Goal: Task Accomplishment & Management: Manage account settings

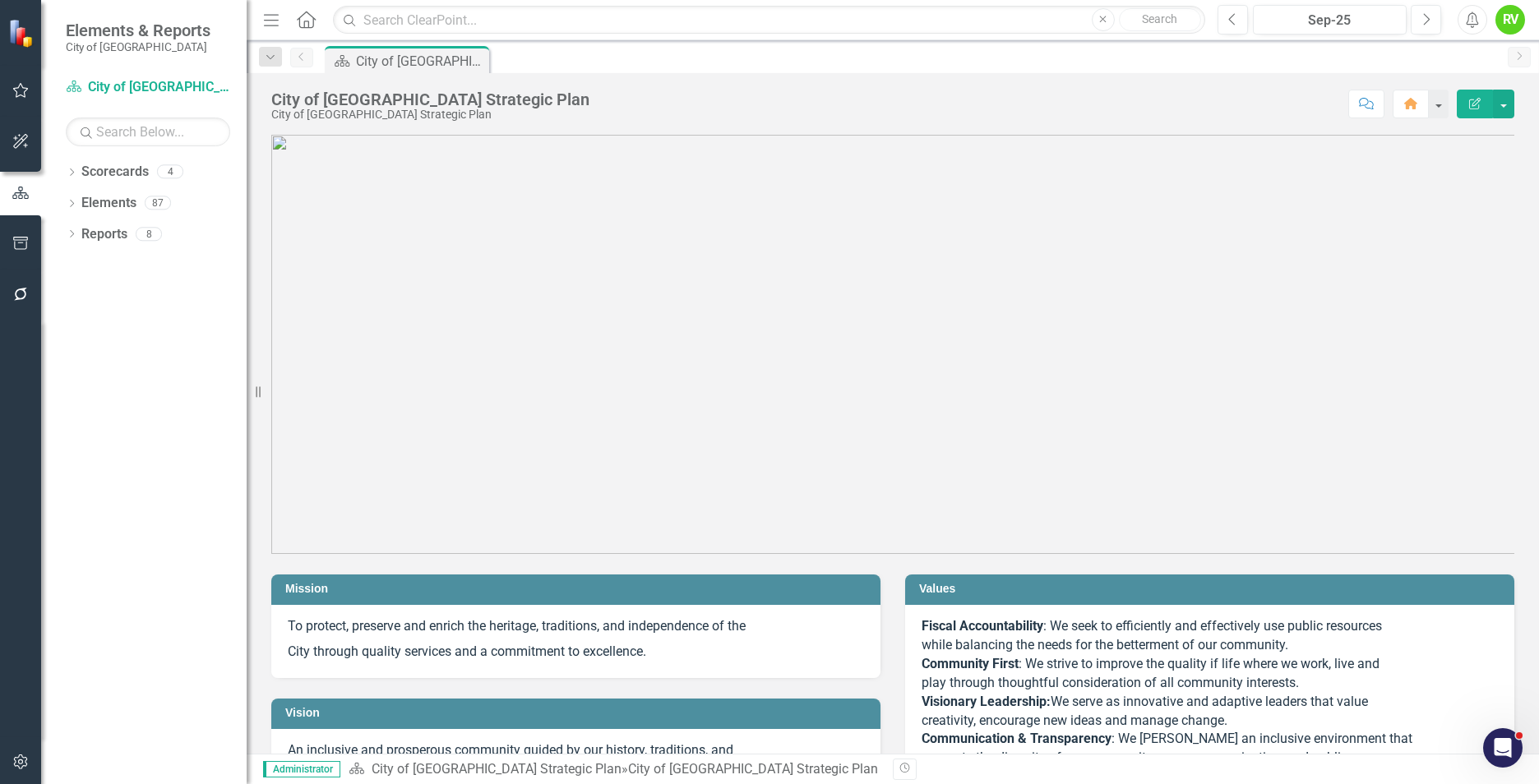
drag, startPoint x: 69, startPoint y: 174, endPoint x: 94, endPoint y: 209, distance: 43.0
click at [69, 174] on icon "Dropdown" at bounding box center [71, 174] width 12 height 9
click at [124, 200] on link "City of [GEOGRAPHIC_DATA] Strategic Plan" at bounding box center [169, 203] width 156 height 19
click at [129, 202] on link "City of [GEOGRAPHIC_DATA] Strategic Plan" at bounding box center [169, 203] width 156 height 19
click at [66, 267] on icon "Dropdown" at bounding box center [71, 267] width 12 height 9
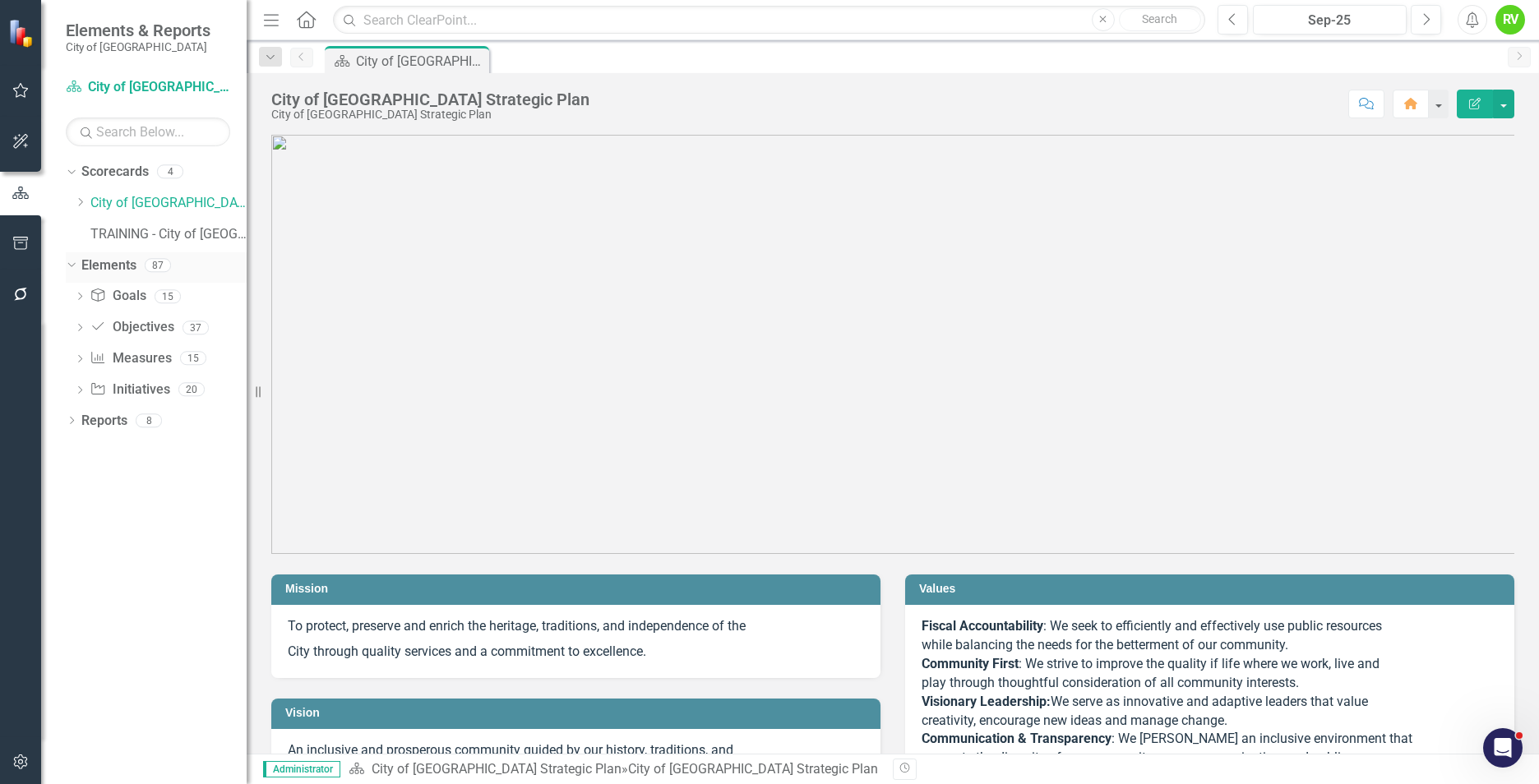
click at [121, 268] on link "Elements" at bounding box center [109, 265] width 55 height 19
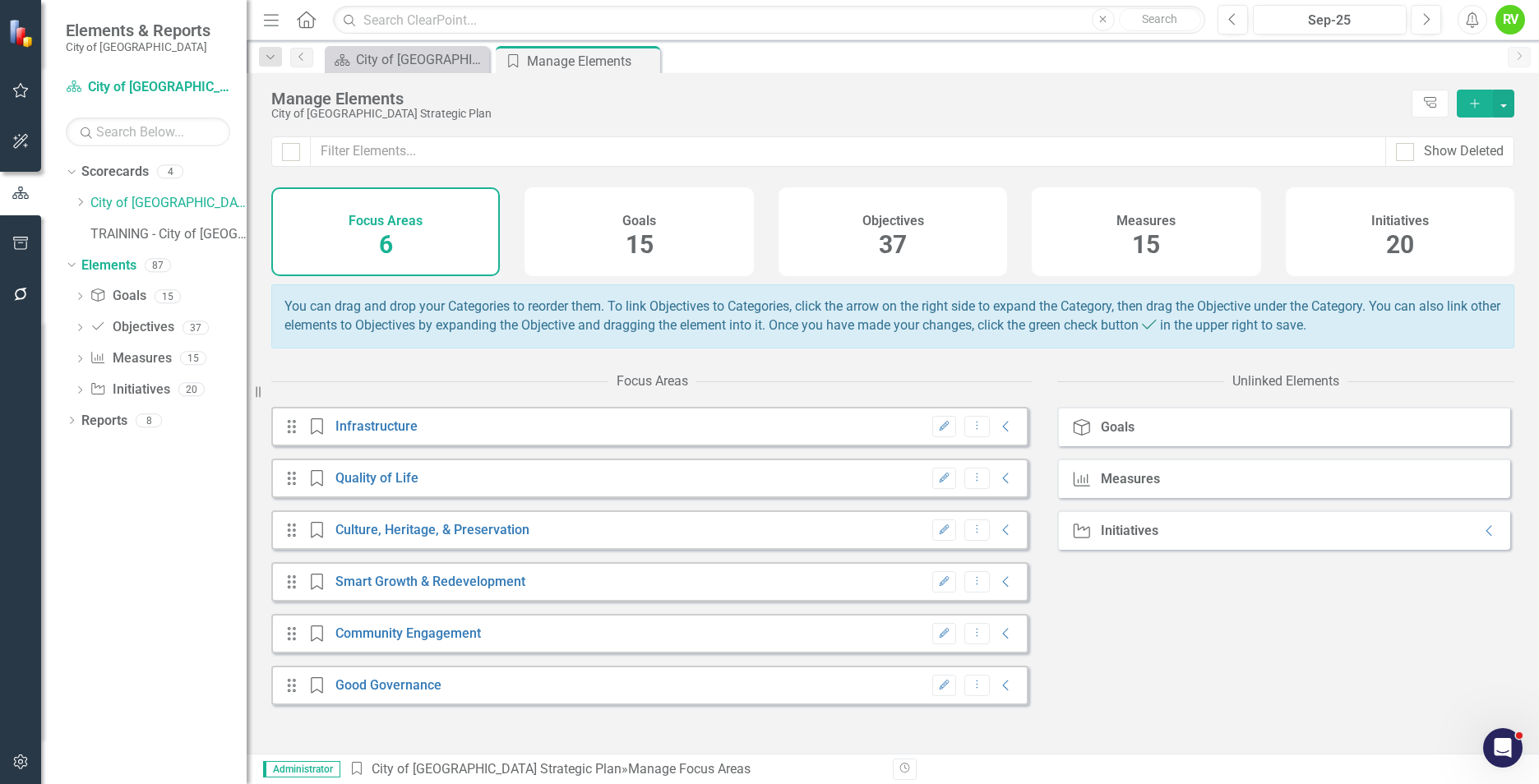
click at [650, 238] on span "15" at bounding box center [640, 244] width 28 height 29
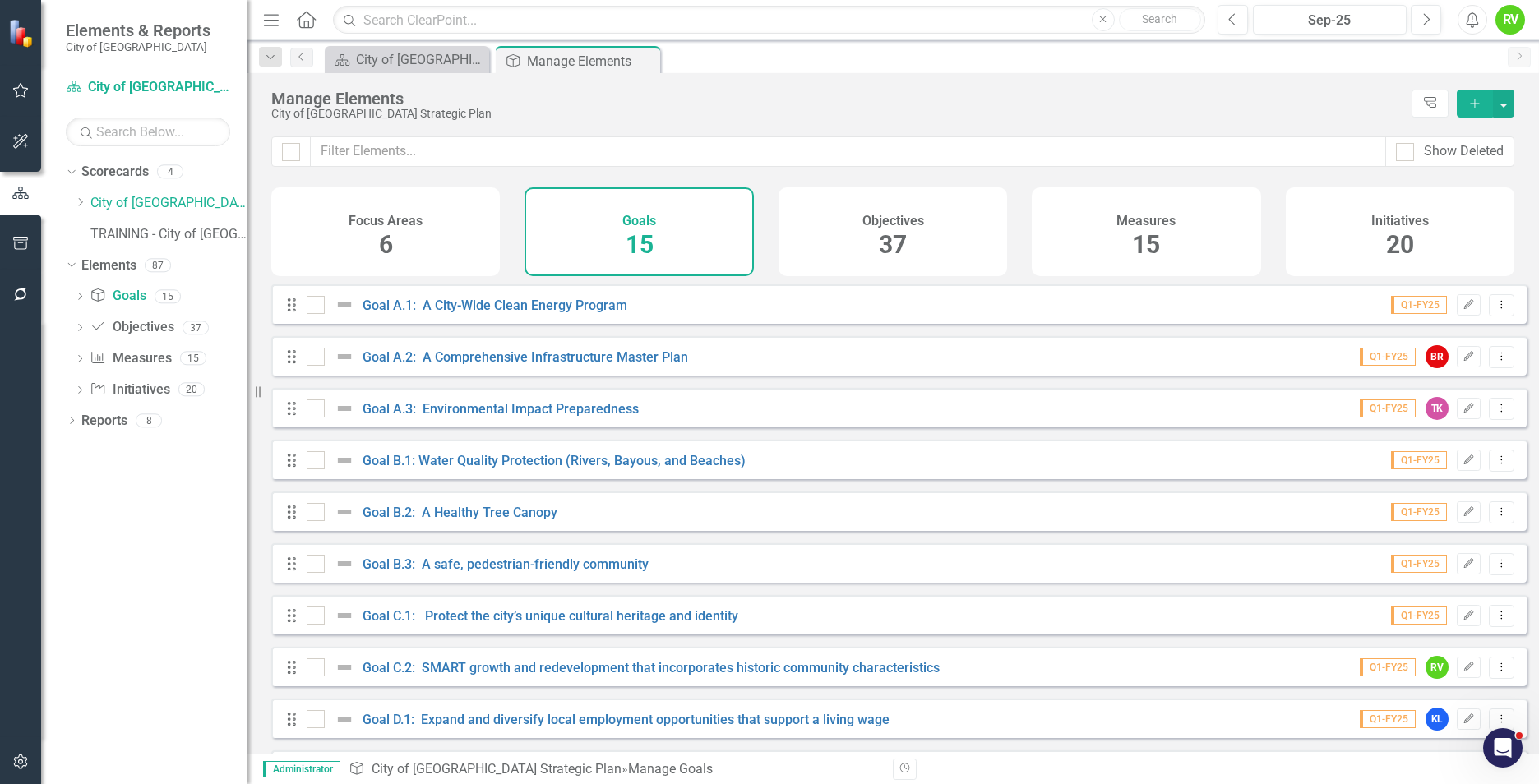
click at [902, 228] on div "37" at bounding box center [892, 245] width 28 height 35
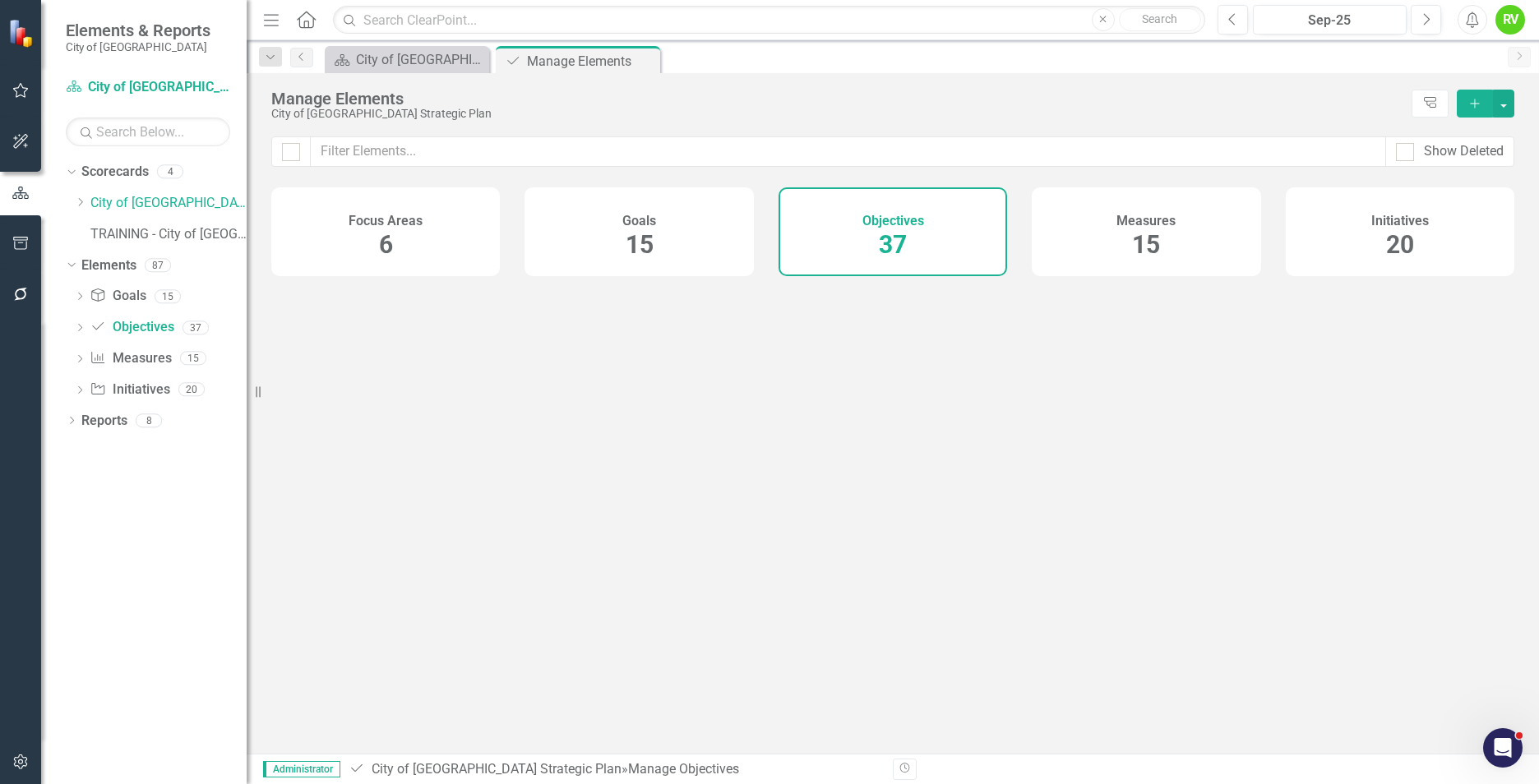
checkbox input "false"
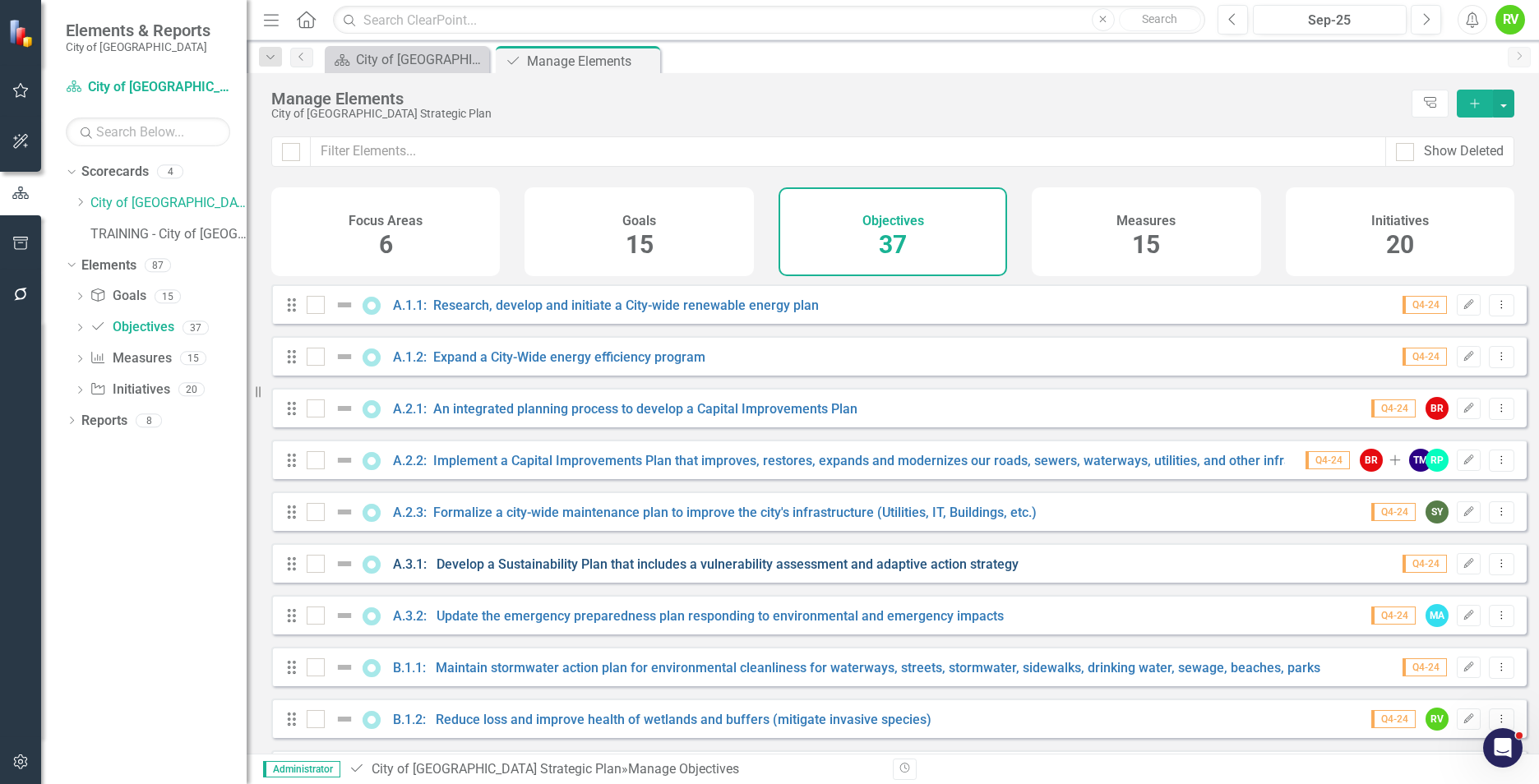
click at [620, 572] on link "A.3.1: Develop a Sustainability Plan that includes a vulnerability assessment a…" at bounding box center [706, 564] width 626 height 15
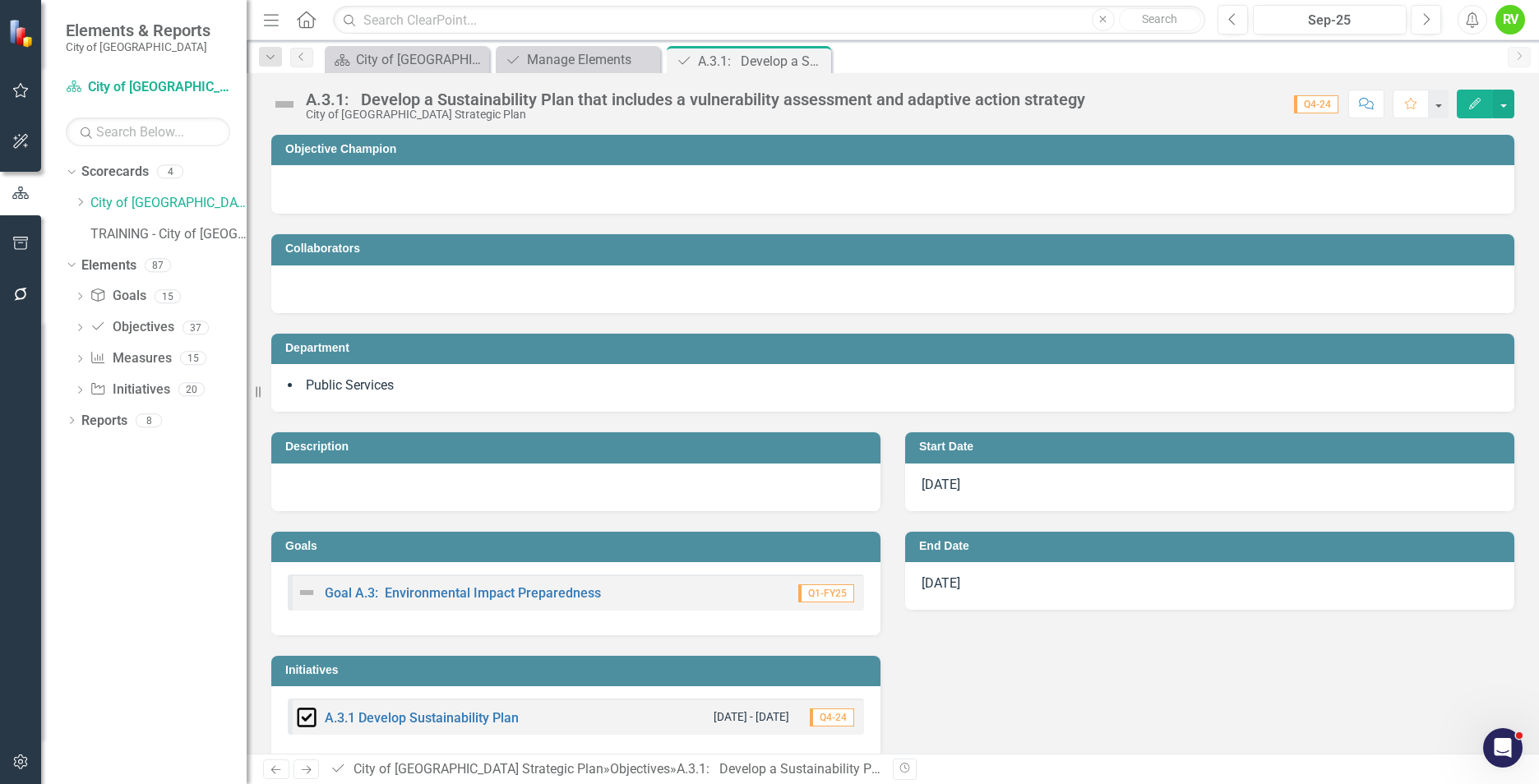
click at [402, 151] on h3 "Objective Champion" at bounding box center [896, 149] width 1221 height 13
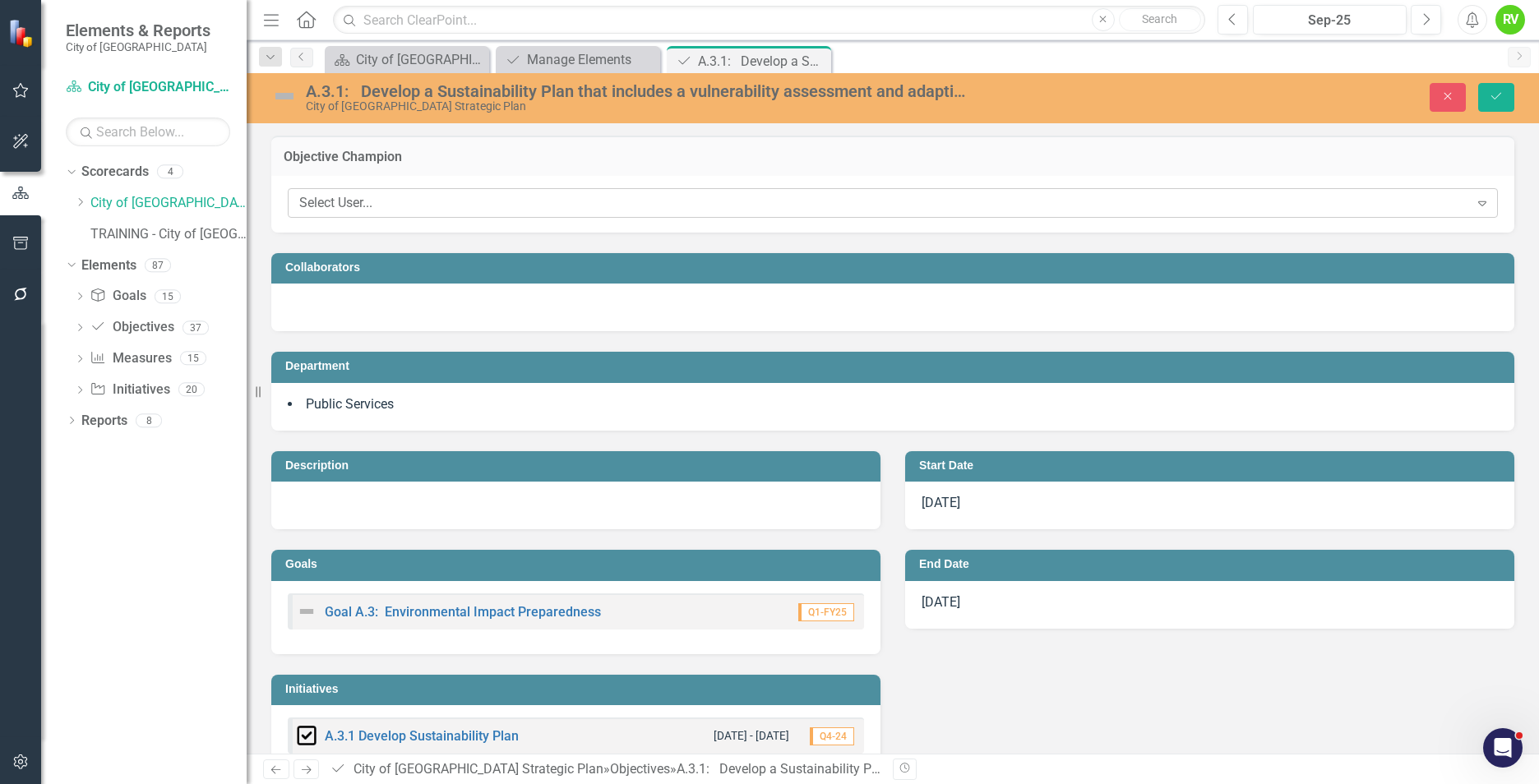
click at [357, 203] on div "Select User..." at bounding box center [884, 203] width 1170 height 19
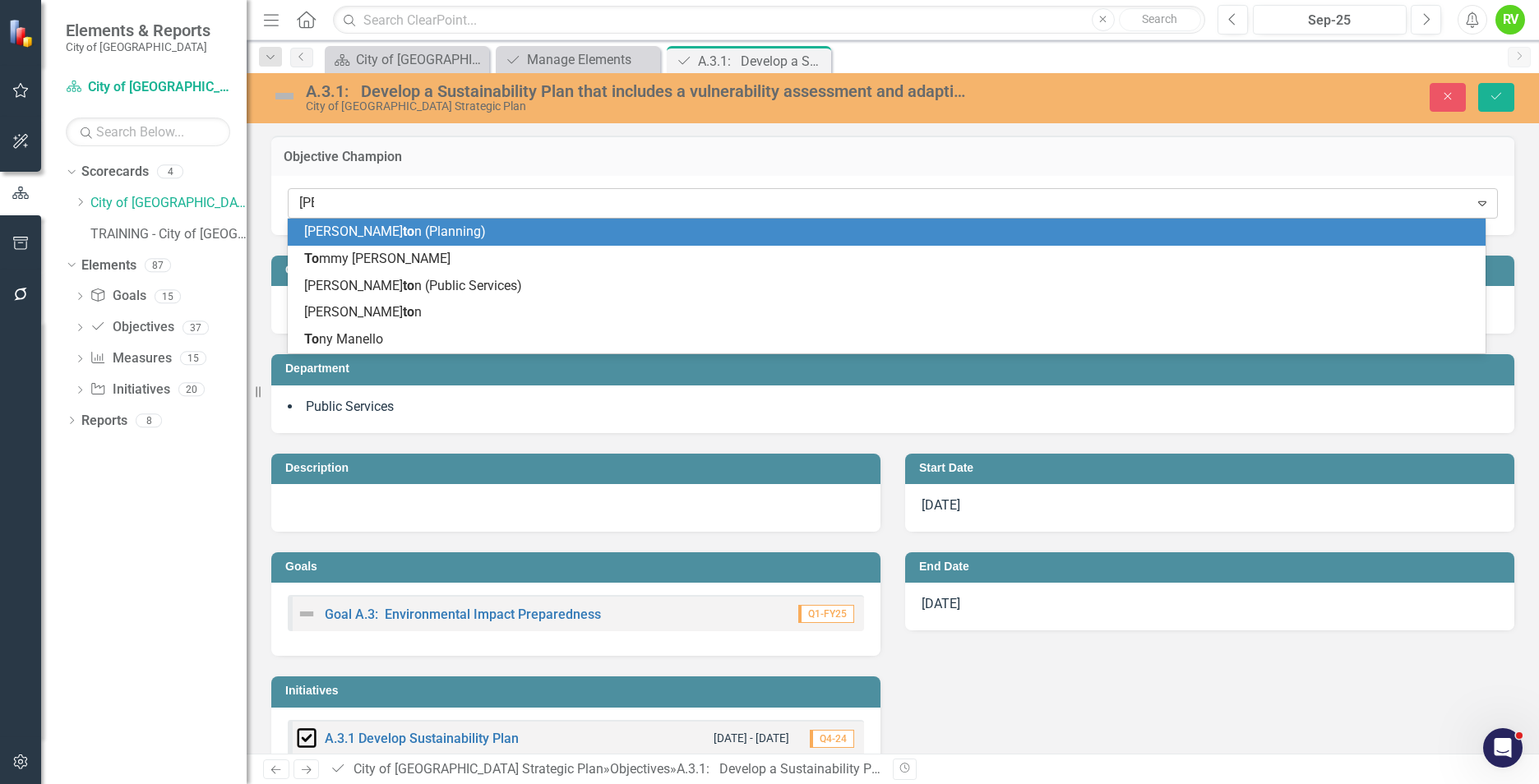
type input "tomm"
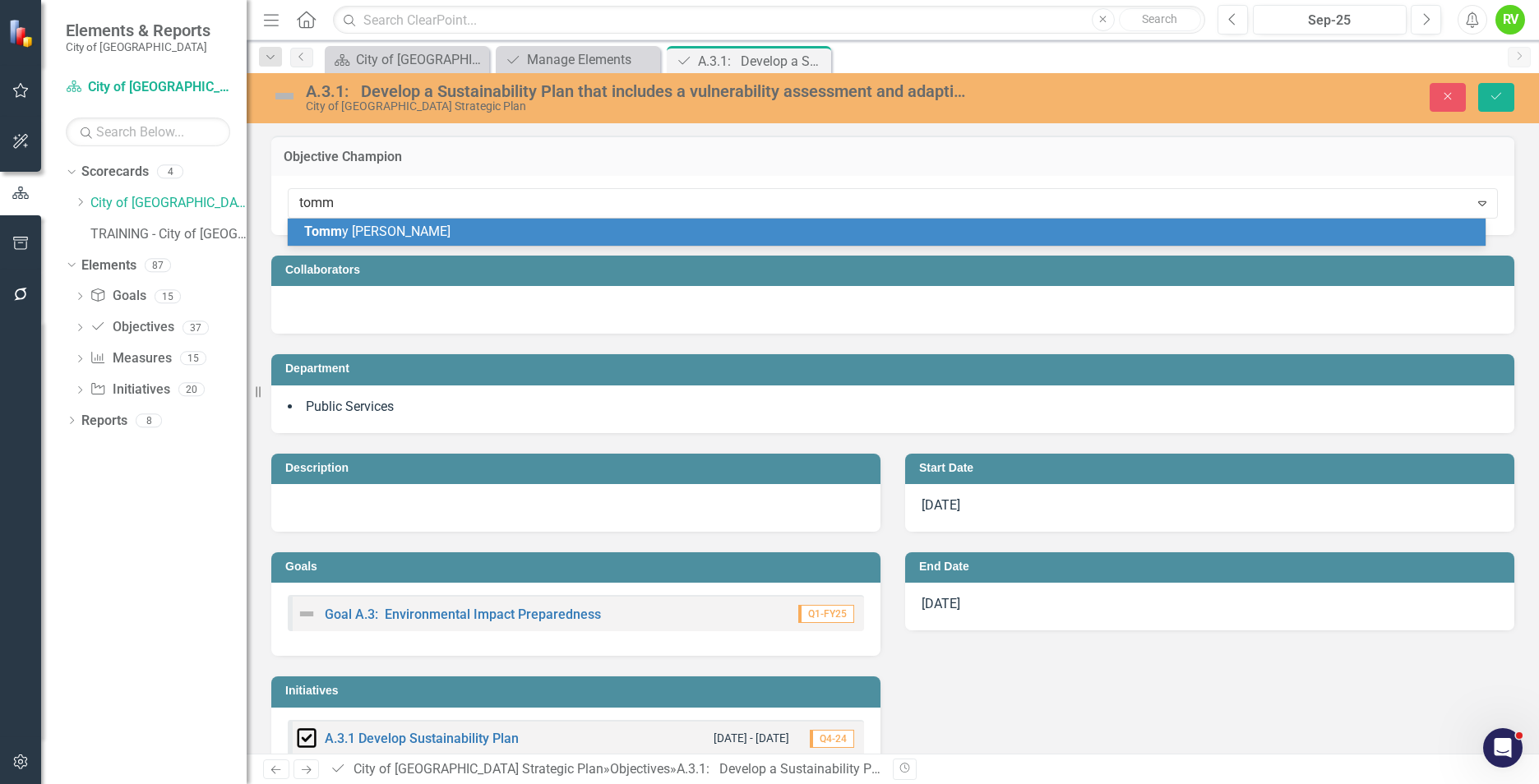
click at [383, 233] on div "[PERSON_NAME]" at bounding box center [890, 232] width 1172 height 19
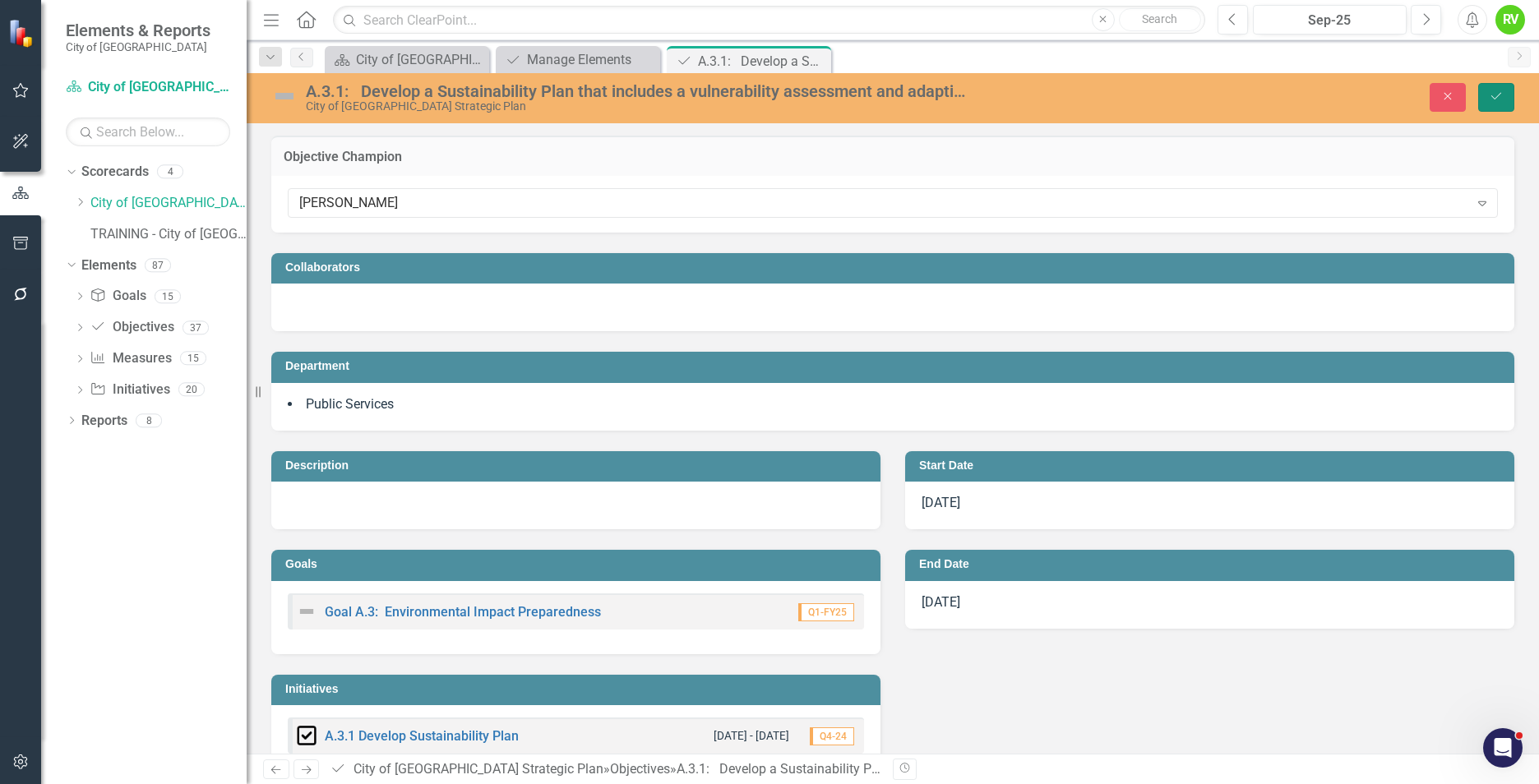
click at [1488, 98] on button "Save" at bounding box center [1496, 97] width 36 height 29
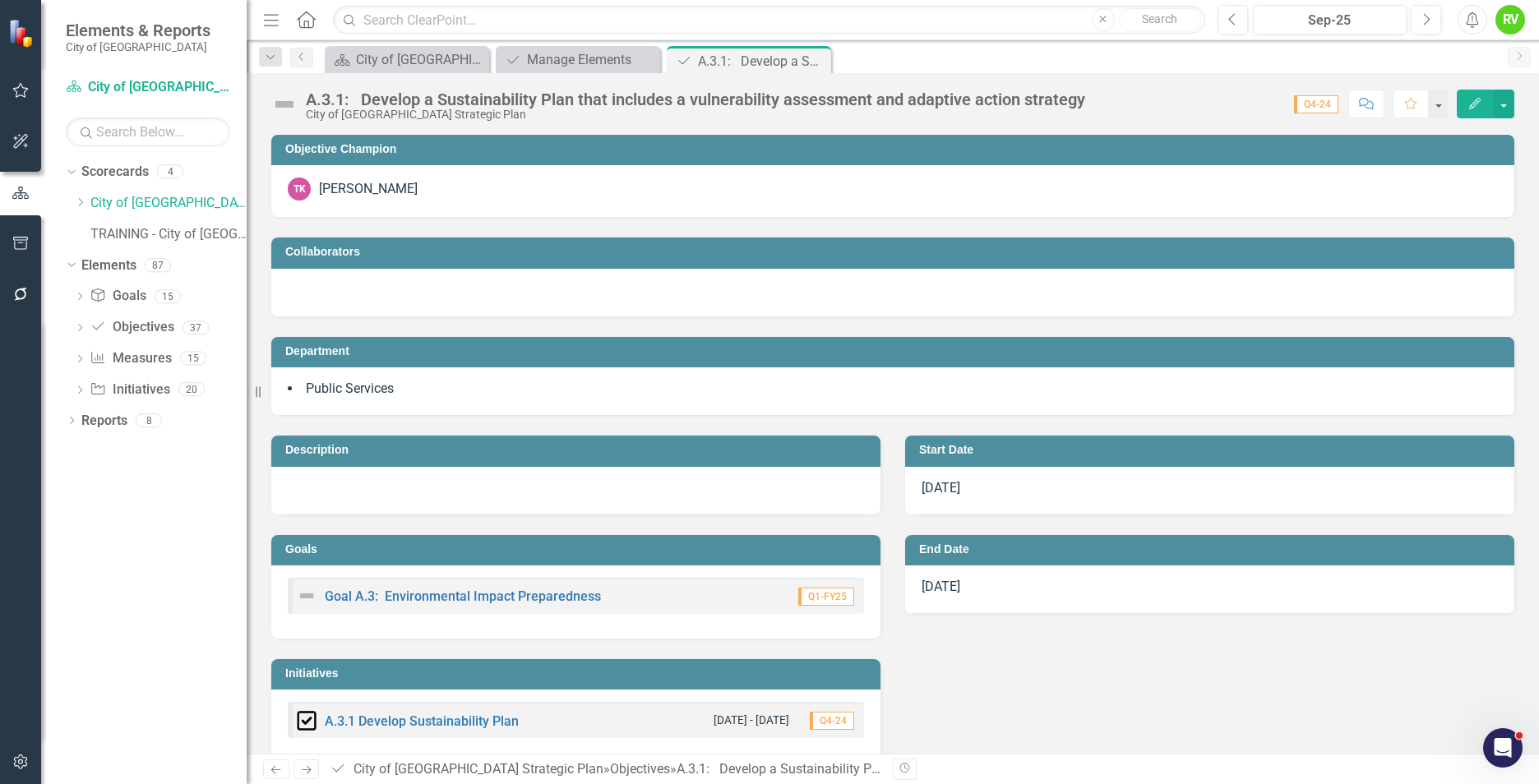
drag, startPoint x: 819, startPoint y: 61, endPoint x: 808, endPoint y: 66, distance: 12.1
click at [0, 0] on icon "Close" at bounding box center [0, 0] width 0 height 0
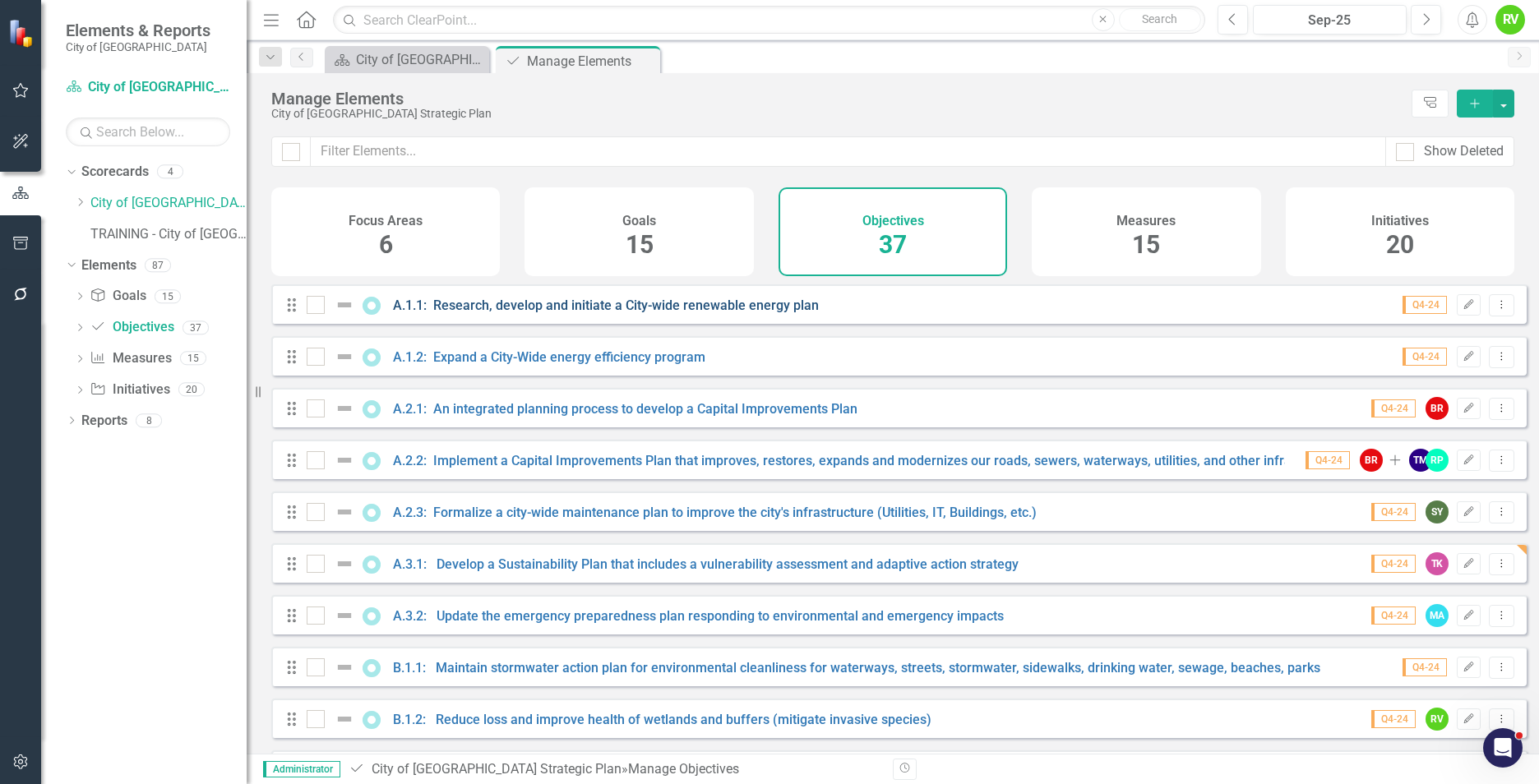
click at [548, 313] on link "A.1.1: Research, develop and initiate a City-wide renewable energy plan" at bounding box center [606, 305] width 426 height 15
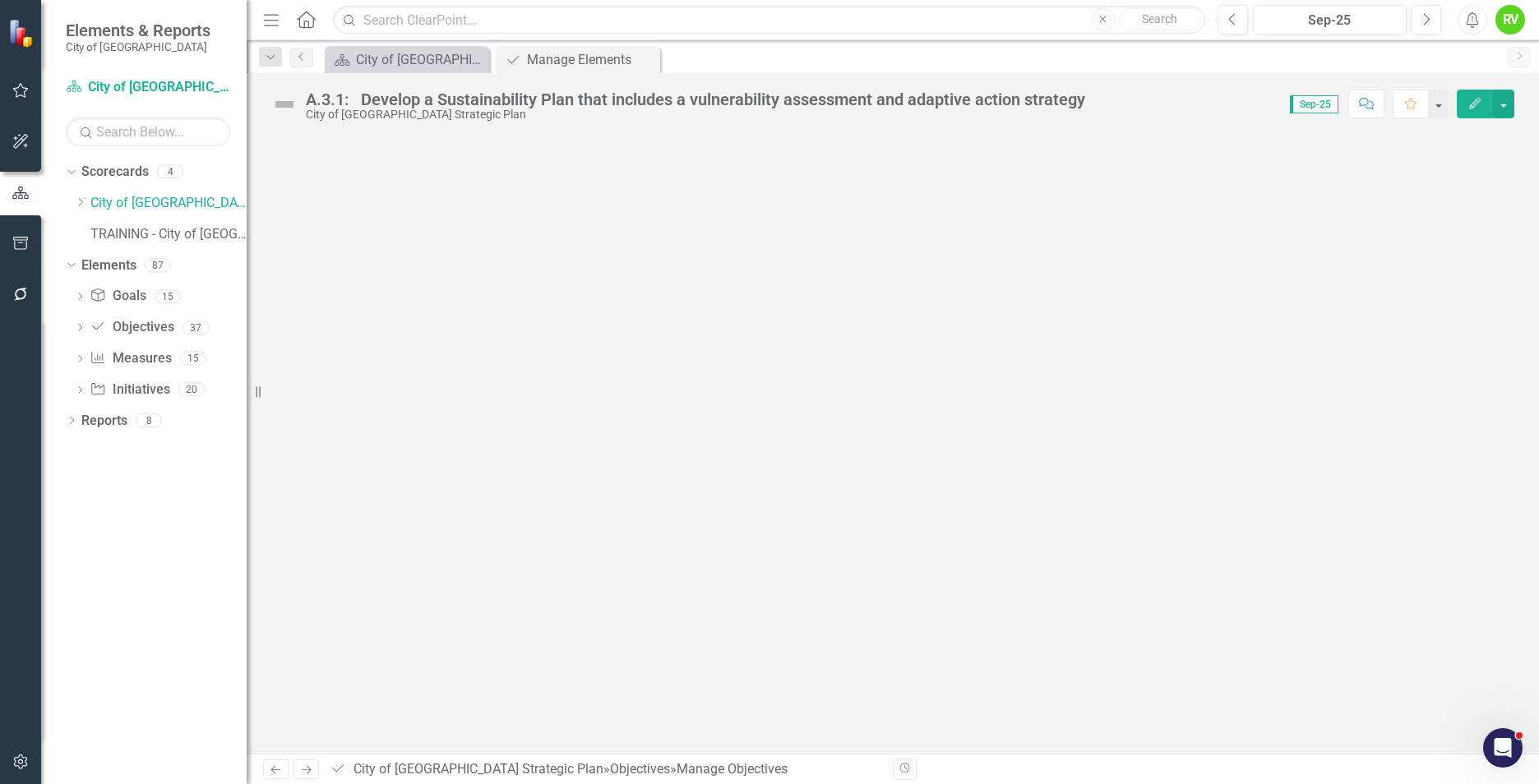
click at [548, 315] on div at bounding box center [893, 443] width 1293 height 619
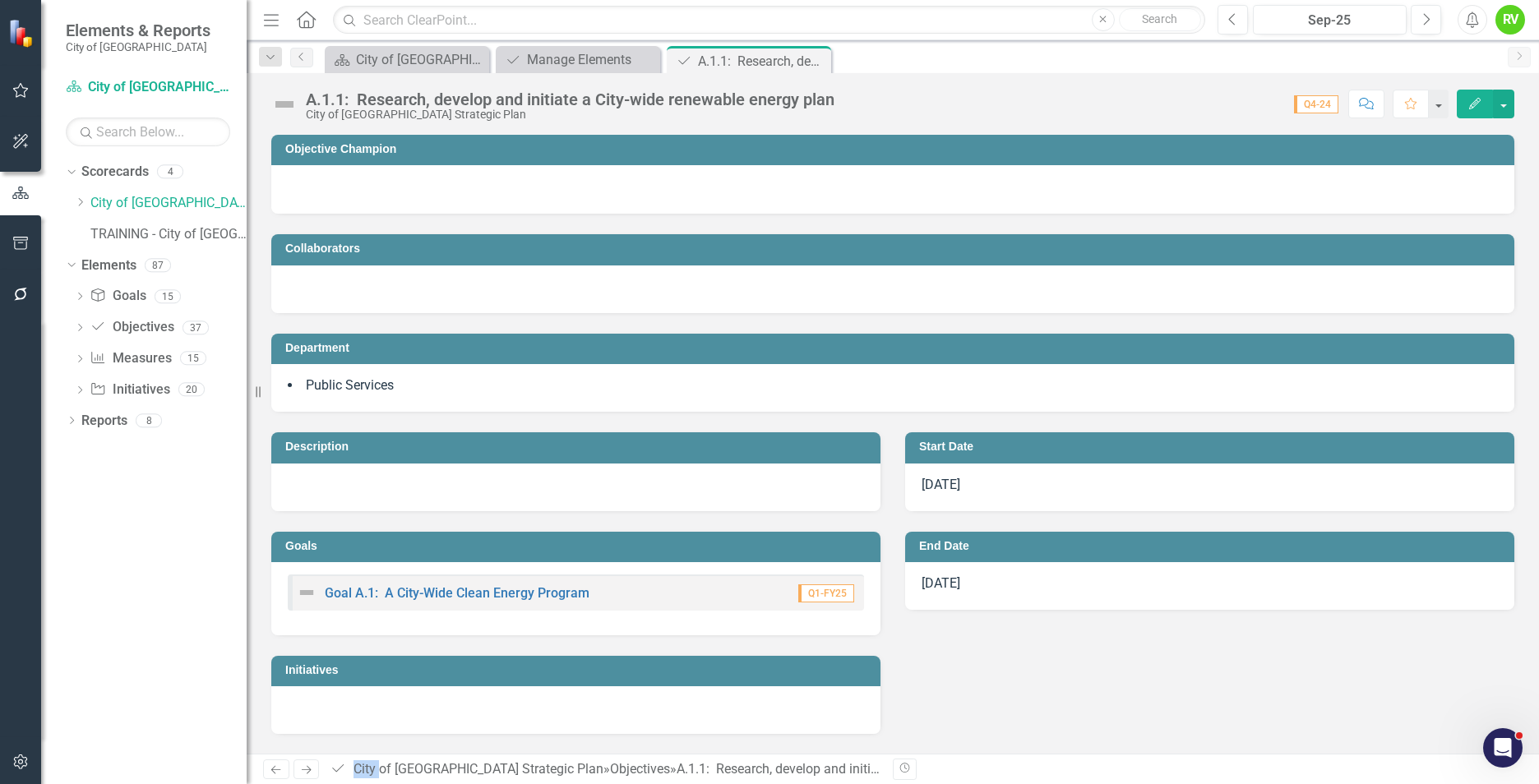
click at [482, 148] on h3 "Objective Champion" at bounding box center [896, 149] width 1221 height 13
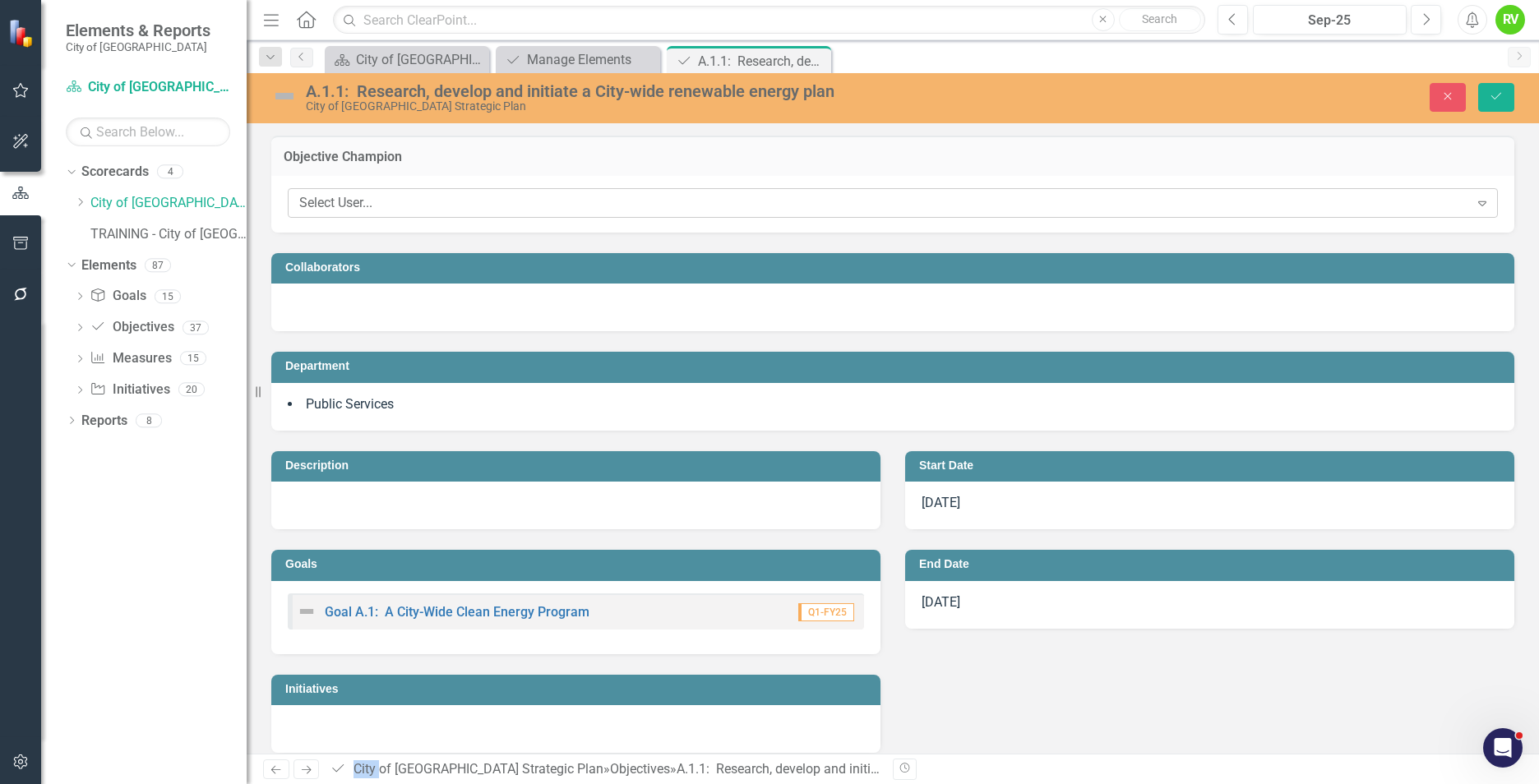
drag, startPoint x: 482, startPoint y: 148, endPoint x: 392, endPoint y: 203, distance: 105.5
click at [392, 203] on div "Select User..." at bounding box center [884, 203] width 1170 height 19
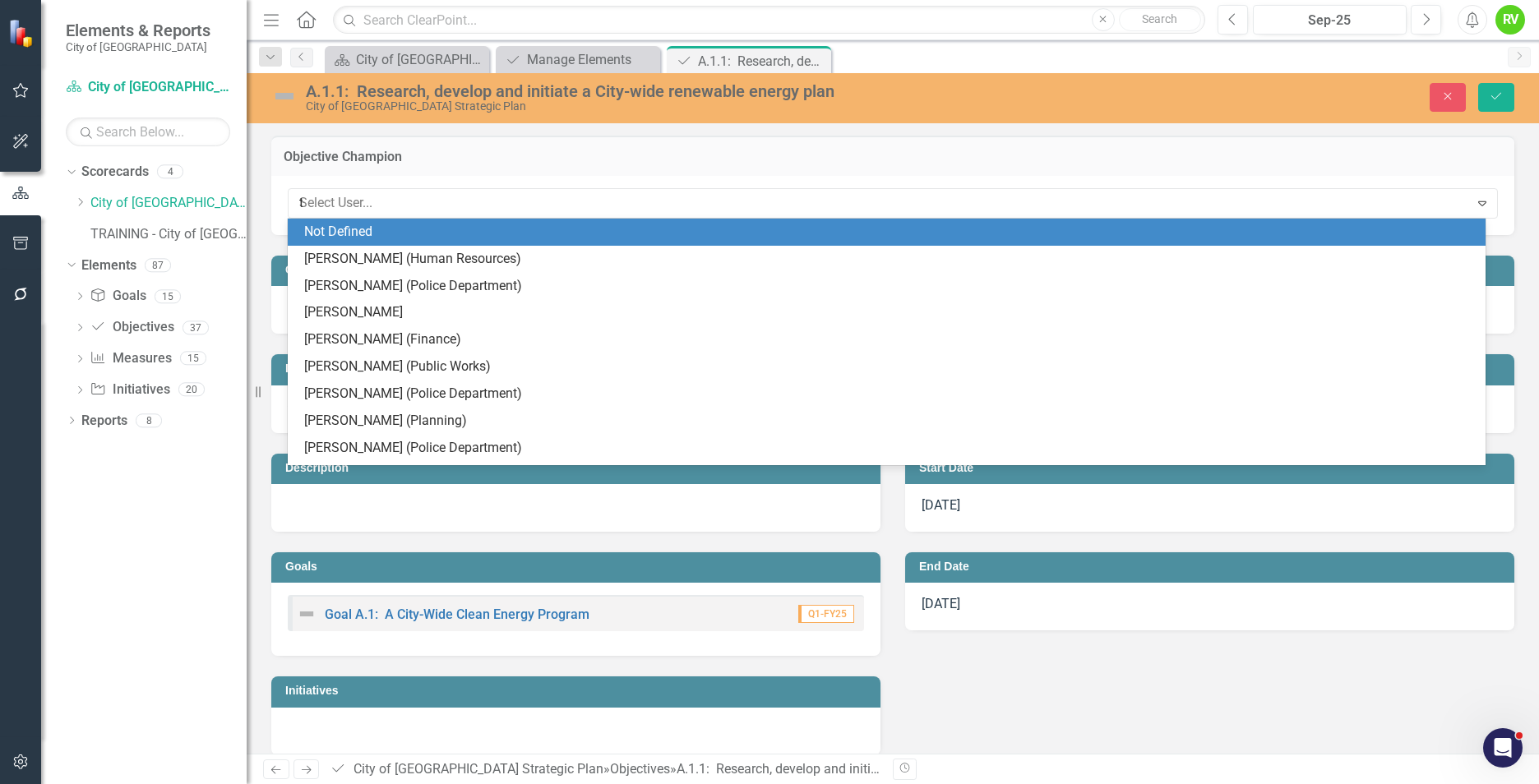
type input "to"
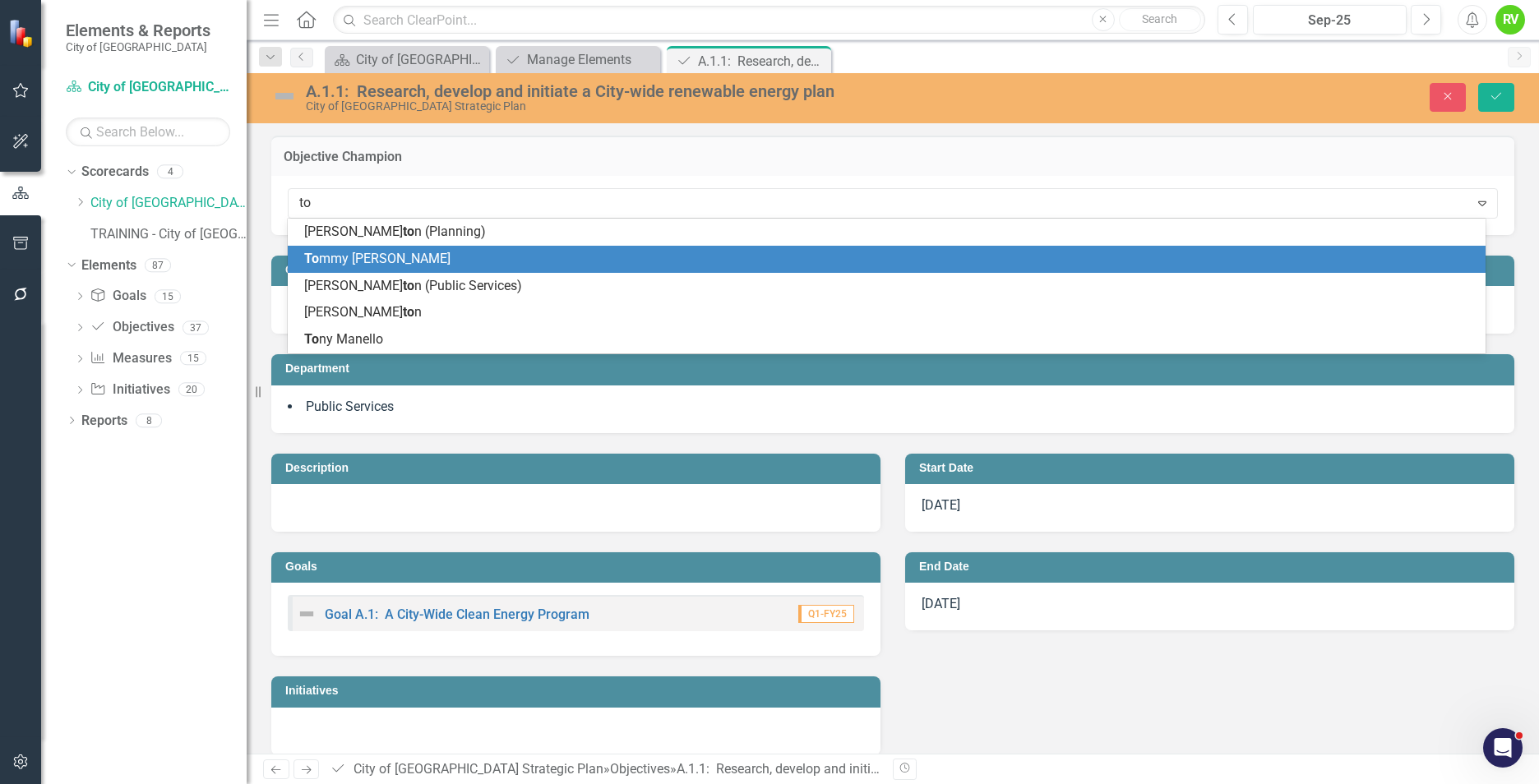
click at [381, 251] on span "To mmy [PERSON_NAME]" at bounding box center [377, 258] width 146 height 15
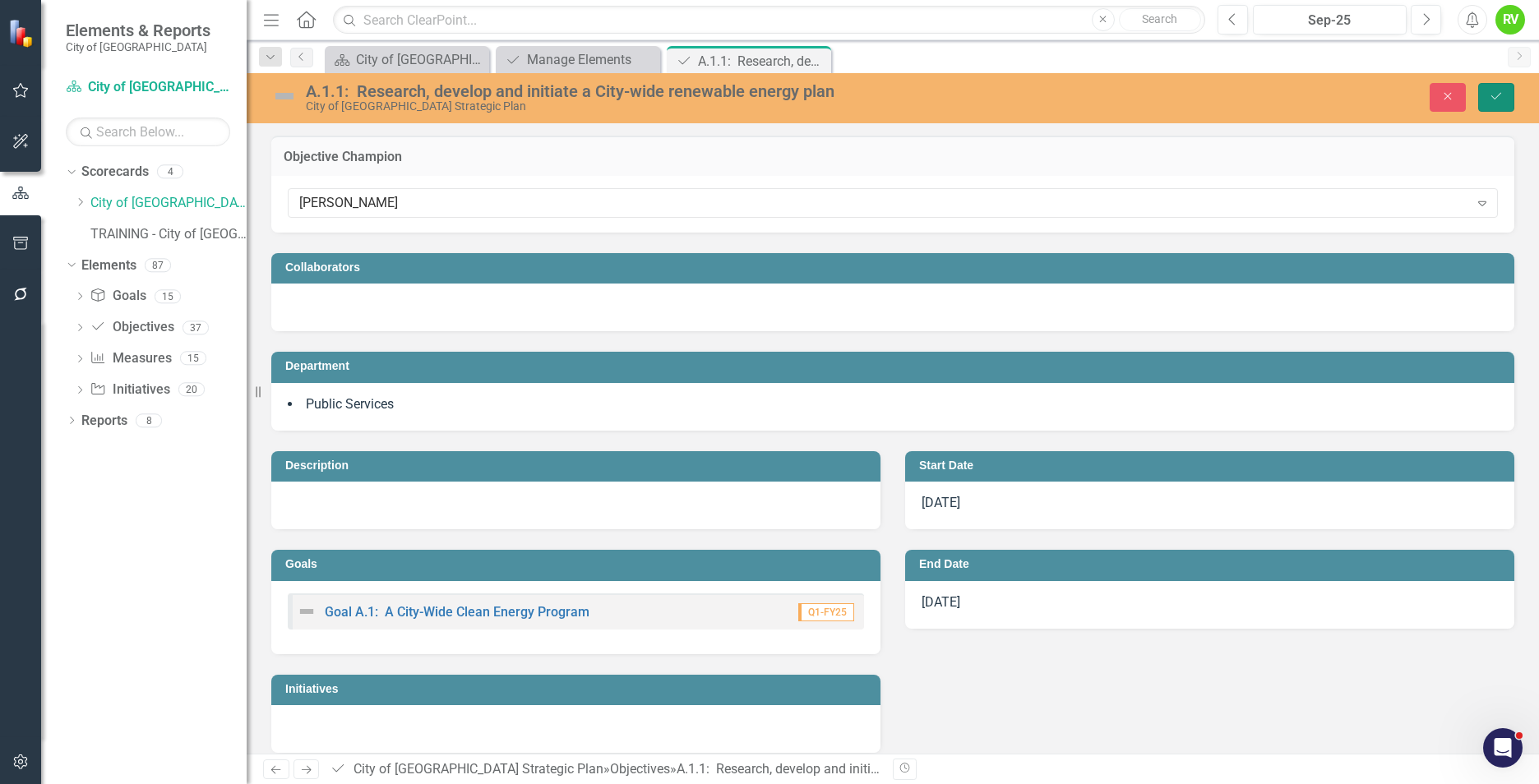
click at [1488, 98] on button "Save" at bounding box center [1496, 97] width 36 height 29
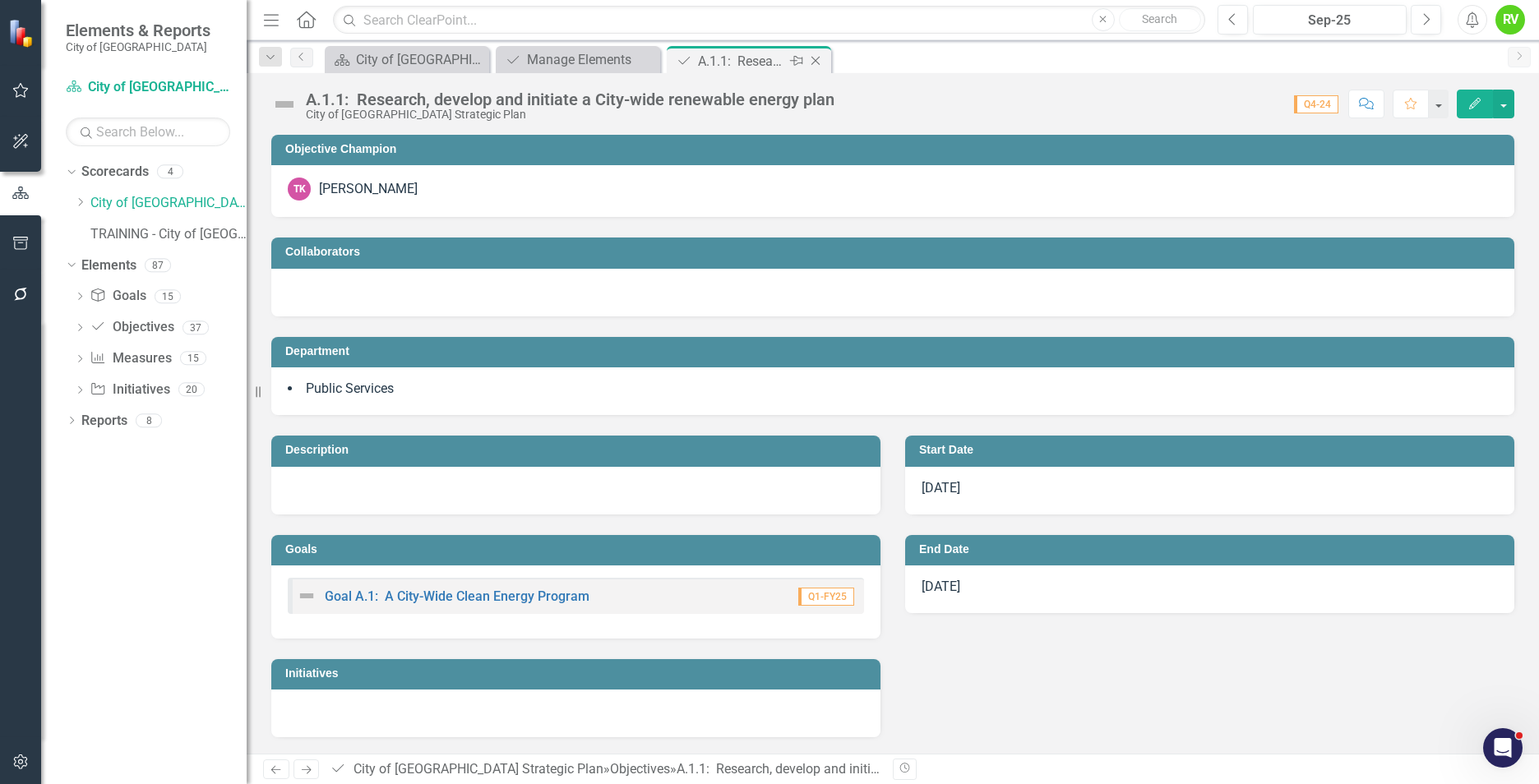
click at [815, 57] on icon "Close" at bounding box center [816, 61] width 16 height 13
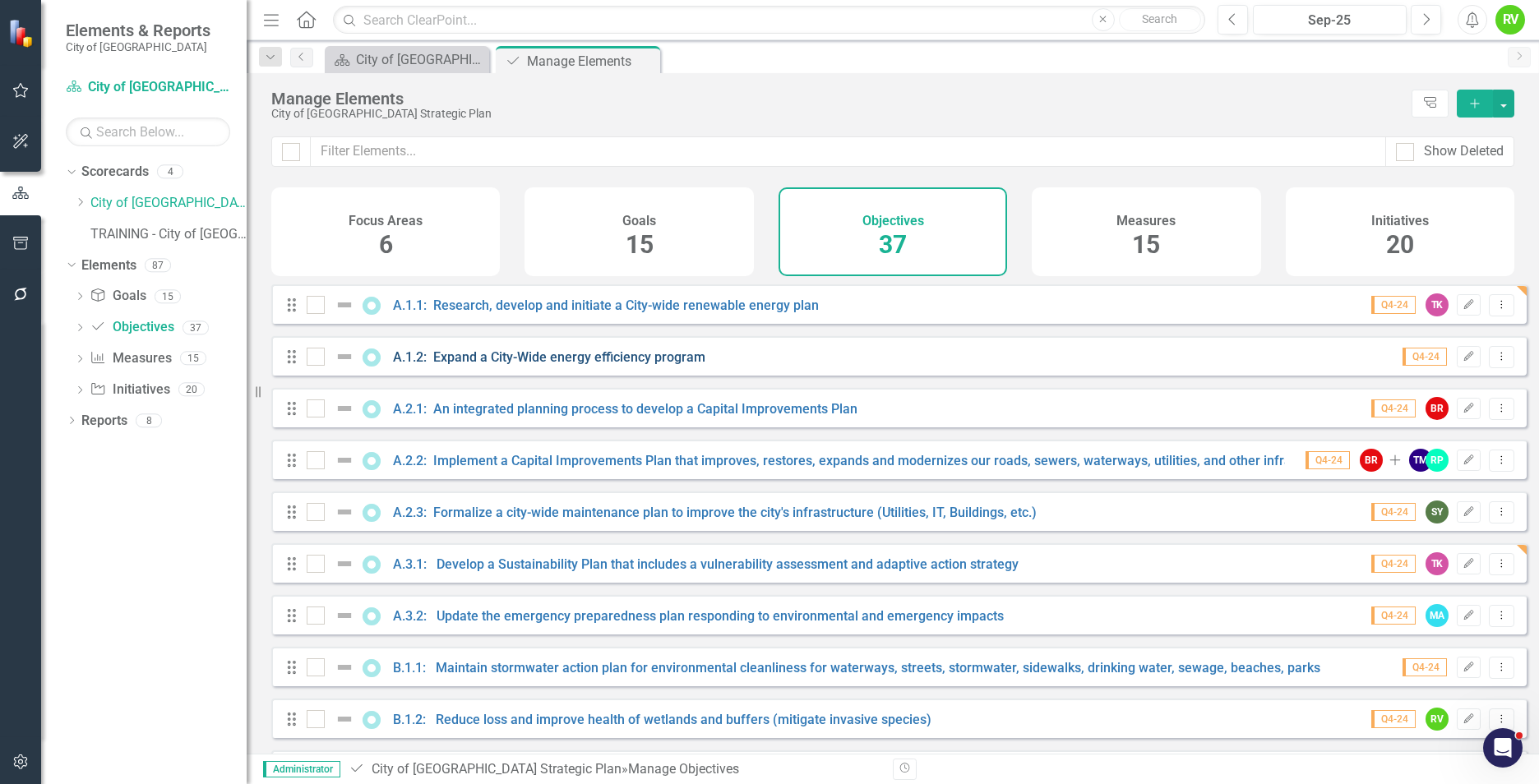
click at [515, 365] on link "A.1.2: Expand a City-Wide energy efficiency program" at bounding box center [550, 357] width 313 height 15
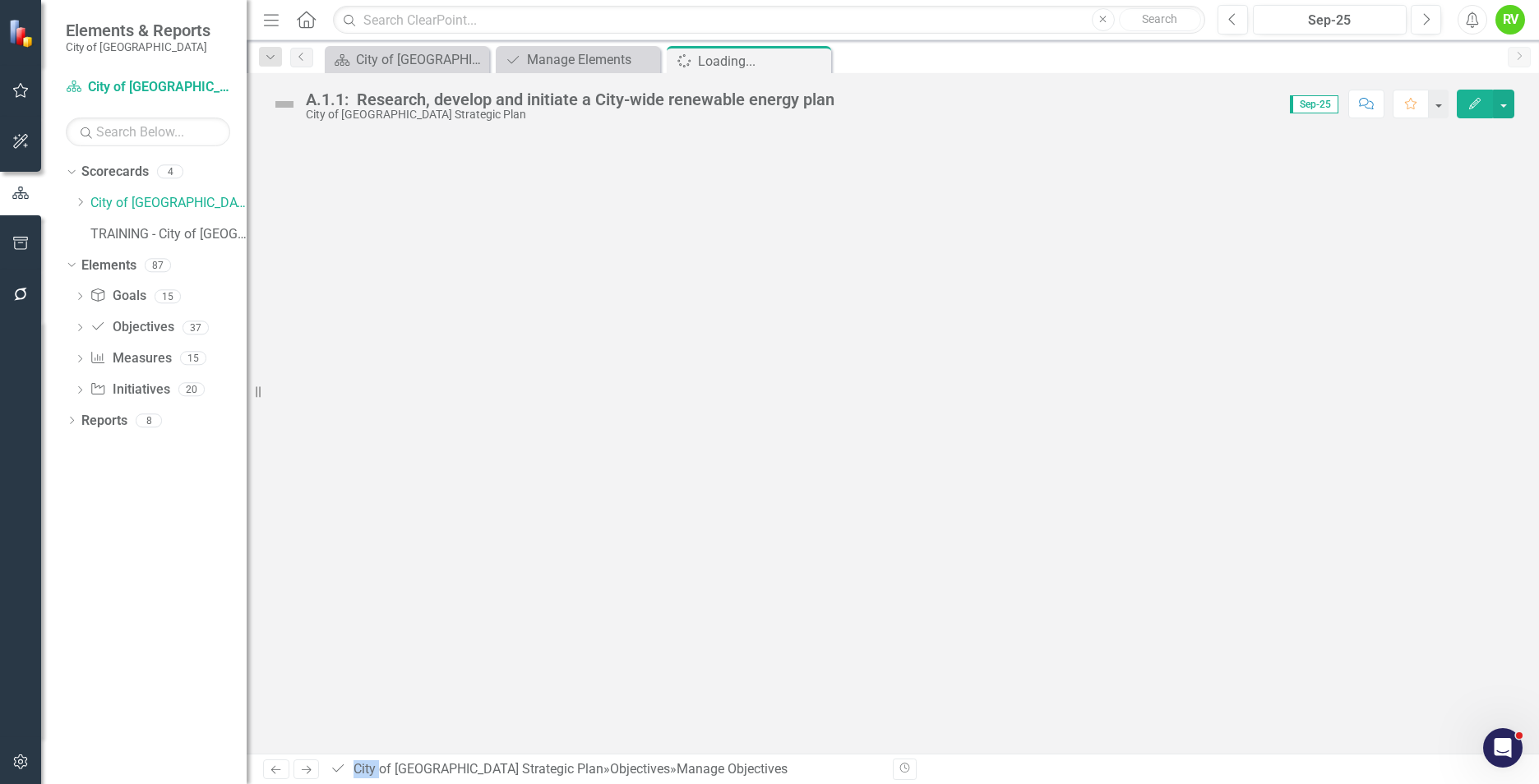
click at [515, 368] on div at bounding box center [893, 443] width 1293 height 619
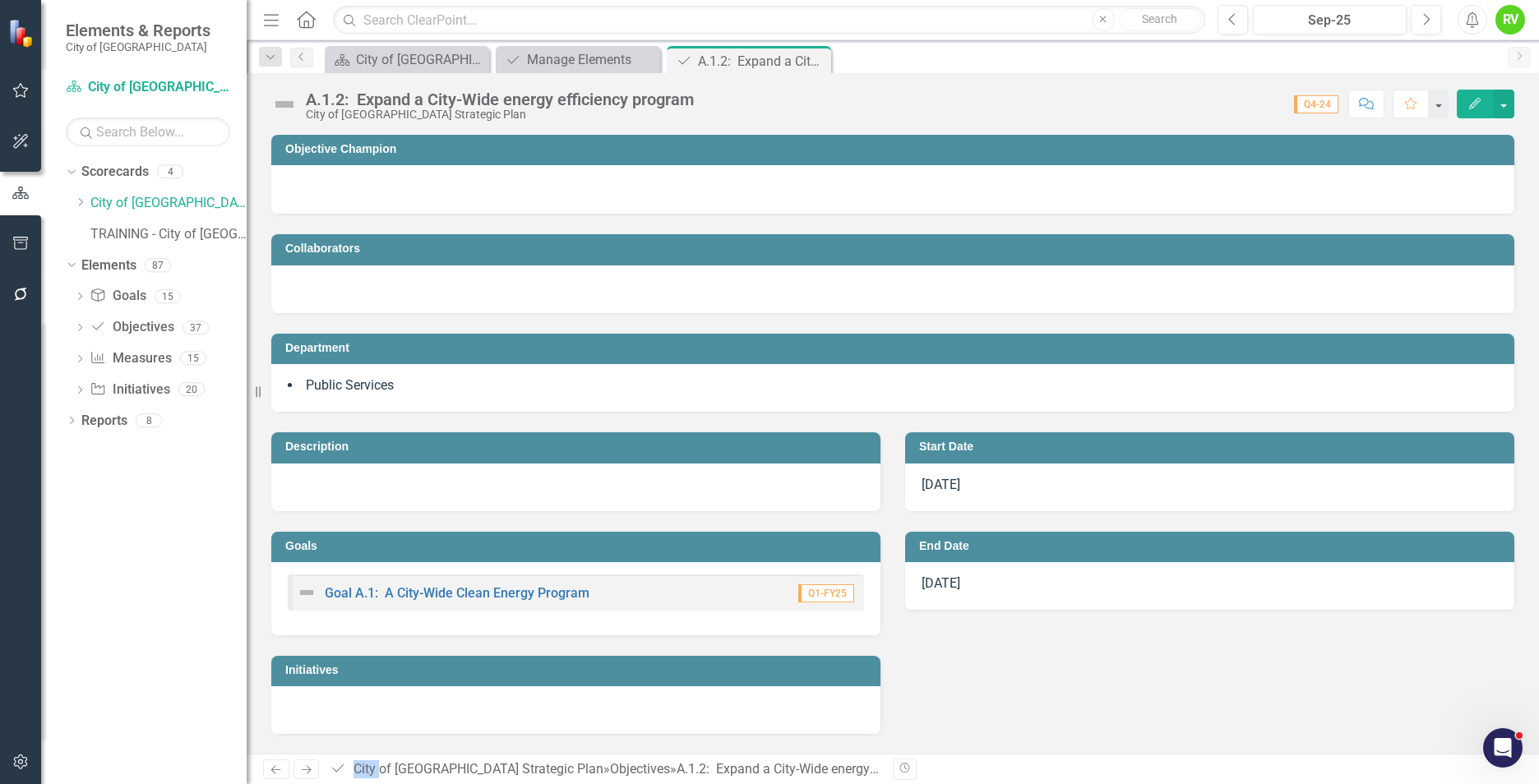
drag, startPoint x: 515, startPoint y: 368, endPoint x: 456, endPoint y: 156, distance: 220.1
click at [456, 156] on td "Objective Champion" at bounding box center [896, 151] width 1221 height 25
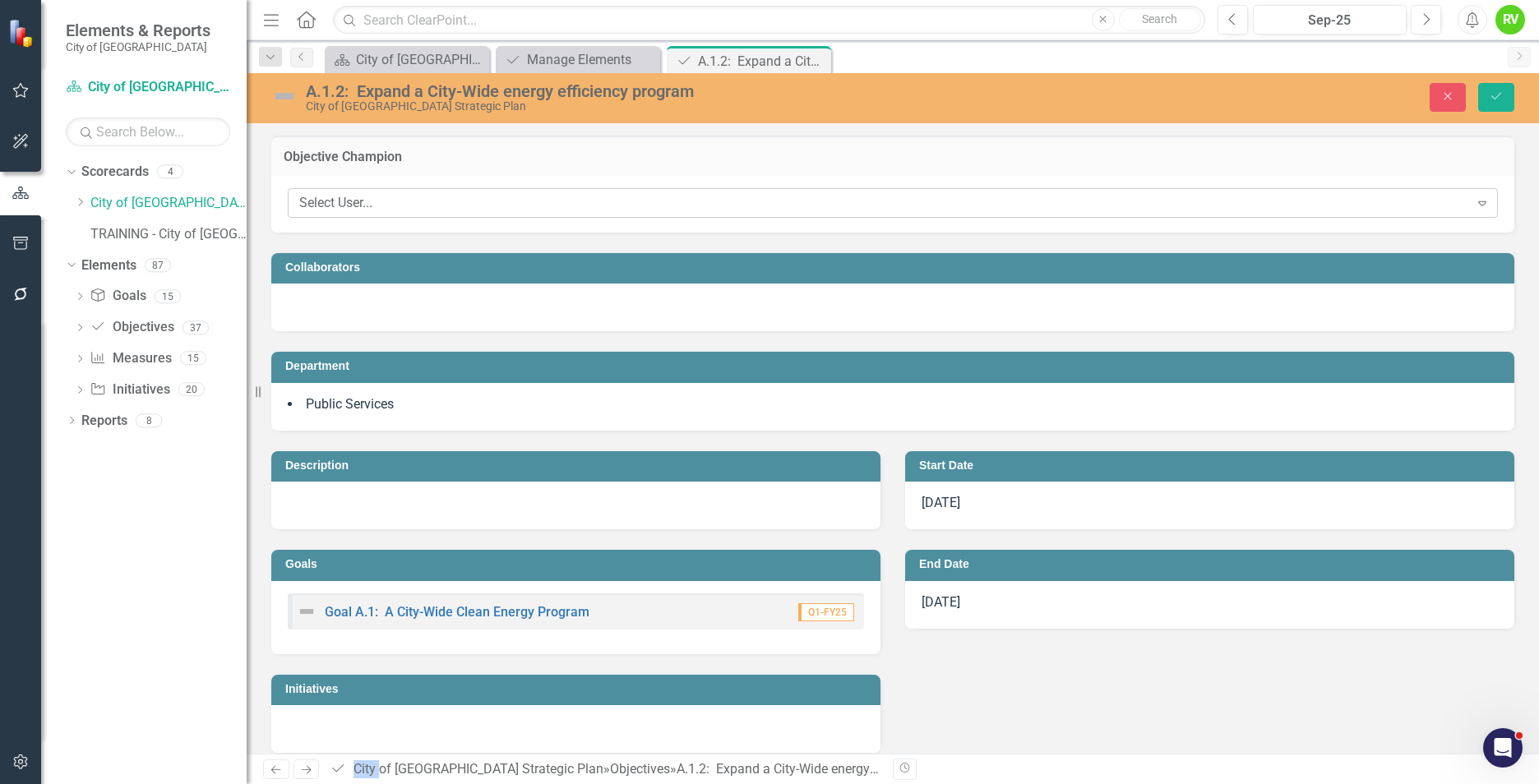
drag, startPoint x: 456, startPoint y: 156, endPoint x: 412, endPoint y: 206, distance: 66.6
click at [412, 206] on div "Select User..." at bounding box center [884, 203] width 1170 height 19
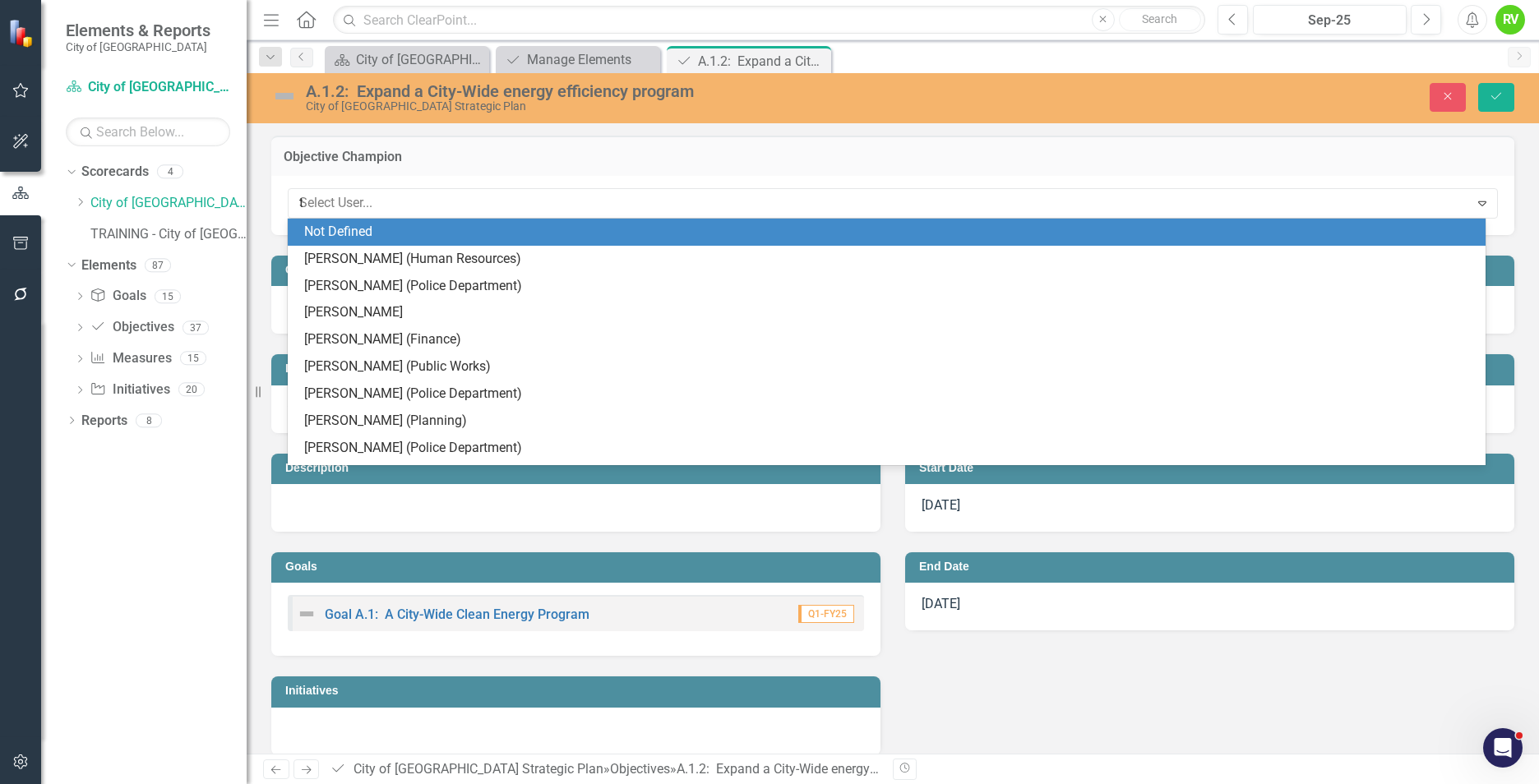
type input "to"
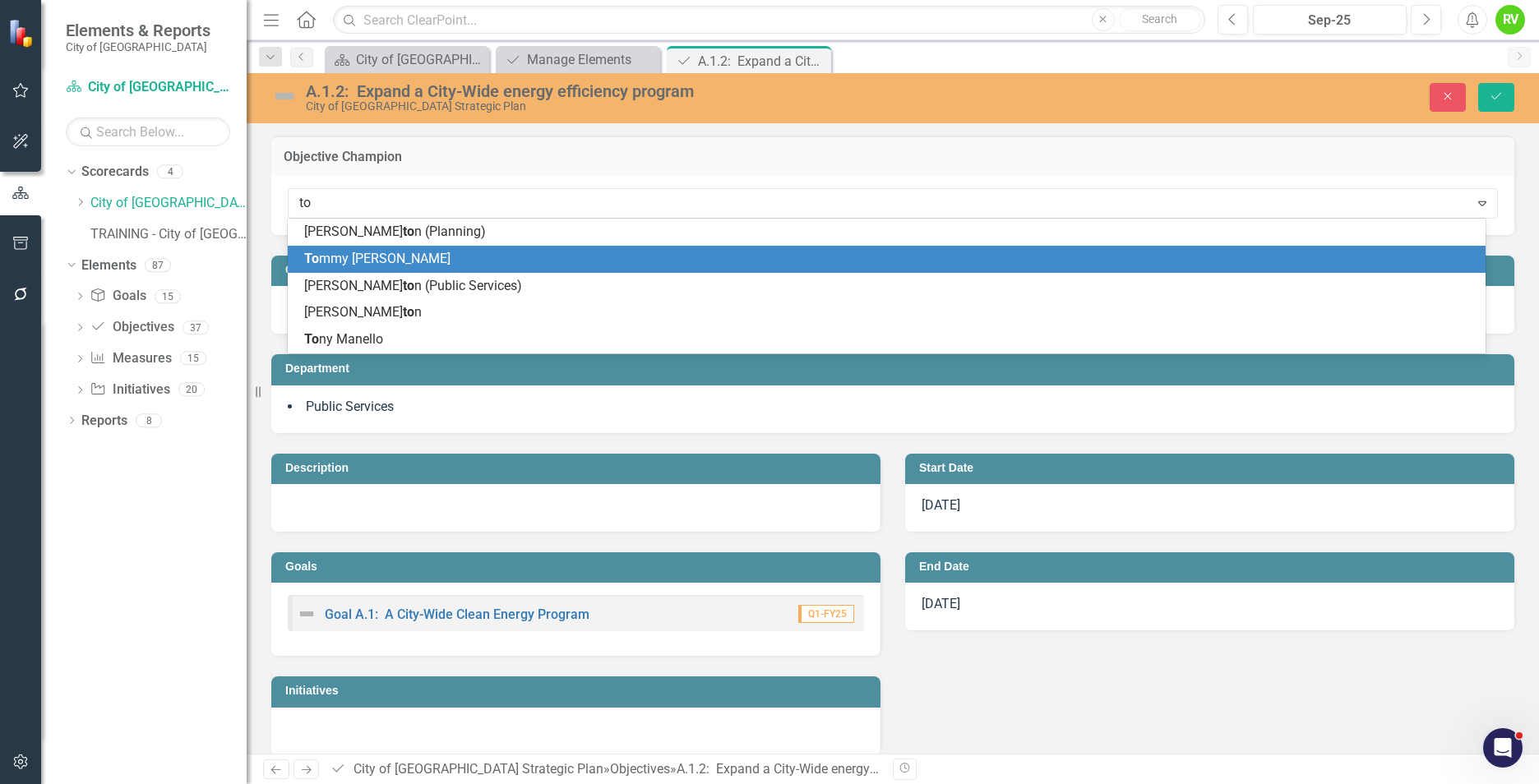
click at [382, 260] on div "To mmy [PERSON_NAME]" at bounding box center [890, 259] width 1172 height 19
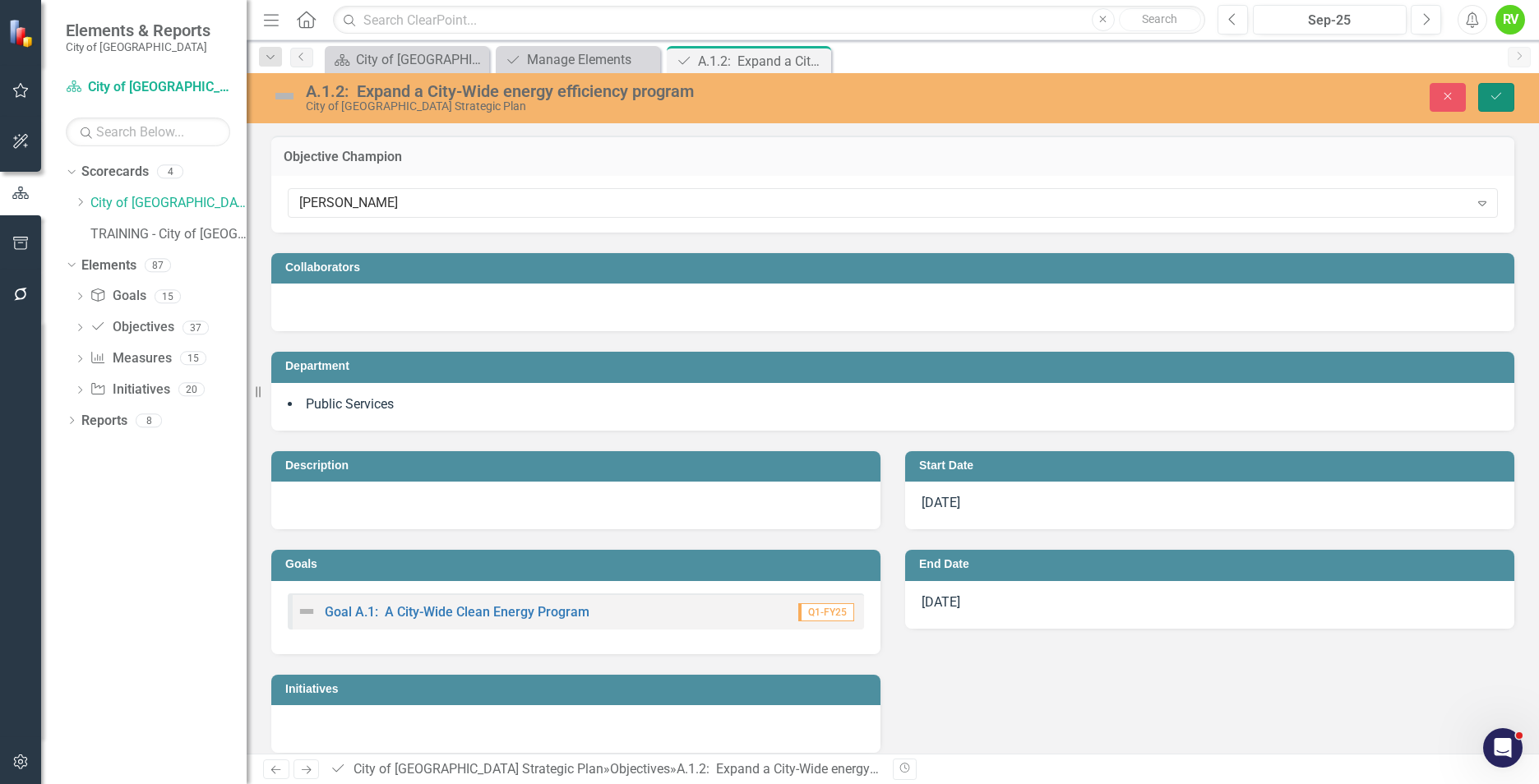
click at [1498, 98] on icon "Save" at bounding box center [1496, 96] width 15 height 12
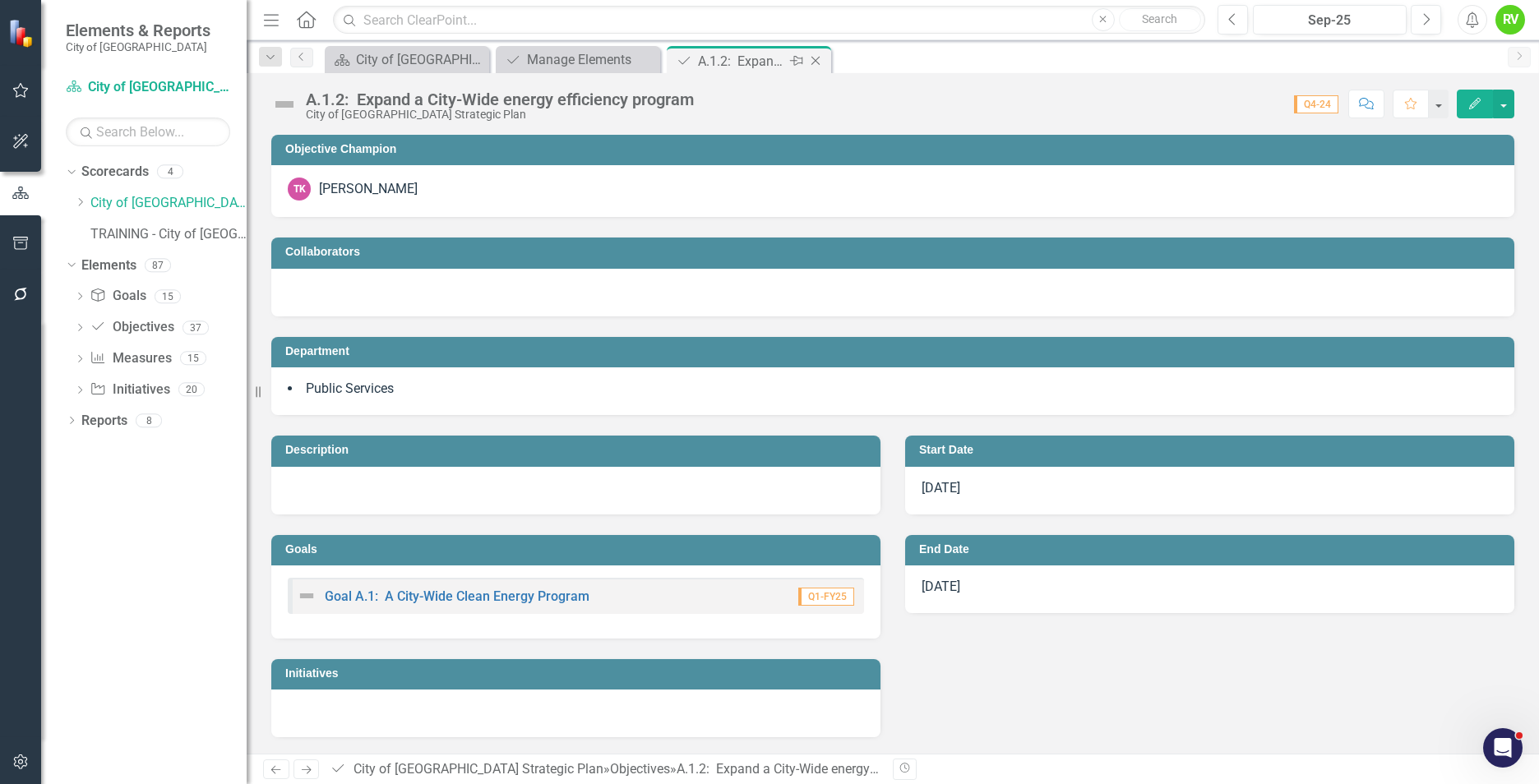
click at [814, 57] on icon "Close" at bounding box center [816, 61] width 16 height 13
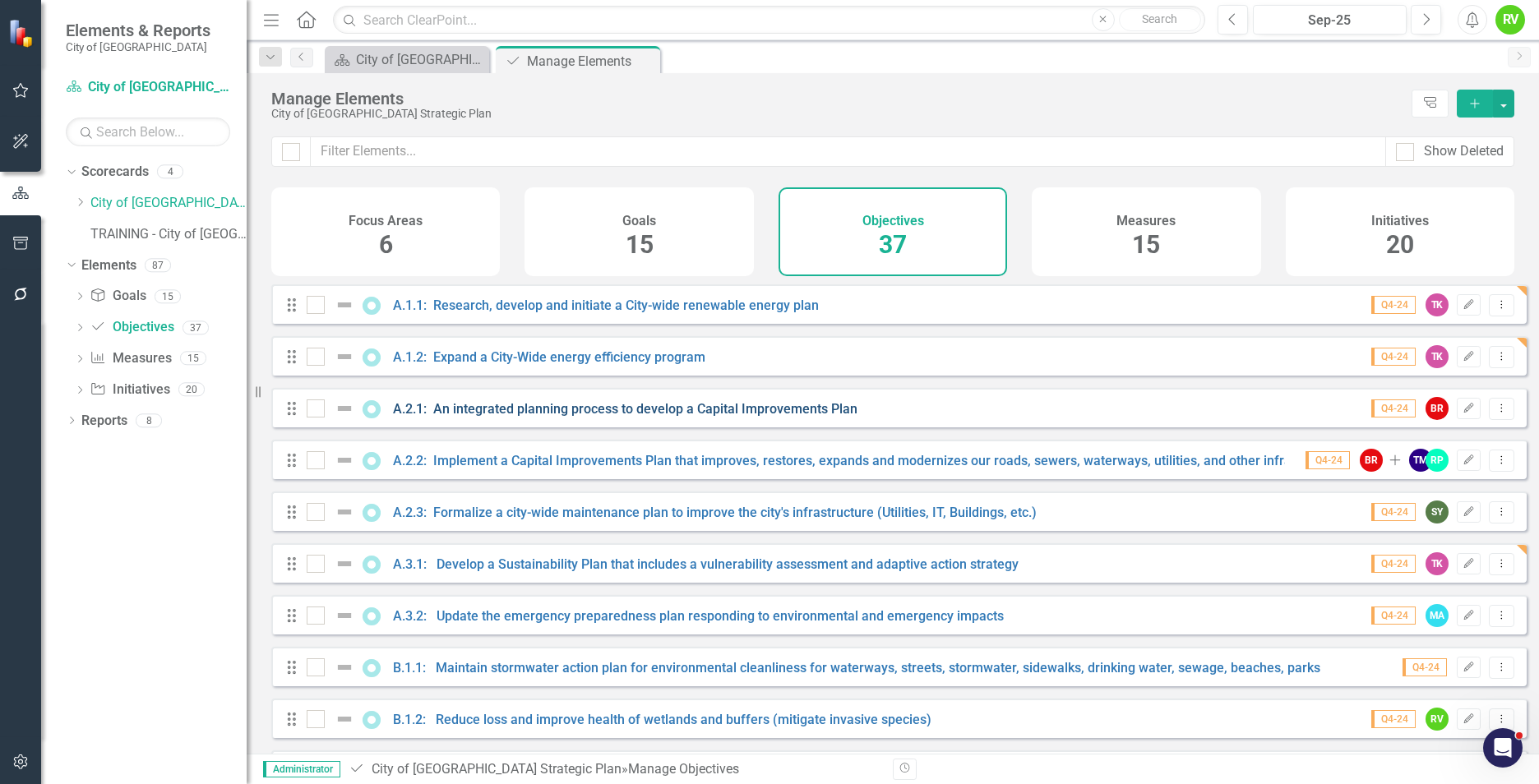
click at [520, 417] on link "A.2.1: An integrated planning process to develop a Capital Improvements Plan" at bounding box center [625, 409] width 464 height 15
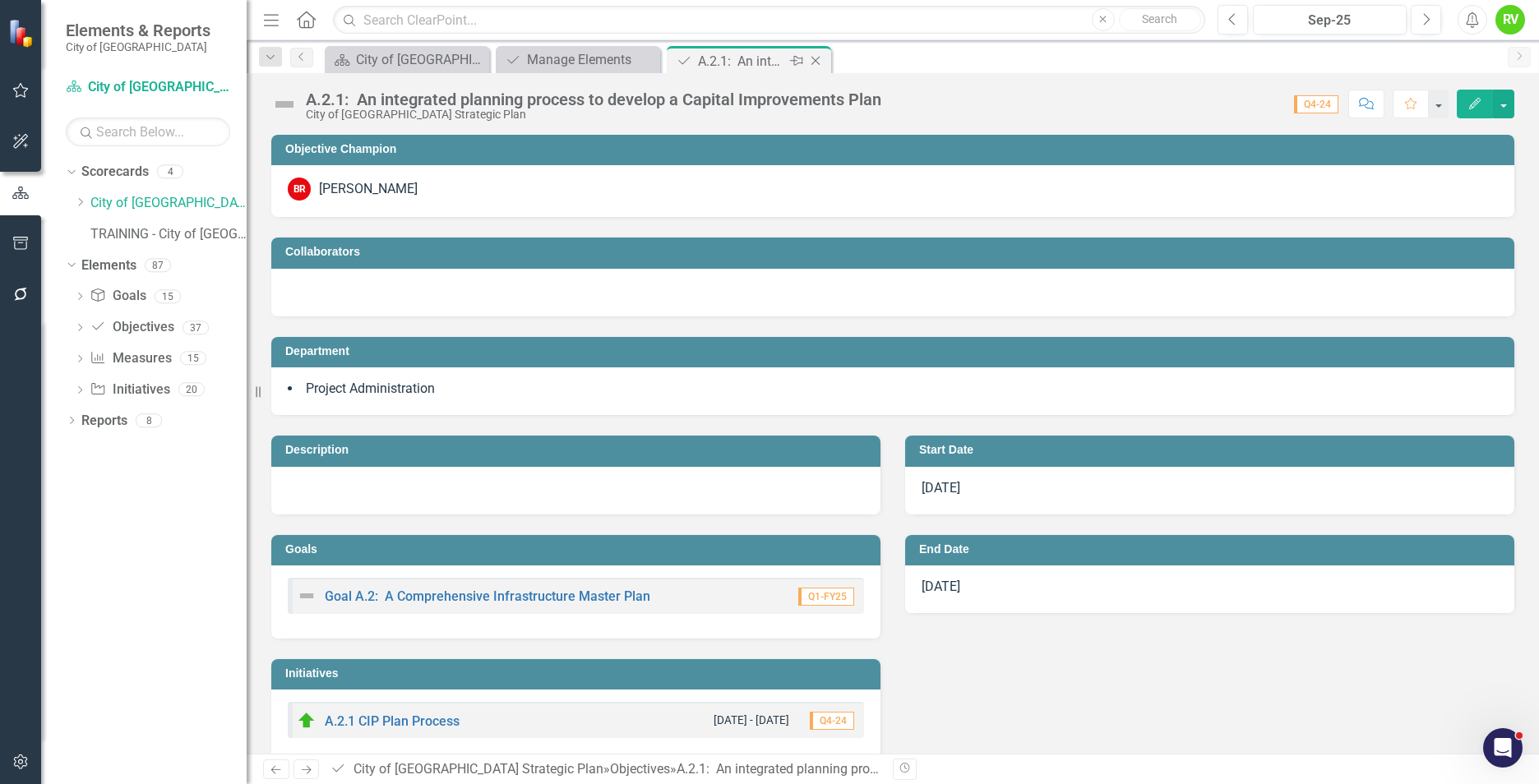
click at [818, 56] on icon "Close" at bounding box center [816, 61] width 16 height 13
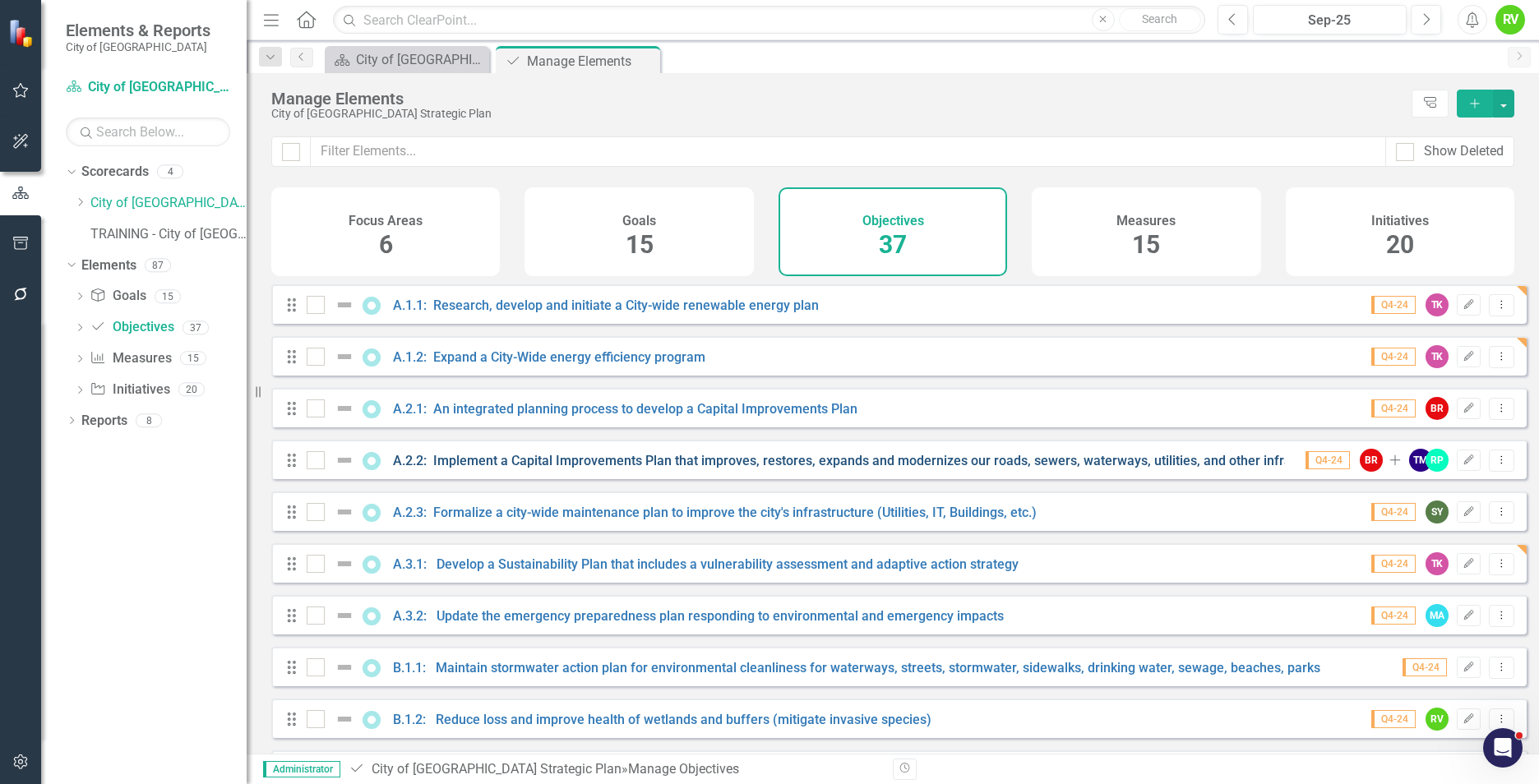
click at [495, 469] on link "A.2.2: Implement a Capital Improvements Plan that improves, restores, expands a…" at bounding box center [869, 461] width 952 height 15
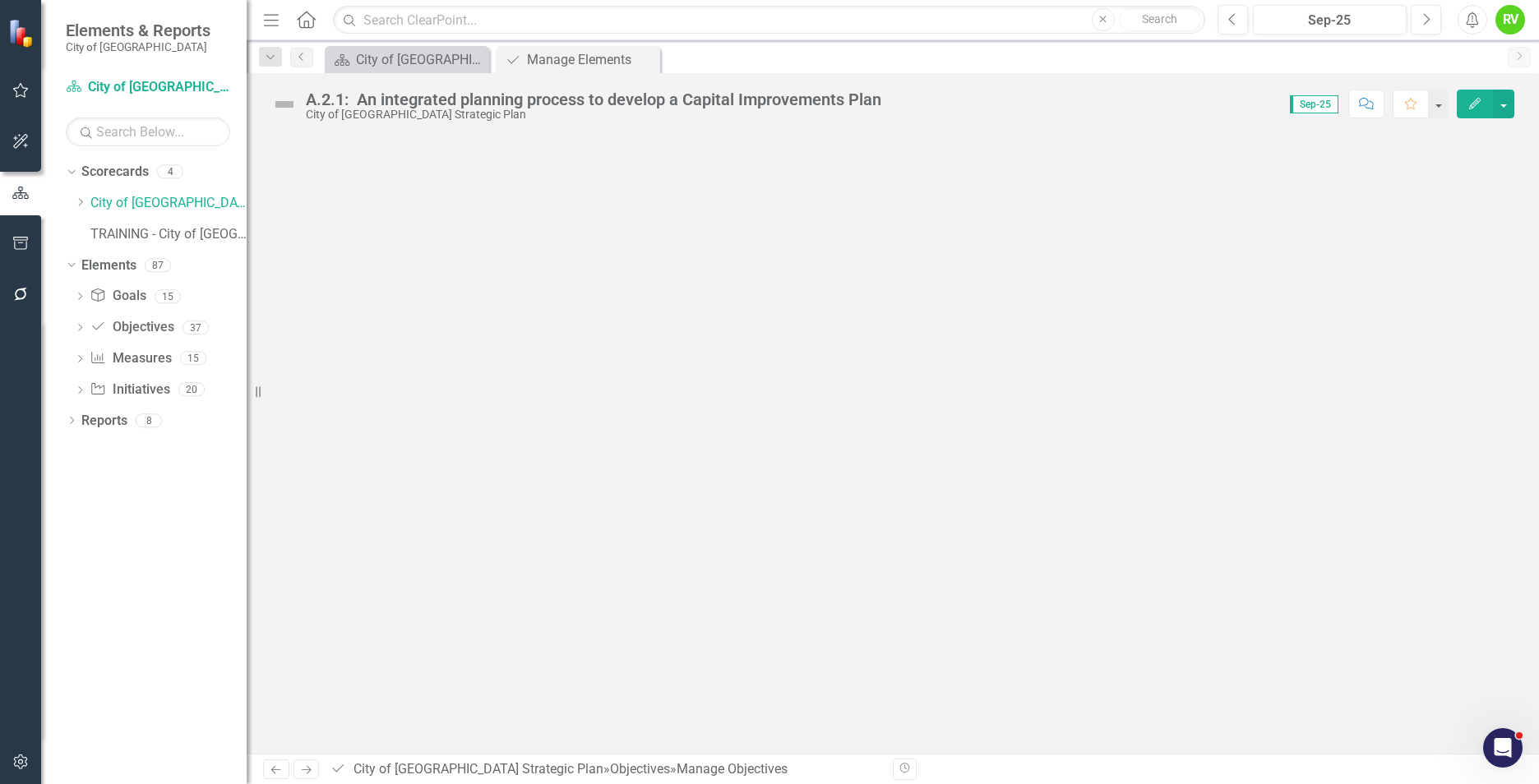
click at [495, 477] on div at bounding box center [893, 443] width 1293 height 619
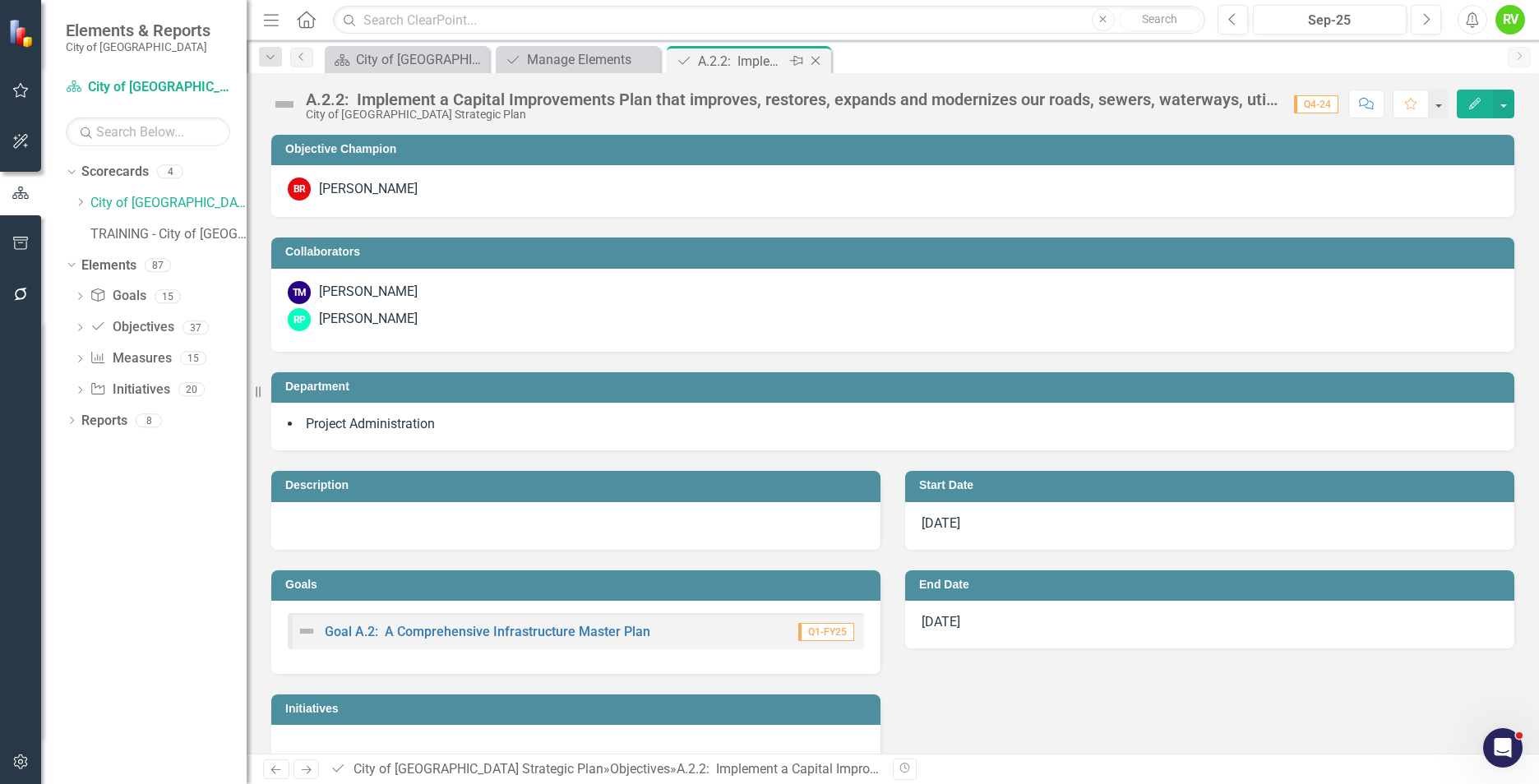
click at [818, 65] on icon "Close" at bounding box center [816, 61] width 16 height 13
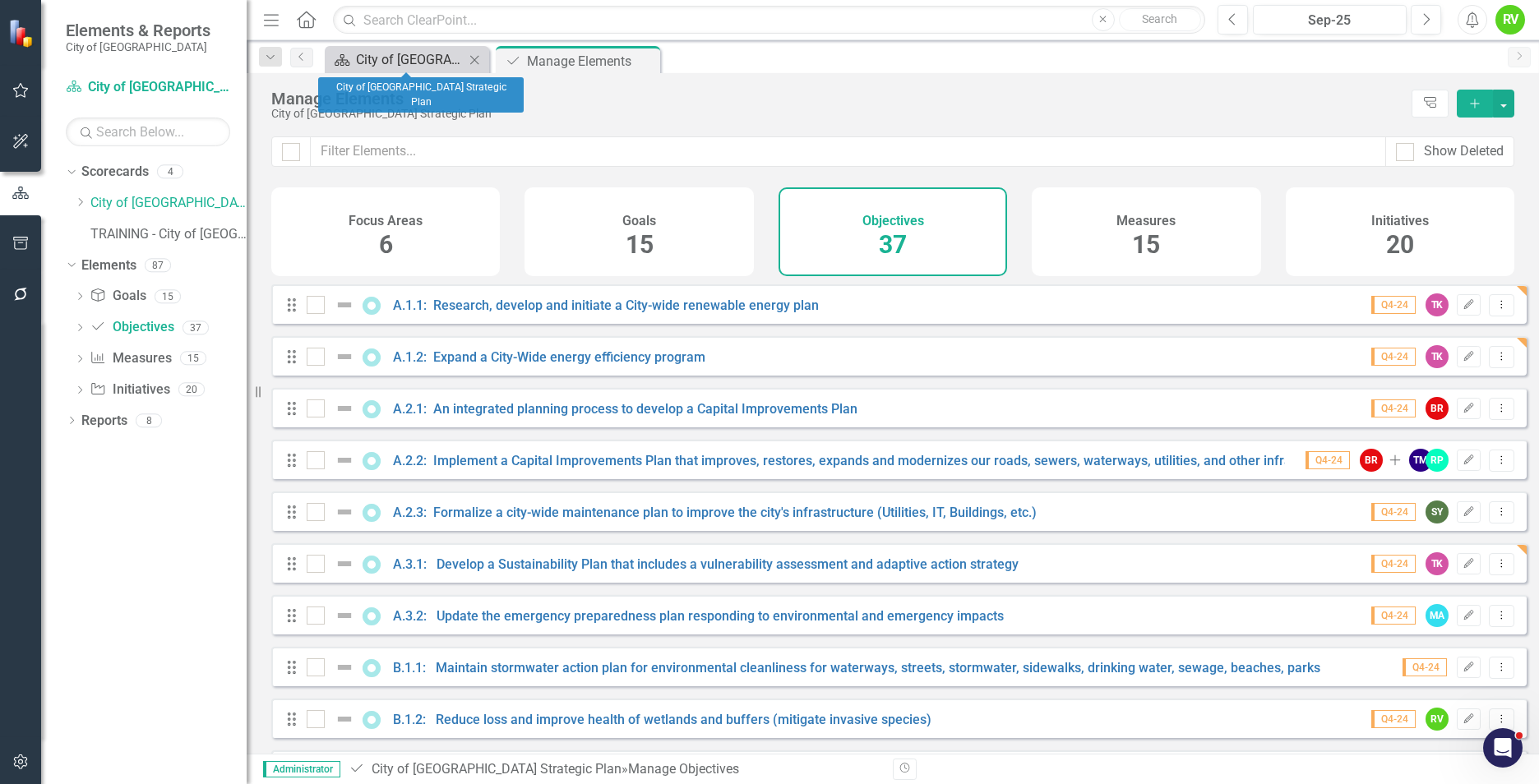
click at [438, 61] on div "City of [GEOGRAPHIC_DATA] Strategic Plan" at bounding box center [410, 59] width 108 height 21
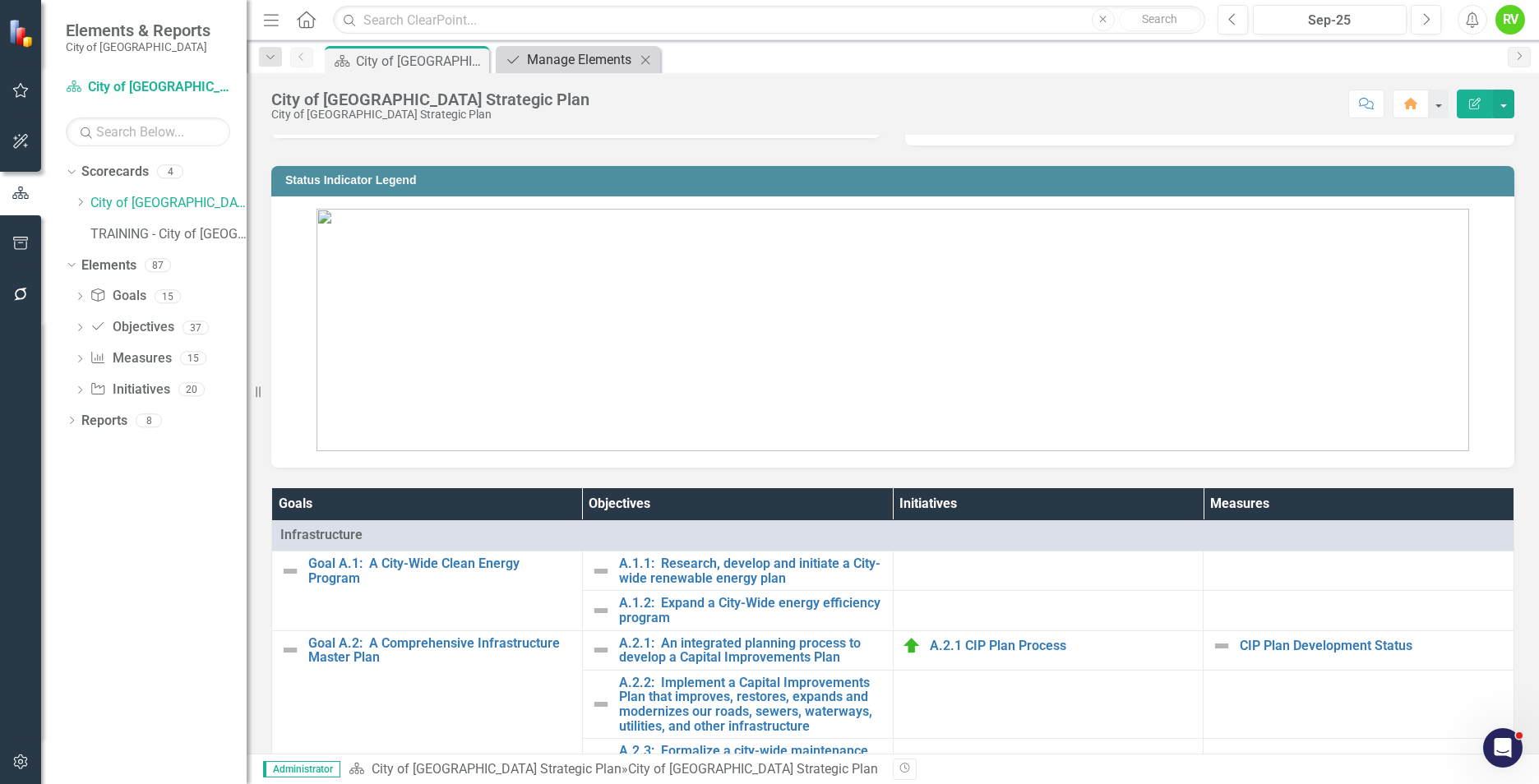
click at [602, 63] on div "Manage Elements" at bounding box center [581, 59] width 108 height 21
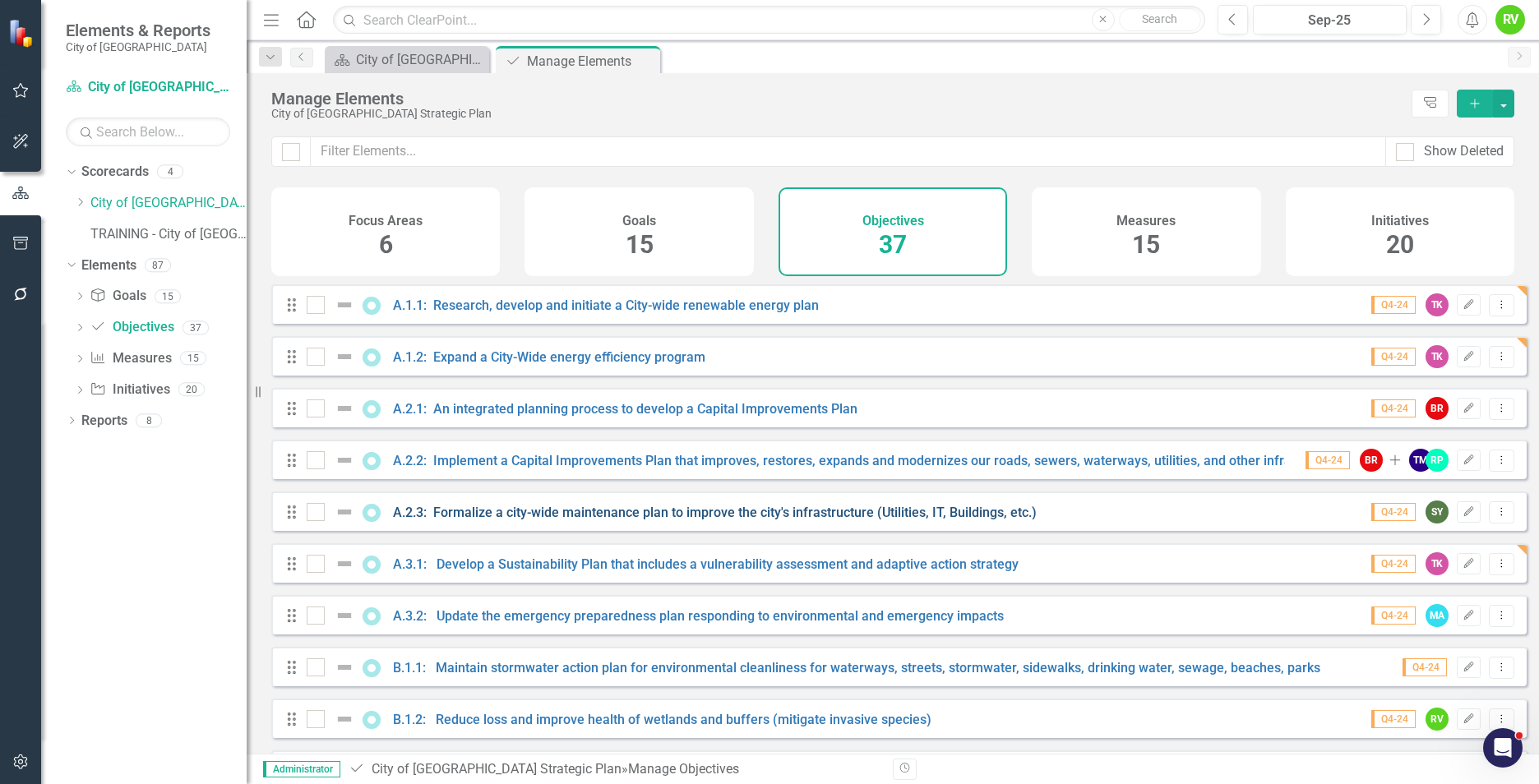
click at [473, 521] on link "A.2.3: Formalize a city-wide maintenance plan to improve the city's infrastruct…" at bounding box center [715, 512] width 644 height 15
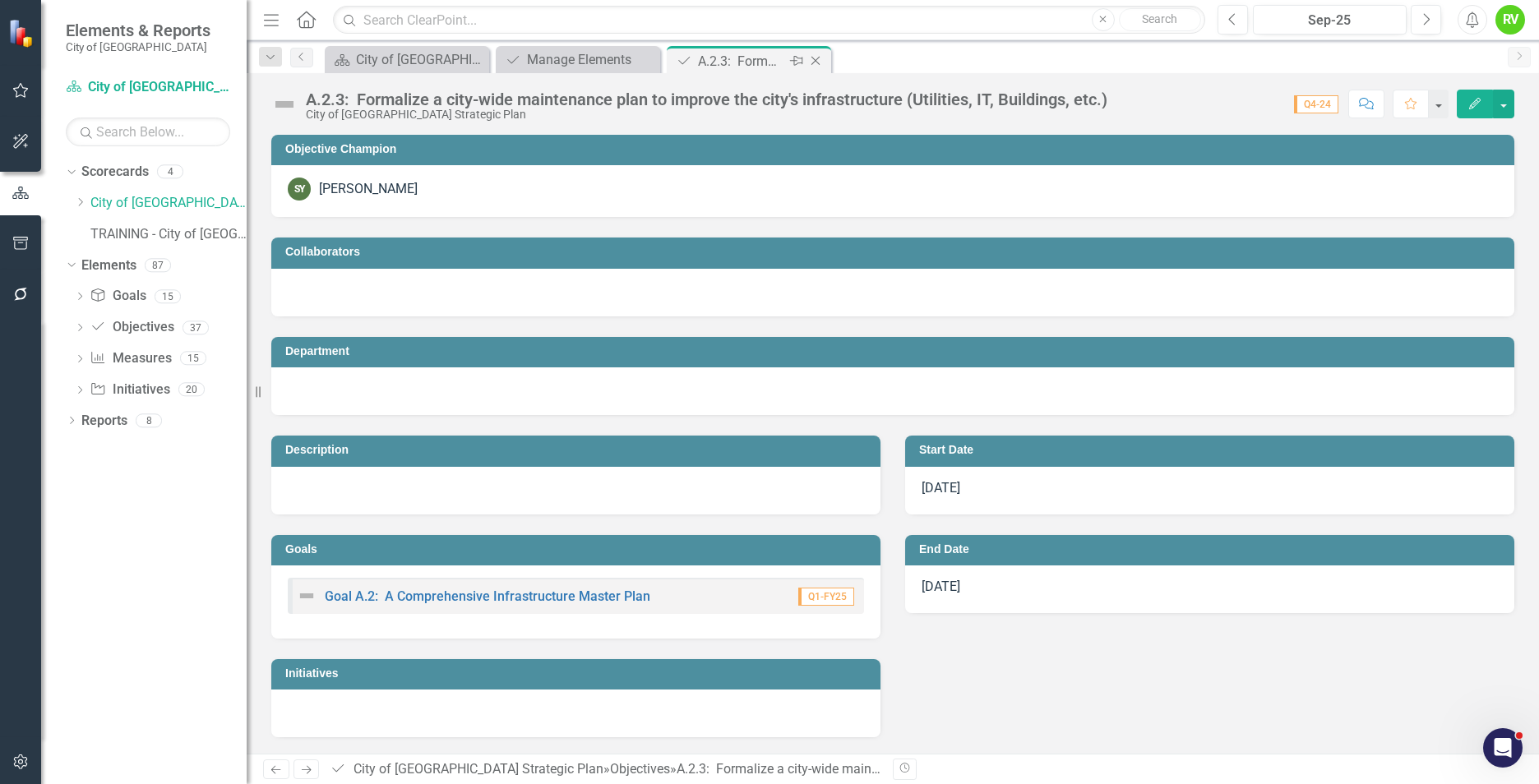
click at [819, 60] on icon "Close" at bounding box center [816, 61] width 16 height 13
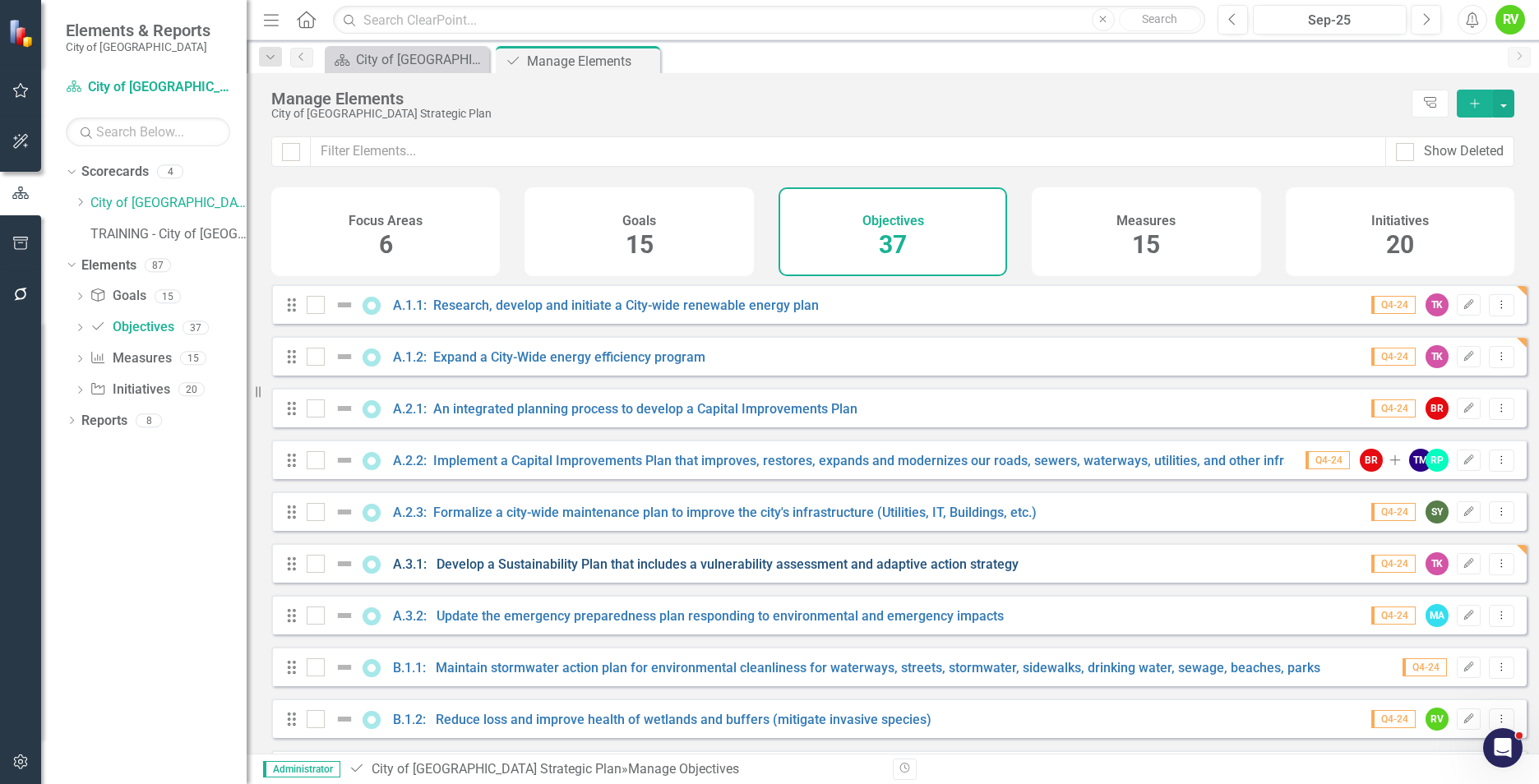
click at [507, 572] on link "A.3.1: Develop a Sustainability Plan that includes a vulnerability assessment a…" at bounding box center [706, 564] width 626 height 15
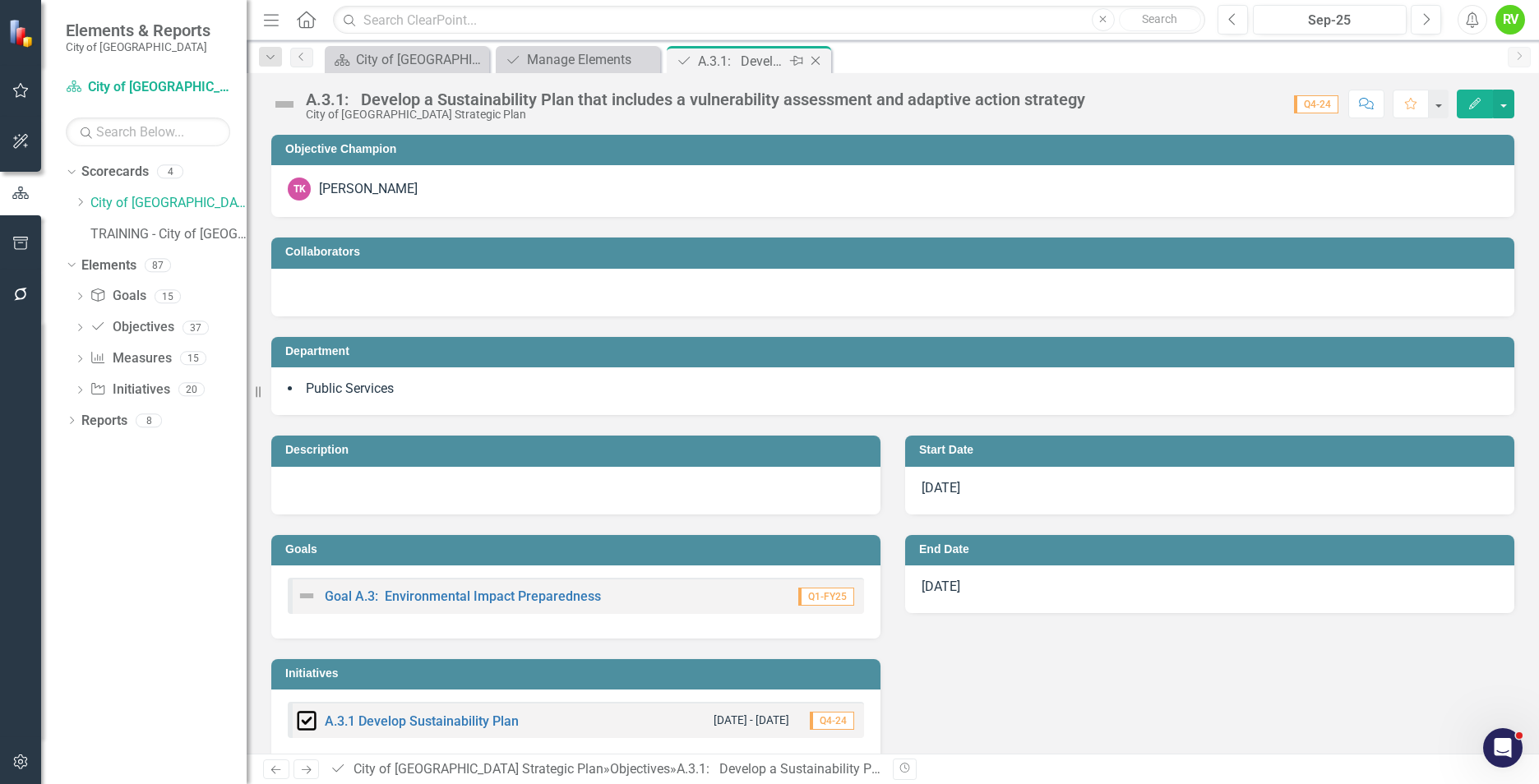
click at [818, 60] on icon "Close" at bounding box center [816, 61] width 16 height 13
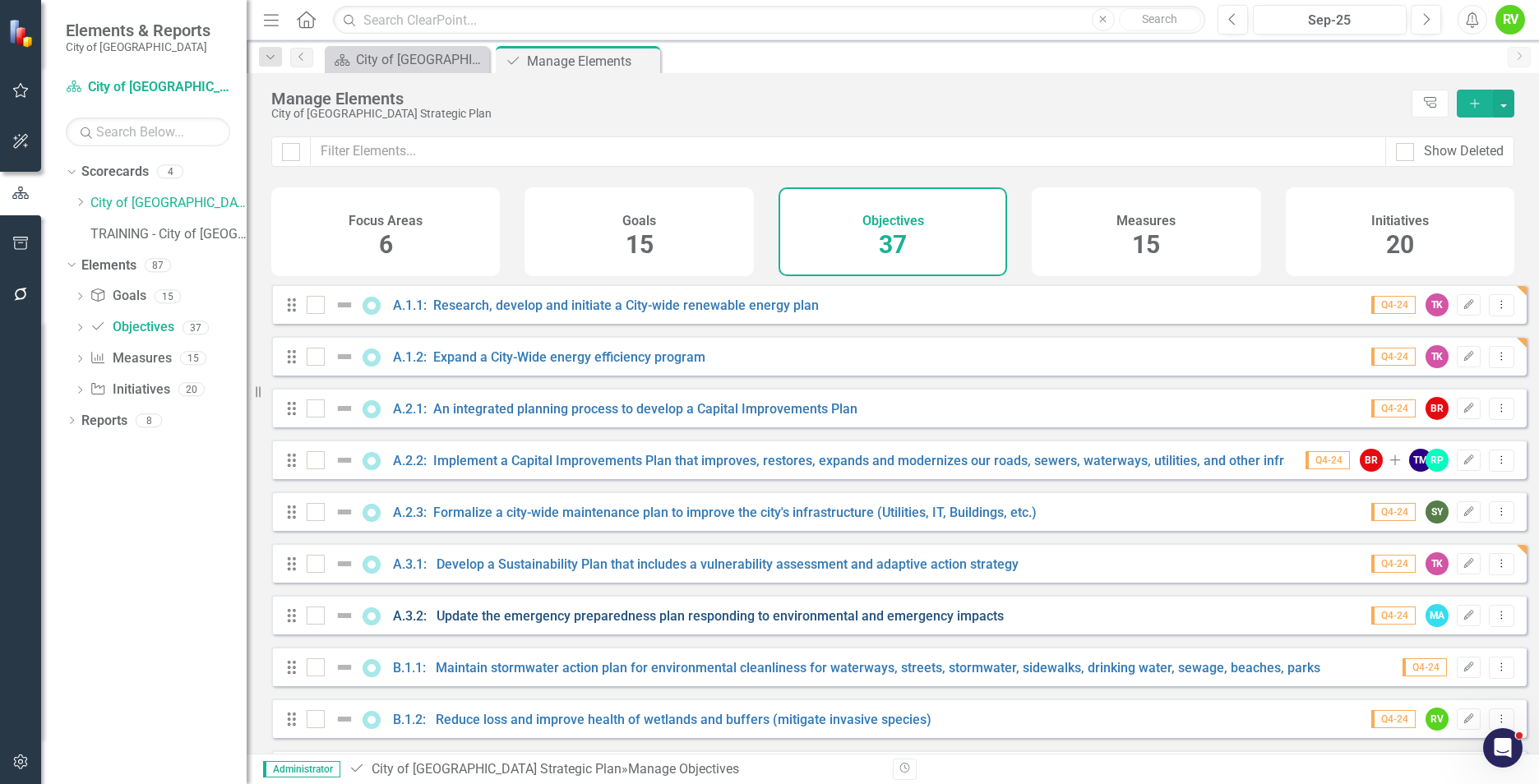
click at [515, 624] on link "A.3.2: Update the emergency preparedness plan responding to environmental and e…" at bounding box center [699, 616] width 611 height 15
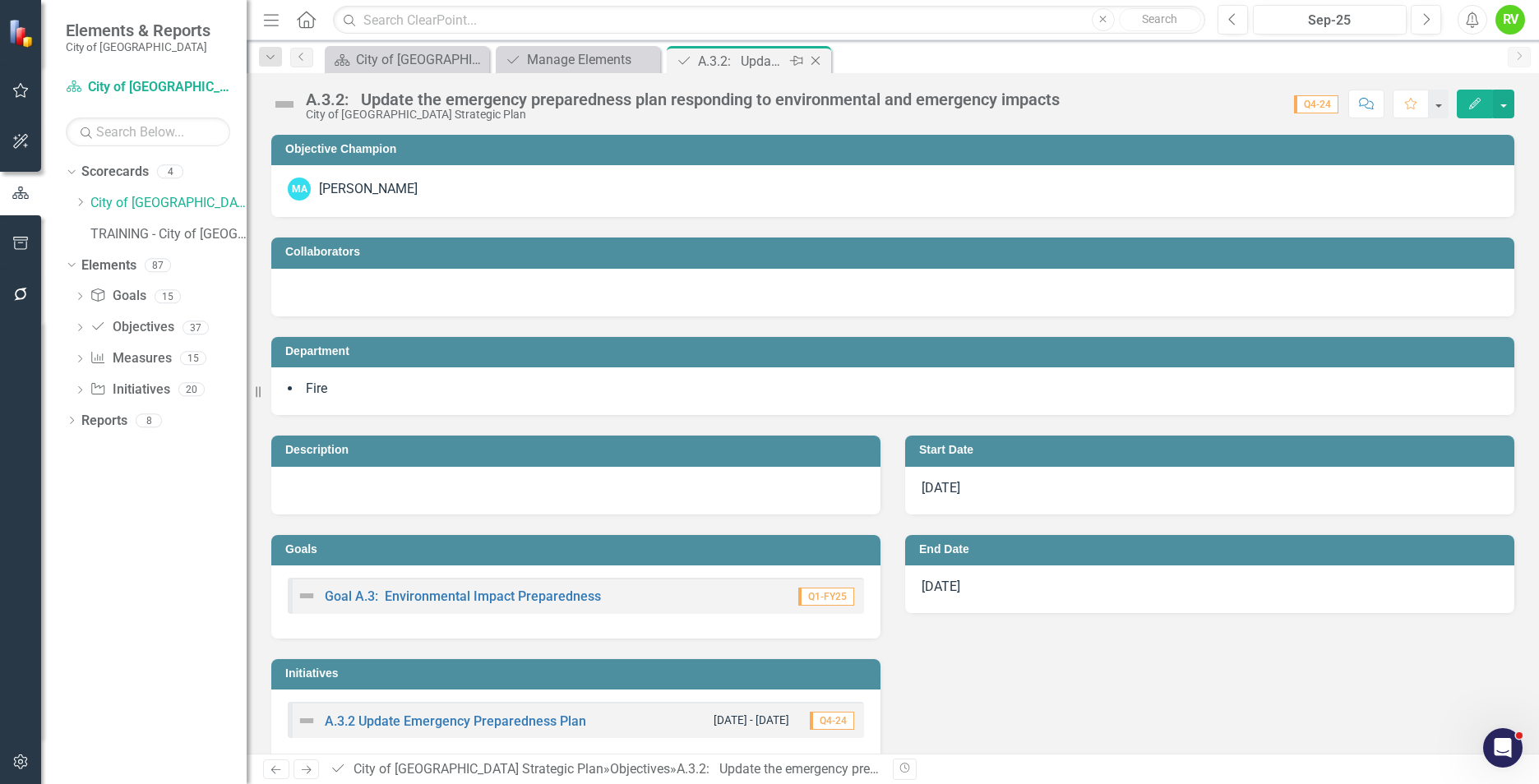
click at [819, 59] on icon "Close" at bounding box center [816, 61] width 16 height 13
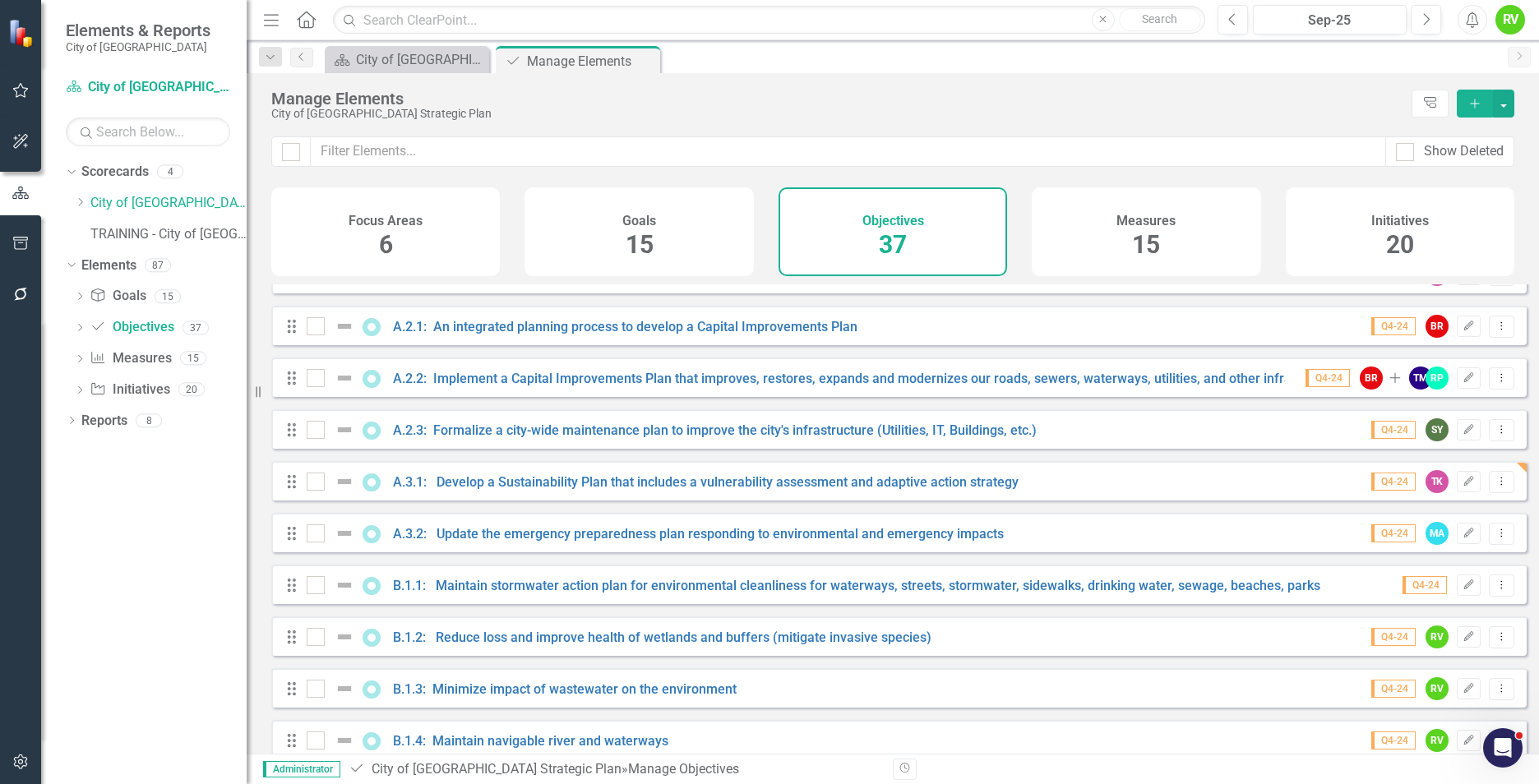
scroll to position [164, 0]
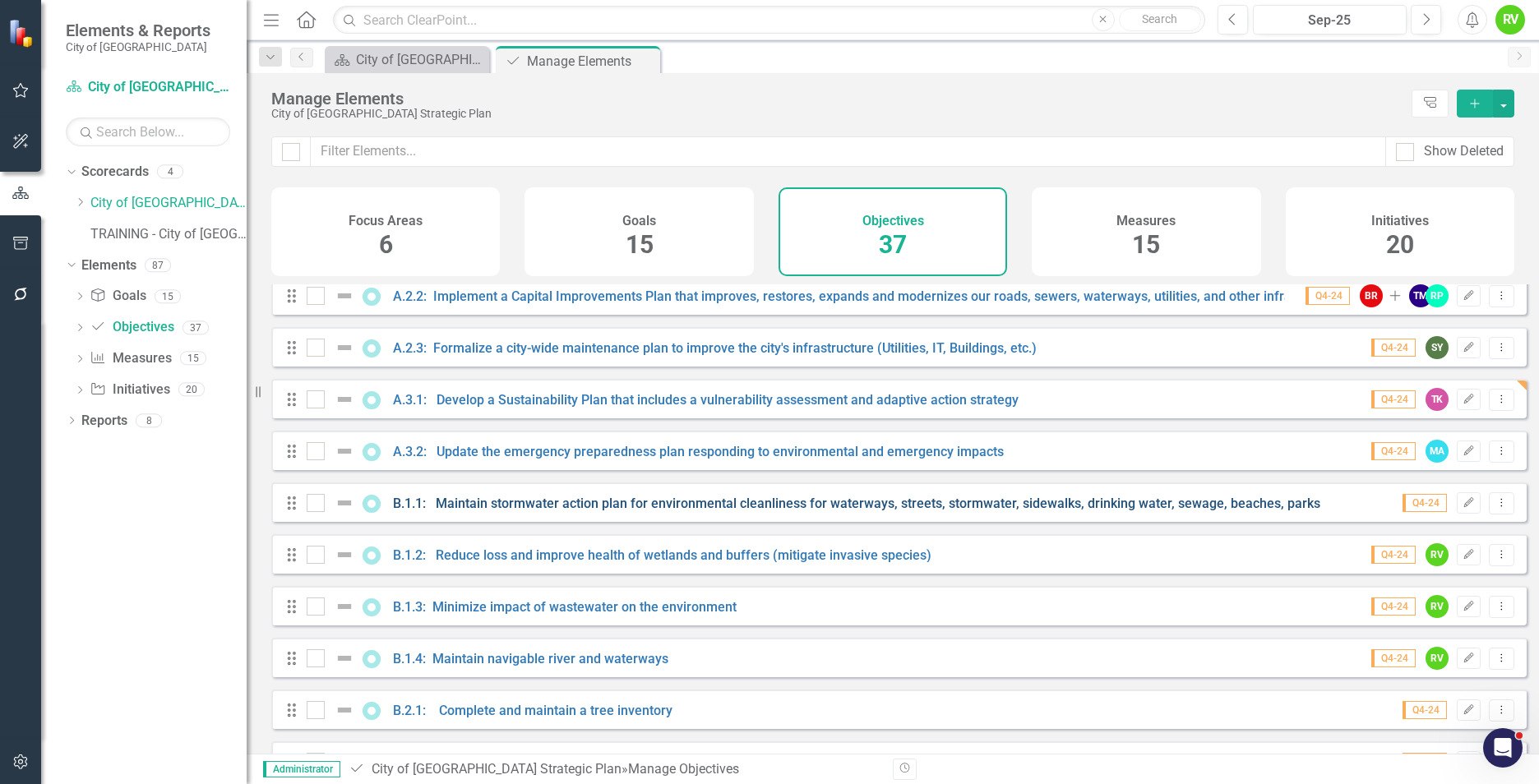
click at [521, 511] on link "B.1.1: Maintain stormwater action plan for environmental cleanliness for waterw…" at bounding box center [857, 503] width 928 height 15
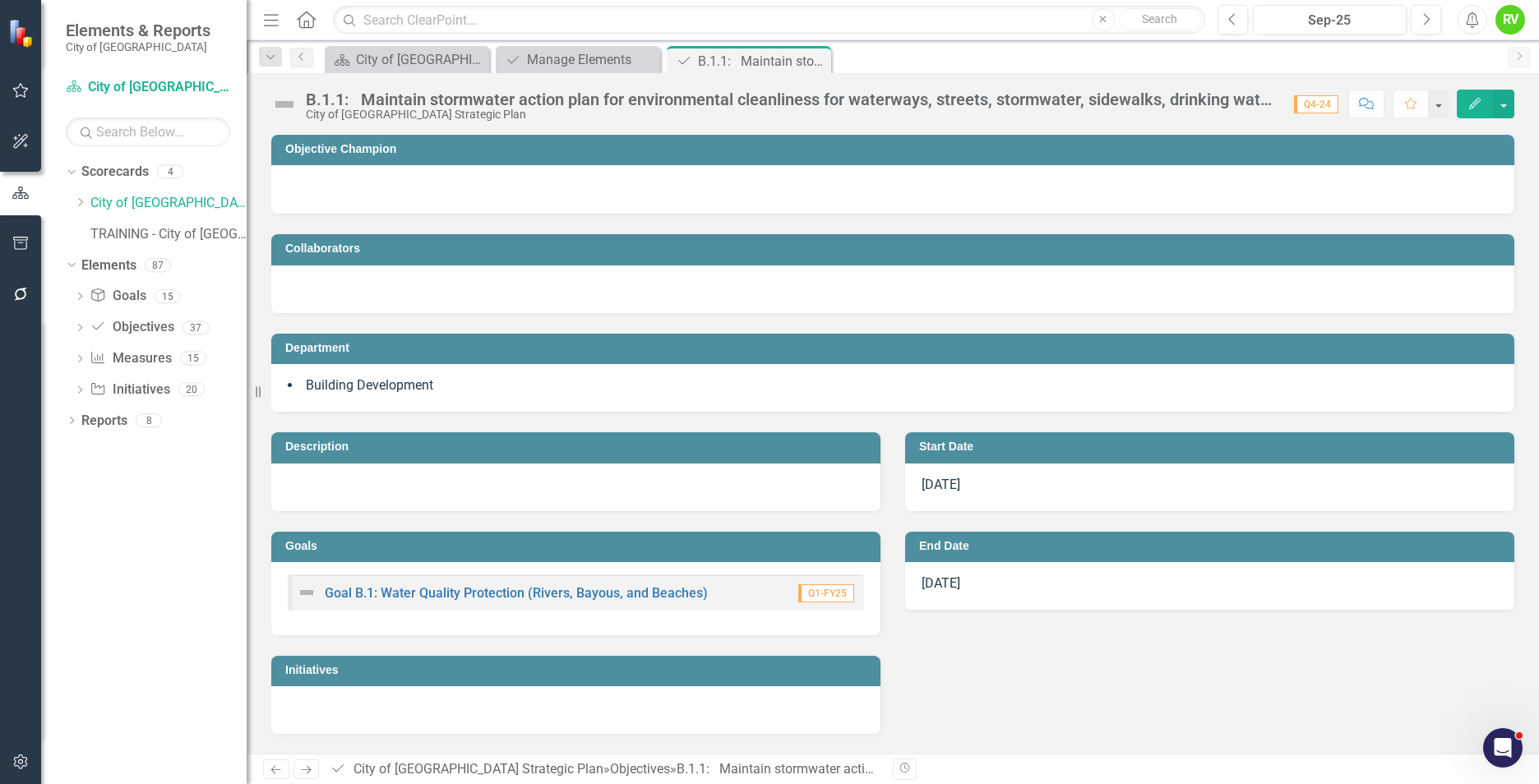
click at [491, 160] on td "Objective Champion" at bounding box center [896, 151] width 1221 height 25
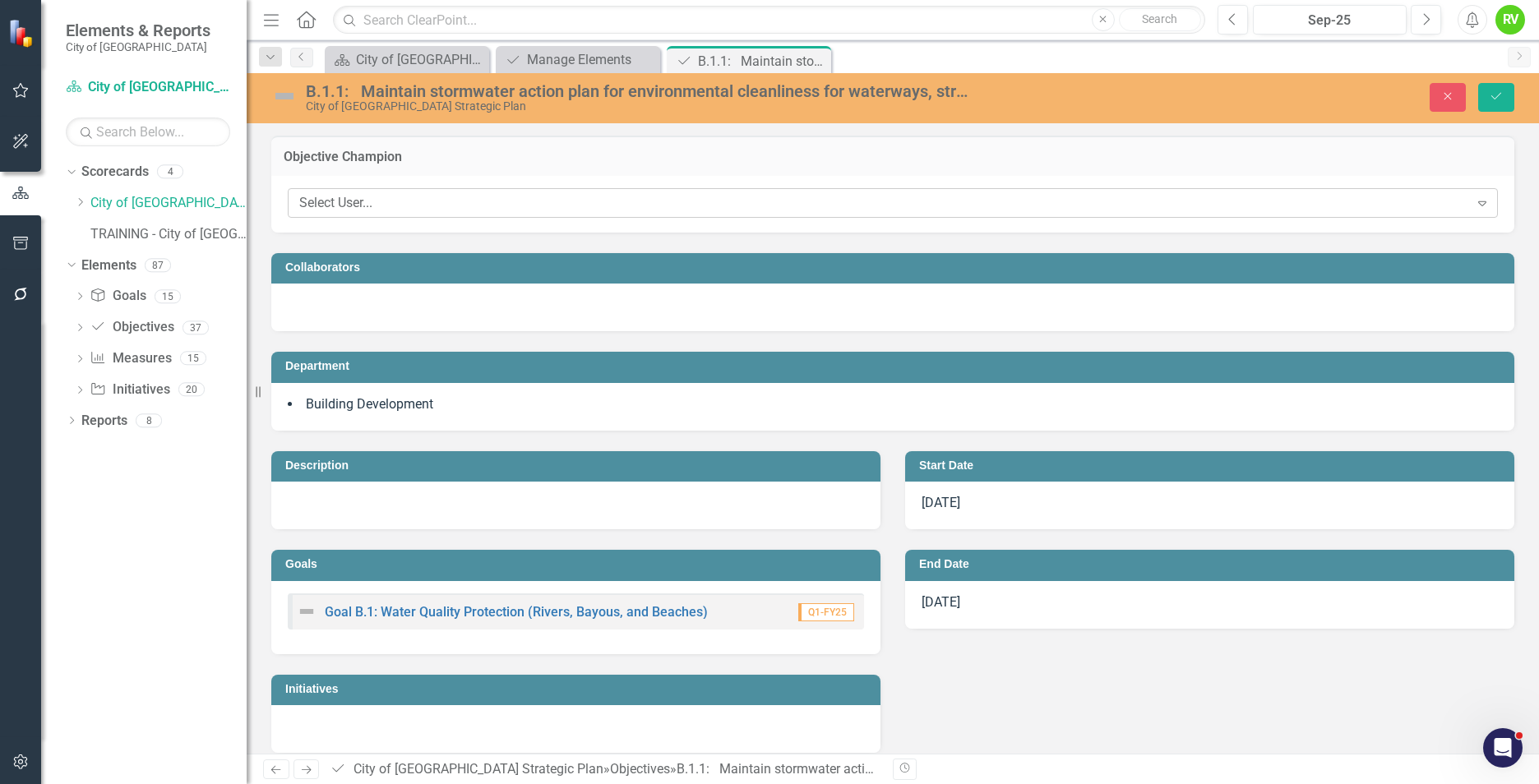
click at [392, 204] on div "Select User..." at bounding box center [884, 203] width 1170 height 19
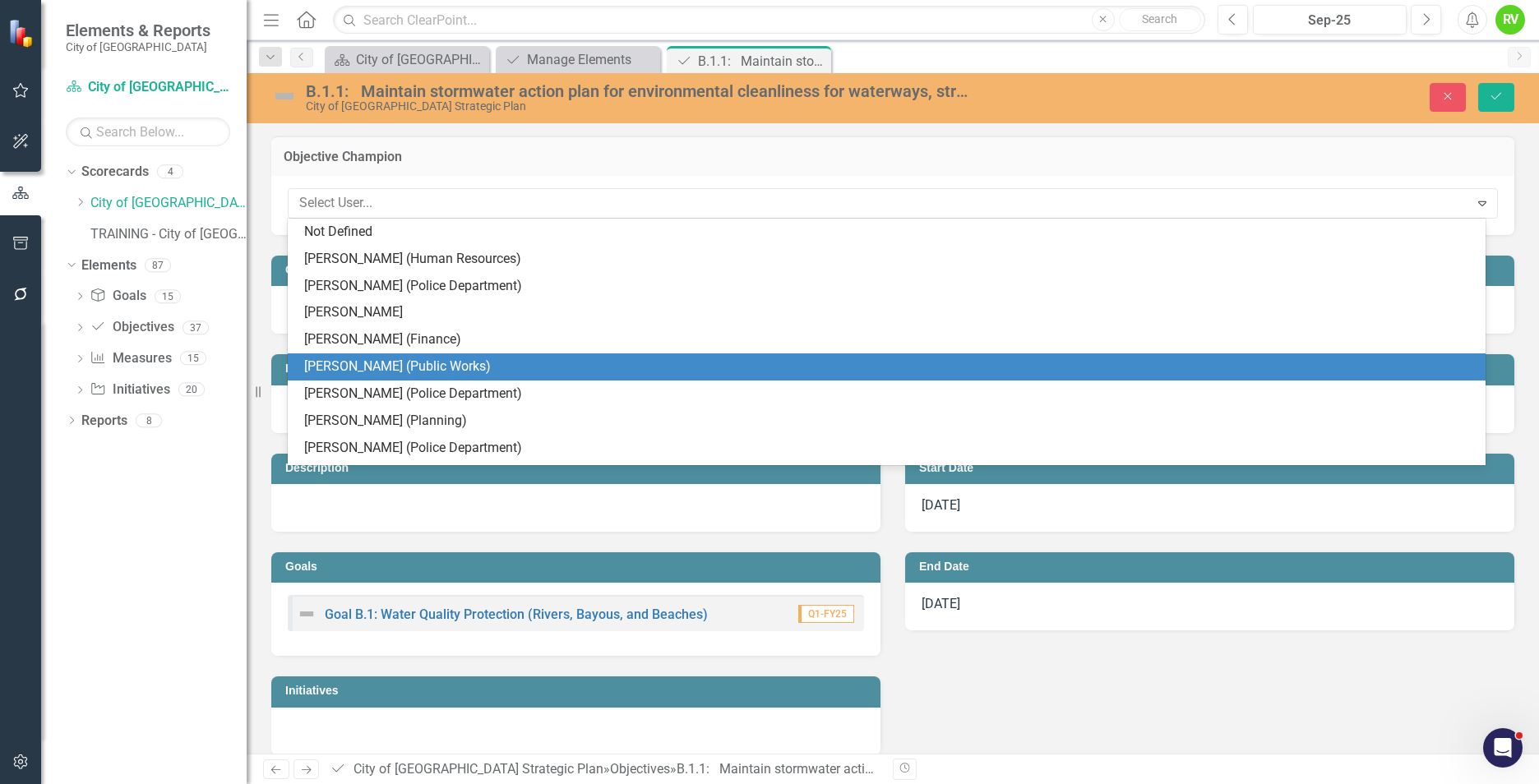
click at [359, 375] on div "[PERSON_NAME] (Public Works)" at bounding box center [890, 367] width 1172 height 19
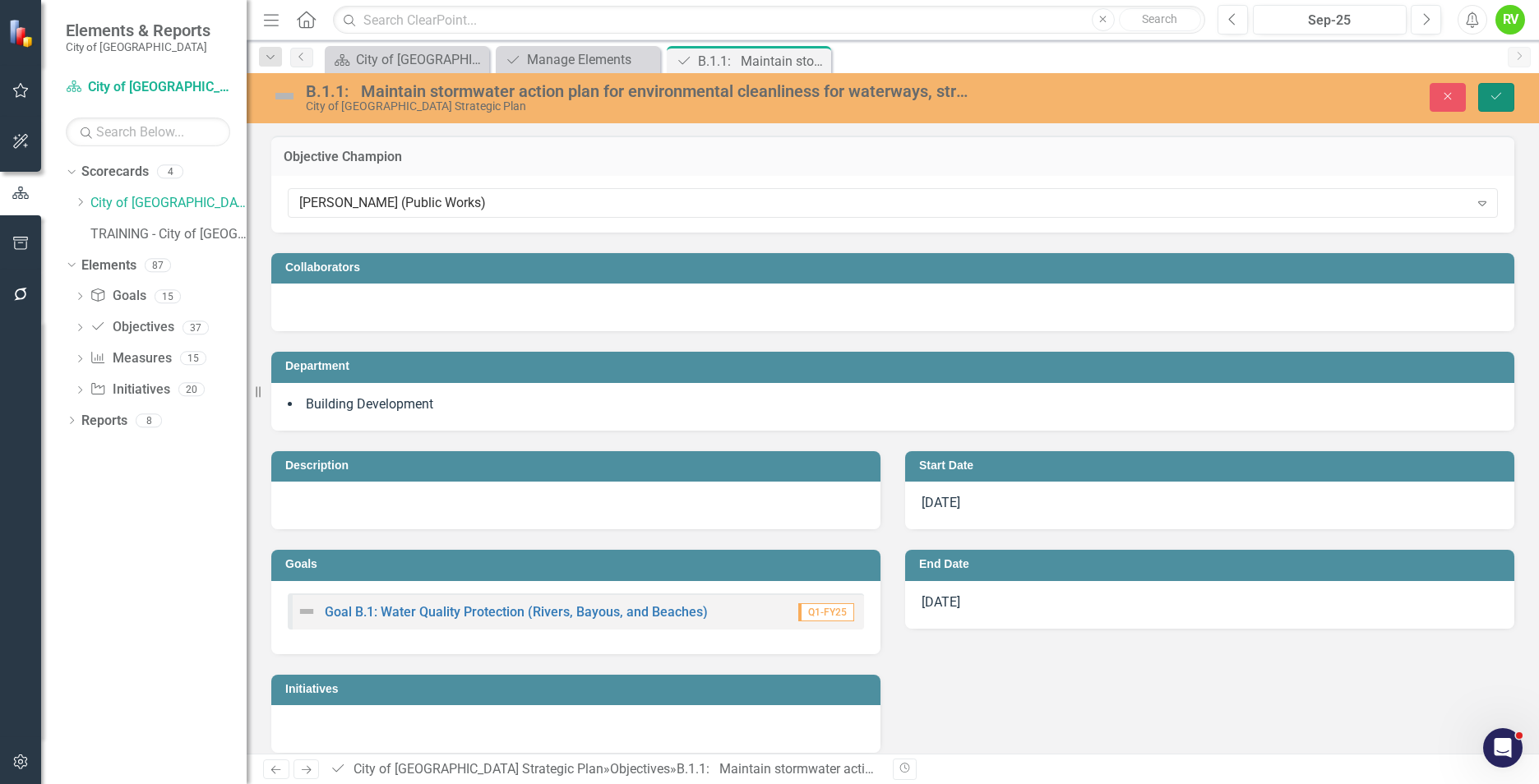
click at [1489, 98] on icon "Save" at bounding box center [1496, 96] width 15 height 12
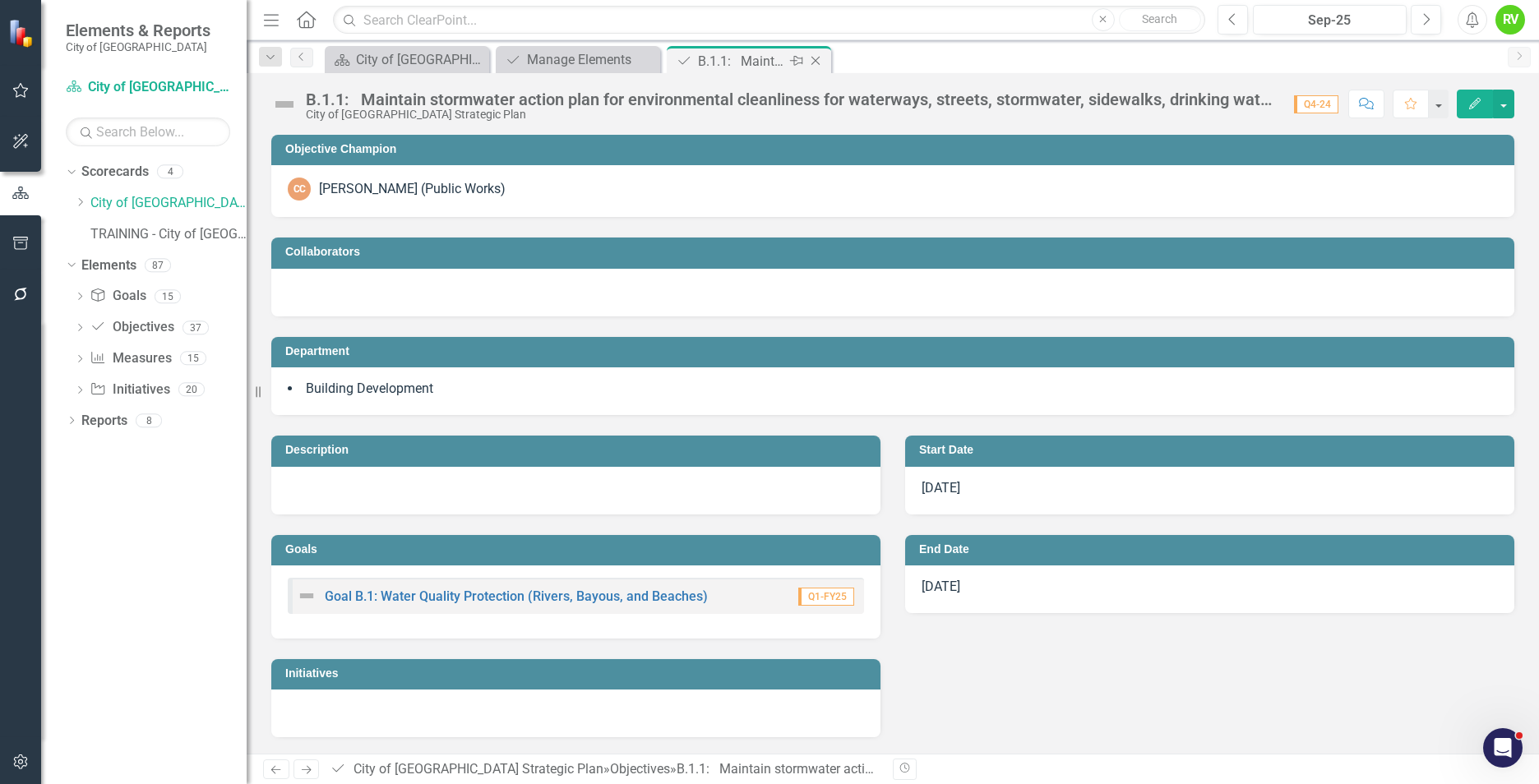
click at [817, 60] on icon at bounding box center [816, 61] width 9 height 9
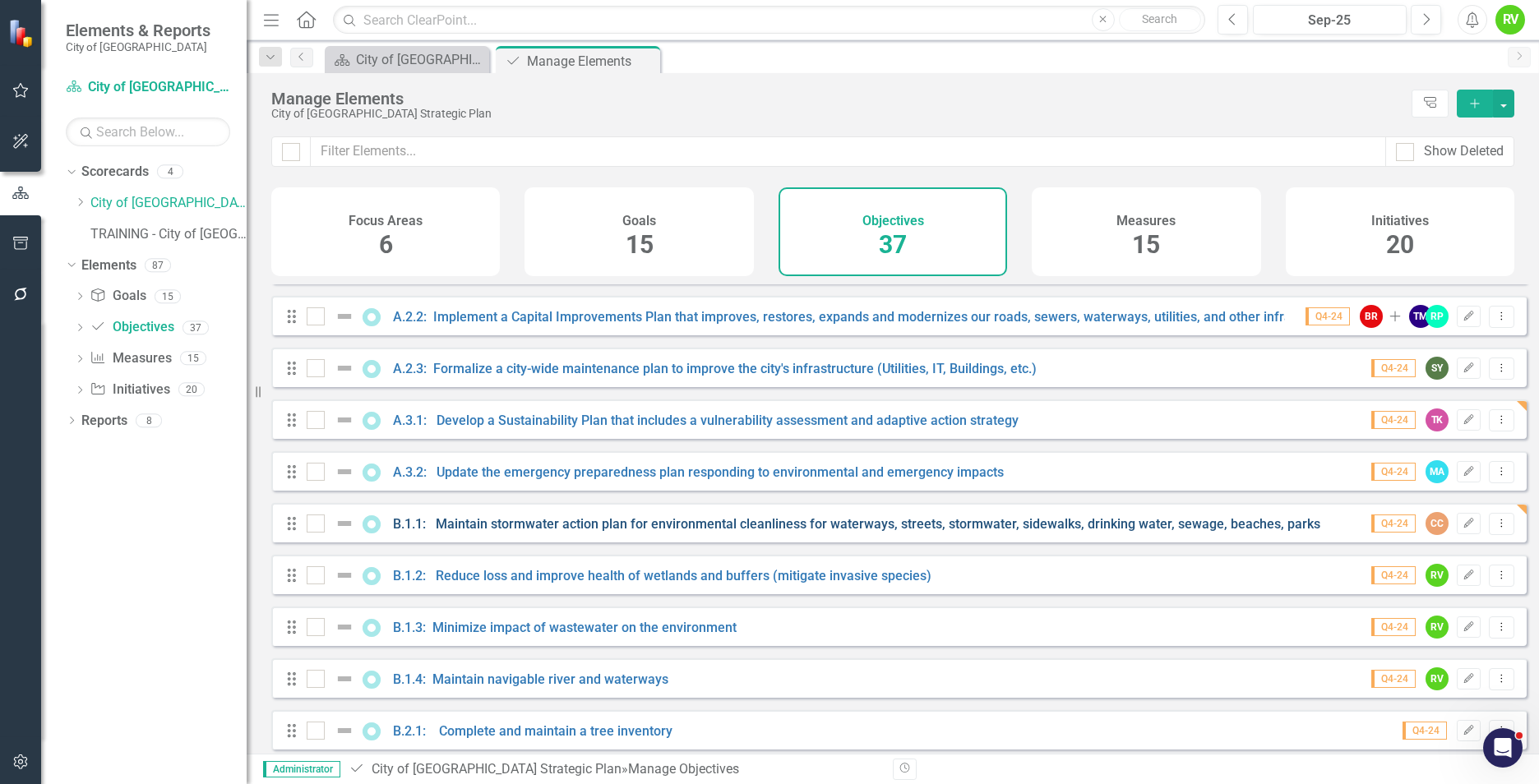
scroll to position [164, 0]
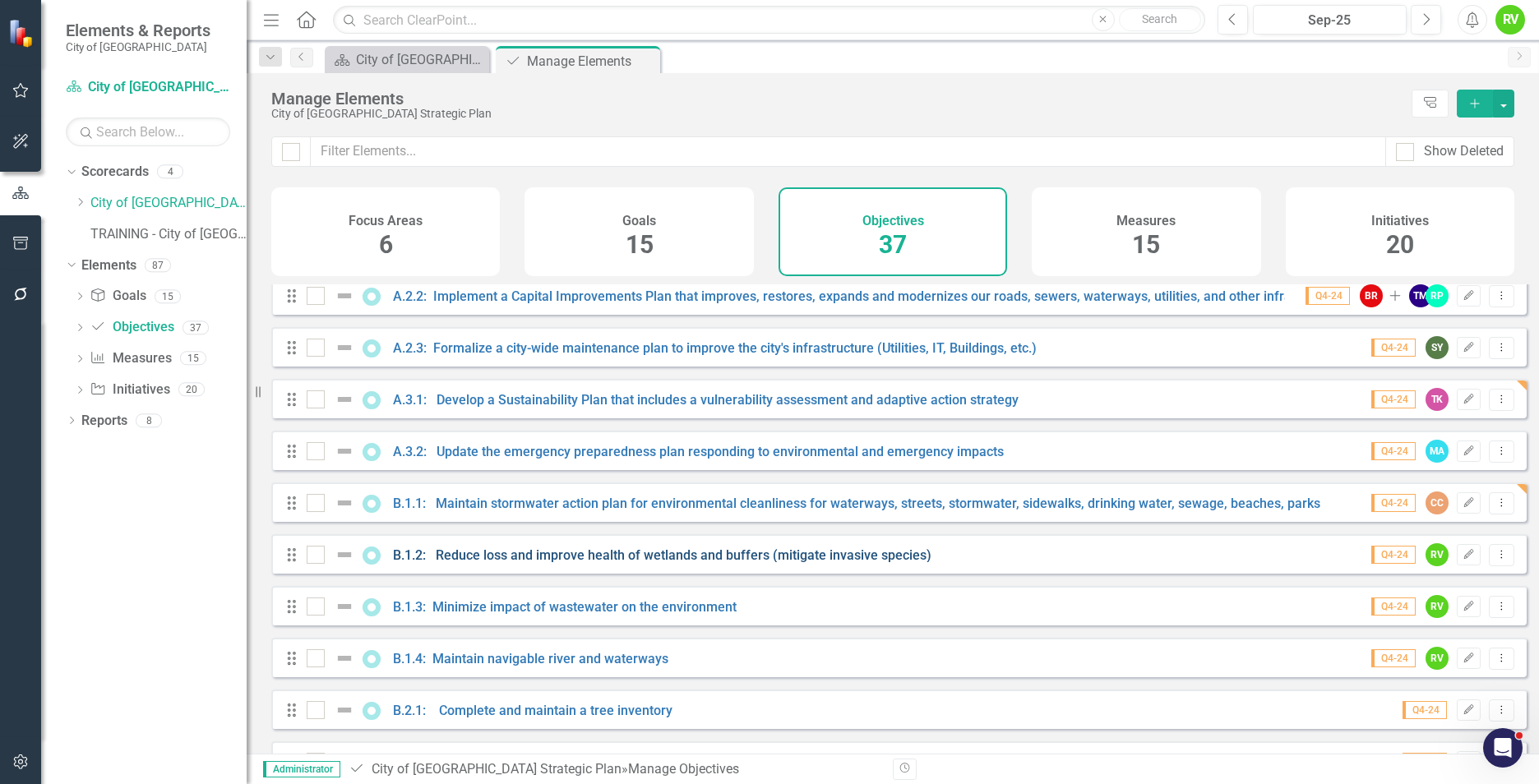
click at [622, 563] on link "B.1.2: Reduce loss and improve health of wetlands and buffers (mitigate invasiv…" at bounding box center [662, 555] width 539 height 15
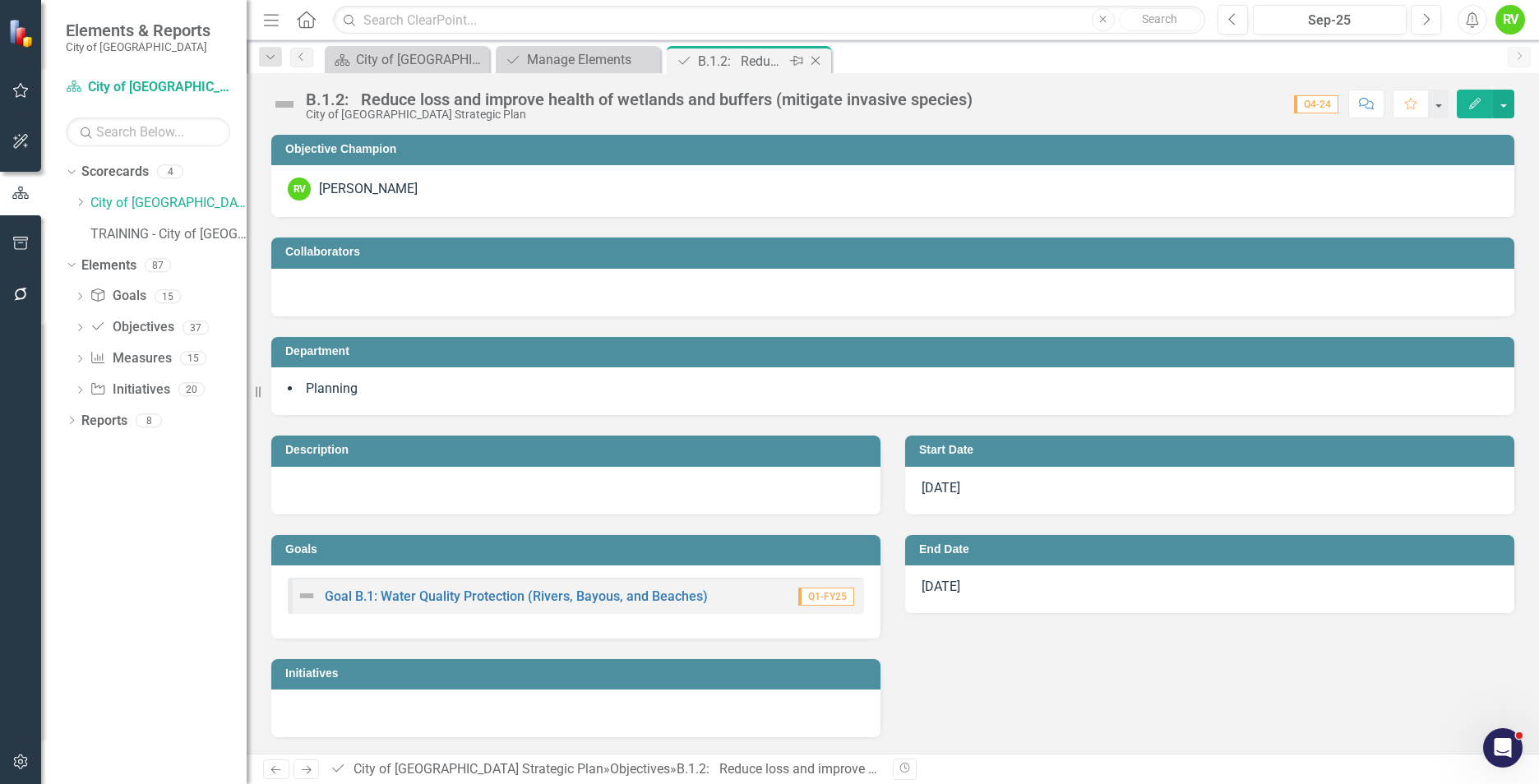
click at [816, 61] on icon at bounding box center [816, 61] width 9 height 9
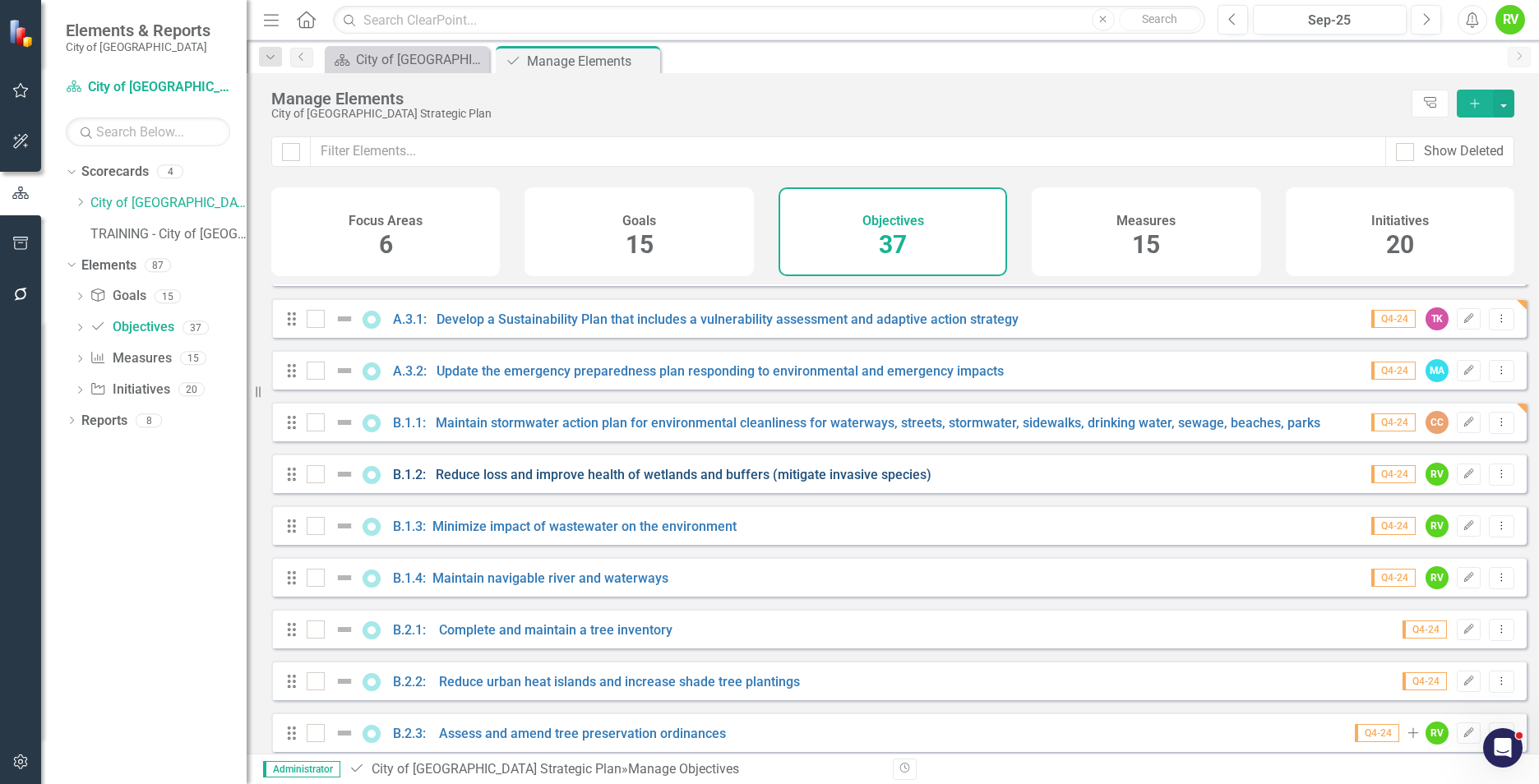
scroll to position [247, 0]
click at [549, 532] on link "B.1.3: Minimize impact of wastewater on the environment" at bounding box center [565, 524] width 343 height 15
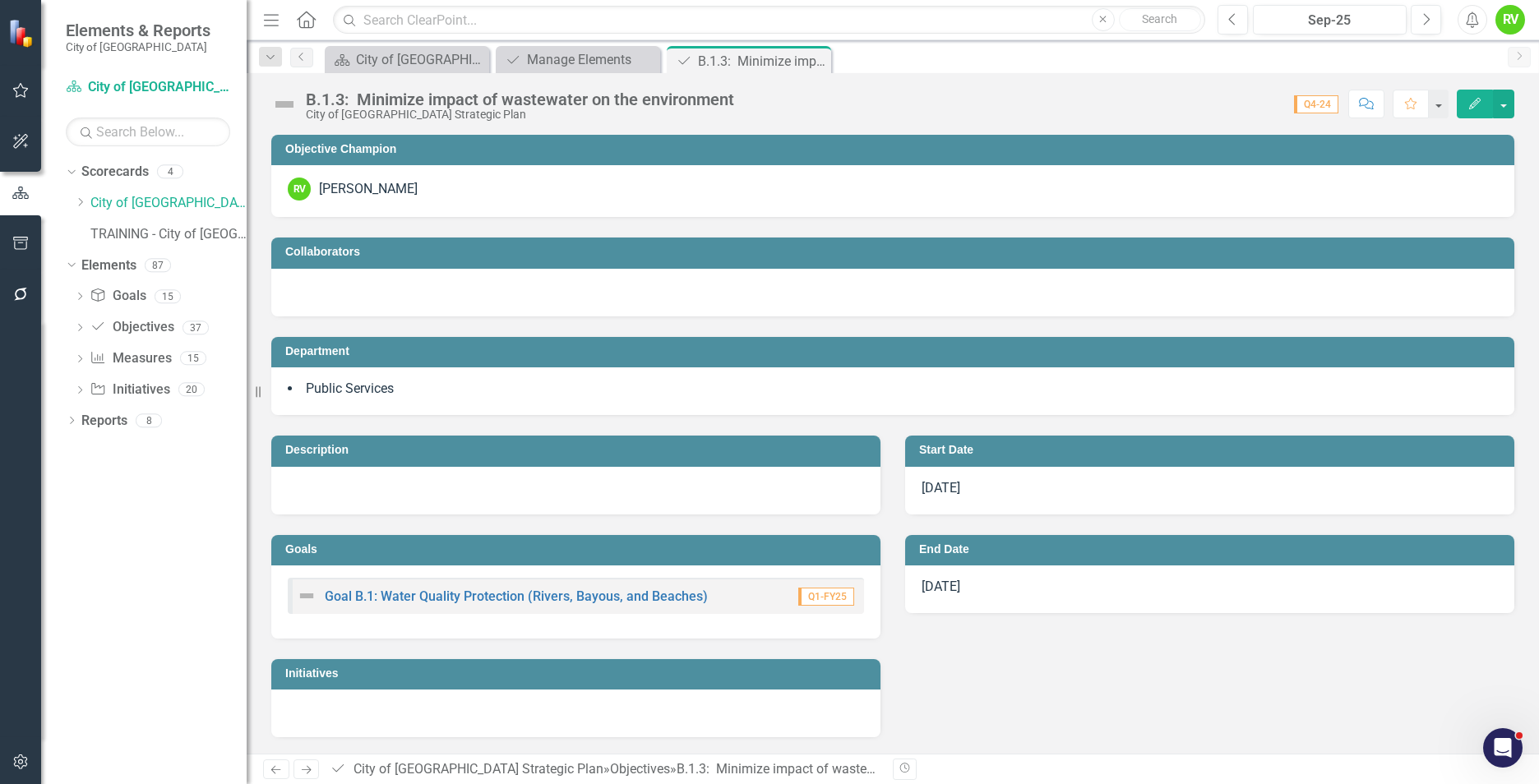
click at [449, 165] on div "RV [PERSON_NAME]" at bounding box center [893, 191] width 1243 height 52
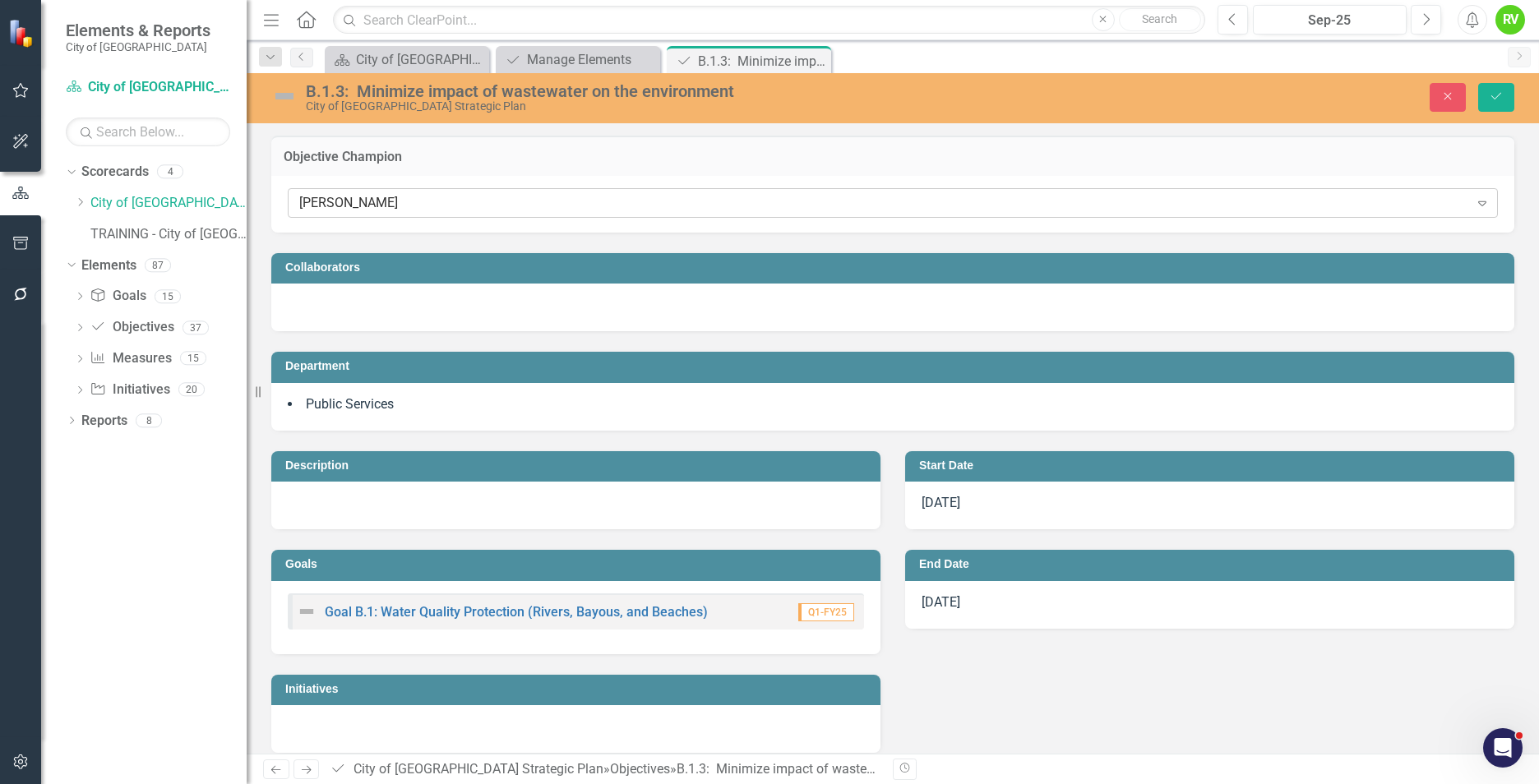
click at [410, 203] on div "[PERSON_NAME]" at bounding box center [884, 203] width 1170 height 19
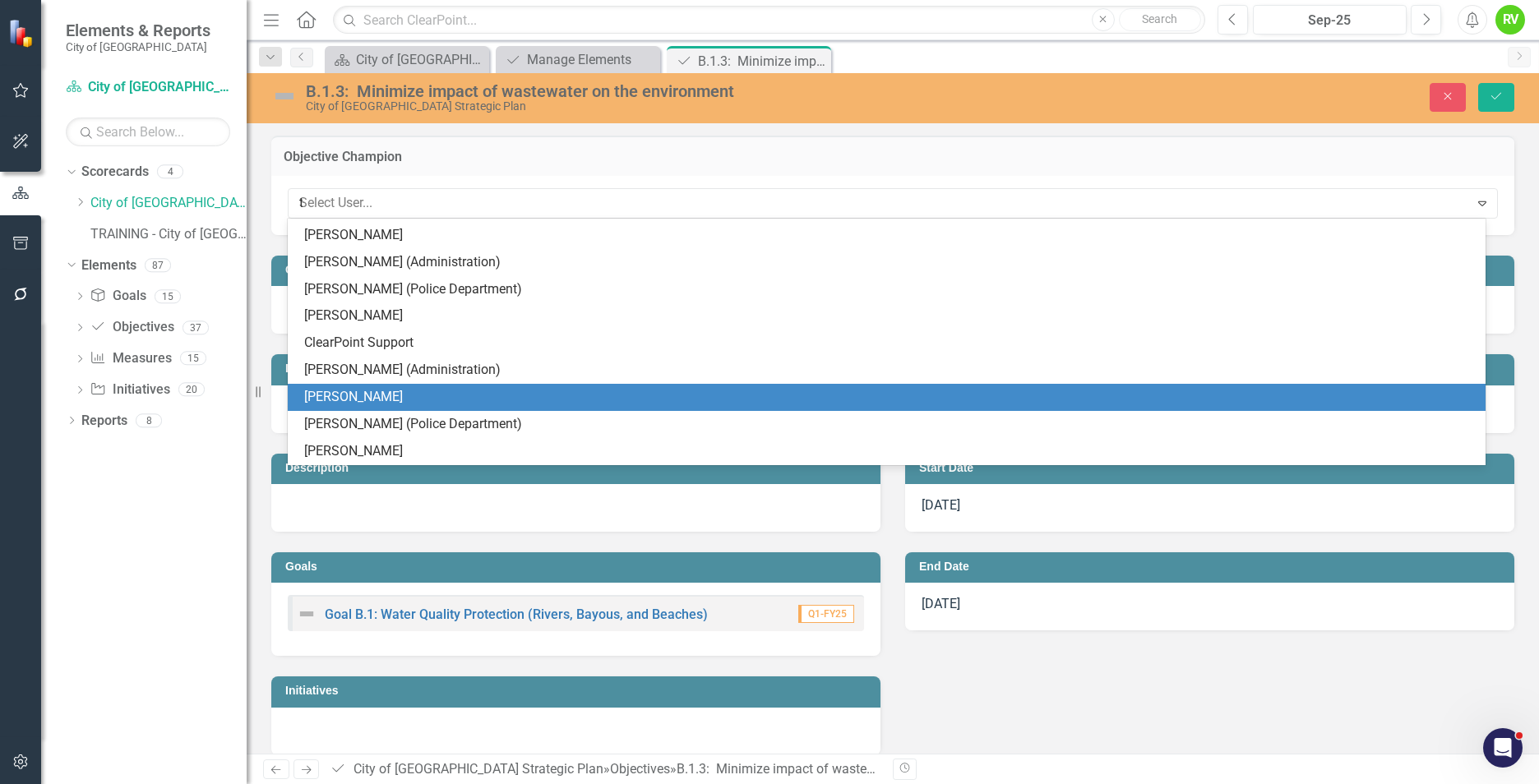
scroll to position [455, 0]
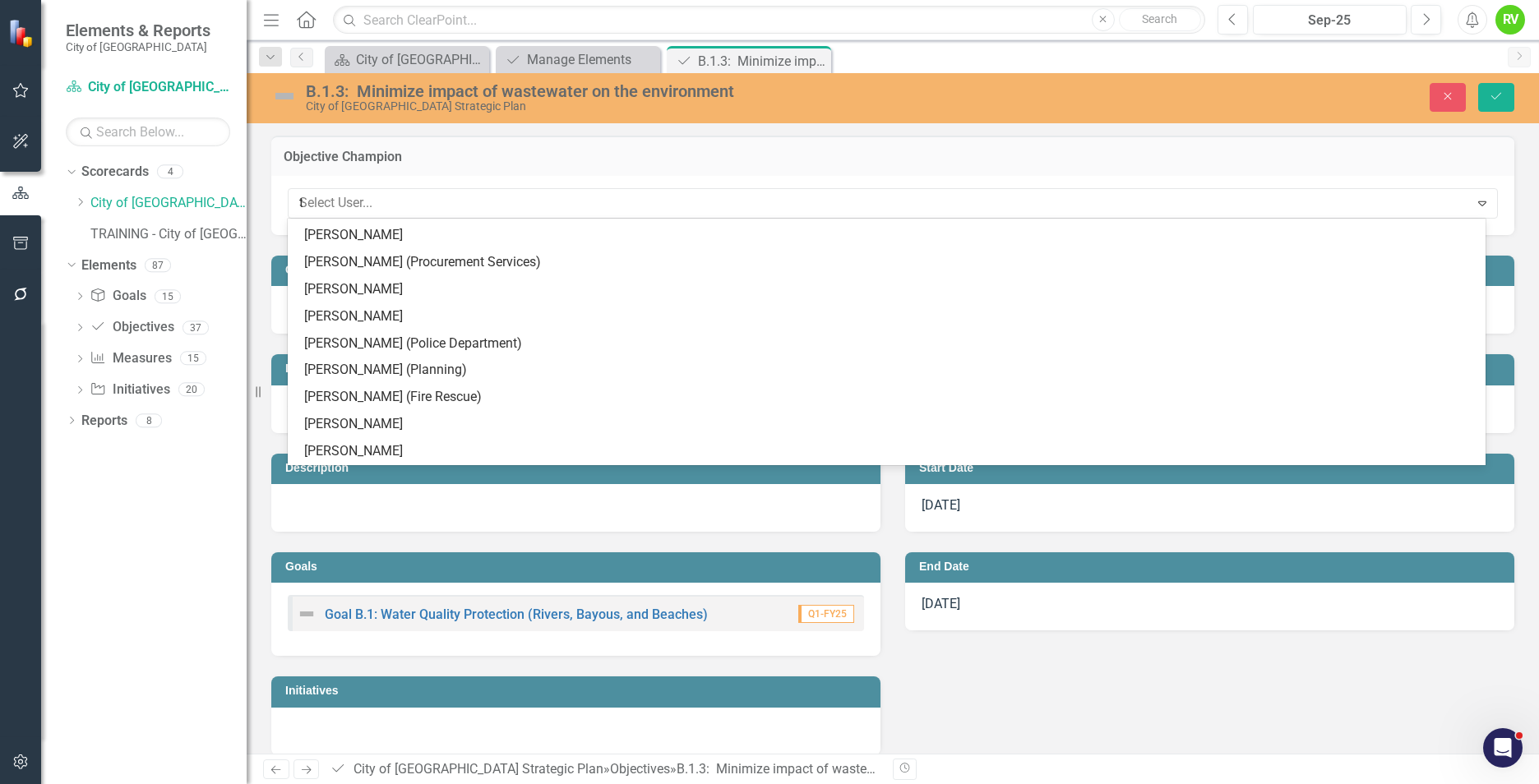
type input "to"
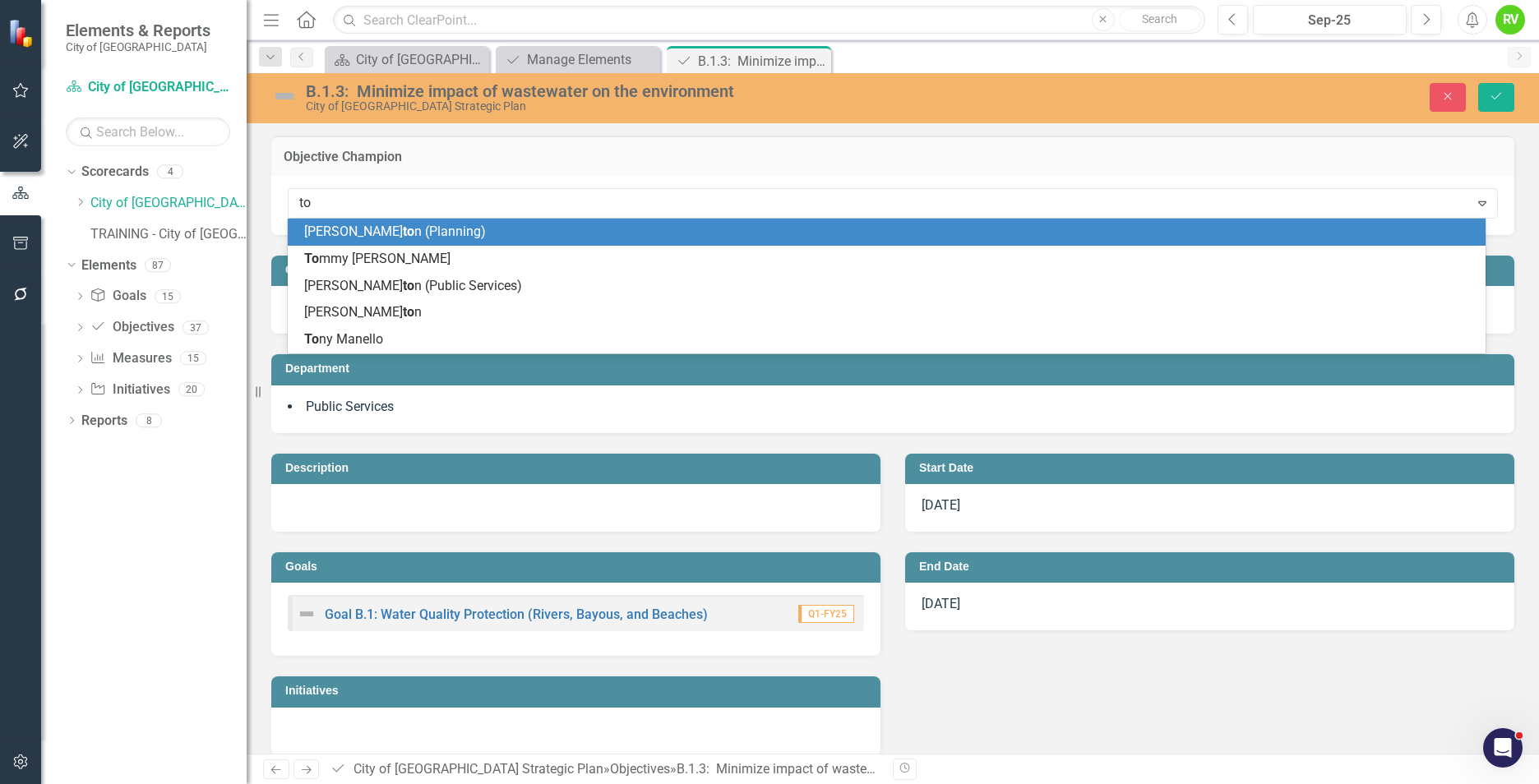
scroll to position [0, 0]
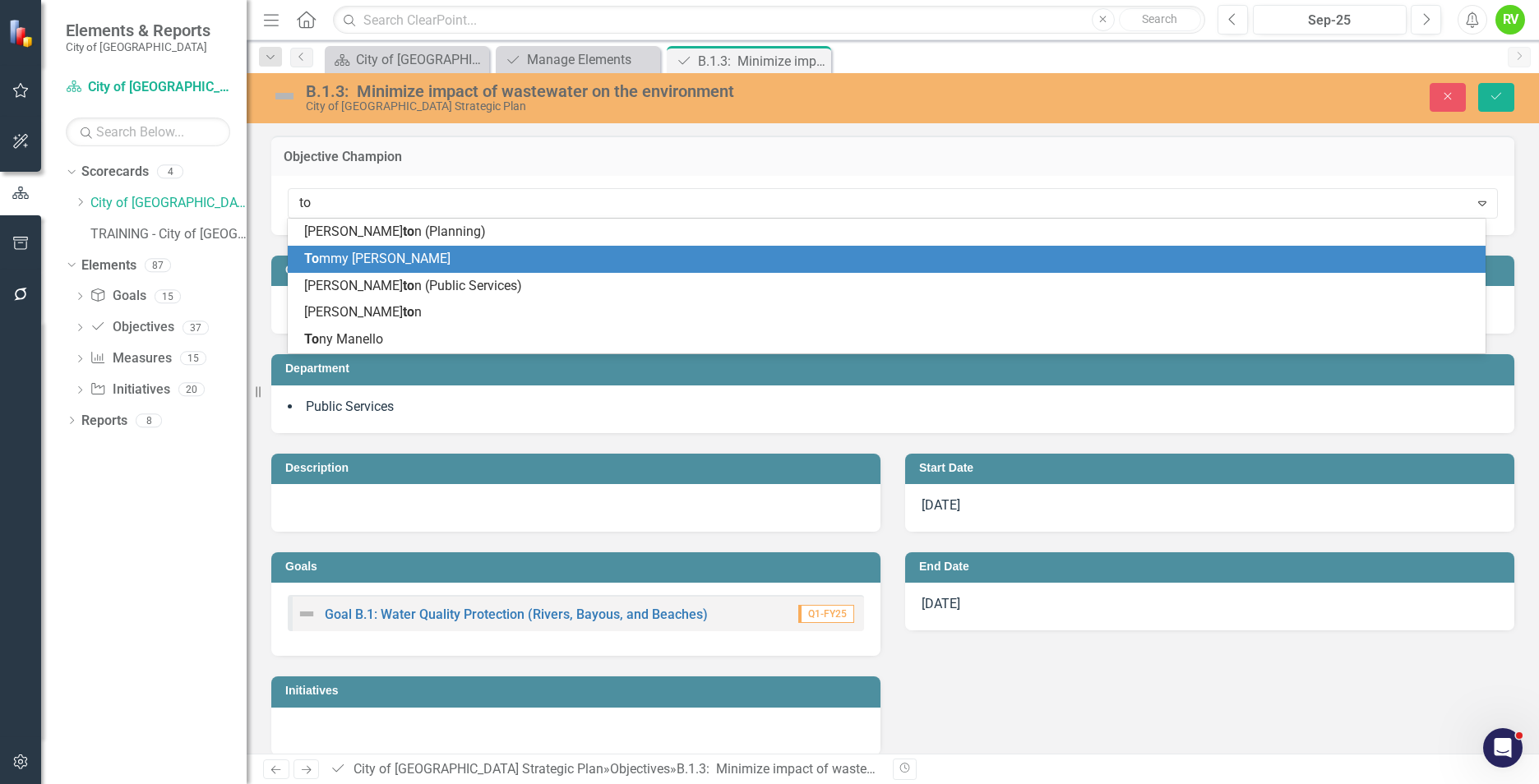
click at [390, 255] on div "To mmy [PERSON_NAME]" at bounding box center [890, 259] width 1172 height 19
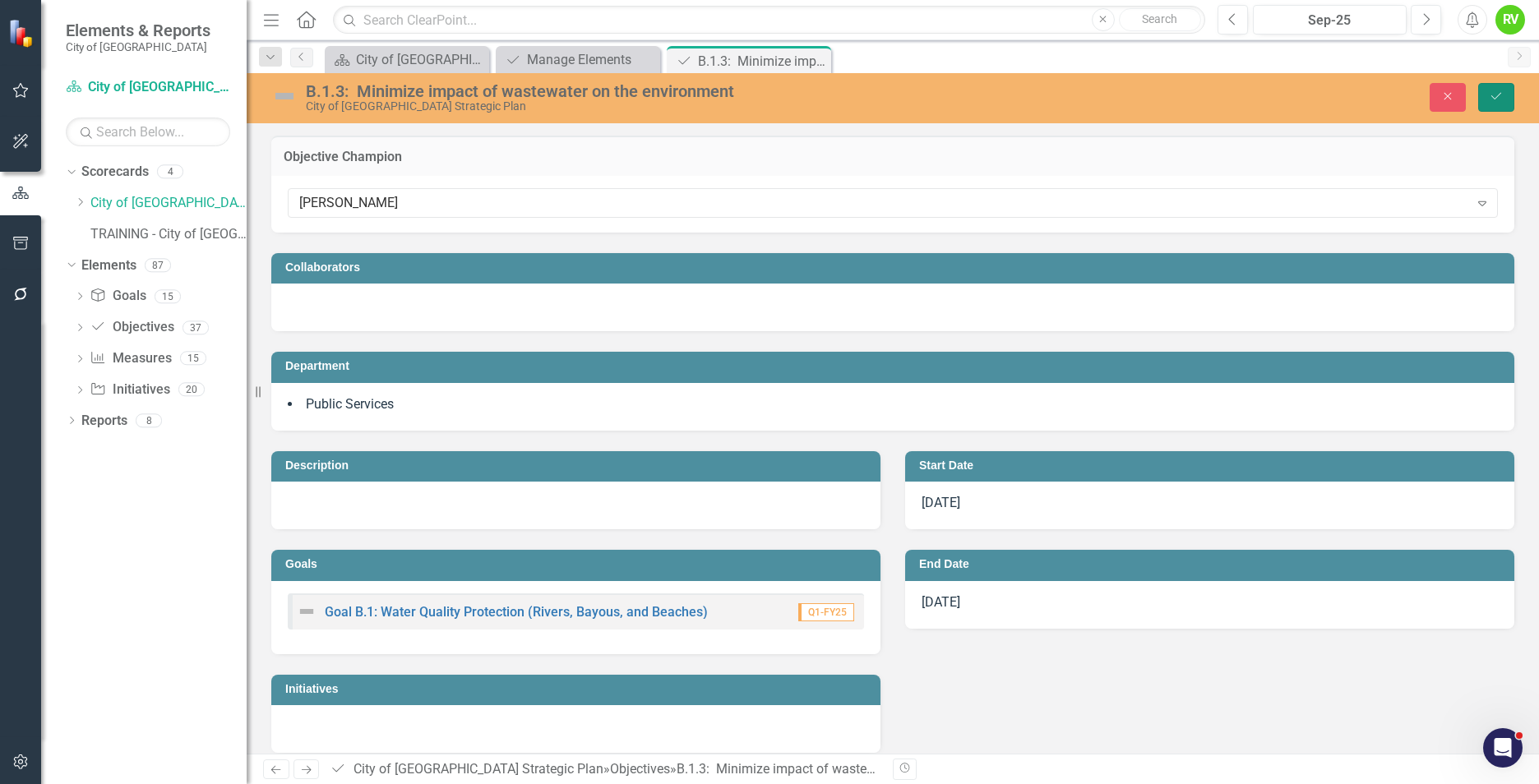
click at [1496, 100] on icon "Save" at bounding box center [1496, 96] width 15 height 12
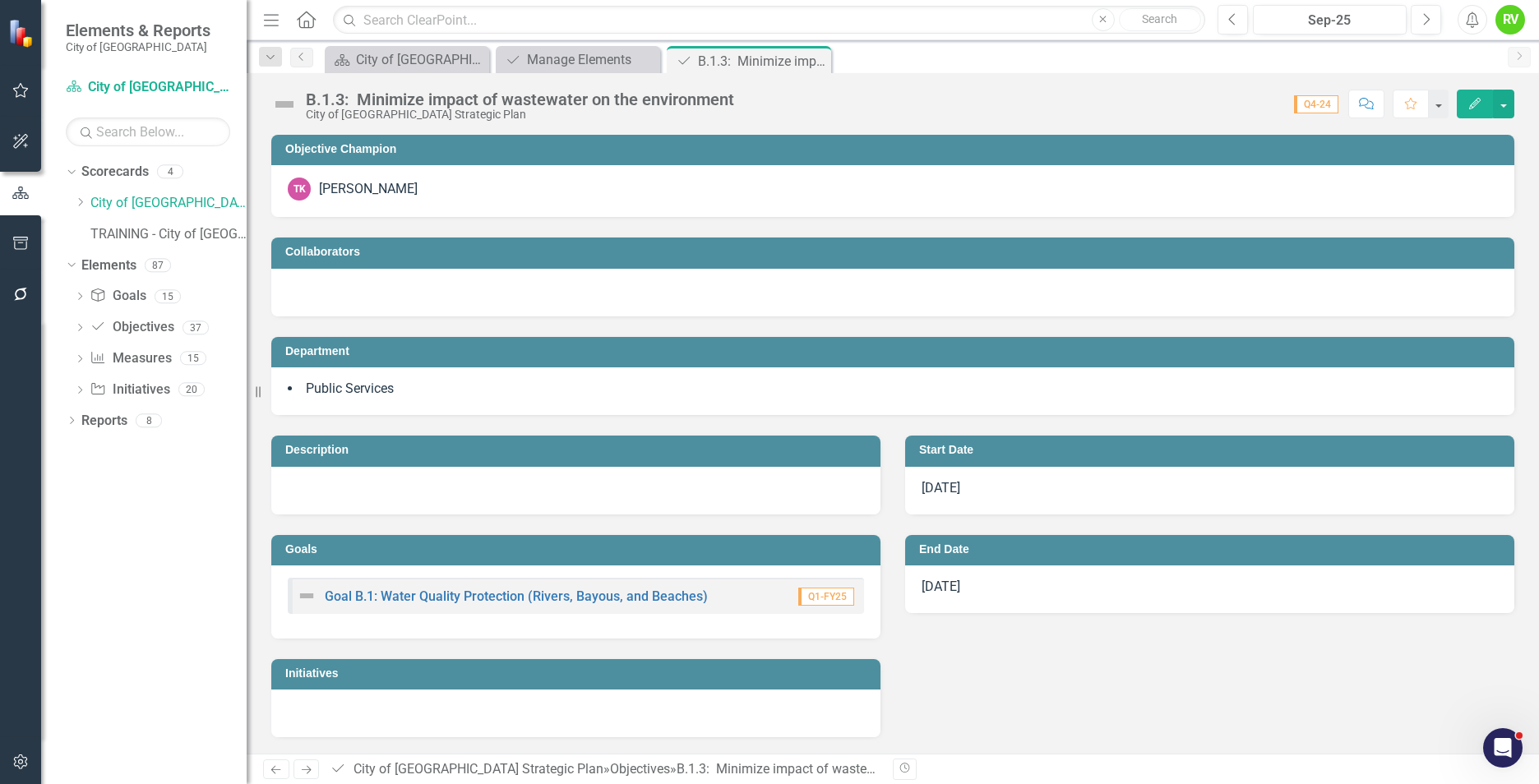
drag, startPoint x: 818, startPoint y: 60, endPoint x: 813, endPoint y: 68, distance: 9.4
click at [0, 0] on icon "Close" at bounding box center [0, 0] width 0 height 0
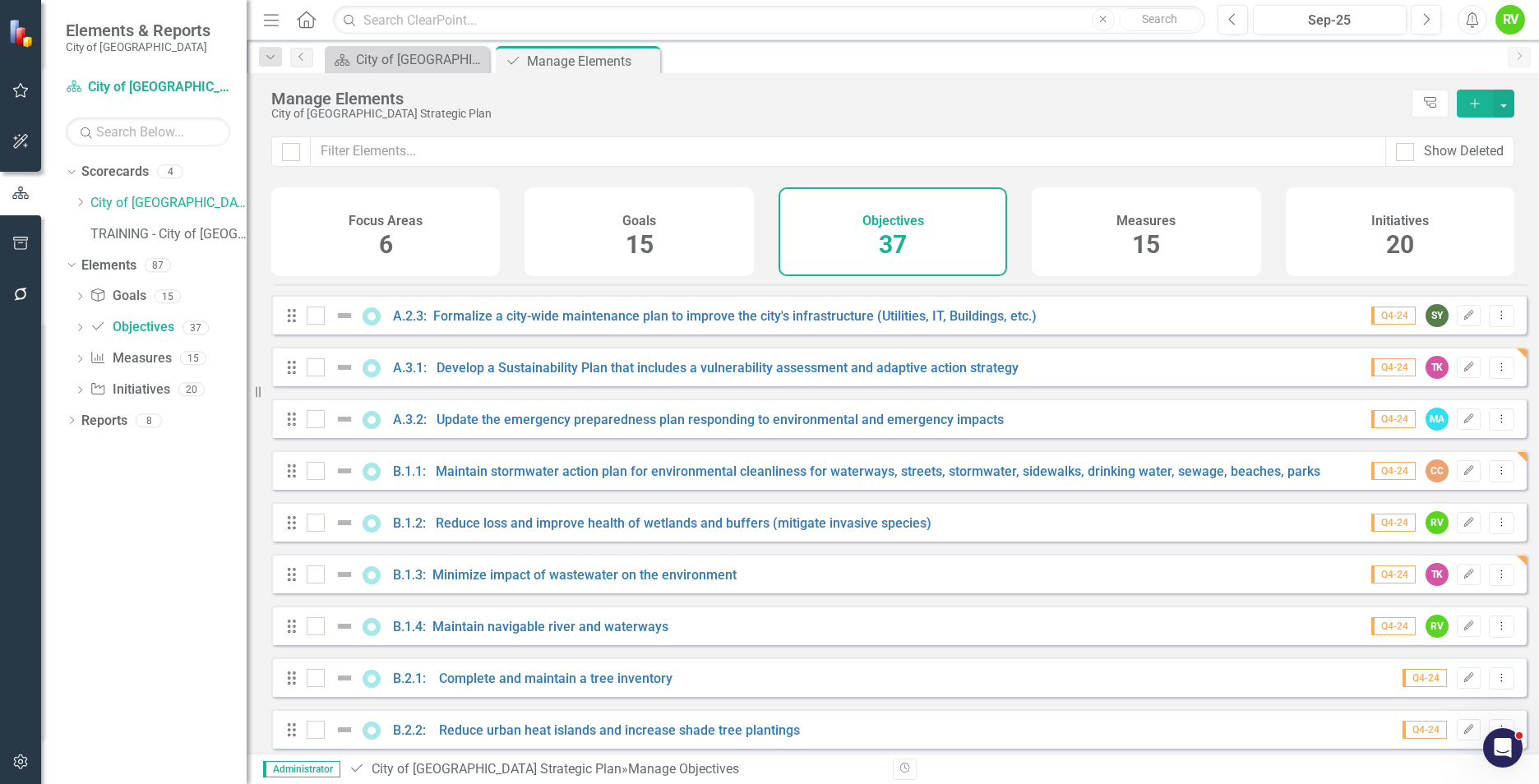
scroll to position [247, 0]
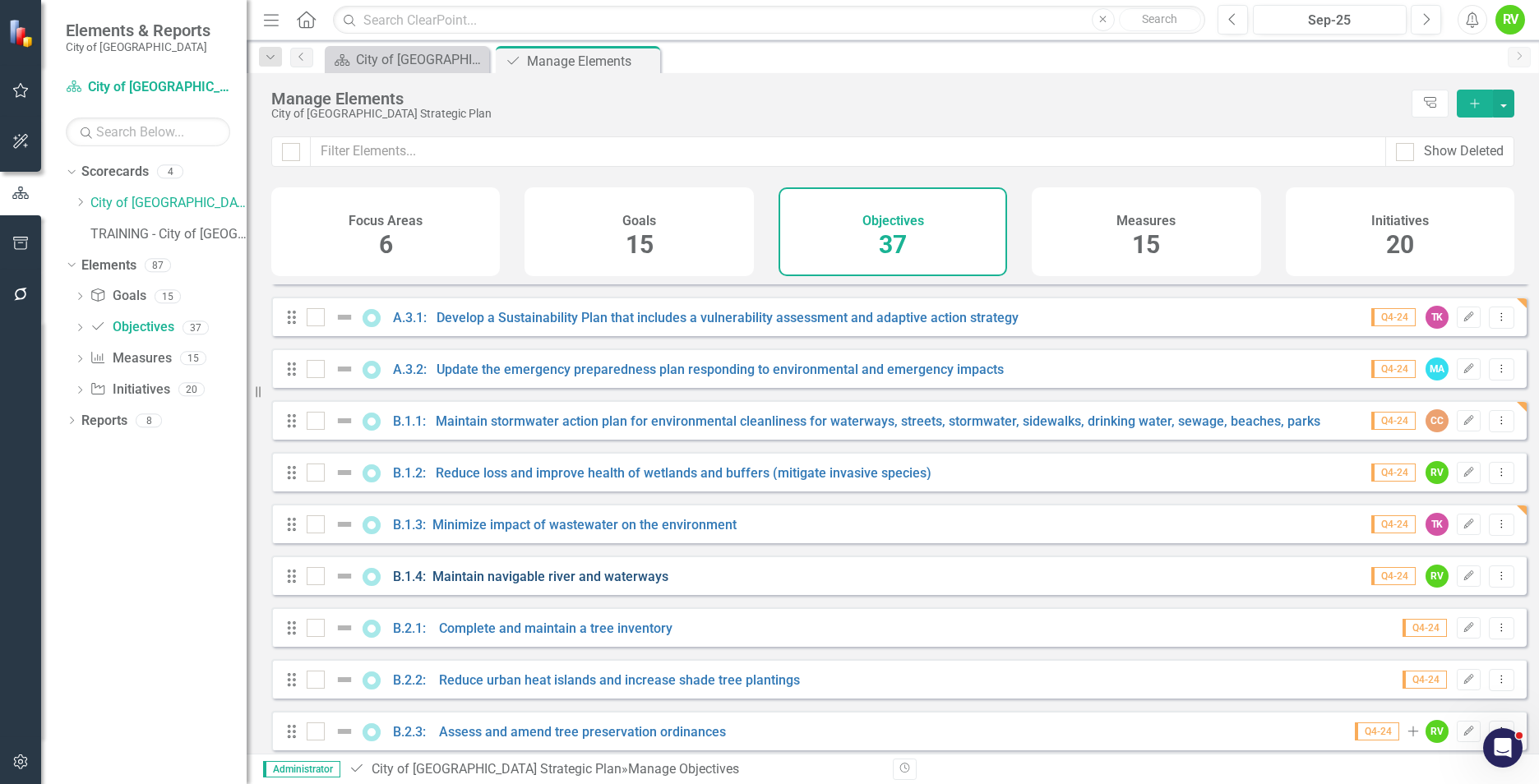
click at [521, 584] on link "B.1.4: Maintain navigable river and waterways" at bounding box center [531, 576] width 275 height 15
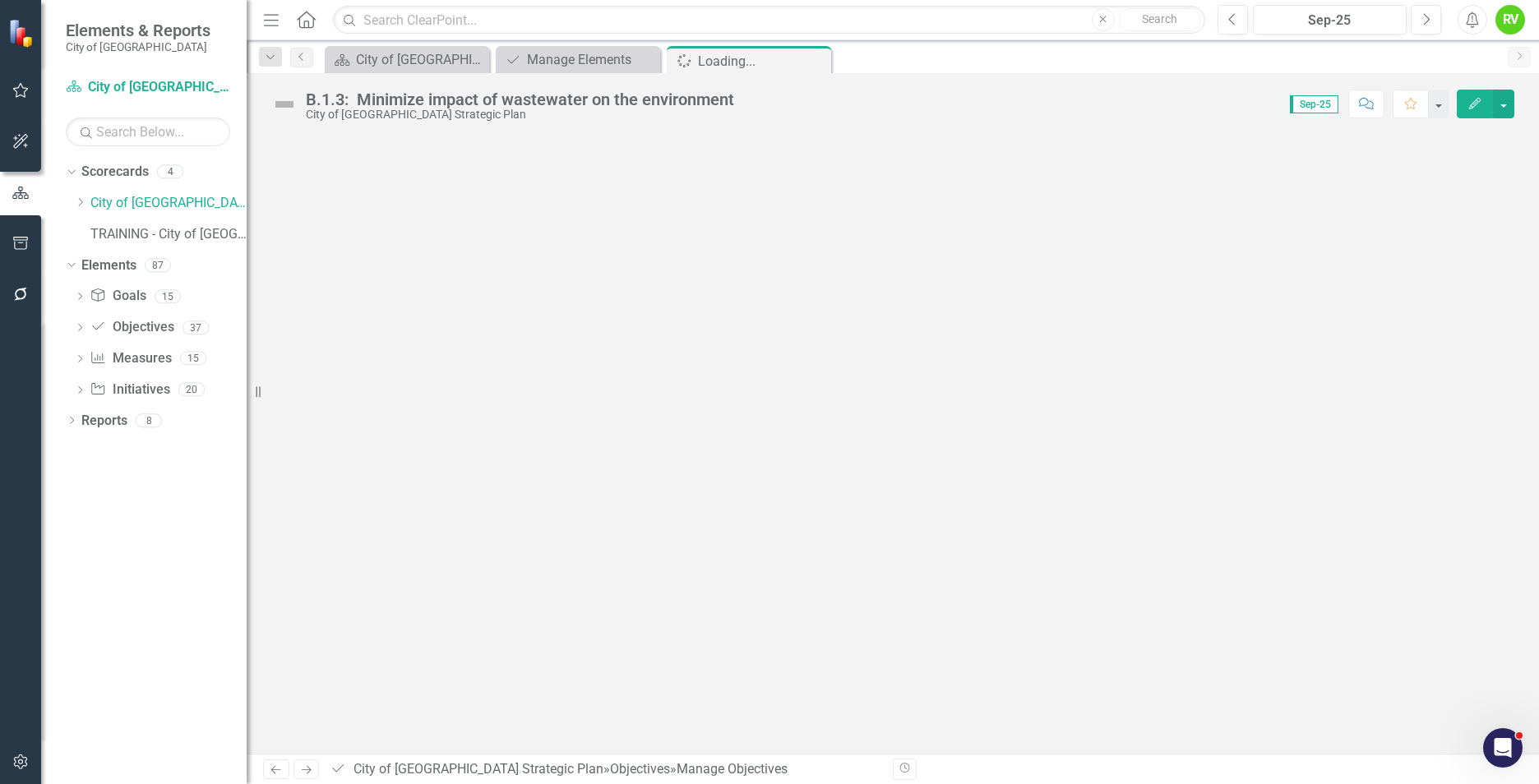
click at [521, 587] on div at bounding box center [893, 443] width 1293 height 619
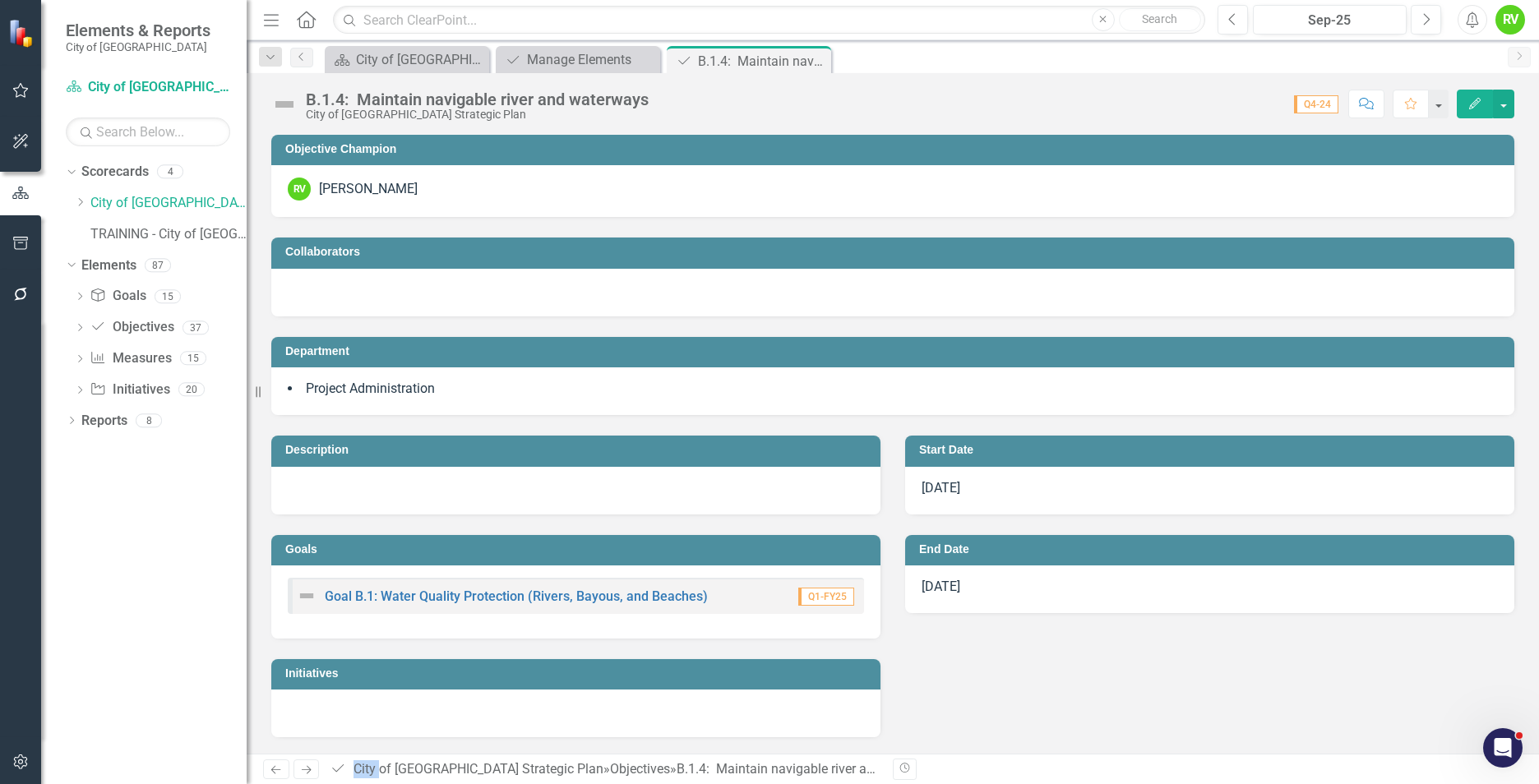
click at [619, 156] on td "Objective Champion" at bounding box center [896, 151] width 1221 height 25
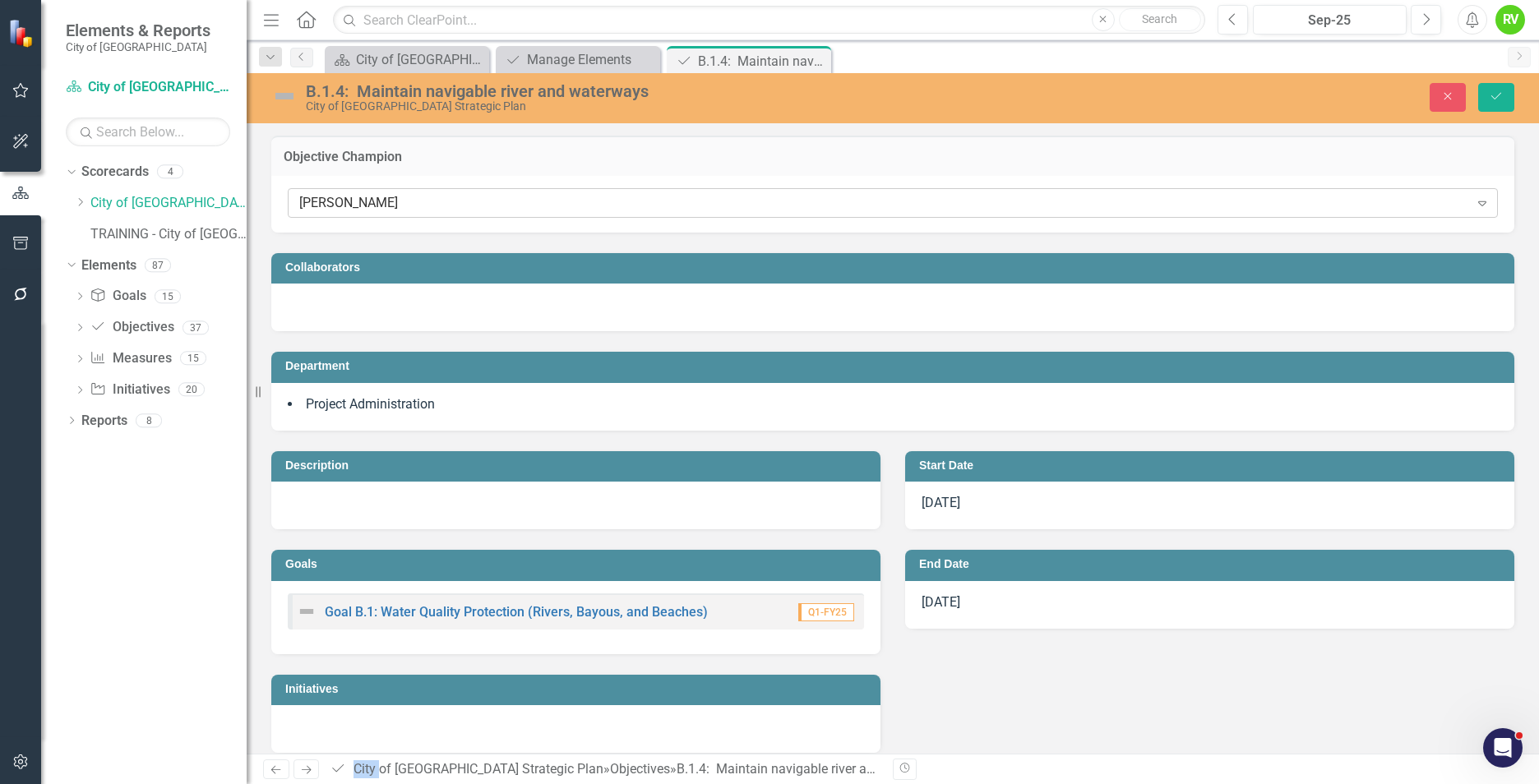
click at [423, 204] on div "[PERSON_NAME]" at bounding box center [884, 203] width 1170 height 19
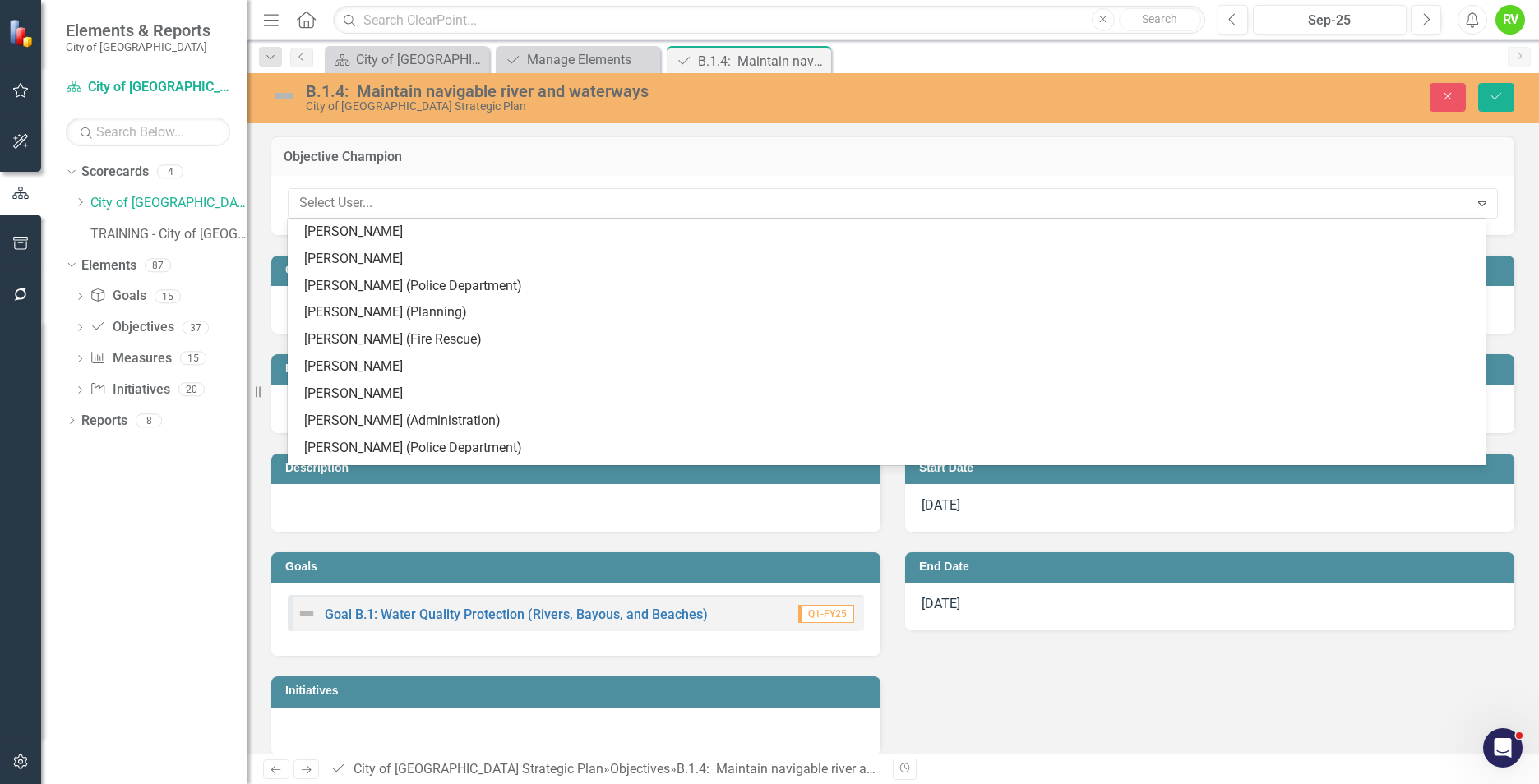
scroll to position [671, 0]
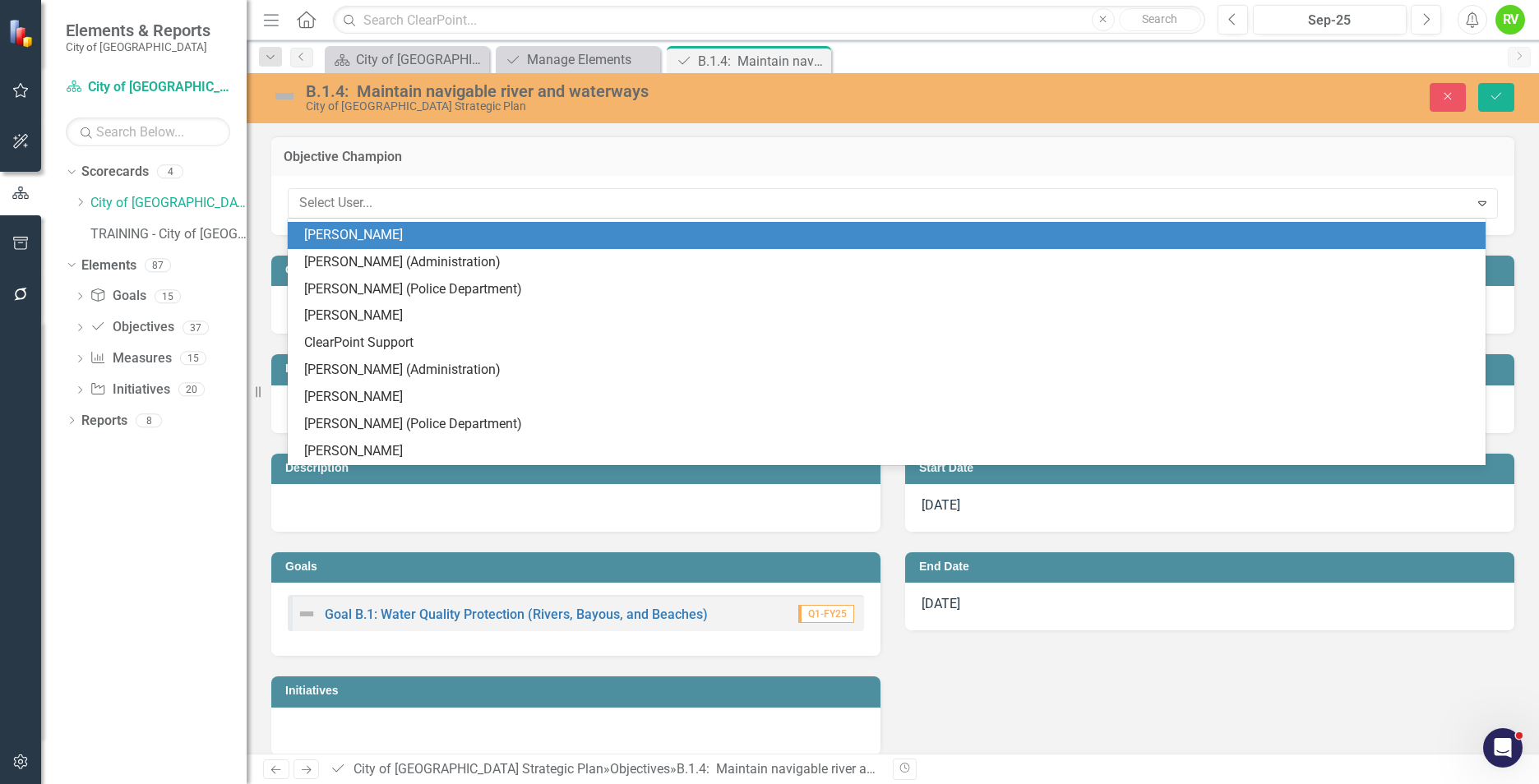
click at [374, 232] on div "[PERSON_NAME]" at bounding box center [890, 235] width 1172 height 19
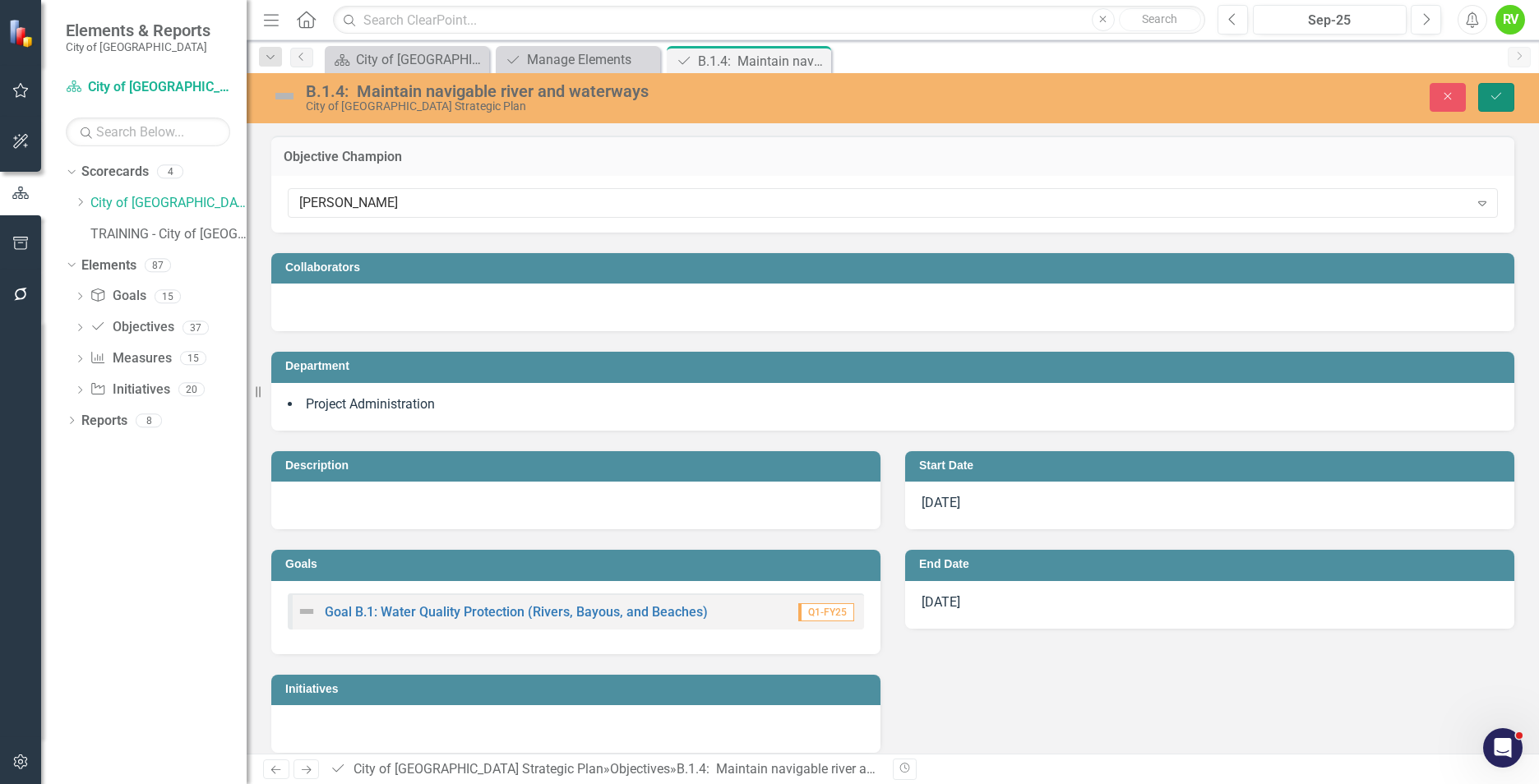
click at [1502, 94] on icon "Save" at bounding box center [1496, 96] width 15 height 12
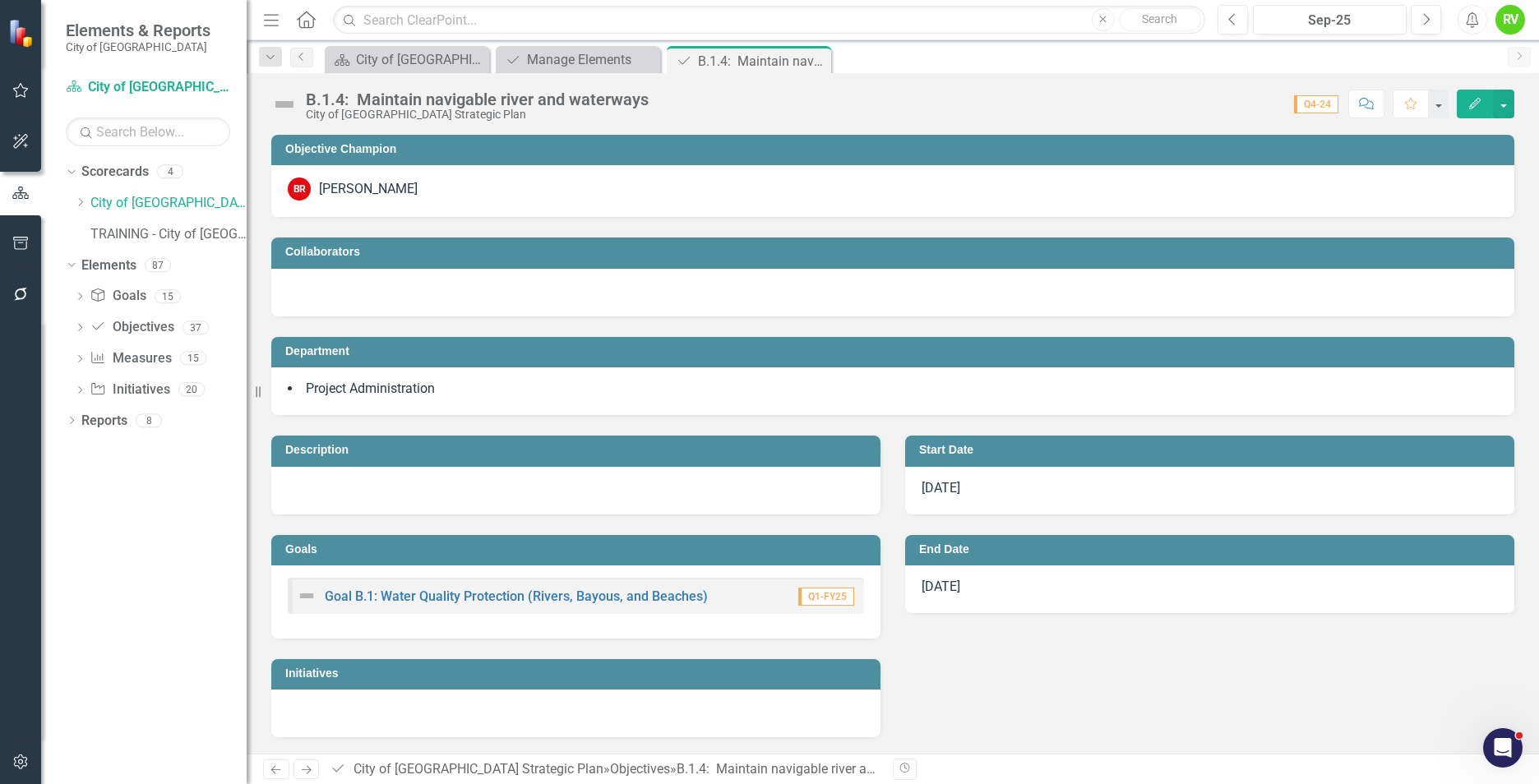
click at [0, 0] on icon "Close" at bounding box center [0, 0] width 0 height 0
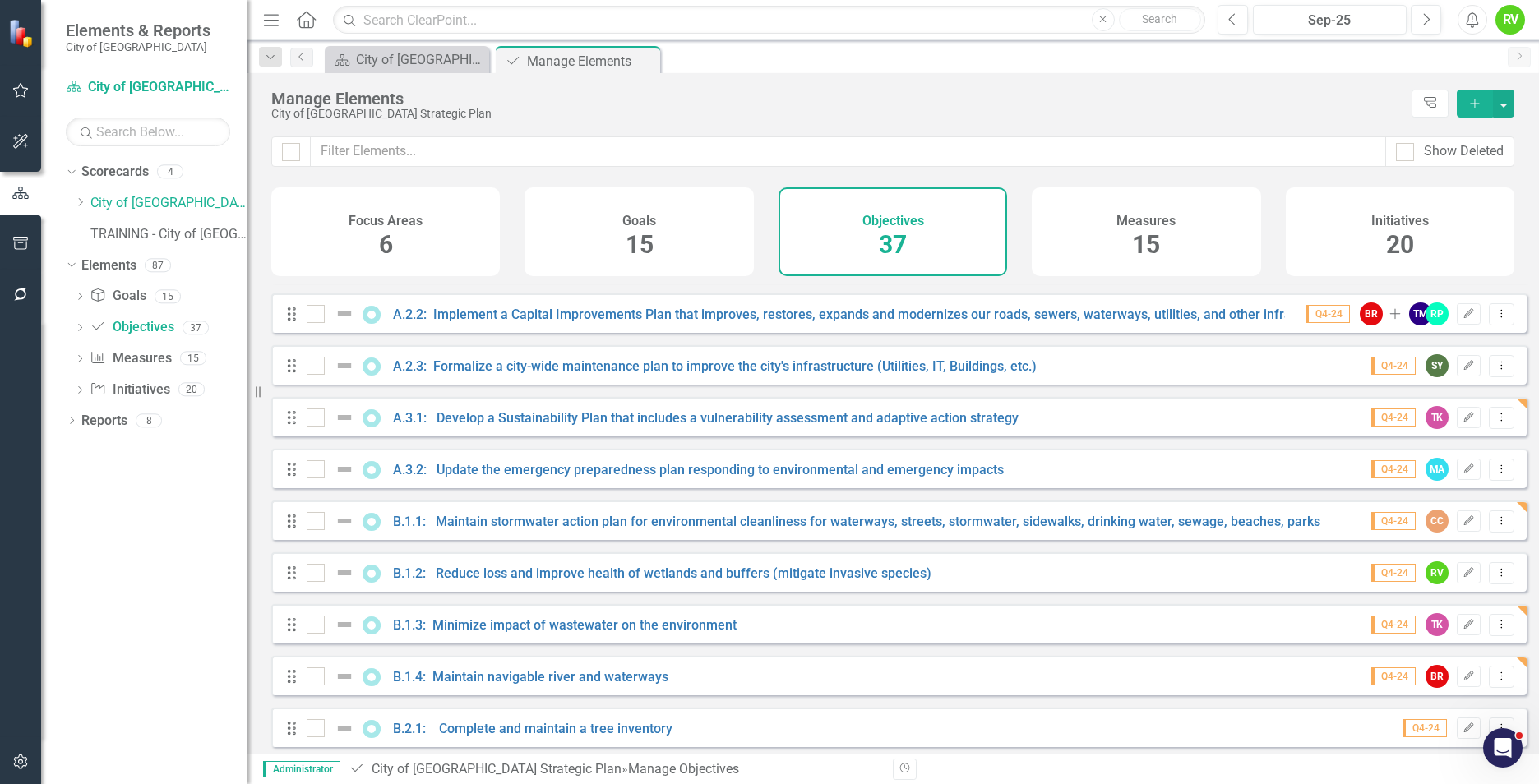
scroll to position [247, 0]
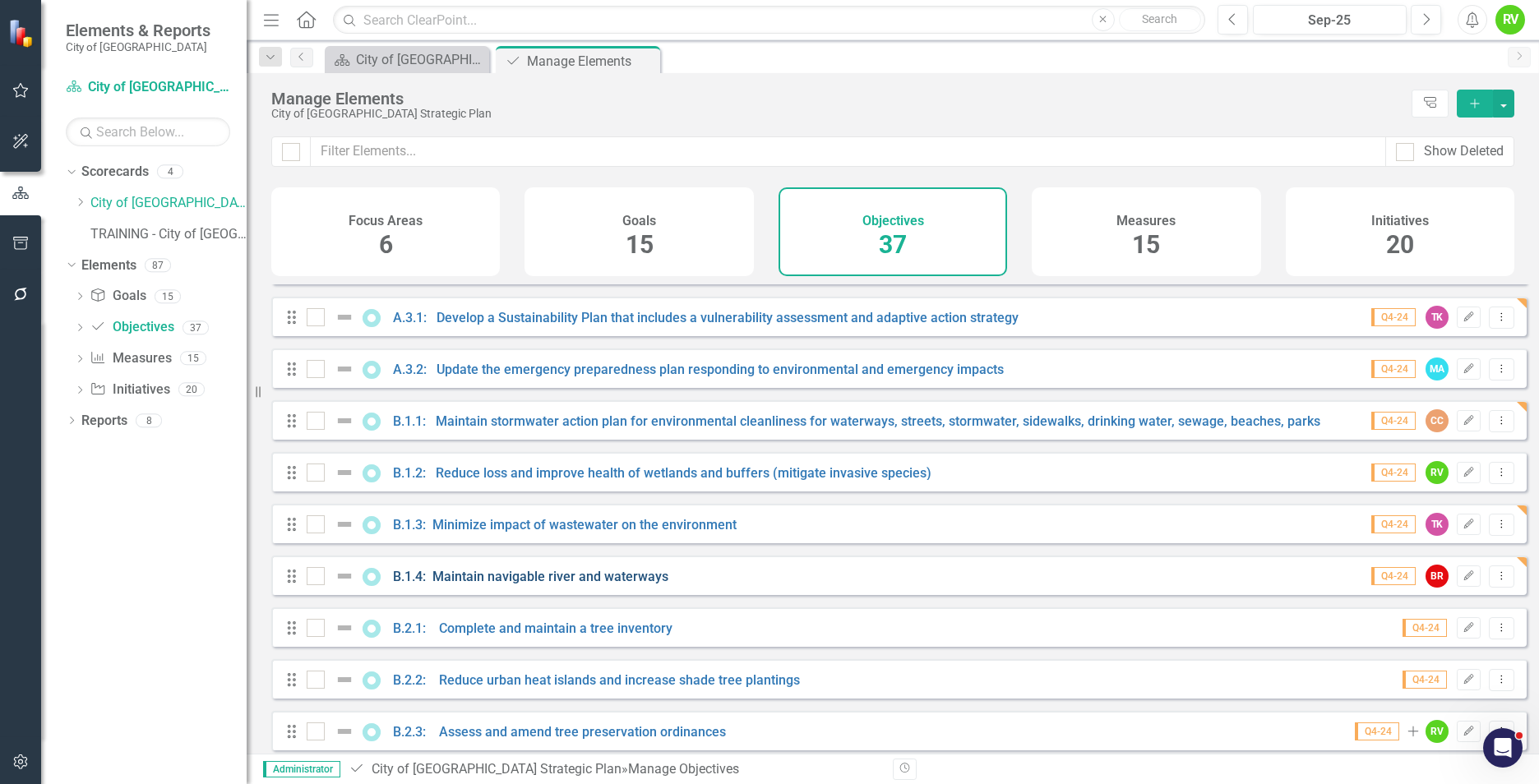
click at [525, 584] on link "B.1.4: Maintain navigable river and waterways" at bounding box center [531, 576] width 275 height 15
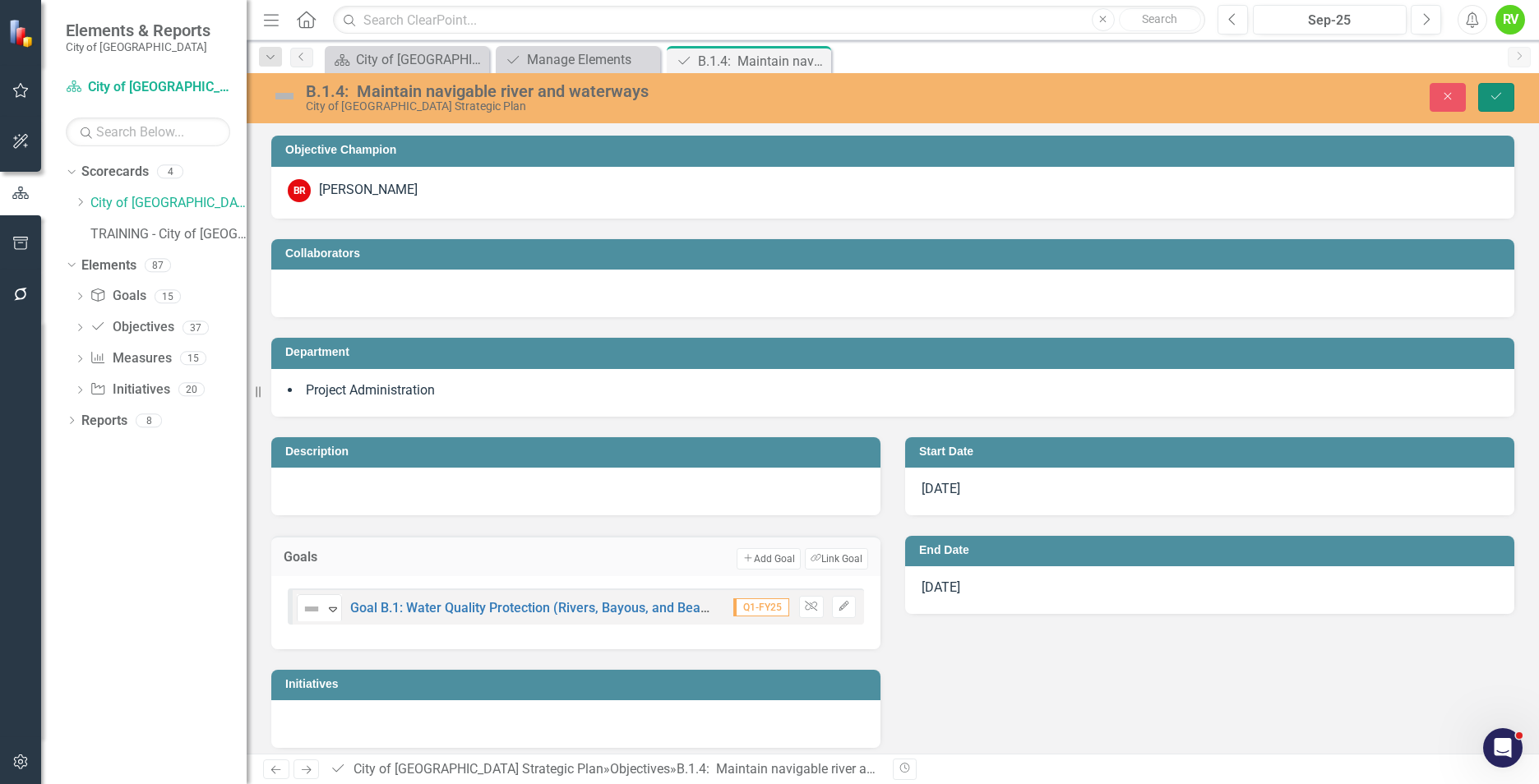
click at [1489, 91] on icon "Save" at bounding box center [1496, 96] width 15 height 12
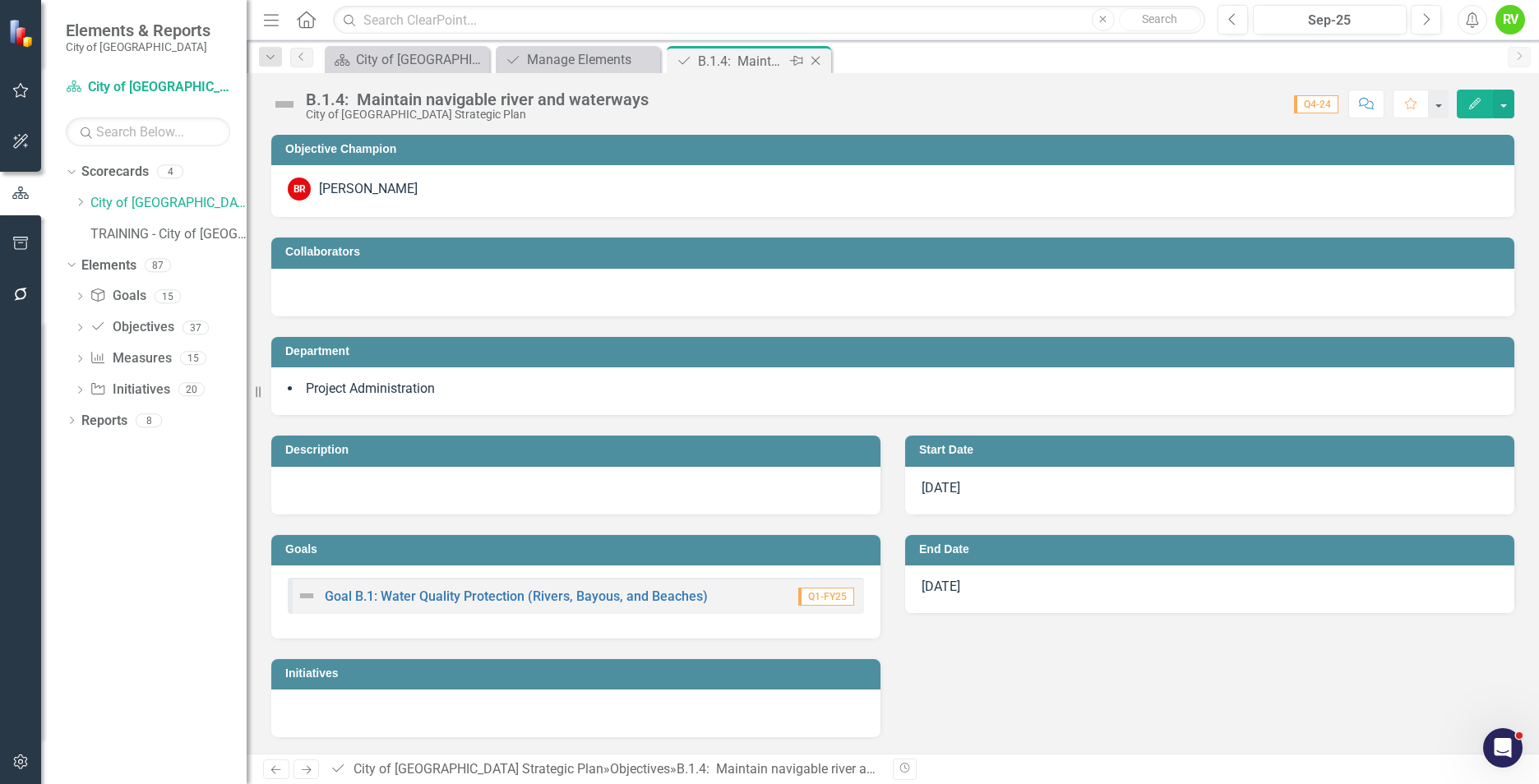
click at [814, 65] on icon "Close" at bounding box center [816, 61] width 16 height 13
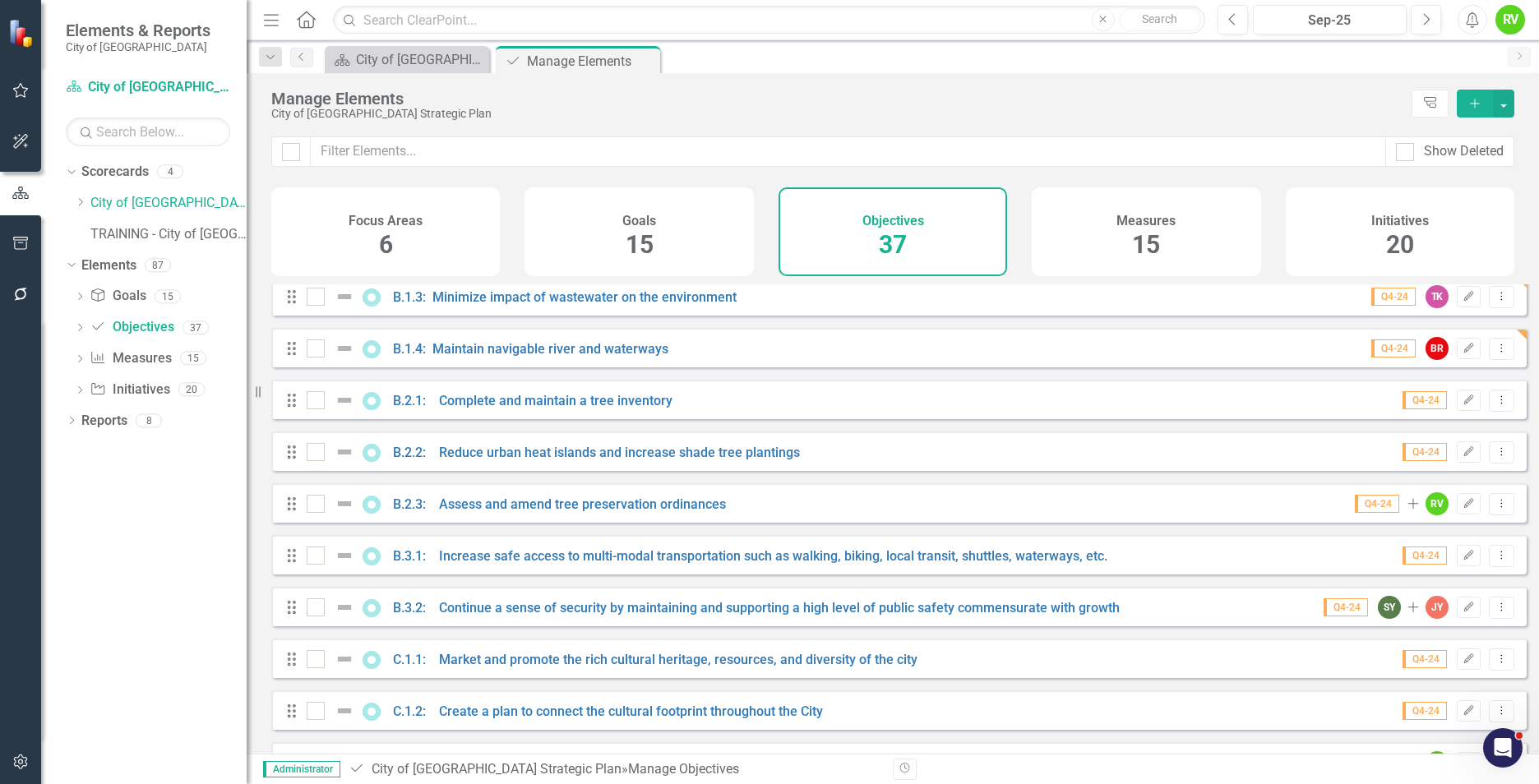
scroll to position [493, 0]
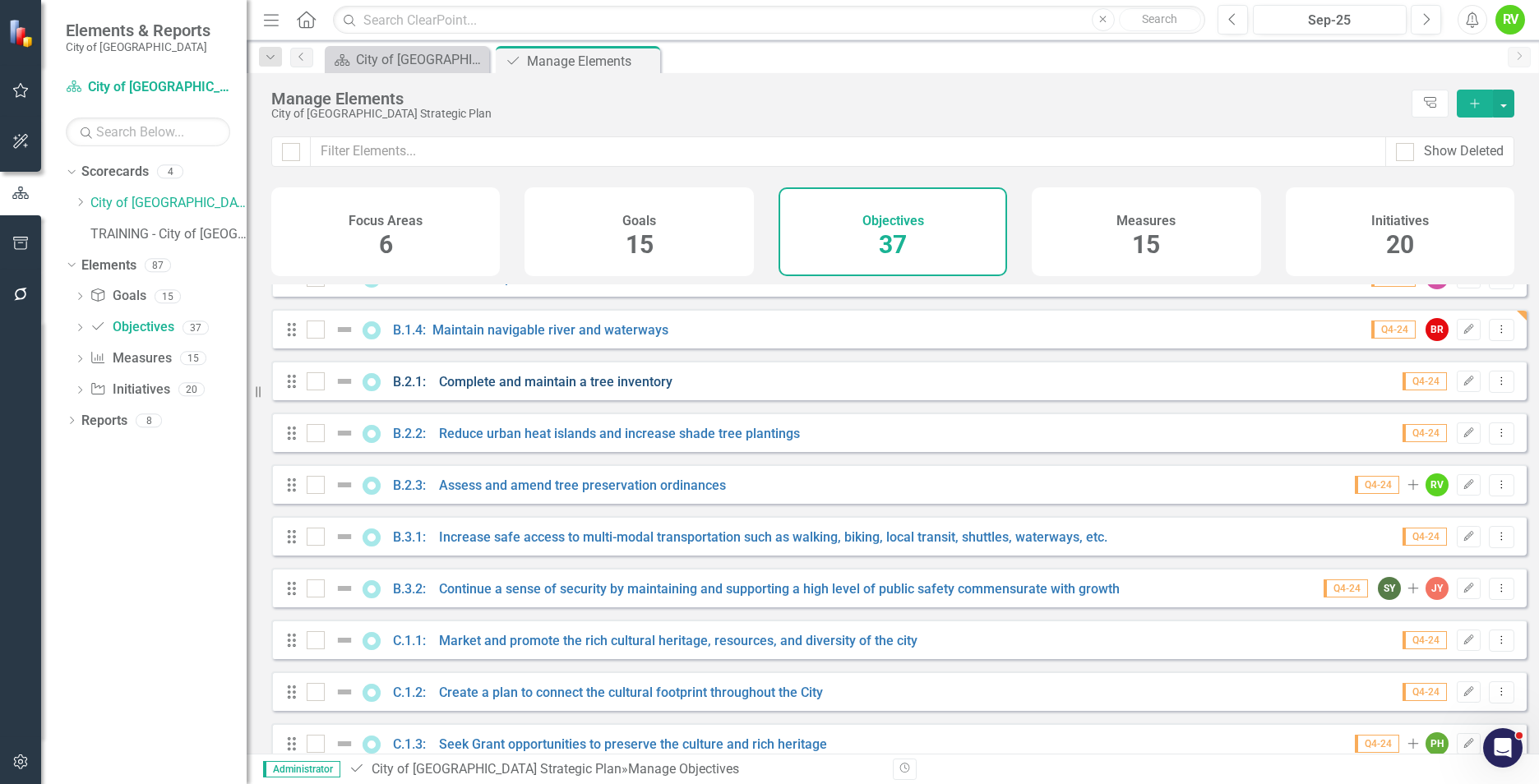
click at [561, 390] on link "B.2.1: Complete and maintain a tree inventory" at bounding box center [533, 382] width 280 height 15
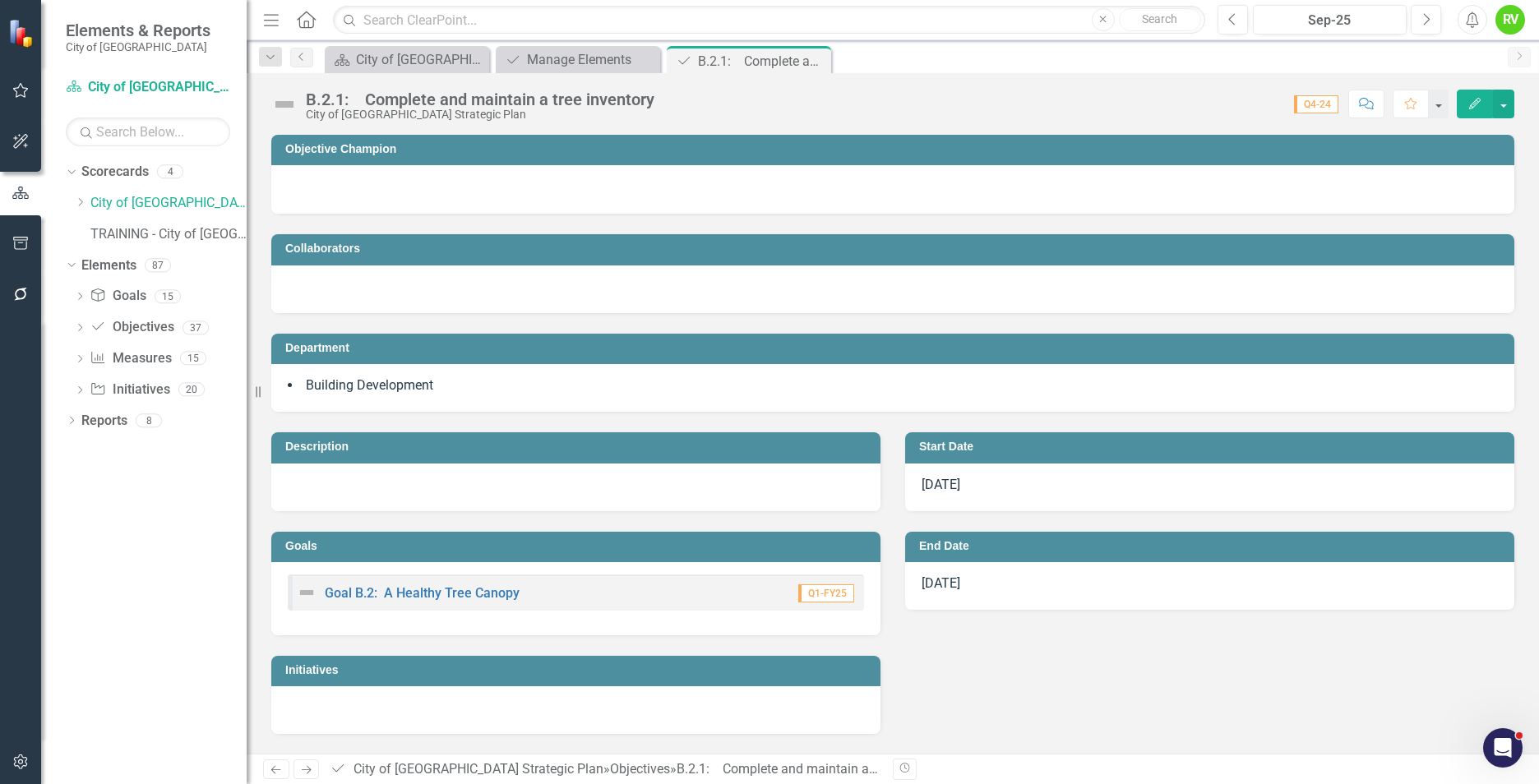
click at [534, 157] on td "Objective Champion" at bounding box center [896, 151] width 1221 height 25
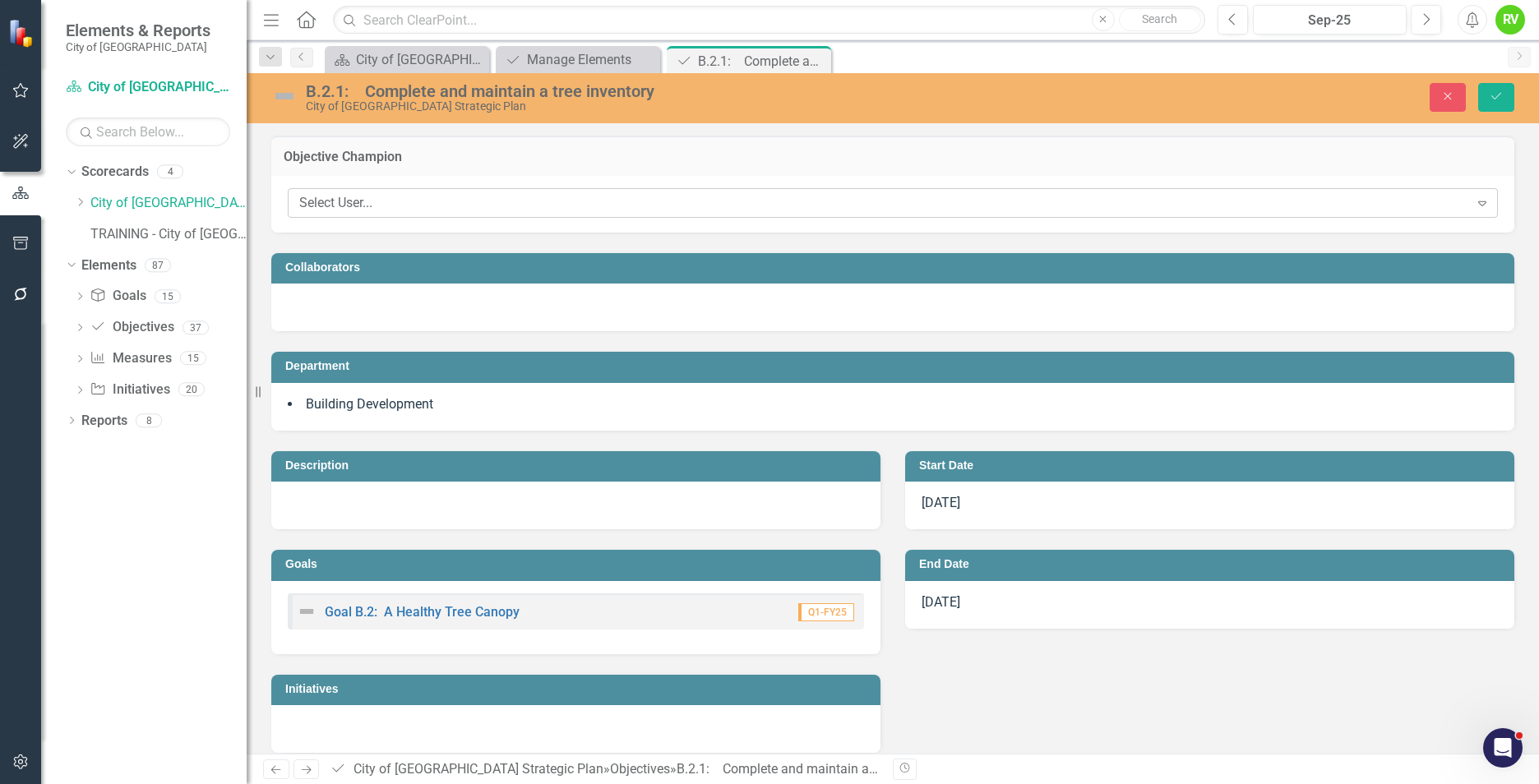
click at [445, 210] on div "Select User..." at bounding box center [884, 203] width 1170 height 19
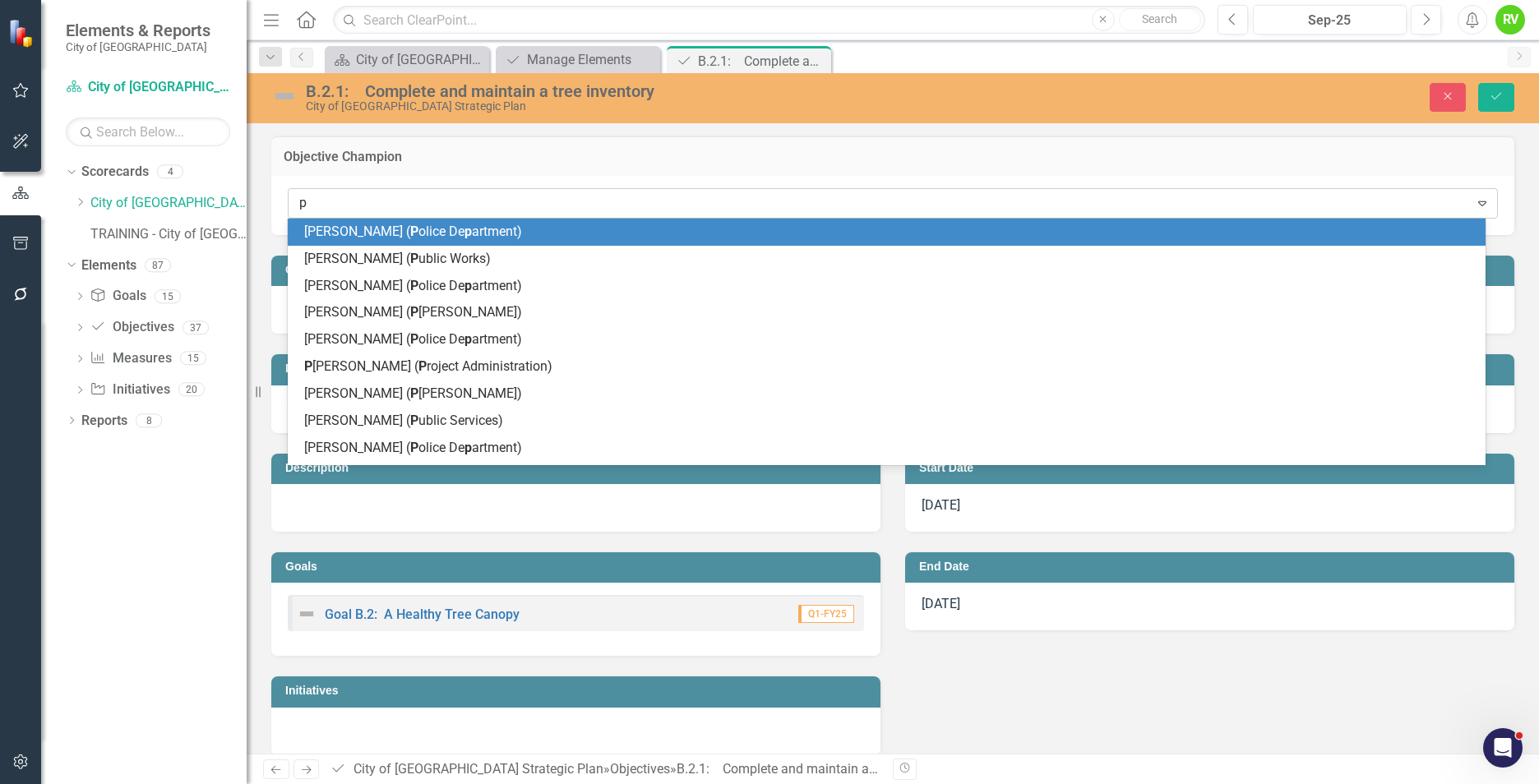
type input "pa"
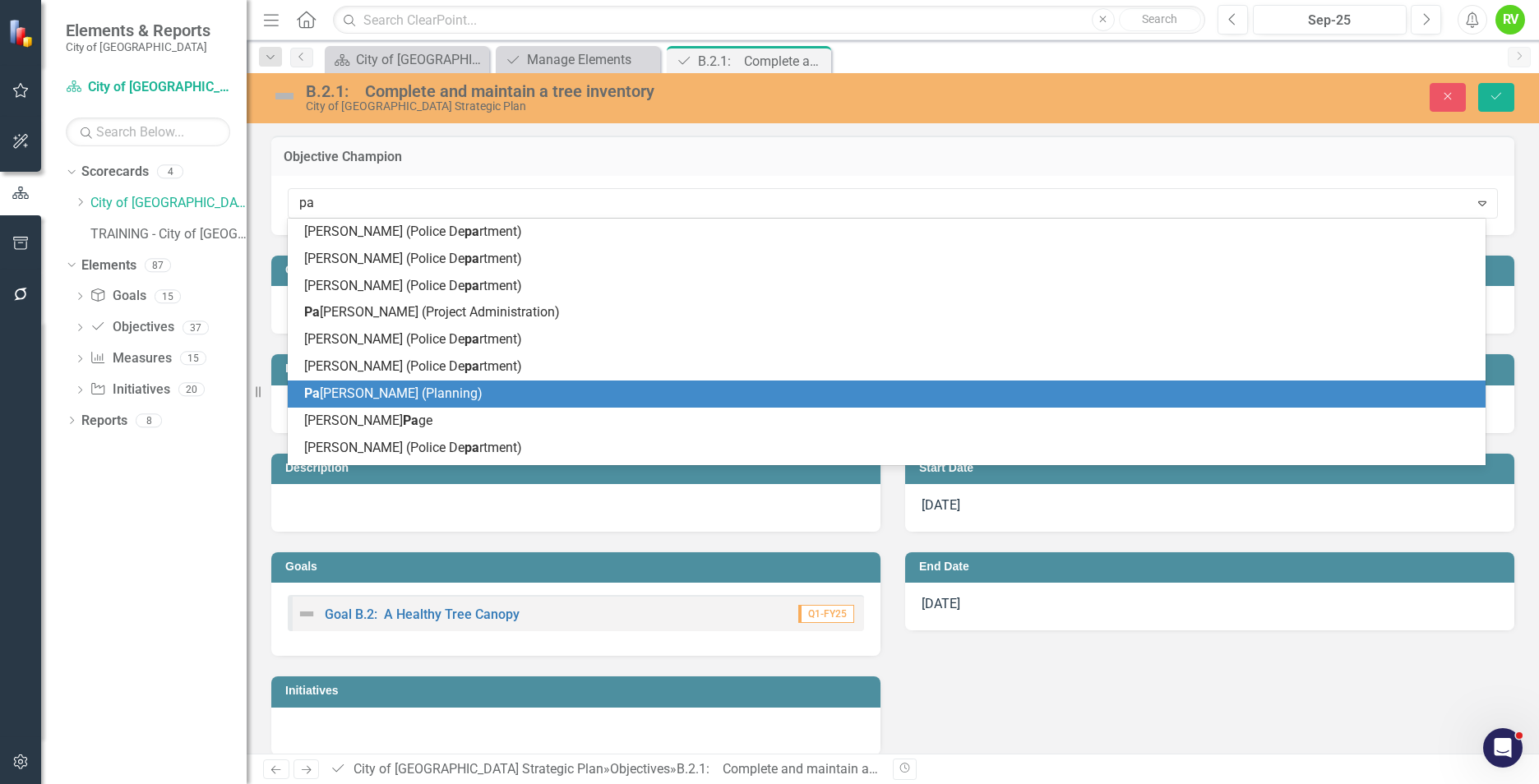
click at [333, 392] on span "Pa [PERSON_NAME] (Planning)" at bounding box center [393, 392] width 178 height 15
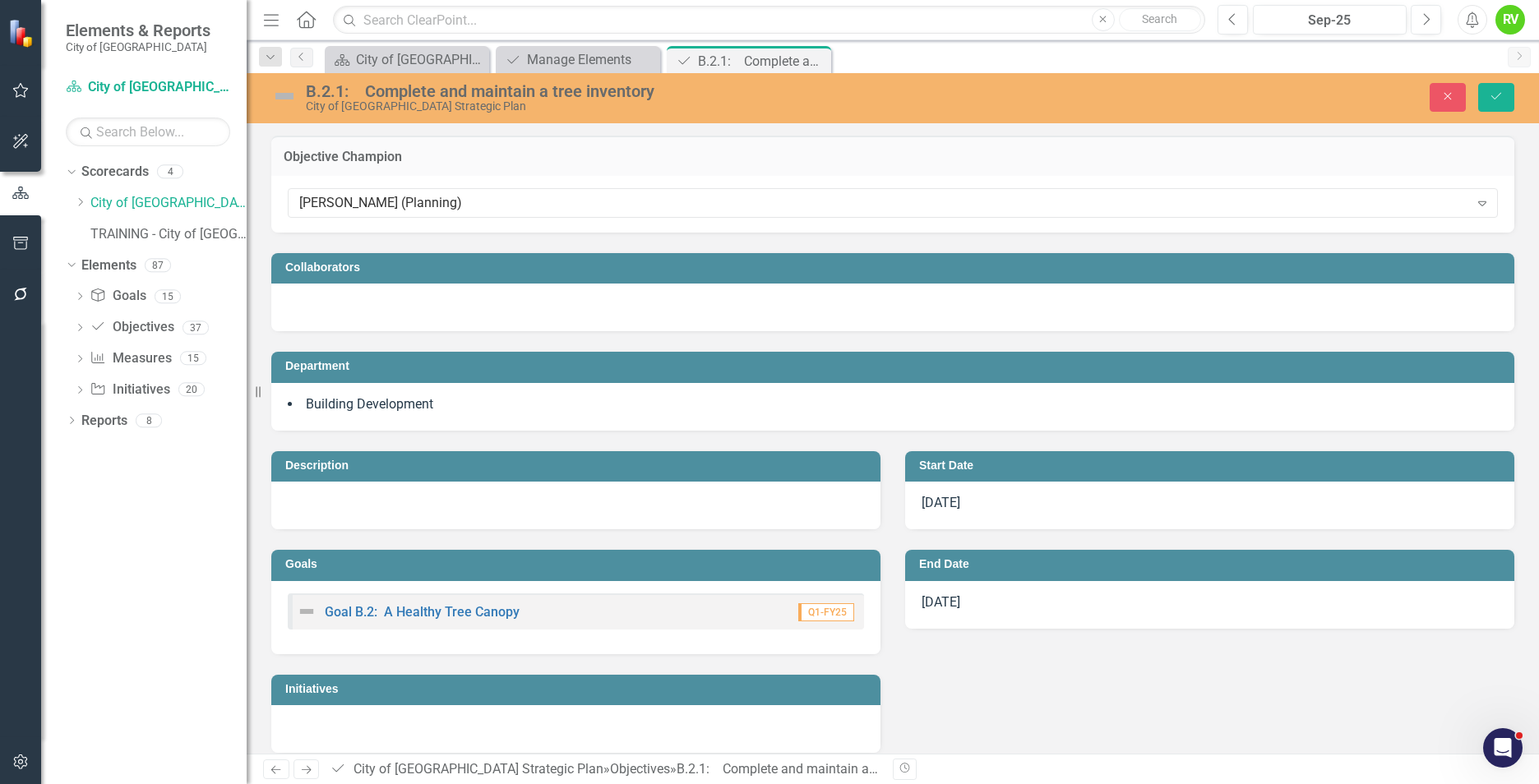
click at [410, 272] on h3 "Collaborators" at bounding box center [896, 268] width 1221 height 13
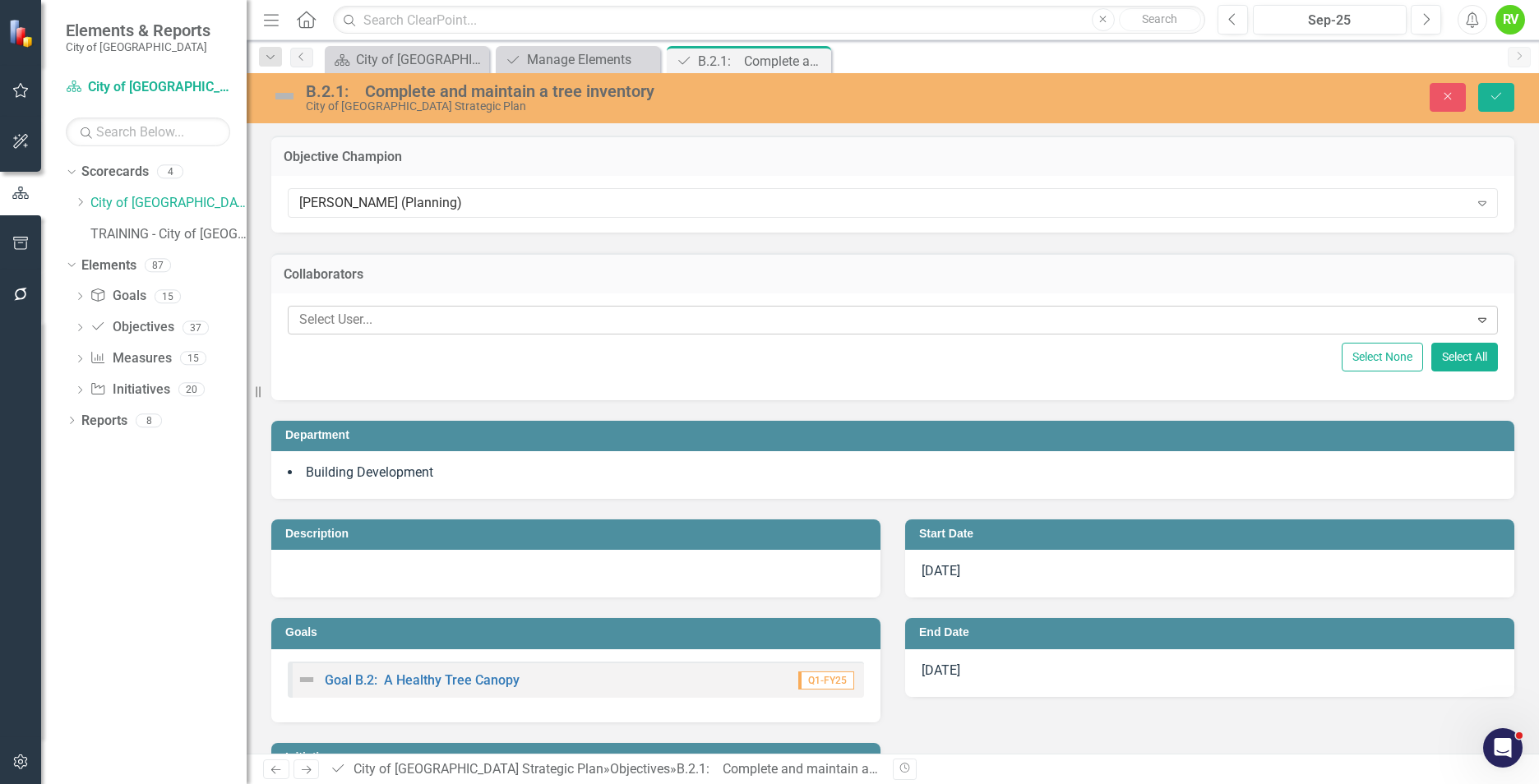
click at [376, 325] on div at bounding box center [880, 320] width 1177 height 22
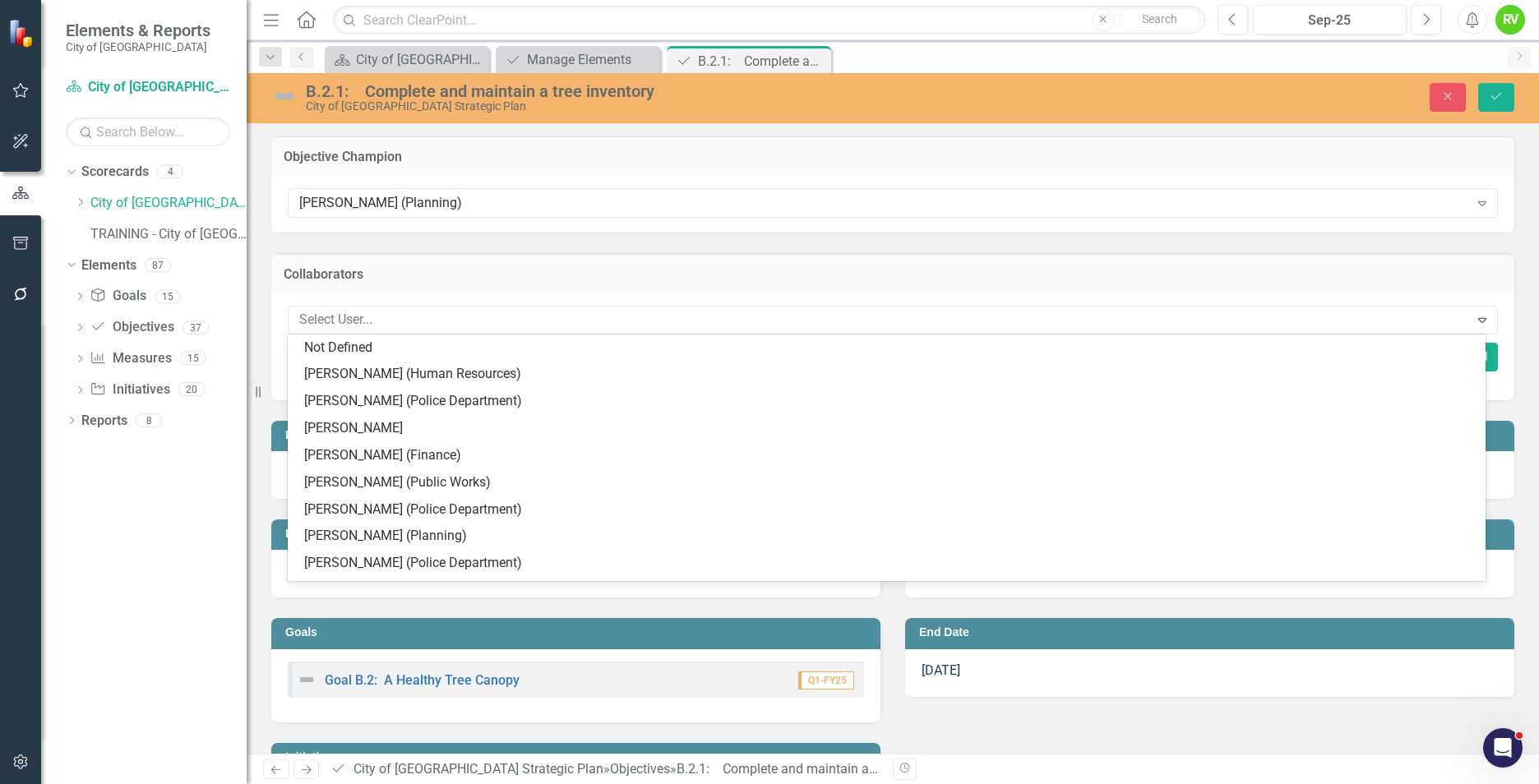
click at [512, 238] on div "Collaborators 34 results available. Use Up and Down to choose options, press En…" at bounding box center [893, 316] width 1268 height 168
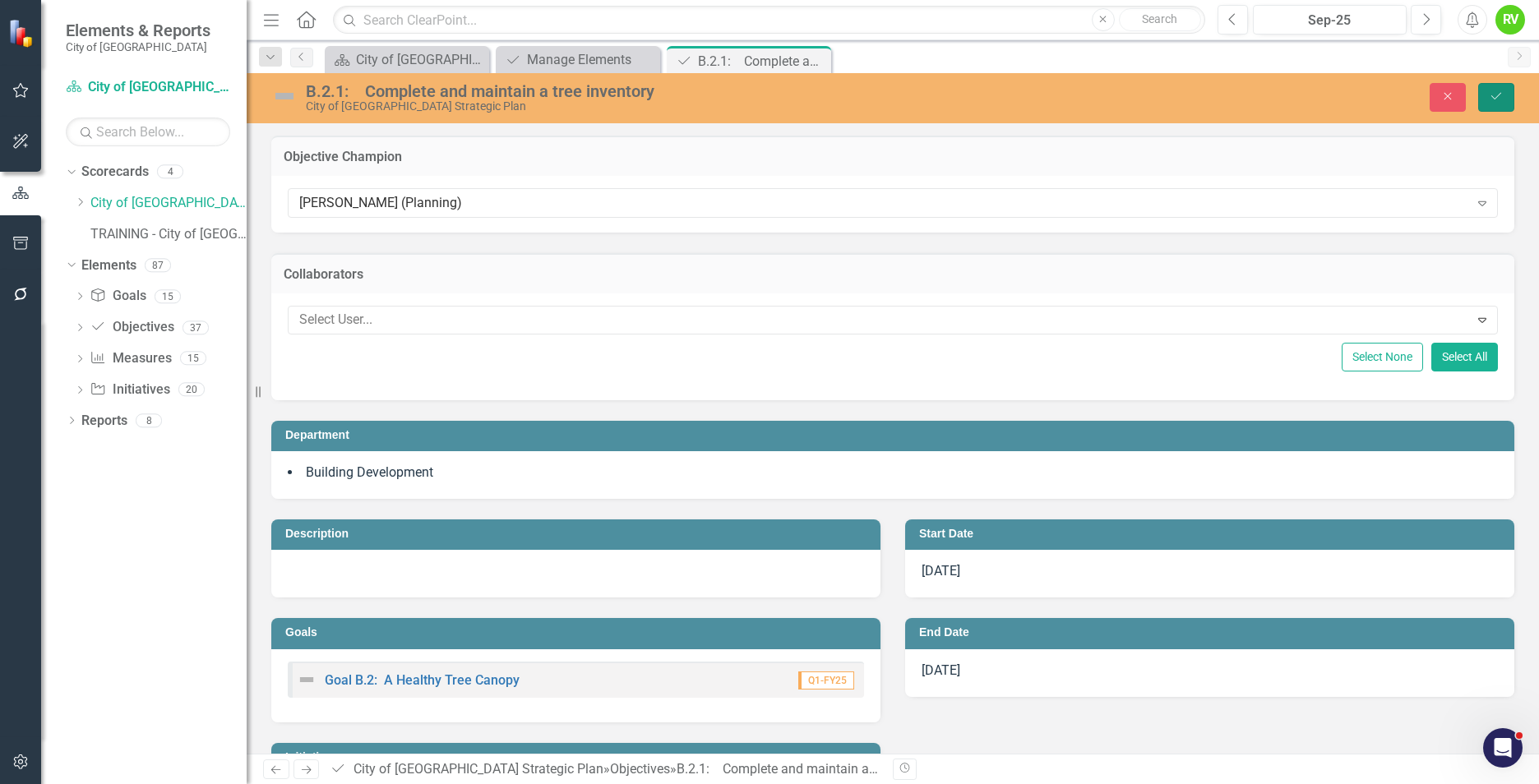
click at [1490, 102] on button "Save" at bounding box center [1496, 97] width 36 height 29
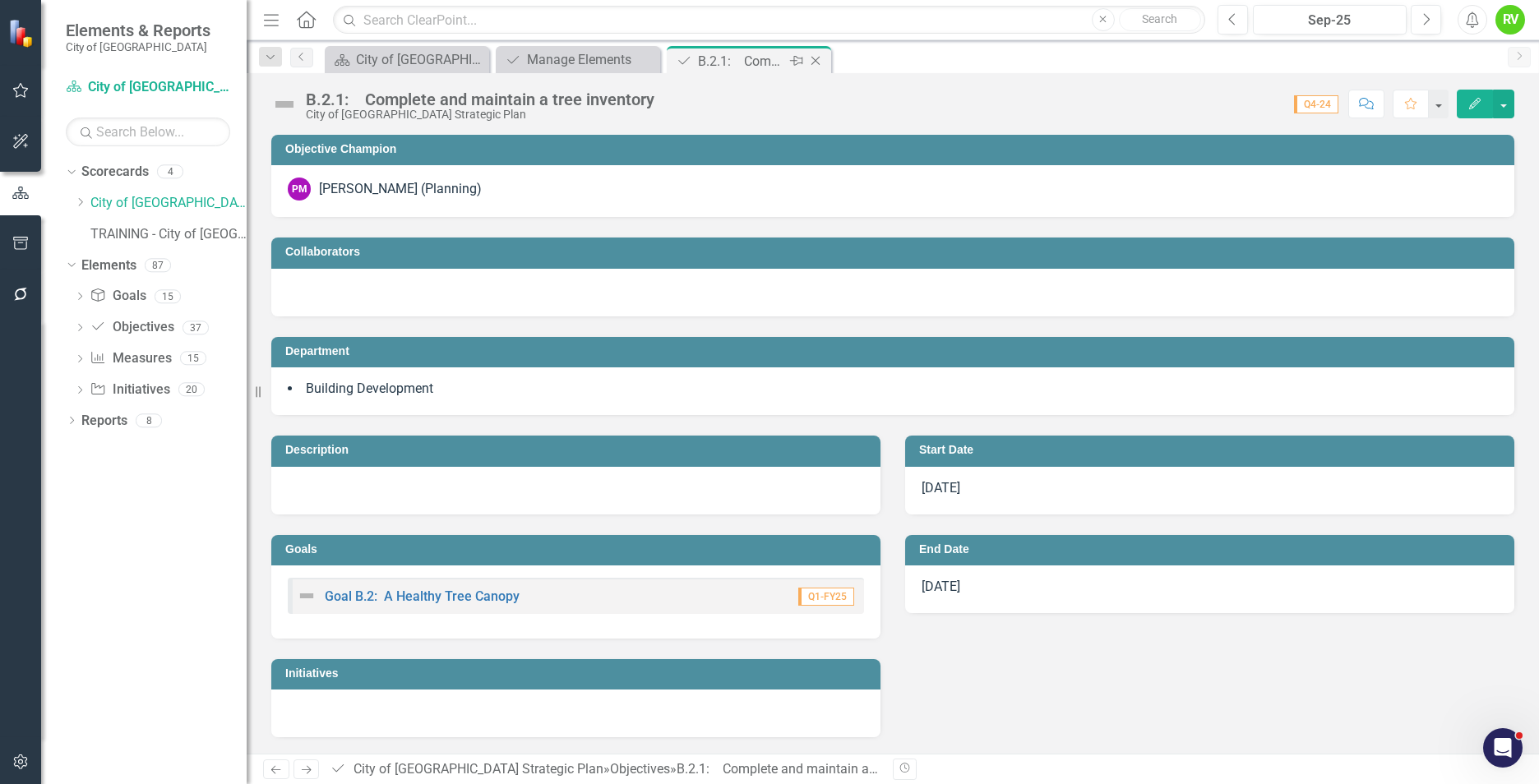
click at [818, 60] on icon "Close" at bounding box center [816, 61] width 16 height 13
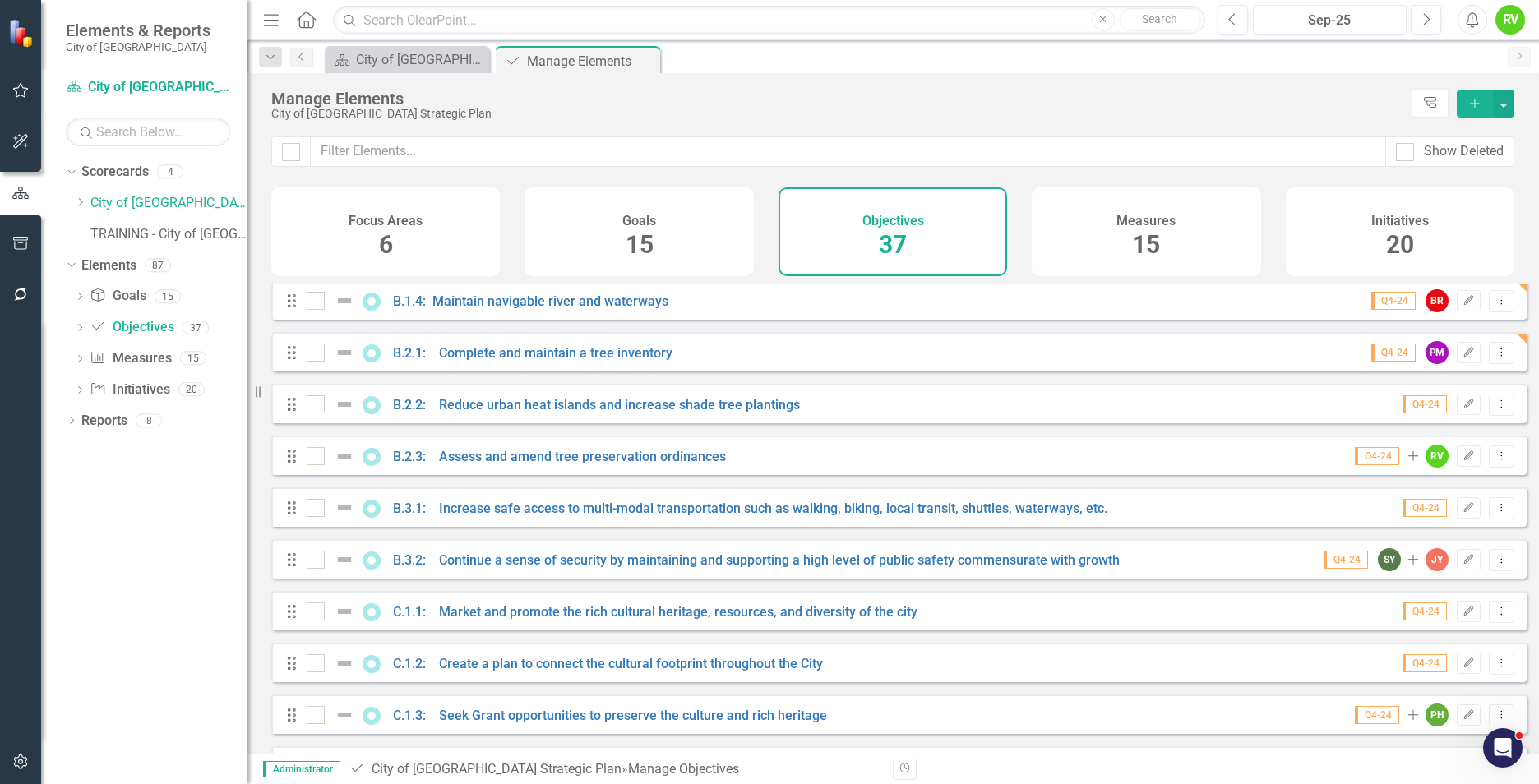
scroll to position [493, 0]
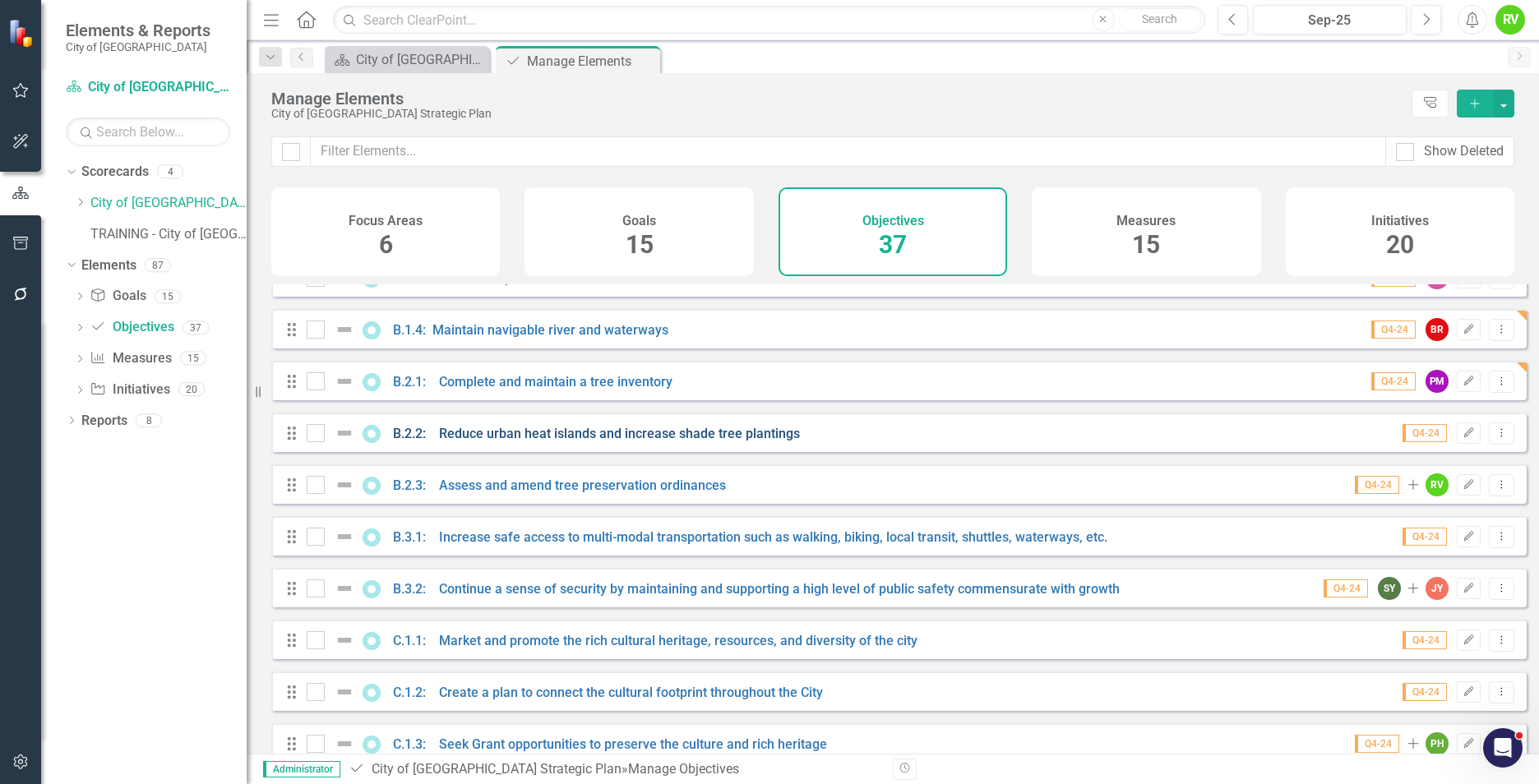
click at [527, 442] on link "B.2.2: Reduce urban heat islands and increase shade tree plantings" at bounding box center [597, 433] width 407 height 15
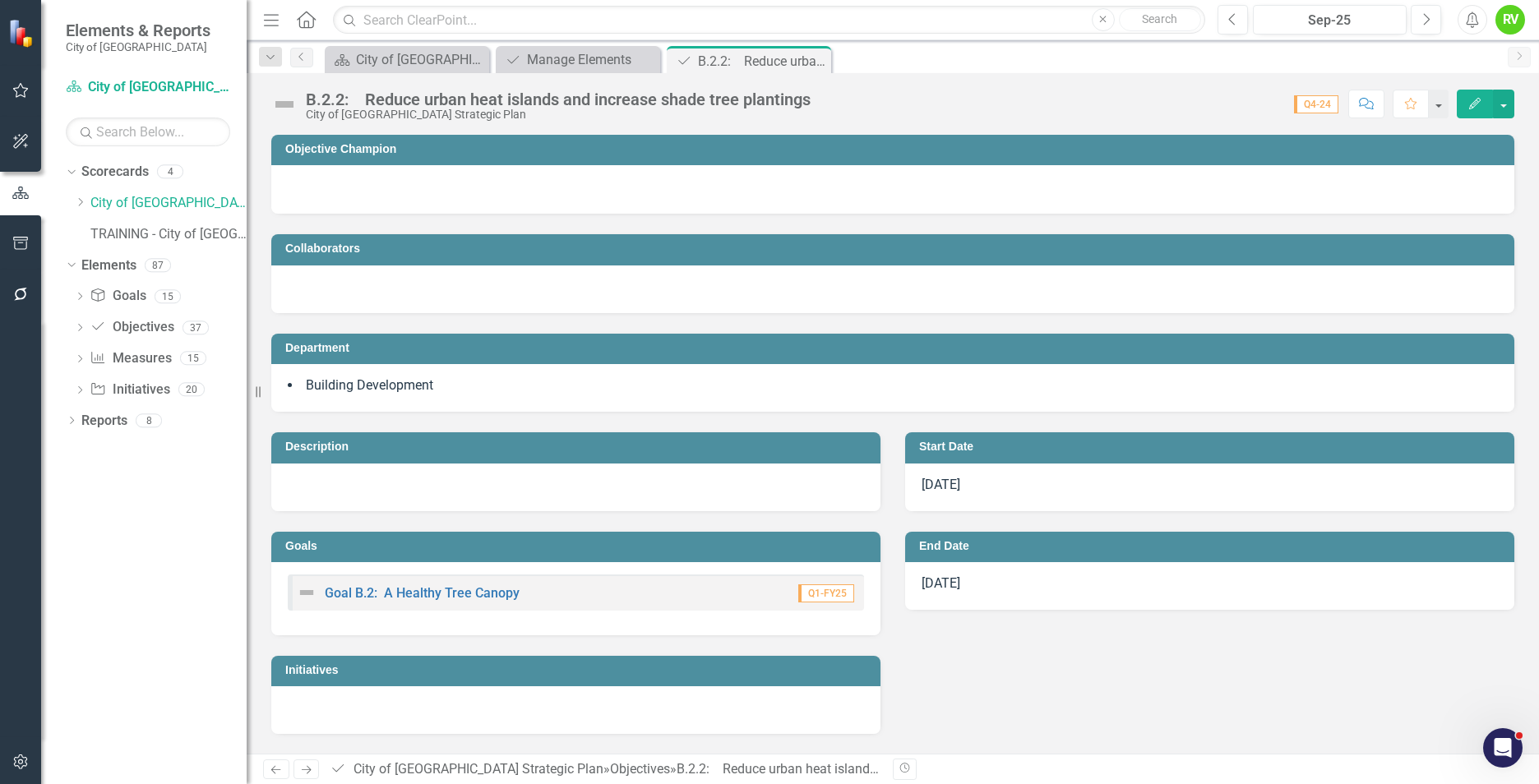
click at [512, 156] on td "Objective Champion" at bounding box center [896, 151] width 1221 height 25
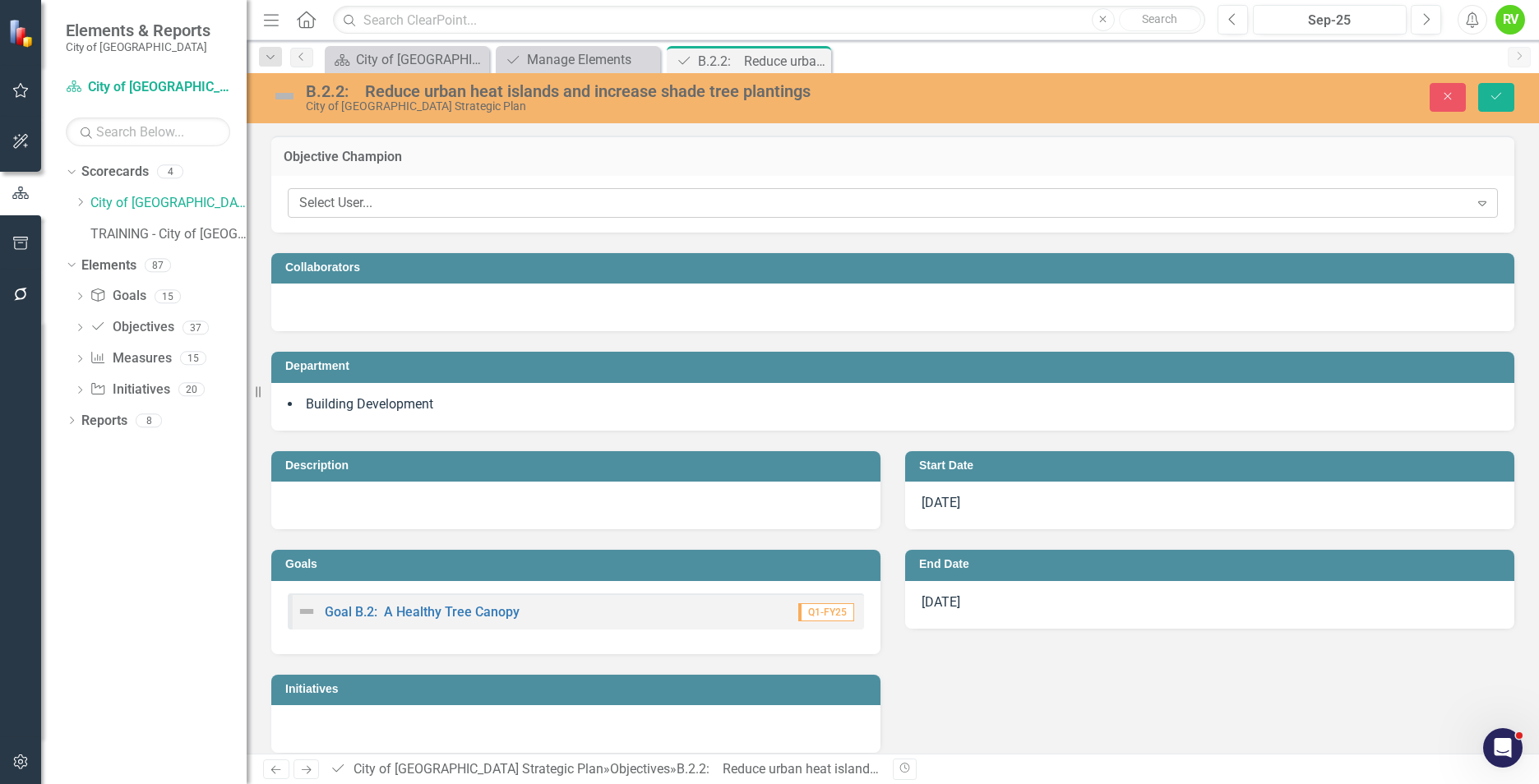
click at [471, 200] on div "Select User..." at bounding box center [884, 203] width 1170 height 19
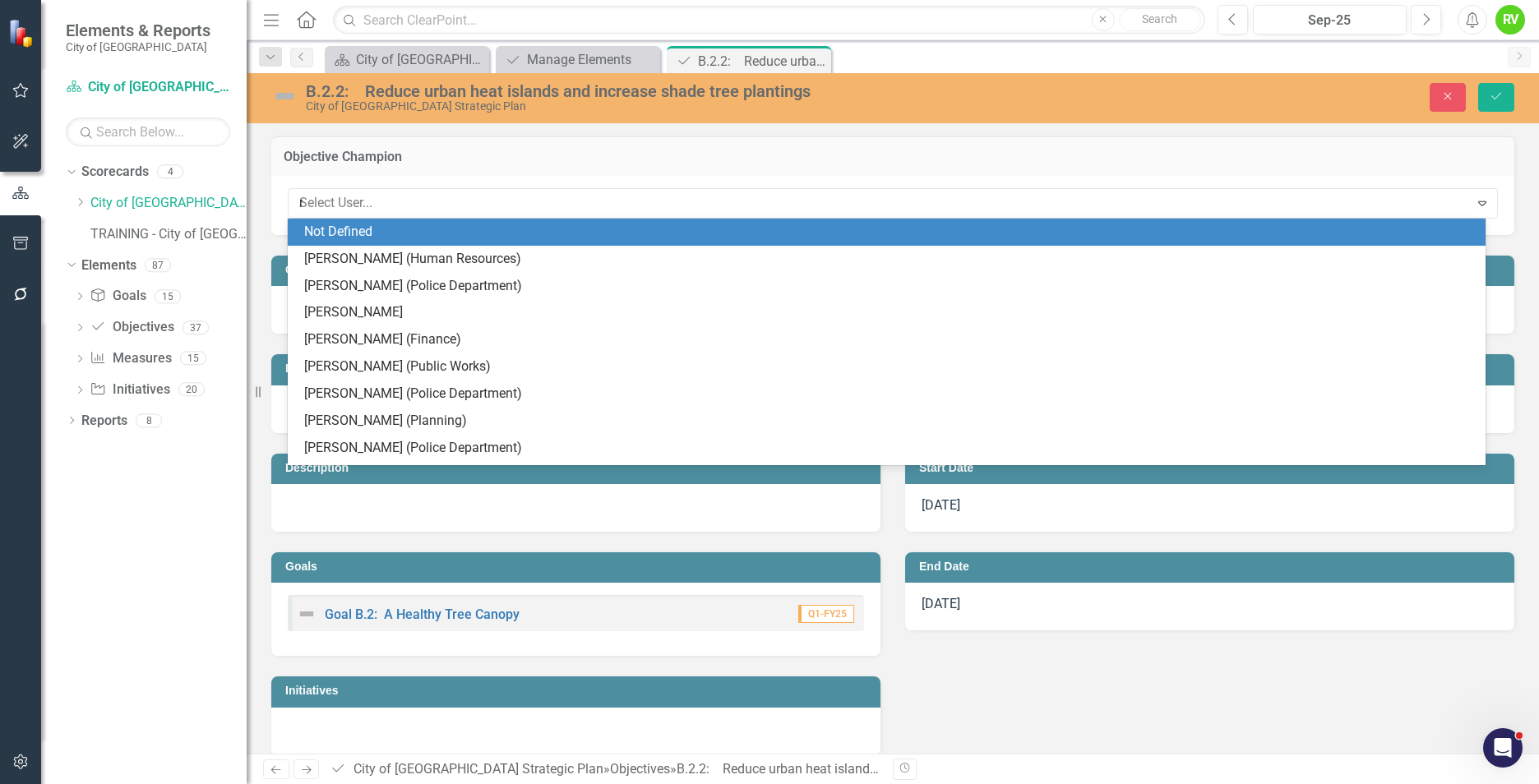
type input "re"
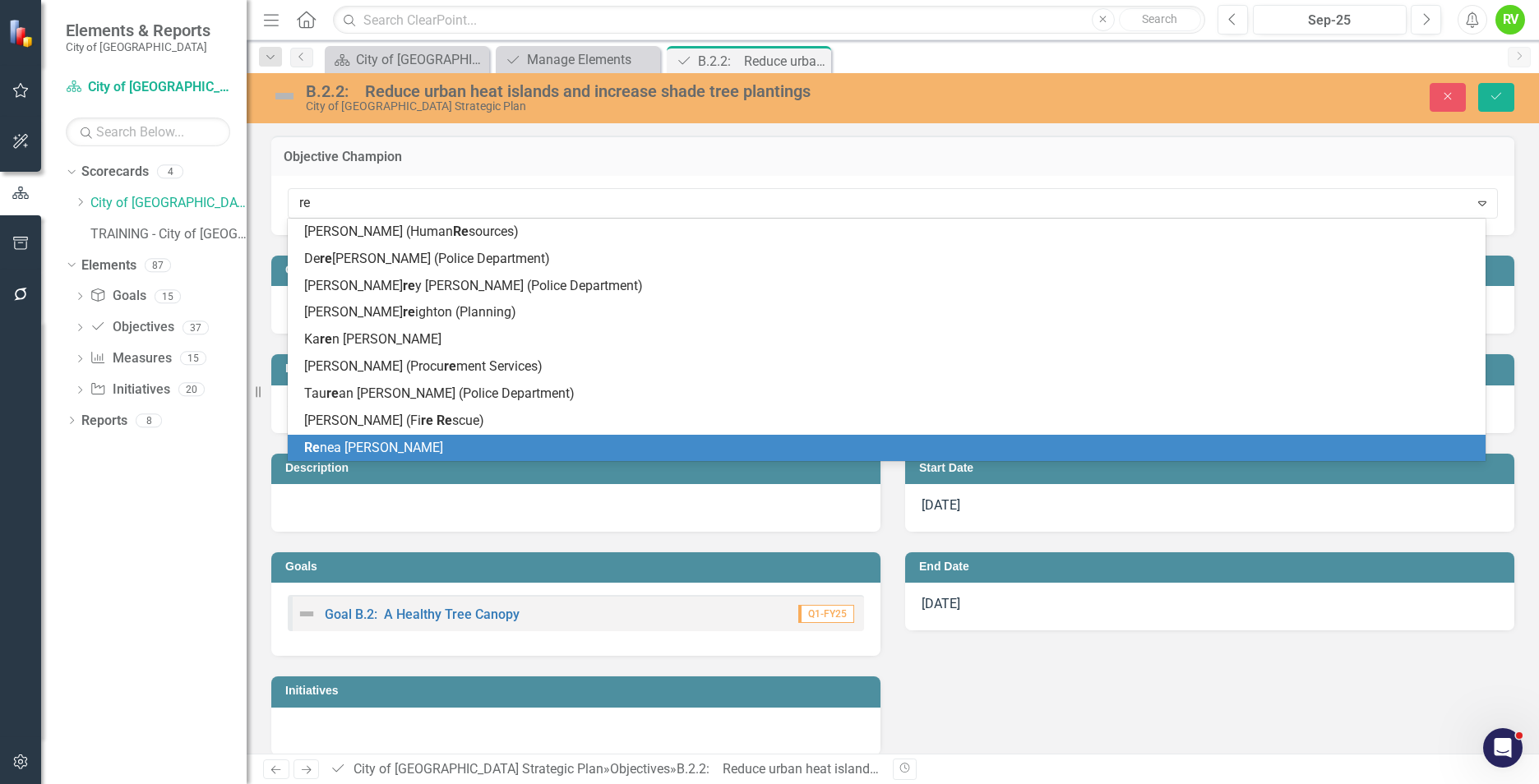
click at [363, 445] on span "Re nea [PERSON_NAME]" at bounding box center [373, 447] width 139 height 15
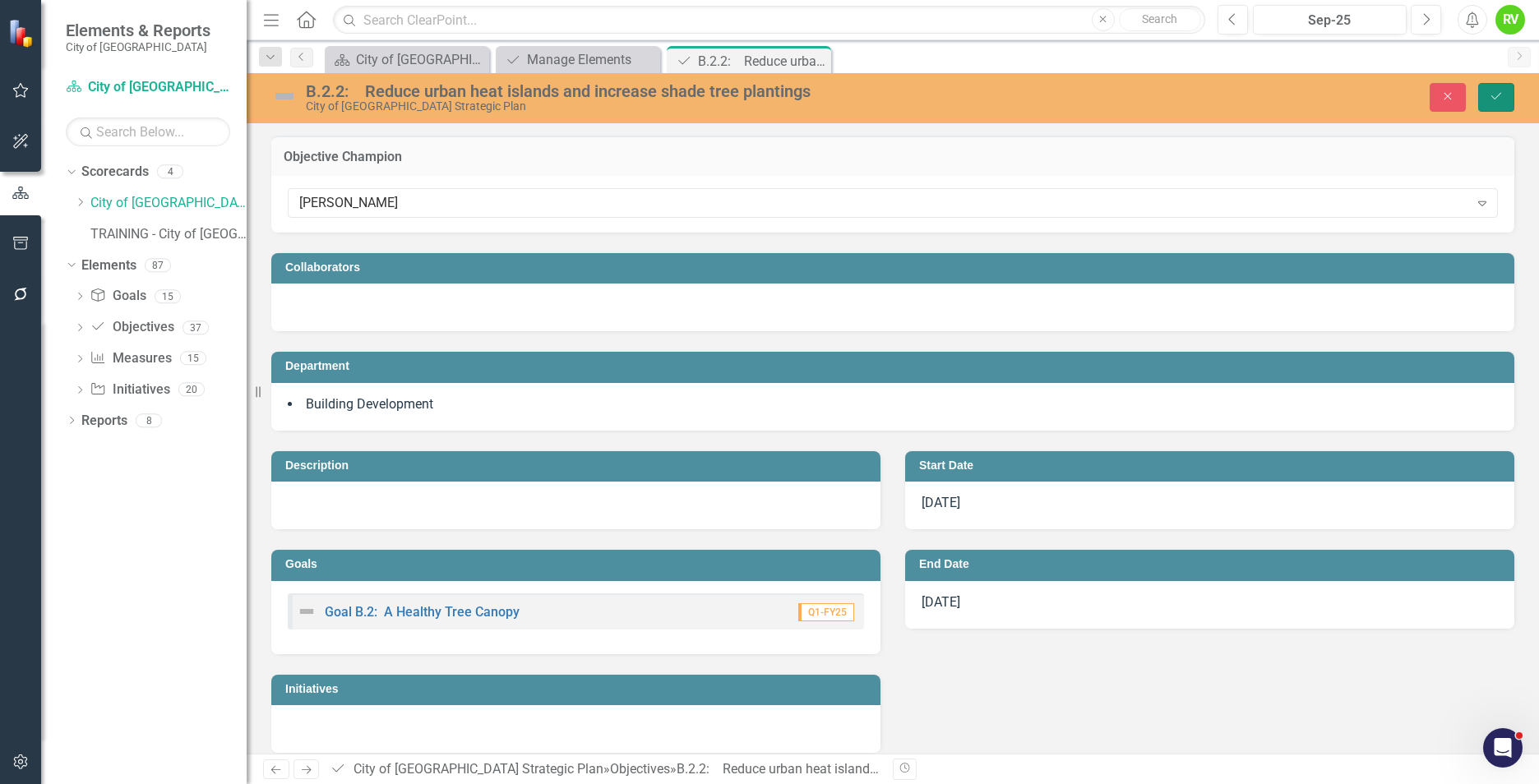
click at [1498, 92] on icon "Save" at bounding box center [1496, 96] width 15 height 12
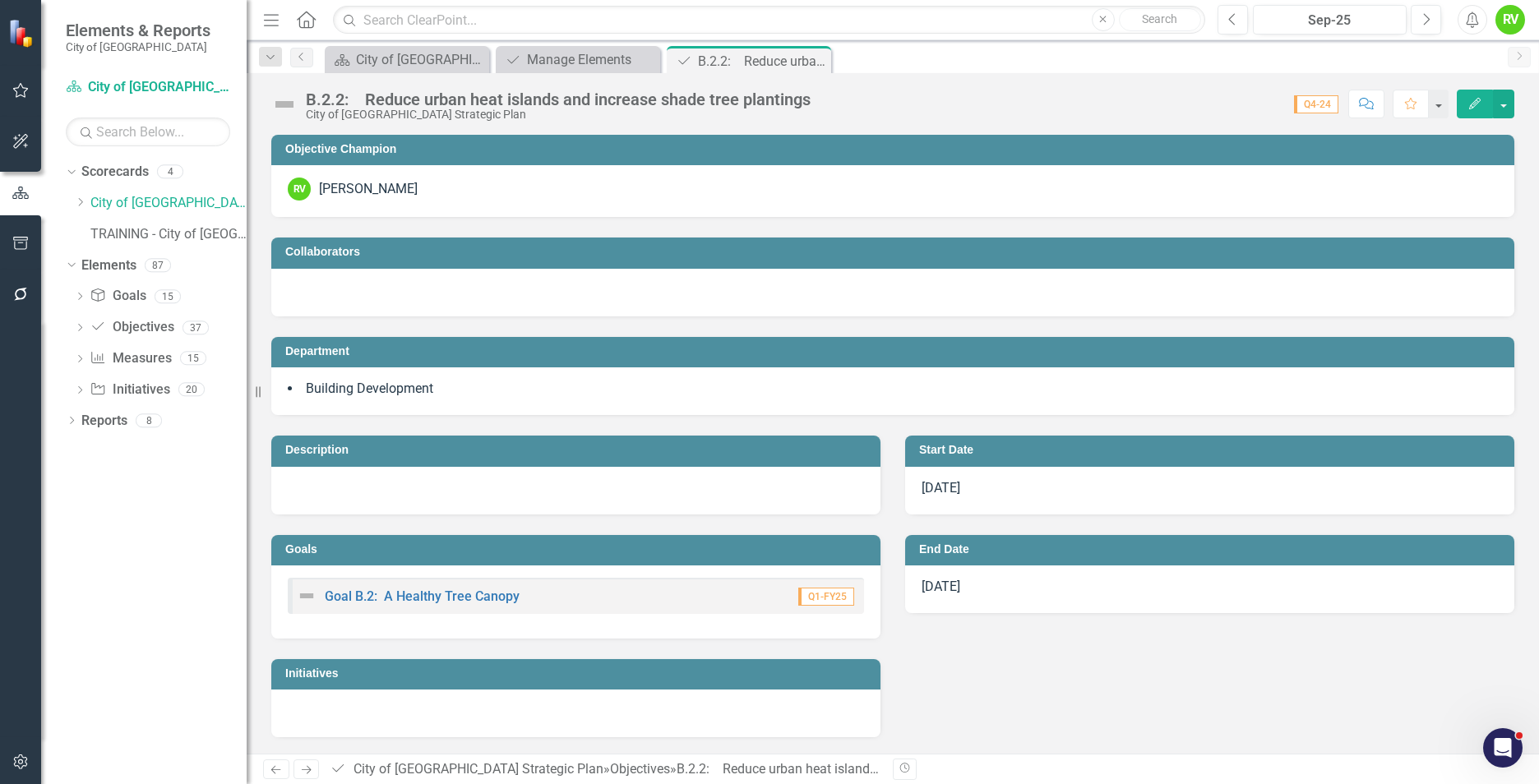
click at [453, 362] on td "Department" at bounding box center [896, 353] width 1221 height 25
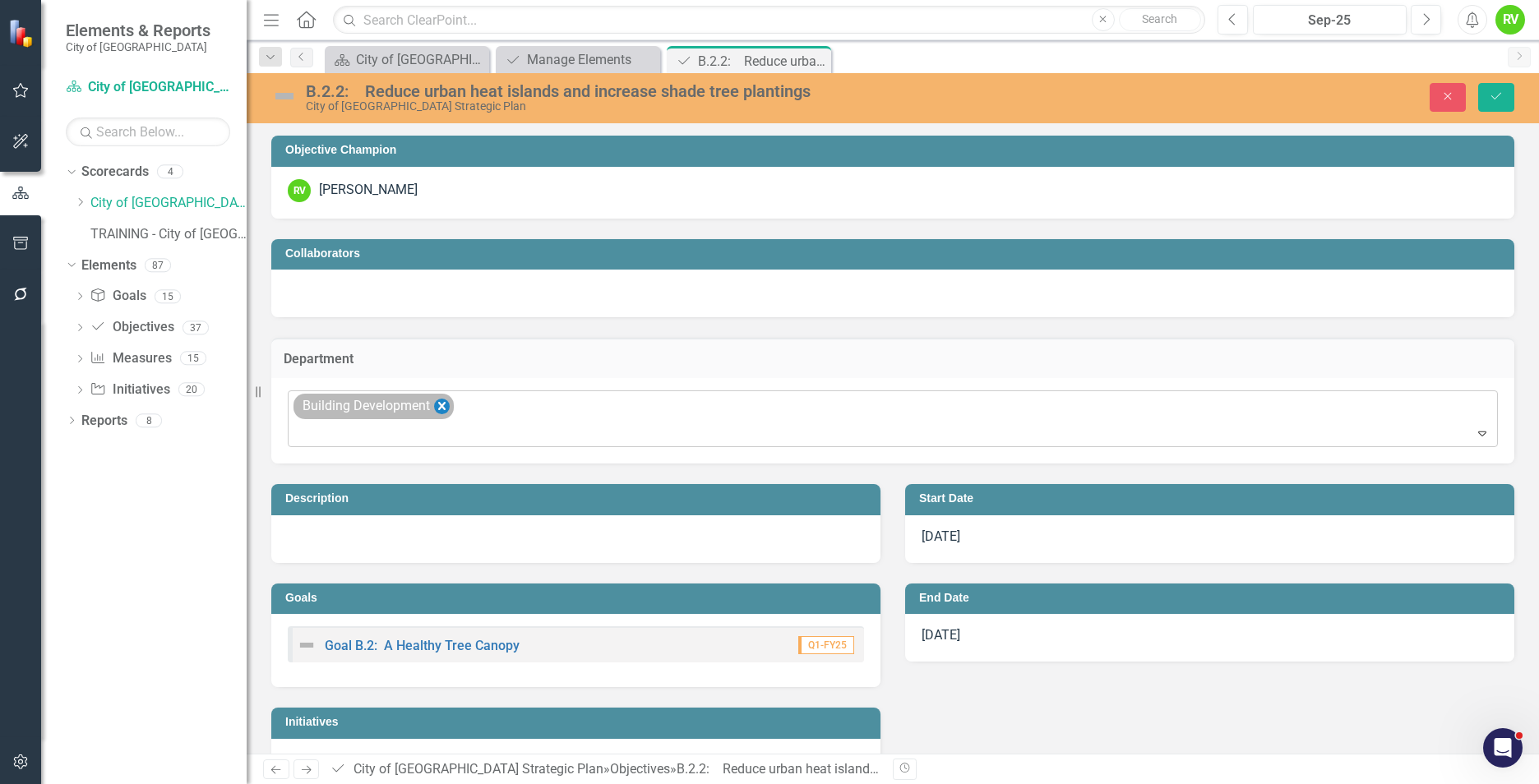
click at [438, 412] on icon "Remove Building Development" at bounding box center [442, 406] width 15 height 21
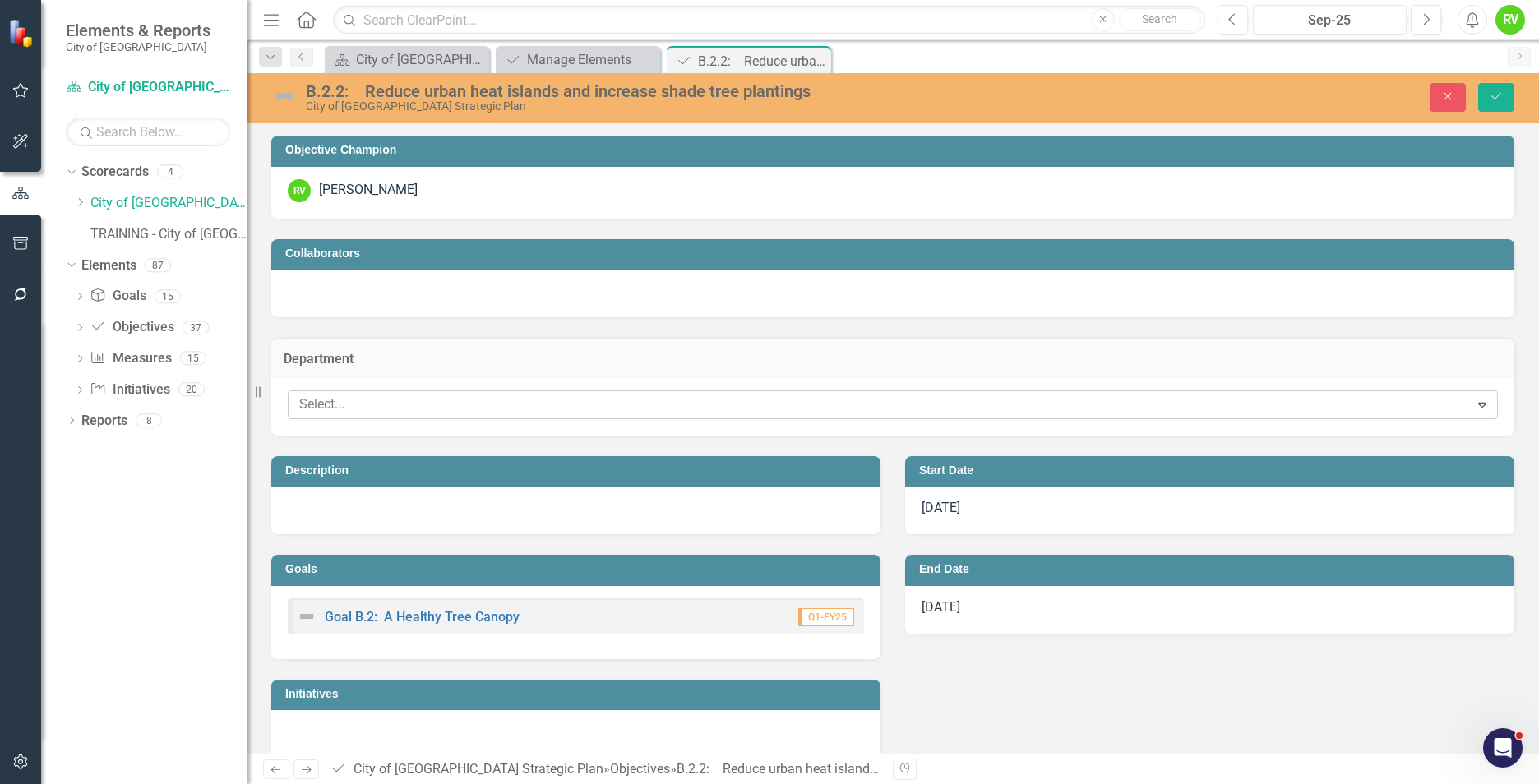
click at [1478, 403] on icon at bounding box center [1482, 404] width 8 height 5
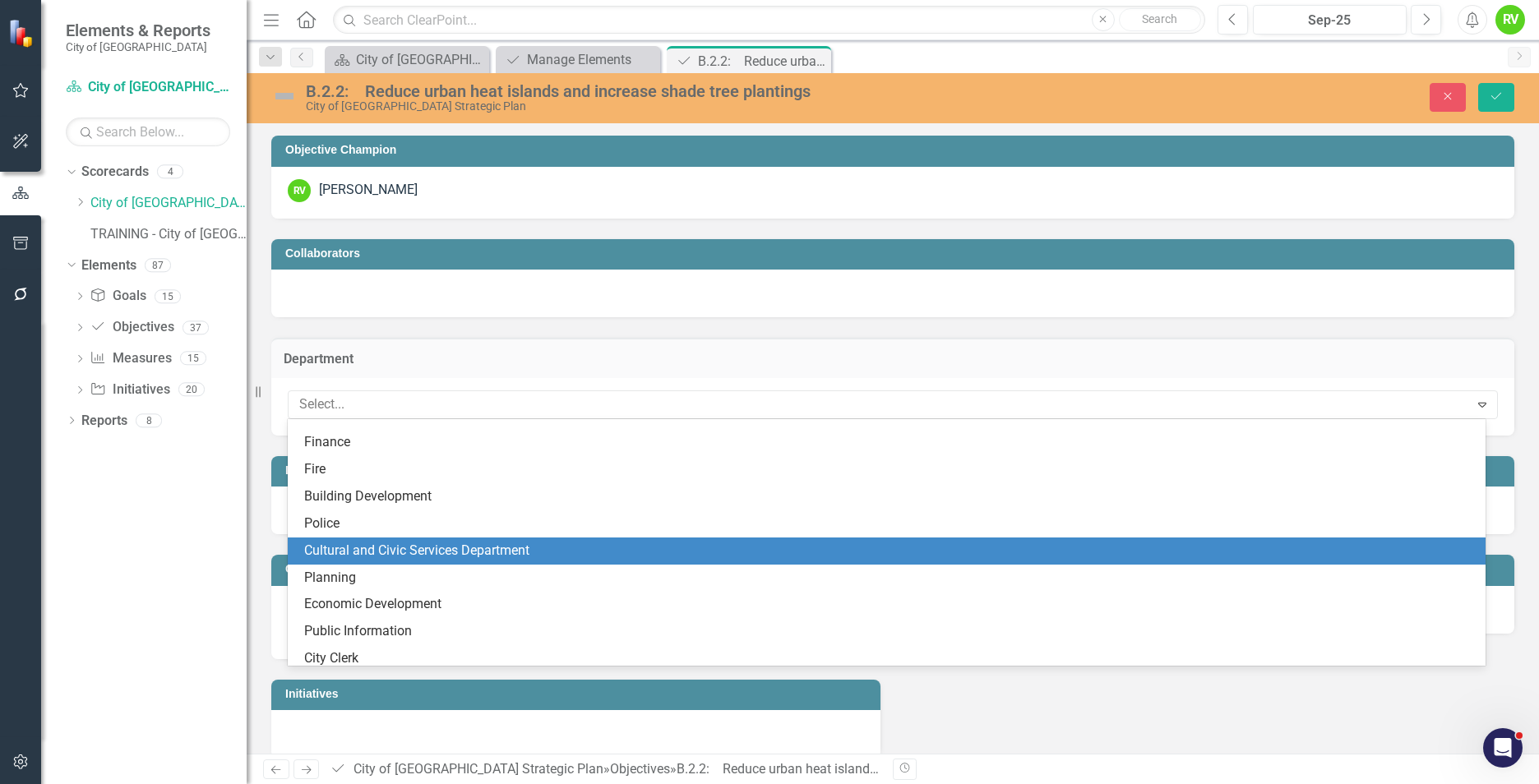
scroll to position [83, 0]
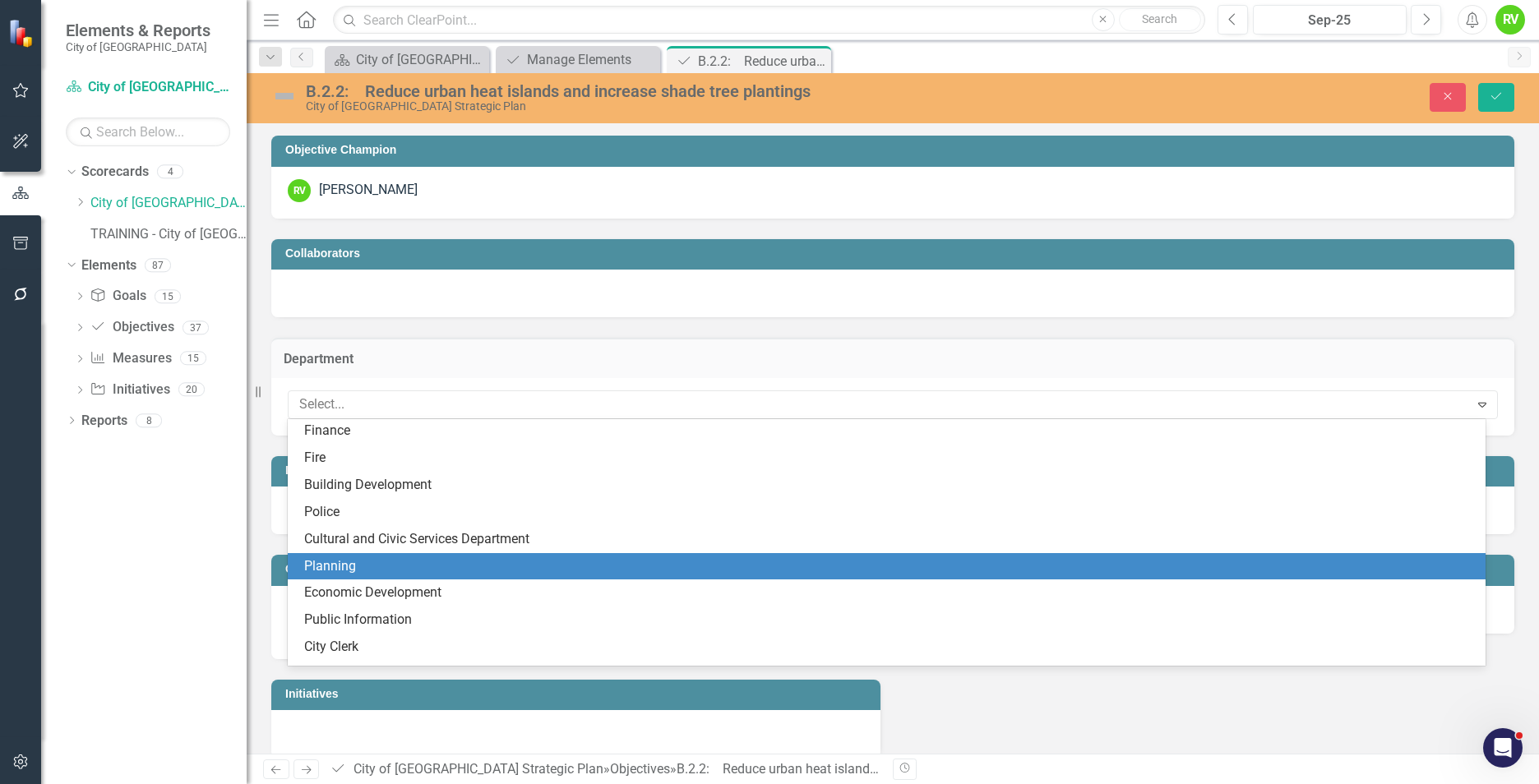
click at [356, 576] on div "Planning" at bounding box center [890, 567] width 1172 height 19
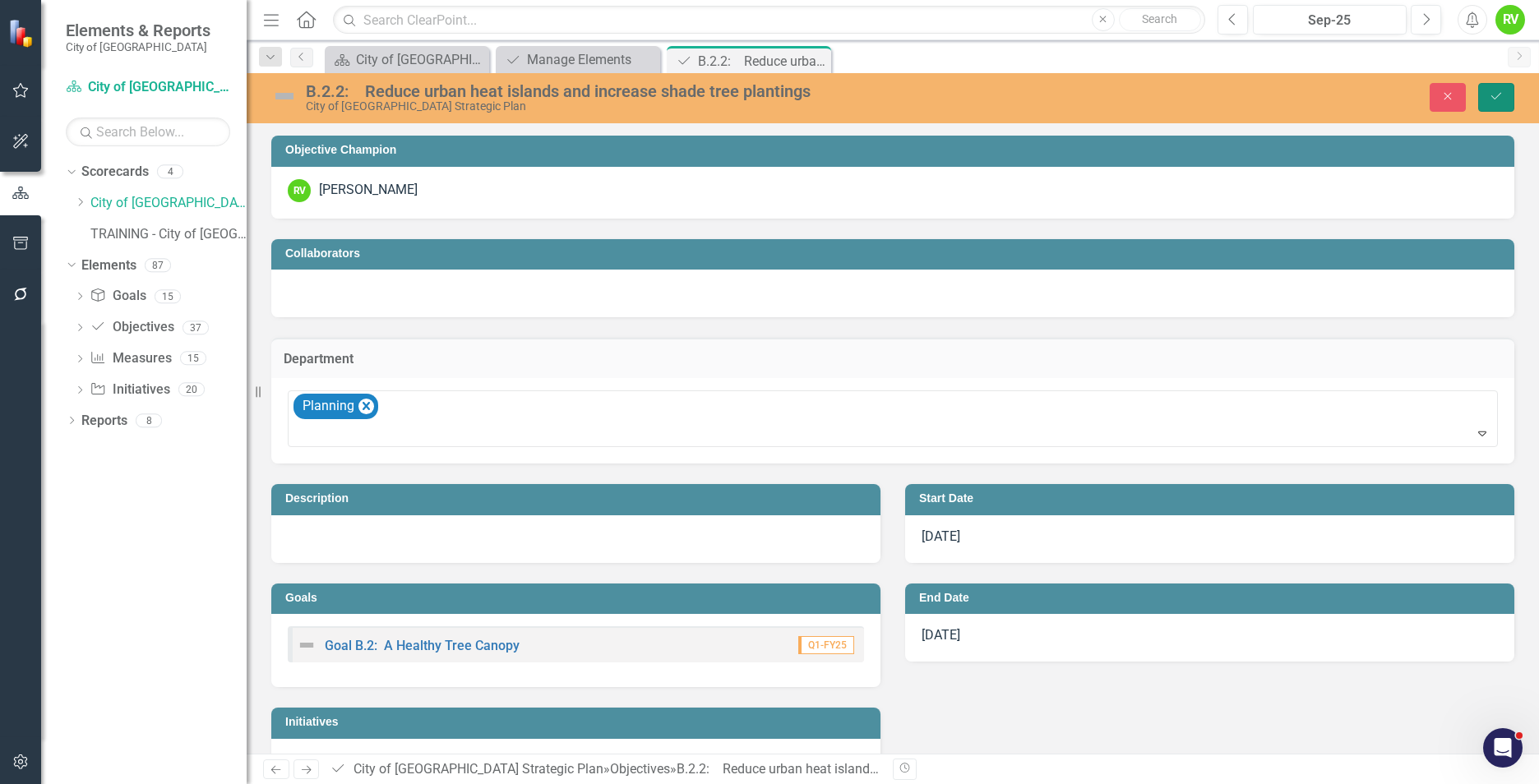
click at [1498, 91] on icon "Save" at bounding box center [1496, 96] width 15 height 12
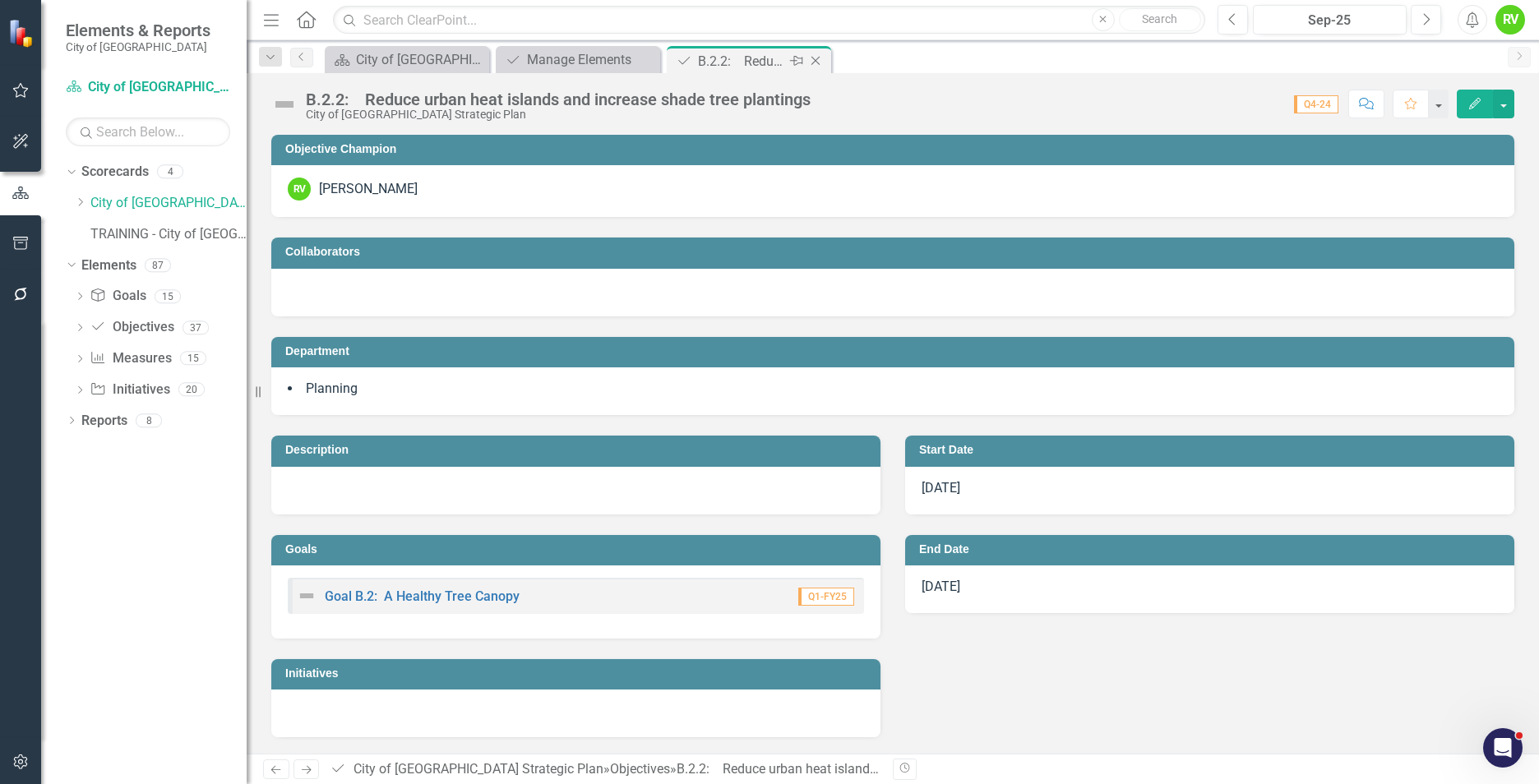
click at [818, 61] on icon "Close" at bounding box center [816, 61] width 16 height 13
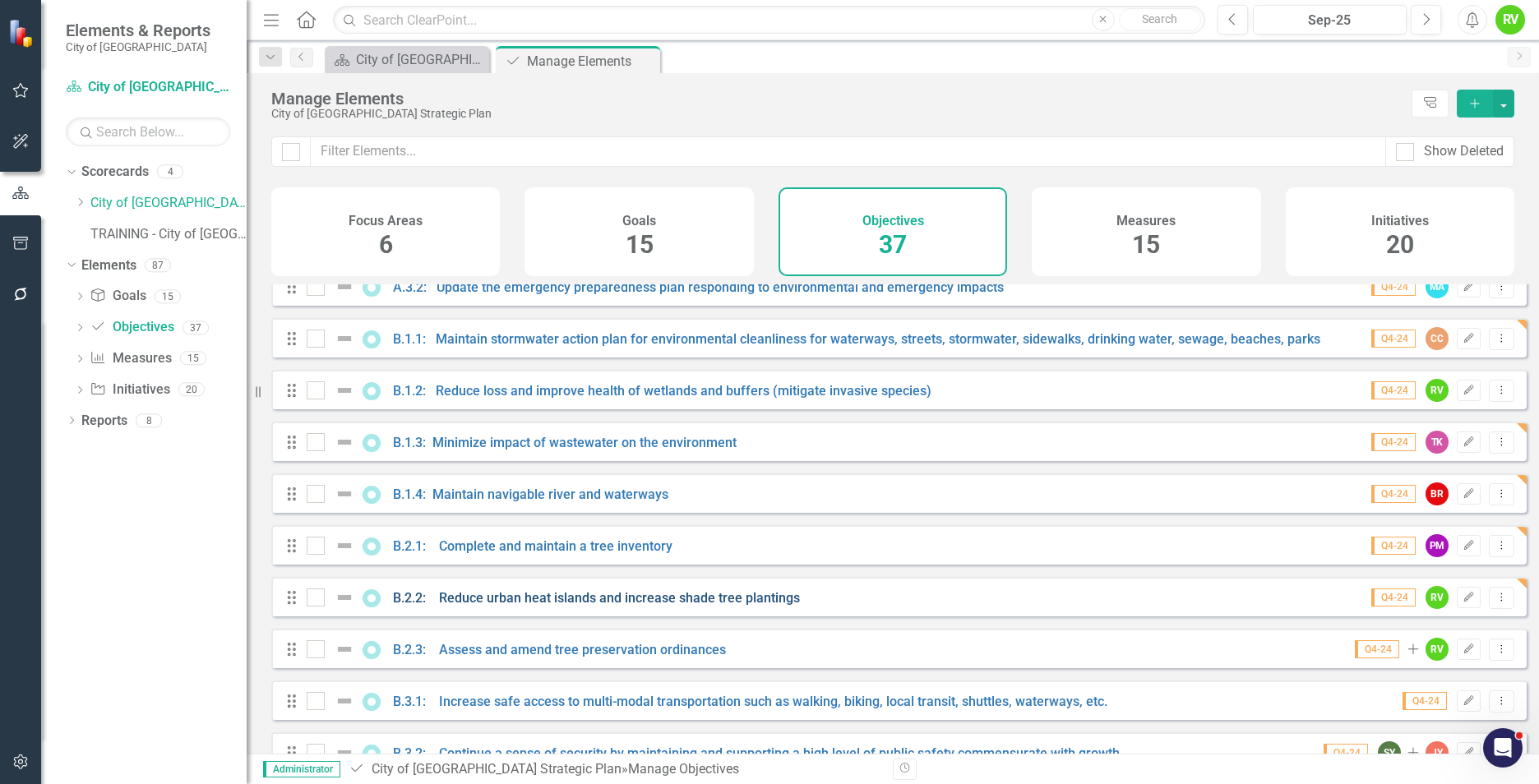
scroll to position [412, 0]
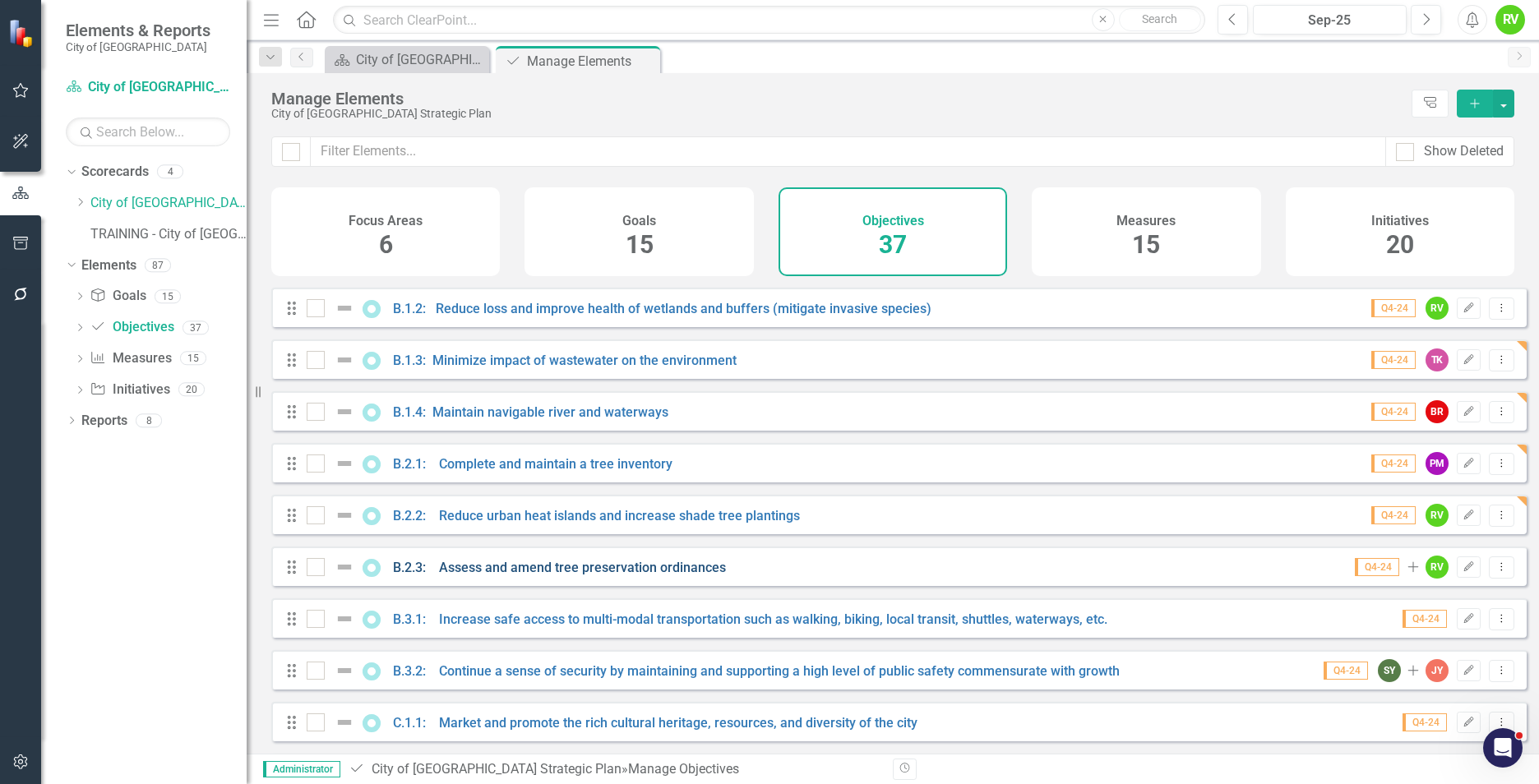
click at [521, 576] on link "B.2.3: Assess and amend tree preservation ordinances" at bounding box center [560, 567] width 333 height 15
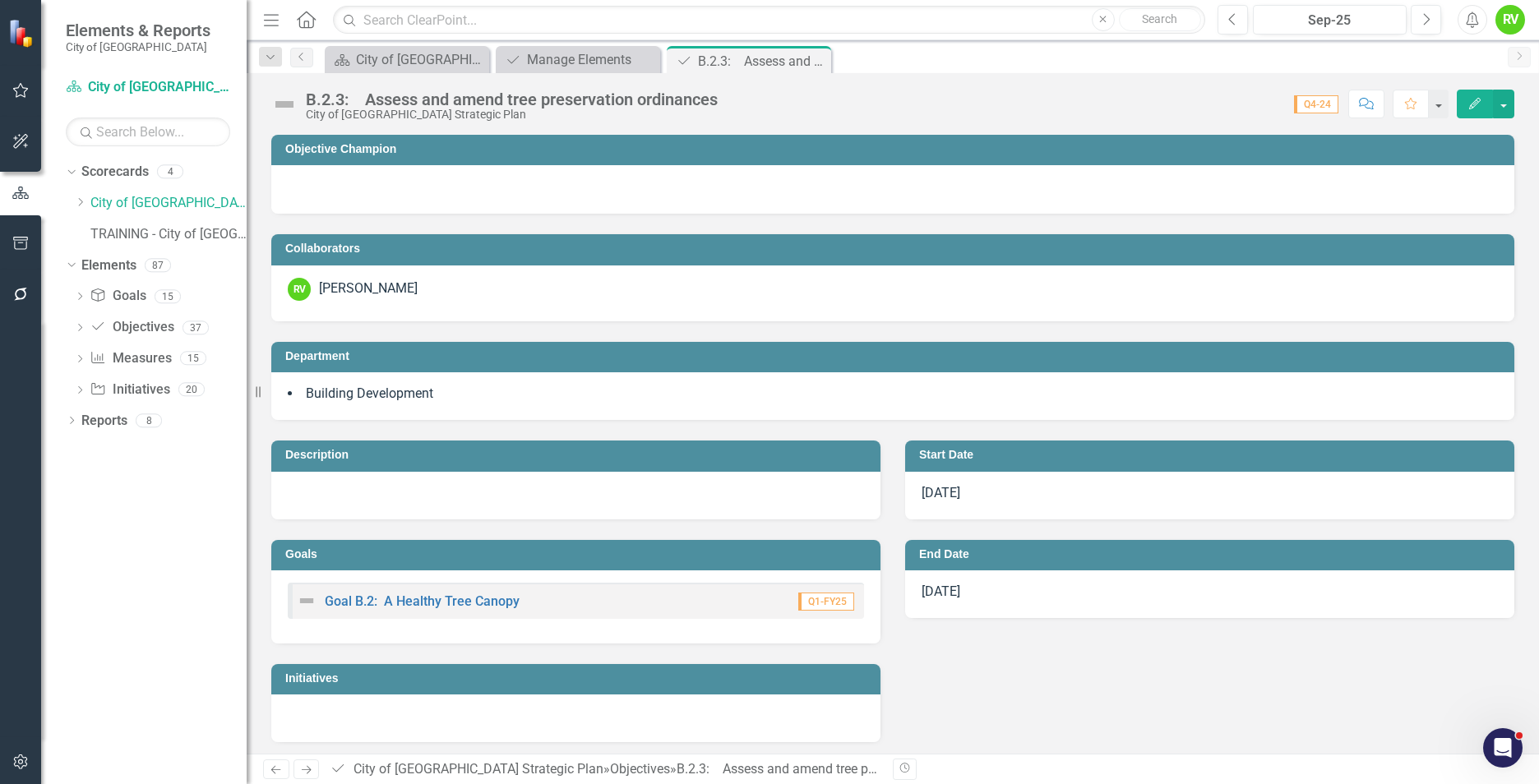
click at [503, 162] on td "Objective Champion" at bounding box center [896, 151] width 1221 height 25
click at [490, 152] on h3 "Objective Champion" at bounding box center [896, 149] width 1221 height 13
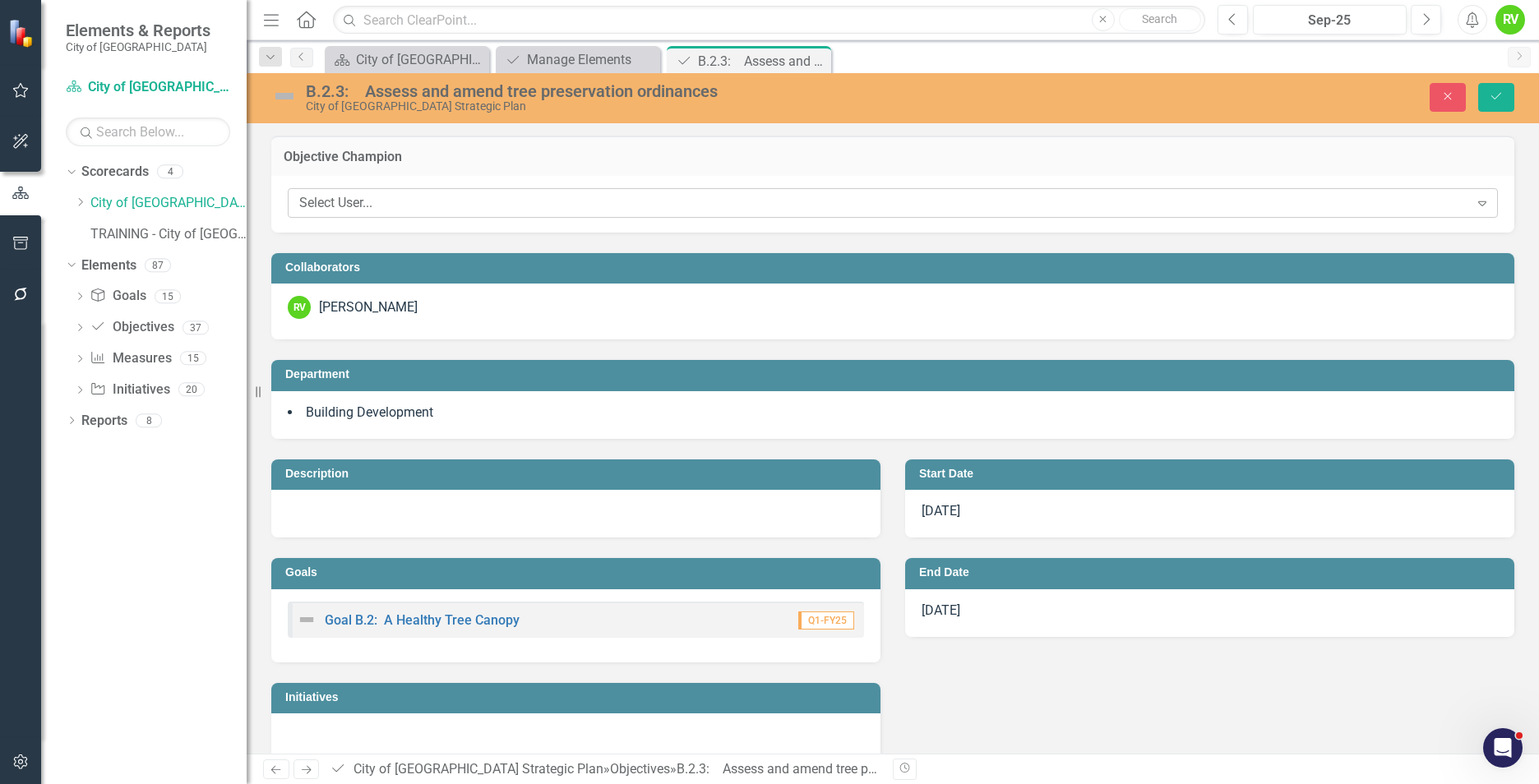
click at [418, 201] on div "Select User..." at bounding box center [884, 203] width 1170 height 19
click at [369, 201] on div "Select User..." at bounding box center [884, 203] width 1170 height 19
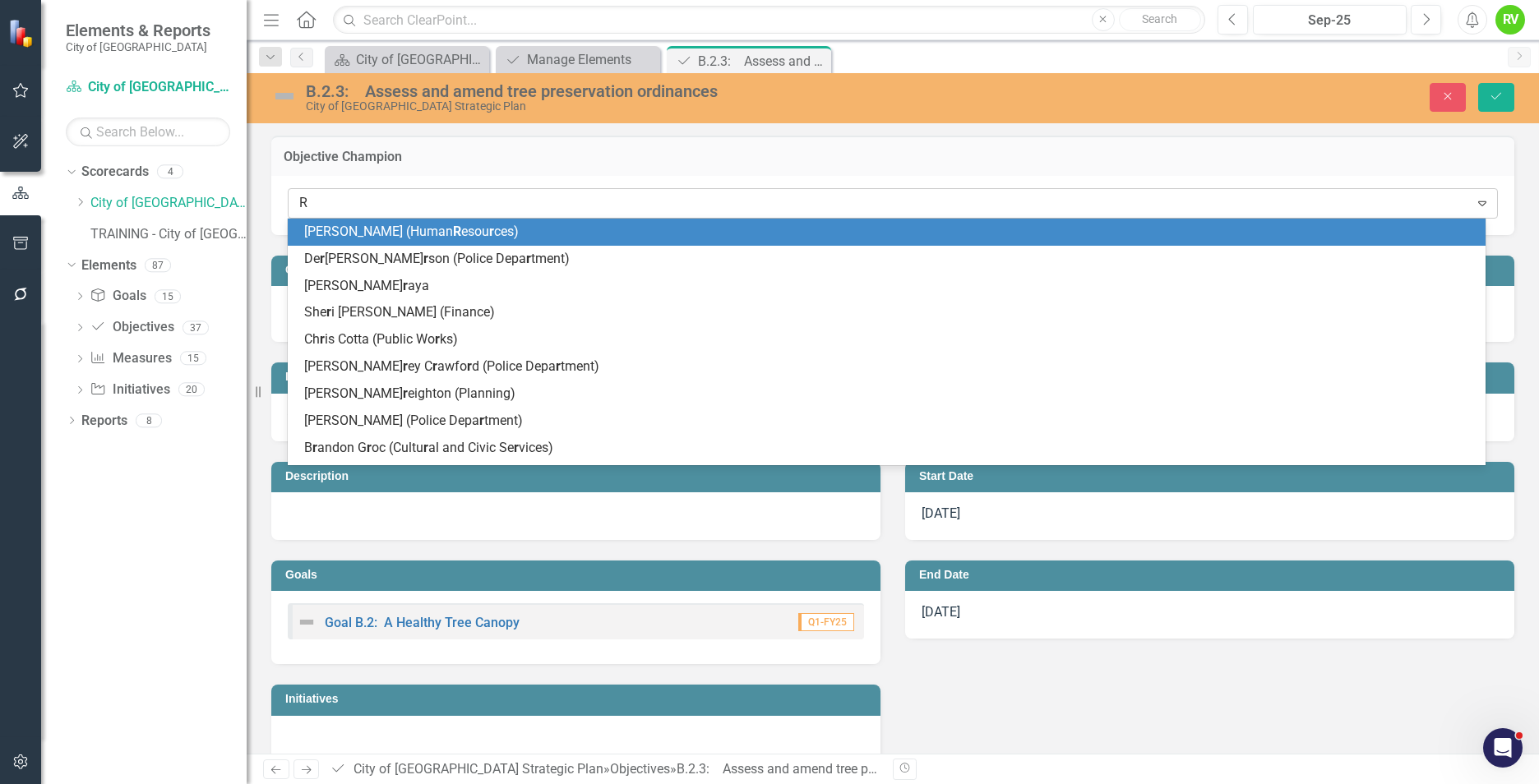
type input "RE"
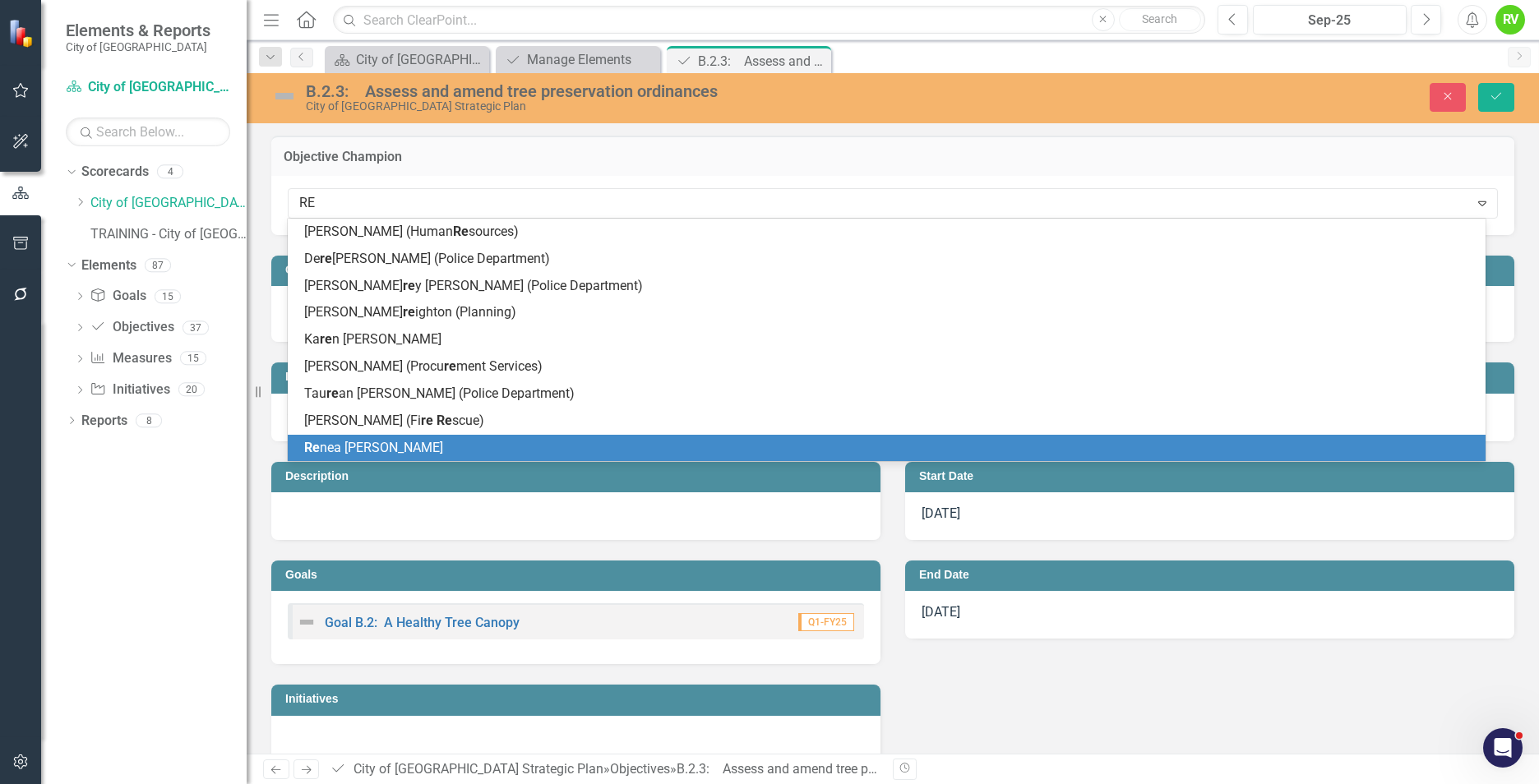
click at [359, 446] on span "Re nea [PERSON_NAME]" at bounding box center [373, 447] width 139 height 15
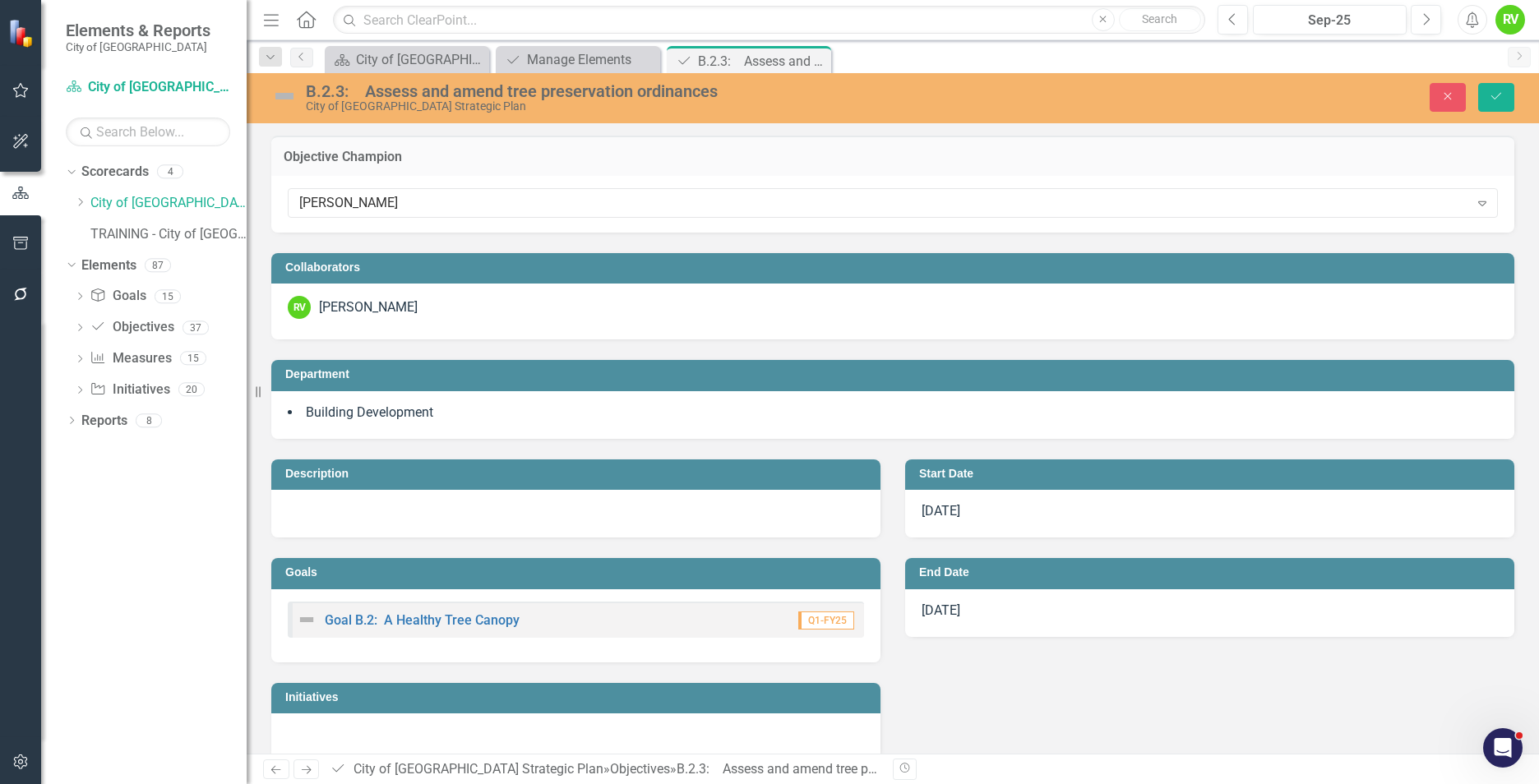
click at [432, 293] on div "RV [PERSON_NAME]" at bounding box center [893, 312] width 1243 height 56
click at [419, 280] on td "Collaborators" at bounding box center [896, 269] width 1221 height 25
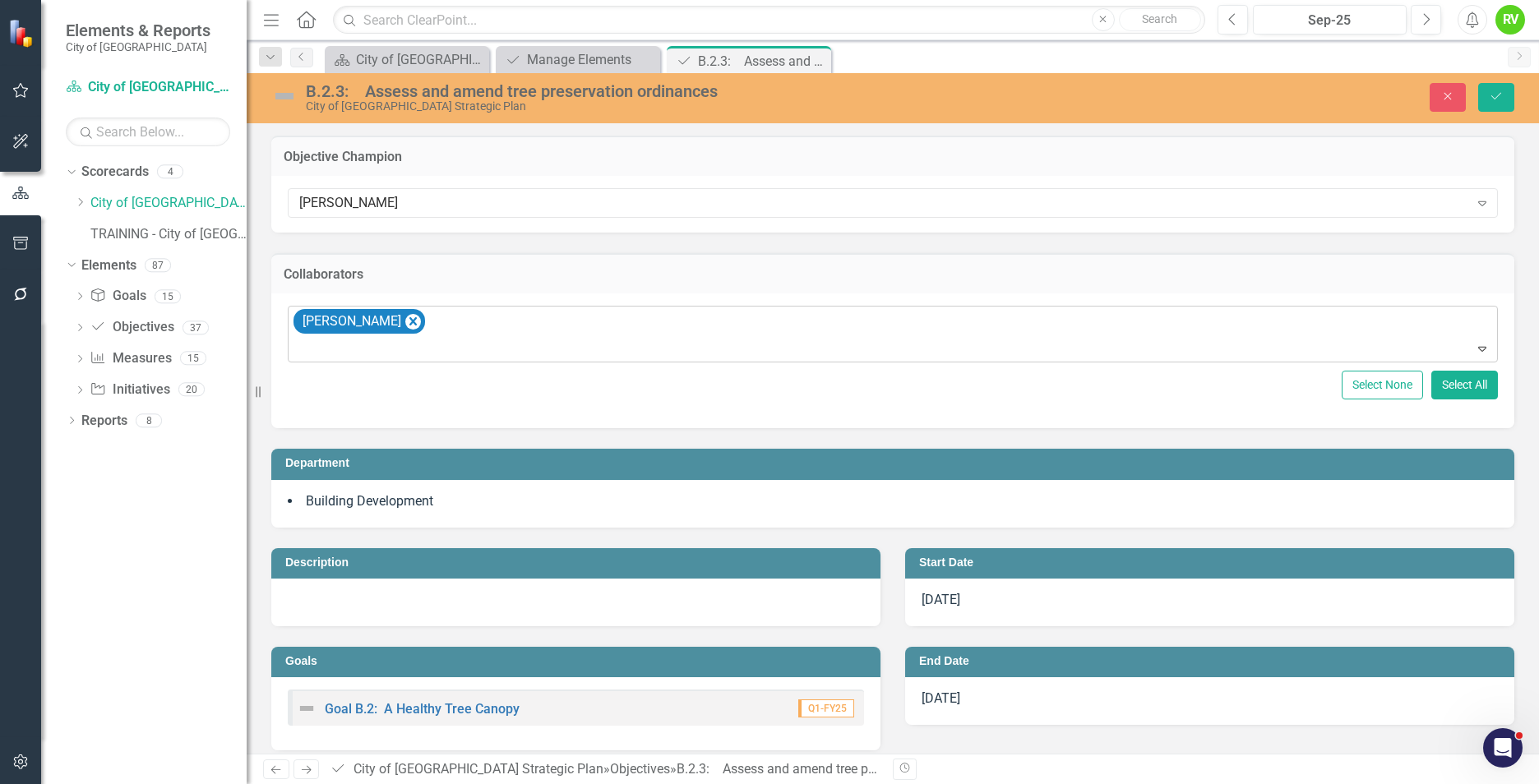
click at [410, 324] on icon "Remove Renea Vincent" at bounding box center [413, 321] width 7 height 8
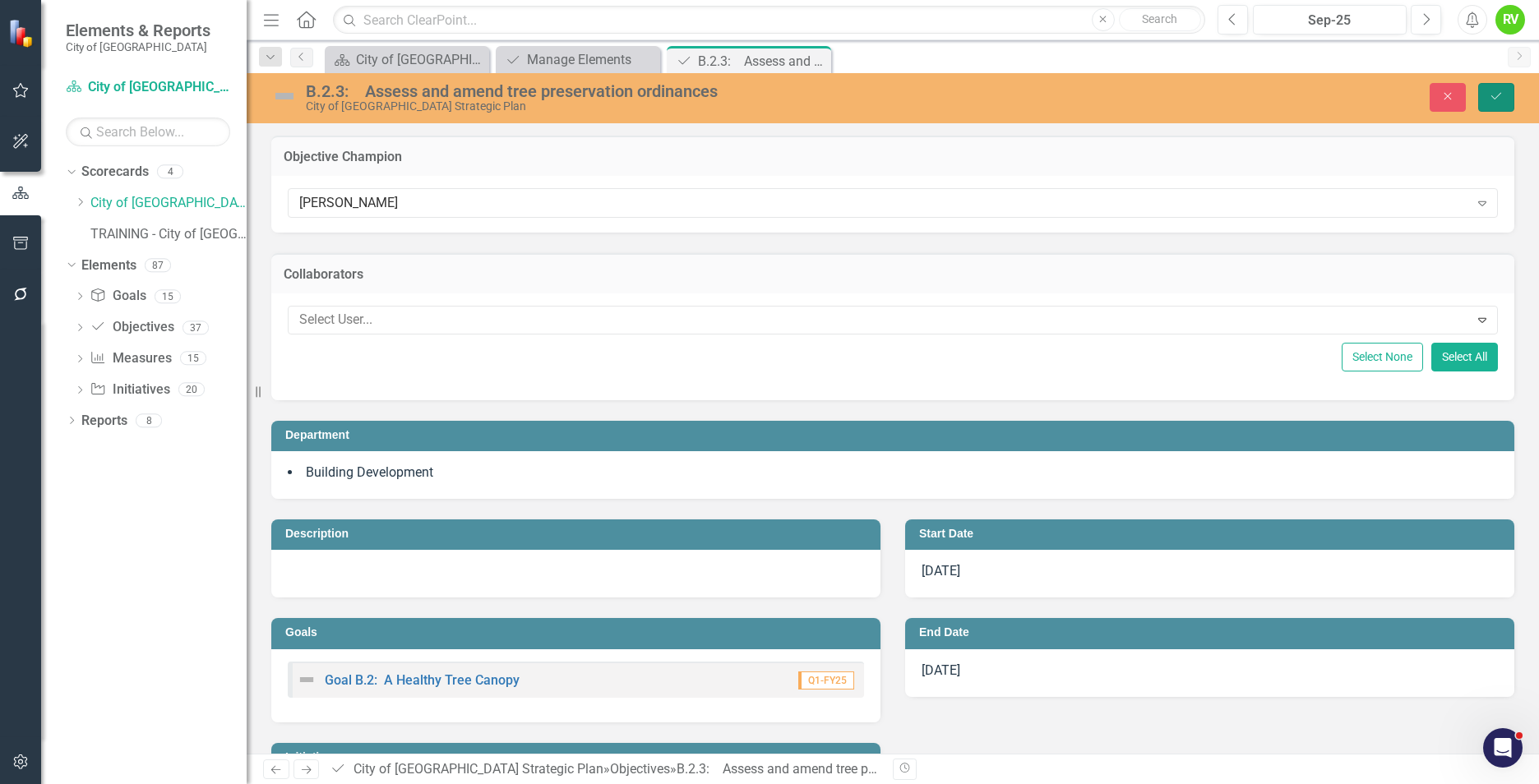
click at [1498, 91] on icon "Save" at bounding box center [1496, 96] width 15 height 12
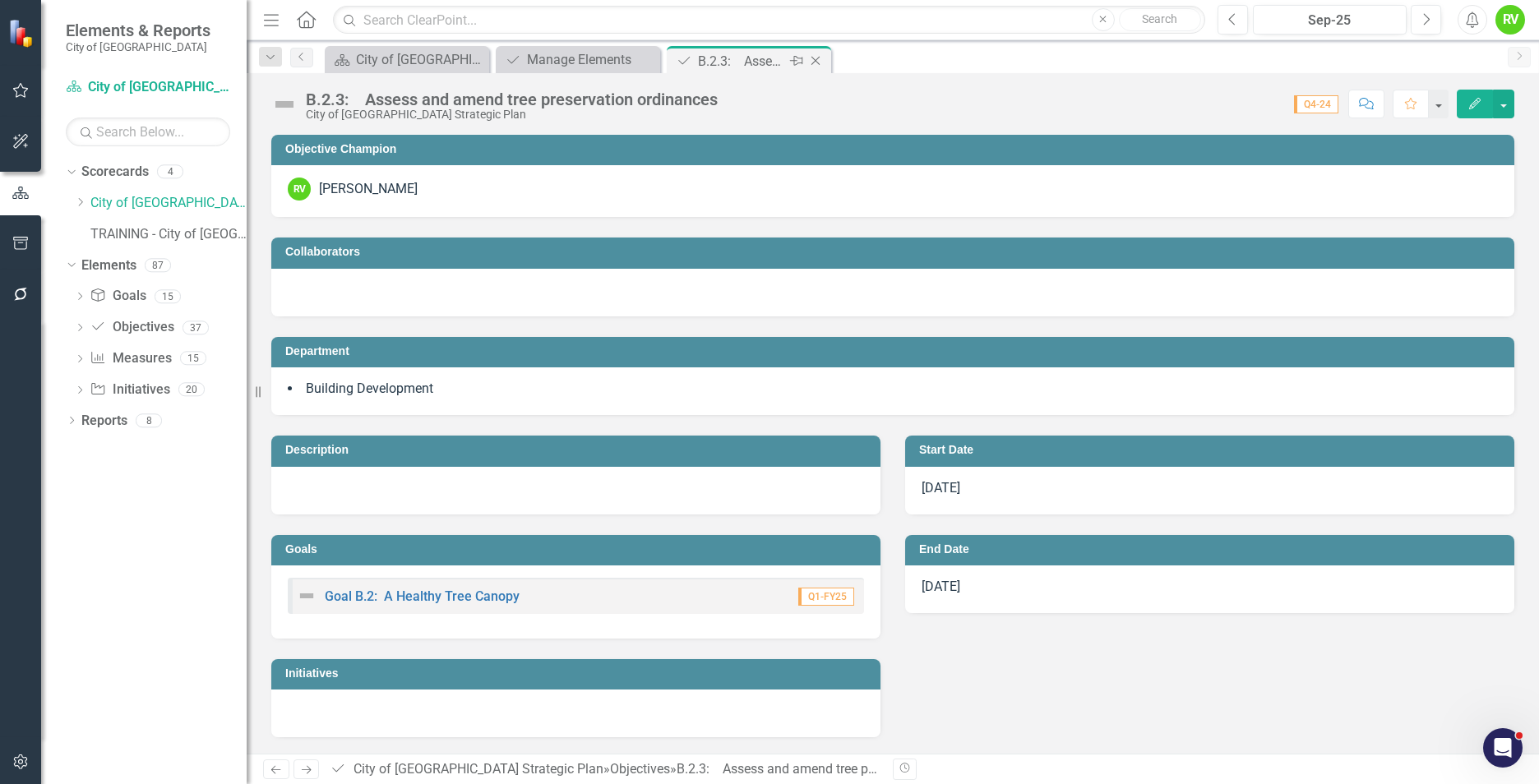
click at [818, 61] on icon "Close" at bounding box center [816, 61] width 16 height 13
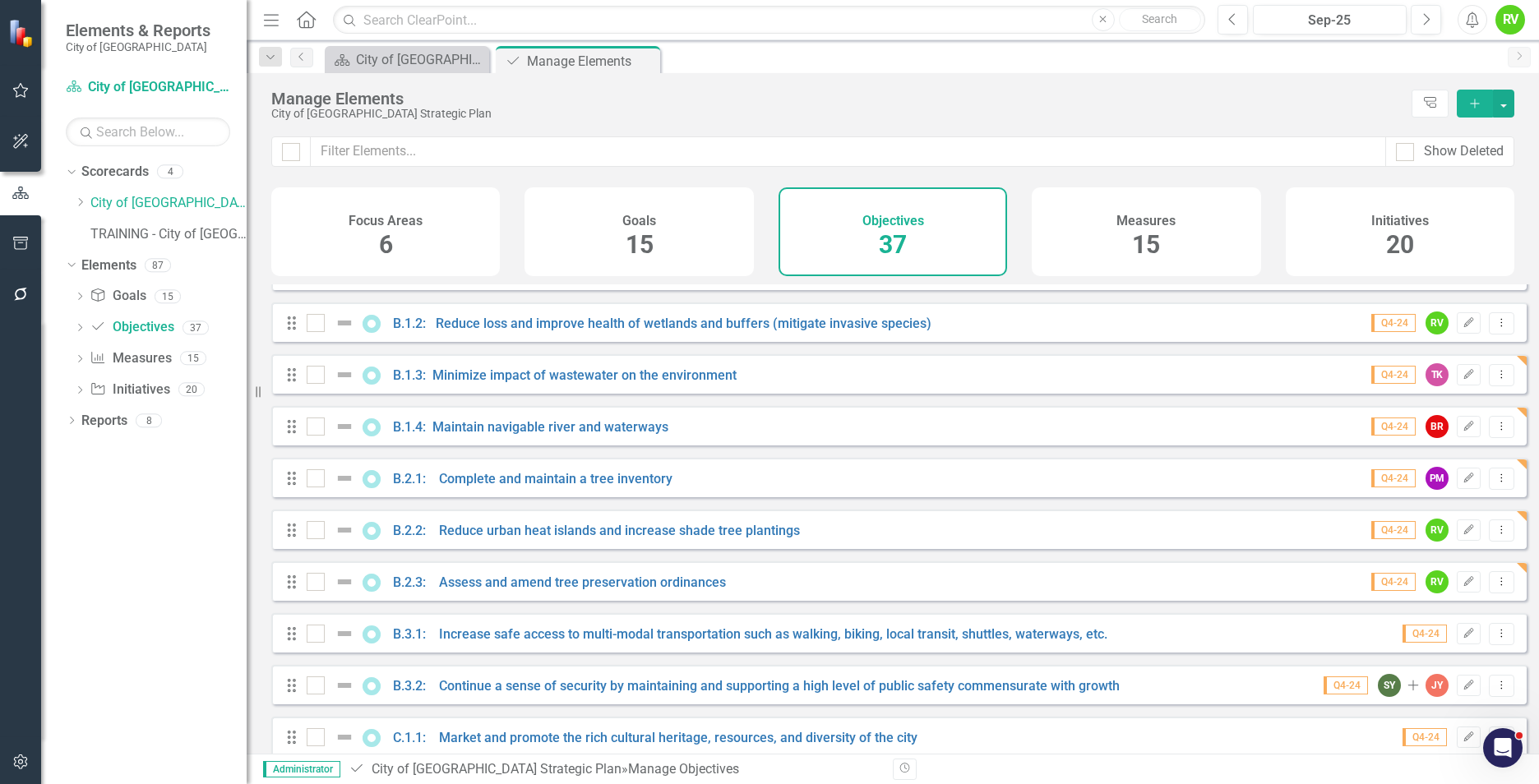
scroll to position [412, 0]
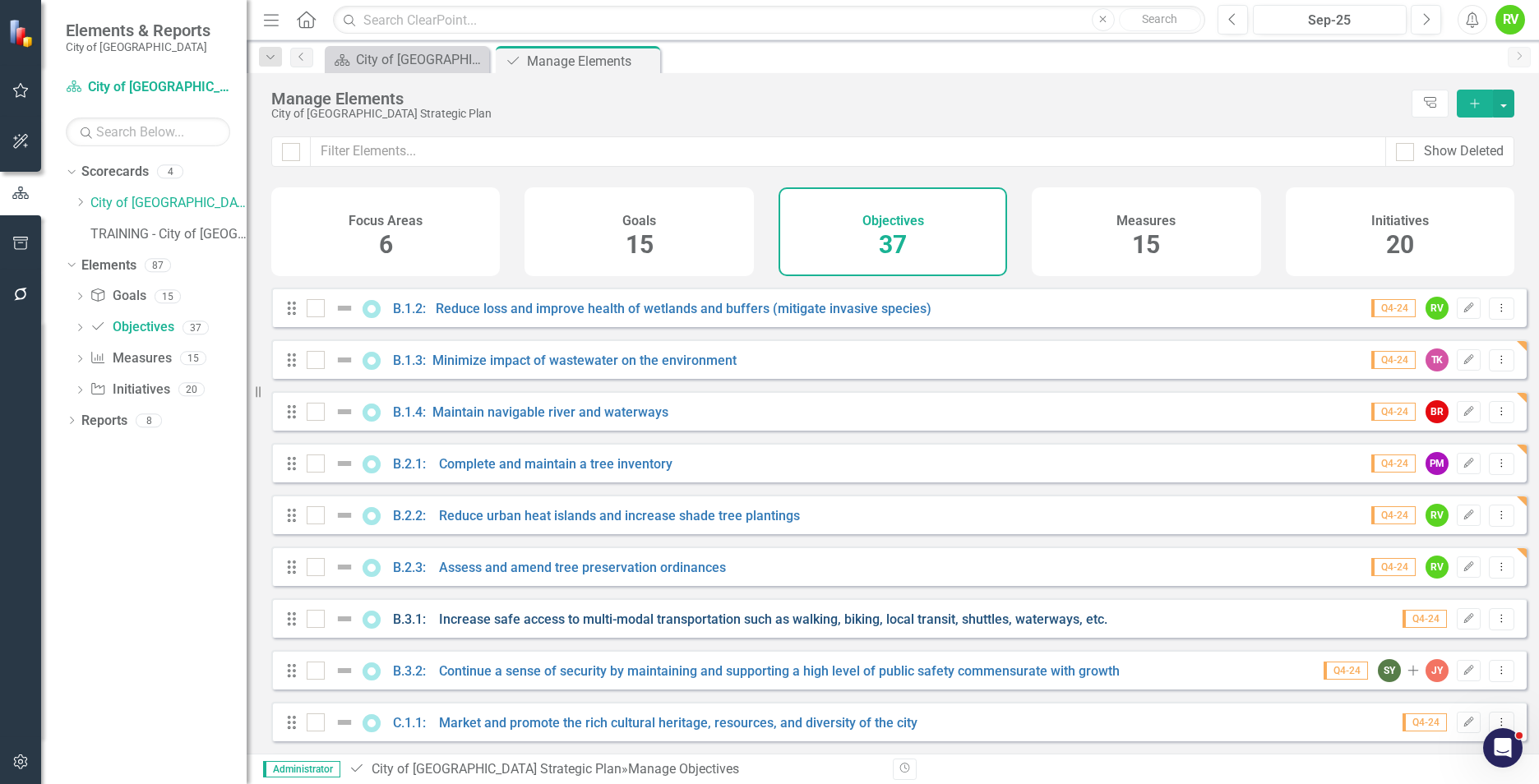
click at [598, 628] on link "B.3.1: Increase safe access to multi-modal transportation such as walking, biki…" at bounding box center [750, 619] width 714 height 15
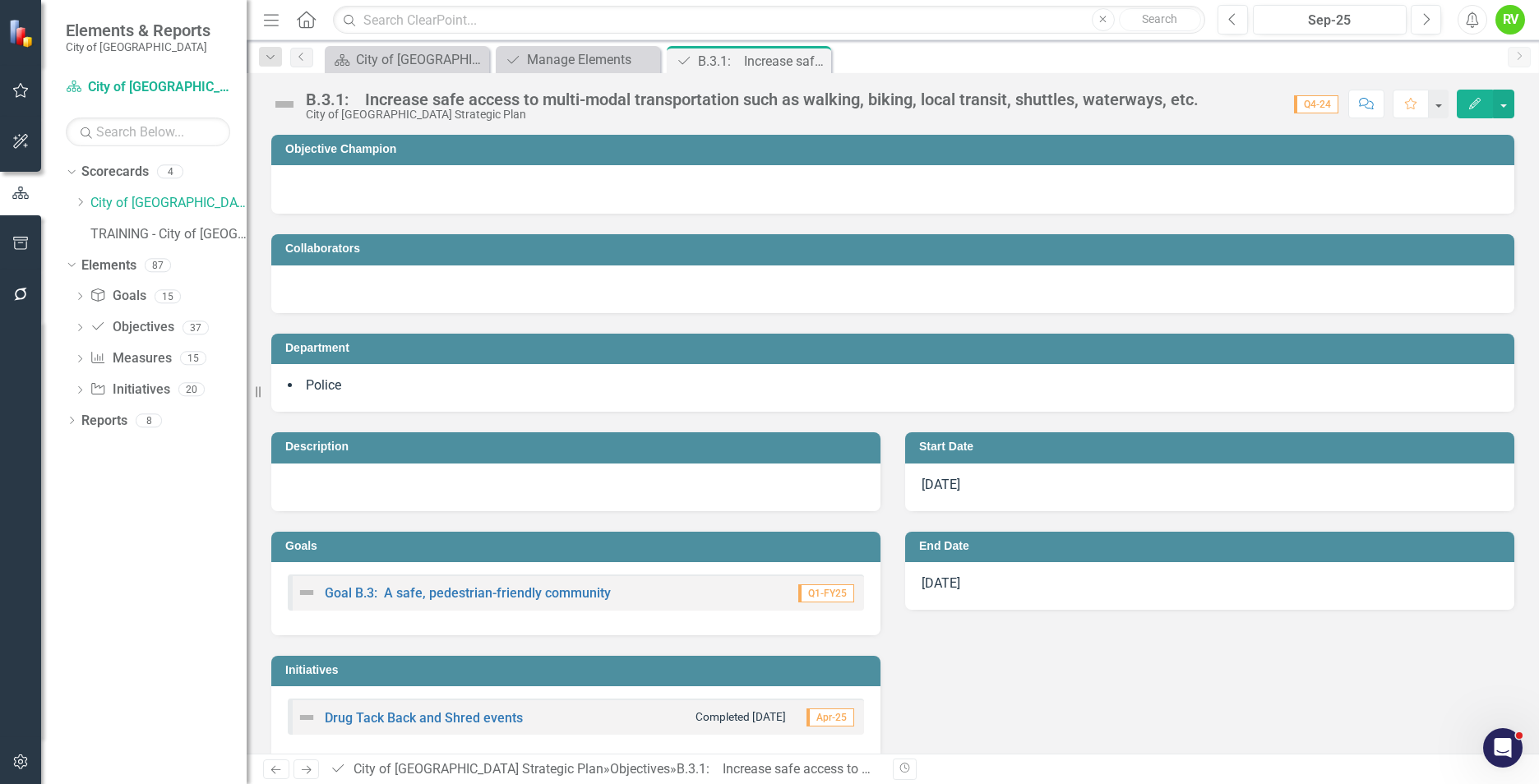
click at [560, 152] on h3 "Objective Champion" at bounding box center [896, 149] width 1221 height 13
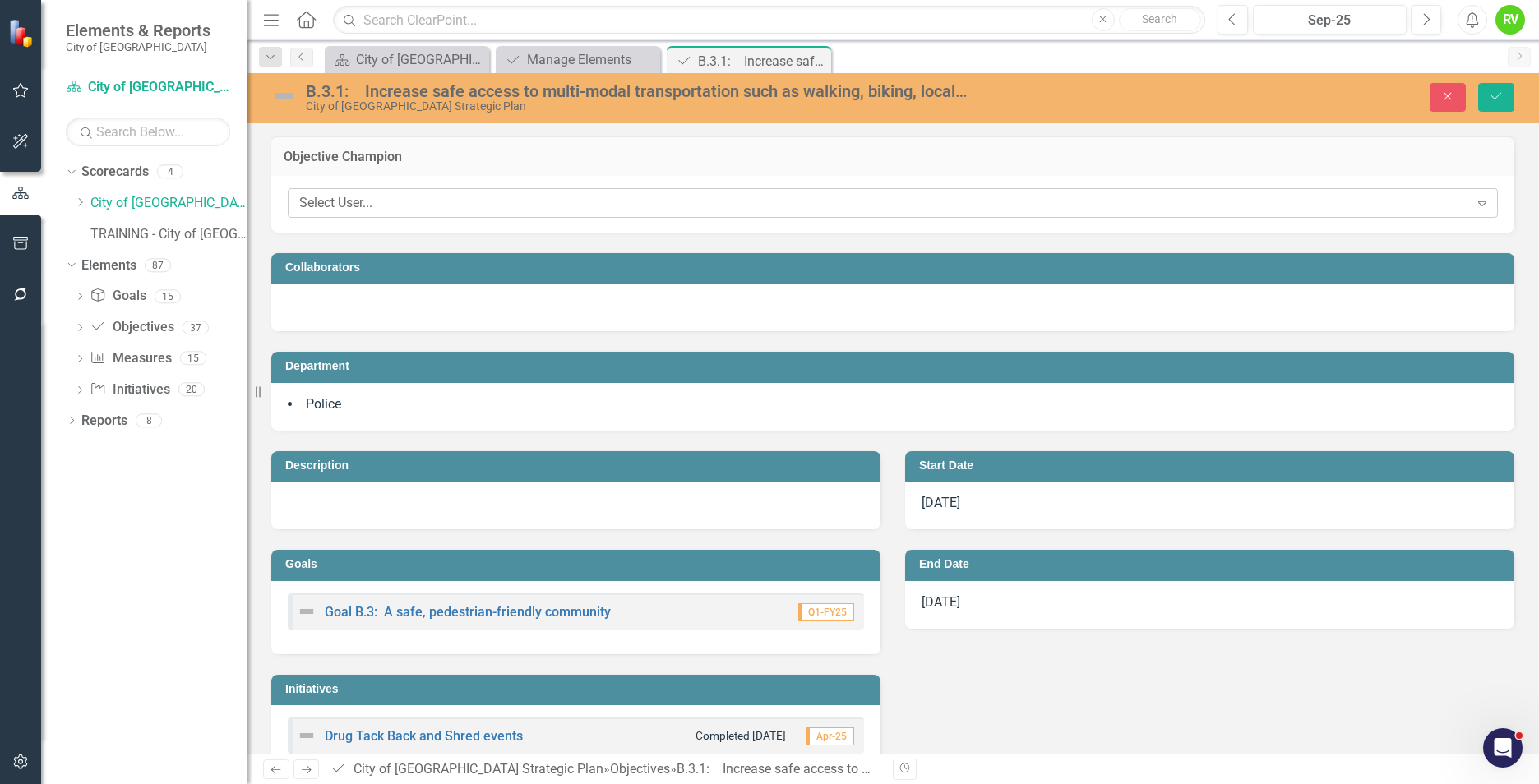
click at [494, 201] on div "Select User..." at bounding box center [884, 203] width 1170 height 19
click at [435, 169] on td "Objective Champion" at bounding box center [892, 159] width 1218 height 22
click at [388, 199] on div "Select User..." at bounding box center [884, 203] width 1170 height 19
click at [1442, 94] on icon "Close" at bounding box center [1448, 96] width 15 height 12
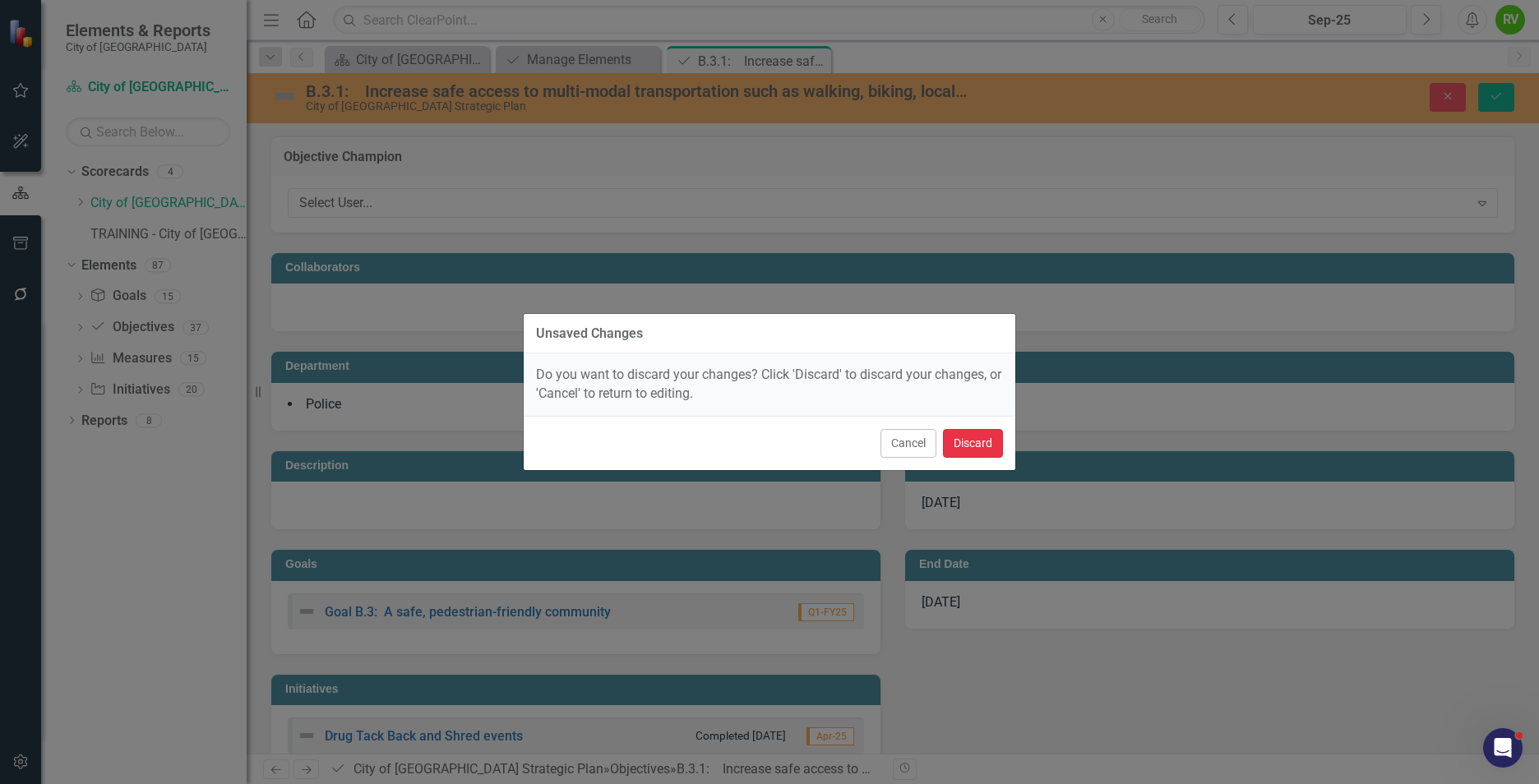
click at [965, 444] on button "Discard" at bounding box center [973, 443] width 60 height 29
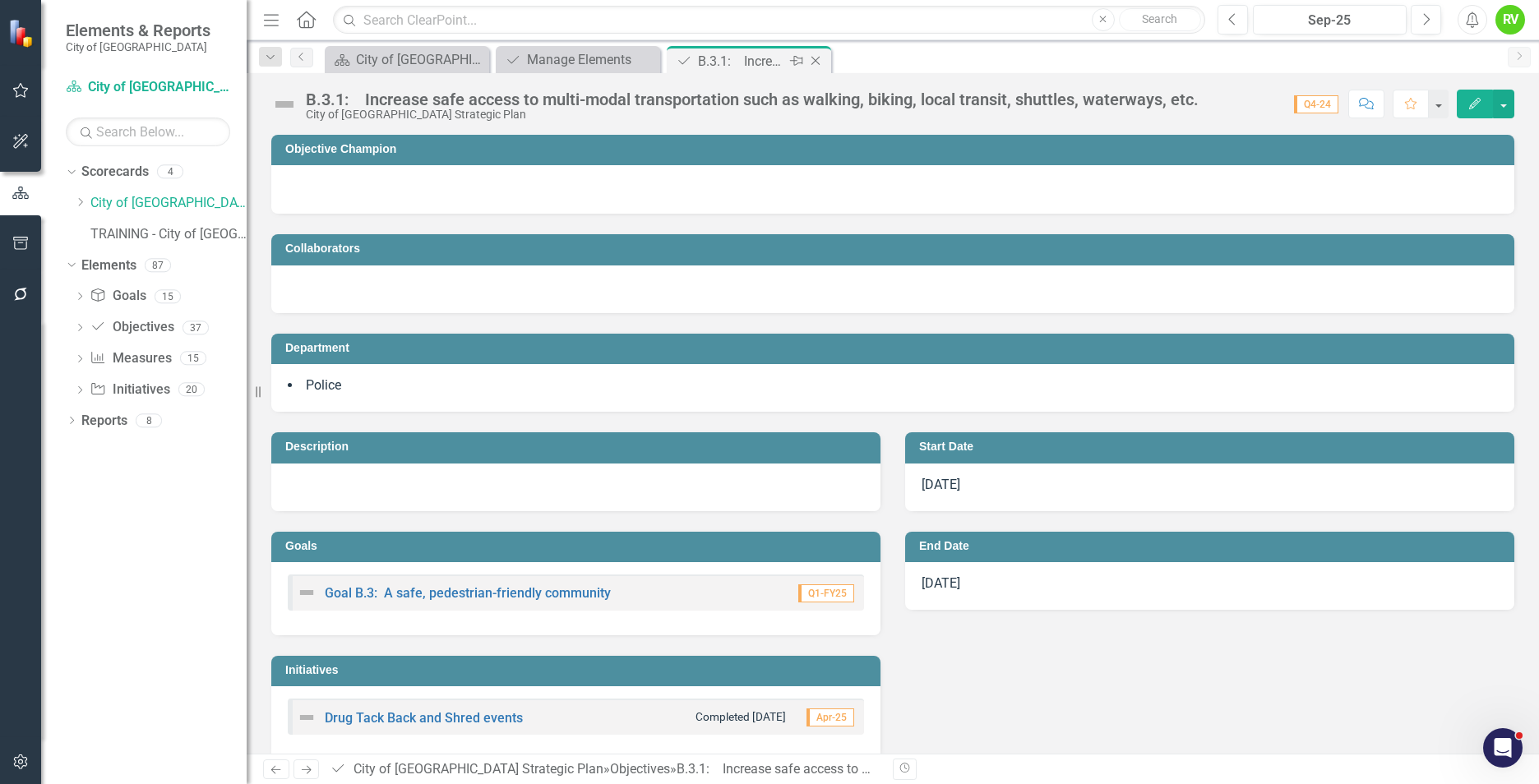
click at [823, 65] on icon "Close" at bounding box center [816, 61] width 16 height 13
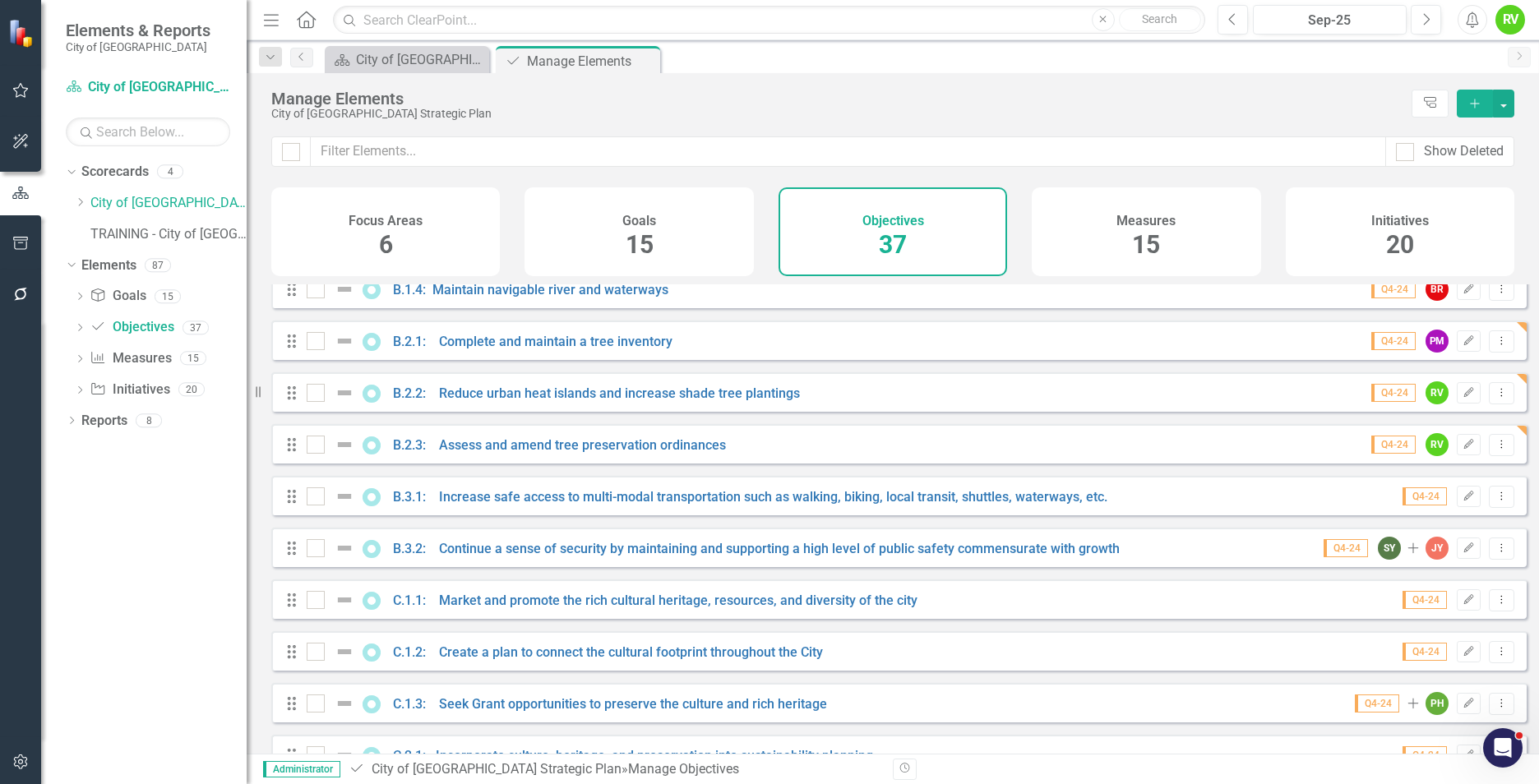
scroll to position [576, 0]
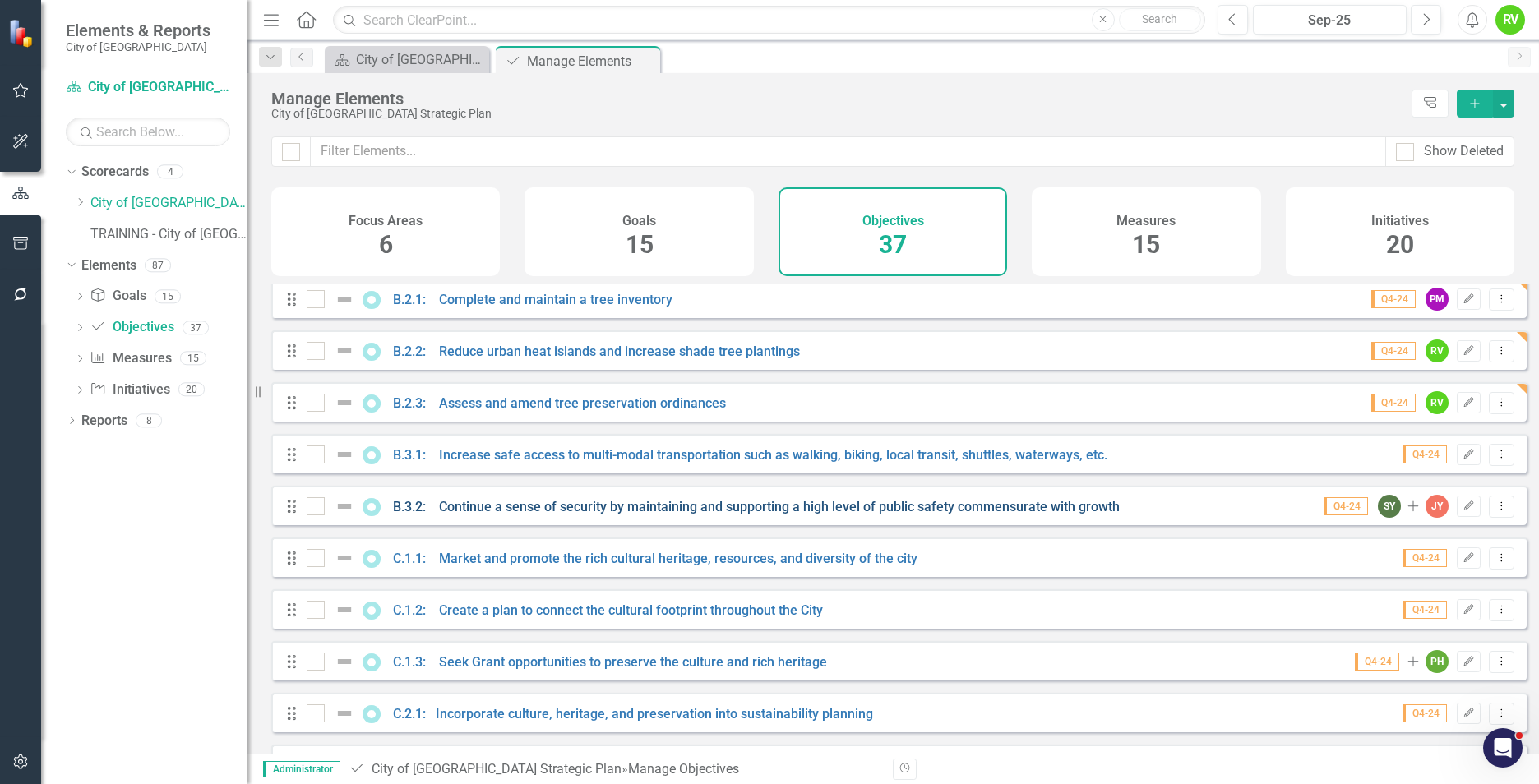
click at [638, 515] on link "B.3.2: Continue a sense of security by maintaining and supporting a high level …" at bounding box center [757, 506] width 727 height 15
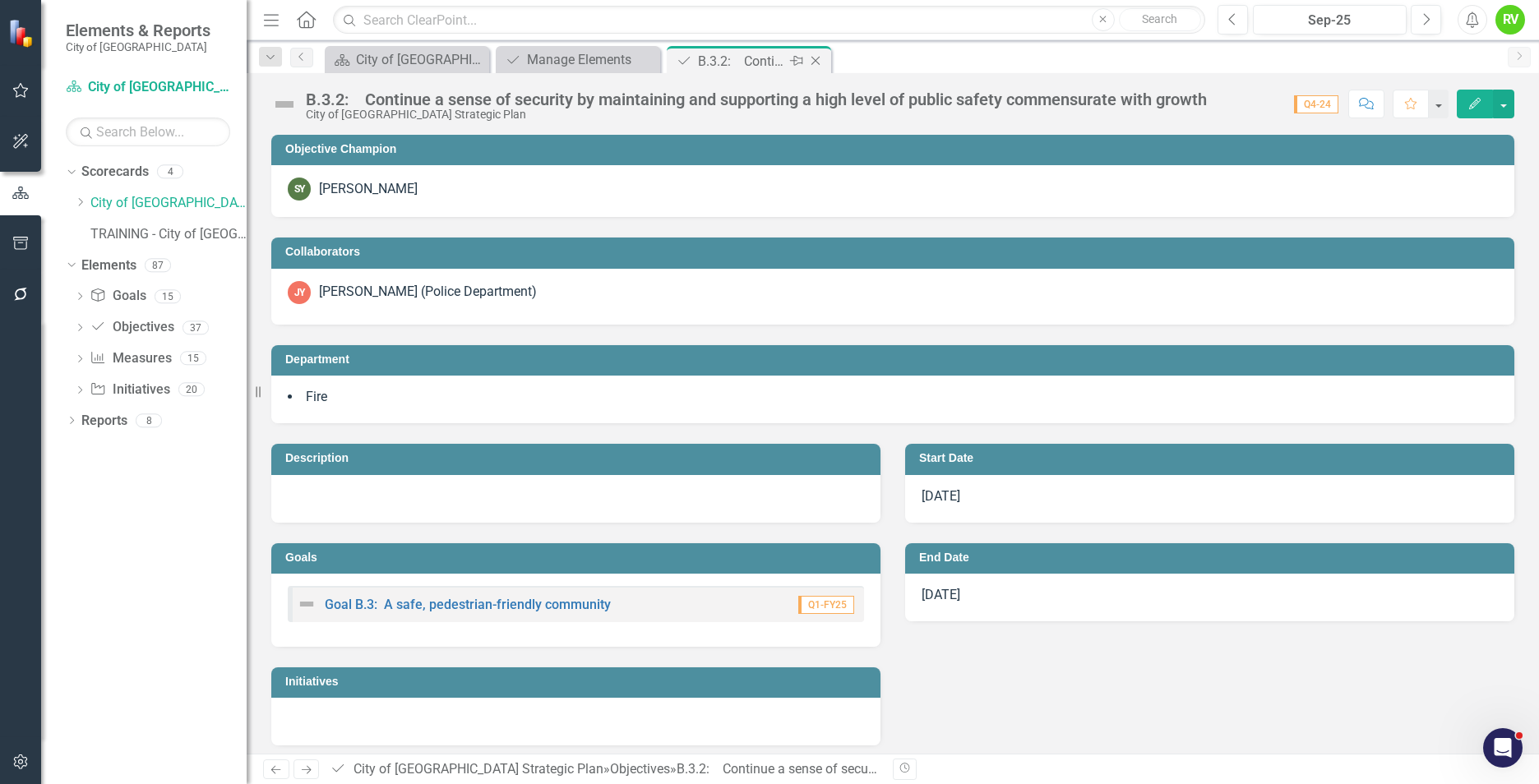
click at [819, 65] on icon at bounding box center [816, 61] width 9 height 9
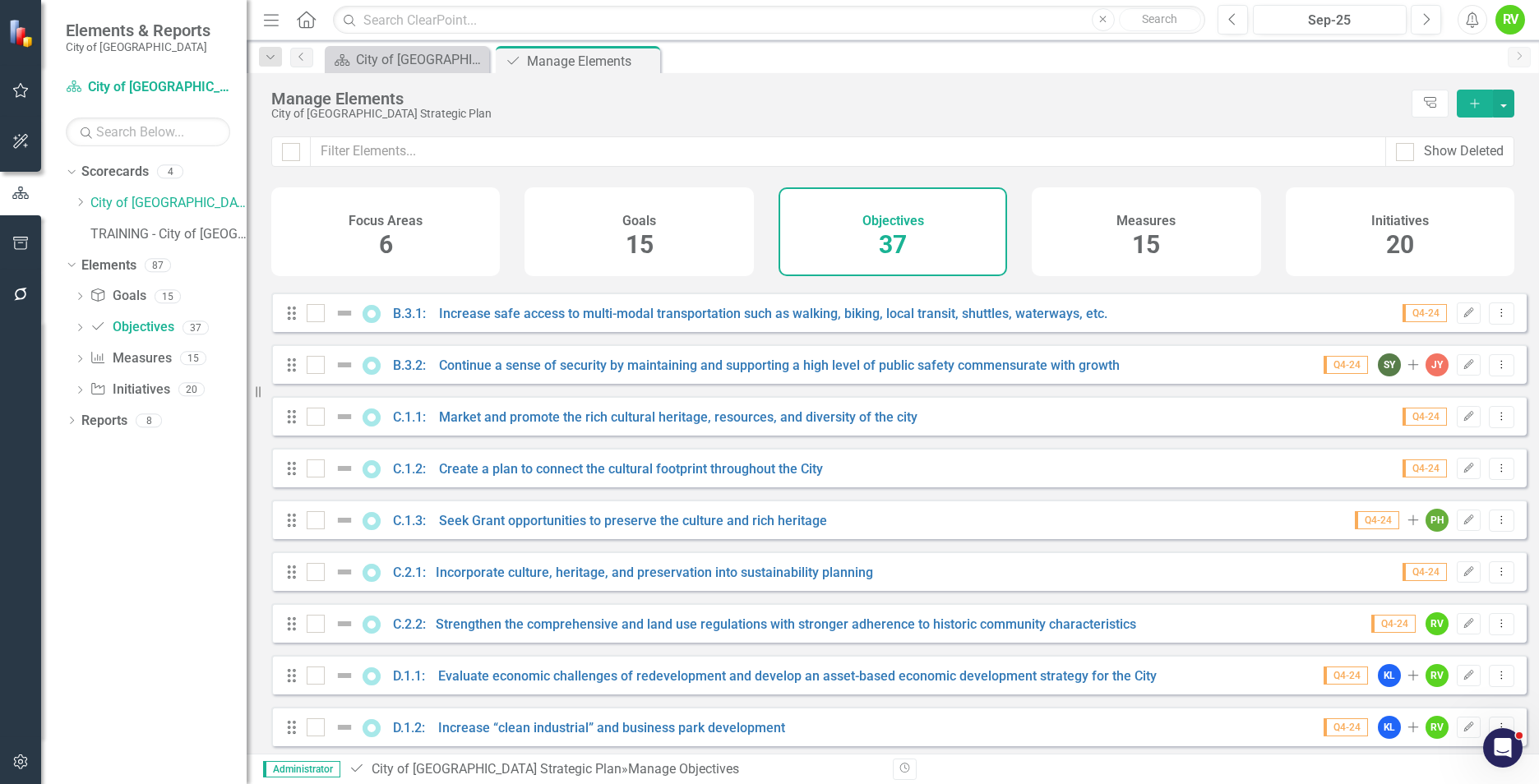
scroll to position [740, 0]
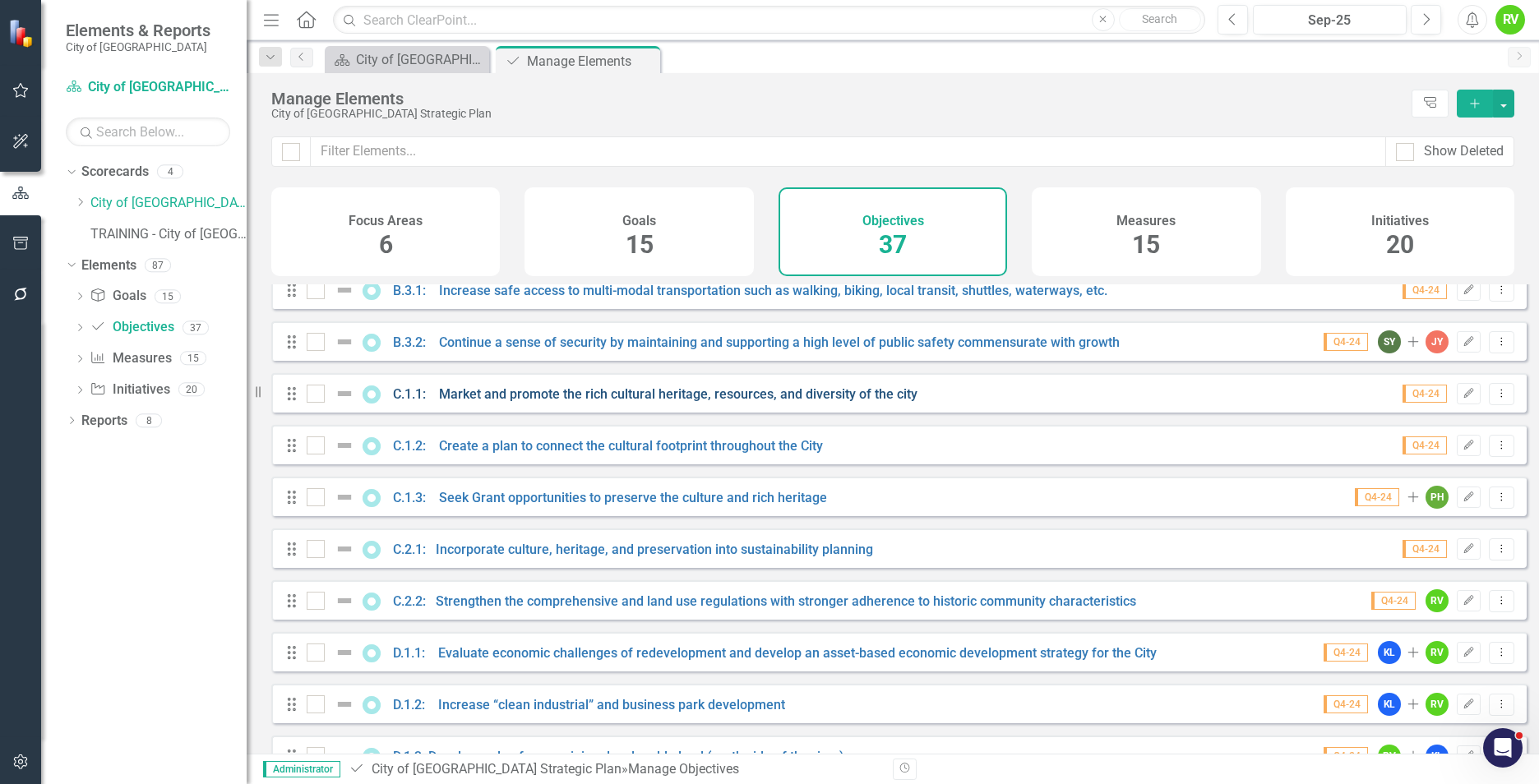
click at [648, 402] on link "C.1.1: Market and promote the rich cultural heritage, resources, and diversity …" at bounding box center [655, 393] width 524 height 15
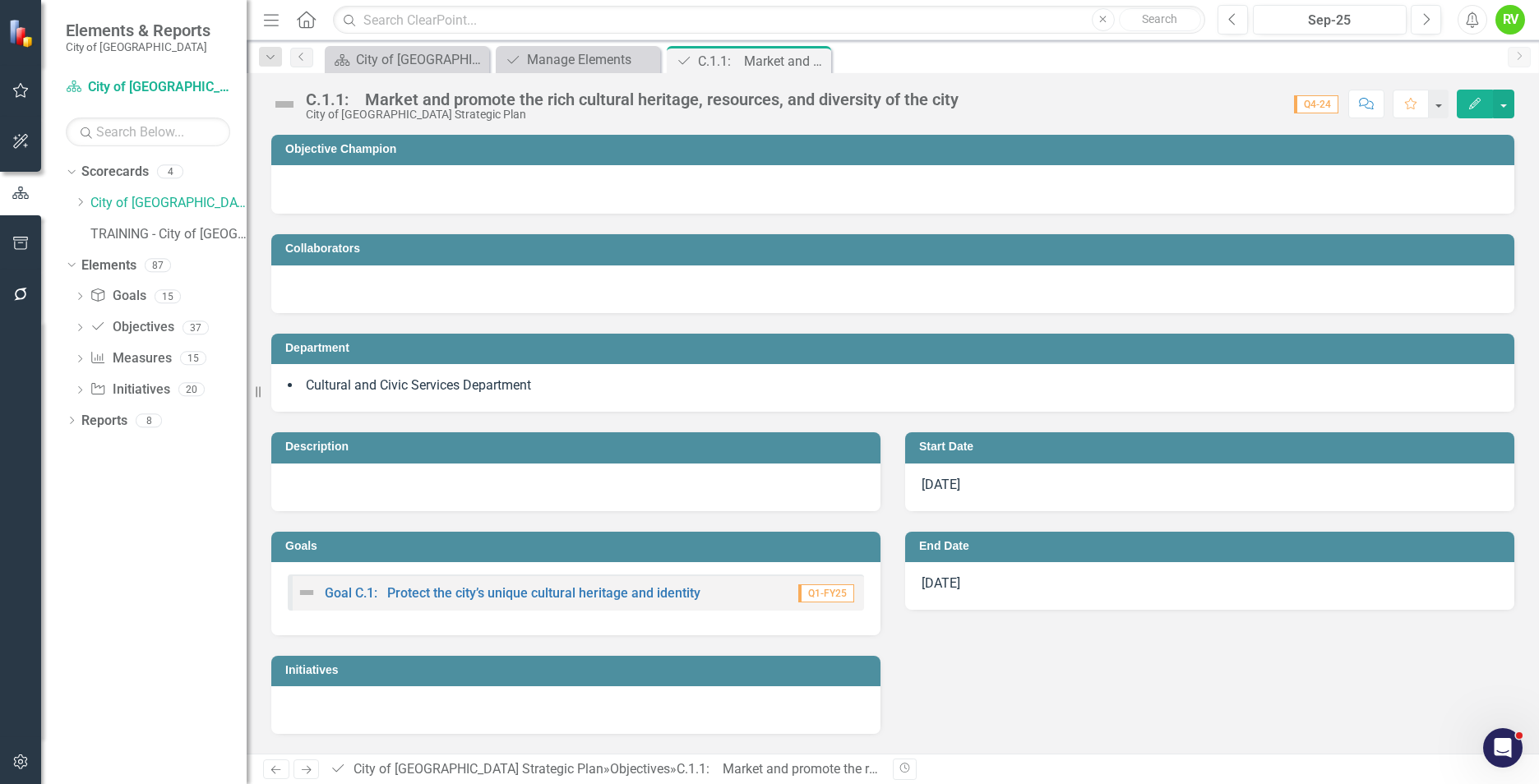
click at [572, 154] on h3 "Objective Champion" at bounding box center [896, 149] width 1221 height 13
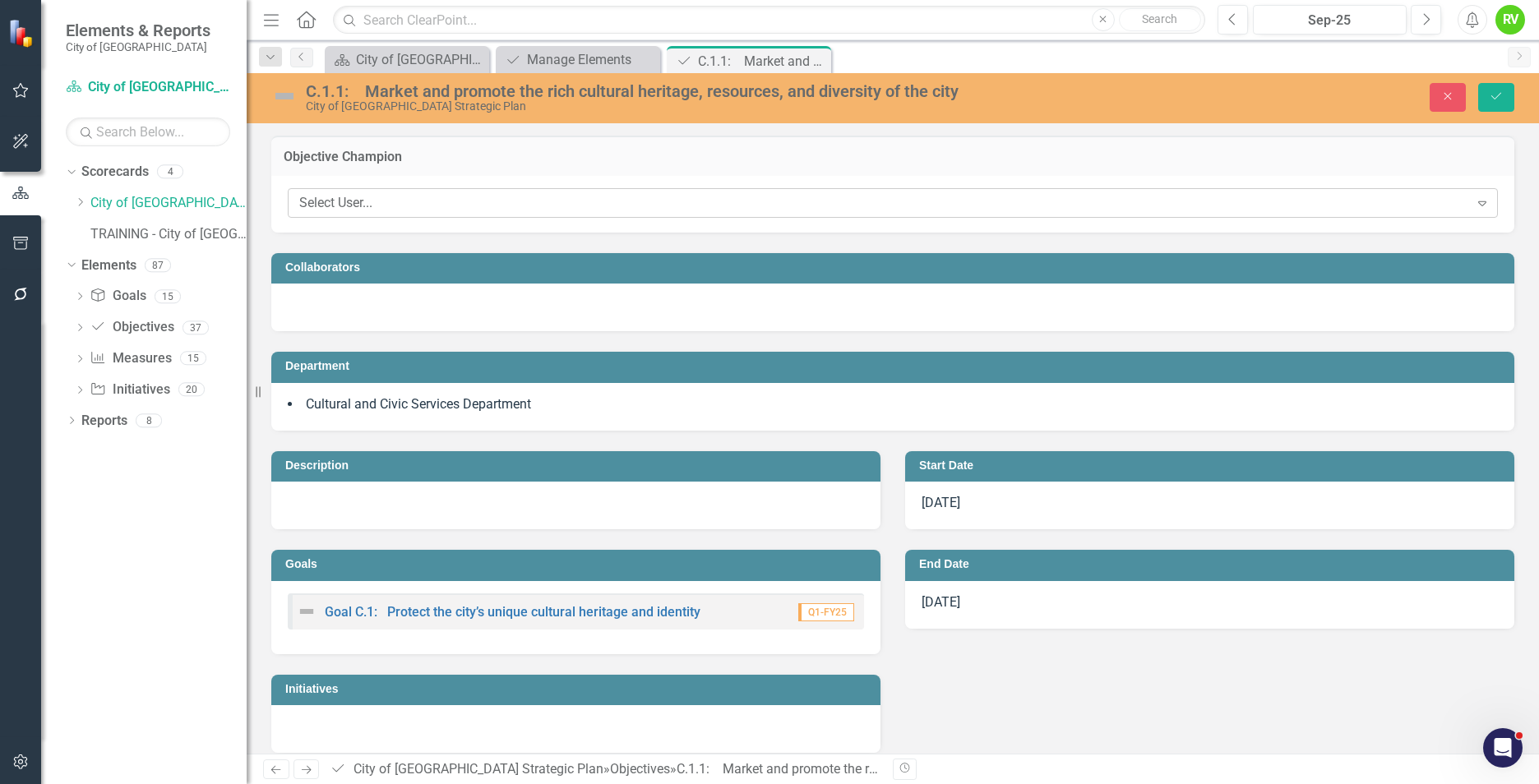
click at [381, 203] on div "Select User..." at bounding box center [884, 203] width 1170 height 19
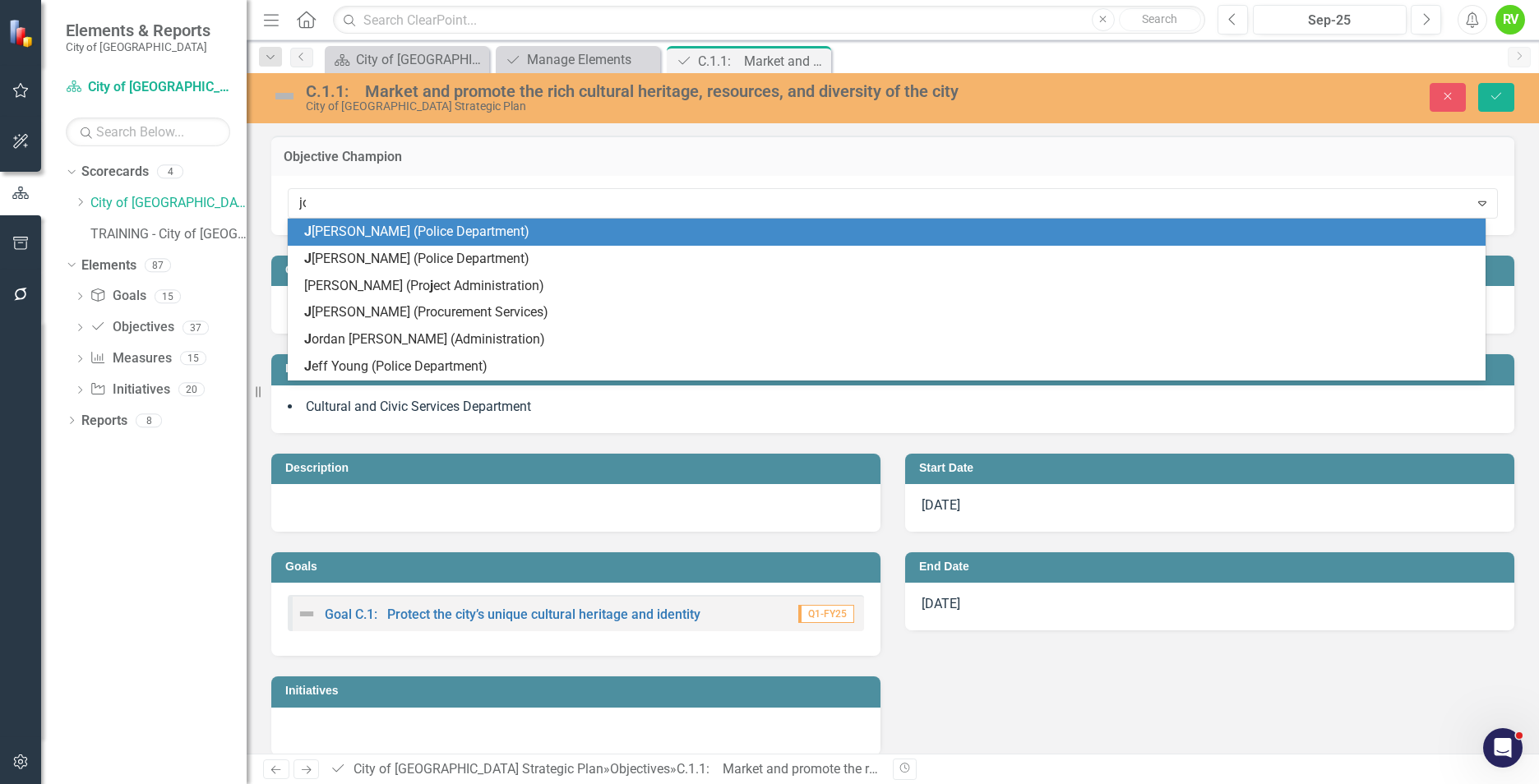
type input "jor"
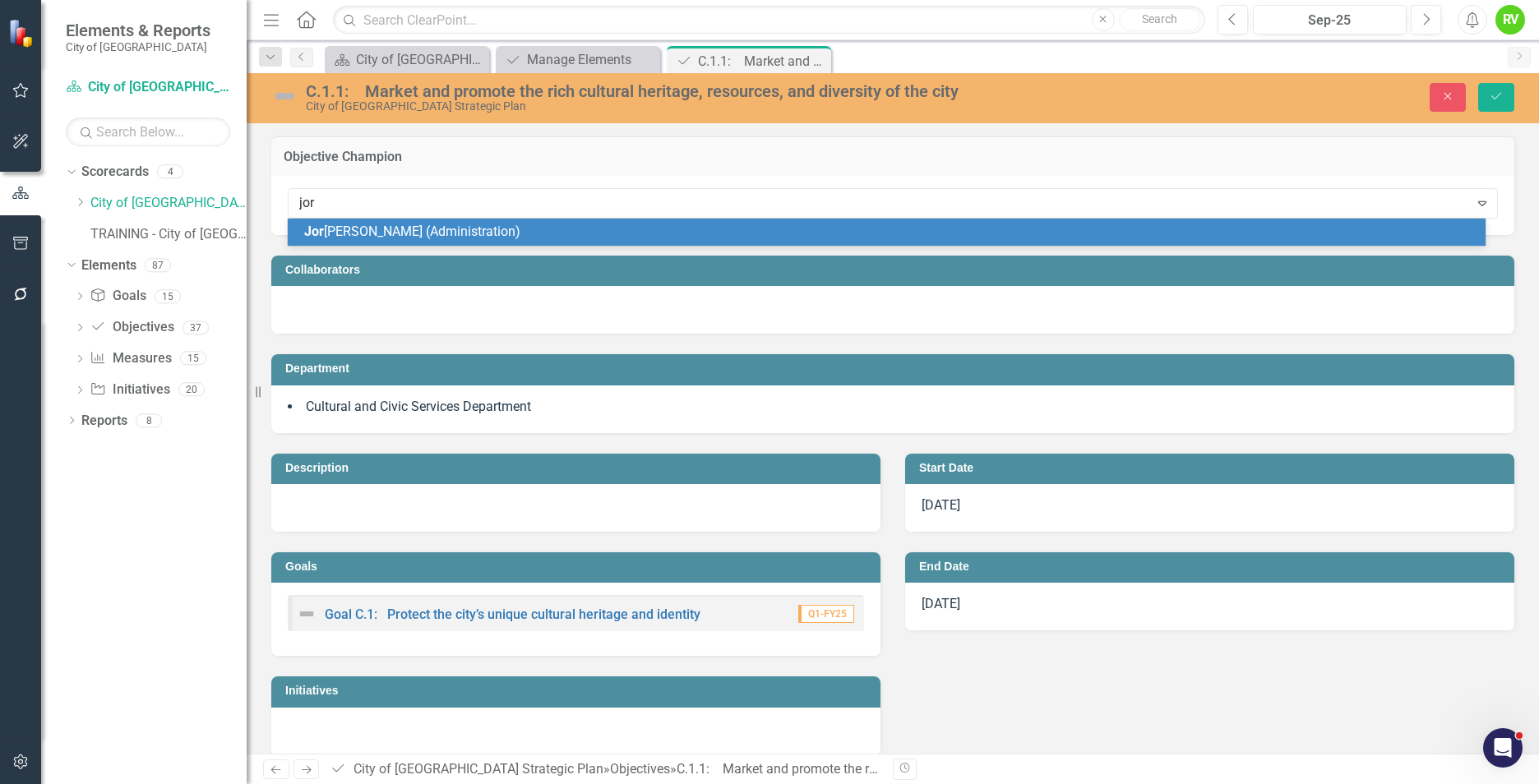
click at [385, 223] on div "Jor [PERSON_NAME] (Administration)" at bounding box center [890, 232] width 1172 height 19
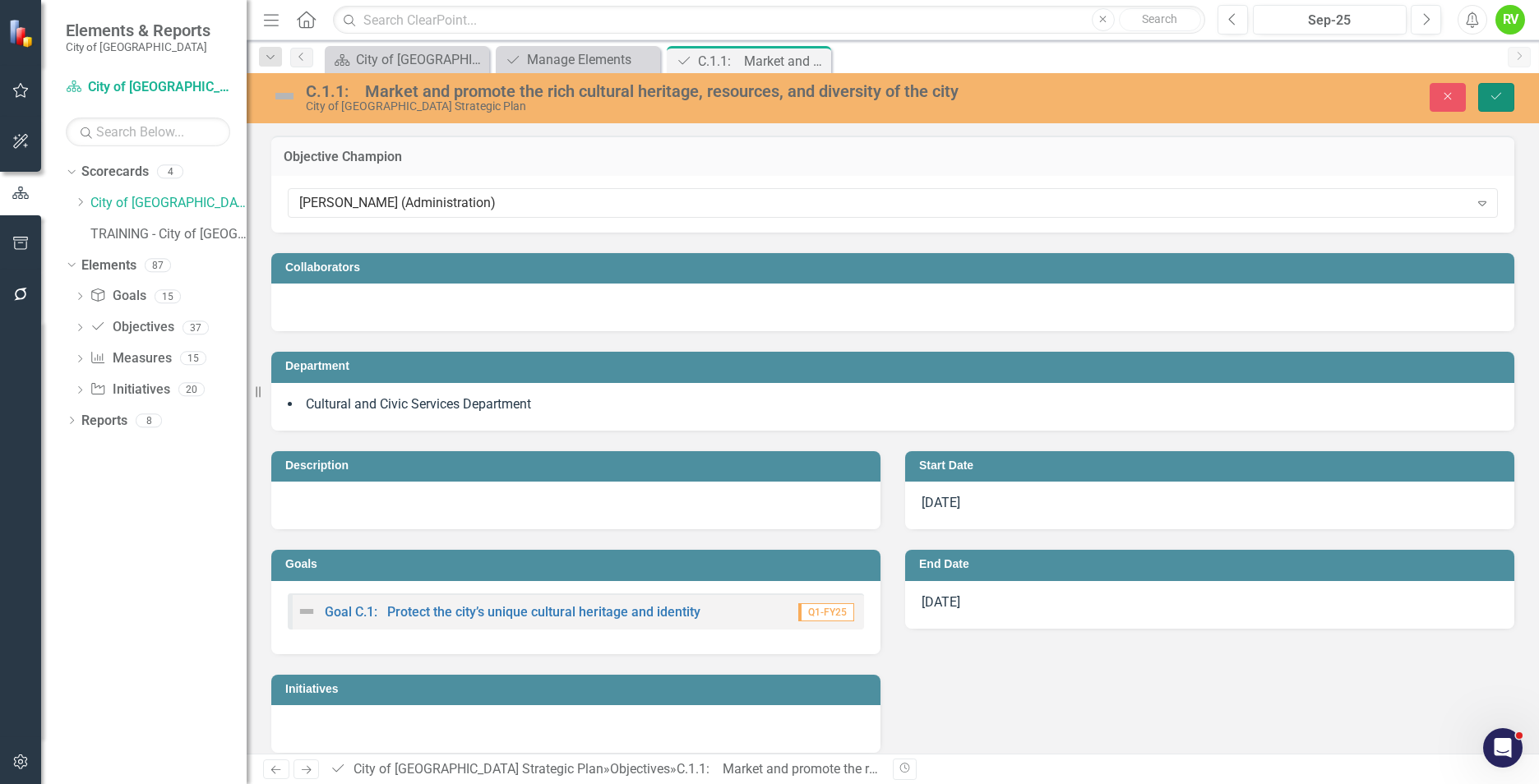
click at [1502, 100] on icon "Save" at bounding box center [1496, 96] width 15 height 12
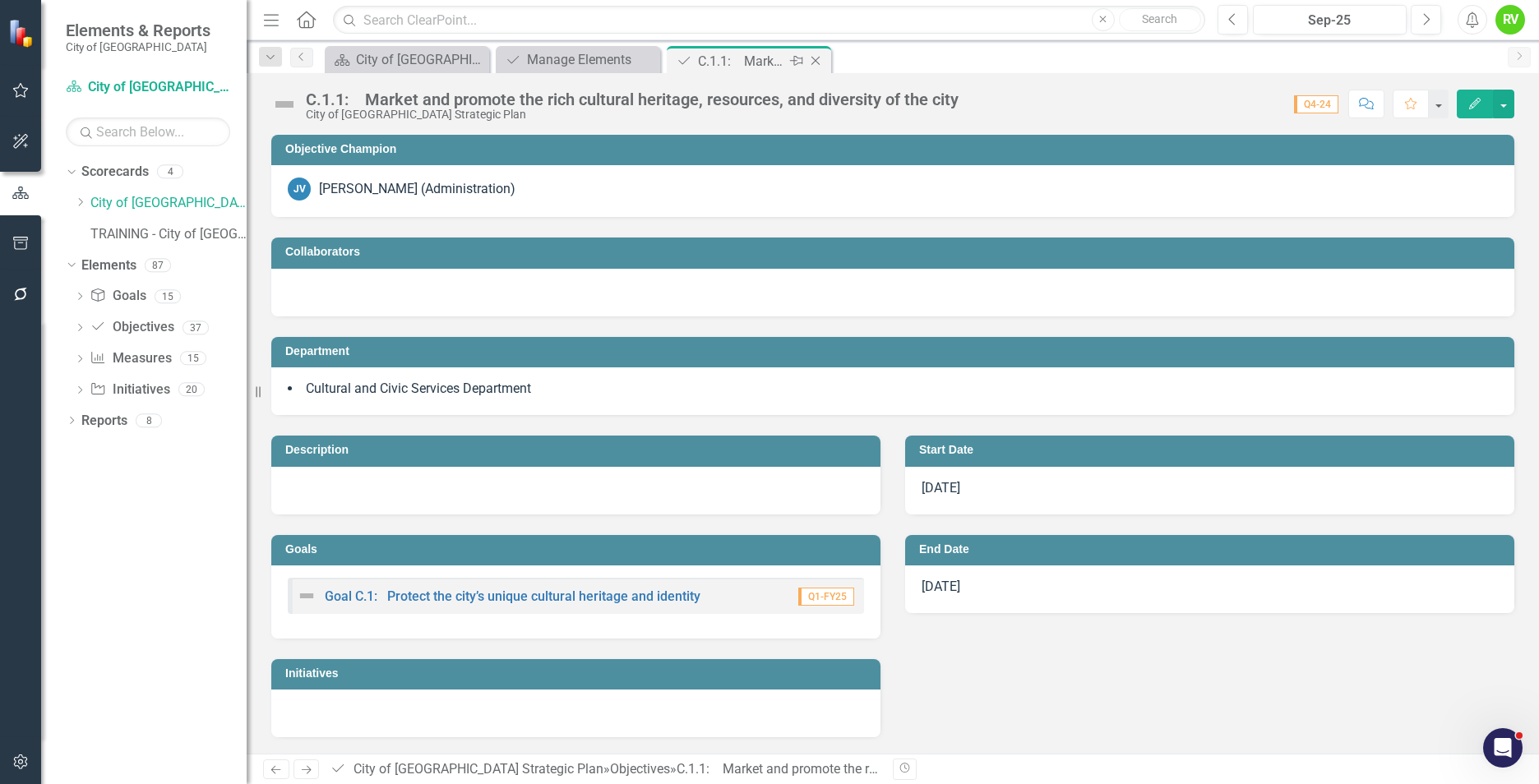
click at [819, 61] on icon "Close" at bounding box center [816, 61] width 16 height 13
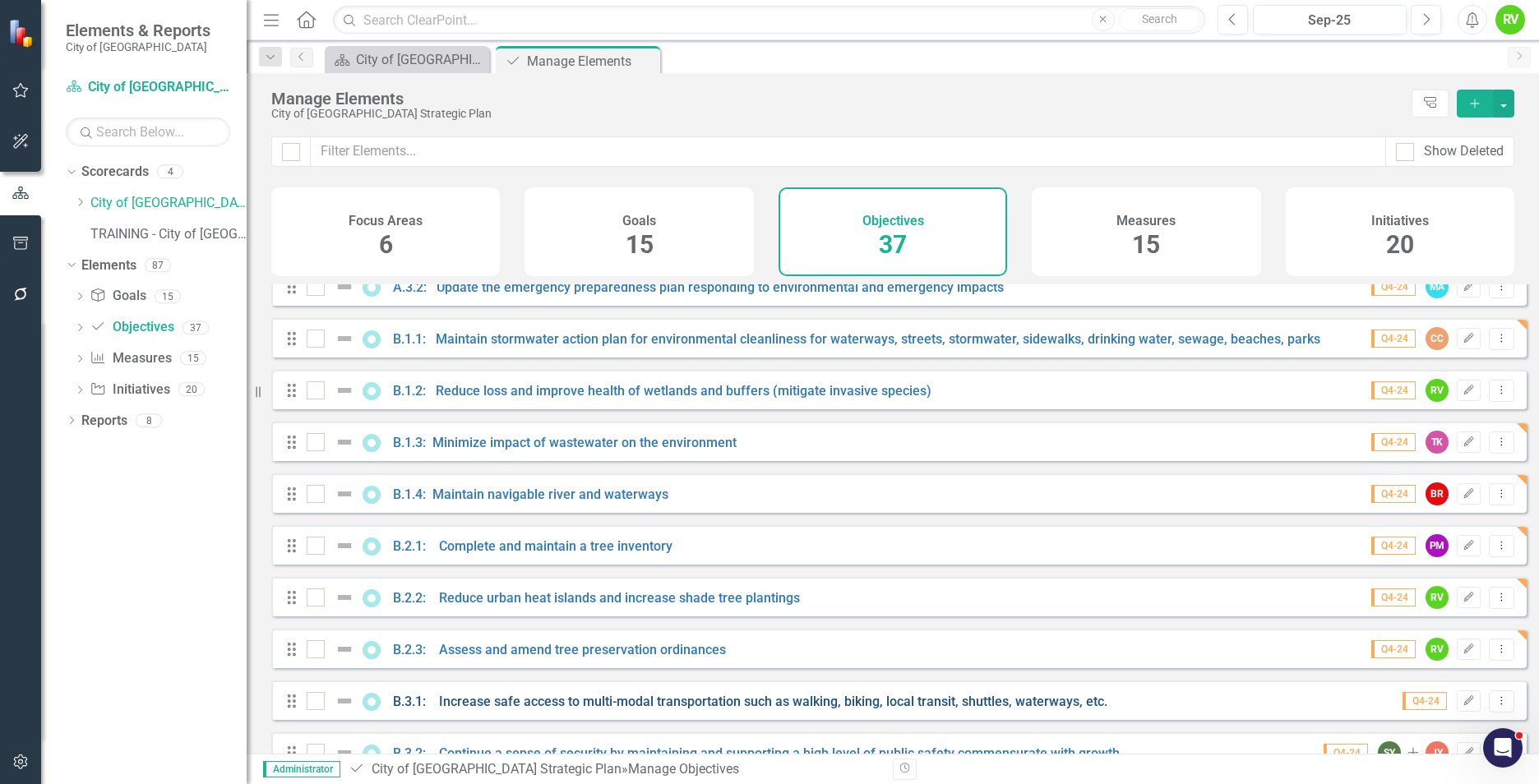
scroll to position [493, 0]
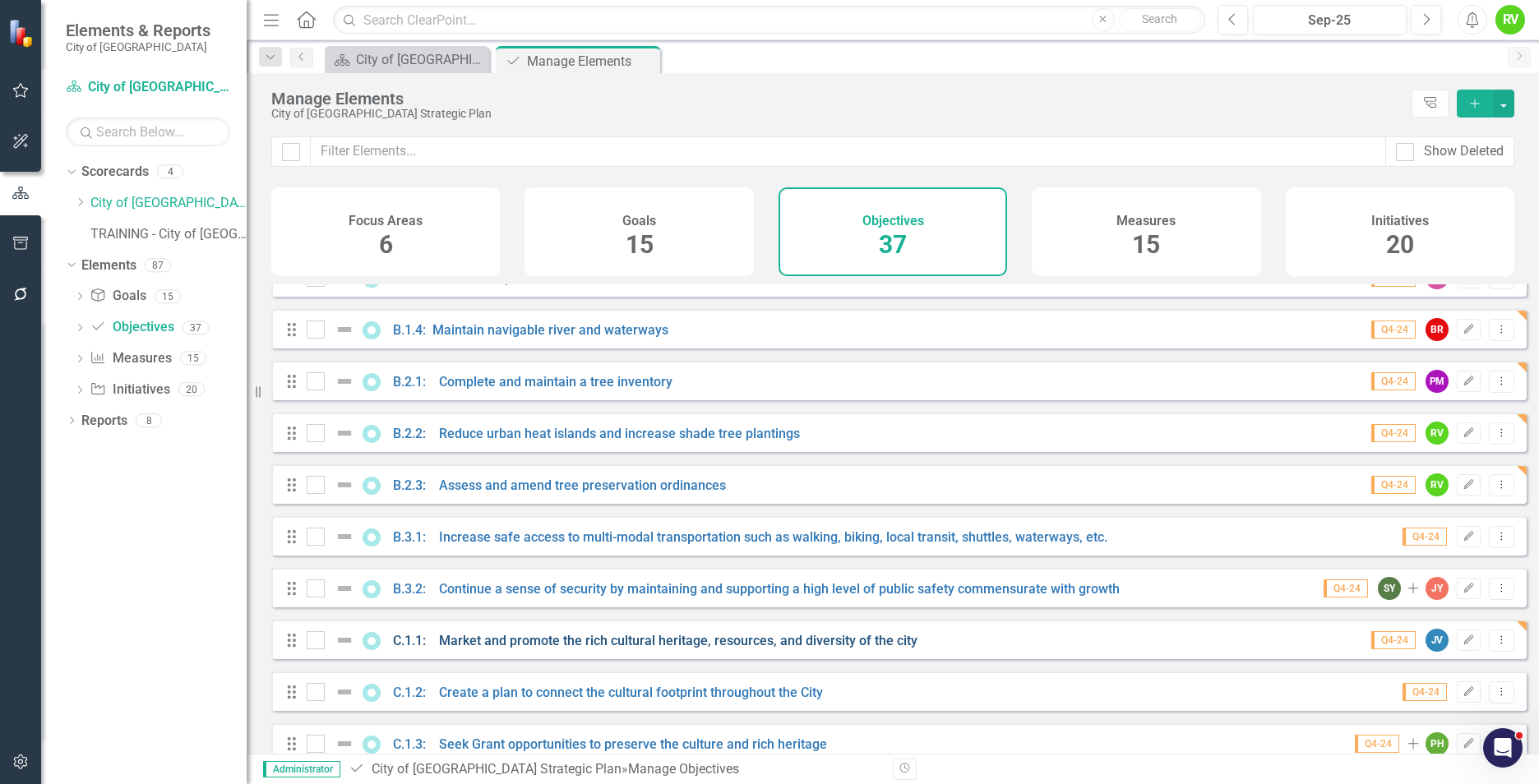
click at [504, 649] on link "C.1.1: Market and promote the rich cultural heritage, resources, and diversity …" at bounding box center [655, 640] width 524 height 15
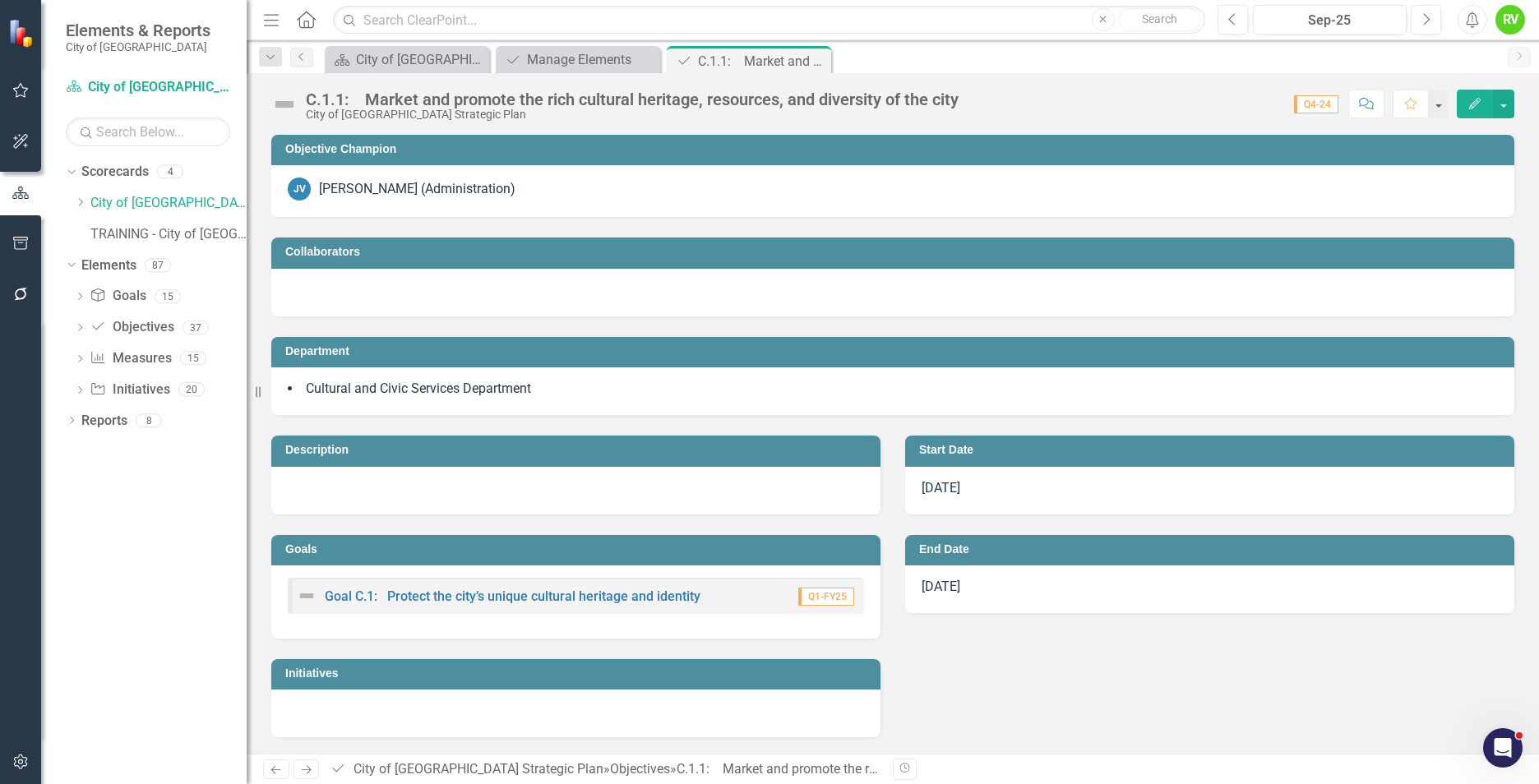
click at [384, 252] on h3 "Collaborators" at bounding box center [896, 253] width 1221 height 13
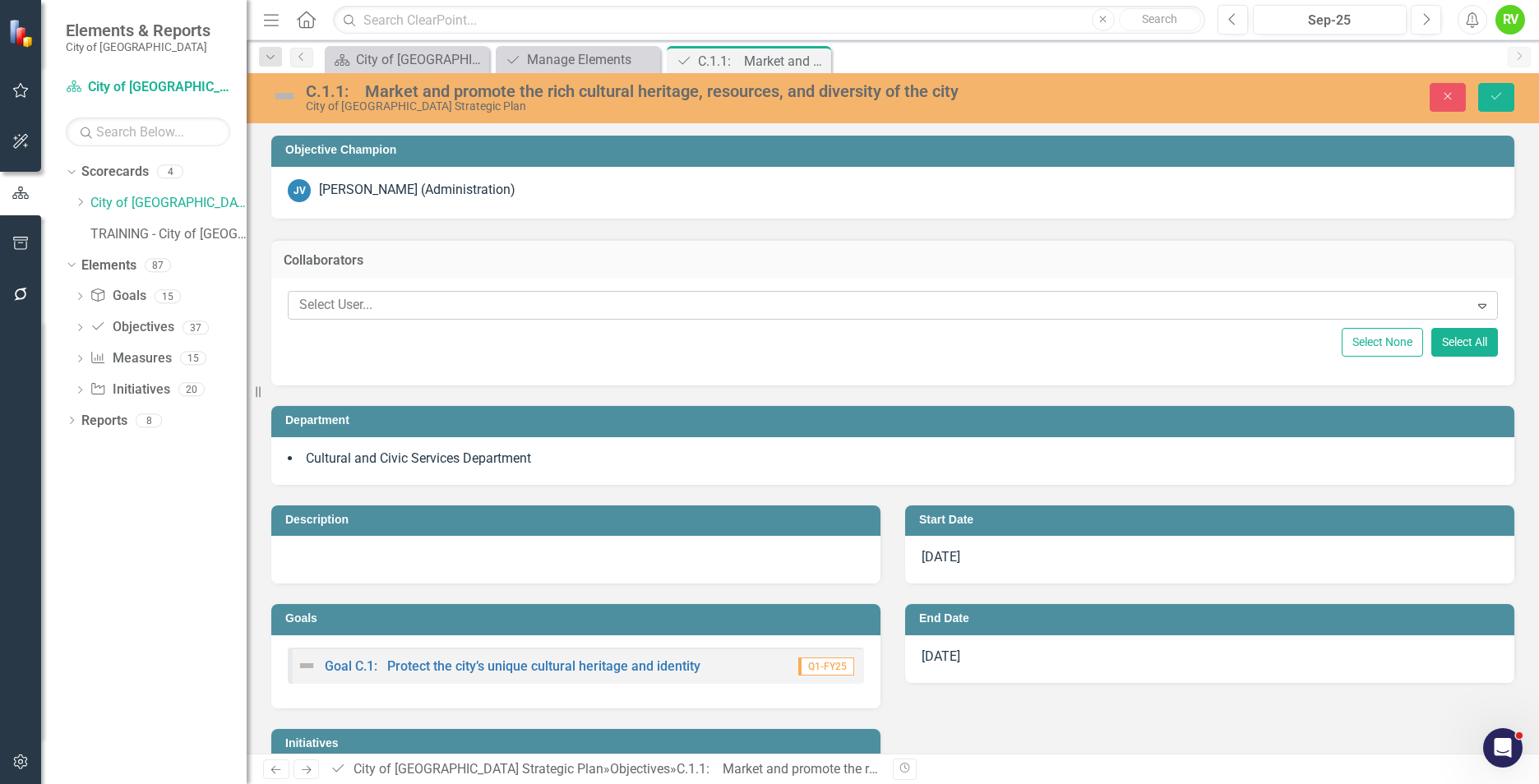
click at [364, 307] on div at bounding box center [880, 305] width 1177 height 22
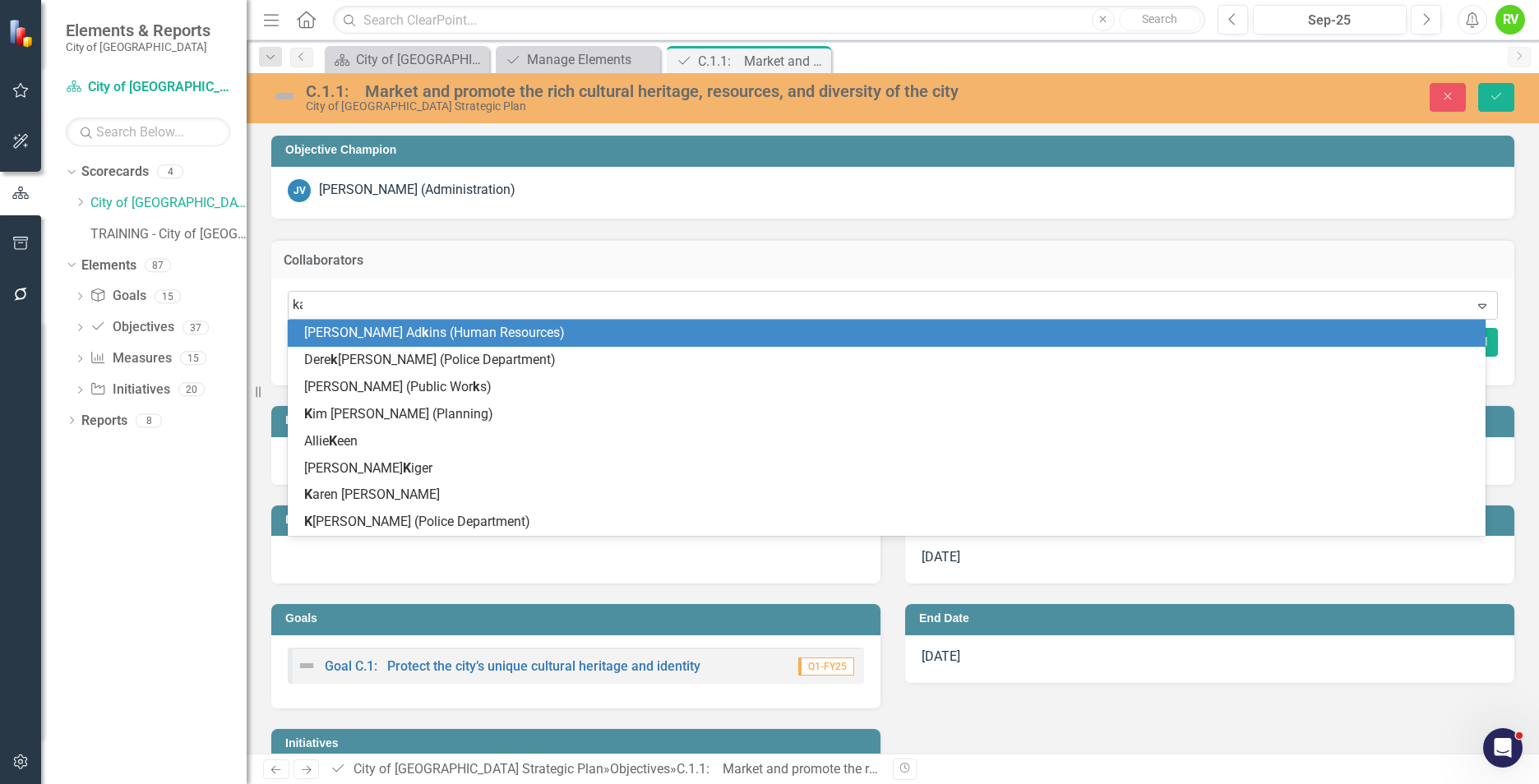
type input "kar"
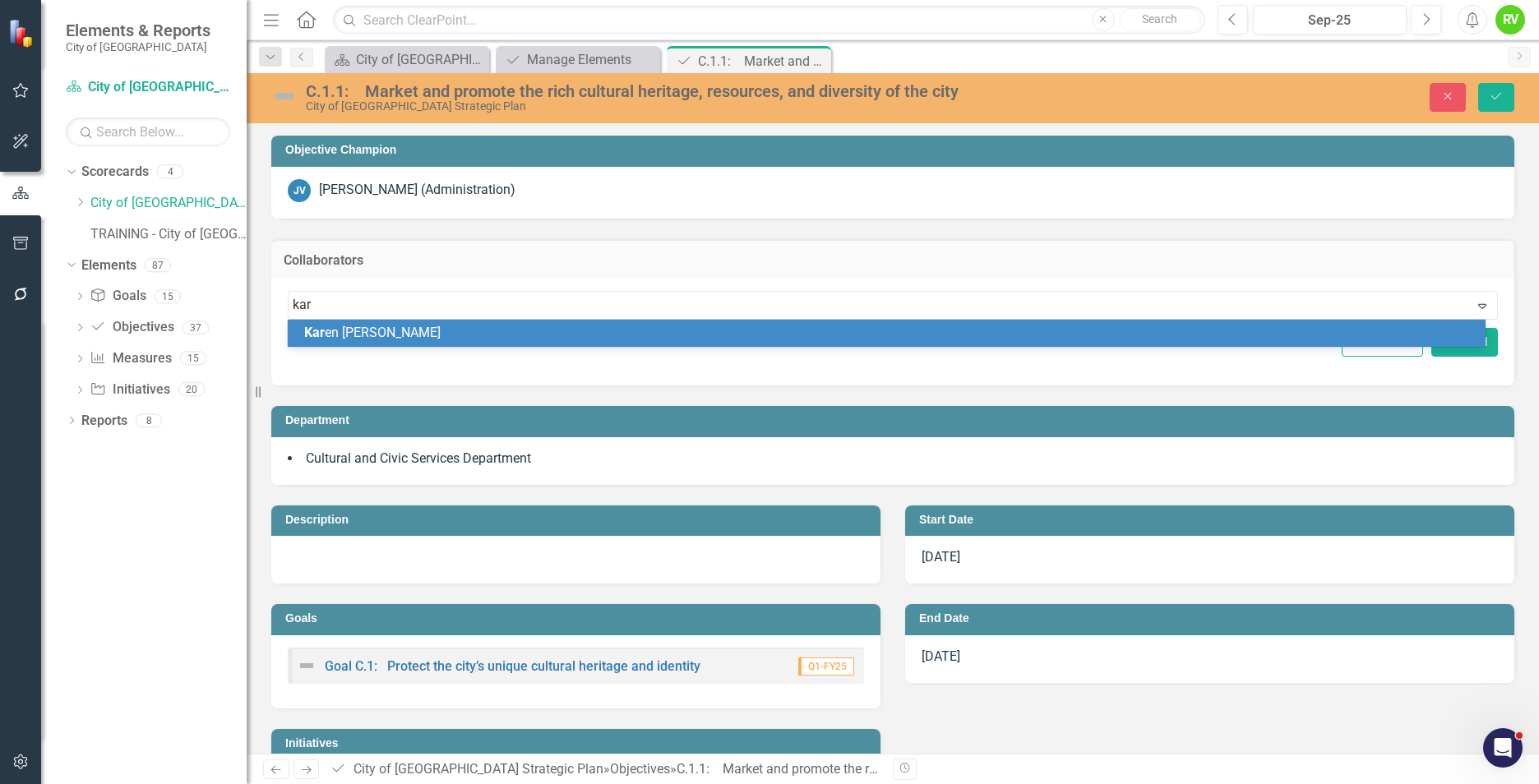
click at [379, 338] on span "Kar en [PERSON_NAME]" at bounding box center [372, 332] width 136 height 15
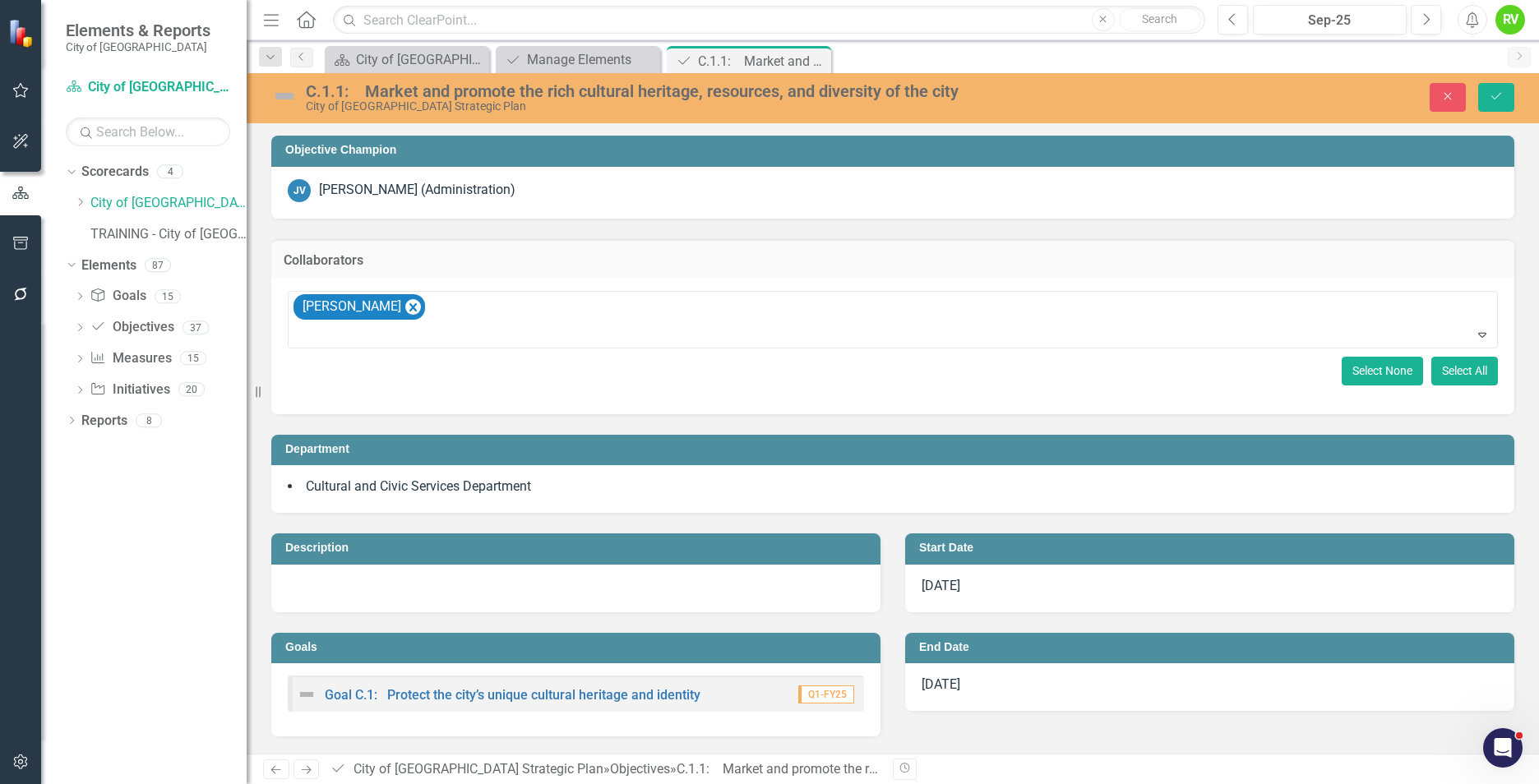
click at [1361, 368] on button "Select None" at bounding box center [1383, 372] width 82 height 29
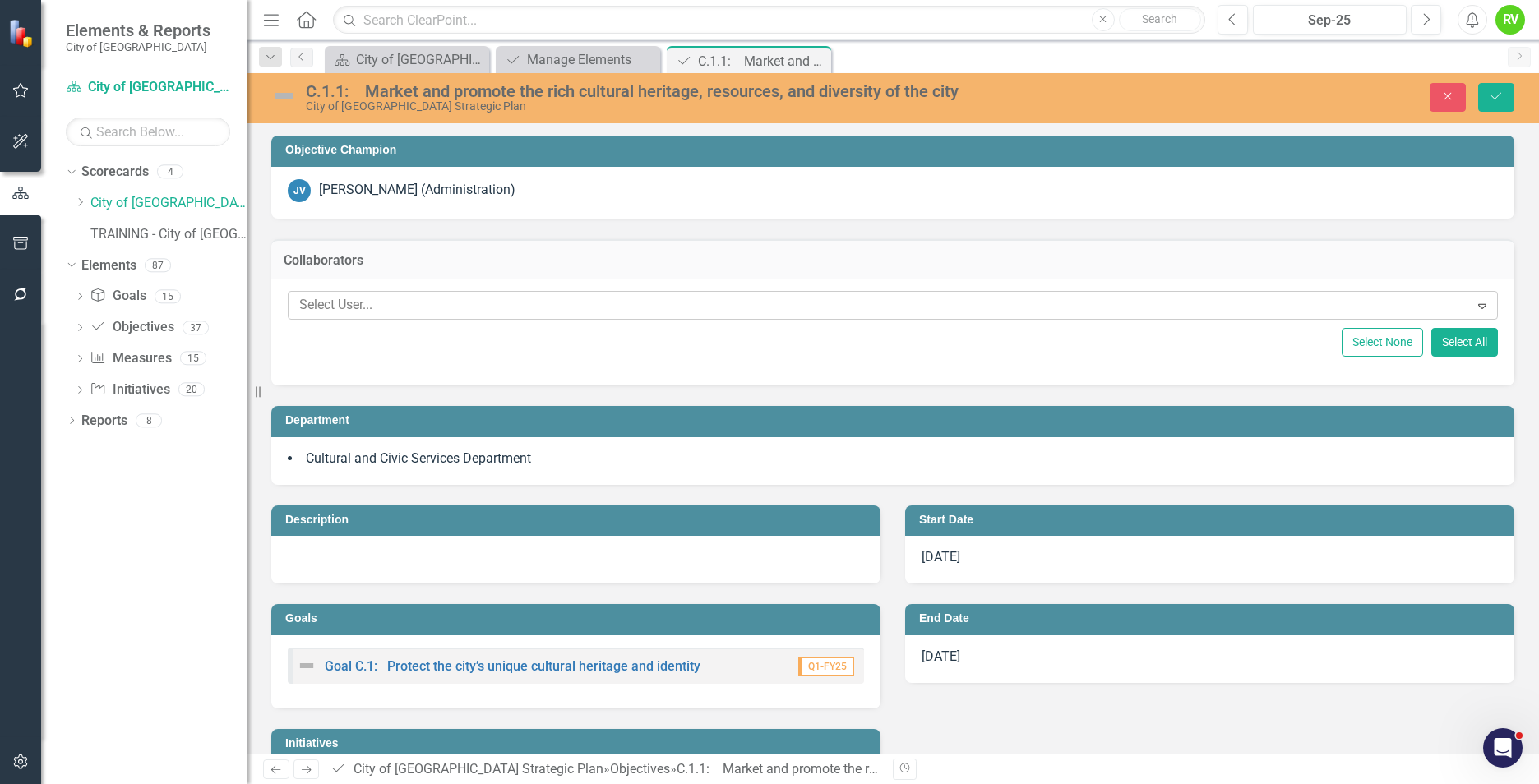
click at [362, 302] on div at bounding box center [880, 305] width 1177 height 22
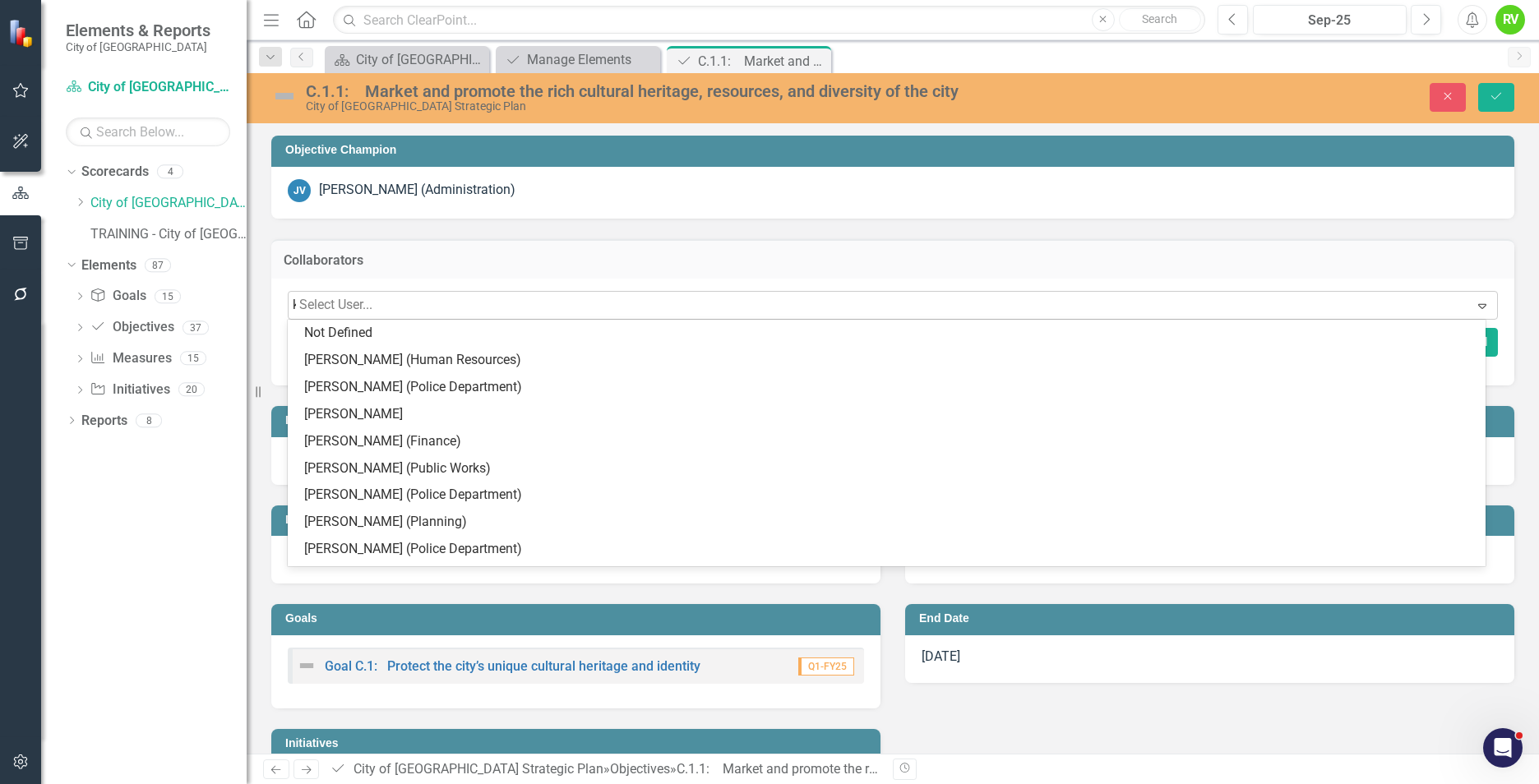
type input "ka"
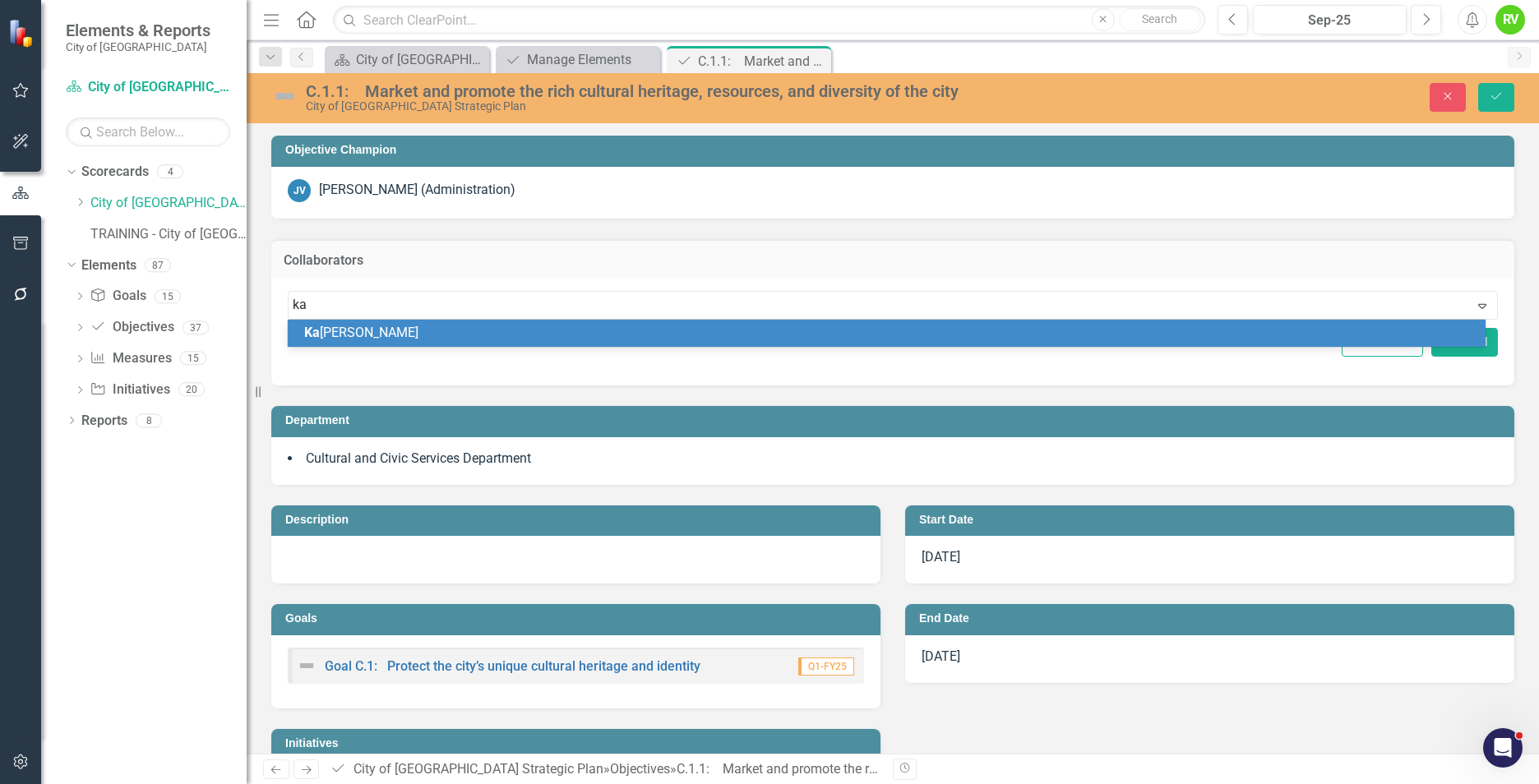
click at [368, 332] on span "Ka [PERSON_NAME]" at bounding box center [362, 332] width 114 height 15
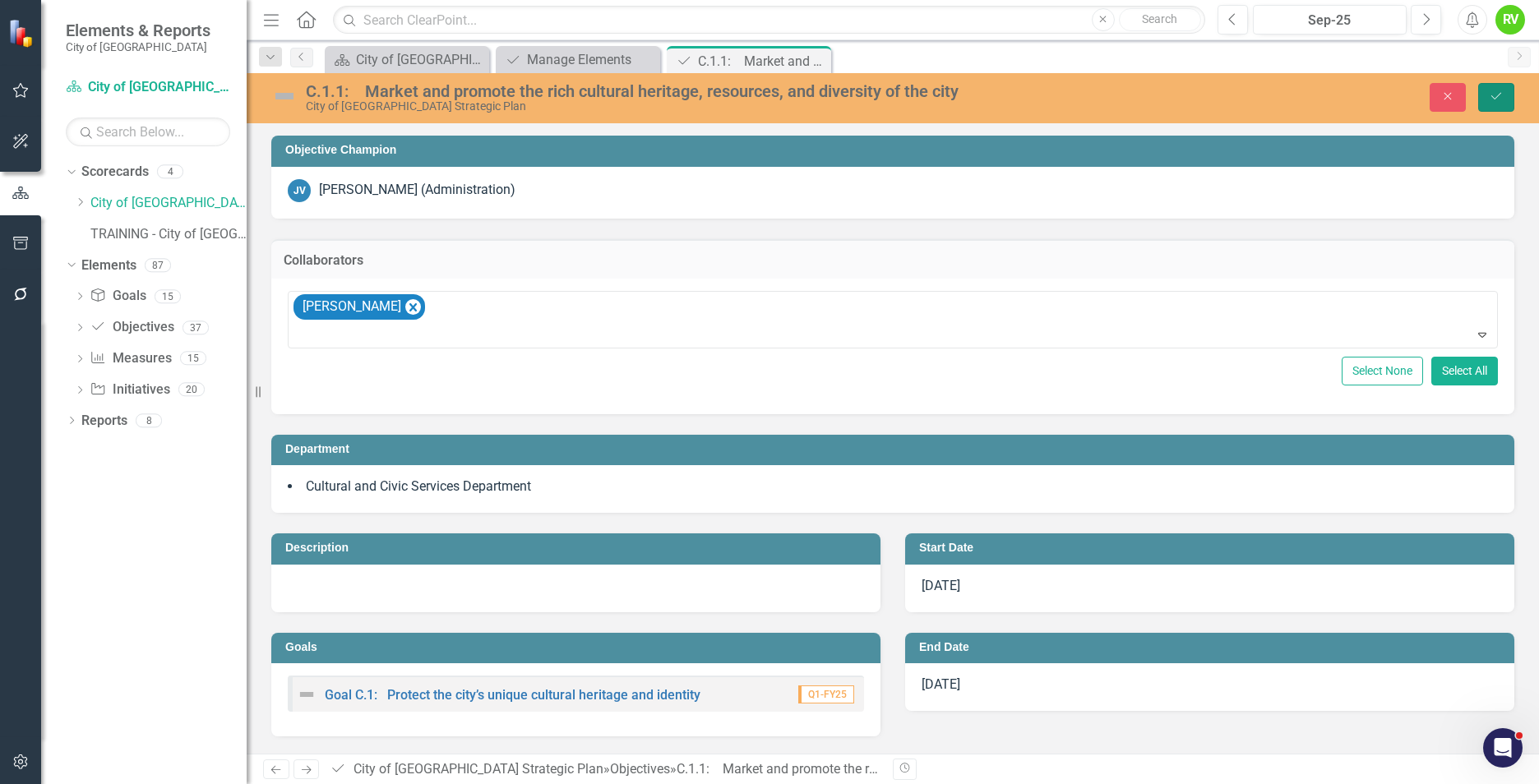
click at [1494, 90] on button "Save" at bounding box center [1496, 97] width 36 height 29
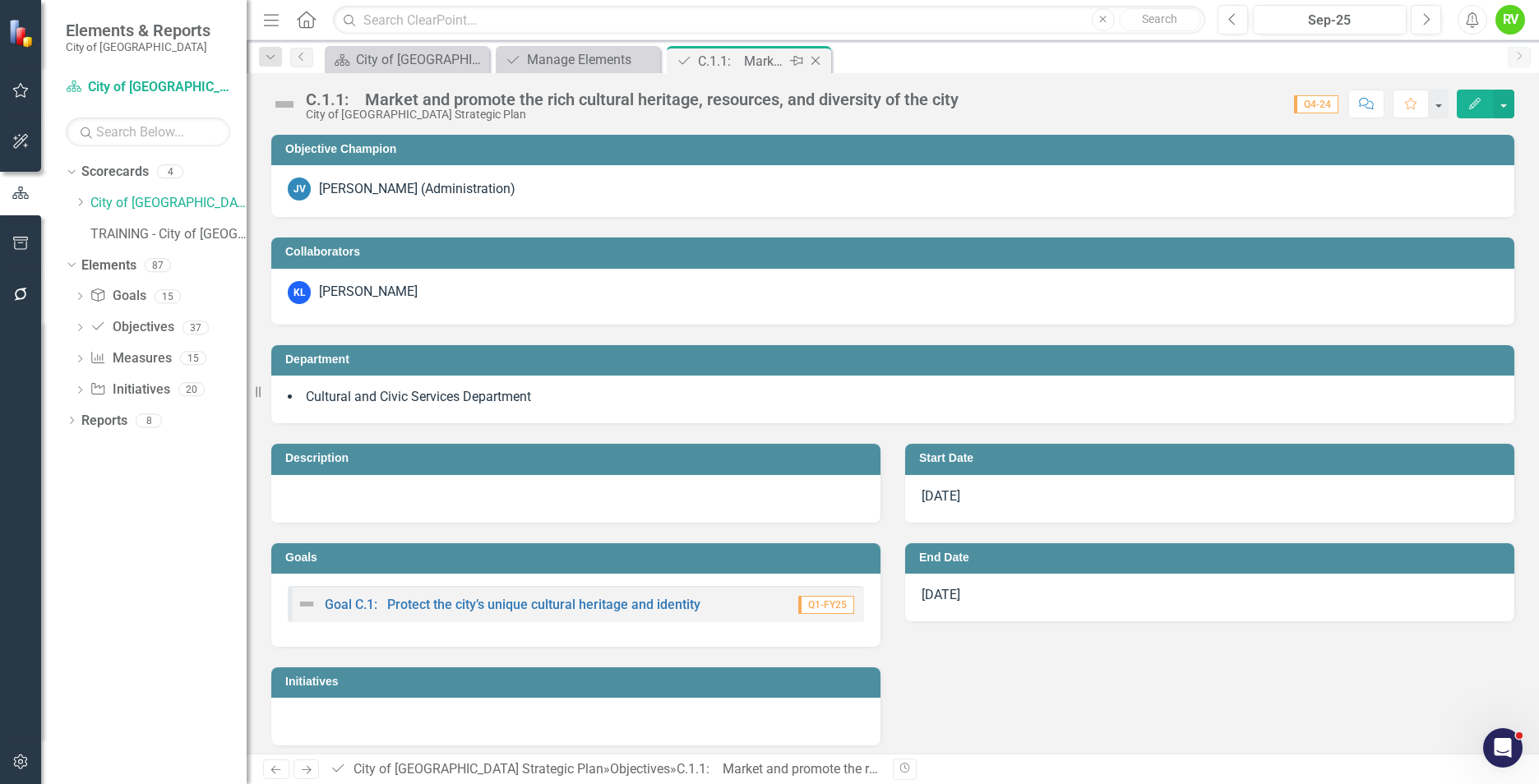
click at [818, 63] on icon "Close" at bounding box center [816, 61] width 16 height 13
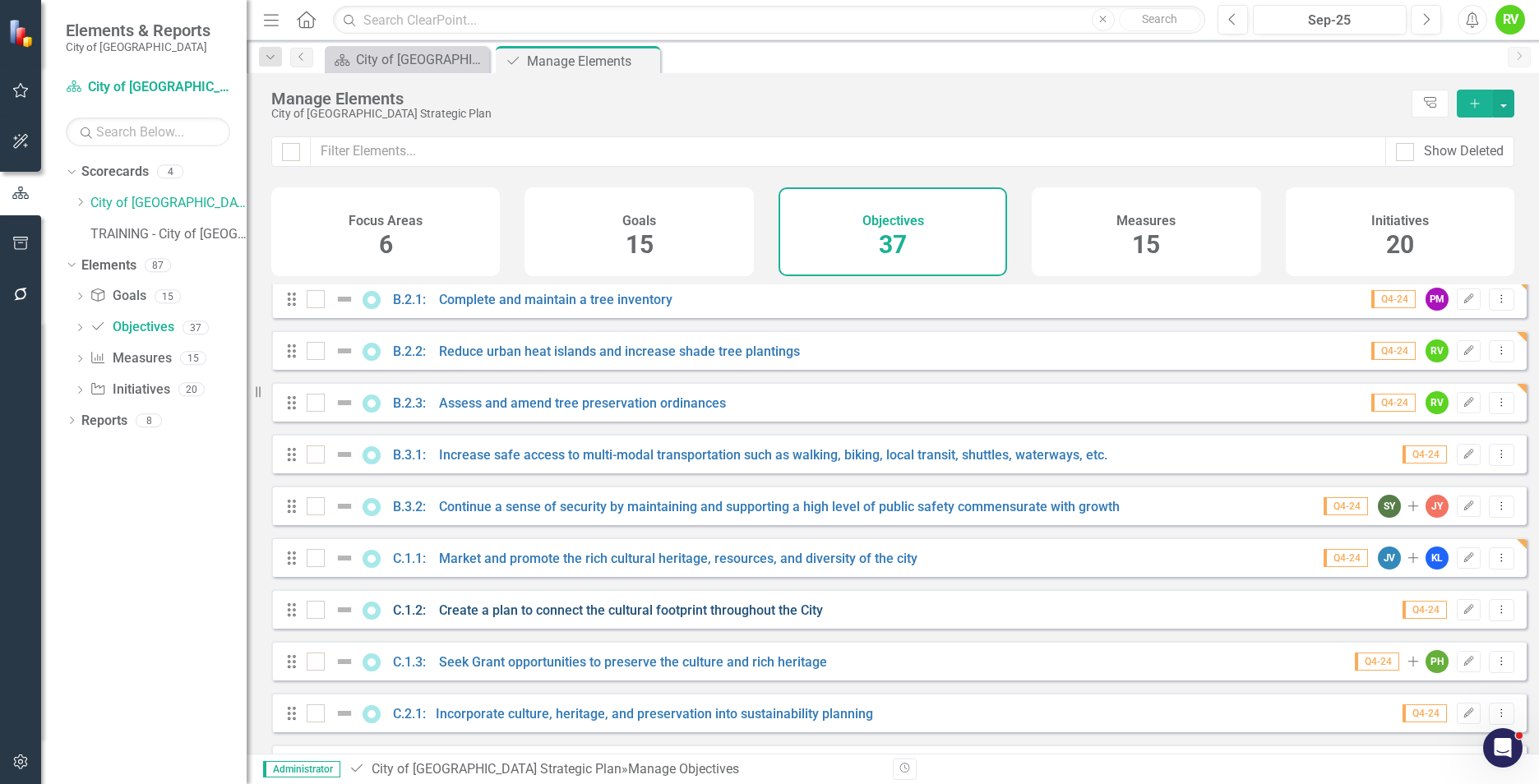
scroll to position [658, 0]
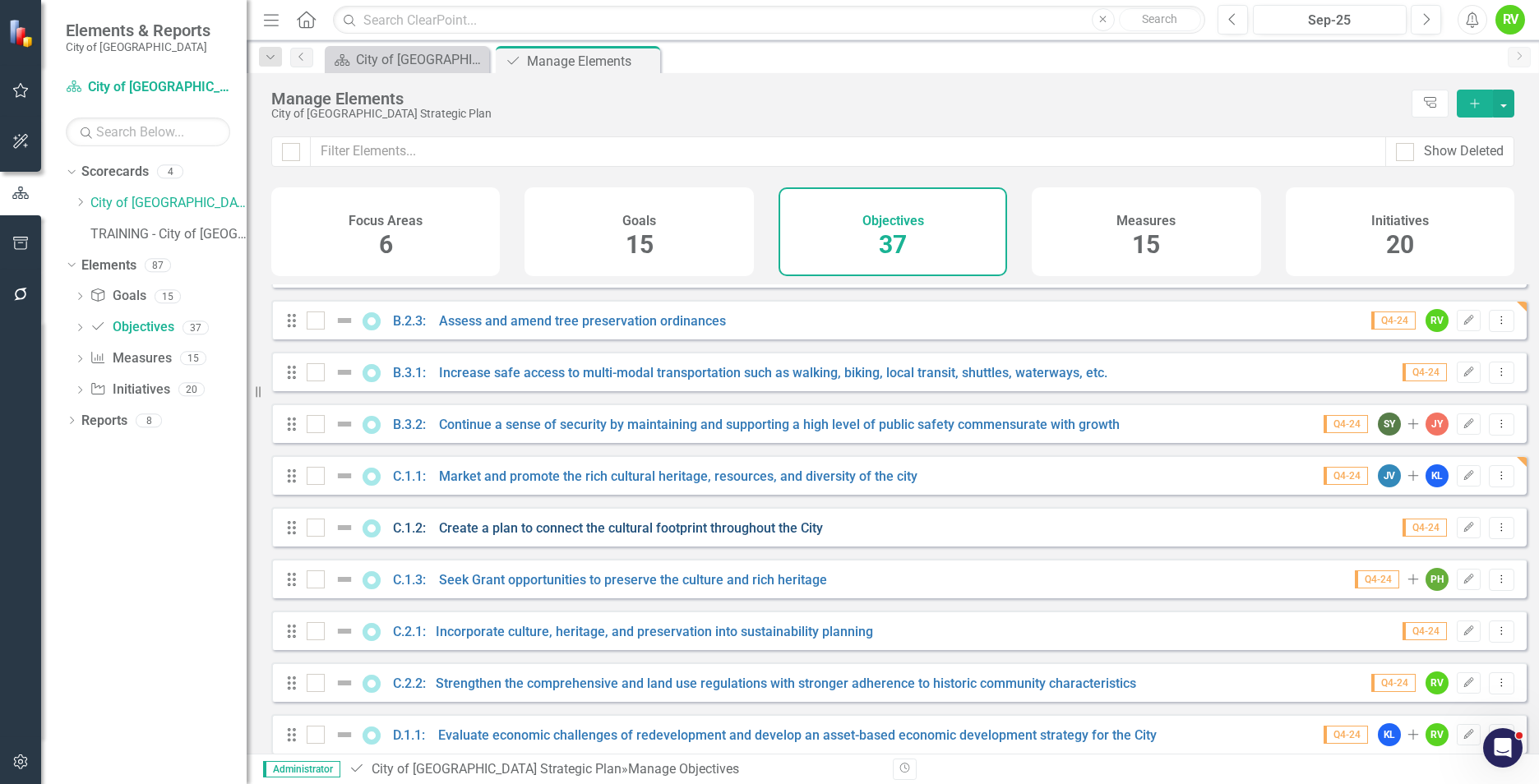
click at [532, 536] on link "C.1.2: Create a plan to connect the cultural footprint throughout the City" at bounding box center [608, 528] width 430 height 15
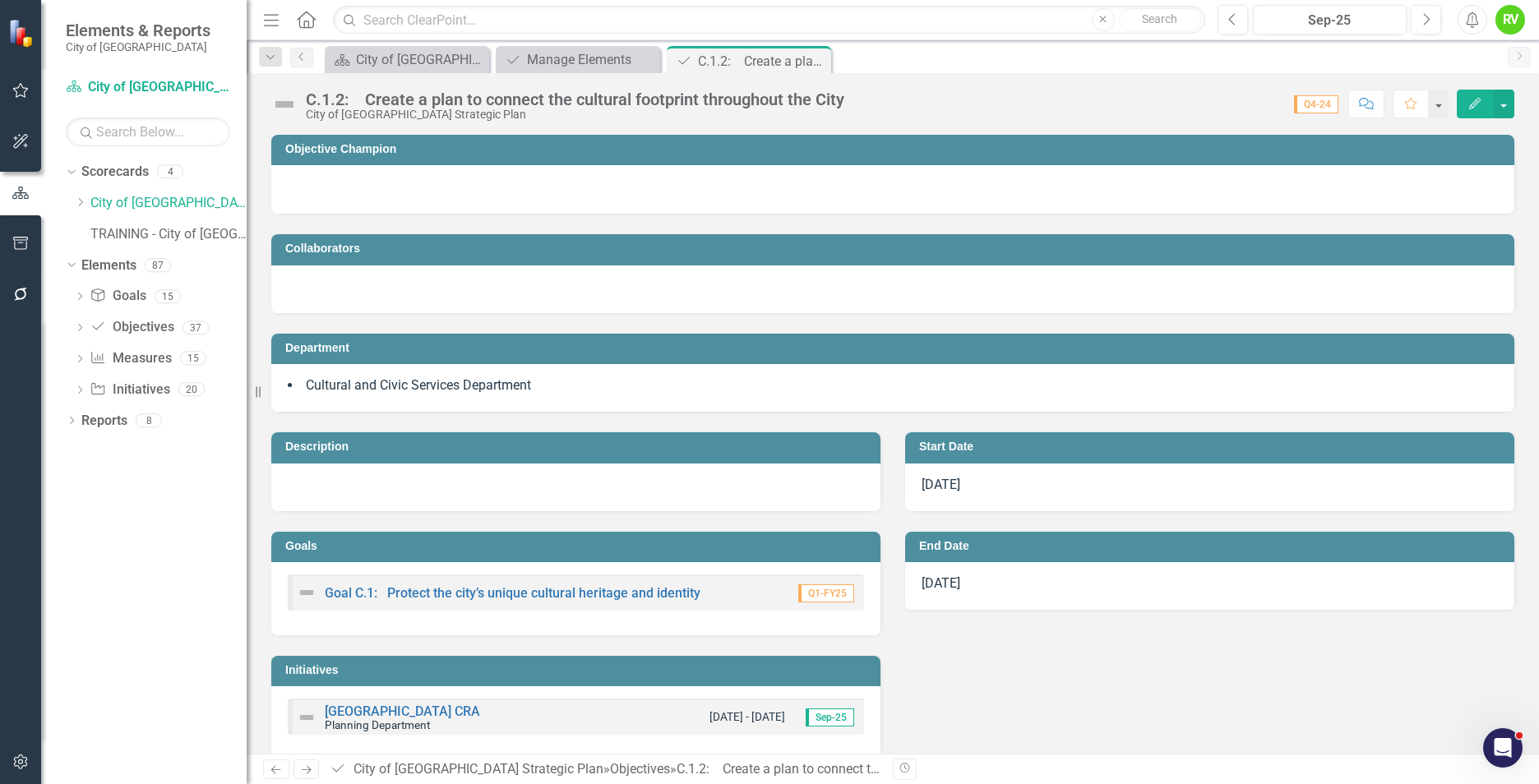
click at [549, 151] on h3 "Objective Champion" at bounding box center [896, 149] width 1221 height 13
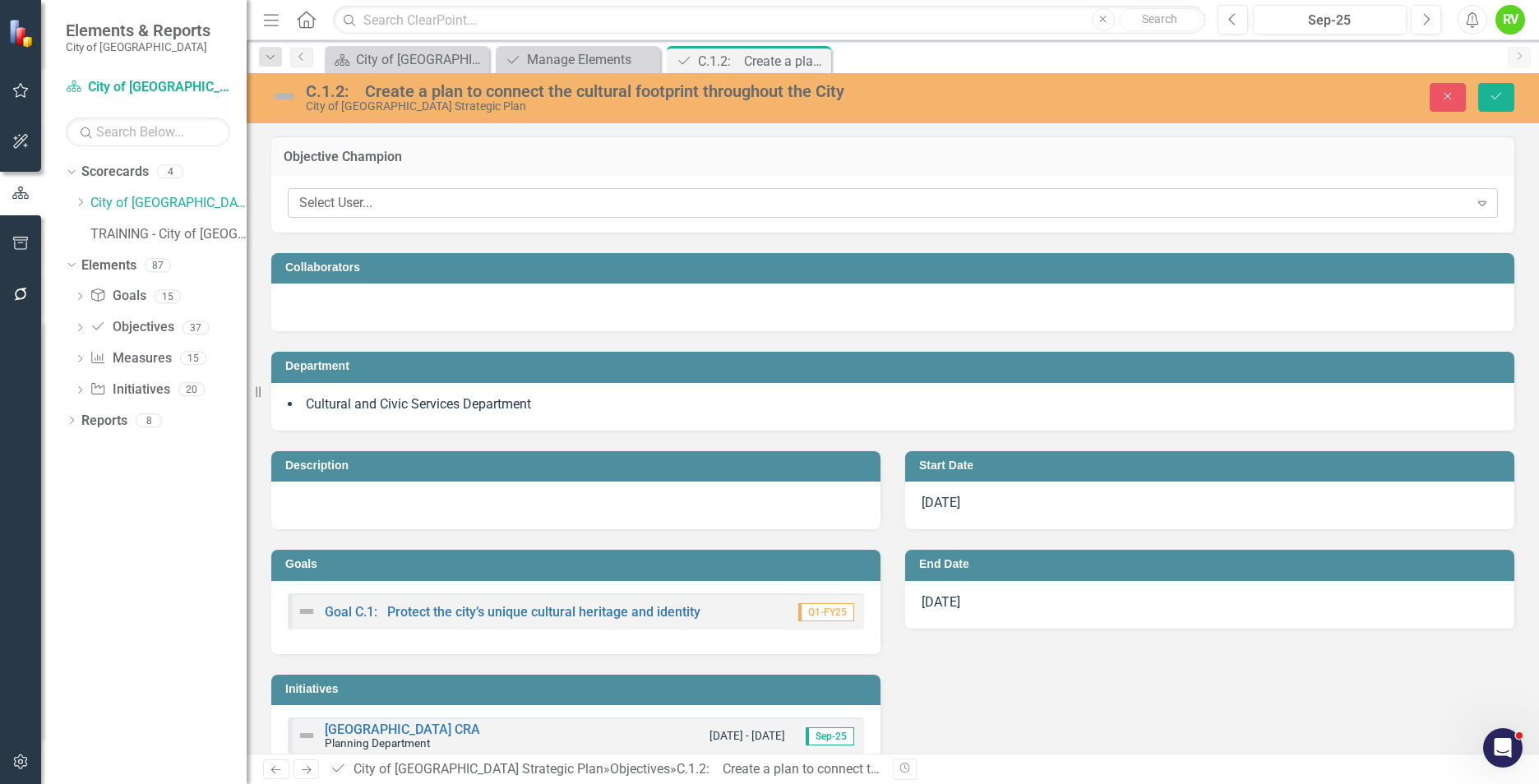
click at [449, 205] on div "Select User..." at bounding box center [884, 203] width 1170 height 19
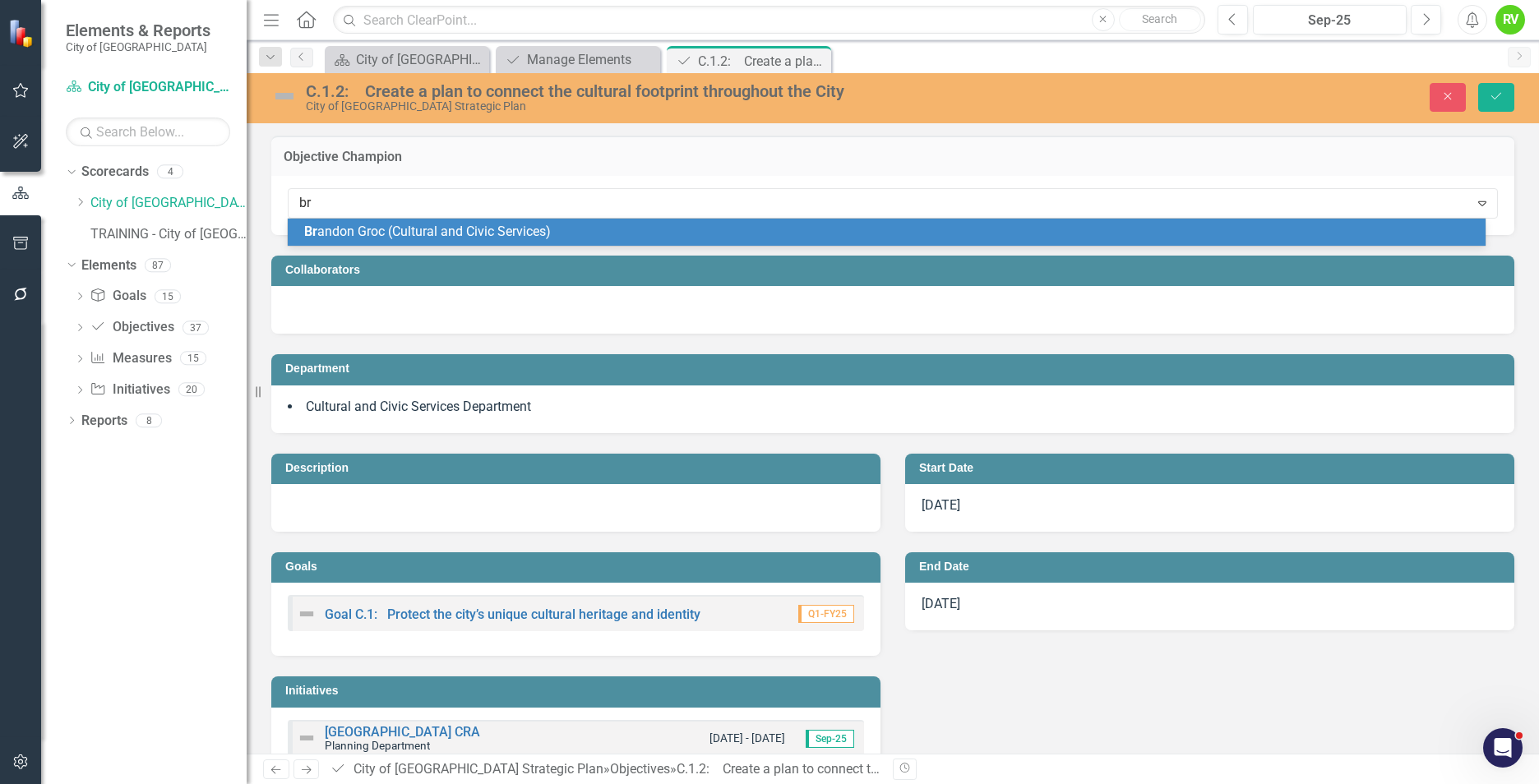
type input "bra"
click at [451, 237] on span "Bra ndon Groc (Cultural and Civic Services)" at bounding box center [428, 231] width 247 height 15
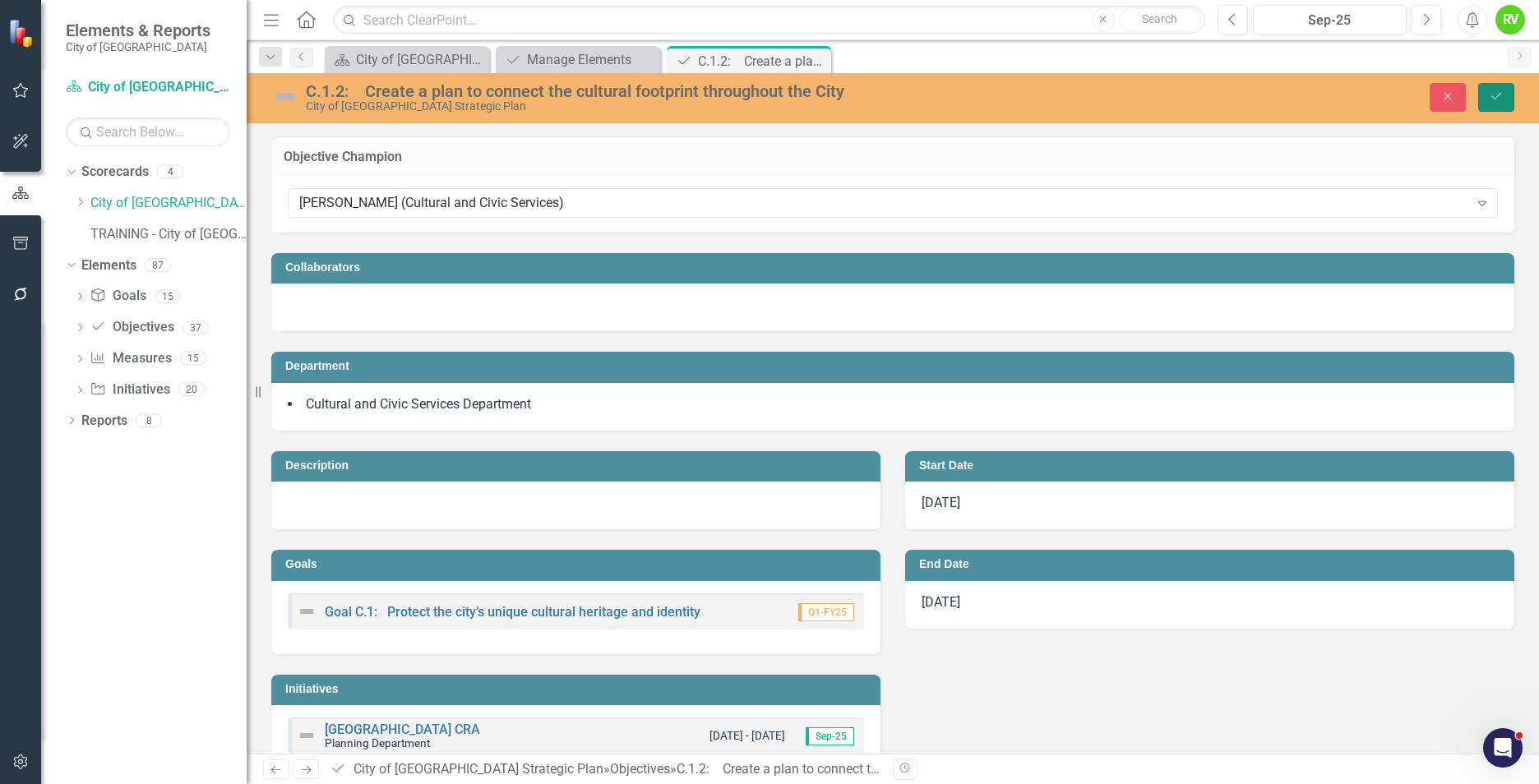
click at [1493, 94] on icon "Save" at bounding box center [1496, 96] width 15 height 12
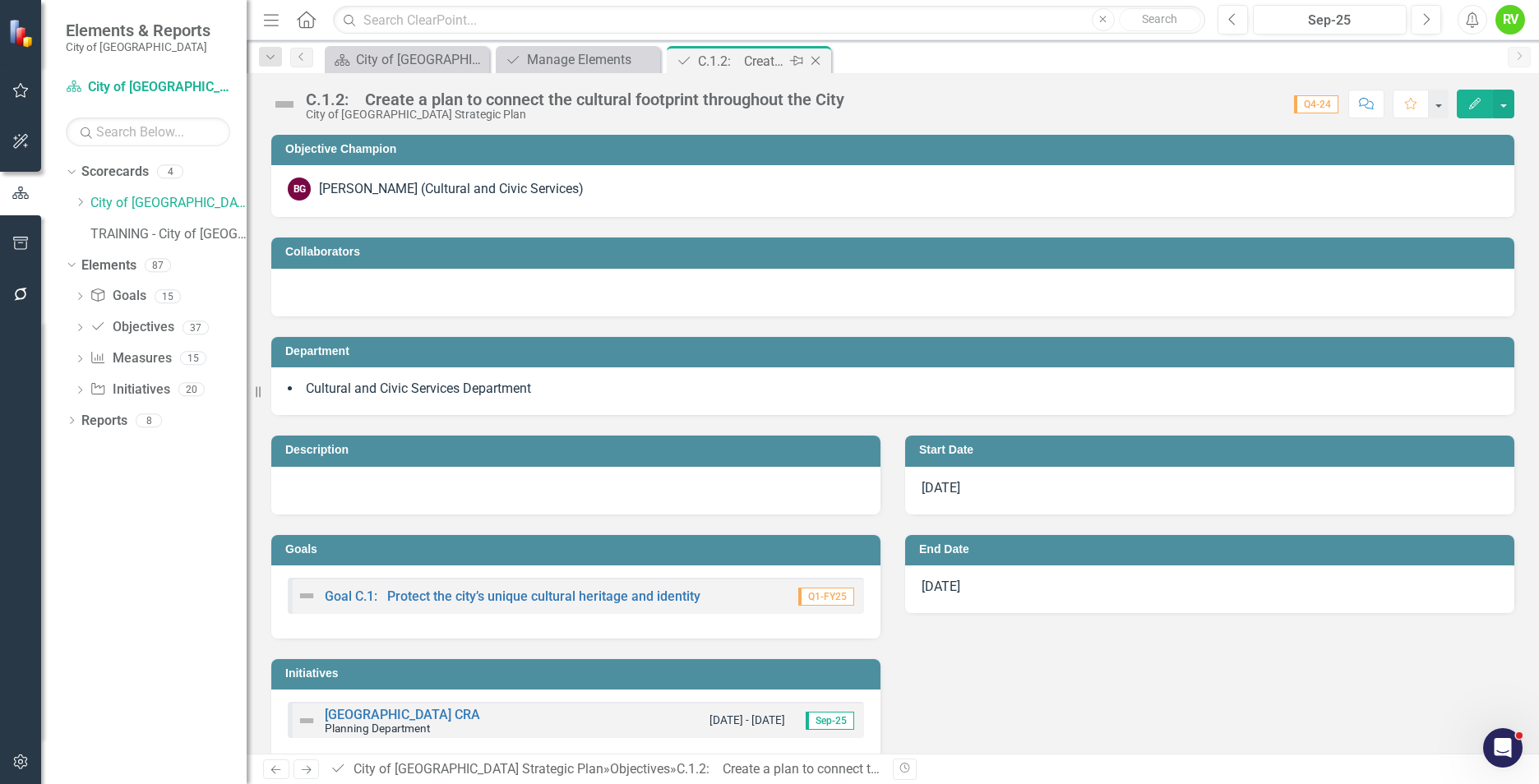
click at [819, 58] on icon "Close" at bounding box center [816, 61] width 16 height 13
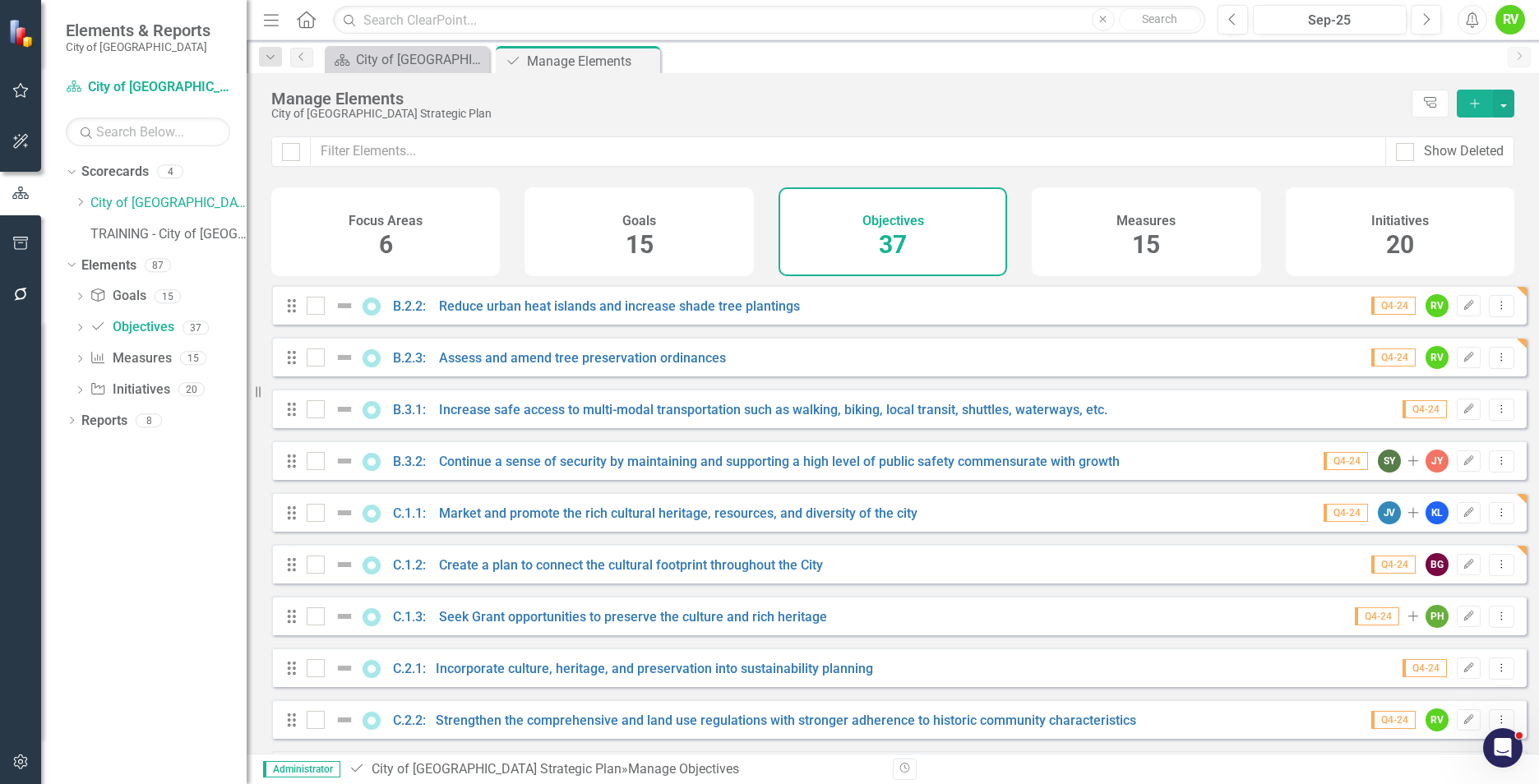
scroll to position [658, 0]
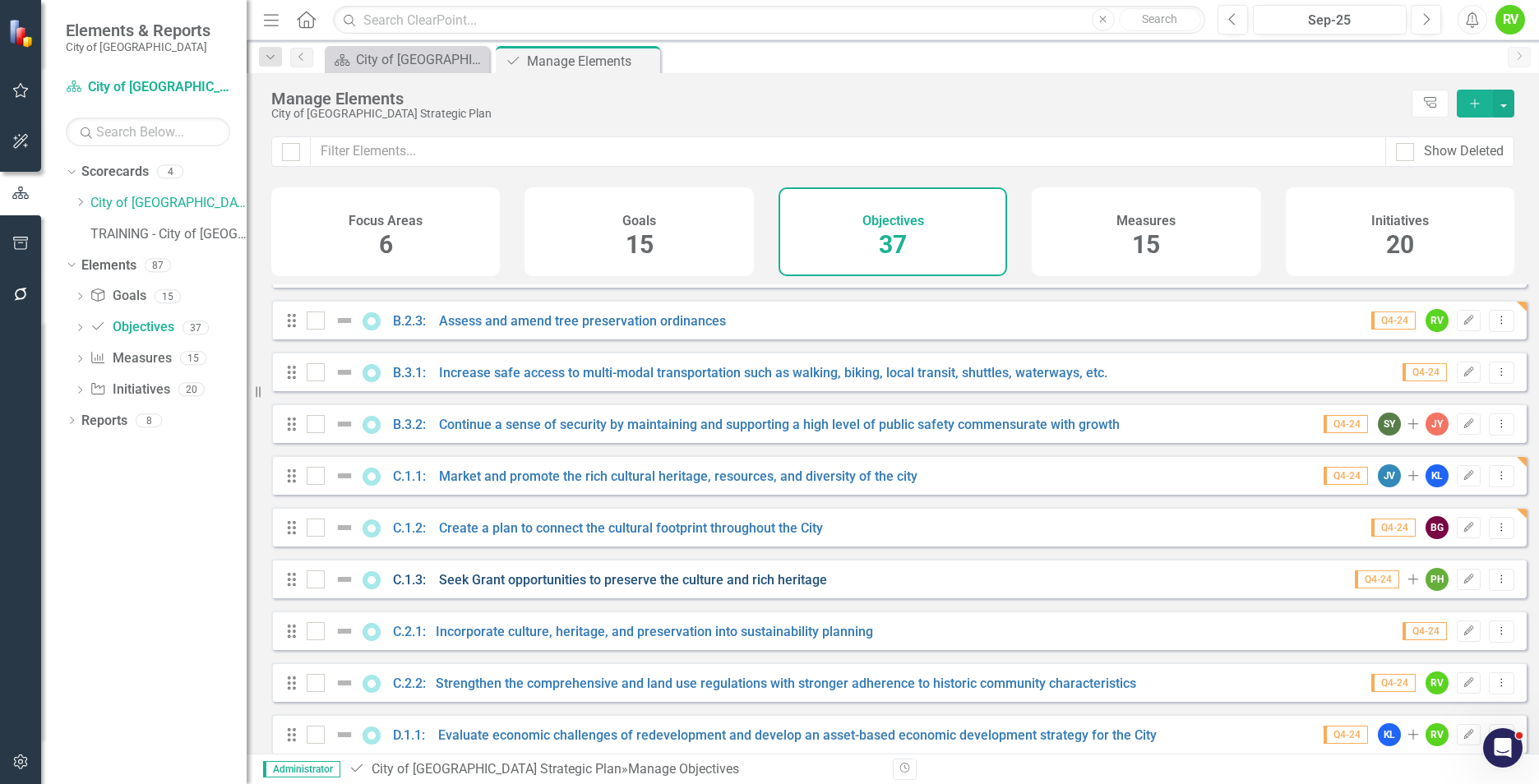
click at [531, 588] on link "C.1.3: Seek Grant opportunities to preserve the culture and rich heritage" at bounding box center [611, 580] width 434 height 15
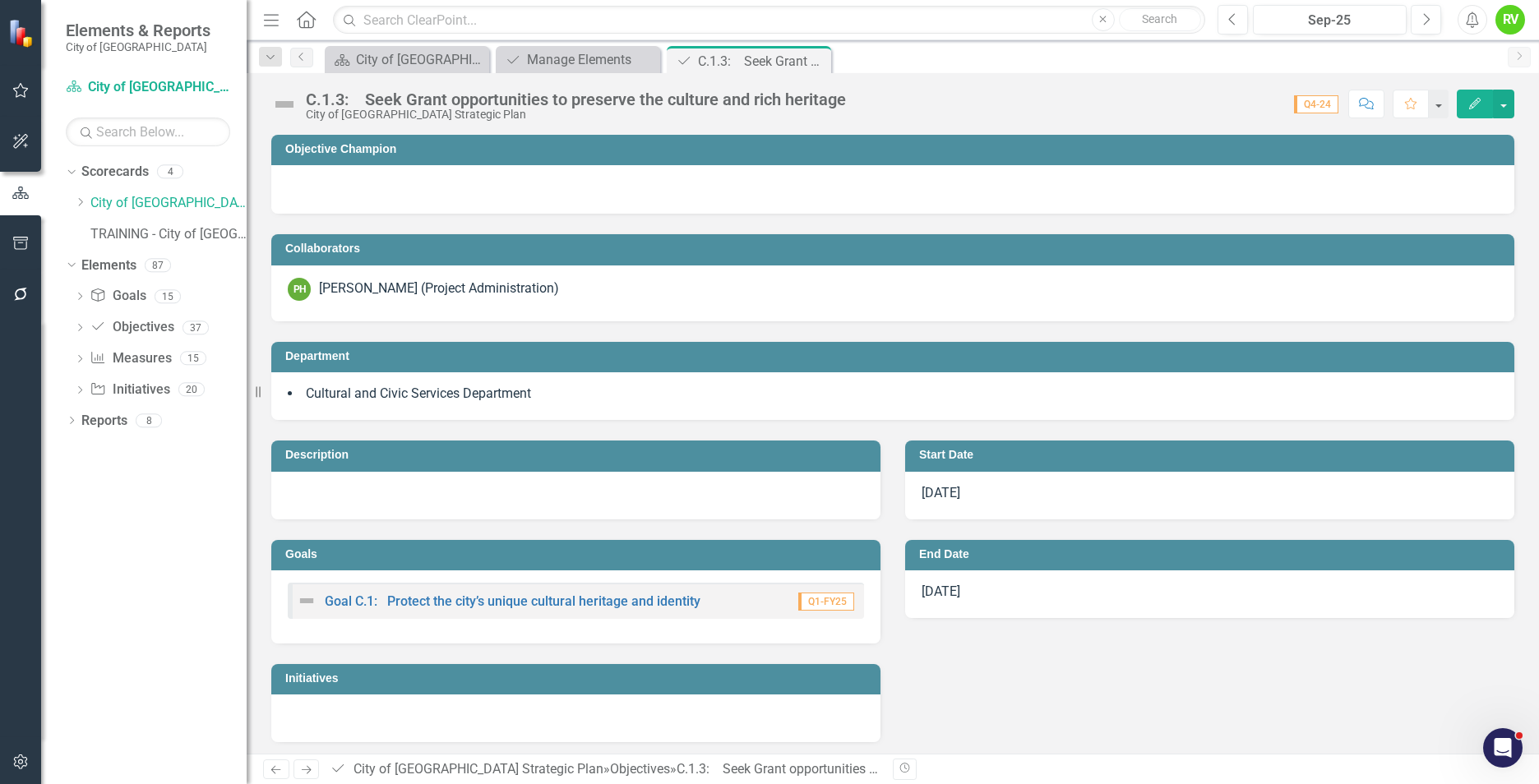
click at [555, 159] on td "Objective Champion" at bounding box center [896, 151] width 1221 height 25
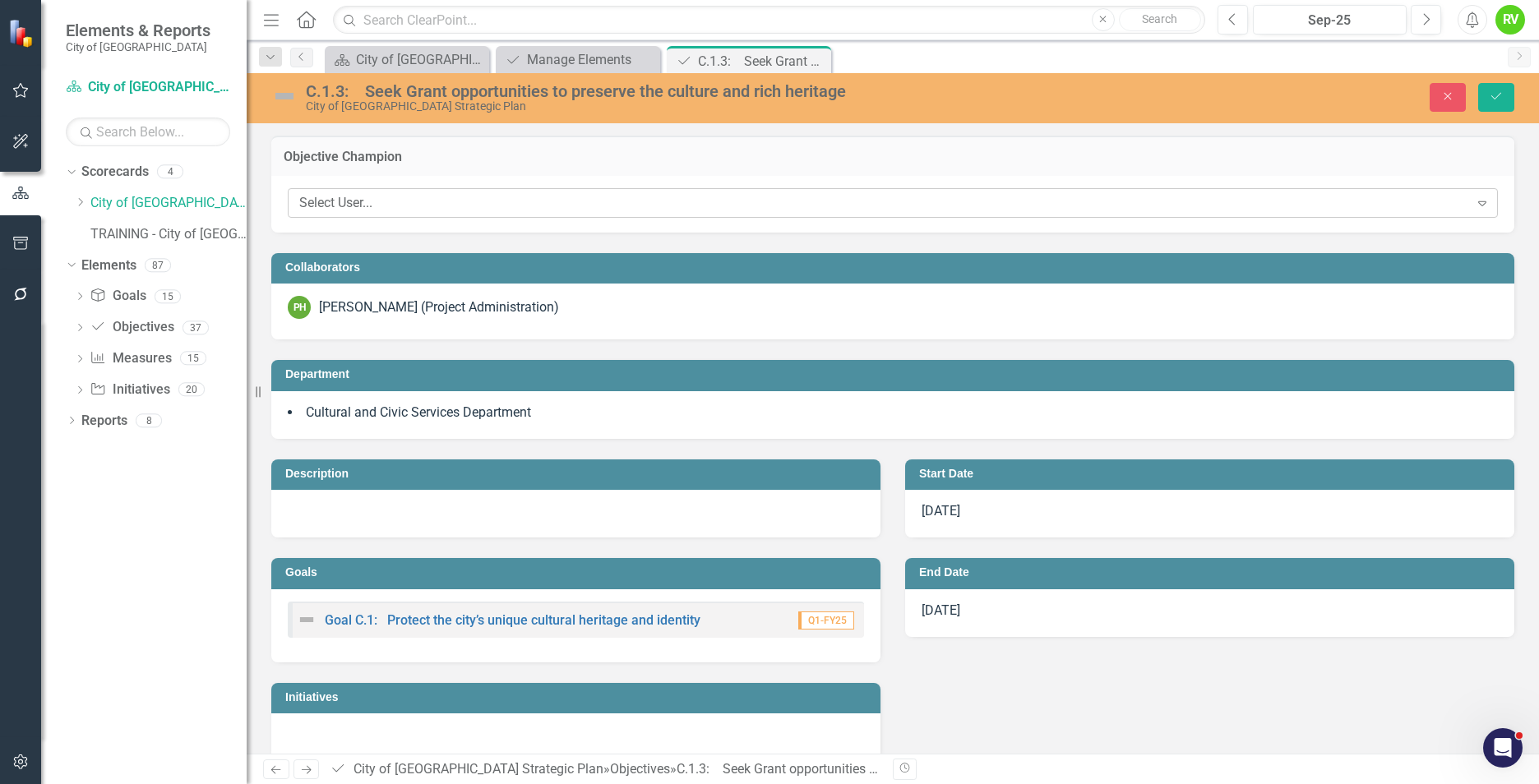
click at [475, 206] on div "Select User..." at bounding box center [884, 203] width 1170 height 19
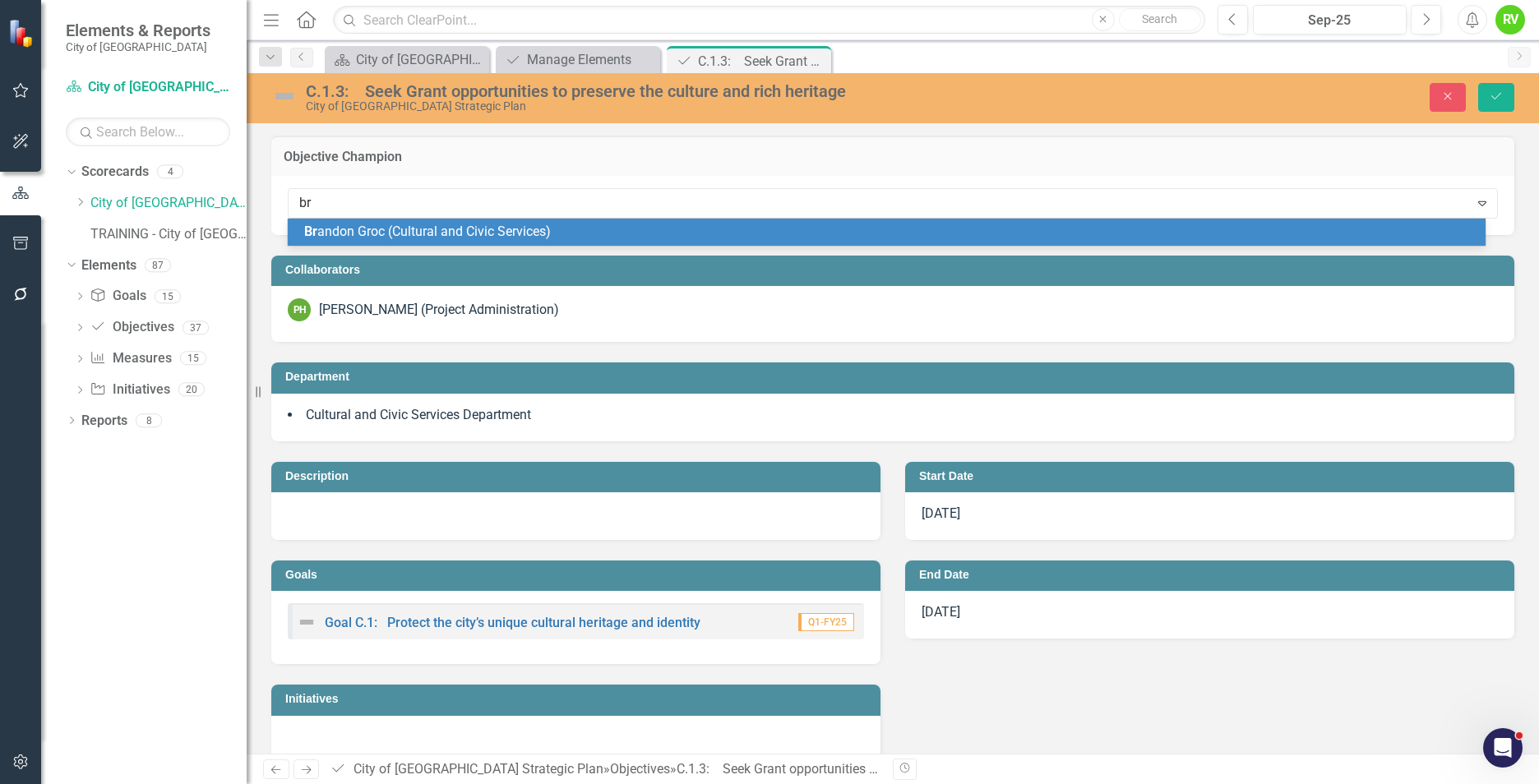
type input "bra"
click at [541, 225] on span "Bra ndon Groc (Cultural and Civic Services)" at bounding box center [428, 231] width 247 height 15
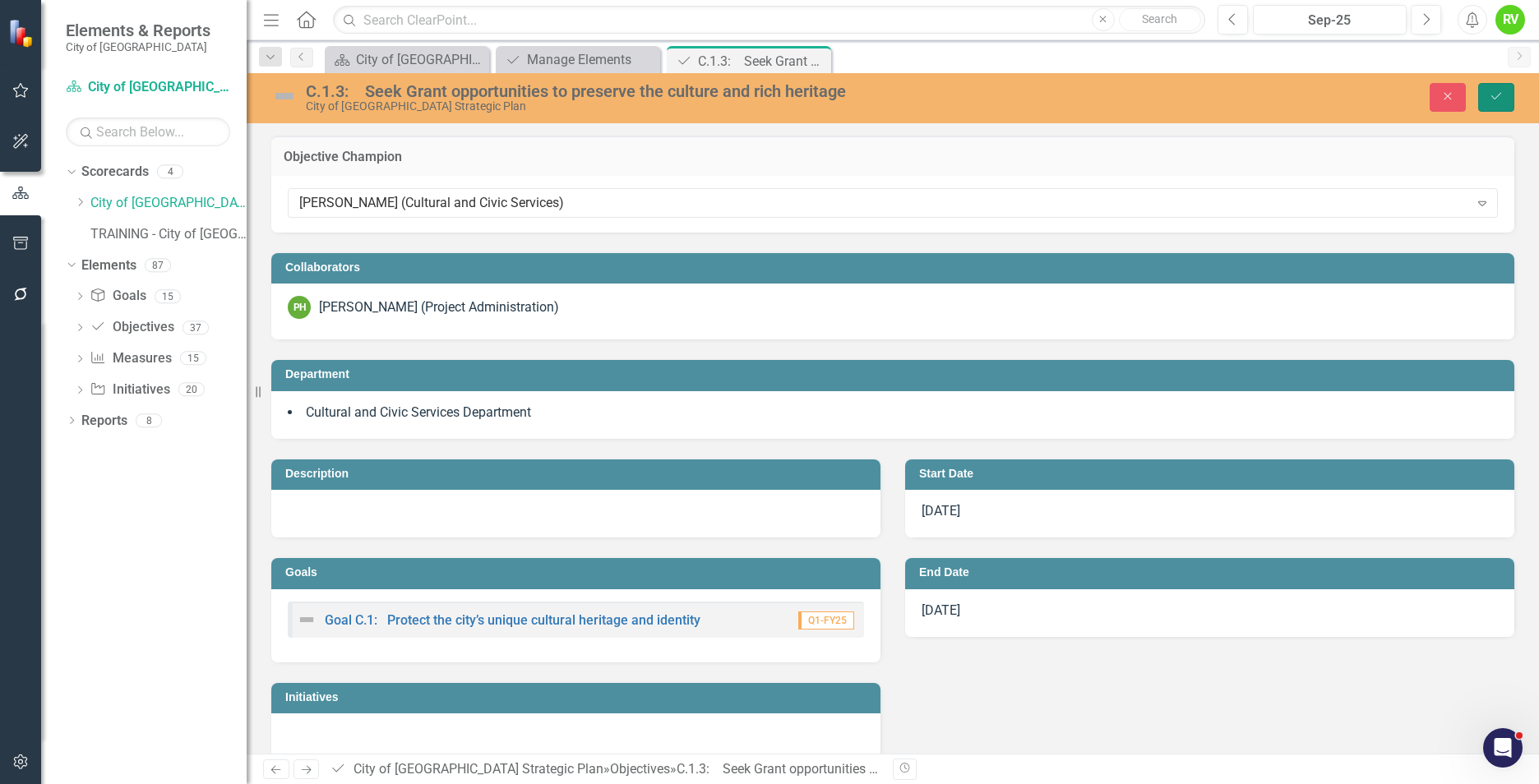
click at [1490, 101] on icon "Save" at bounding box center [1496, 96] width 15 height 12
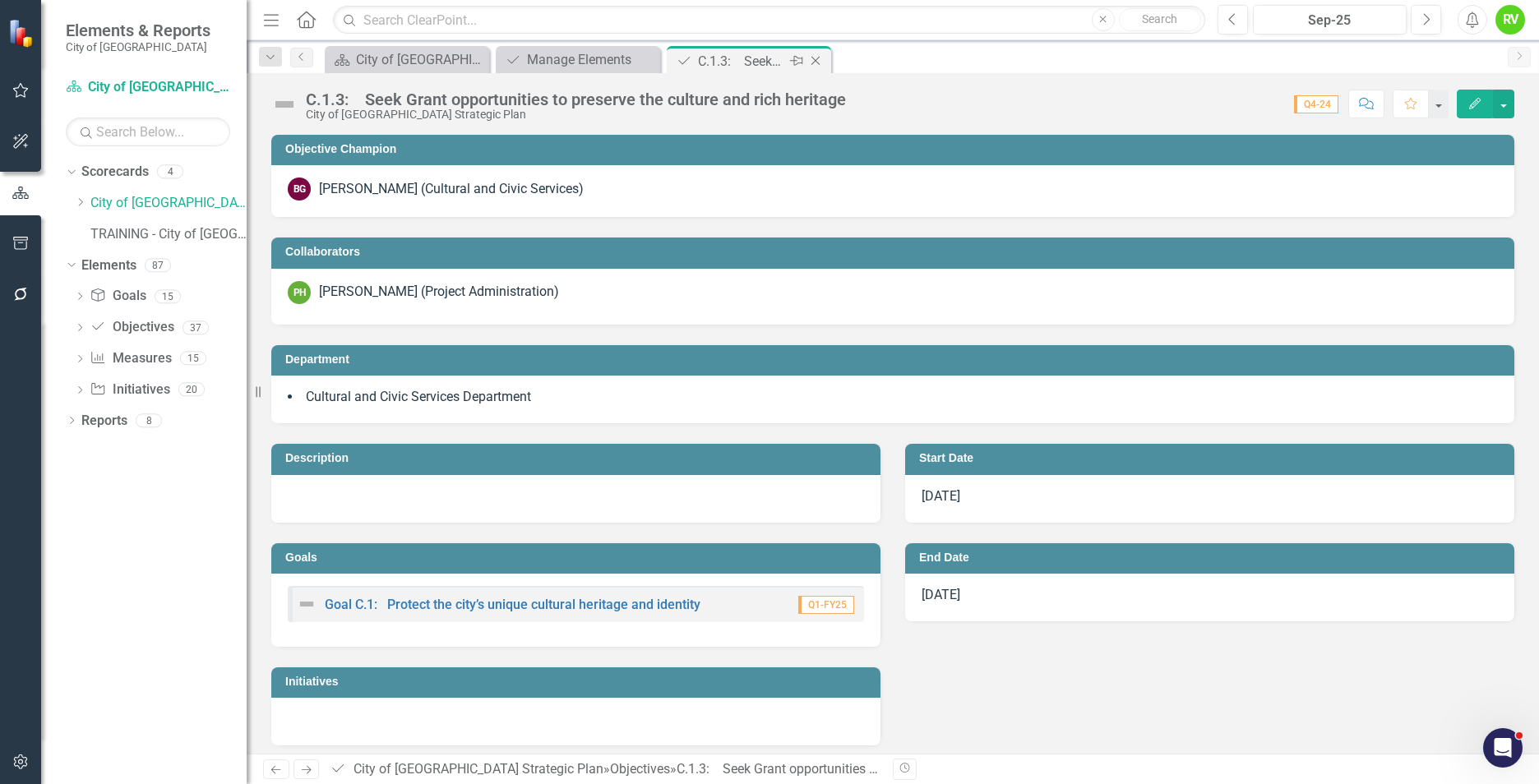
click at [809, 58] on icon "Close" at bounding box center [816, 61] width 16 height 13
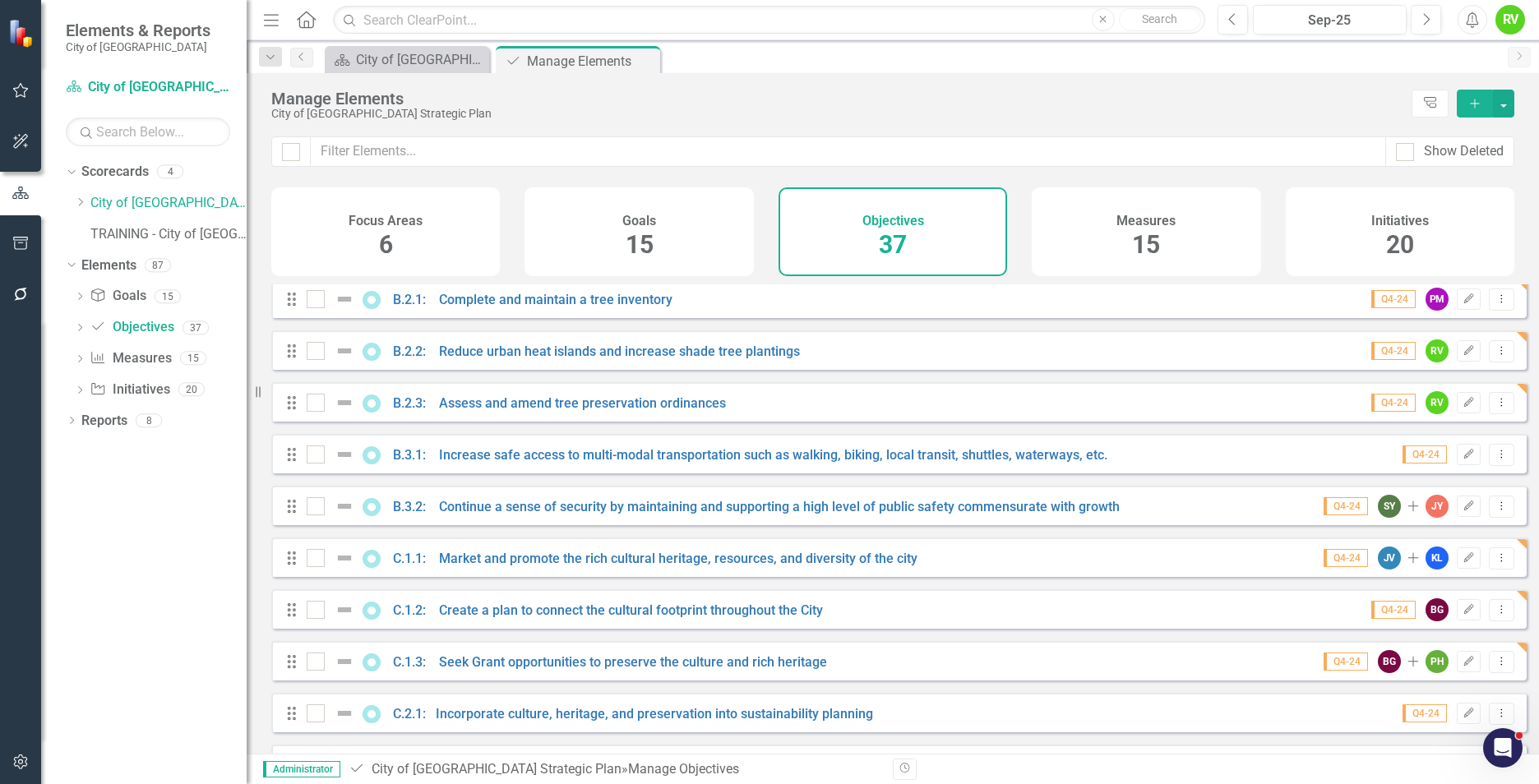
scroll to position [658, 0]
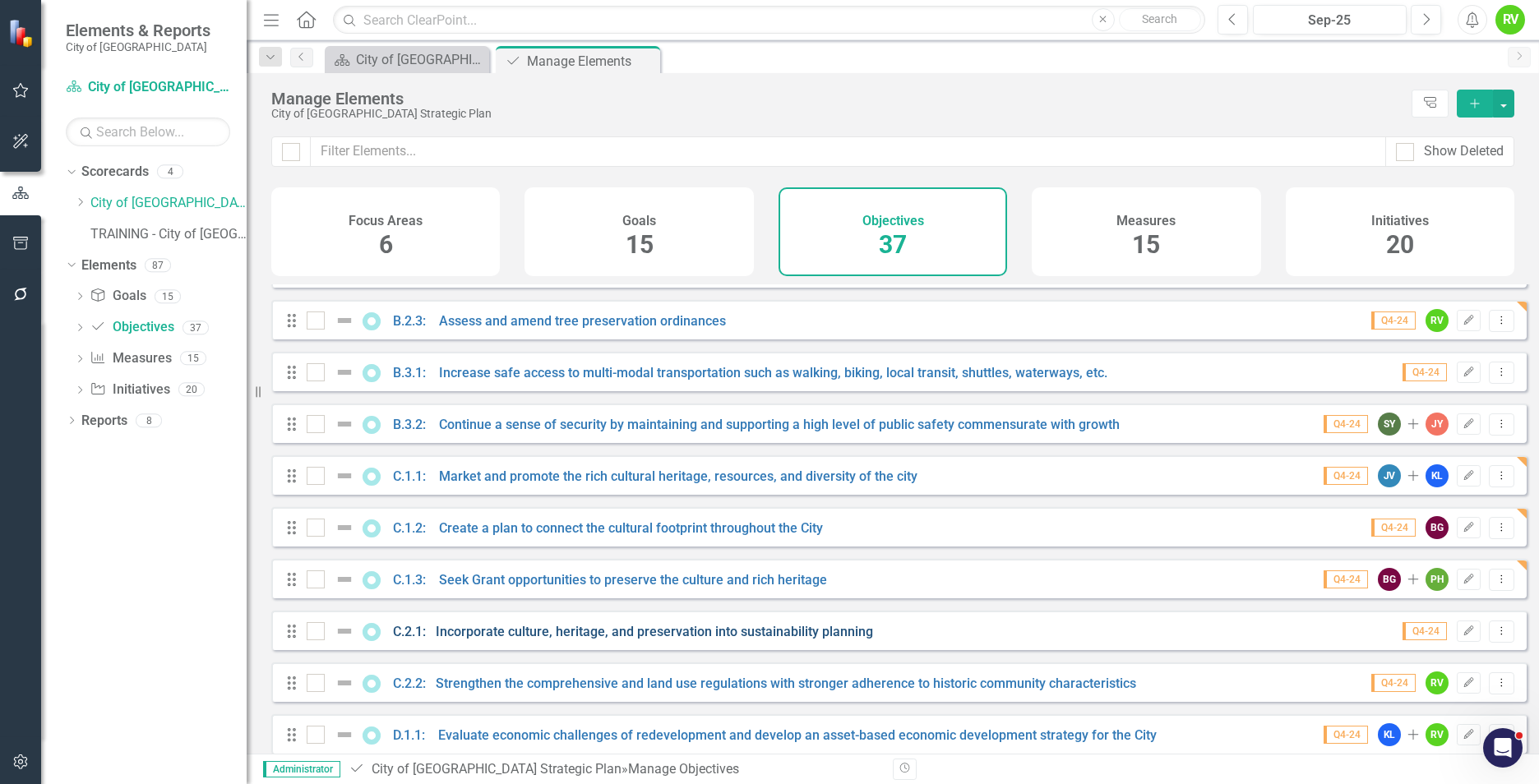
click at [553, 640] on link "C.2.1: Incorporate culture, heritage, and preservation into sustainability plan…" at bounding box center [633, 631] width 481 height 15
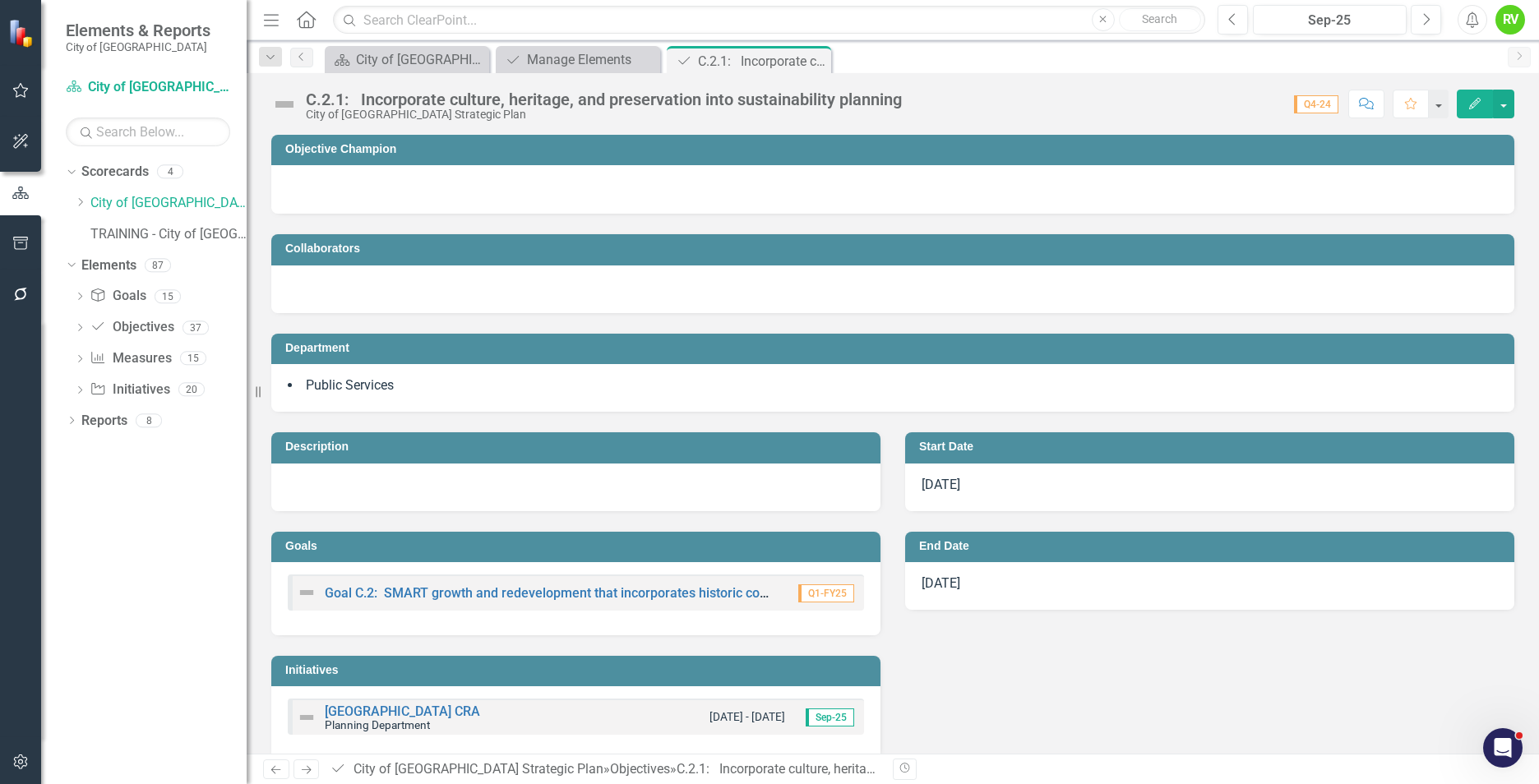
click at [462, 155] on h3 "Objective Champion" at bounding box center [896, 149] width 1221 height 13
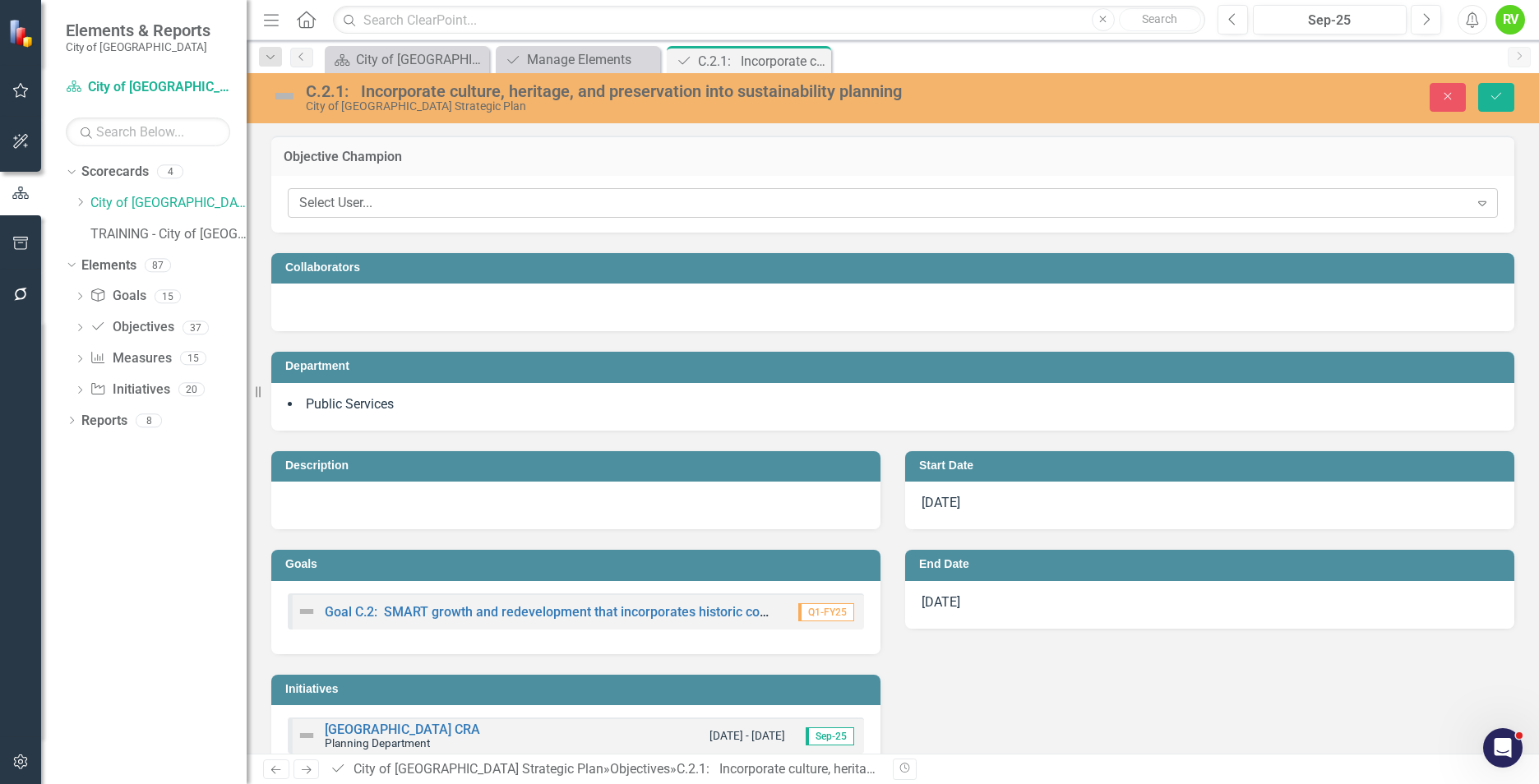
click at [426, 202] on div "Select User..." at bounding box center [884, 203] width 1170 height 19
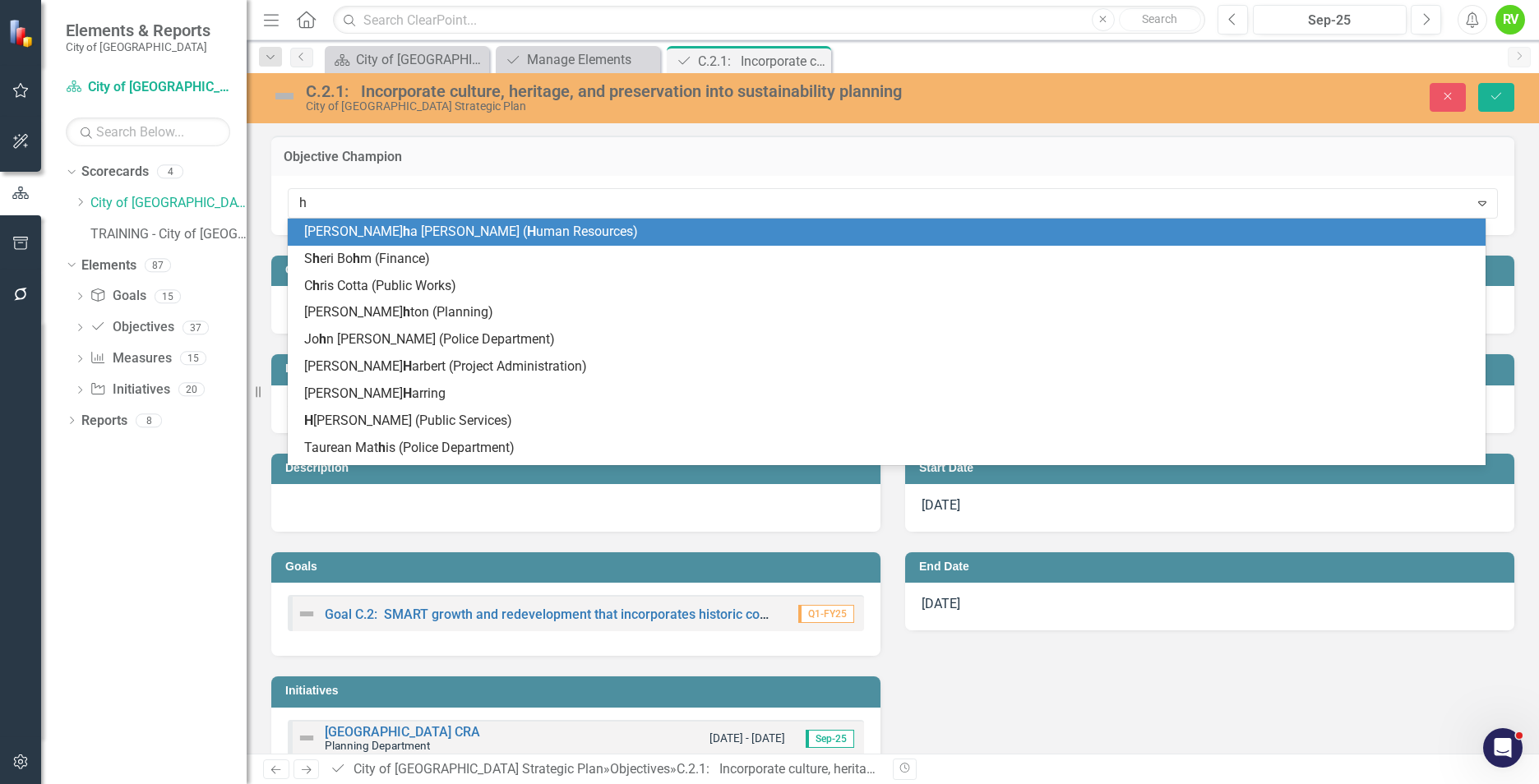
type input "ho"
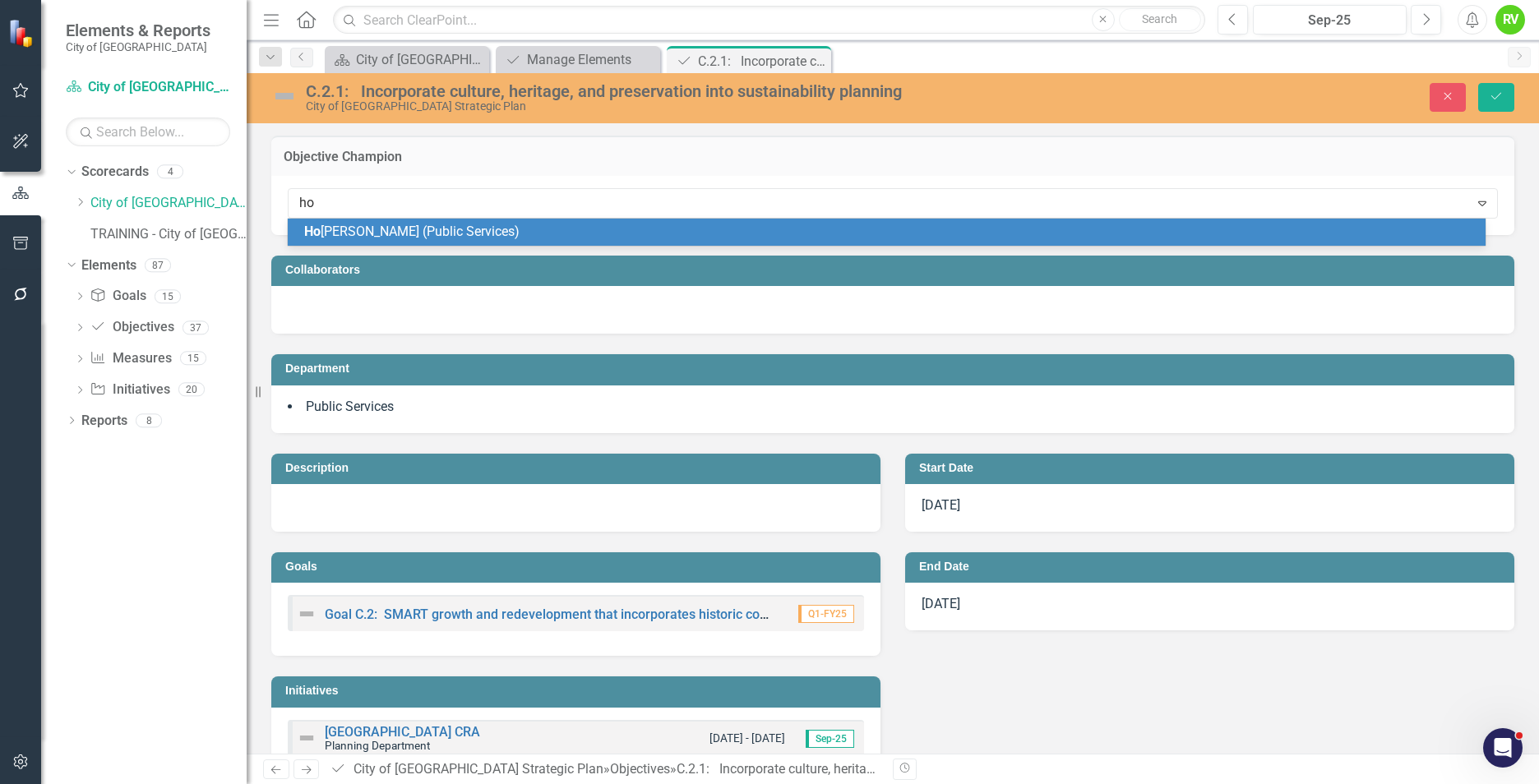
click at [431, 223] on span "Ho lly [PERSON_NAME] (Public Services)" at bounding box center [412, 231] width 215 height 15
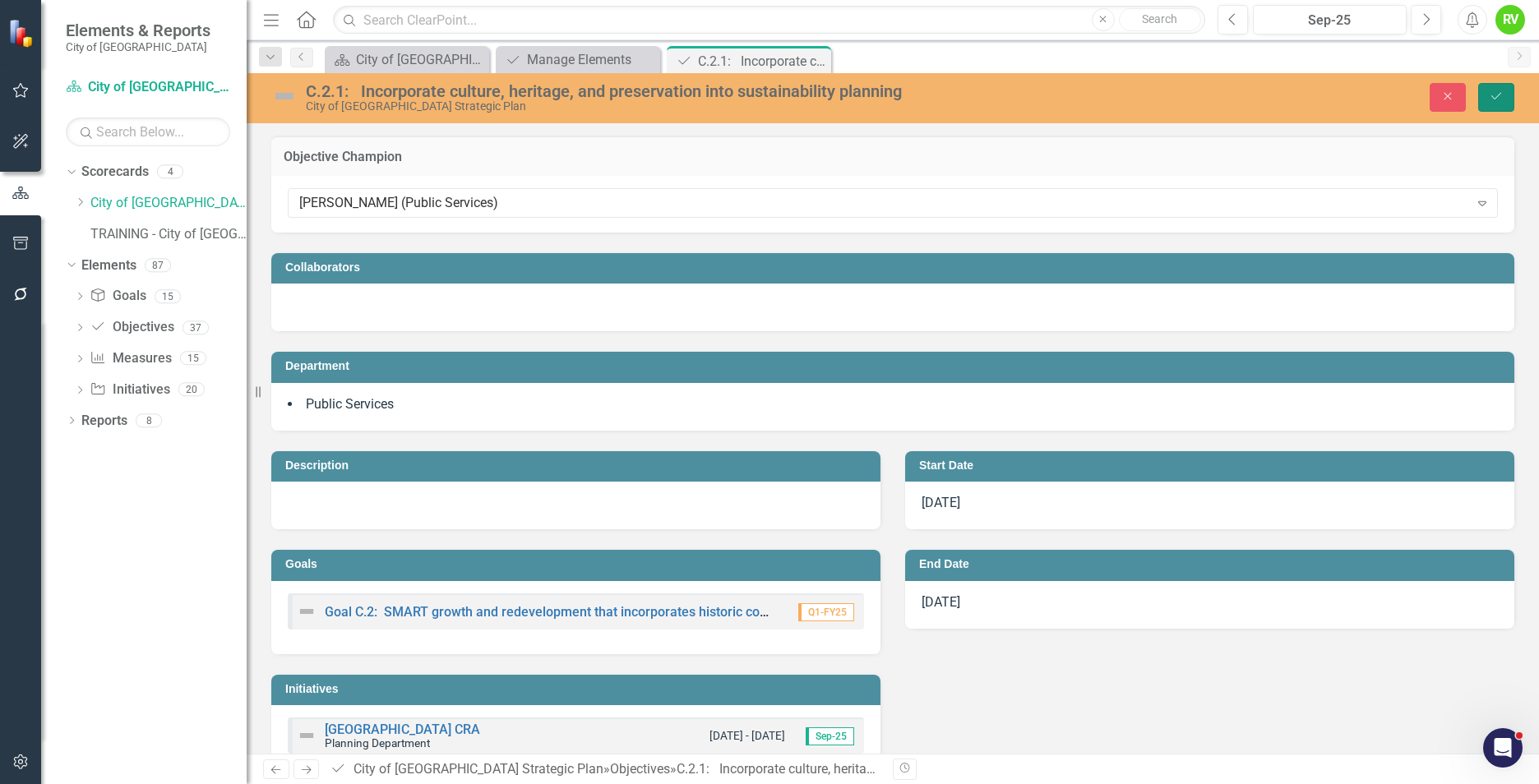
click at [1502, 94] on icon "Save" at bounding box center [1496, 96] width 15 height 12
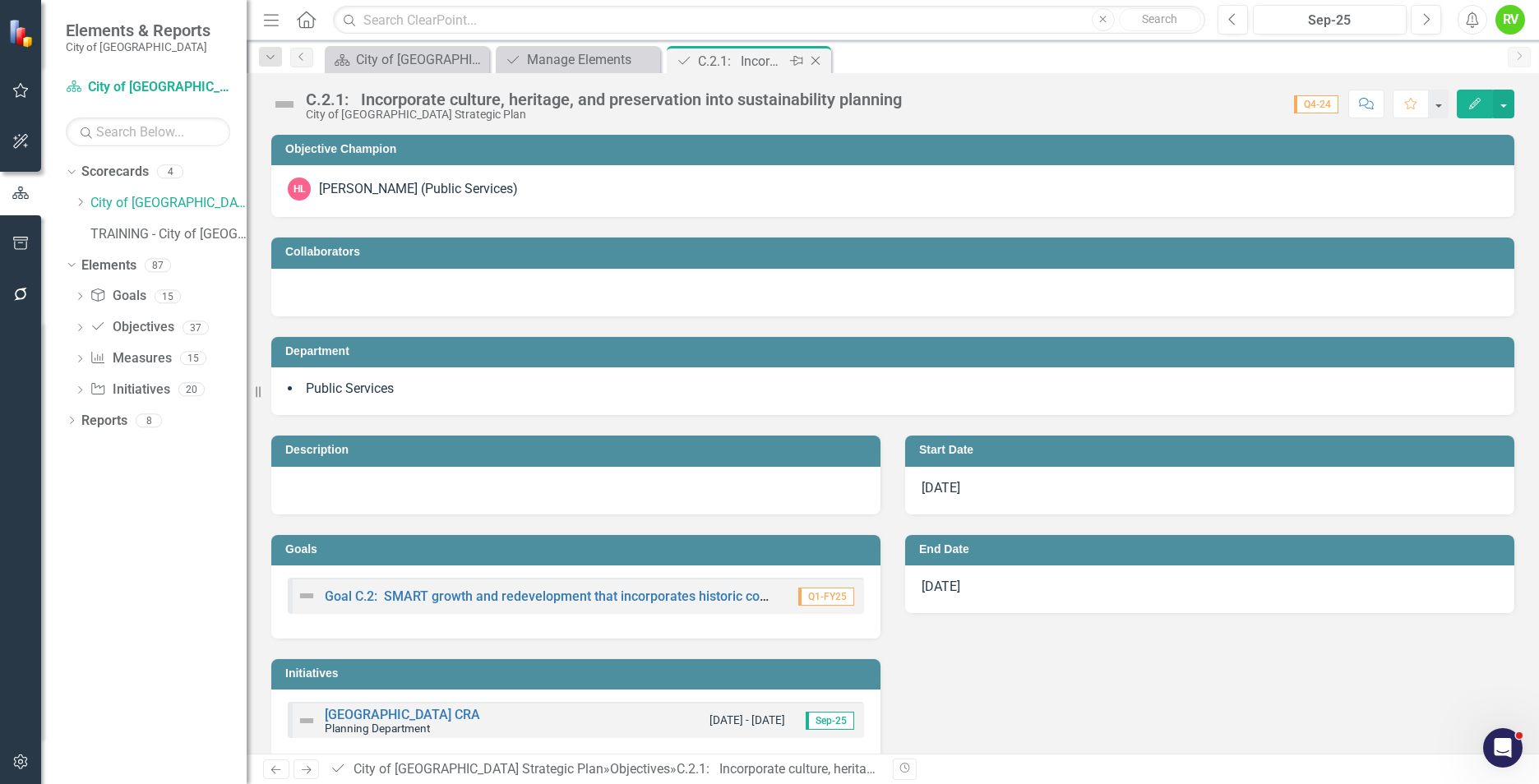
click at [818, 56] on icon "Close" at bounding box center [816, 61] width 16 height 13
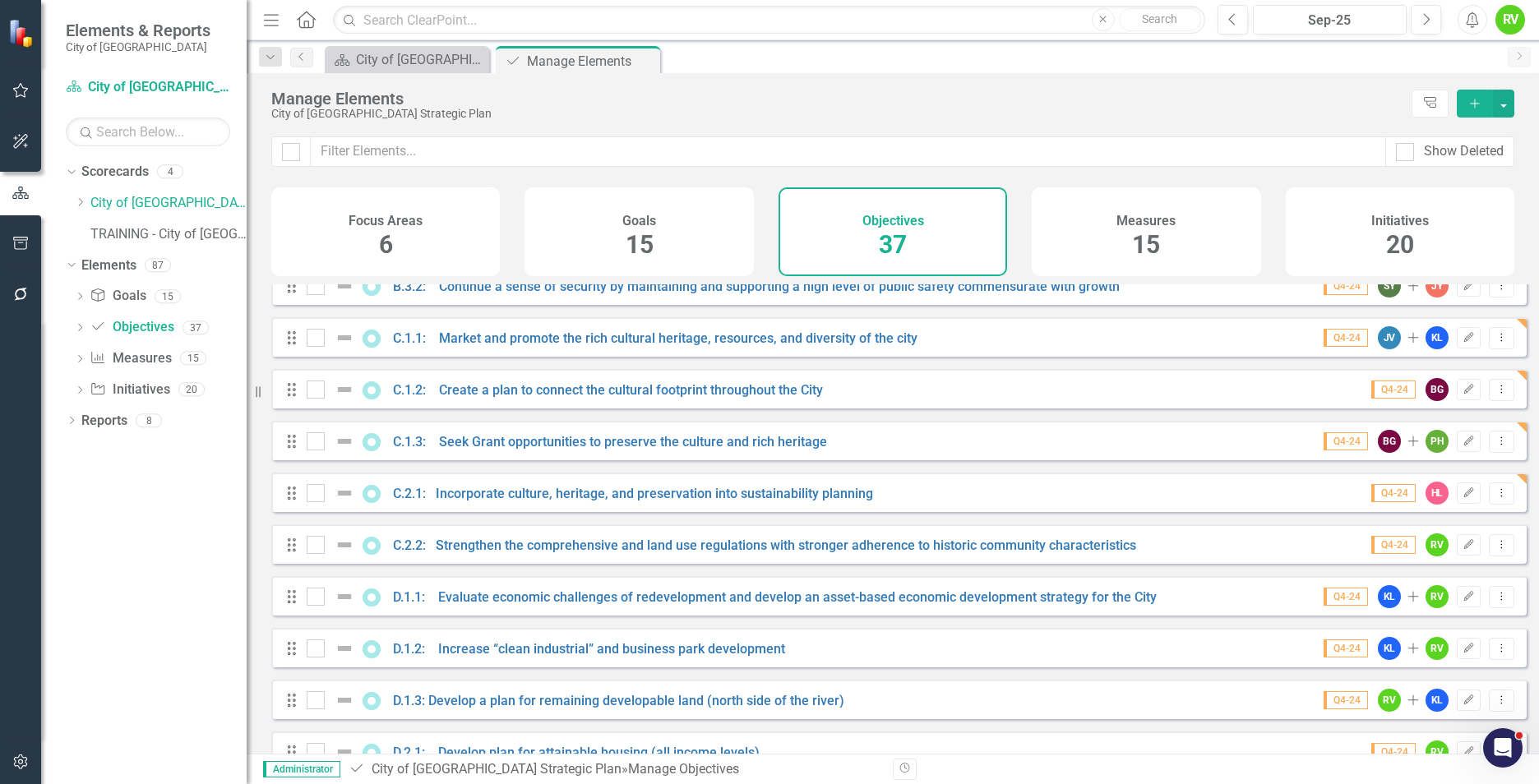
scroll to position [822, 0]
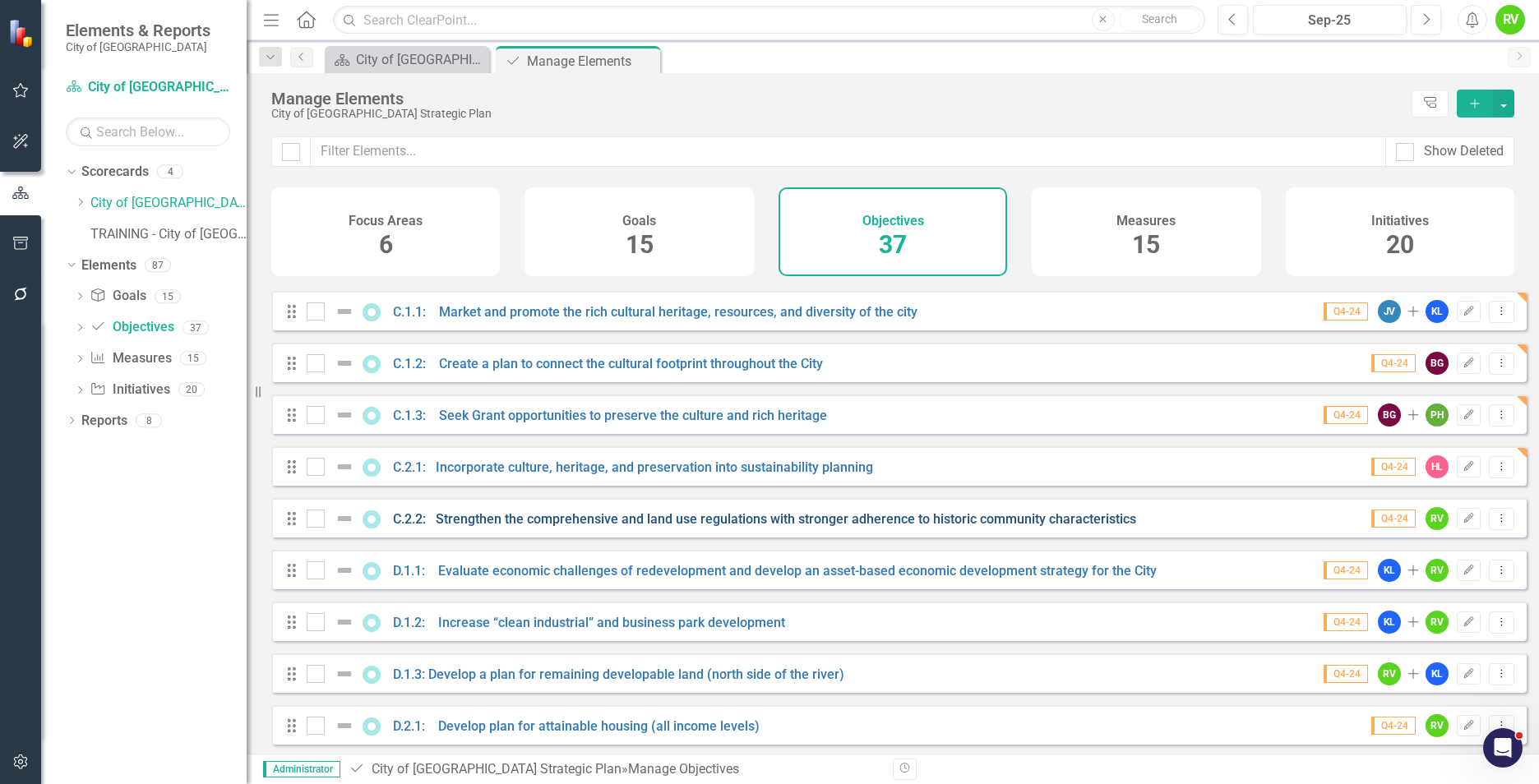
click at [576, 527] on link "C.2.2: Strengthen the comprehensive and land use regulations with stronger adhe…" at bounding box center [765, 519] width 743 height 15
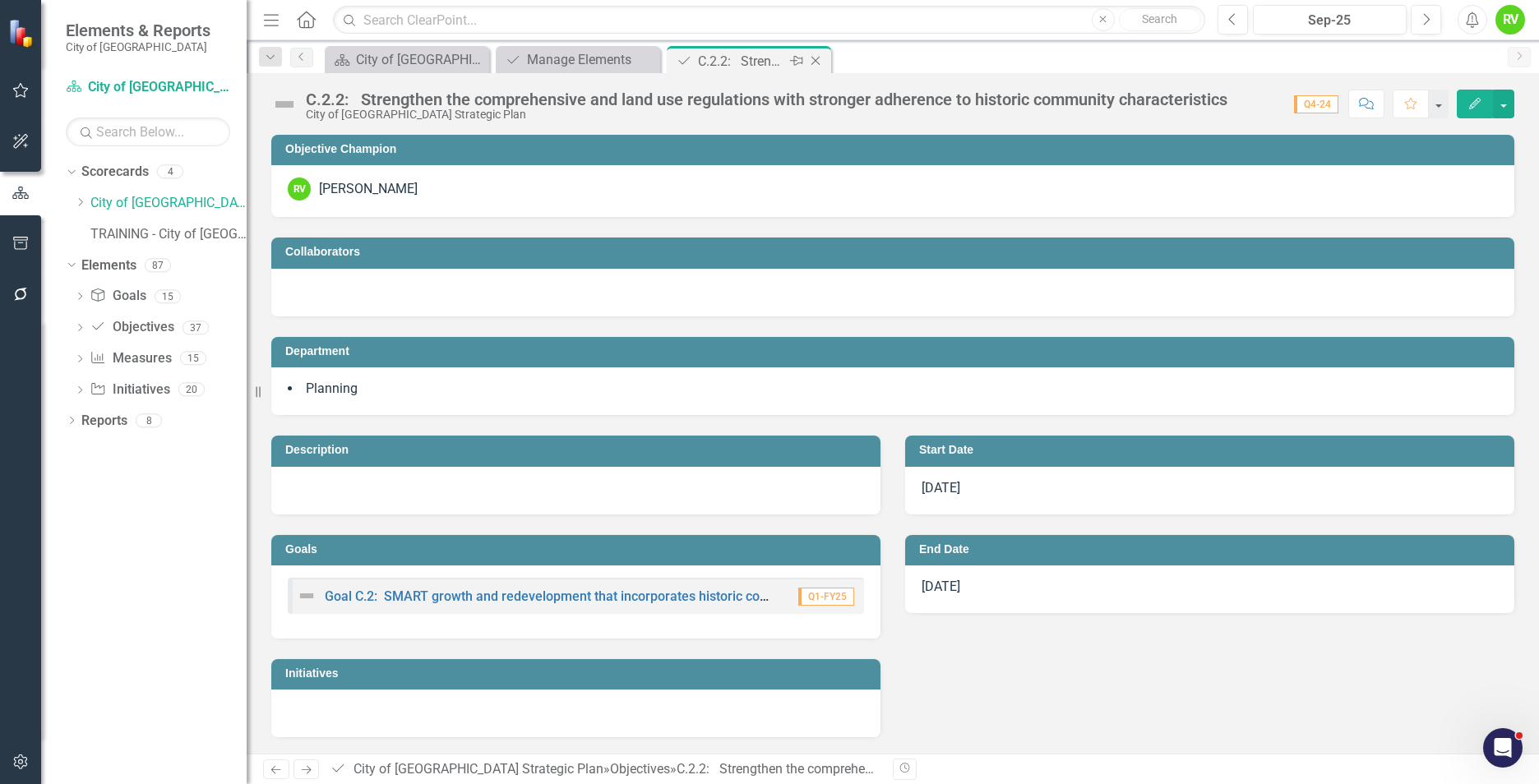
click at [821, 63] on icon "Close" at bounding box center [816, 61] width 16 height 13
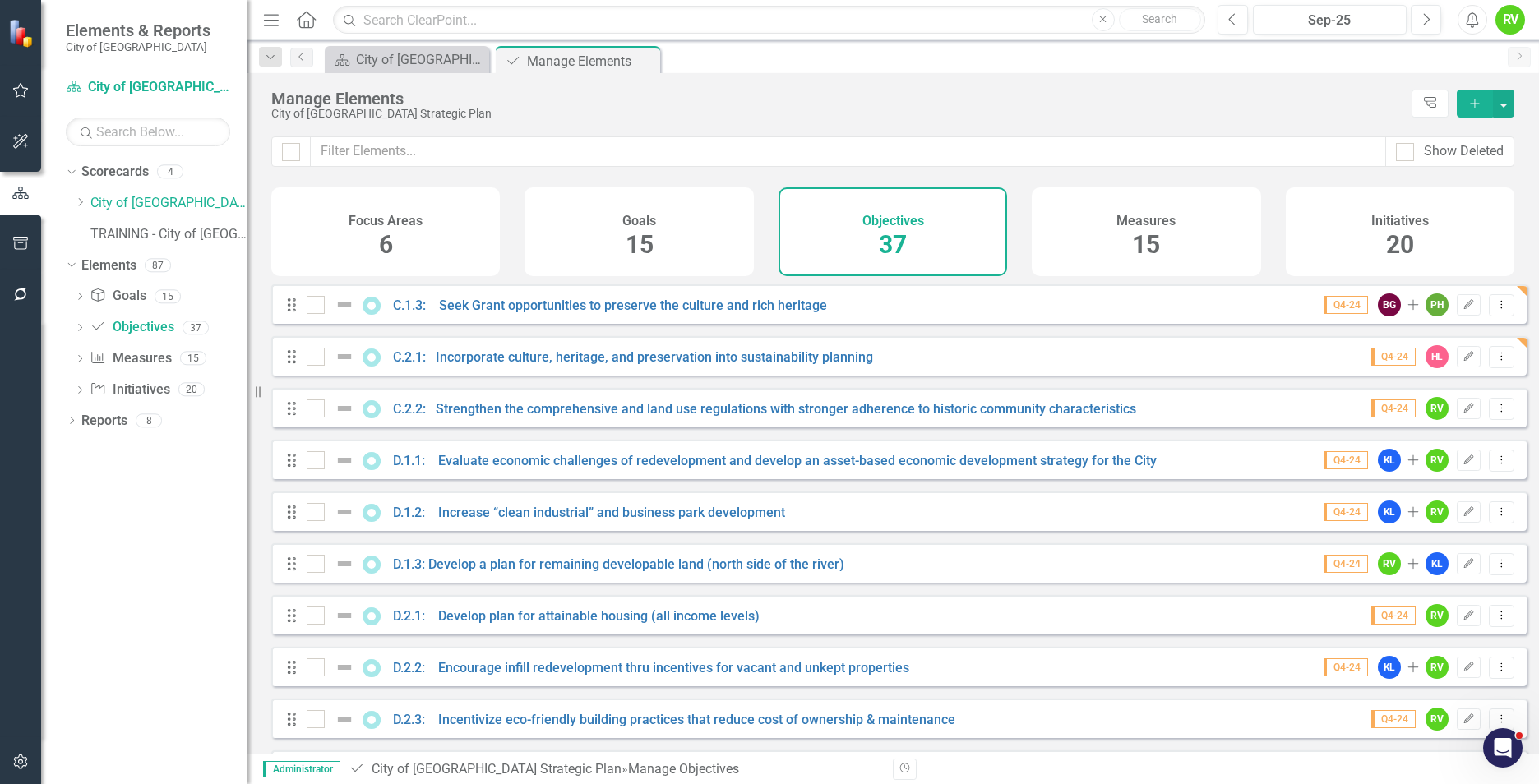
scroll to position [905, 0]
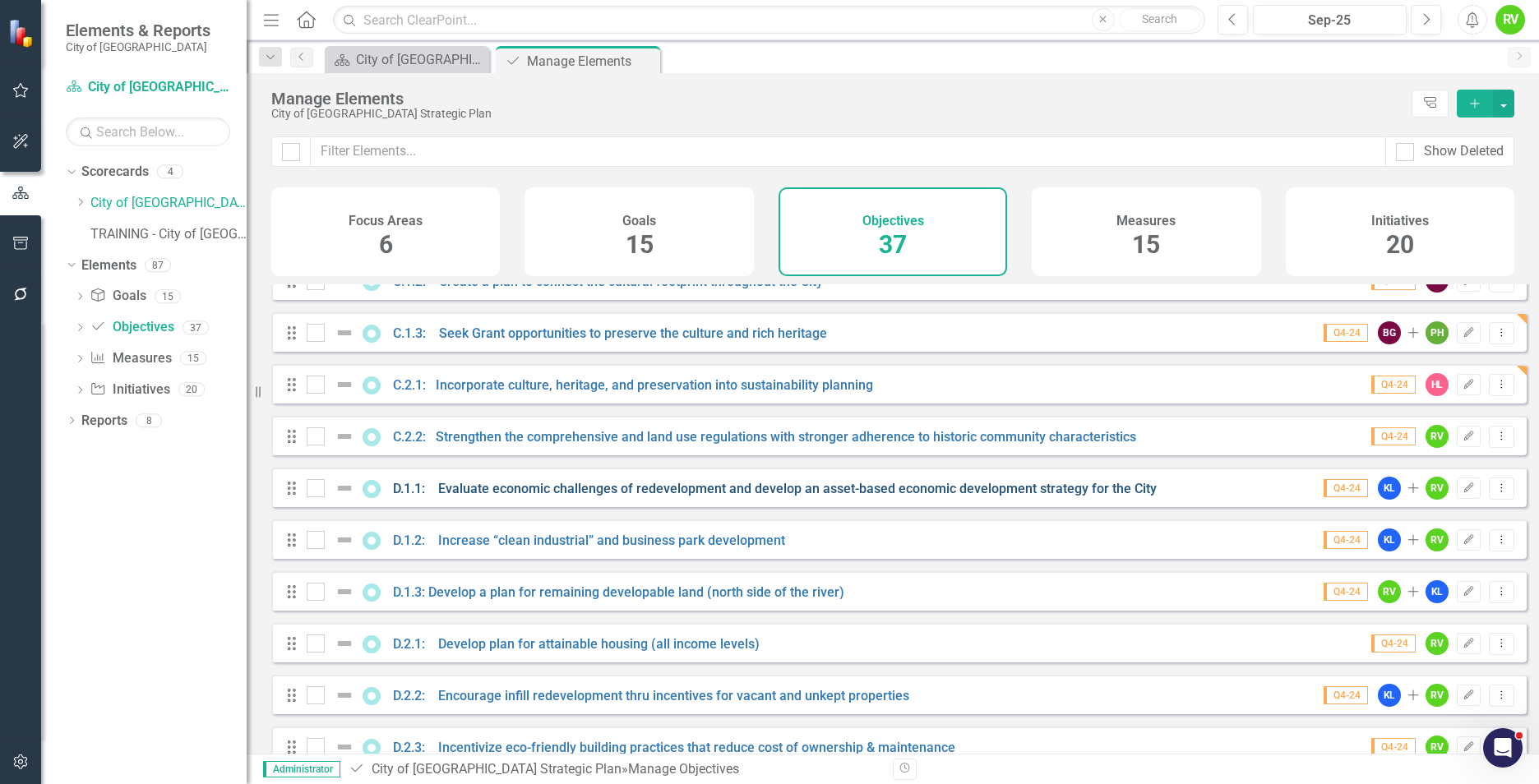
click at [539, 497] on link "D.1.1: Evaluate economic challenges of redevelopment and develop an asset-based…" at bounding box center [775, 488] width 764 height 15
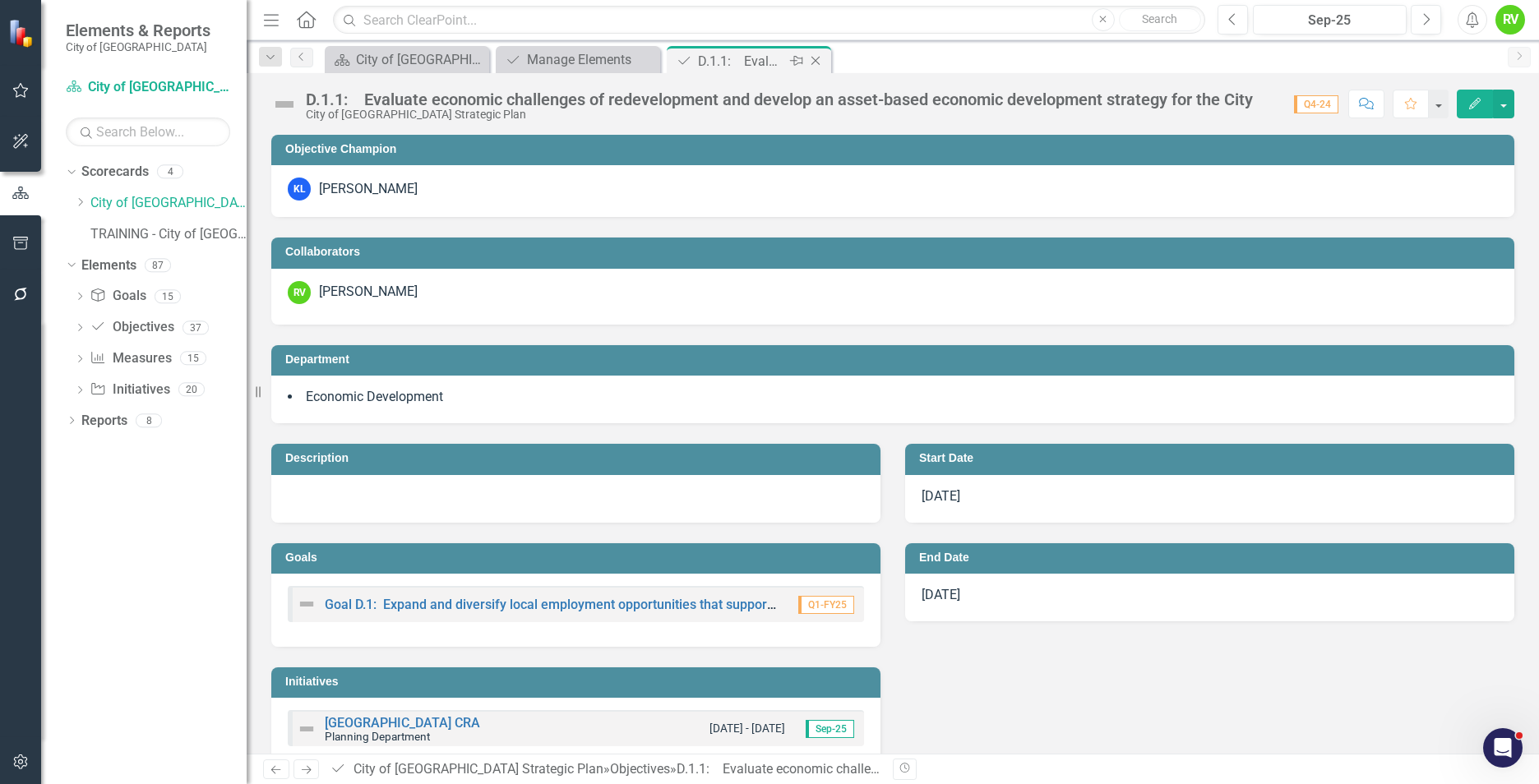
click at [824, 61] on icon "Close" at bounding box center [816, 61] width 16 height 13
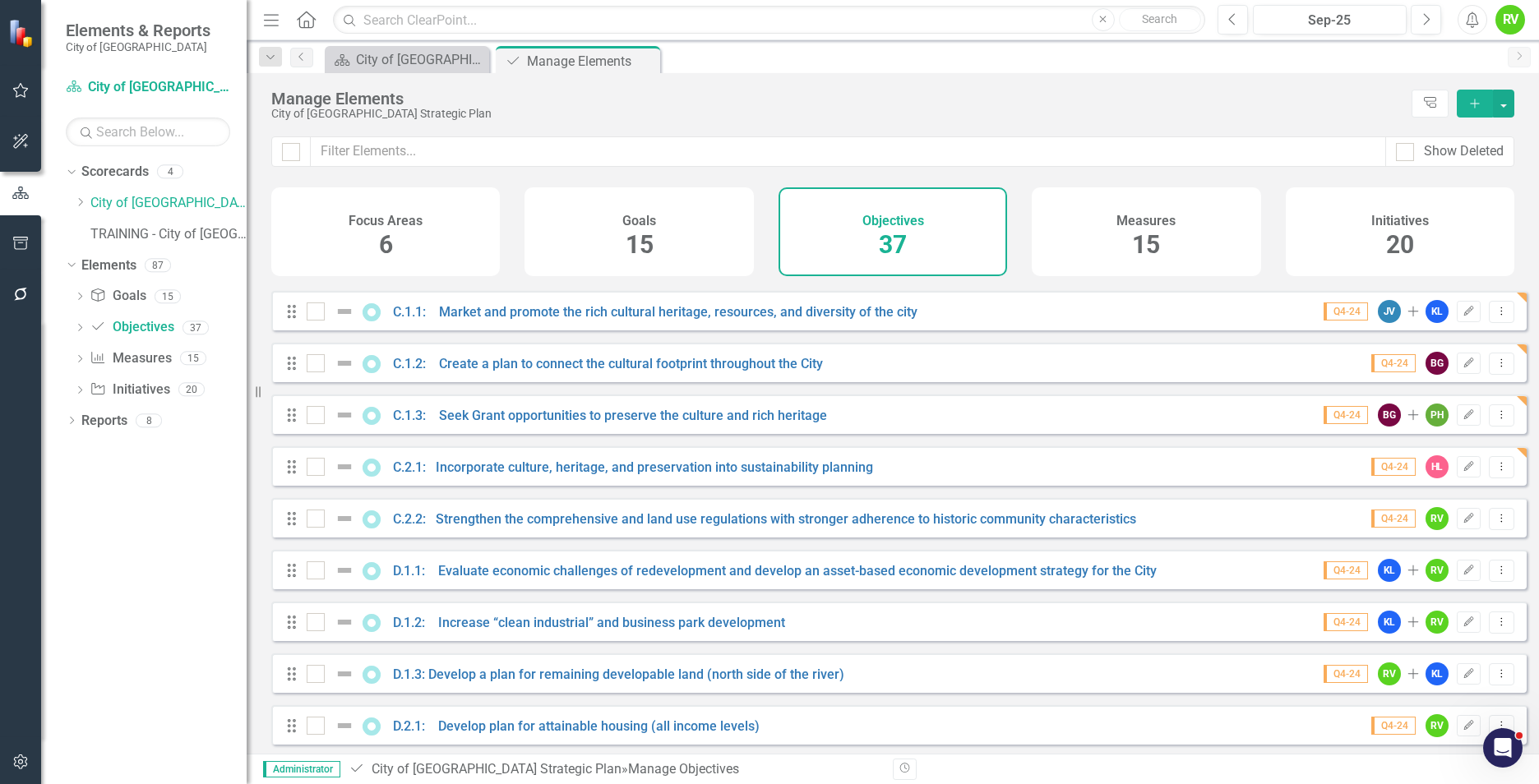
scroll to position [905, 0]
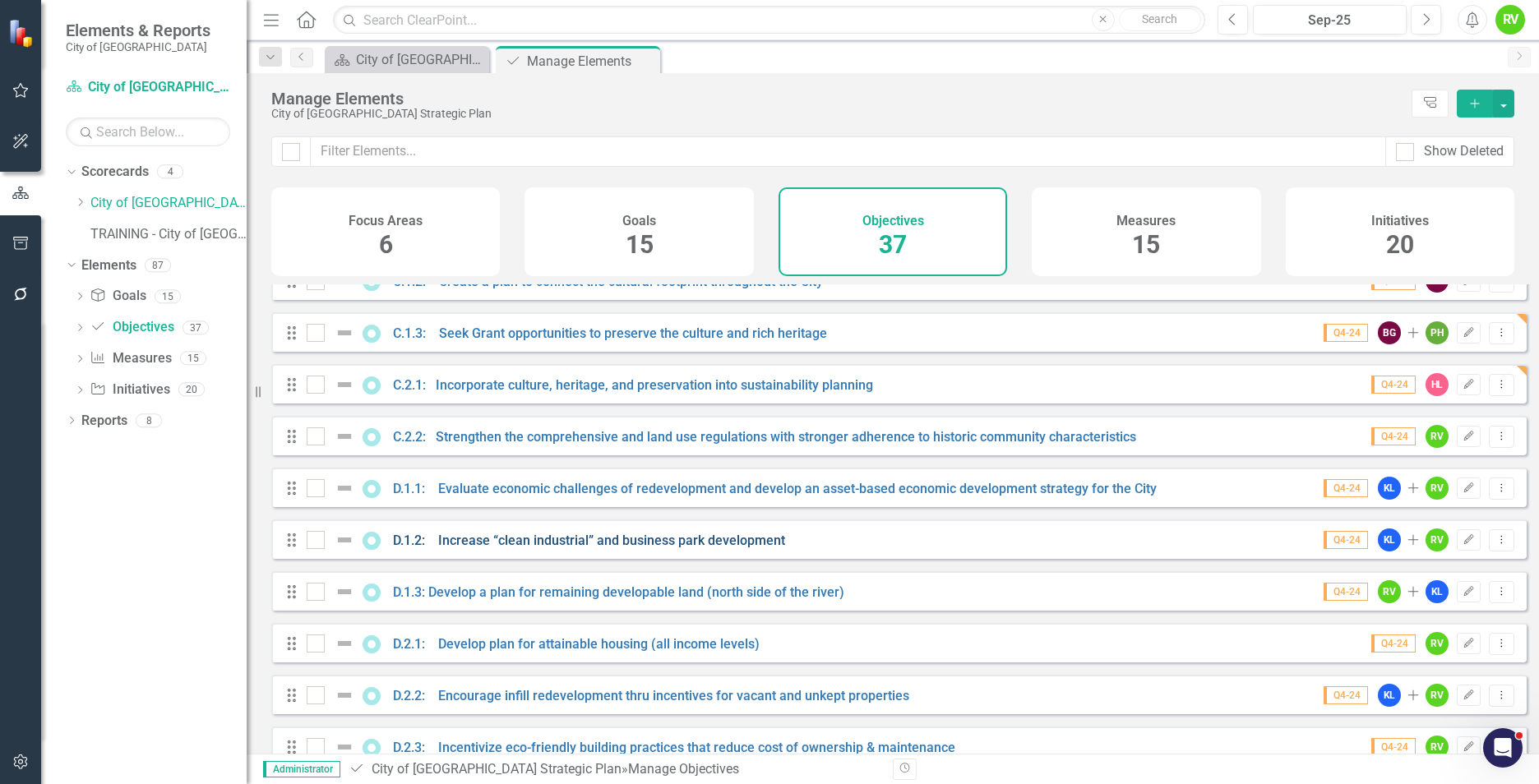
click at [489, 549] on link "D.1.2: Increase “clean industrial” and business park development" at bounding box center [590, 540] width 392 height 15
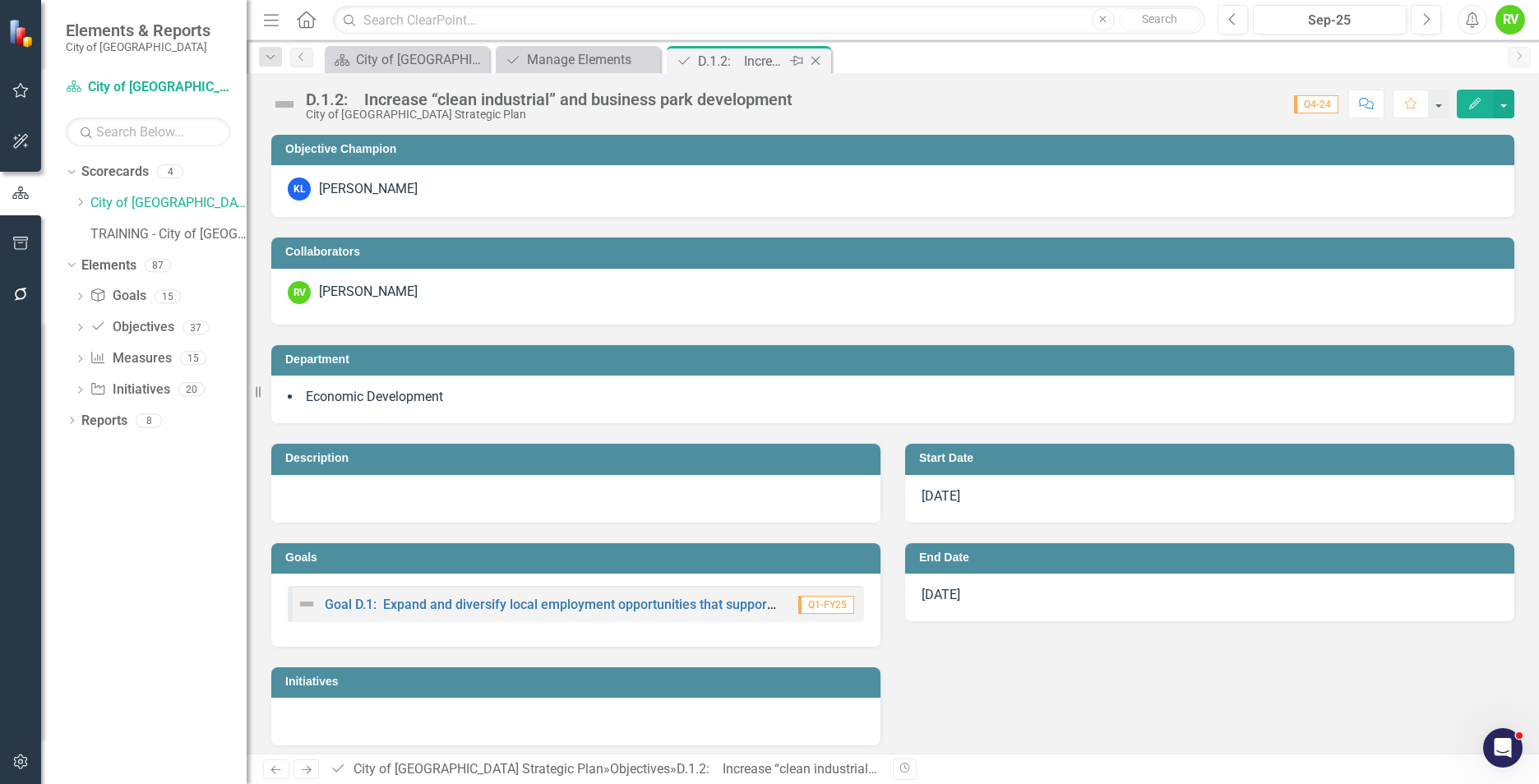
click at [817, 58] on icon "Close" at bounding box center [816, 61] width 16 height 13
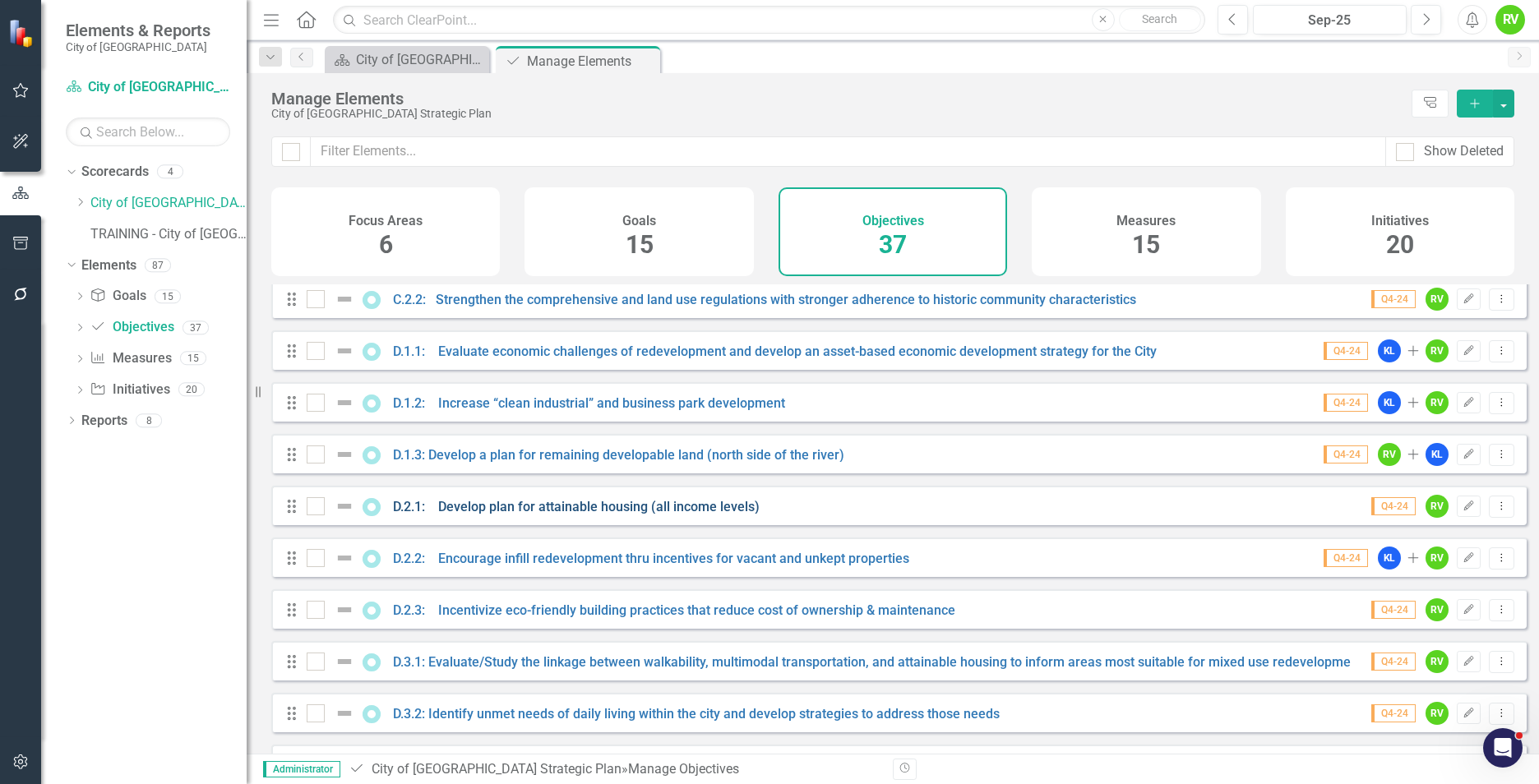
scroll to position [1069, 0]
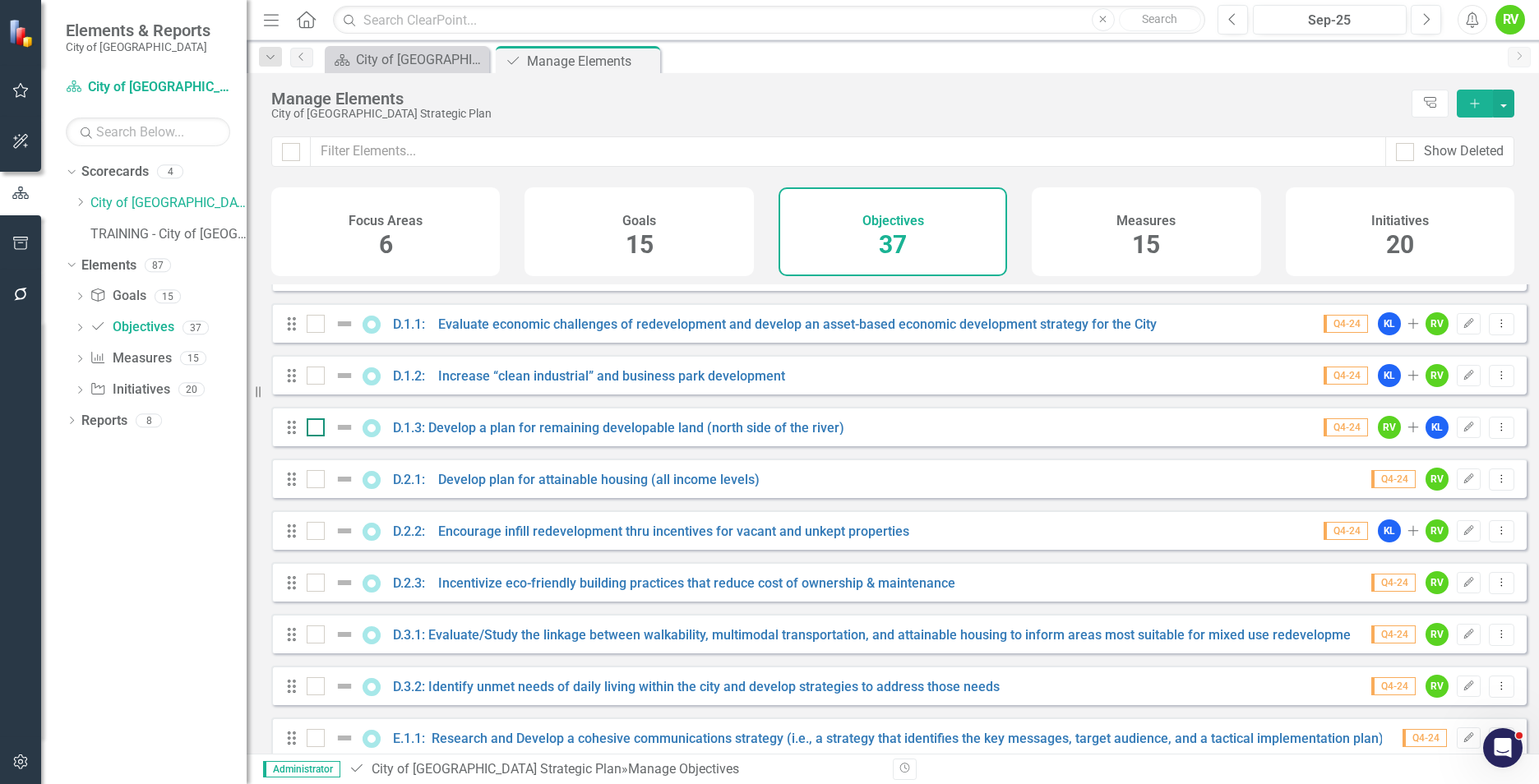
click at [314, 429] on input "checkbox" at bounding box center [313, 424] width 11 height 11
checkbox input "true"
click at [309, 489] on div at bounding box center [316, 480] width 18 height 18
click at [309, 481] on input "checkbox" at bounding box center [313, 476] width 11 height 11
checkbox input "true"
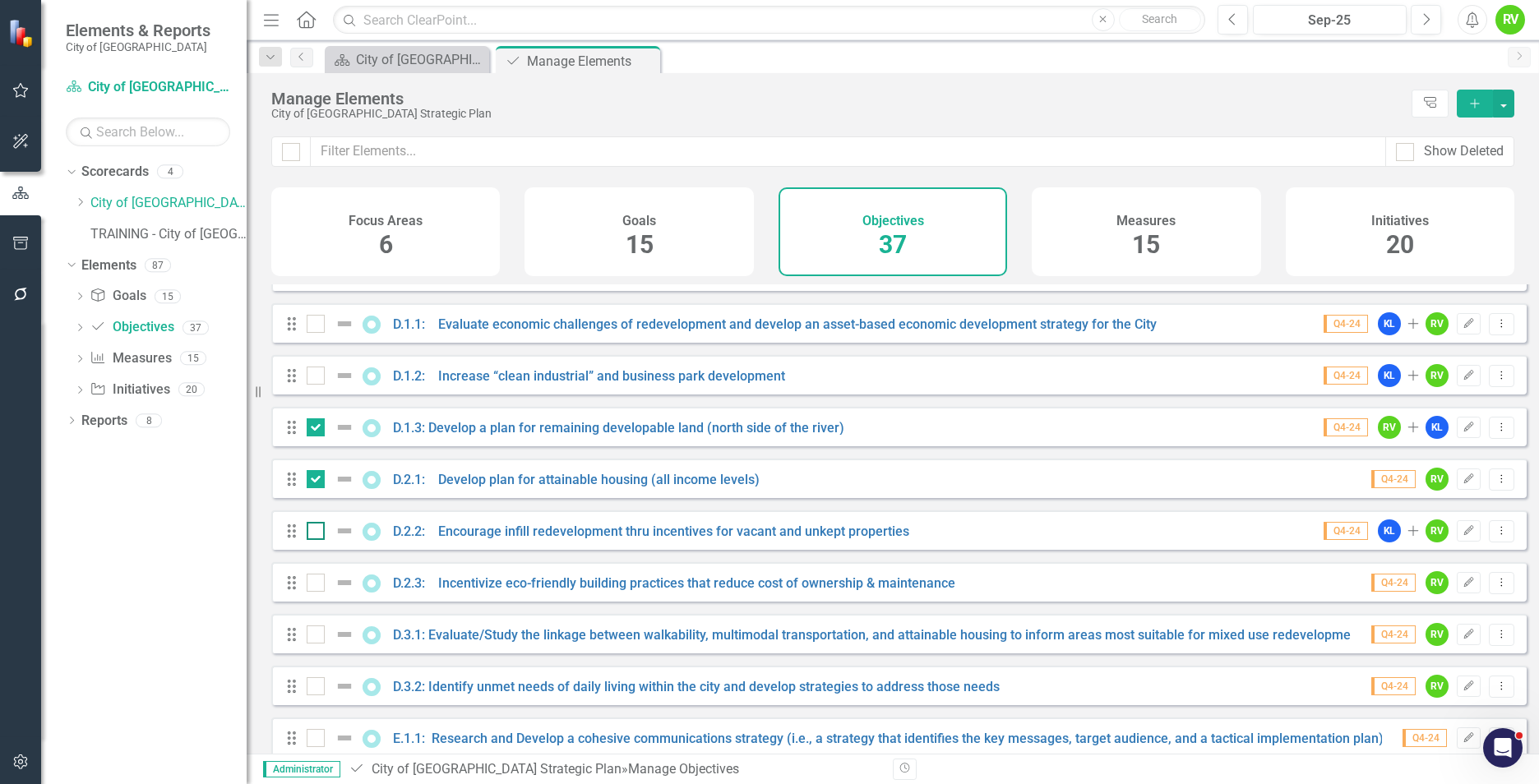
click at [319, 541] on div at bounding box center [316, 531] width 18 height 18
click at [317, 532] on input "checkbox" at bounding box center [313, 528] width 11 height 11
checkbox input "true"
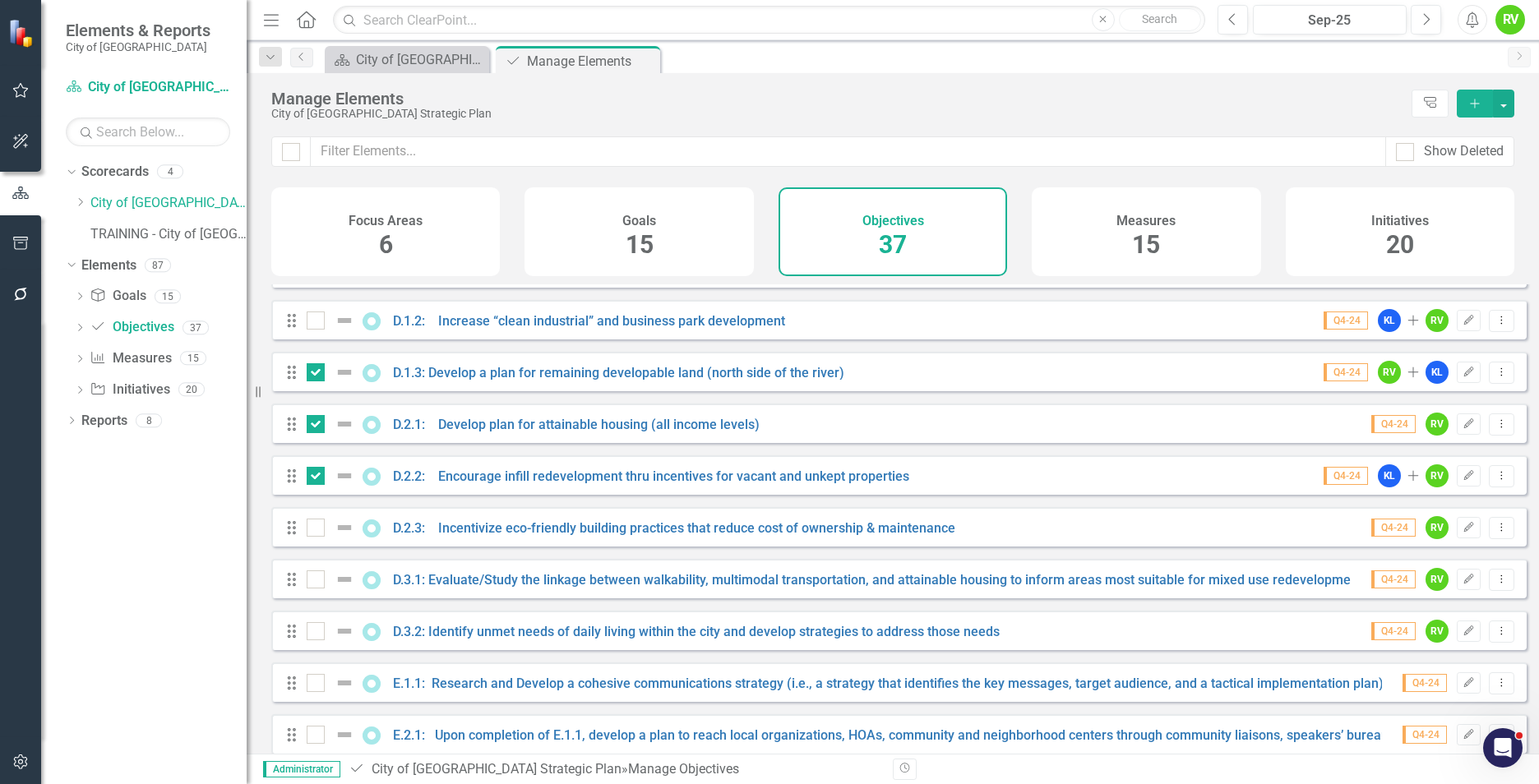
scroll to position [1151, 0]
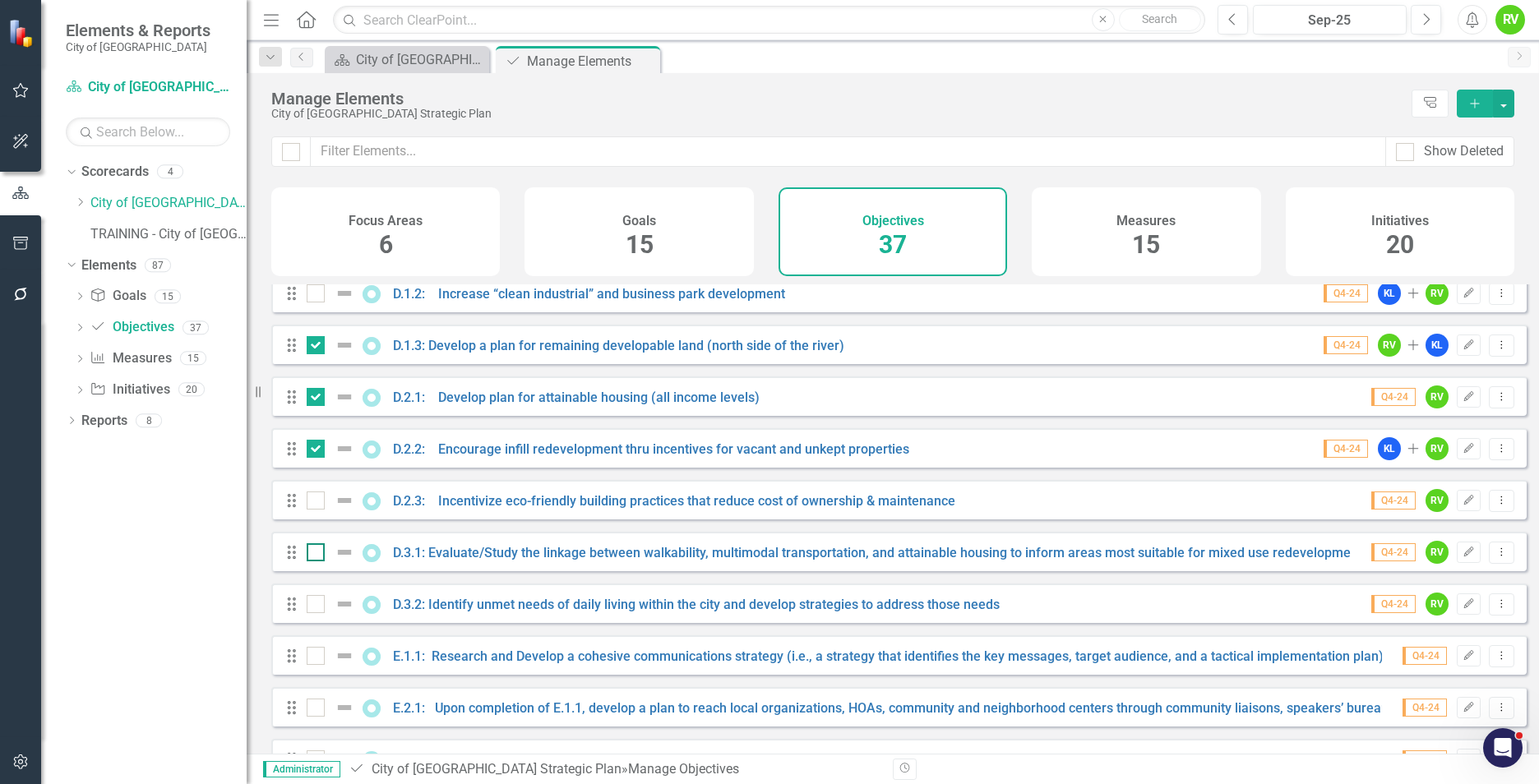
click at [314, 561] on div at bounding box center [316, 552] width 18 height 18
click at [314, 554] on input "checkbox" at bounding box center [313, 549] width 11 height 11
checkbox input "true"
click at [313, 606] on input "checkbox" at bounding box center [313, 600] width 11 height 11
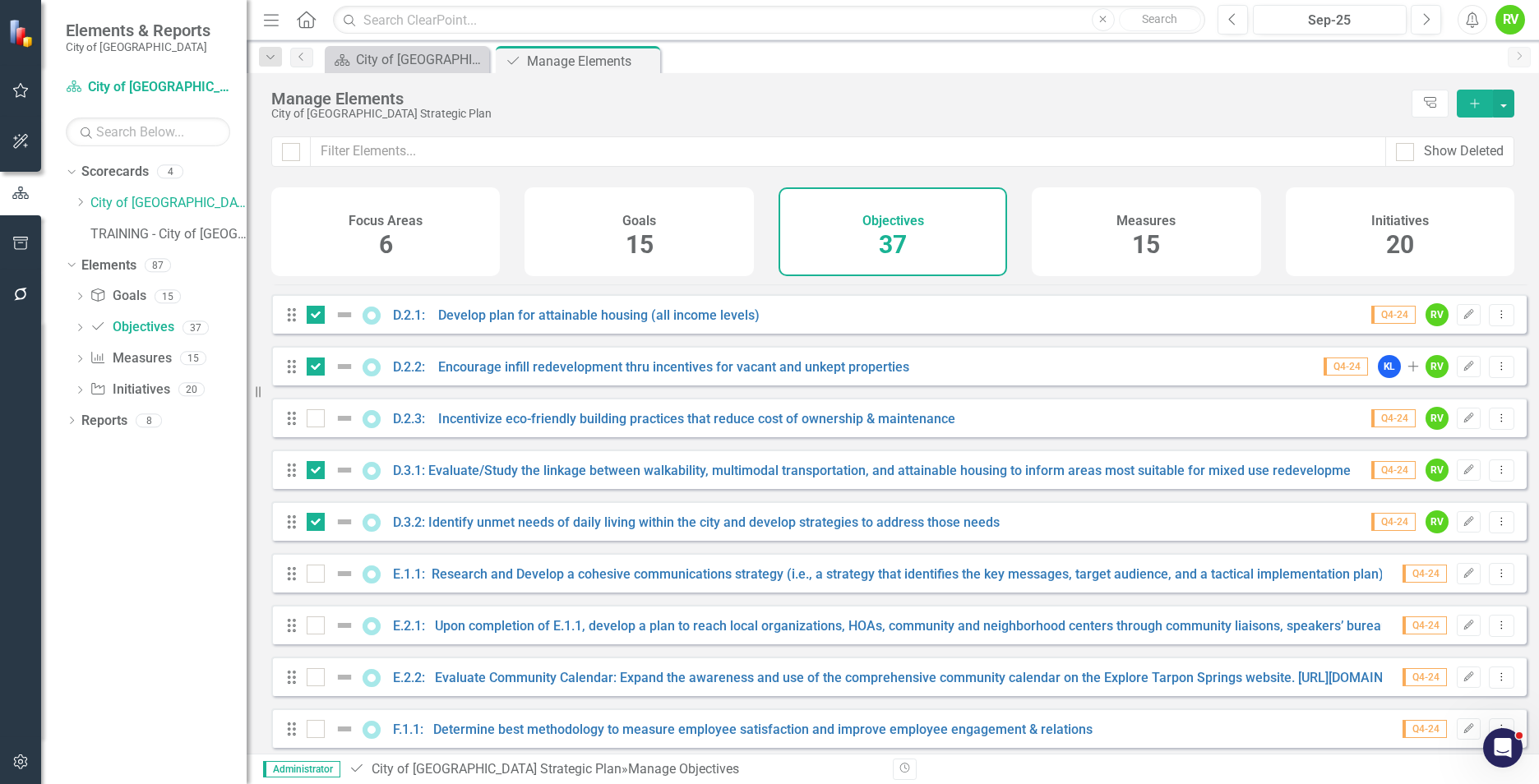
drag, startPoint x: 313, startPoint y: 531, endPoint x: 315, endPoint y: 521, distance: 10.2
click at [313, 523] on input "checkbox" at bounding box center [313, 519] width 11 height 11
checkbox input "false"
click at [316, 480] on div at bounding box center [316, 471] width 18 height 18
click at [316, 471] on input "checkbox" at bounding box center [313, 467] width 11 height 11
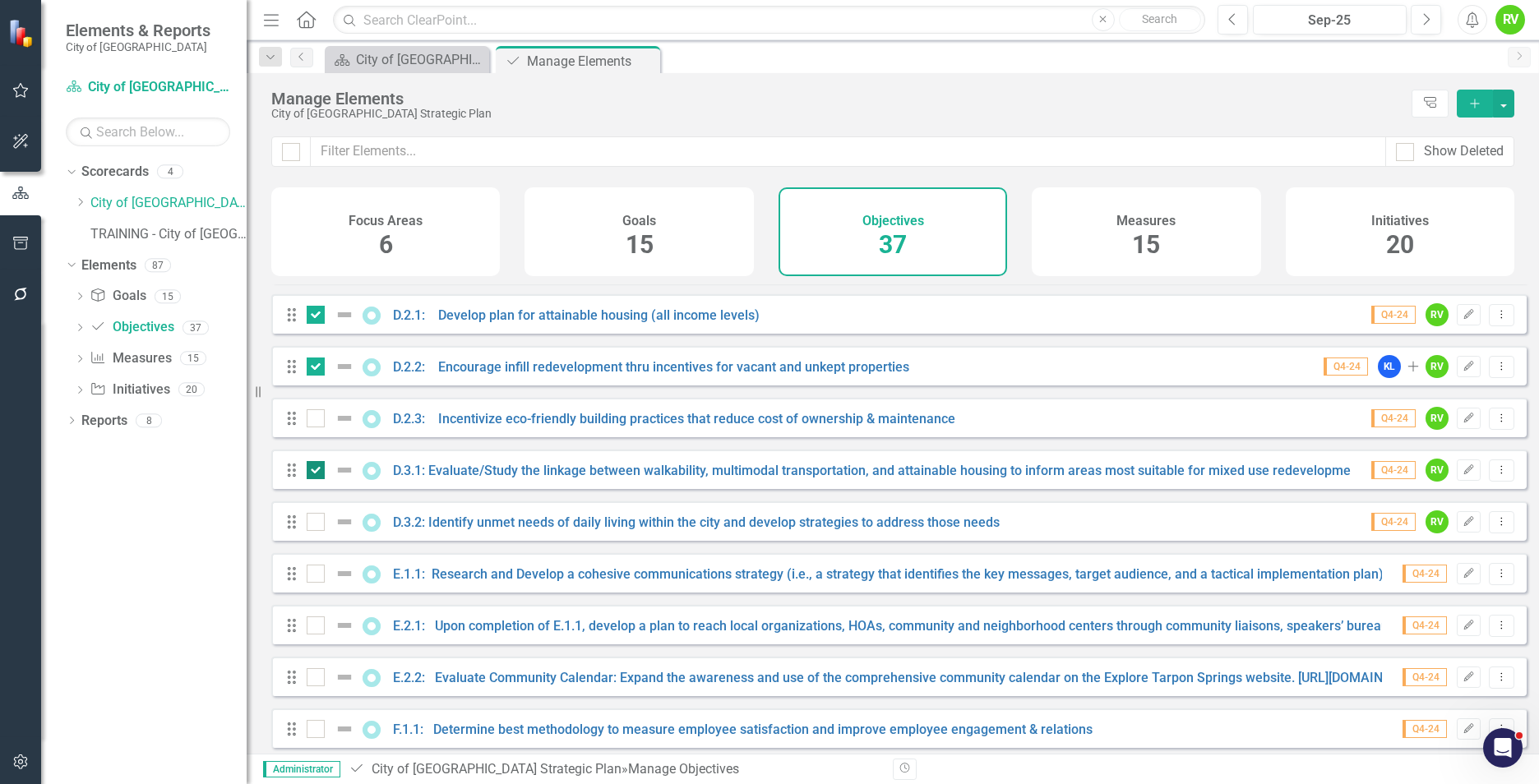
checkbox input "false"
click at [313, 376] on div at bounding box center [316, 367] width 18 height 18
click at [313, 368] on input "checkbox" at bounding box center [313, 363] width 11 height 11
checkbox input "false"
click at [317, 324] on div at bounding box center [316, 315] width 18 height 18
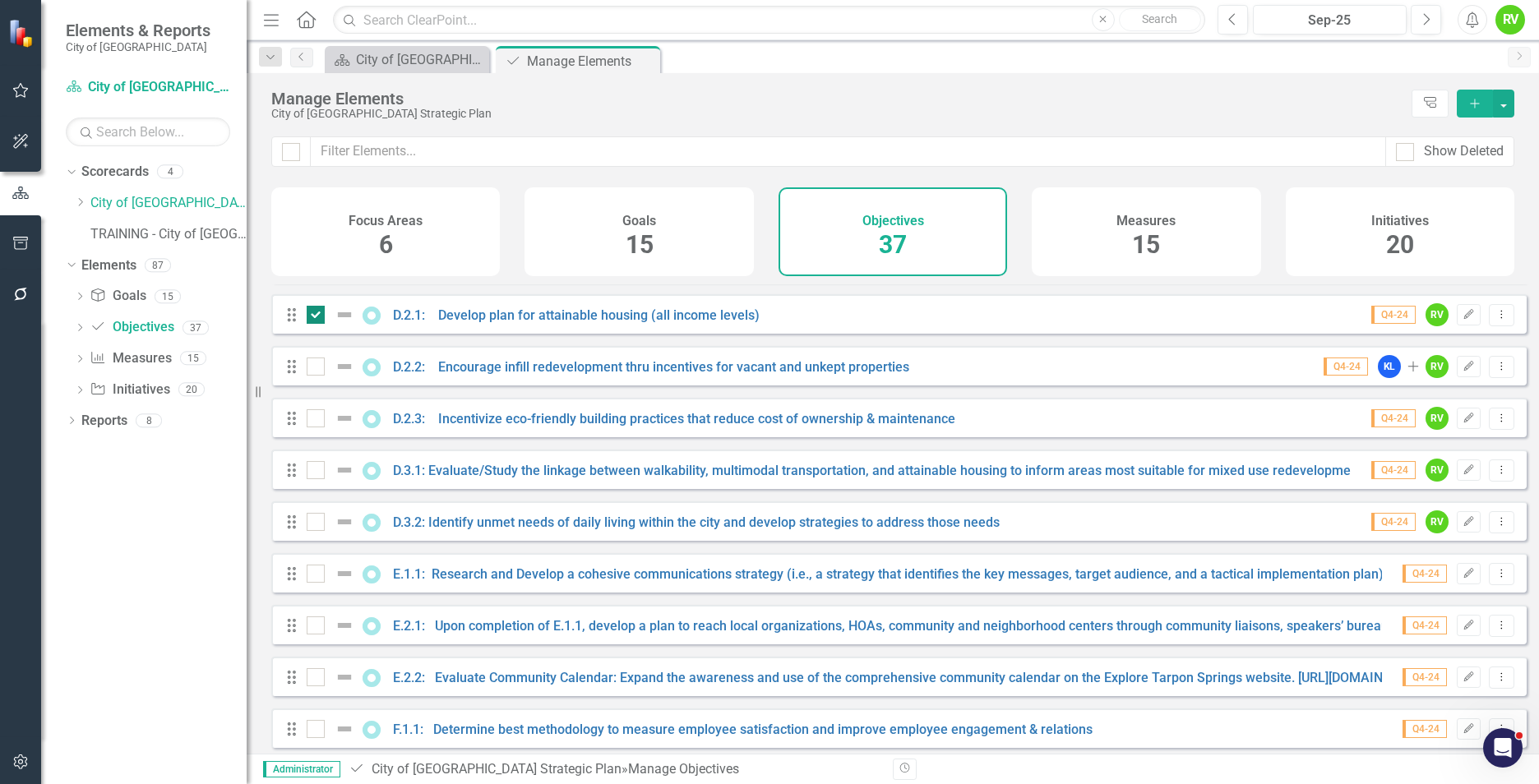
click at [317, 316] on input "checkbox" at bounding box center [313, 312] width 11 height 11
checkbox input "false"
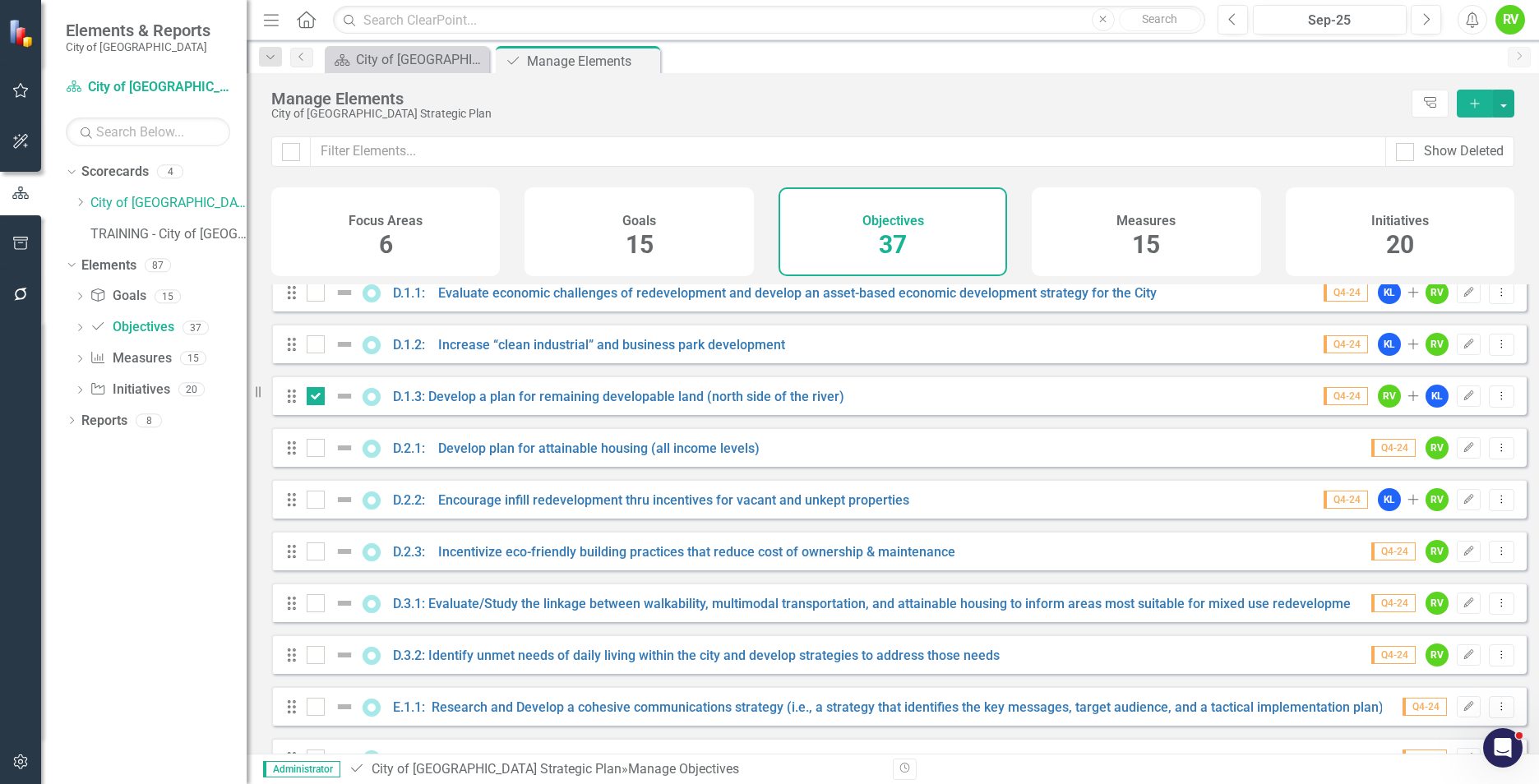
scroll to position [1069, 0]
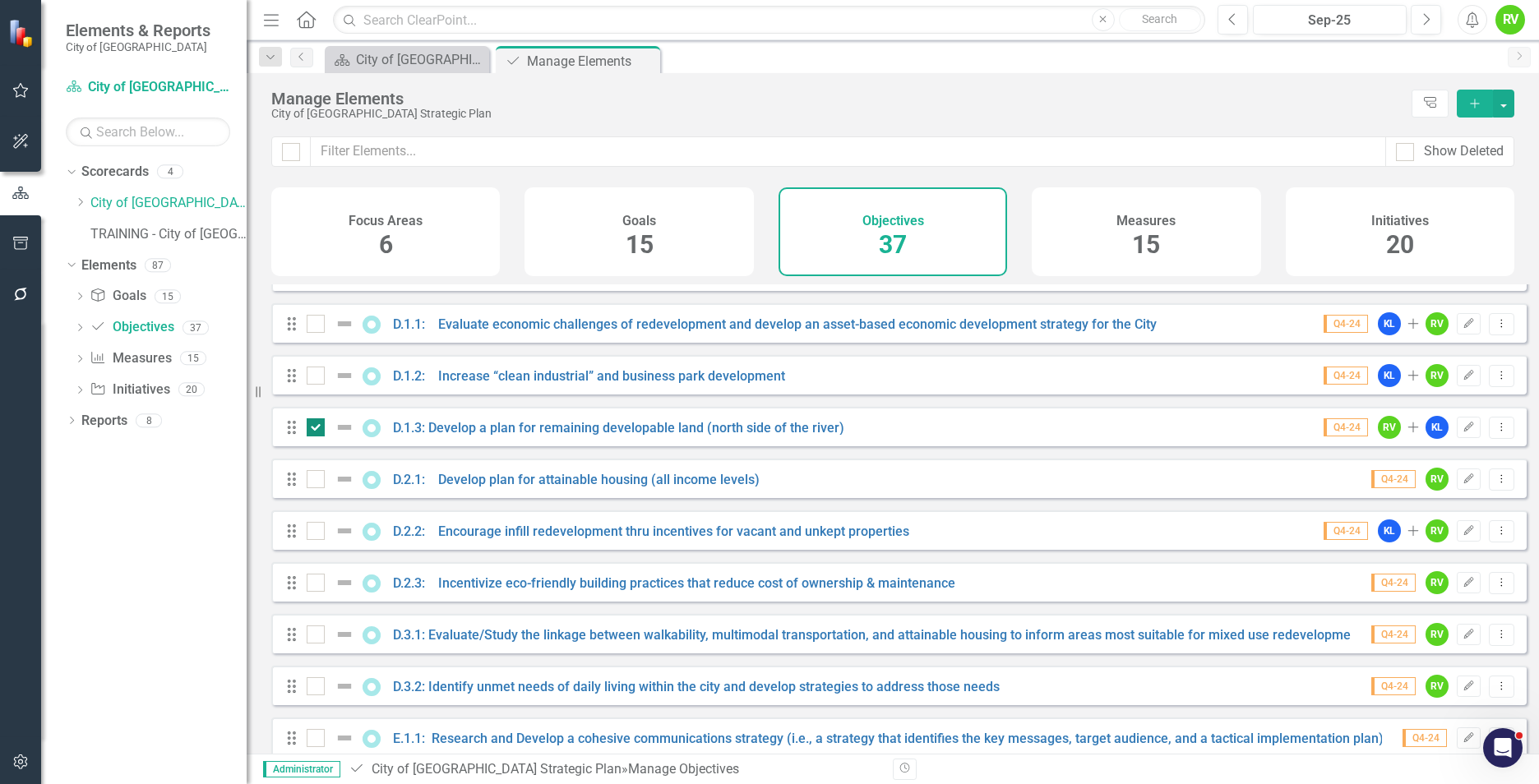
click at [310, 429] on input "checkbox" at bounding box center [313, 424] width 11 height 11
checkbox input "false"
click at [522, 436] on link "D.1.3: Develop a plan for remaining developable land (north side of the river)" at bounding box center [619, 427] width 452 height 15
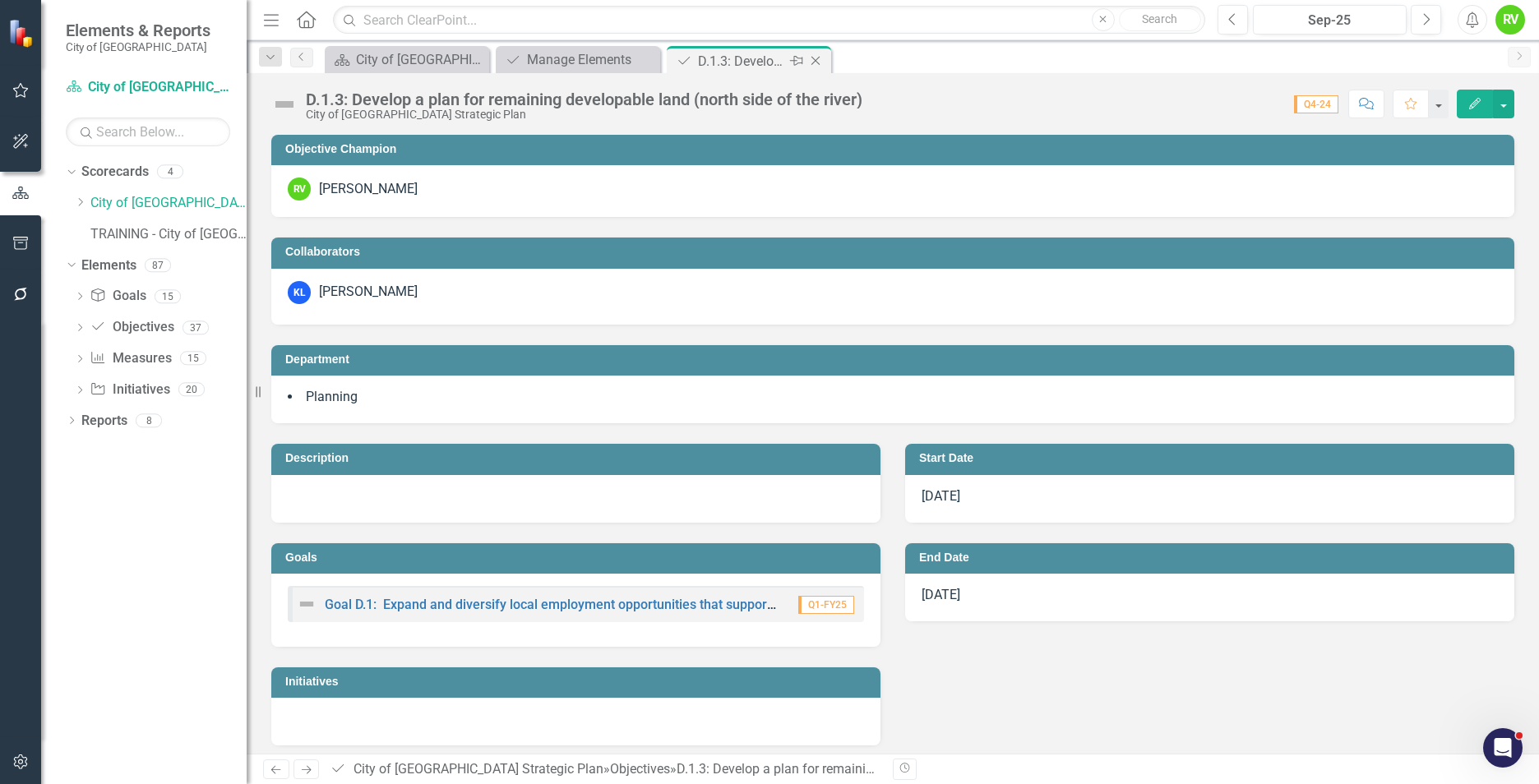
click at [822, 65] on icon "Close" at bounding box center [816, 61] width 16 height 13
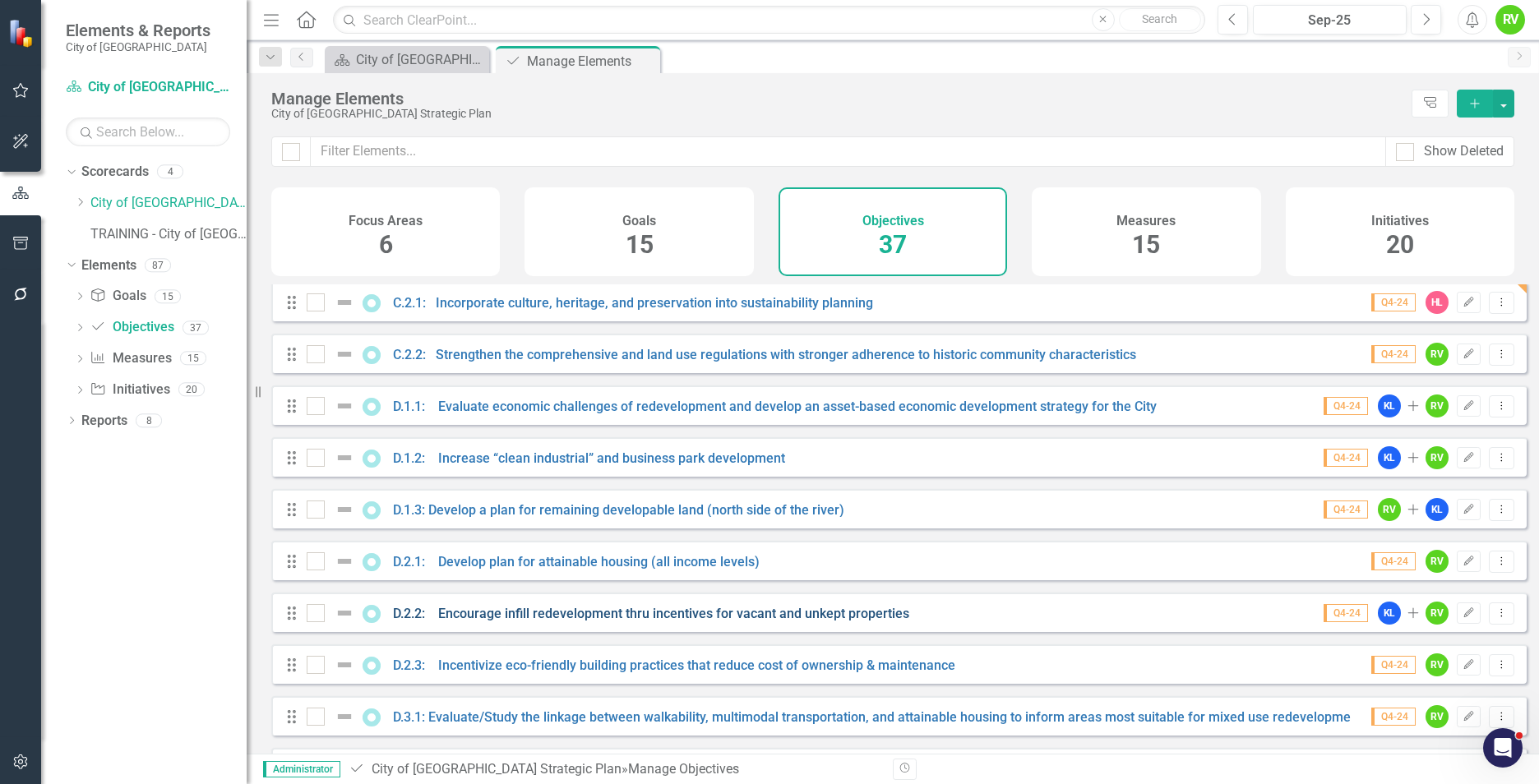
scroll to position [1069, 0]
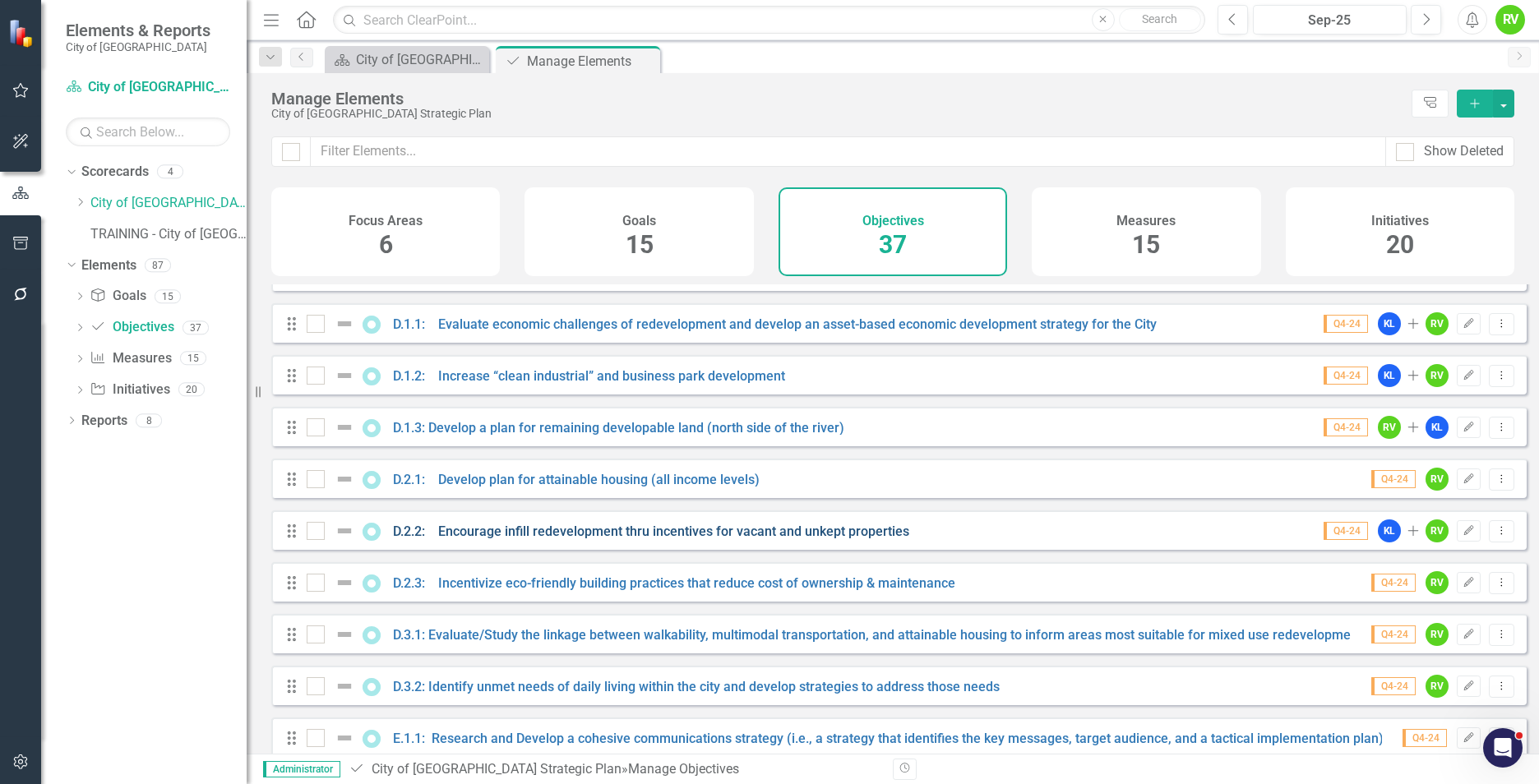
click at [555, 540] on link "D.2.2: Encourage infill redevelopment thru incentives for vacant and unkept pro…" at bounding box center [651, 531] width 516 height 15
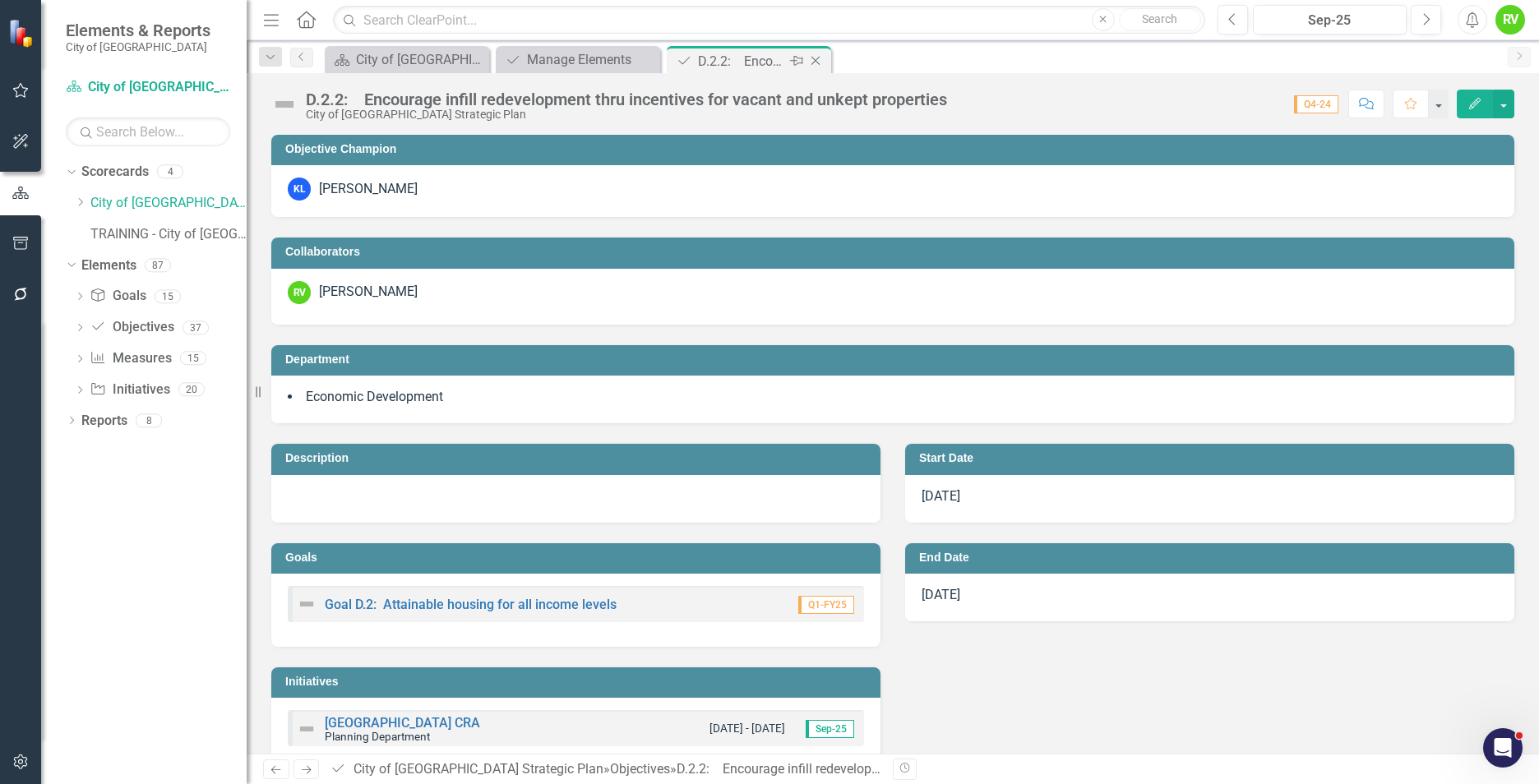
click at [818, 66] on icon "Close" at bounding box center [816, 61] width 16 height 13
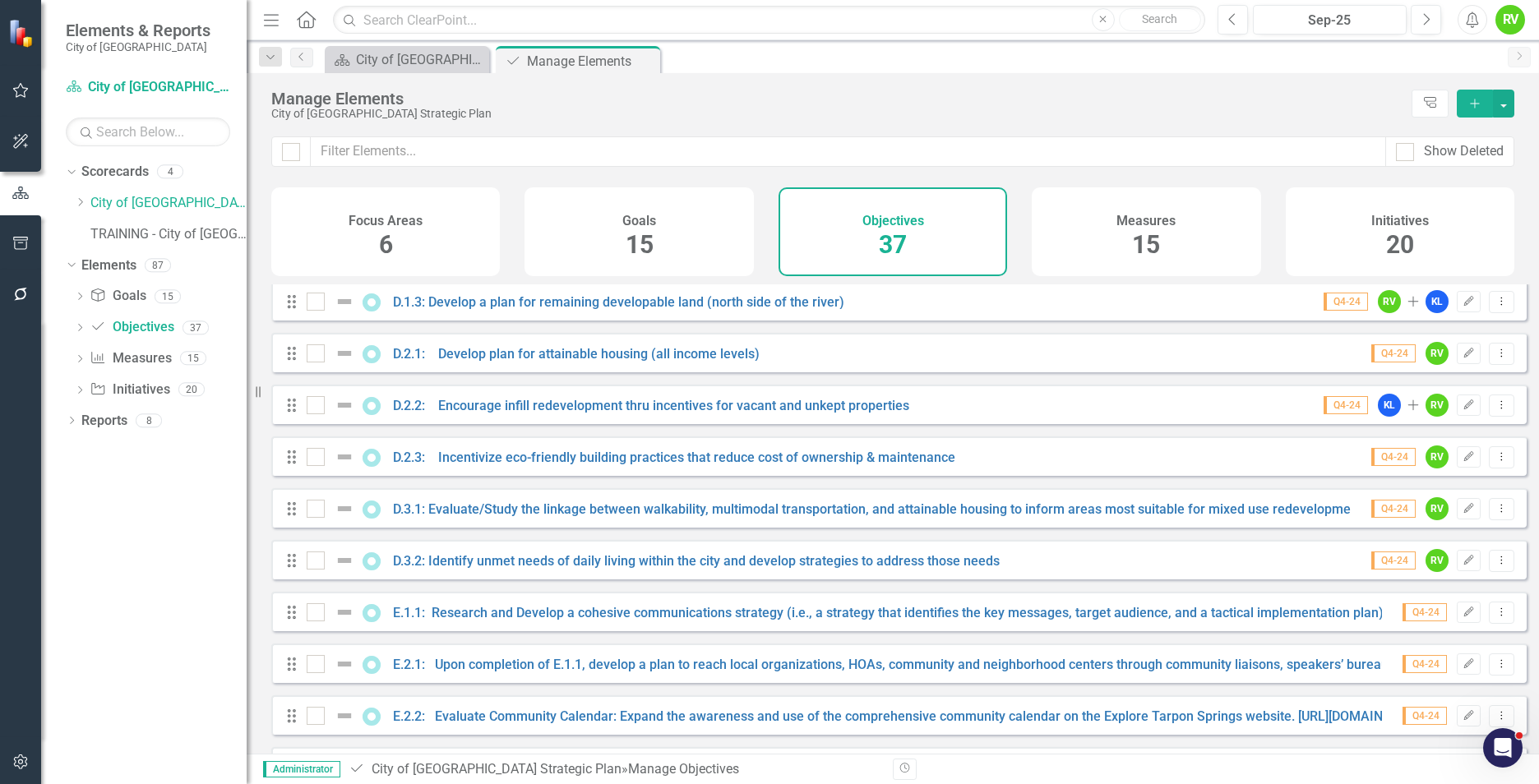
scroll to position [1234, 0]
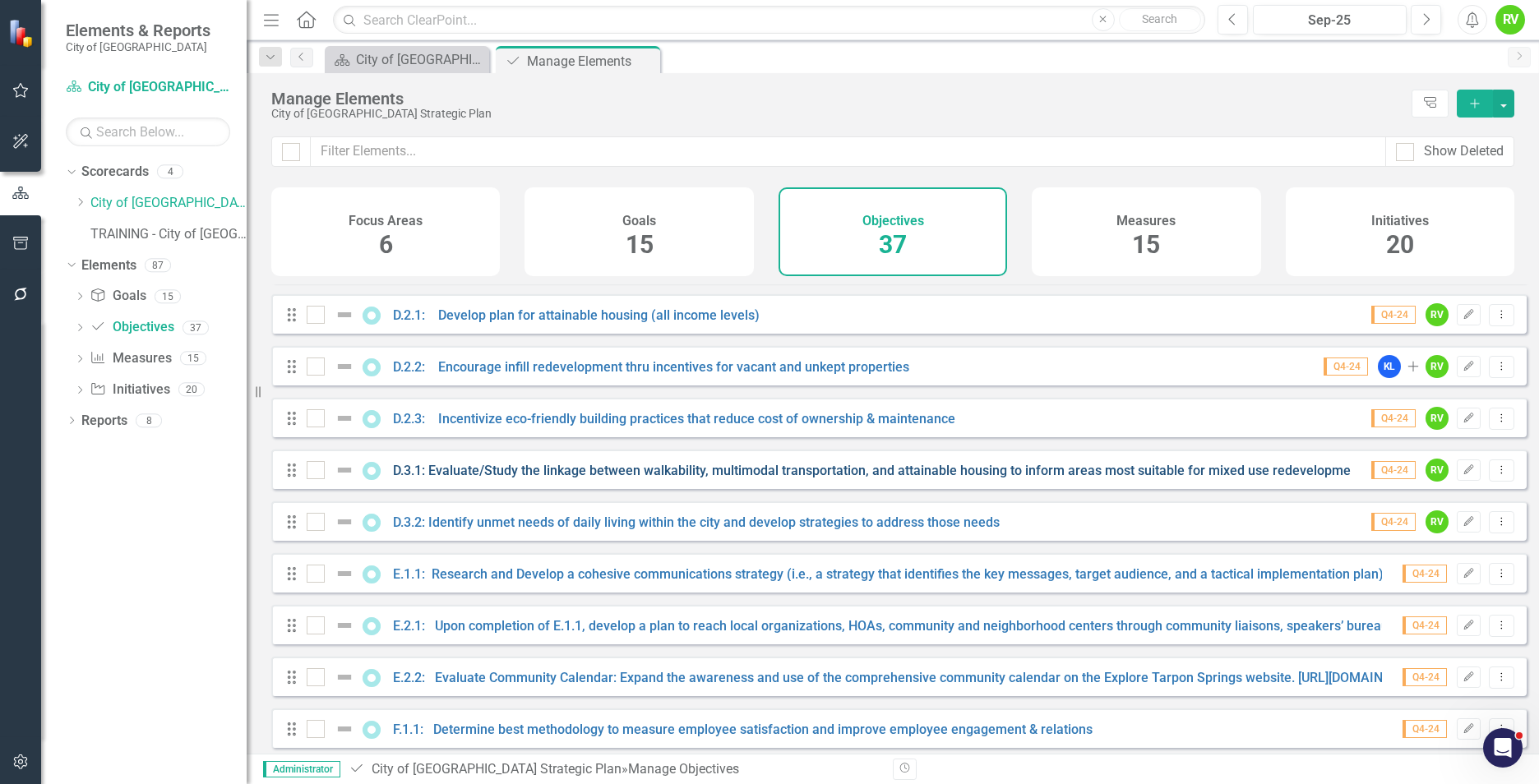
click at [561, 479] on link "D.3.1: Evaluate/Study the linkage between walkability, multimodal transportatio…" at bounding box center [878, 471] width 969 height 15
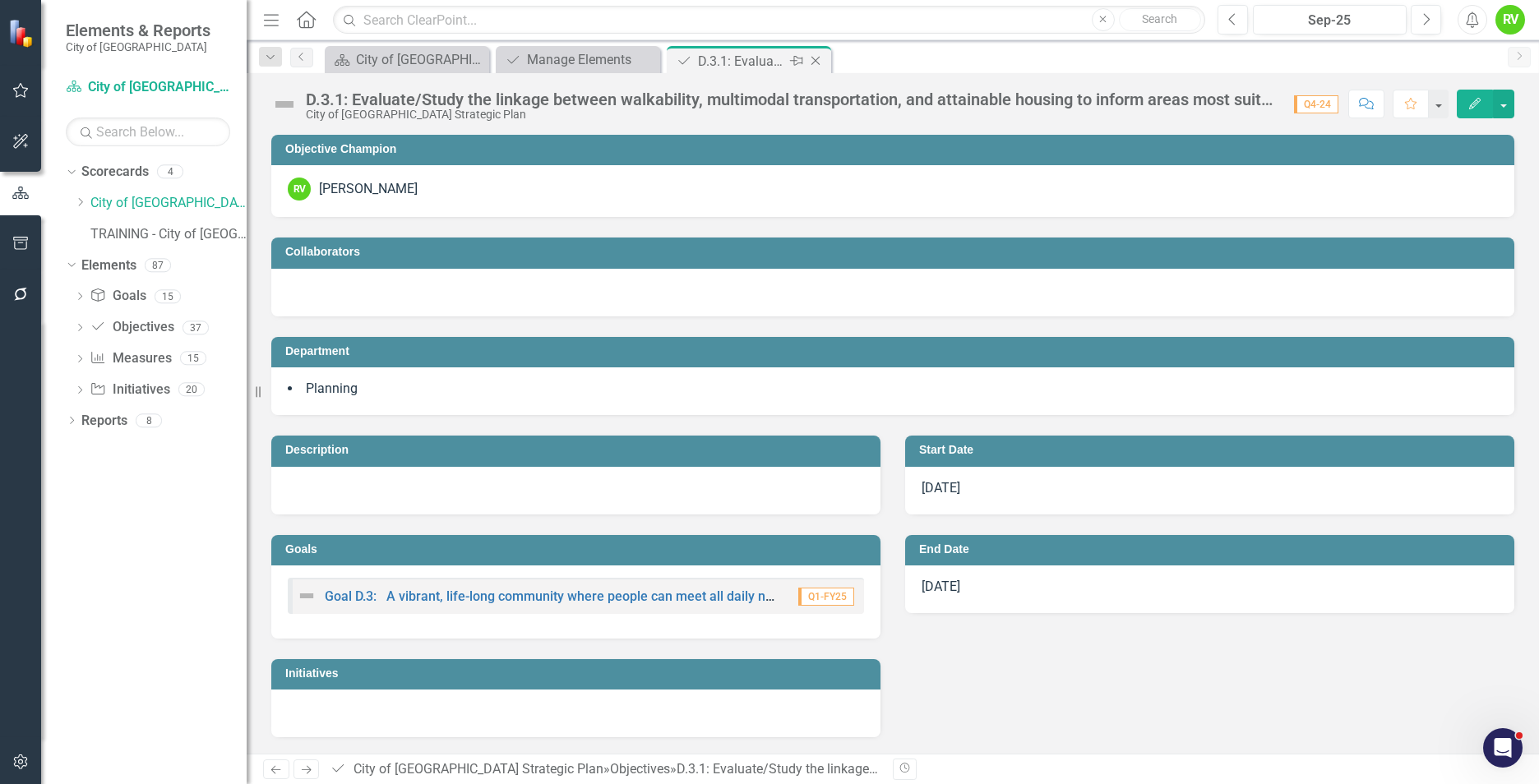
click at [816, 66] on icon "Close" at bounding box center [816, 61] width 16 height 13
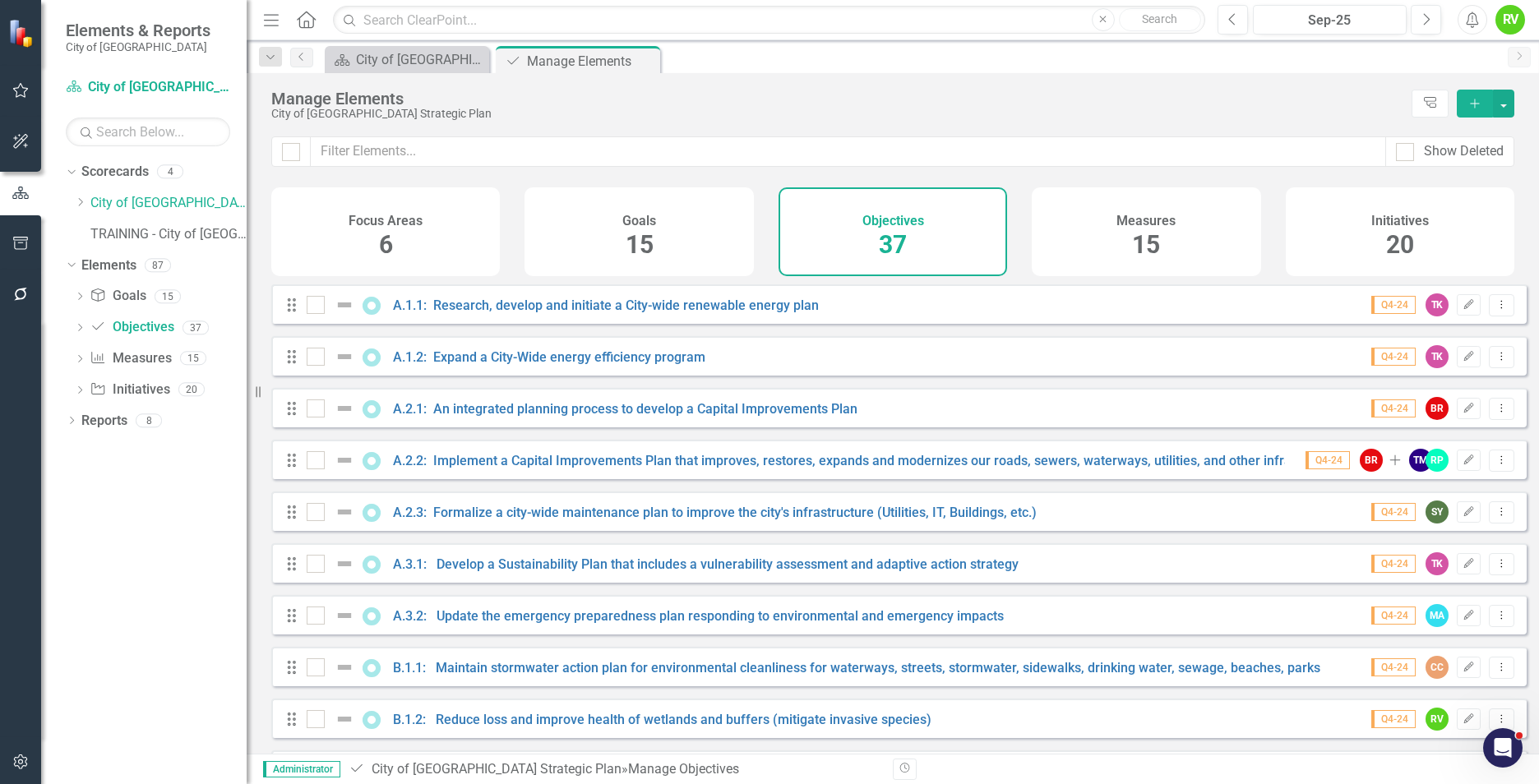
scroll to position [83, 0]
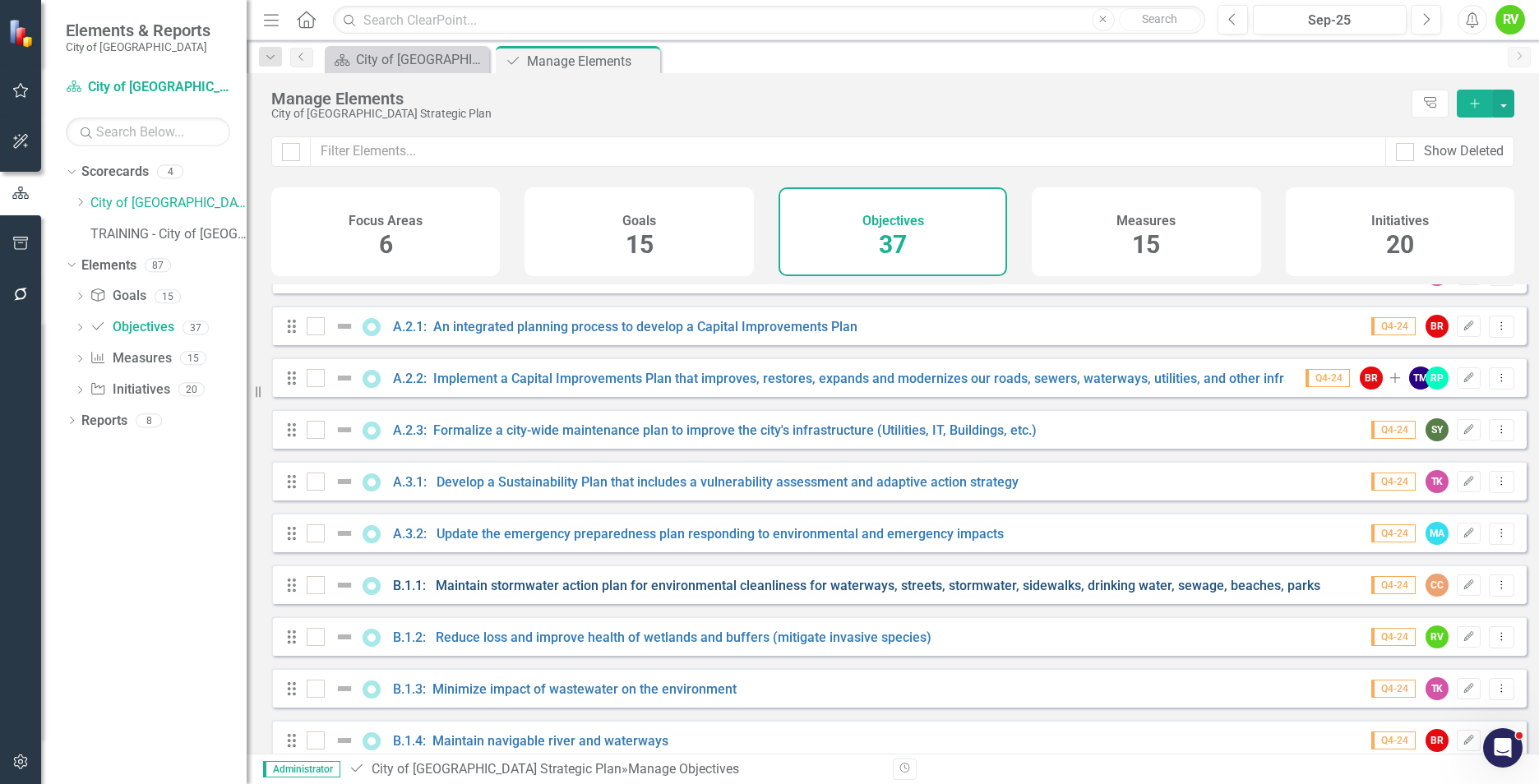
click at [563, 593] on link "B.1.1: Maintain stormwater action plan for environmental cleanliness for waterw…" at bounding box center [857, 585] width 928 height 15
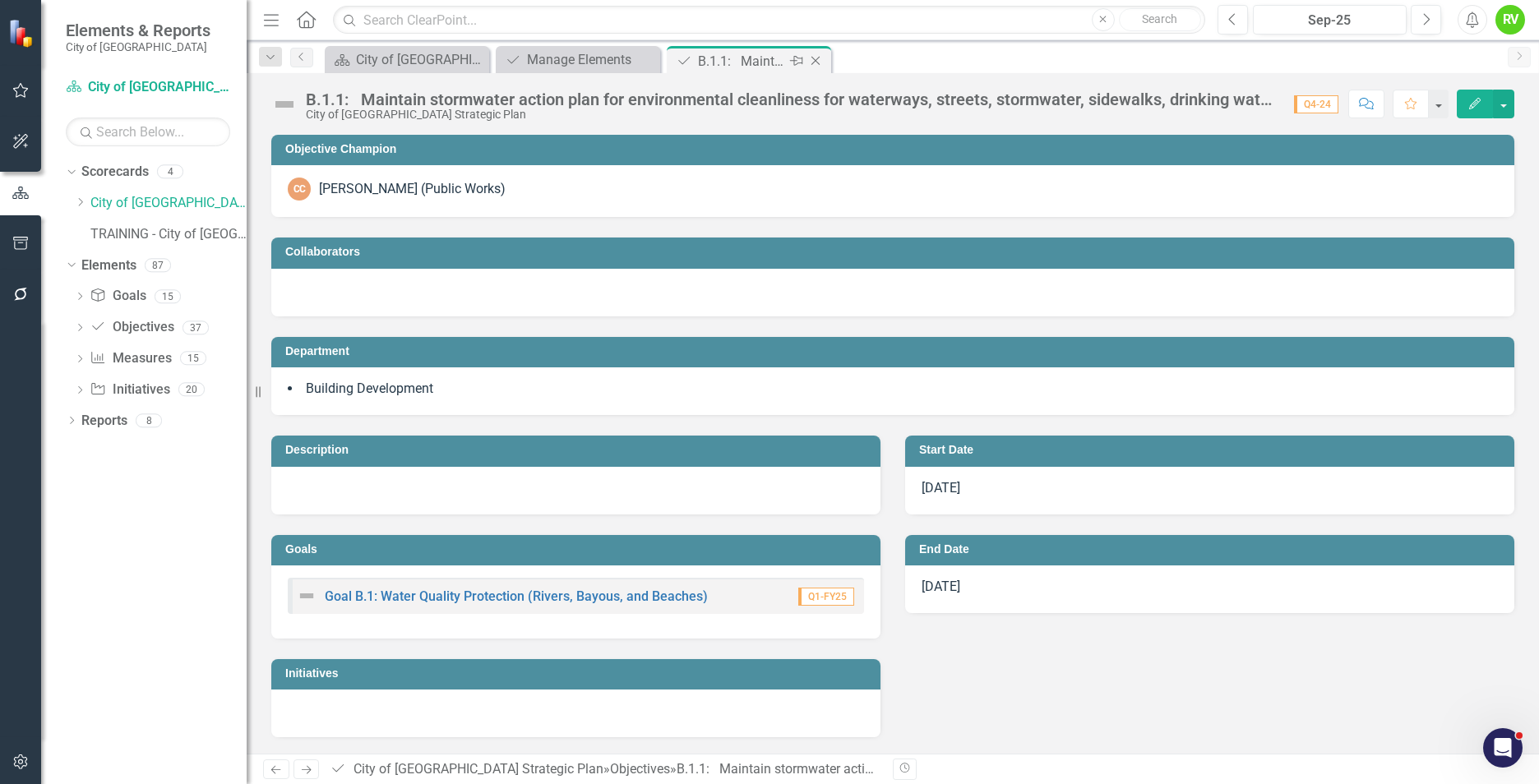
click at [820, 59] on icon "Close" at bounding box center [816, 61] width 16 height 13
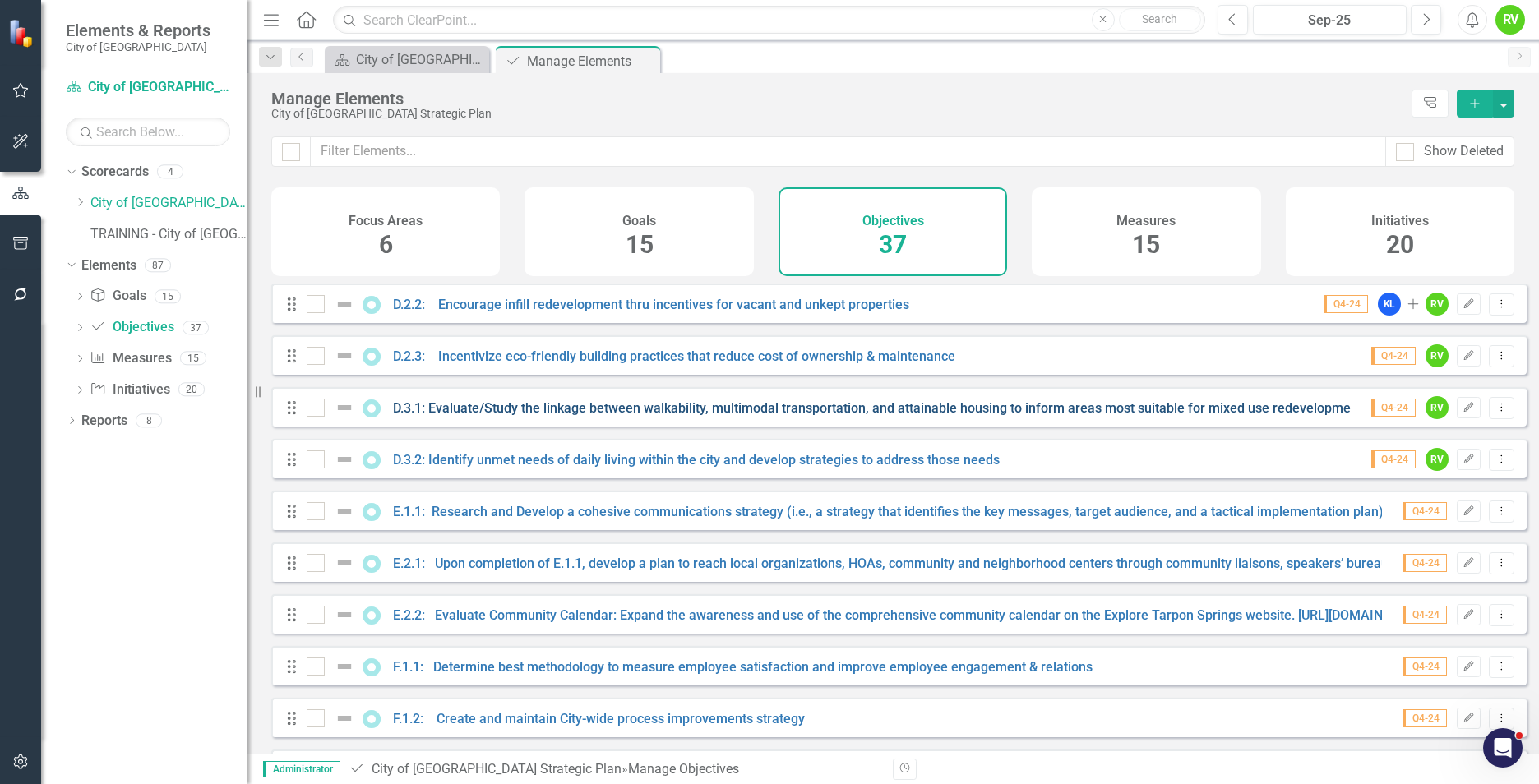
scroll to position [1315, 0]
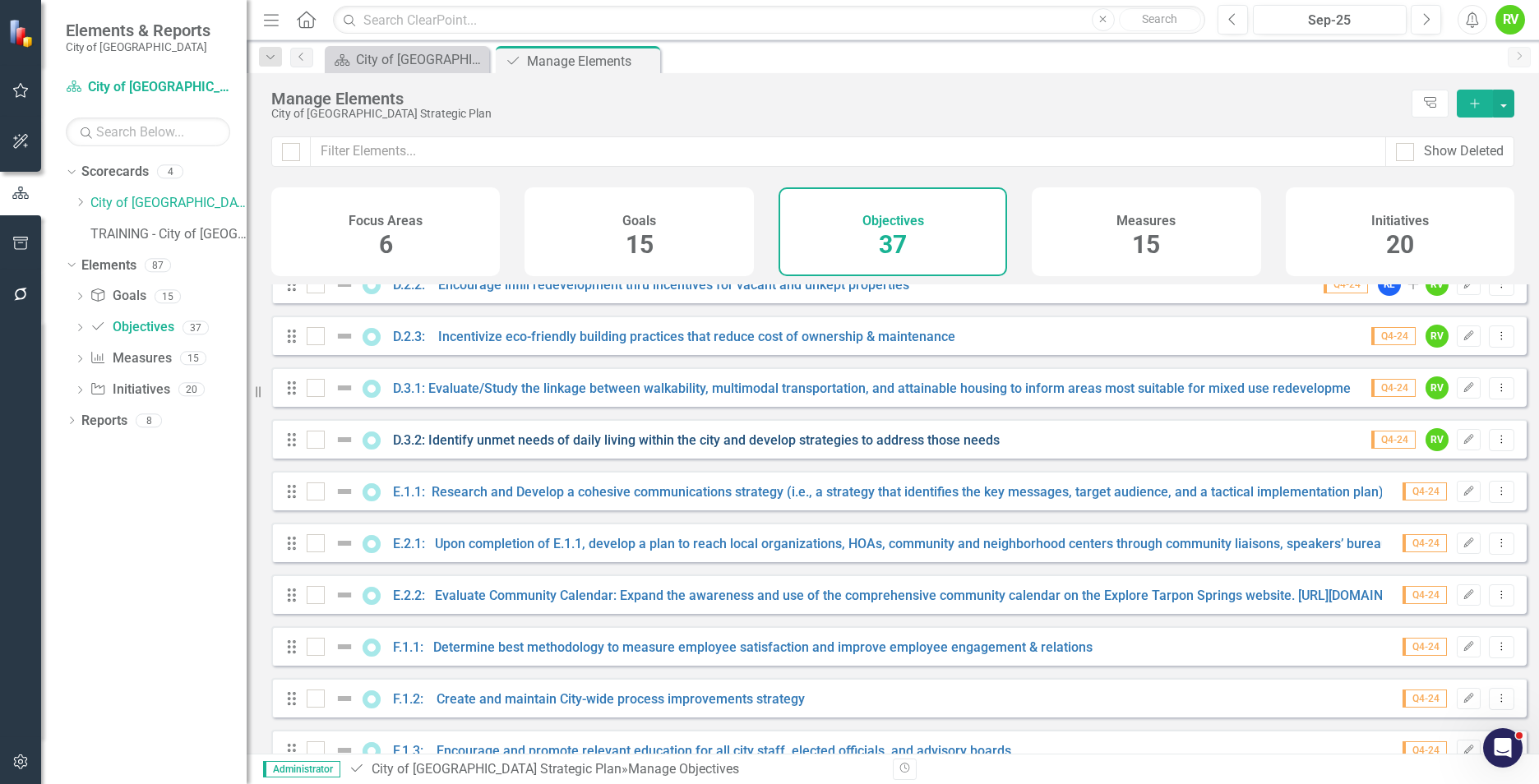
click at [554, 448] on link "D.3.2: Identify unmet needs of daily living within the city and develop strateg…" at bounding box center [697, 440] width 607 height 15
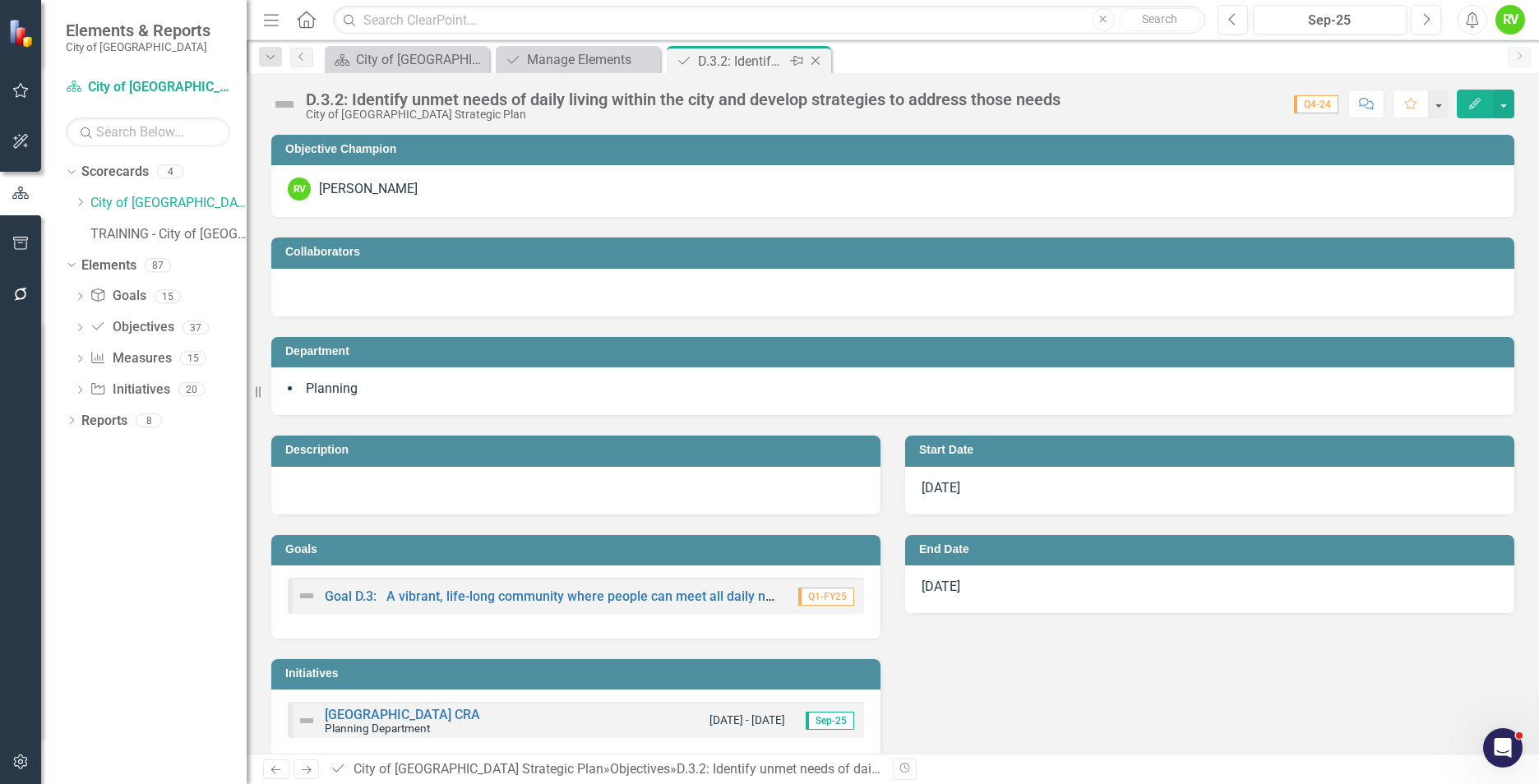
click at [819, 62] on icon "Close" at bounding box center [816, 61] width 16 height 13
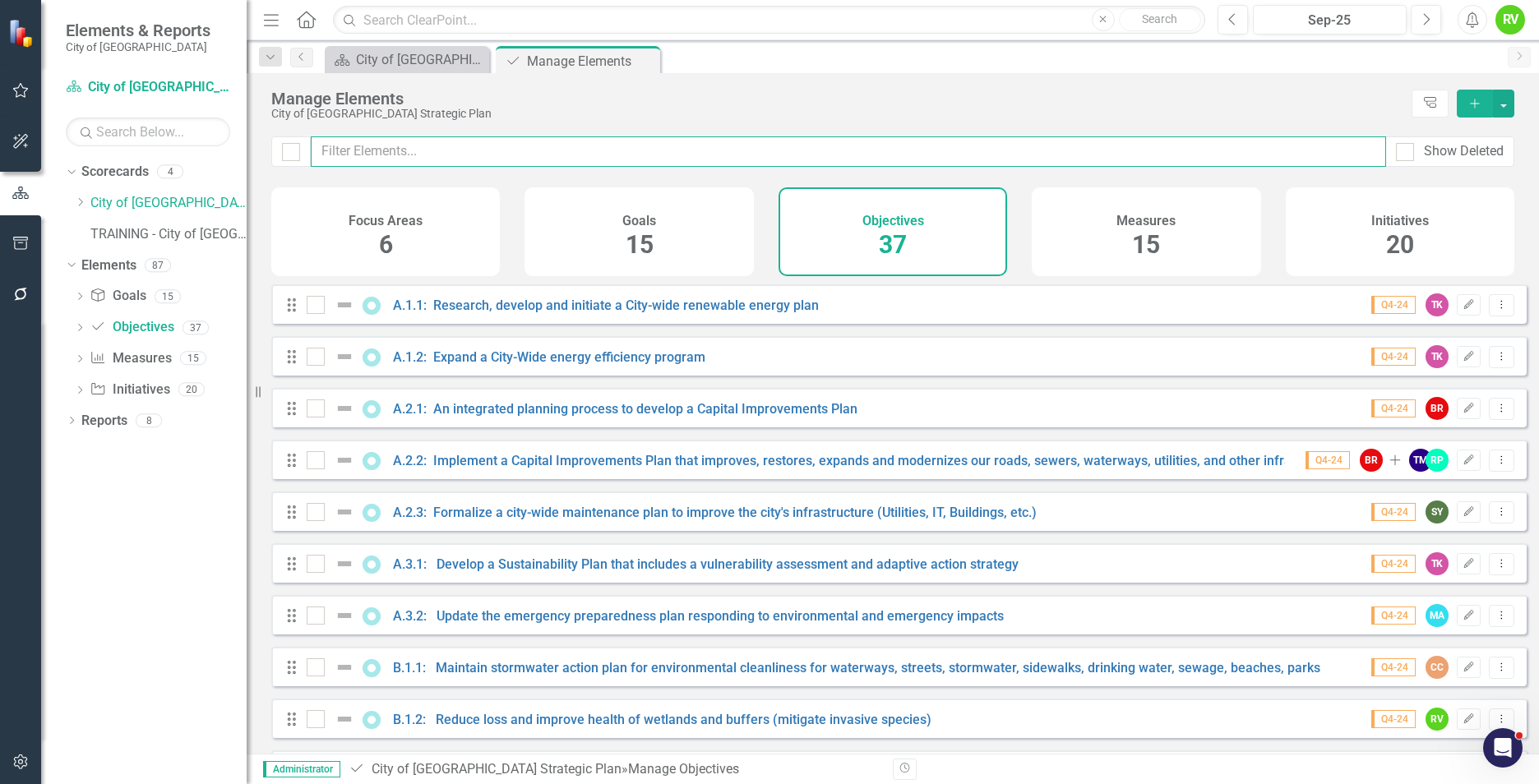
click at [394, 154] on input "text" at bounding box center [849, 151] width 1076 height 30
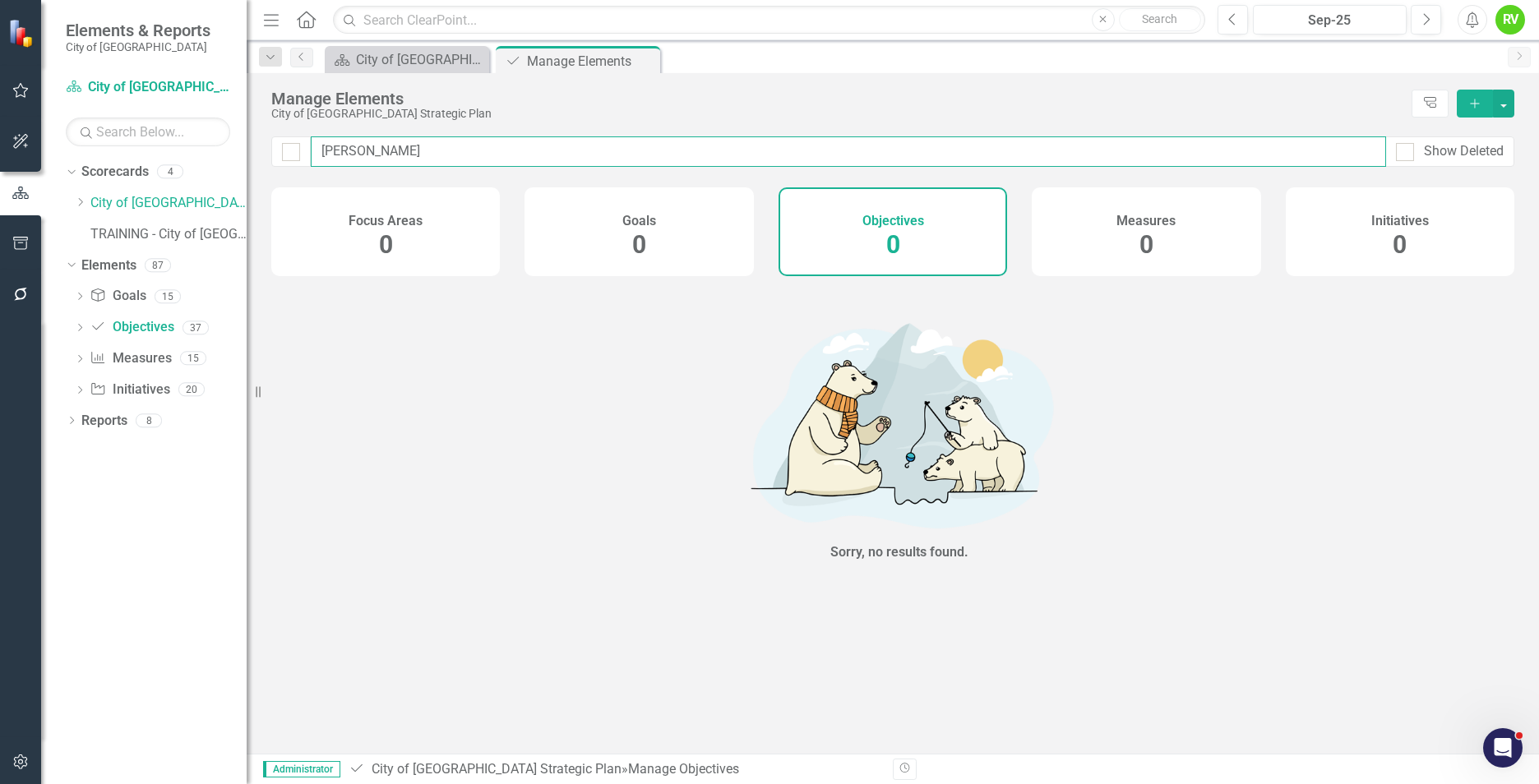
type input "[PERSON_NAME]"
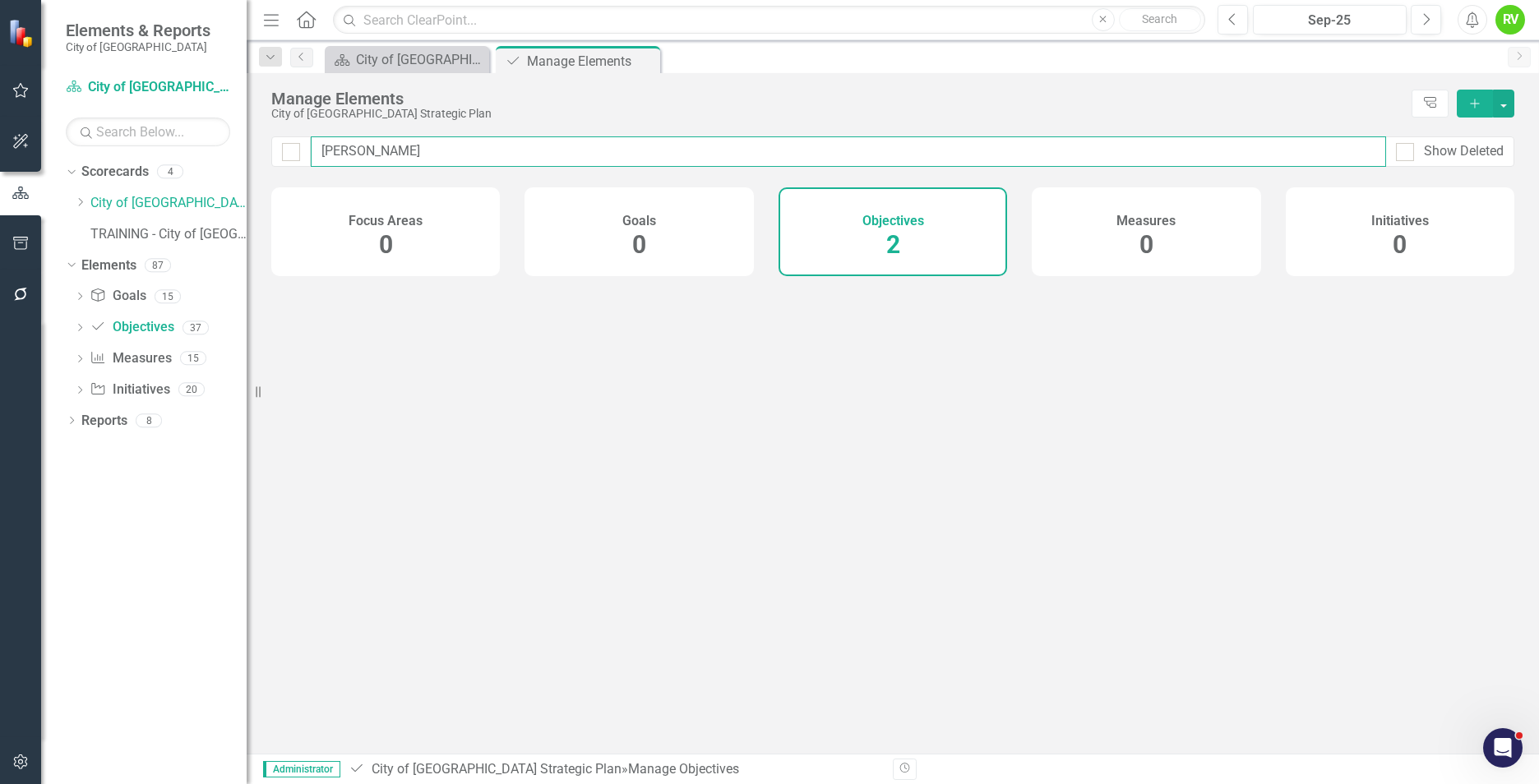
checkbox input "false"
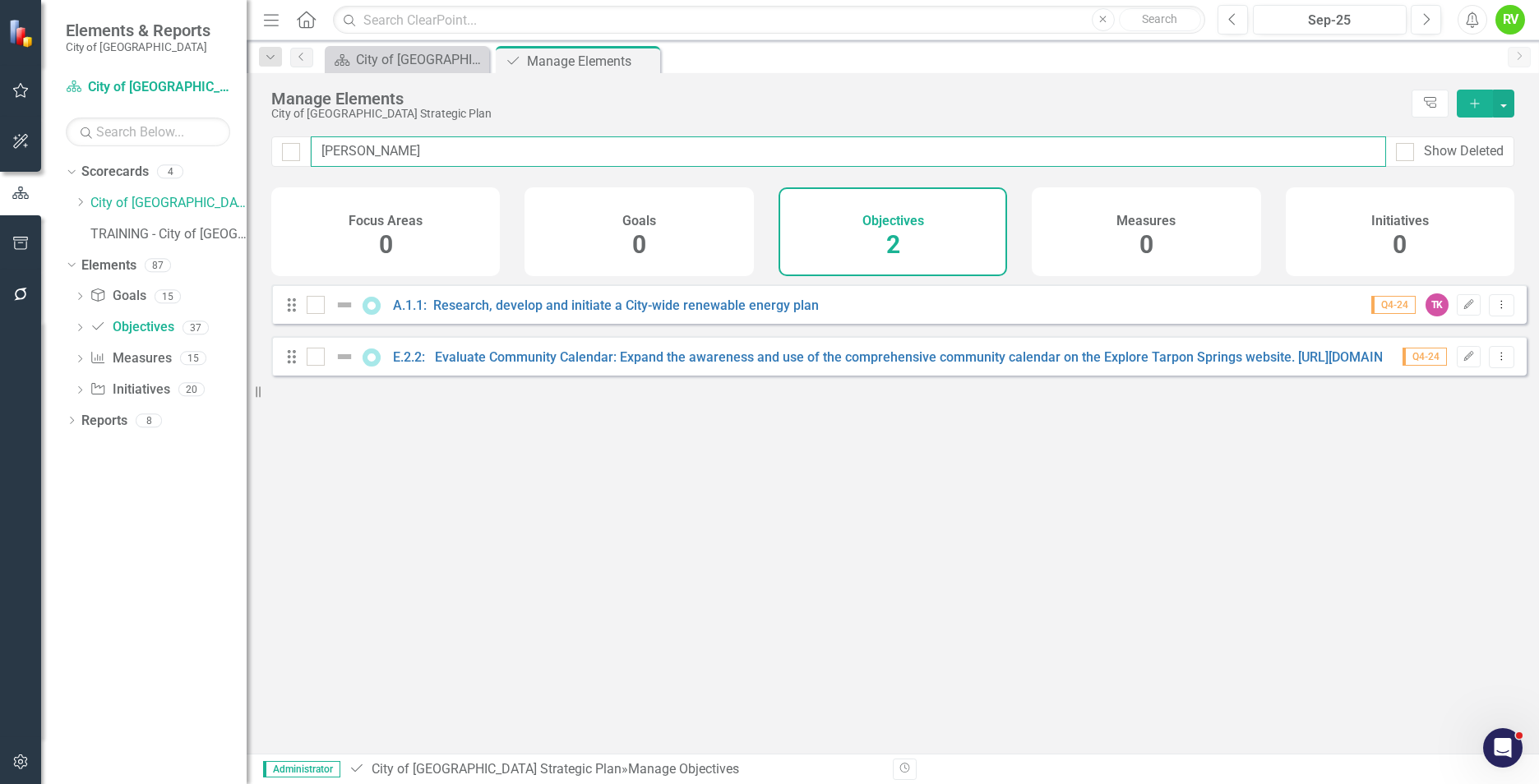
type input "Ren"
checkbox input "false"
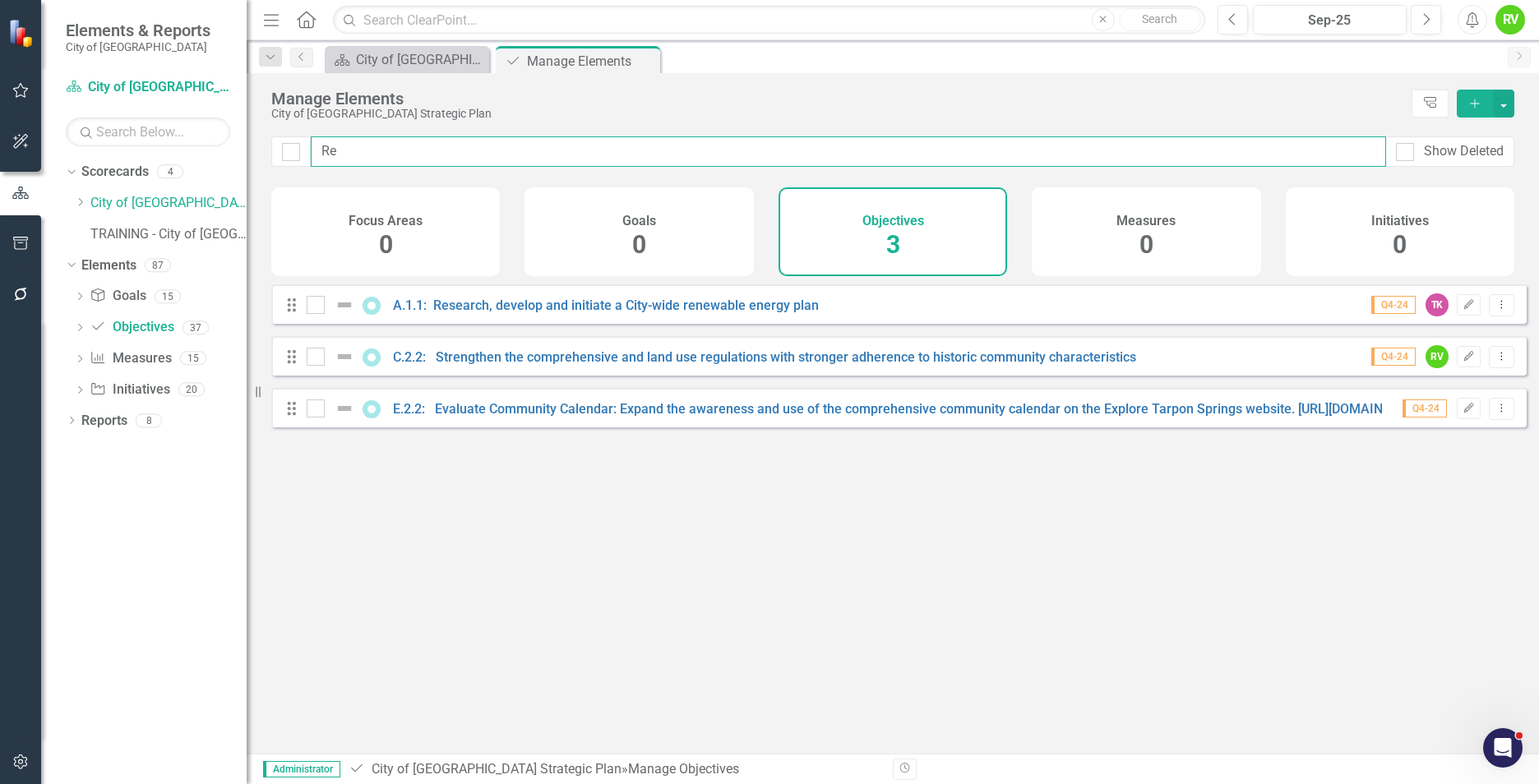
type input "R"
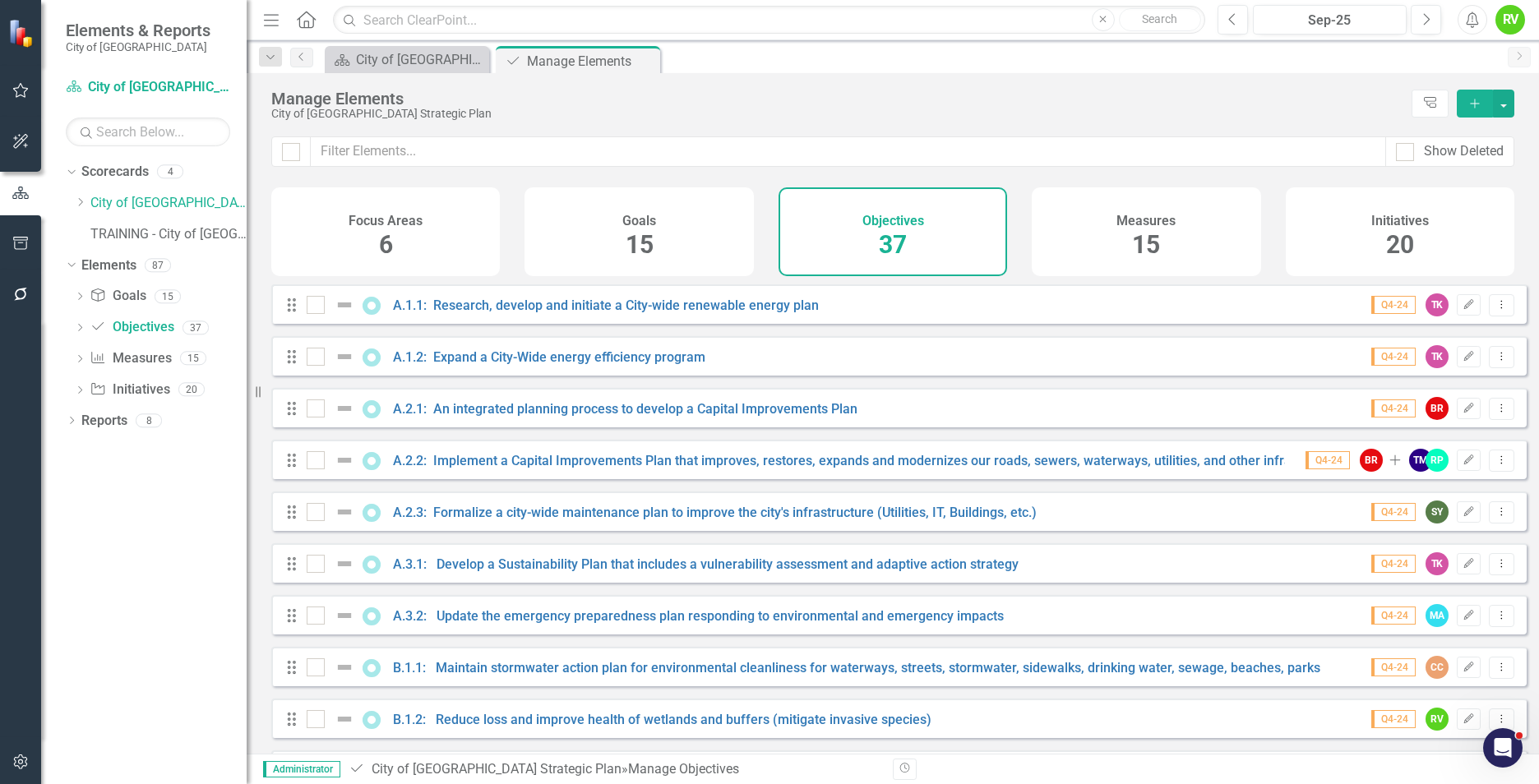
click at [903, 104] on div "Manage Elements" at bounding box center [838, 99] width 1132 height 18
click at [295, 155] on div at bounding box center [291, 152] width 18 height 18
click at [293, 154] on input "checkbox" at bounding box center [287, 148] width 11 height 11
checkbox input "true"
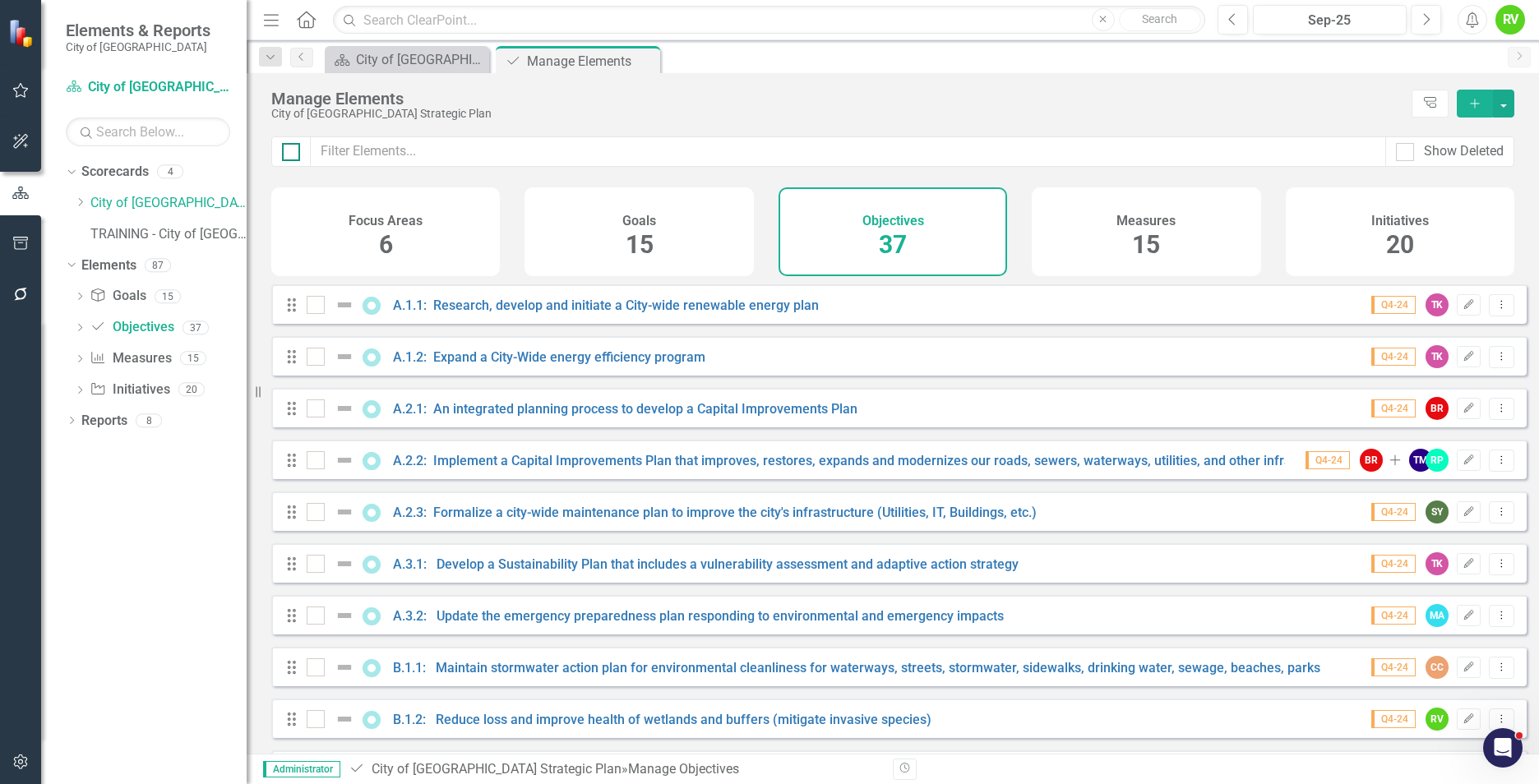
checkbox input "true"
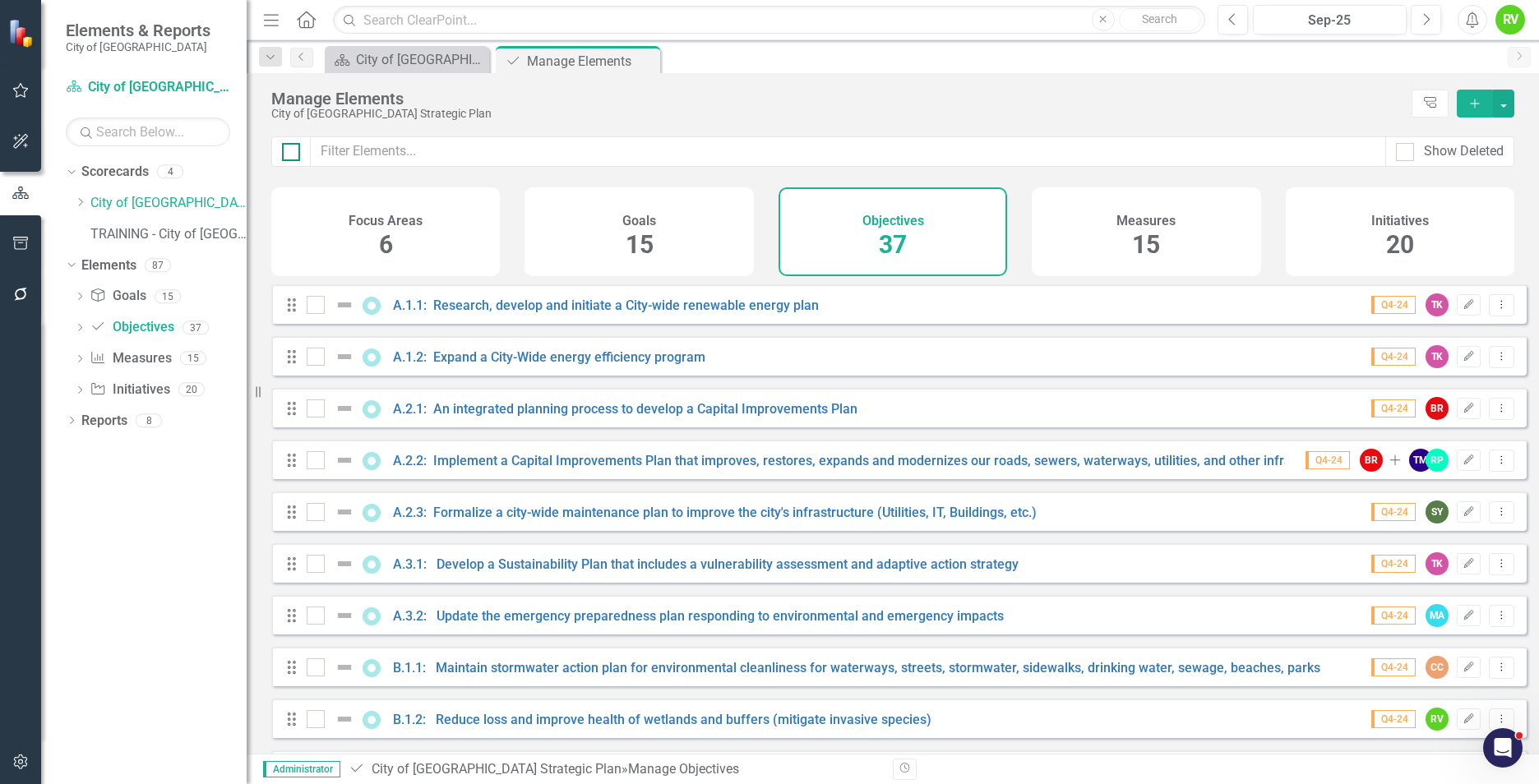
checkbox input "true"
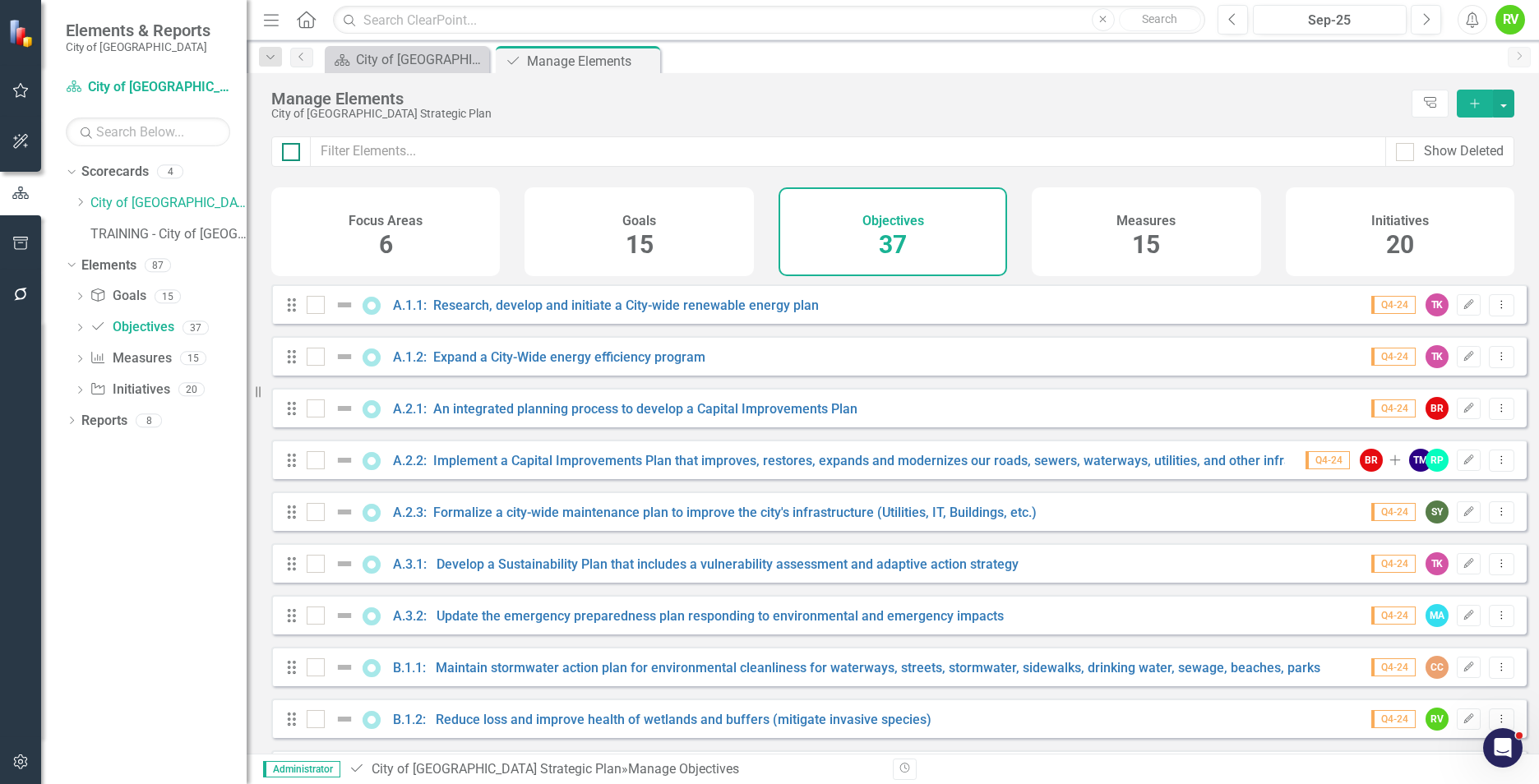
checkbox input "true"
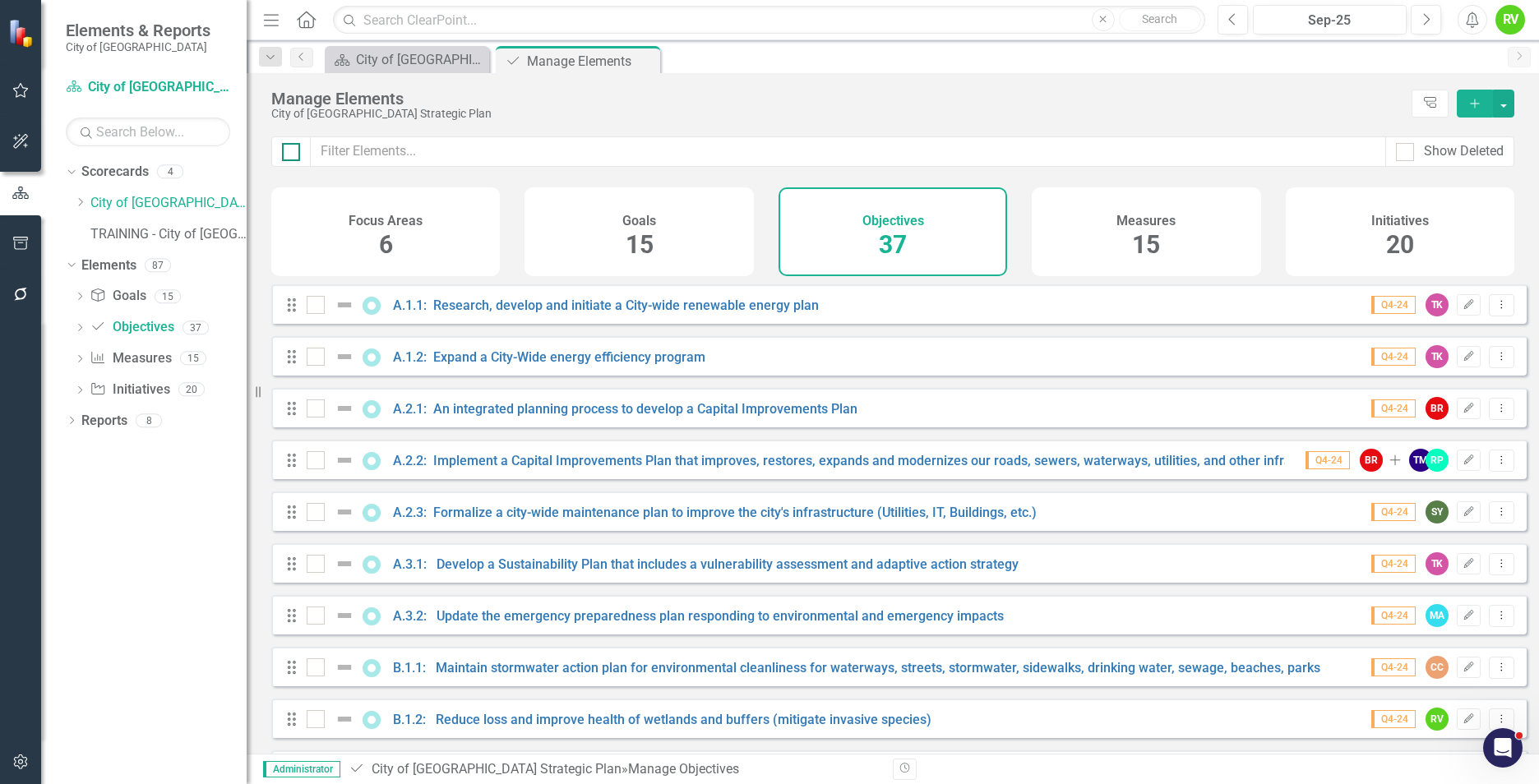
checkbox input "true"
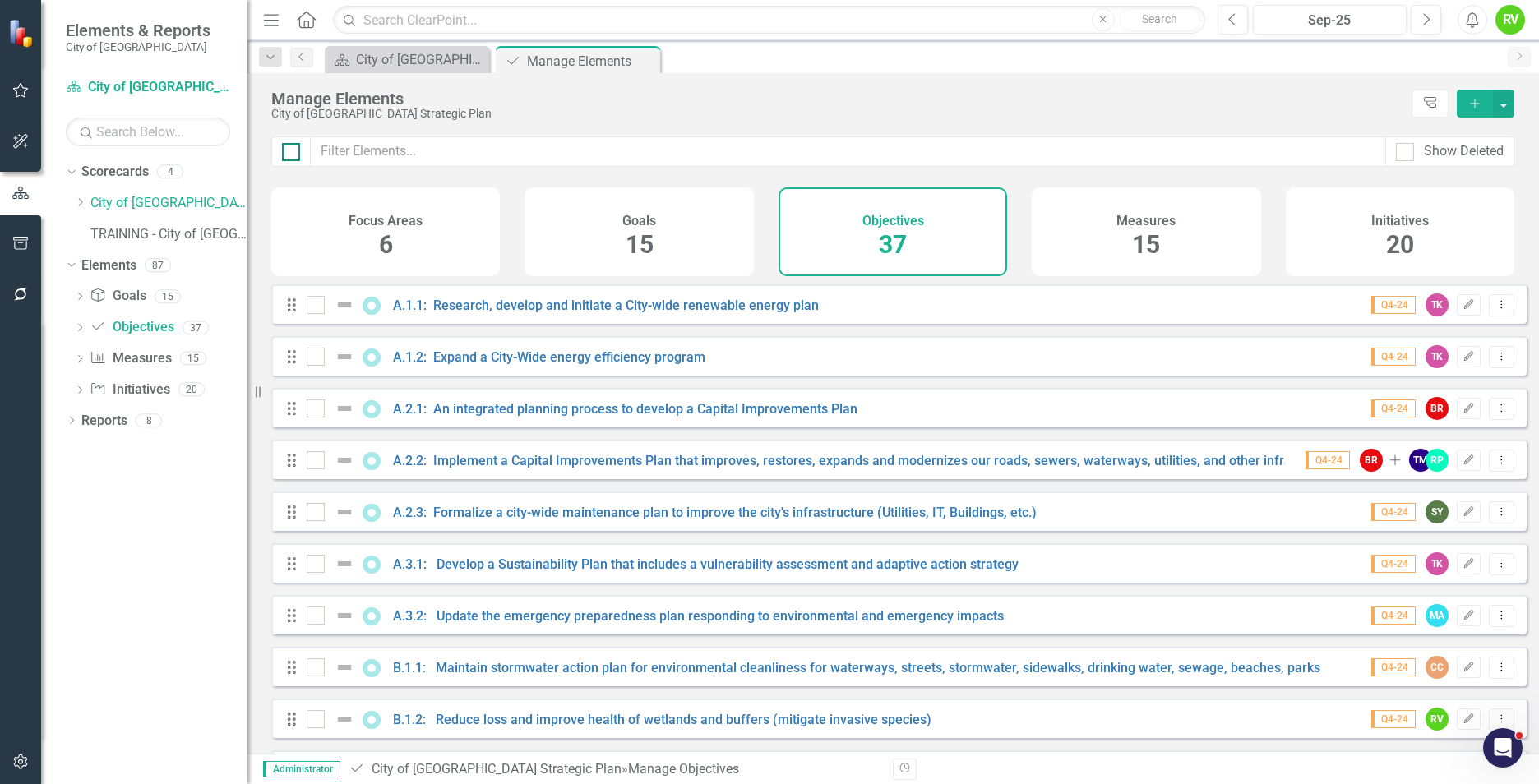
checkbox input "true"
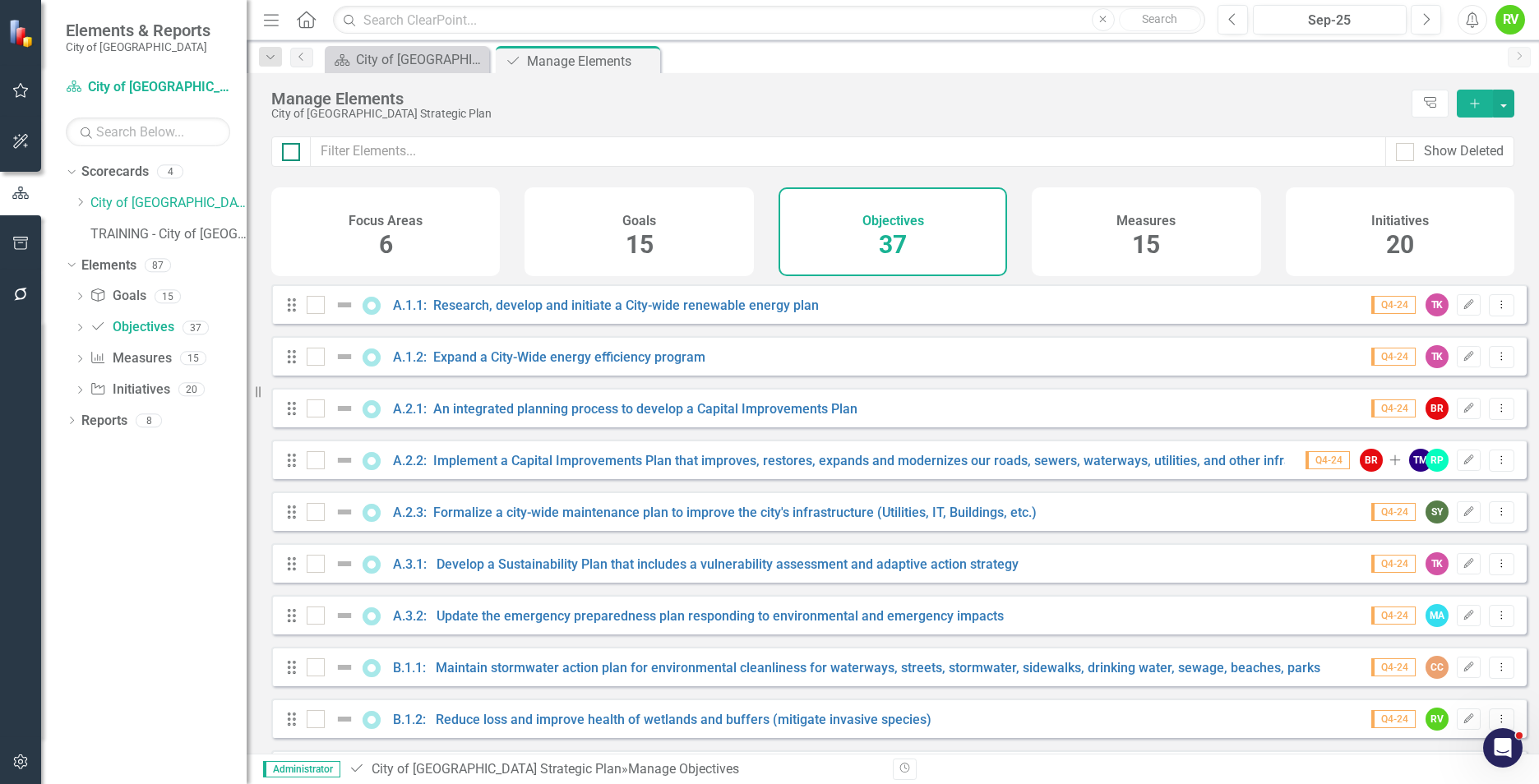
checkbox input "true"
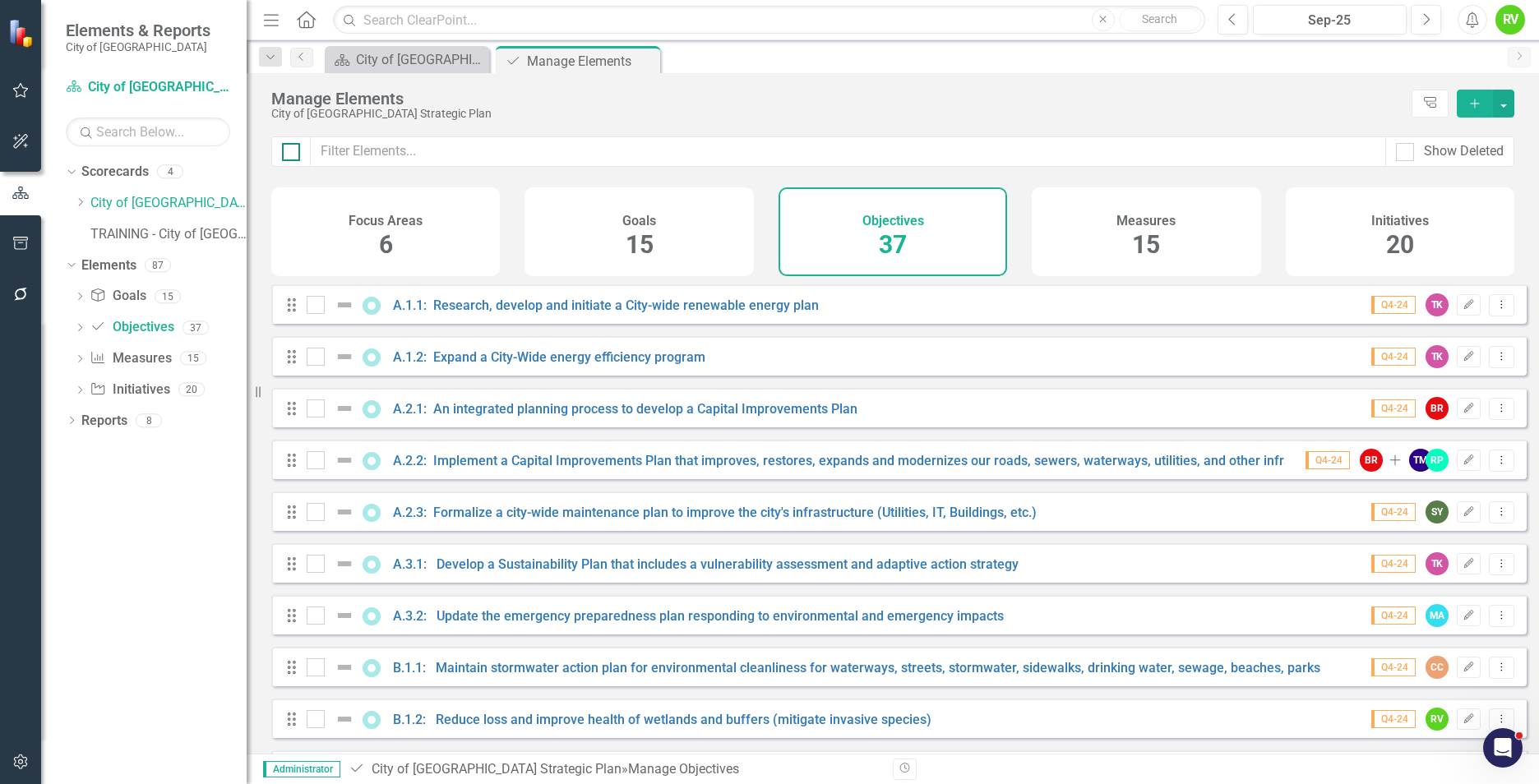
checkbox input "true"
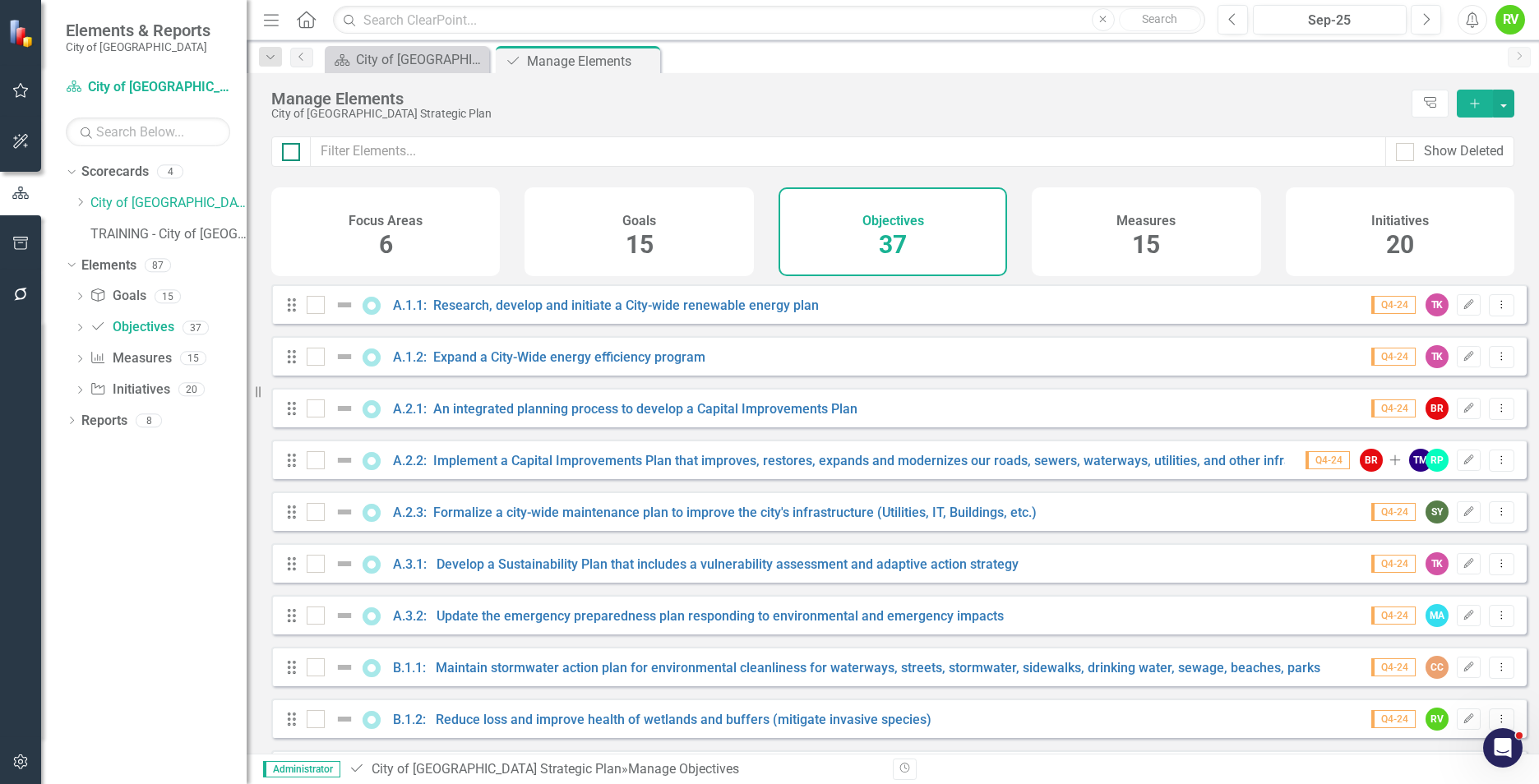
checkbox input "true"
click at [295, 154] on div at bounding box center [291, 152] width 18 height 18
click at [293, 154] on input "checkbox" at bounding box center [287, 148] width 11 height 11
checkbox input "false"
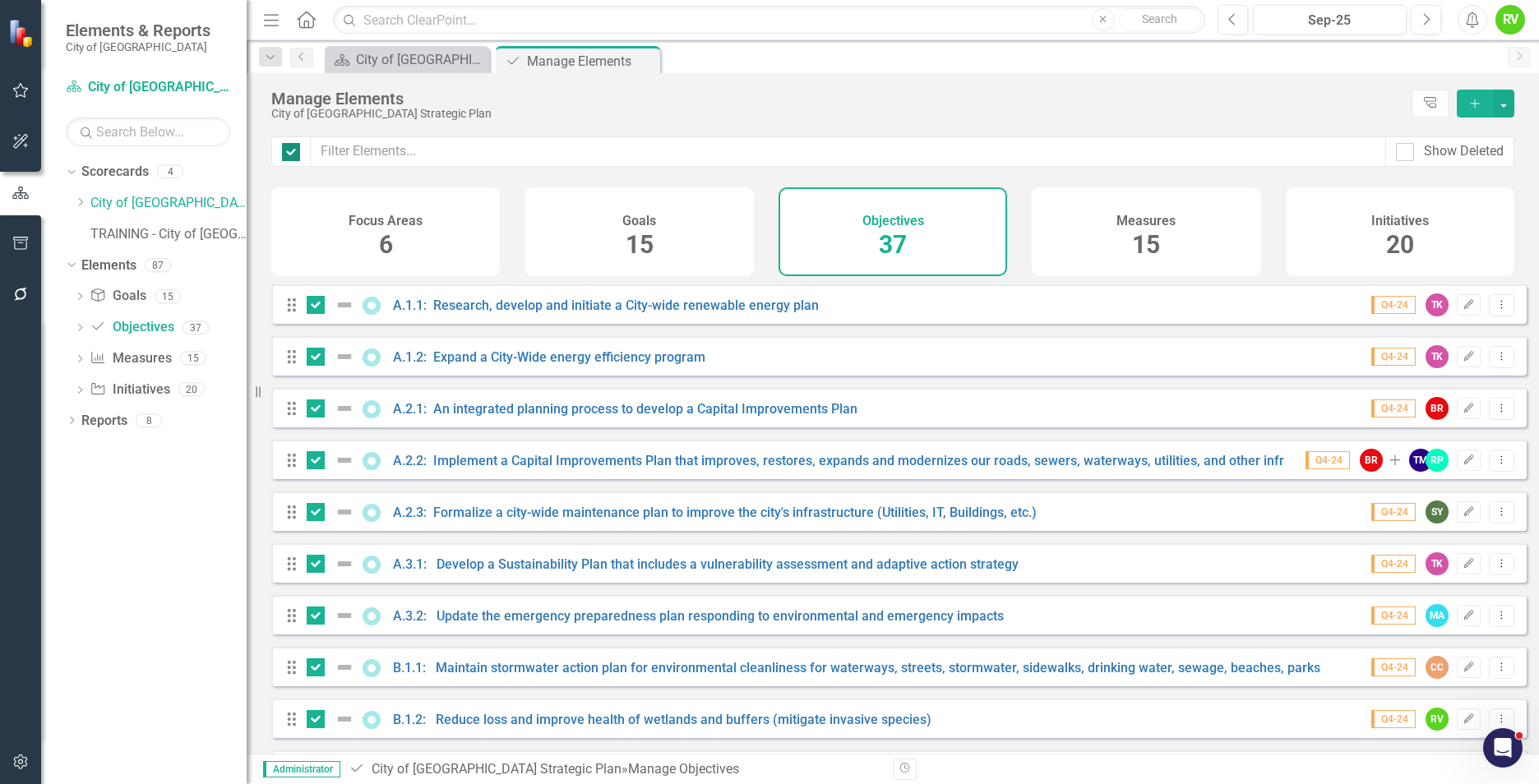
checkbox input "false"
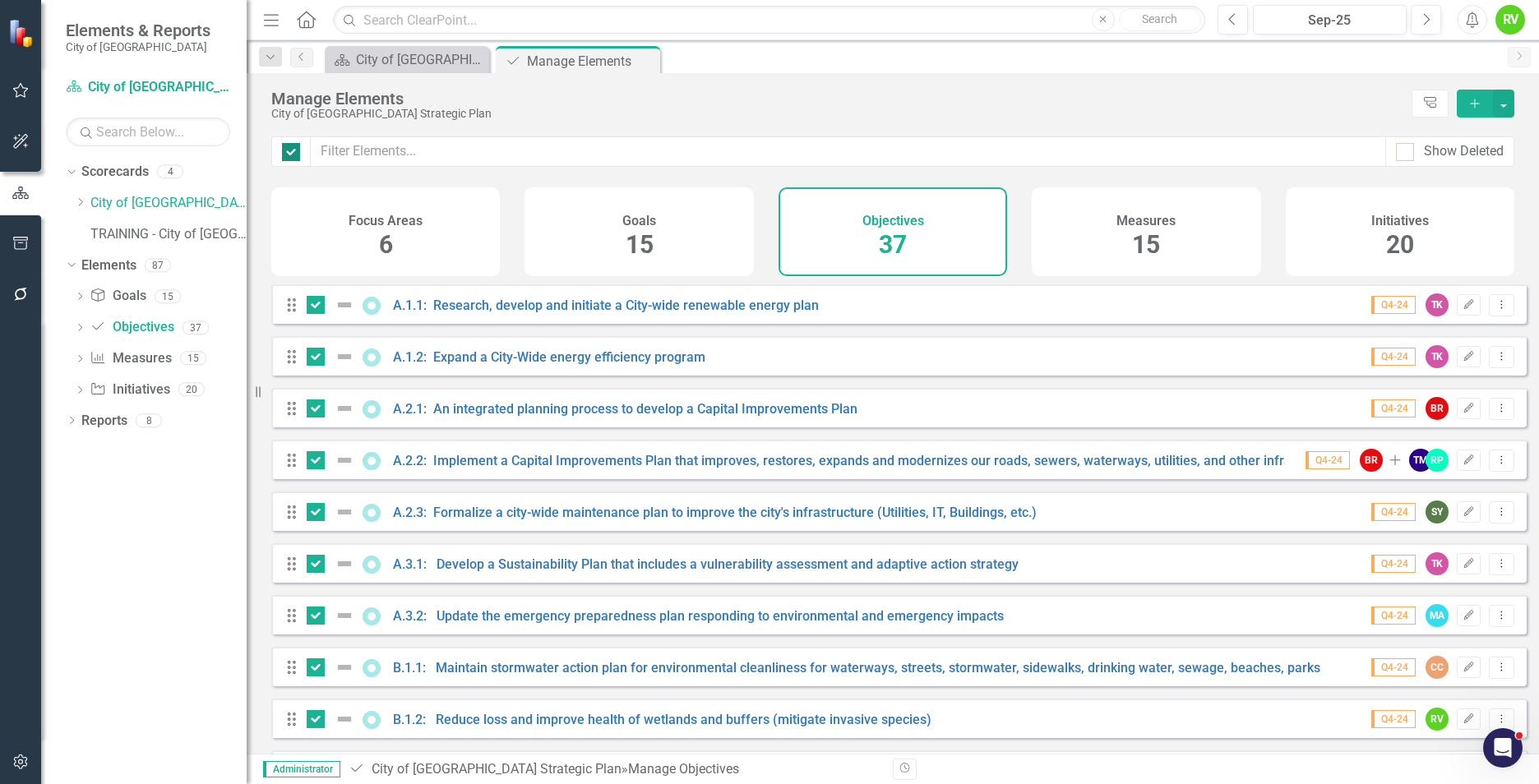
checkbox input "false"
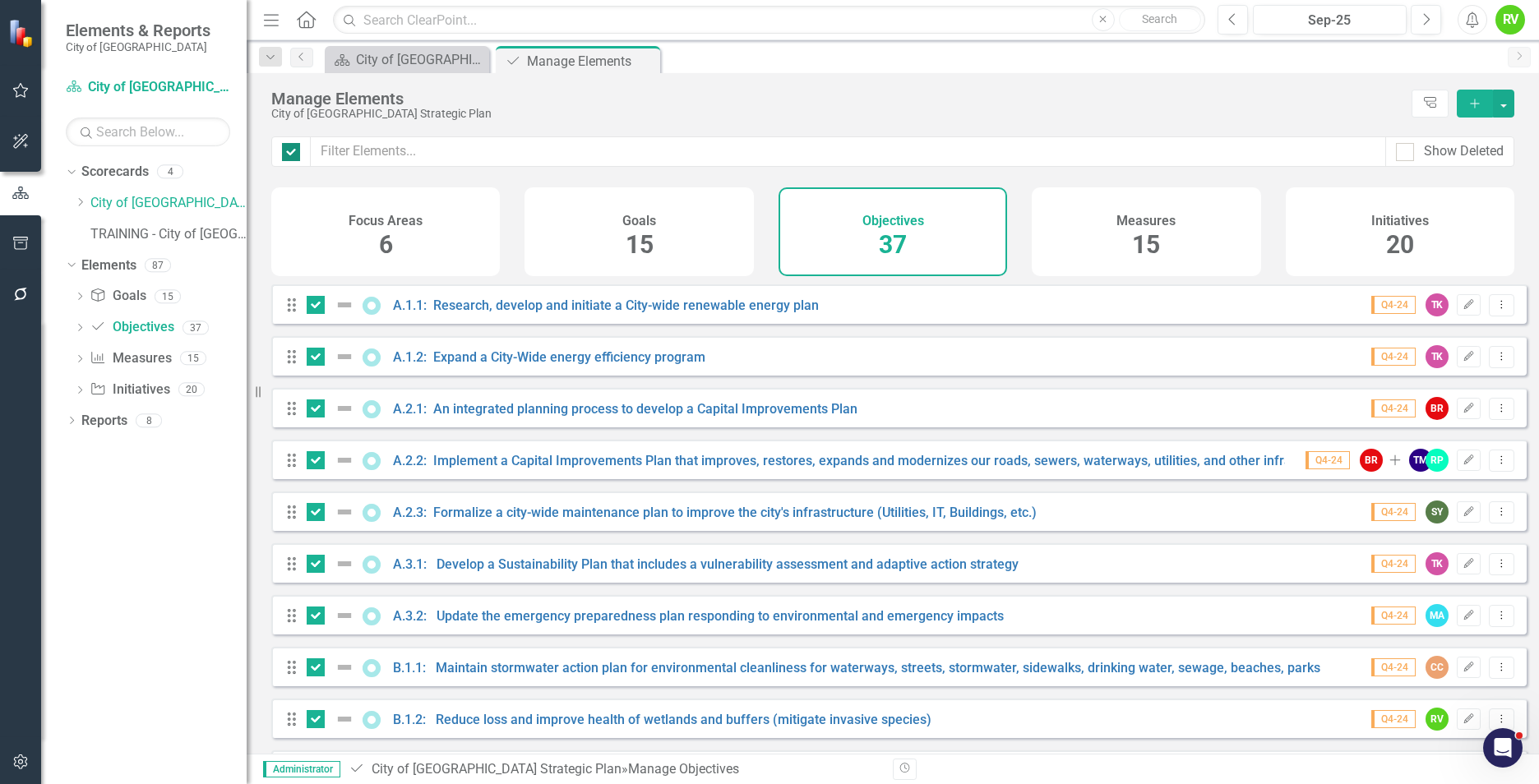
checkbox input "false"
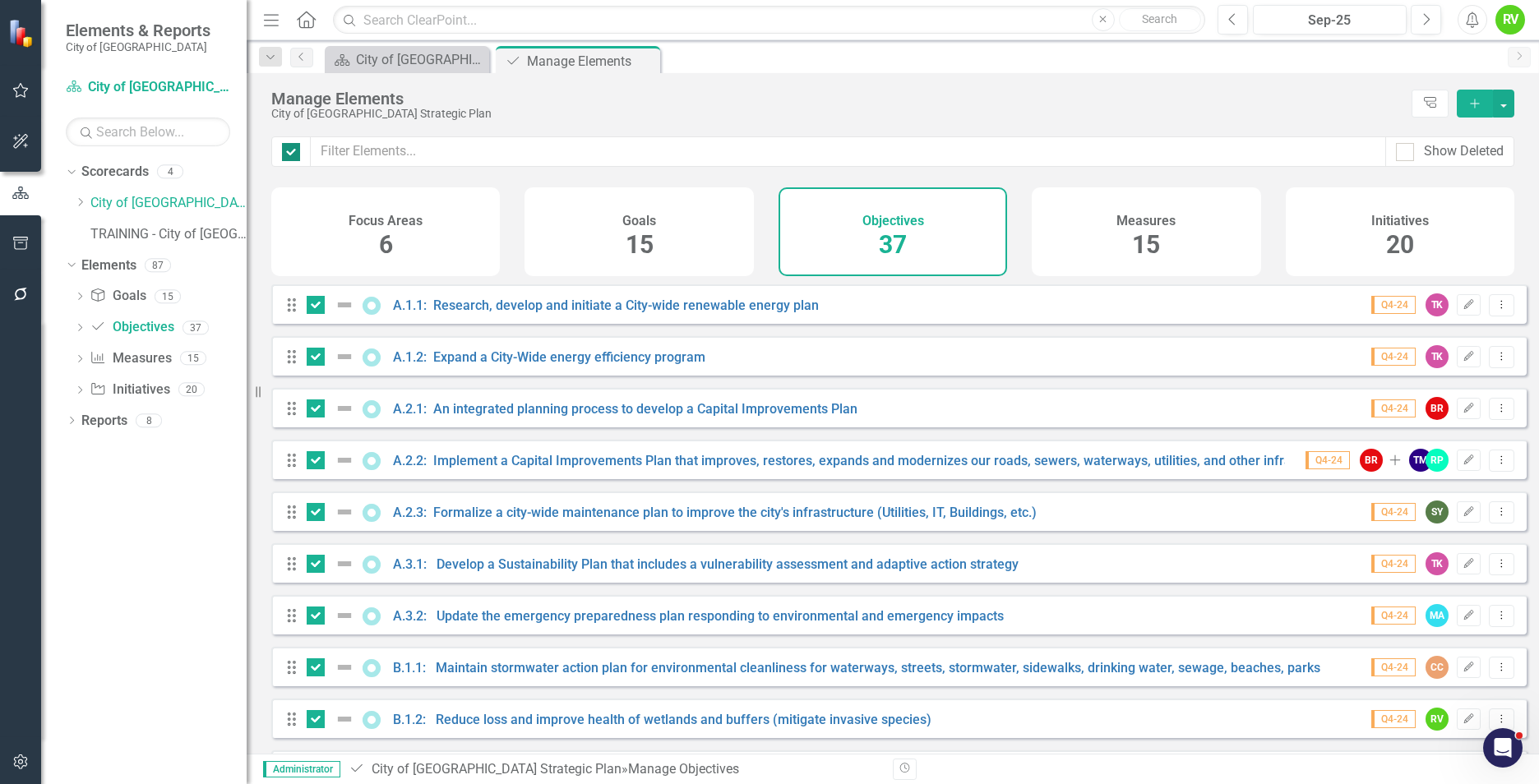
checkbox input "false"
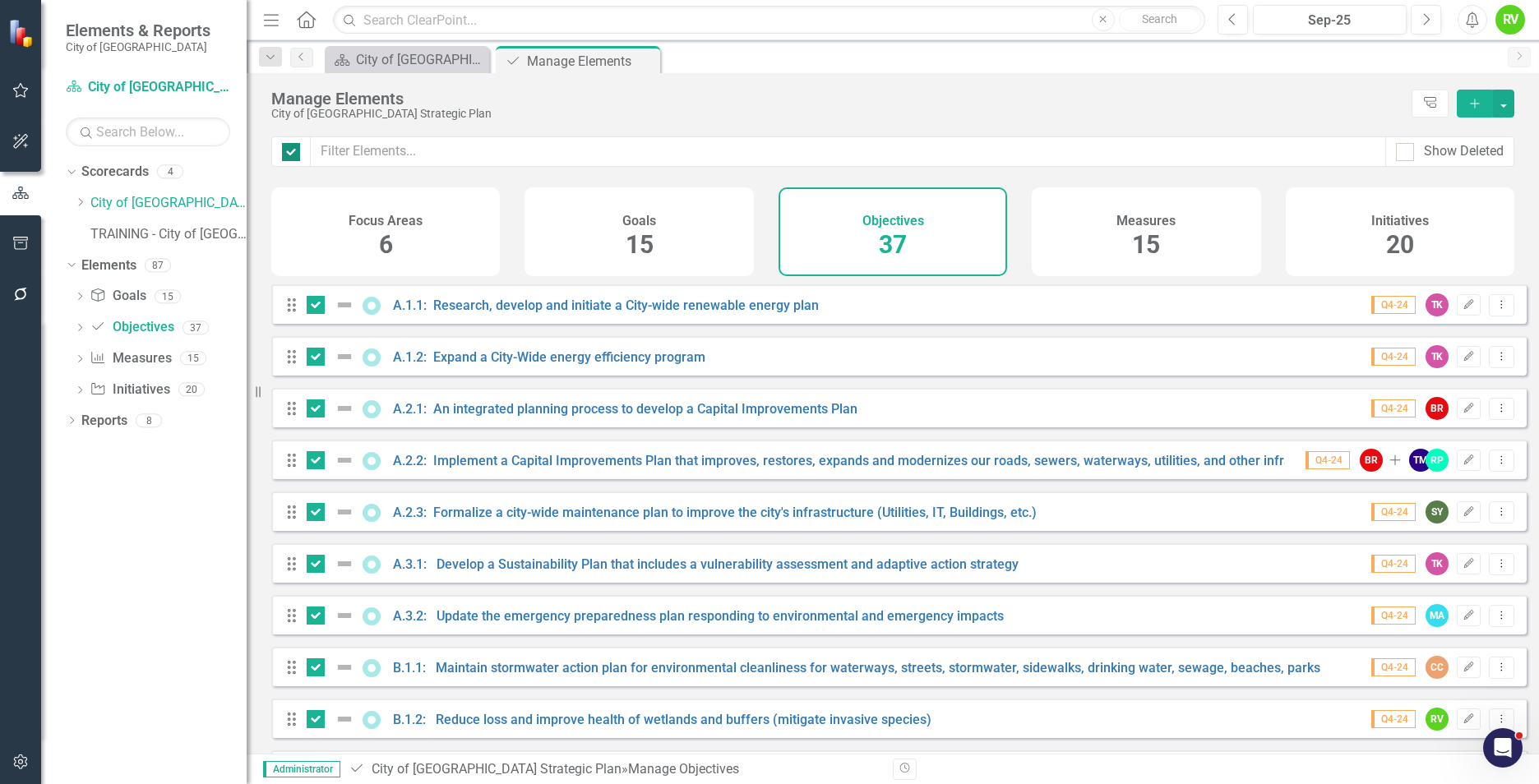
checkbox input "false"
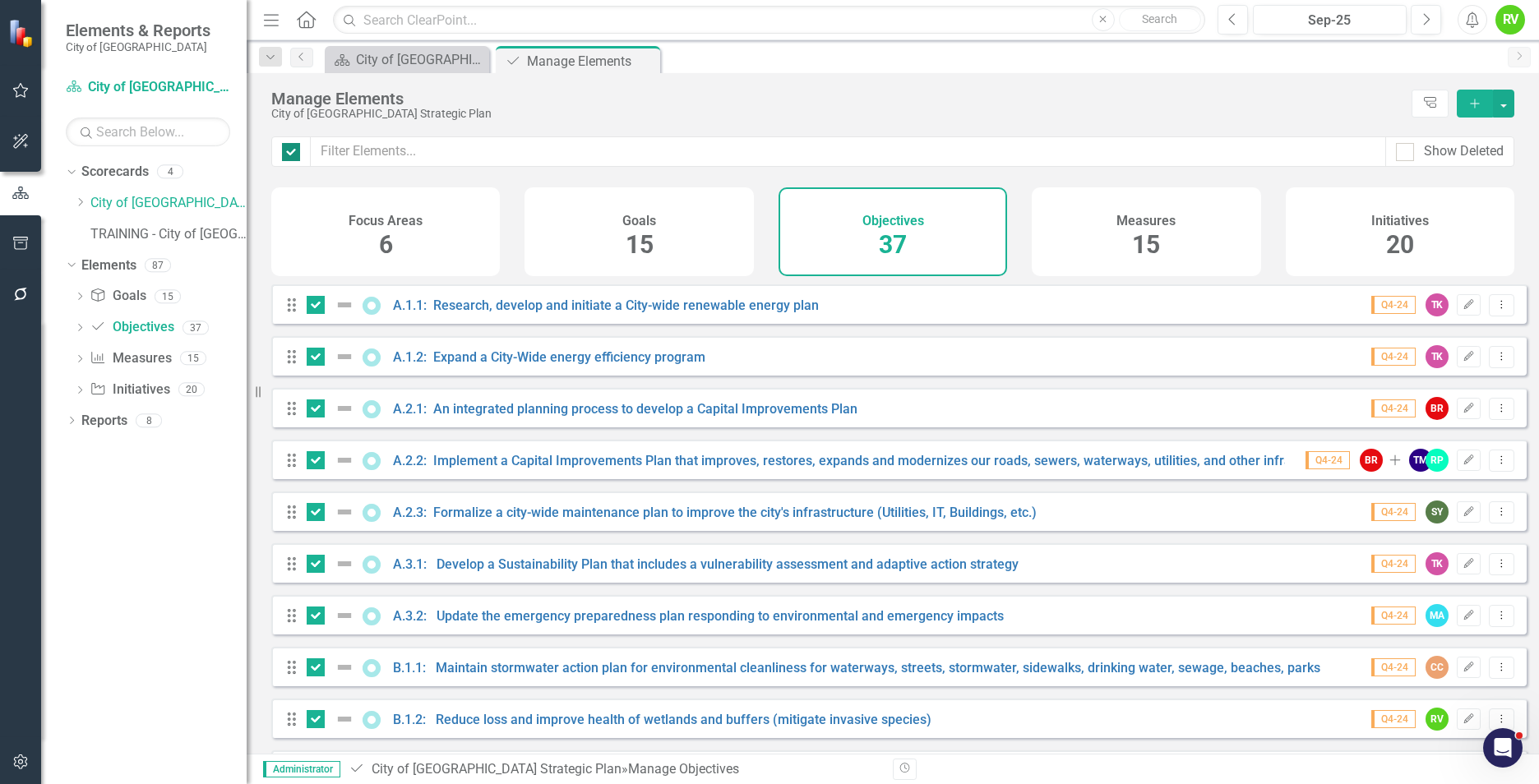
checkbox input "false"
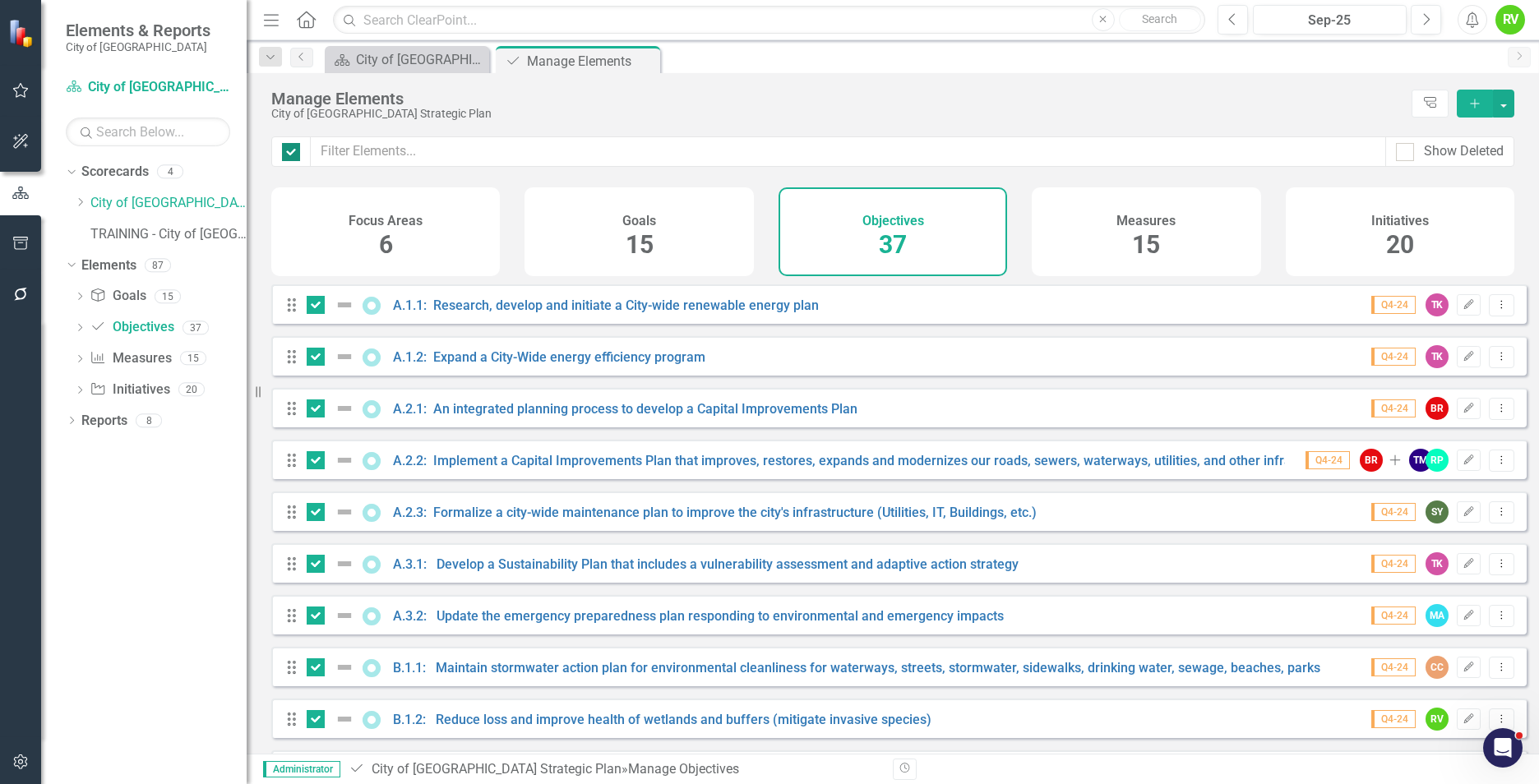
checkbox input "false"
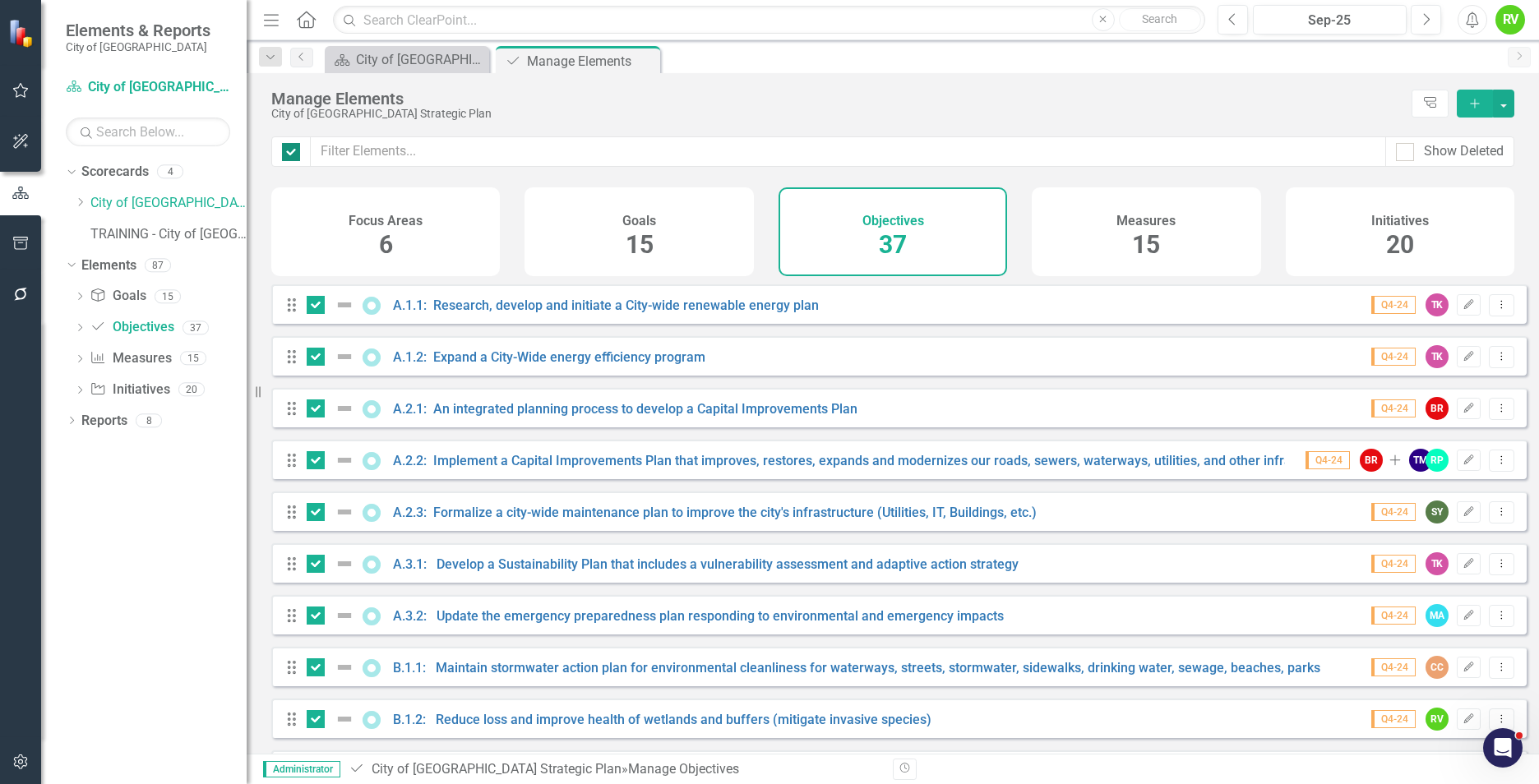
checkbox input "false"
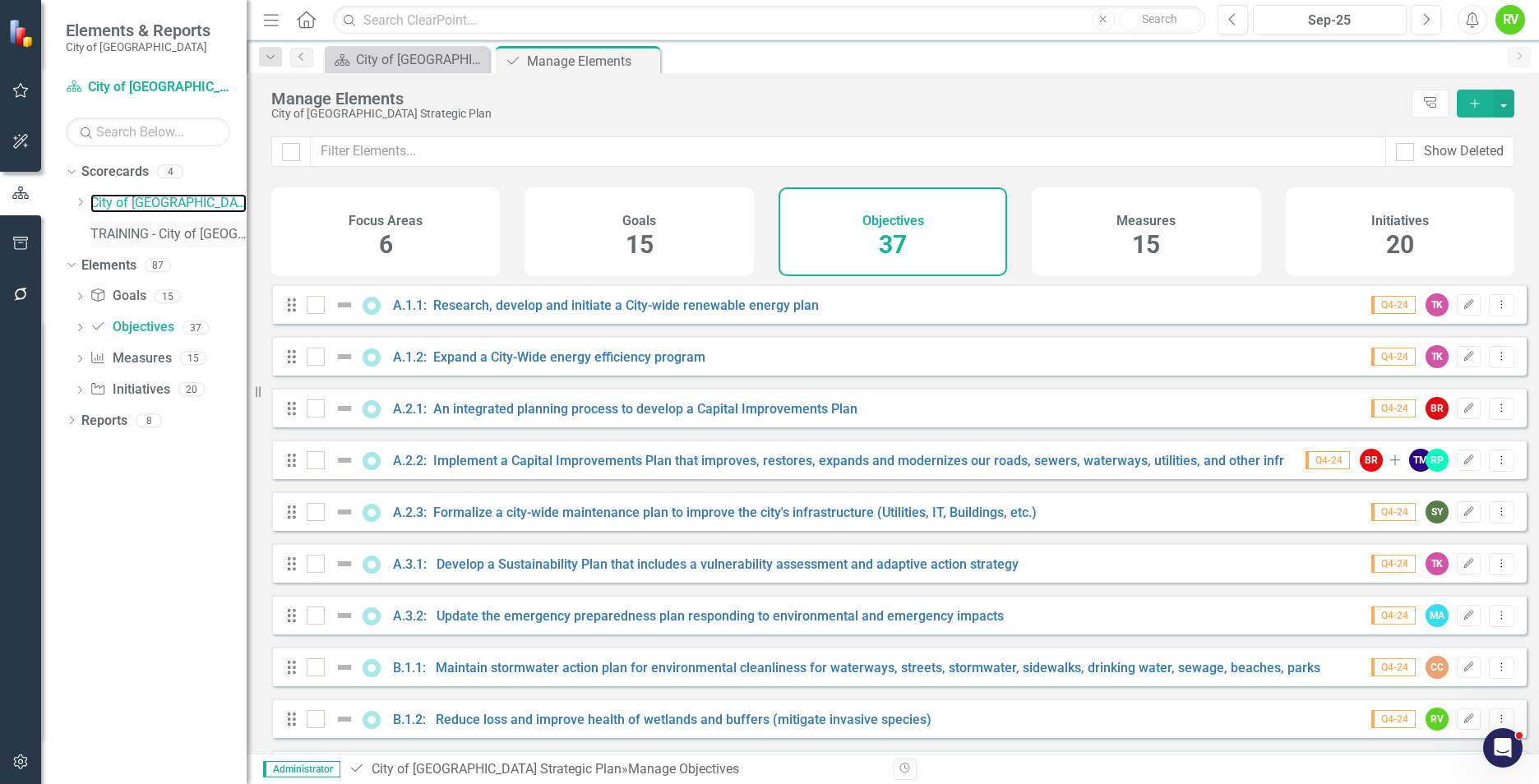
drag, startPoint x: 156, startPoint y: 205, endPoint x: 230, endPoint y: 238, distance: 81.0
click at [156, 205] on link "City of [GEOGRAPHIC_DATA] Strategic Plan" at bounding box center [169, 203] width 156 height 19
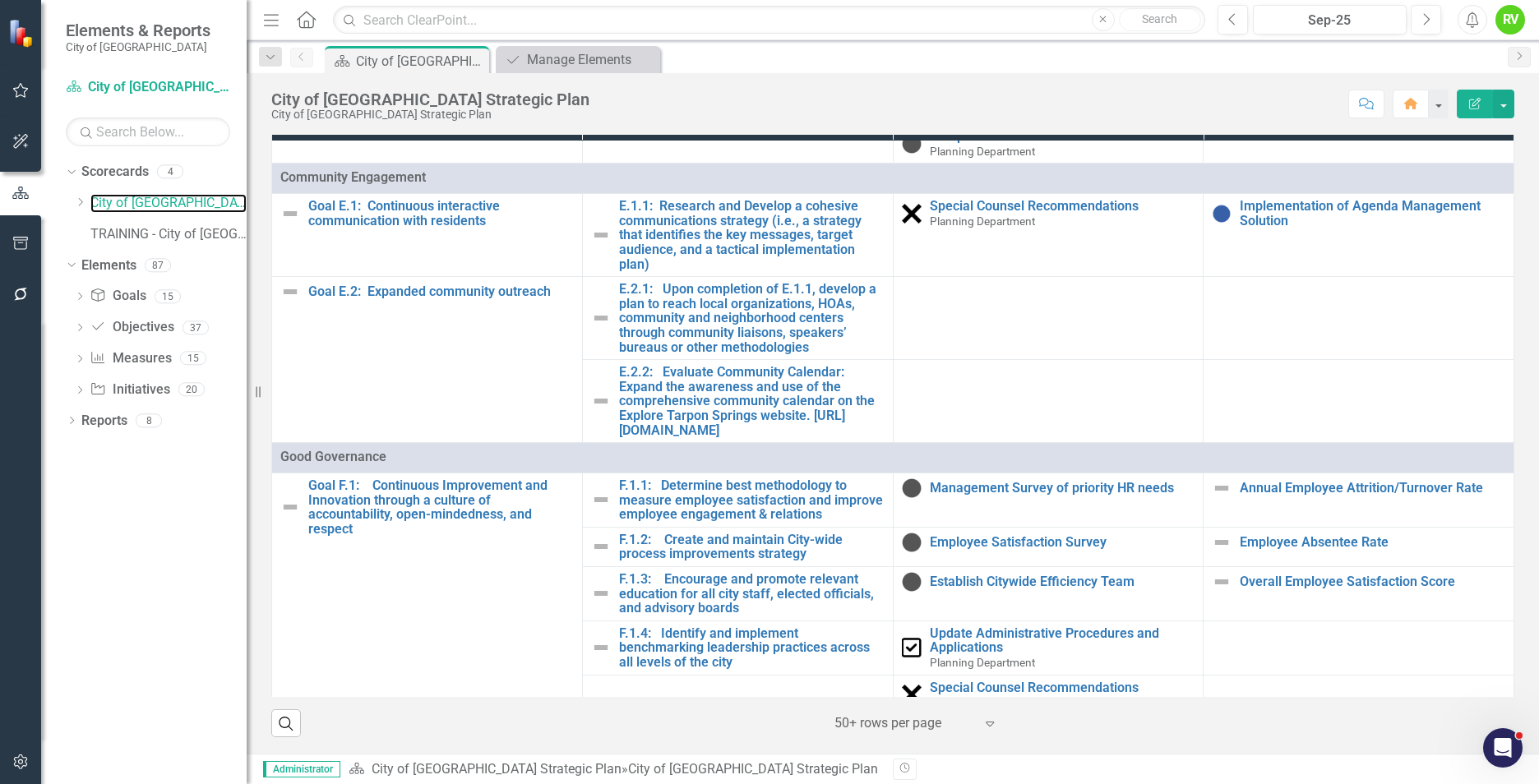
scroll to position [2056, 0]
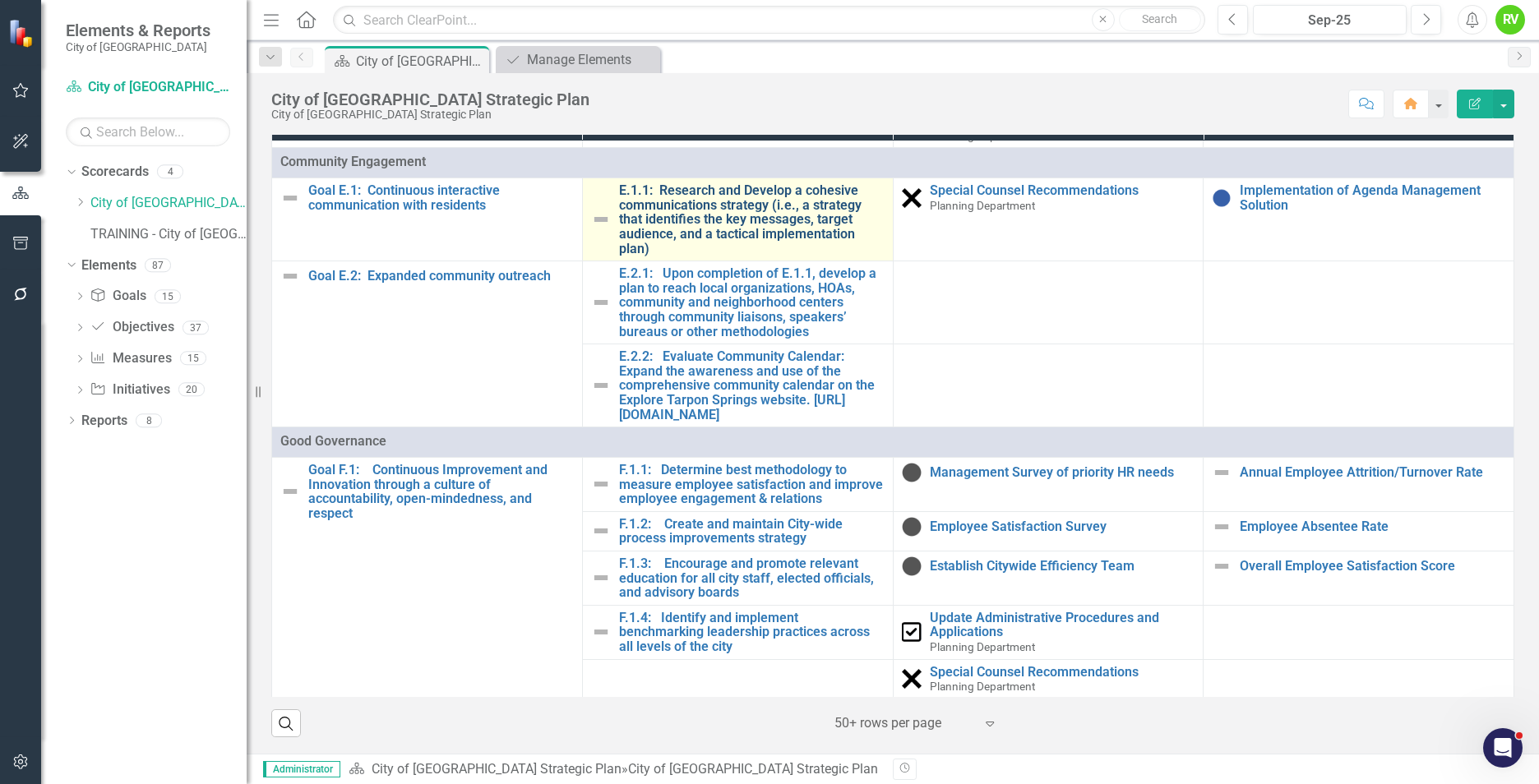
click at [715, 255] on link "E.1.1: Research and Develop a cohesive communications strategy (i.e., a strateg…" at bounding box center [751, 220] width 265 height 73
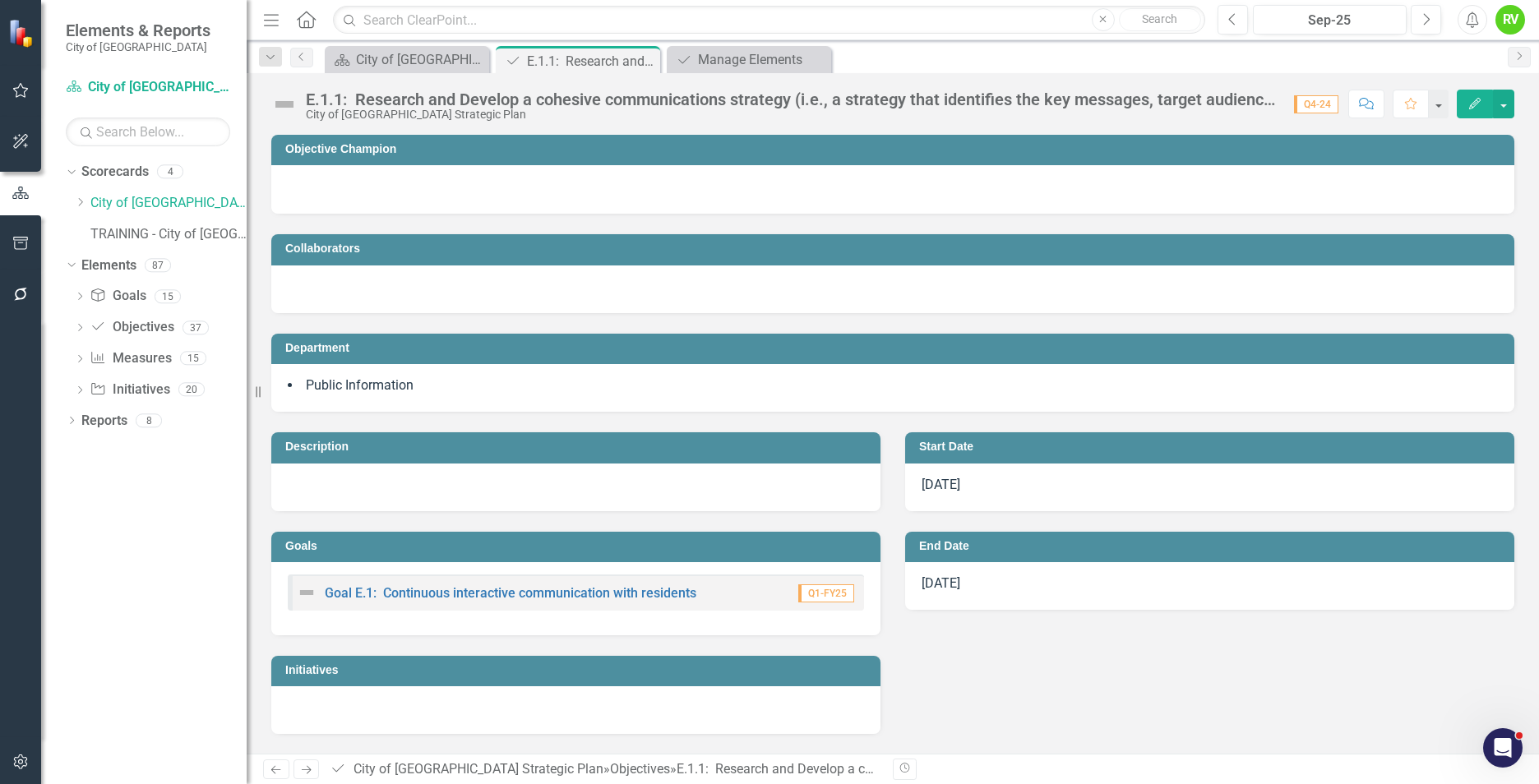
click at [415, 155] on h3 "Objective Champion" at bounding box center [896, 149] width 1221 height 13
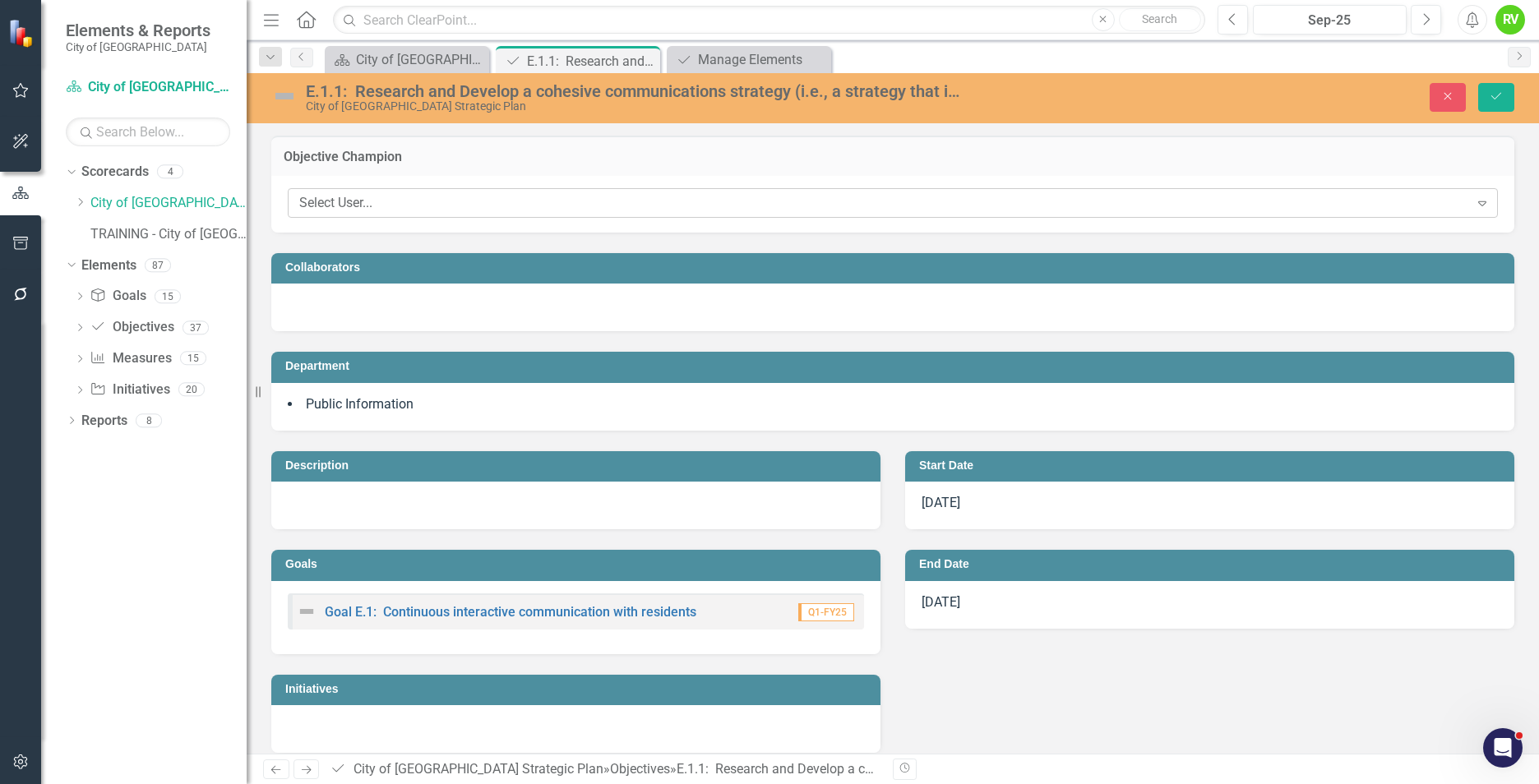
click at [378, 204] on div "Select User..." at bounding box center [884, 203] width 1170 height 19
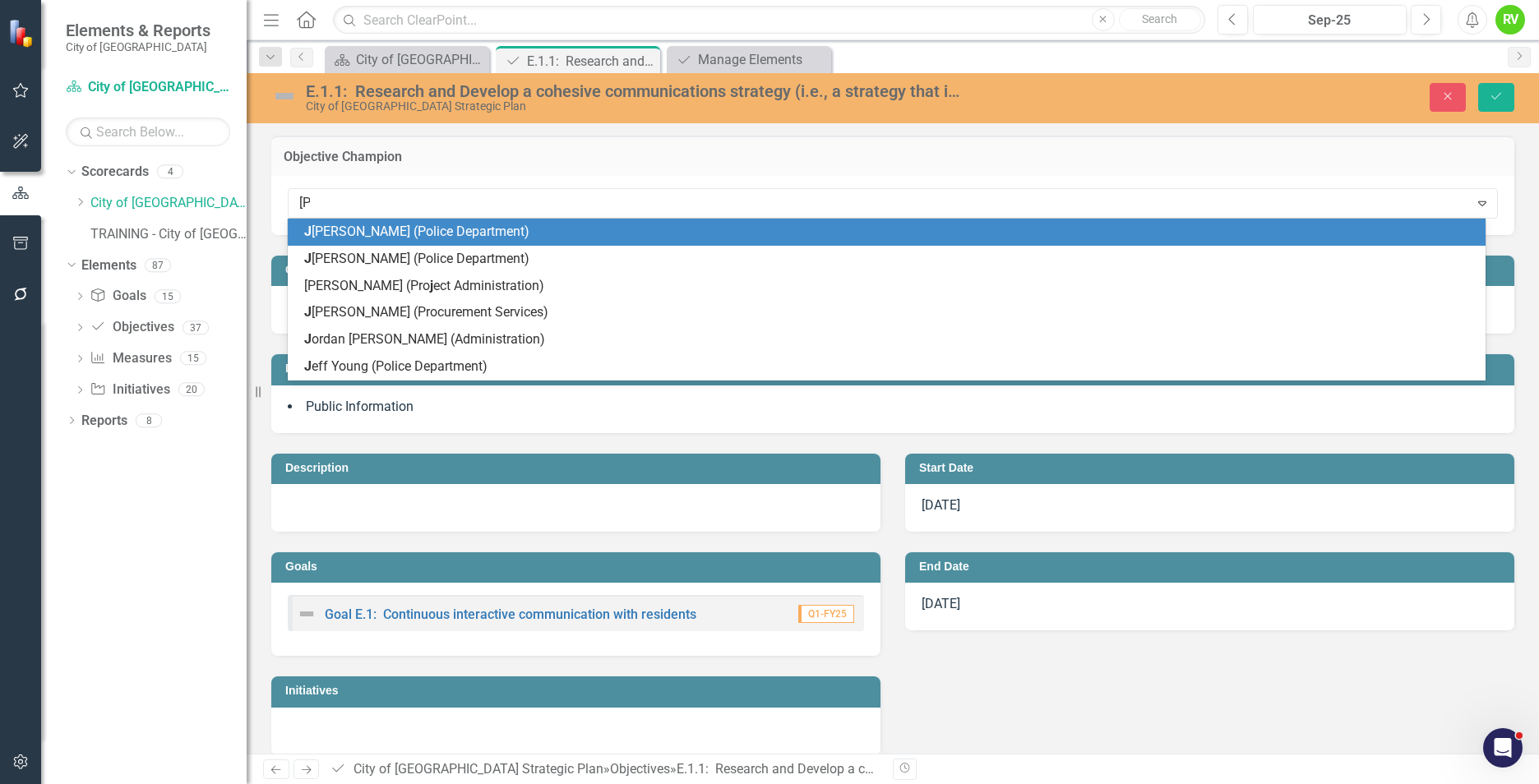
type input "JOr"
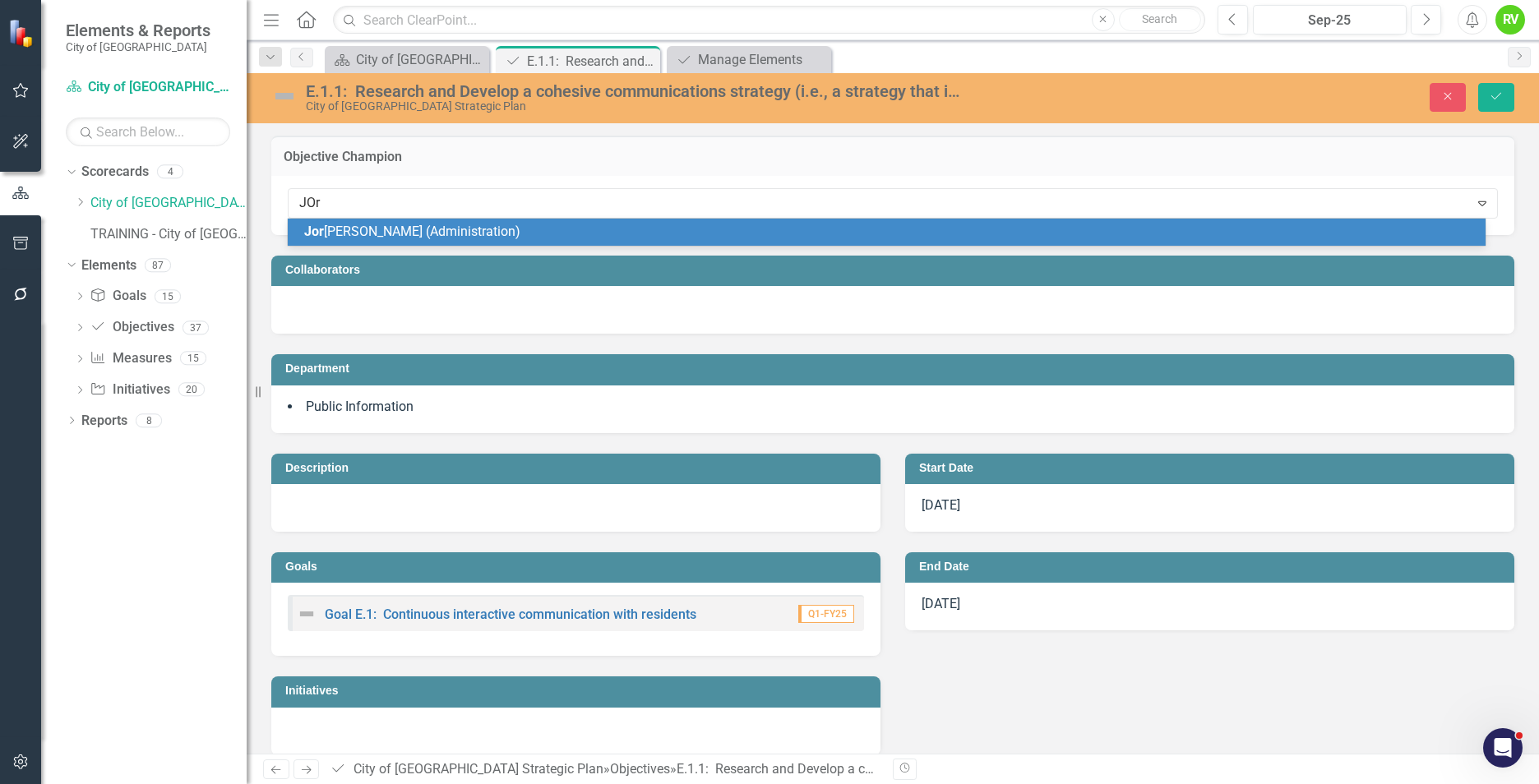
click at [377, 237] on span "Jor [PERSON_NAME] (Administration)" at bounding box center [412, 231] width 216 height 15
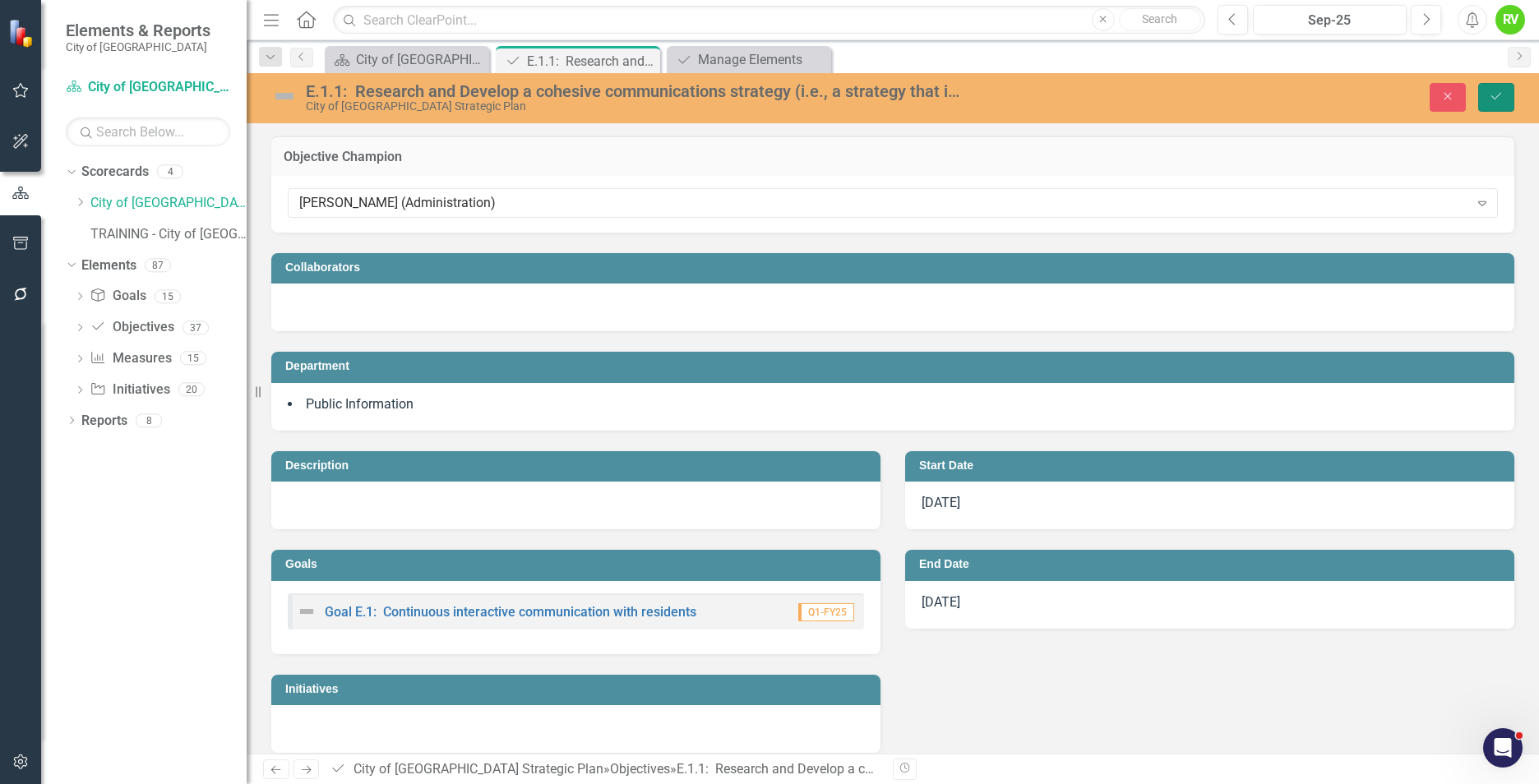
click at [1491, 93] on icon "Save" at bounding box center [1496, 96] width 15 height 12
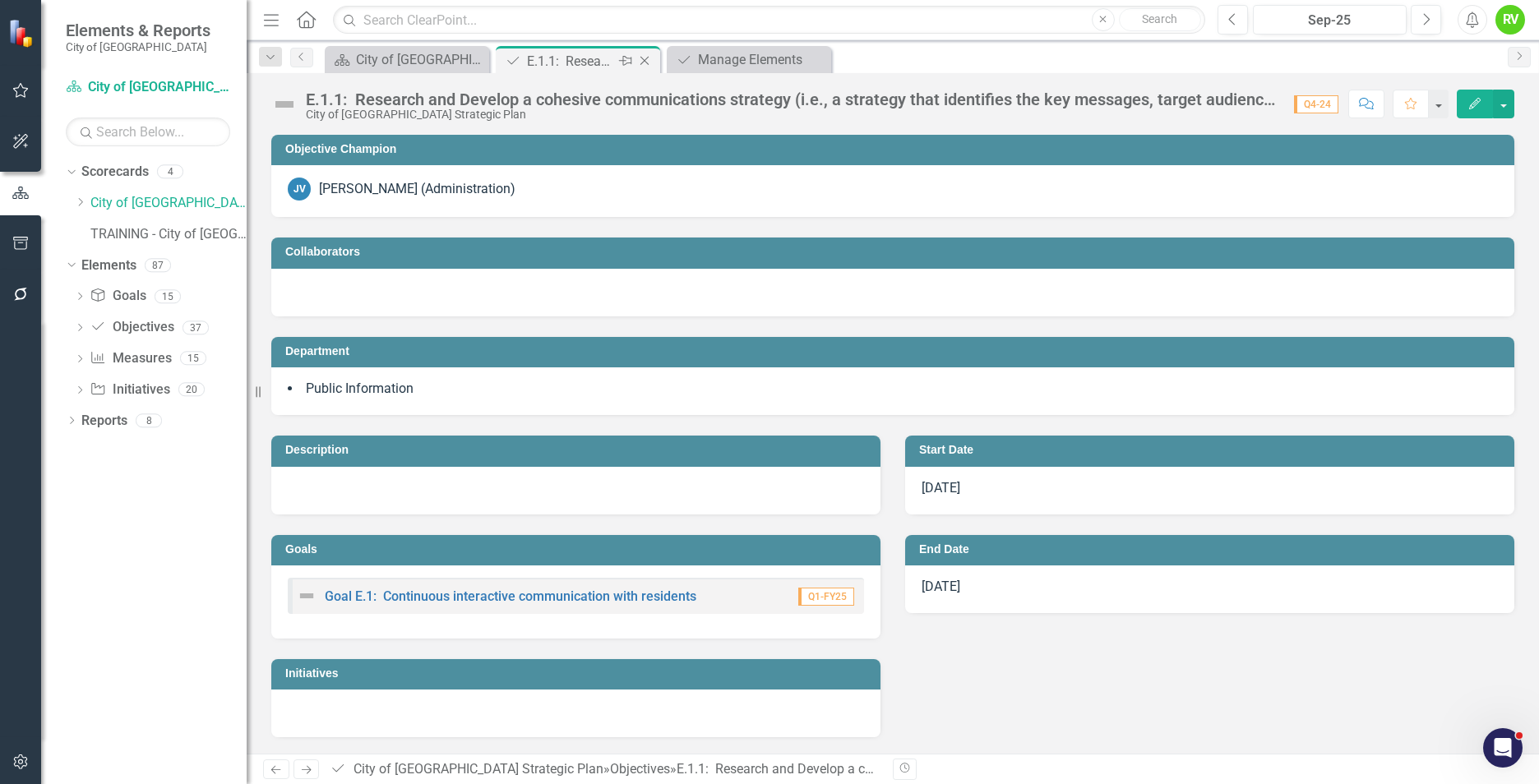
click at [646, 63] on icon at bounding box center [645, 61] width 9 height 9
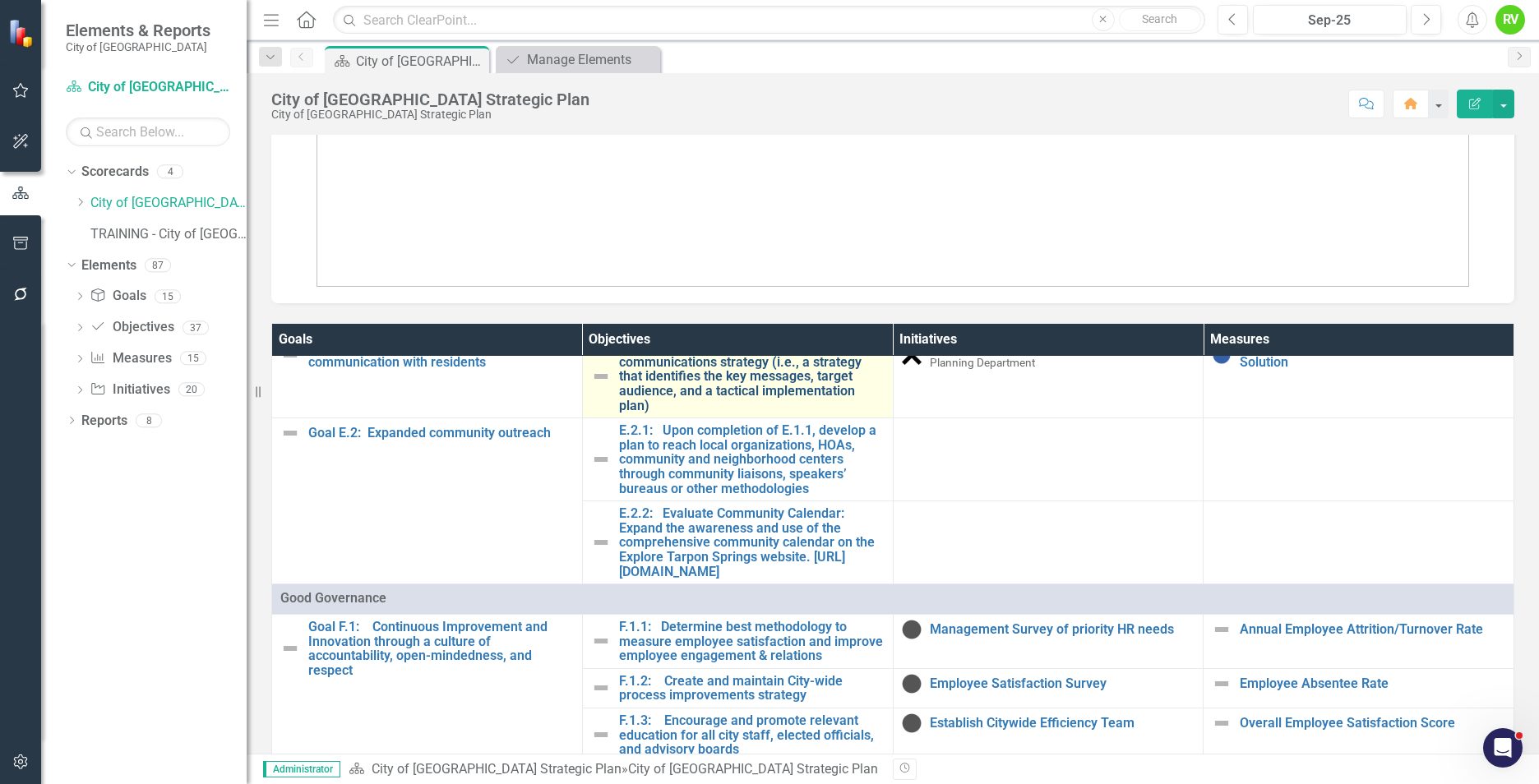
scroll to position [2138, 0]
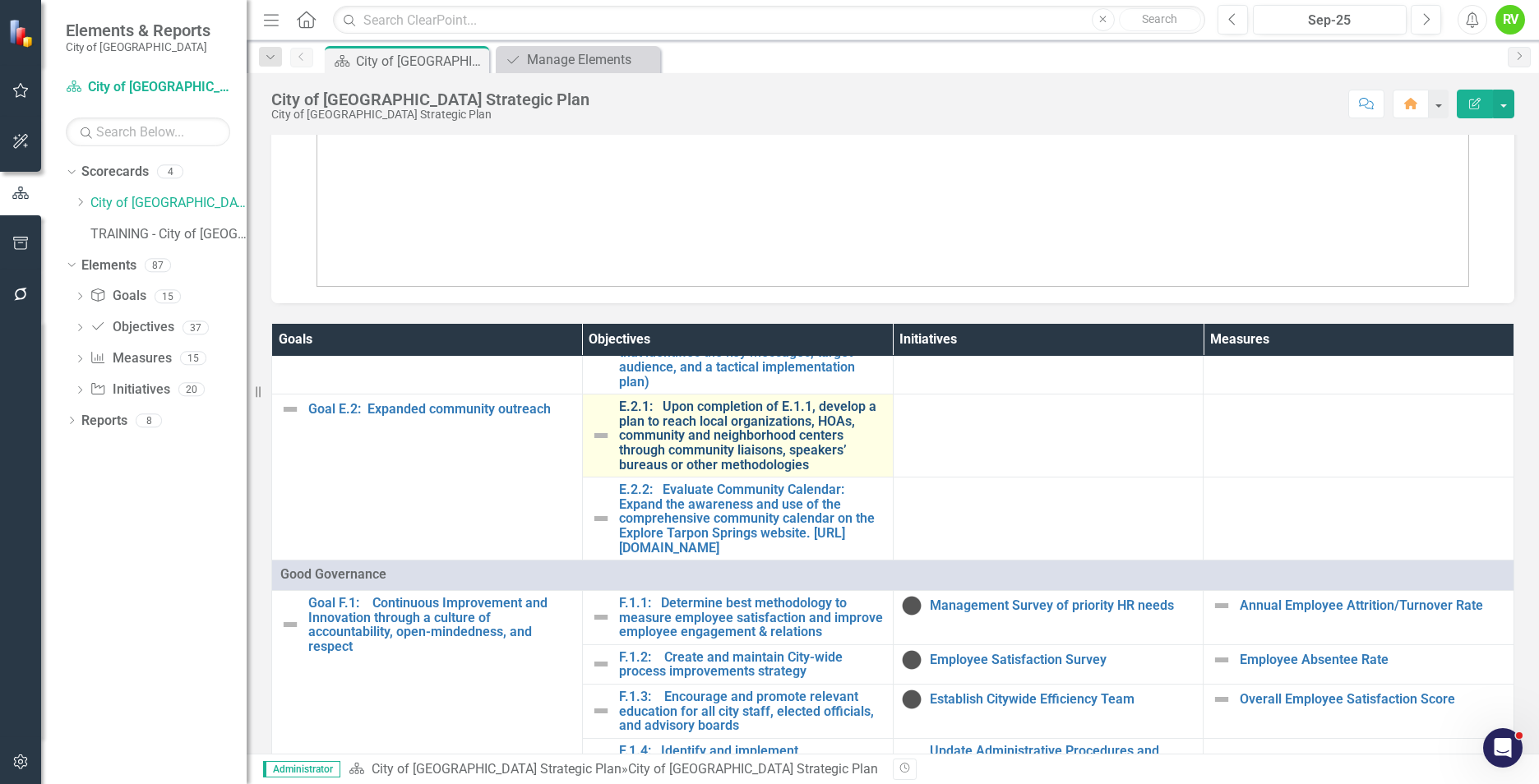
click at [748, 471] on link "E.2.1: Upon completion of E.1.1, develop a plan to reach local organizations, H…" at bounding box center [751, 436] width 265 height 73
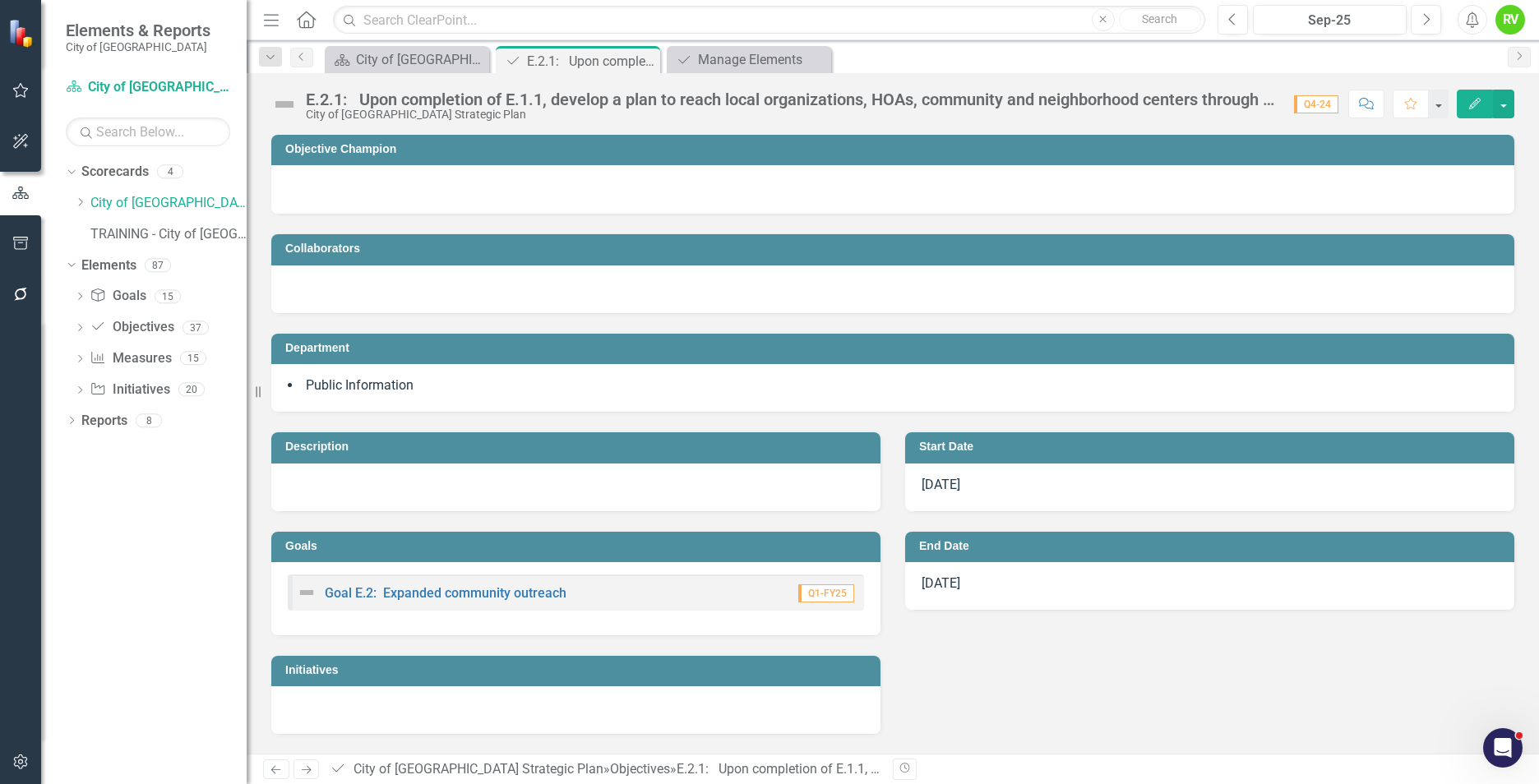
click at [472, 156] on td "Objective Champion" at bounding box center [896, 151] width 1221 height 25
click at [484, 164] on div "Objective Champion" at bounding box center [893, 149] width 1243 height 30
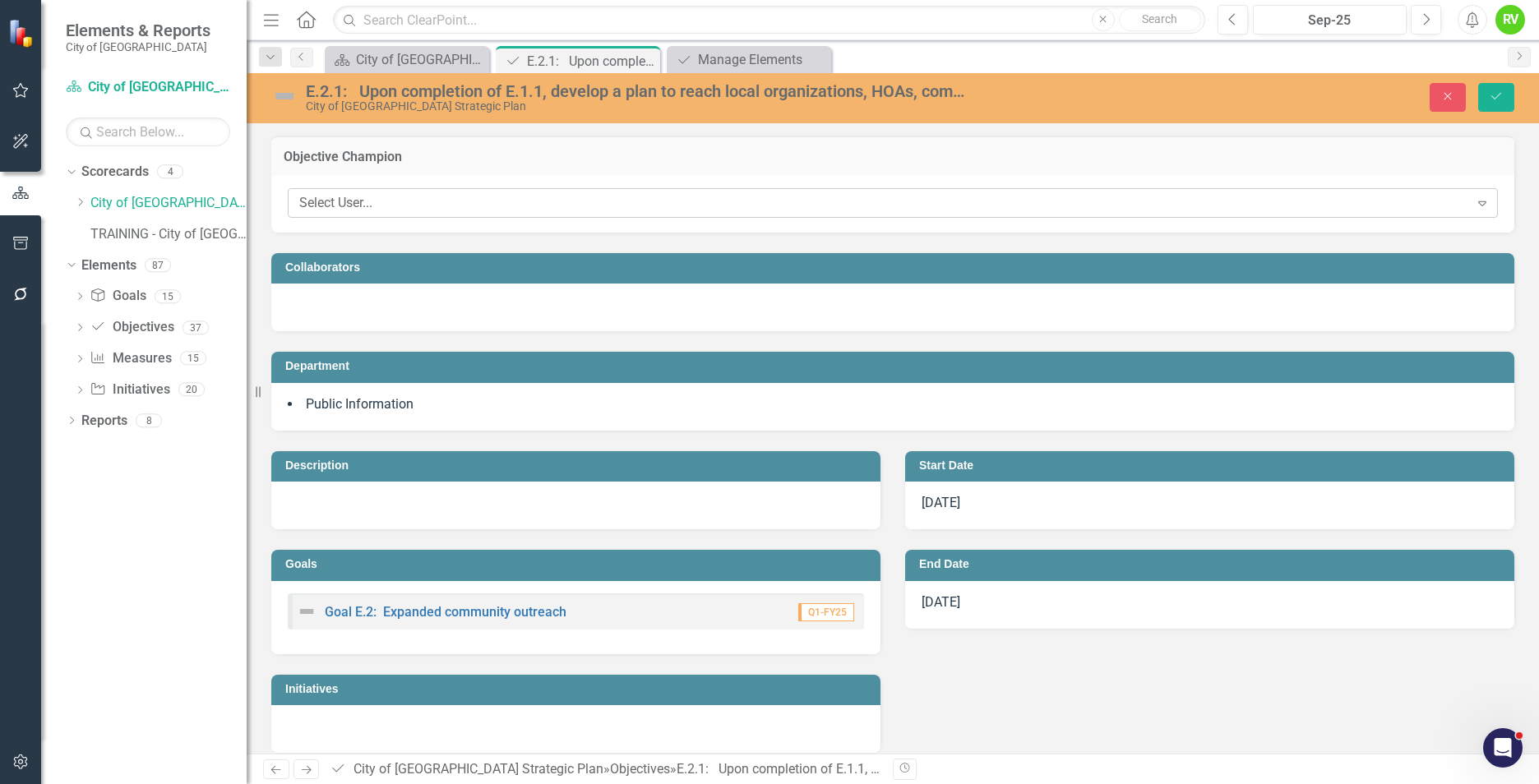
click at [410, 208] on div "Select User..." at bounding box center [884, 203] width 1170 height 19
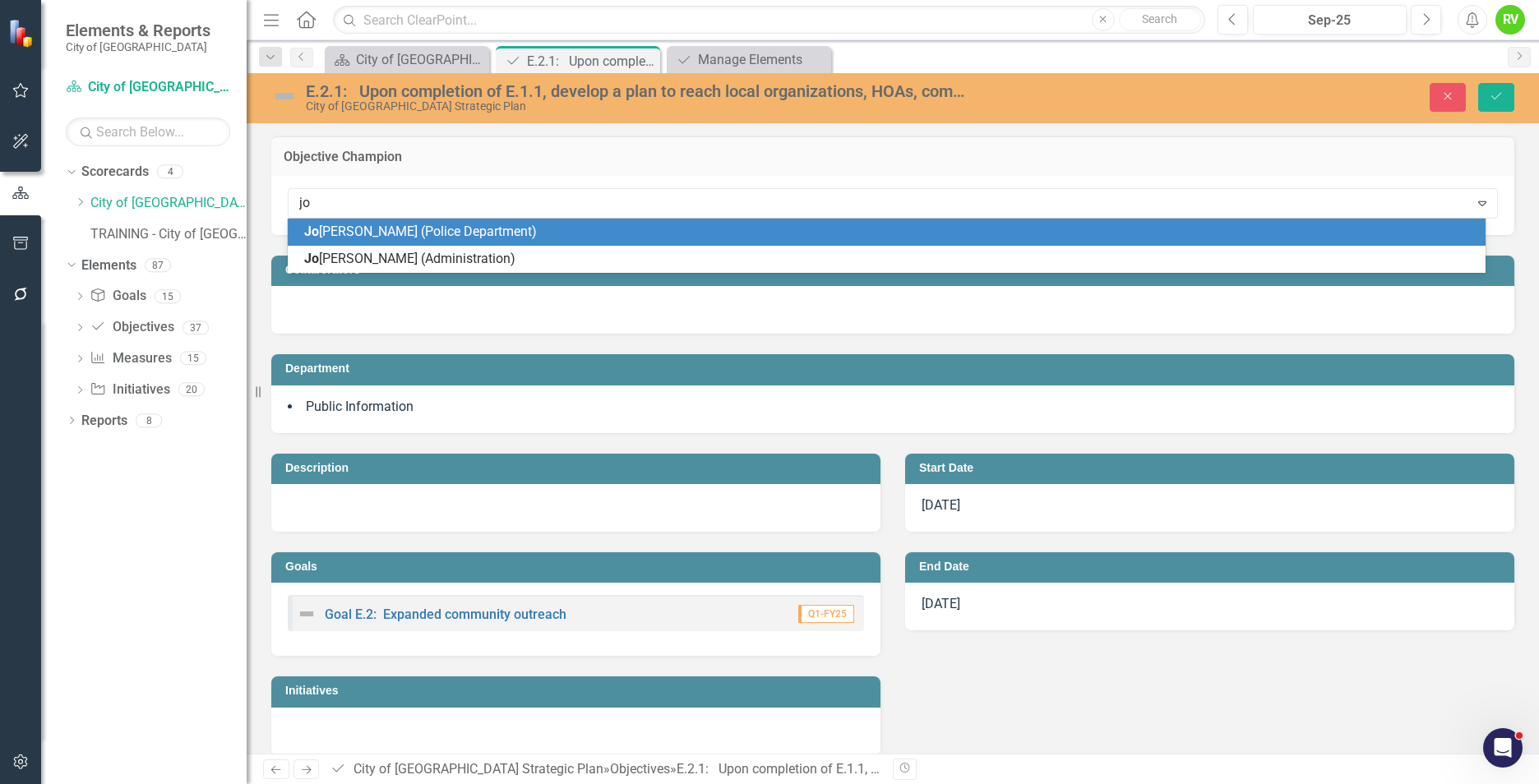
type input "jor"
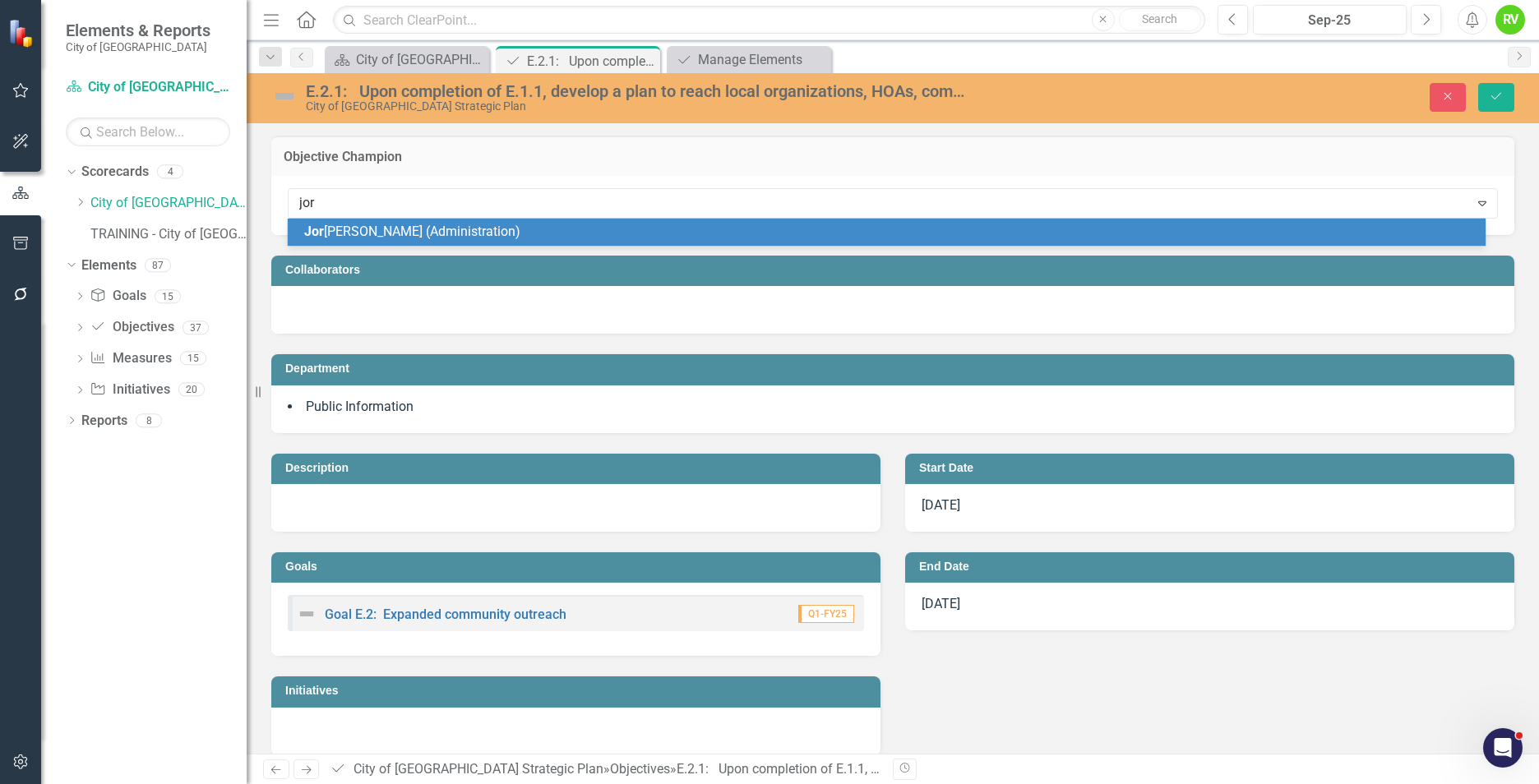
click at [406, 230] on span "Jor [PERSON_NAME] (Administration)" at bounding box center [412, 231] width 216 height 15
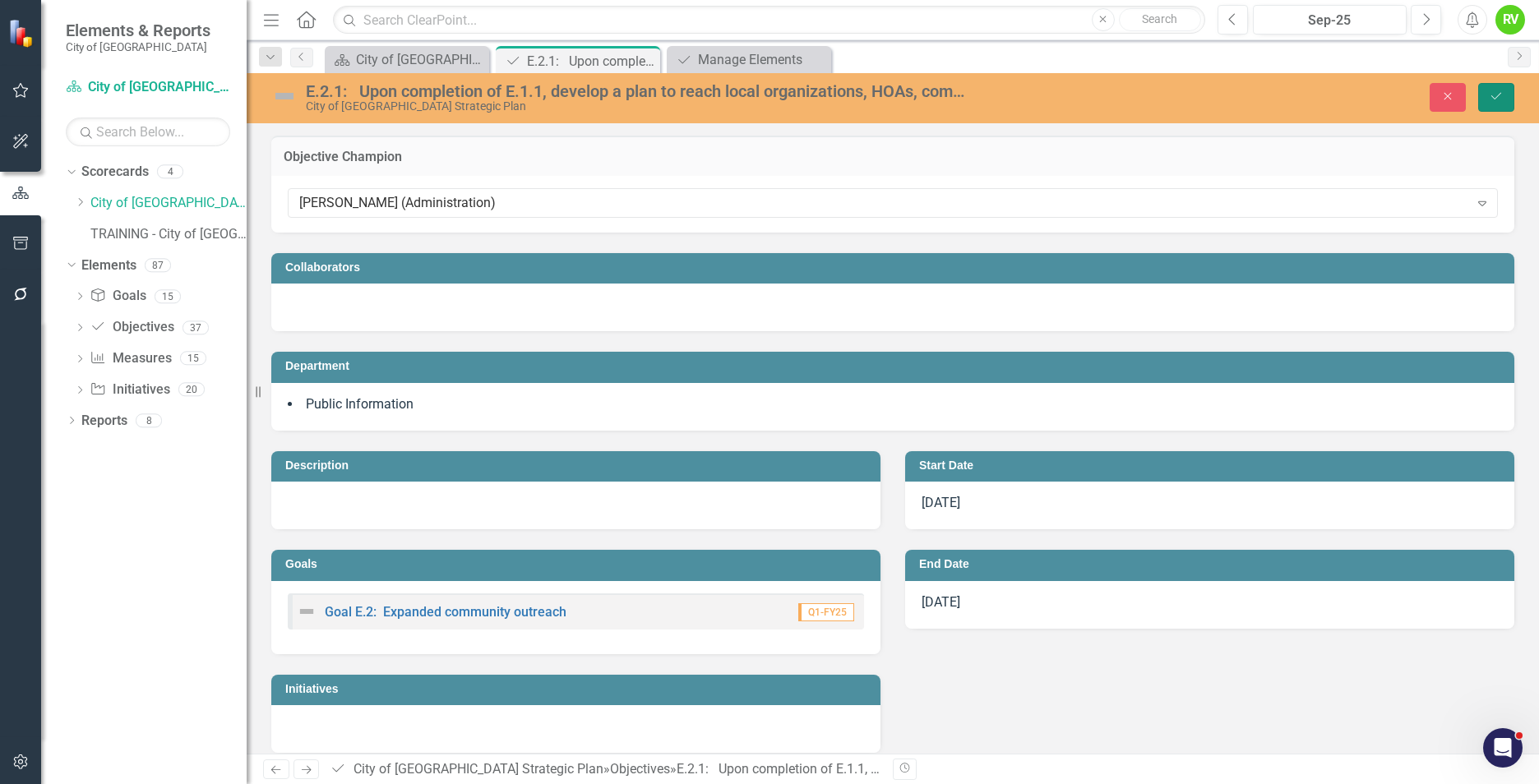
click at [1496, 90] on button "Save" at bounding box center [1496, 97] width 36 height 29
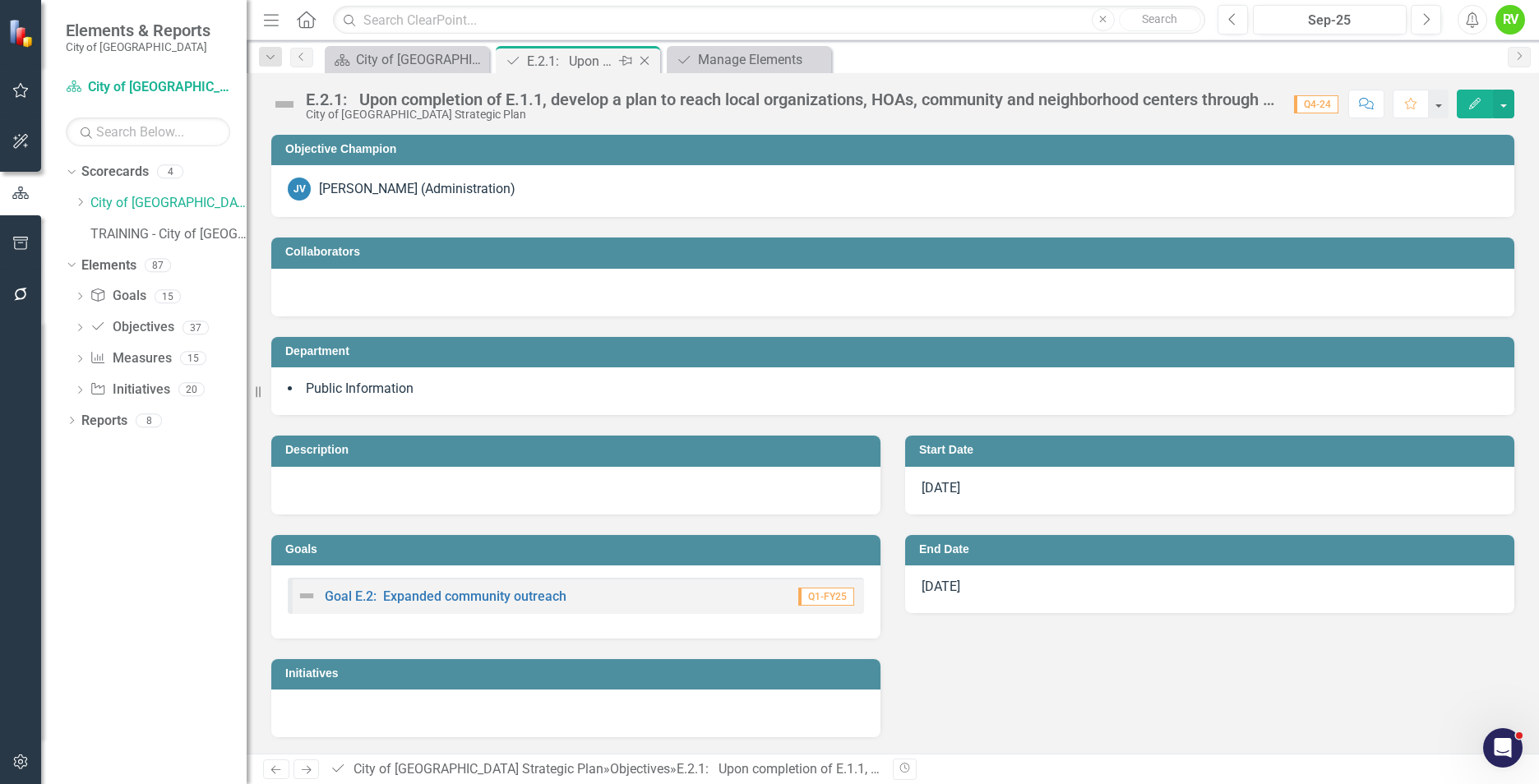
click at [646, 59] on icon at bounding box center [645, 61] width 9 height 9
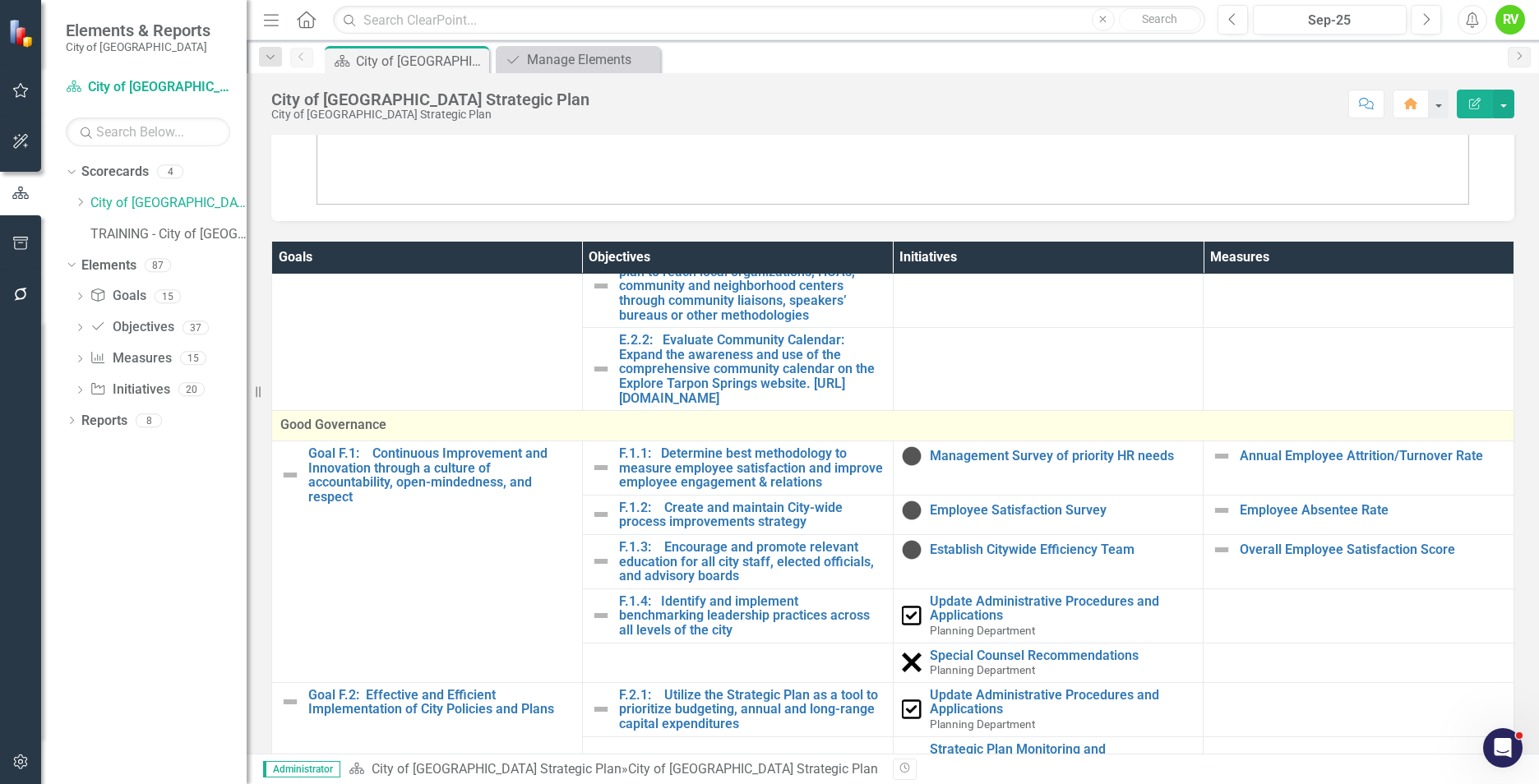
scroll to position [2171, 0]
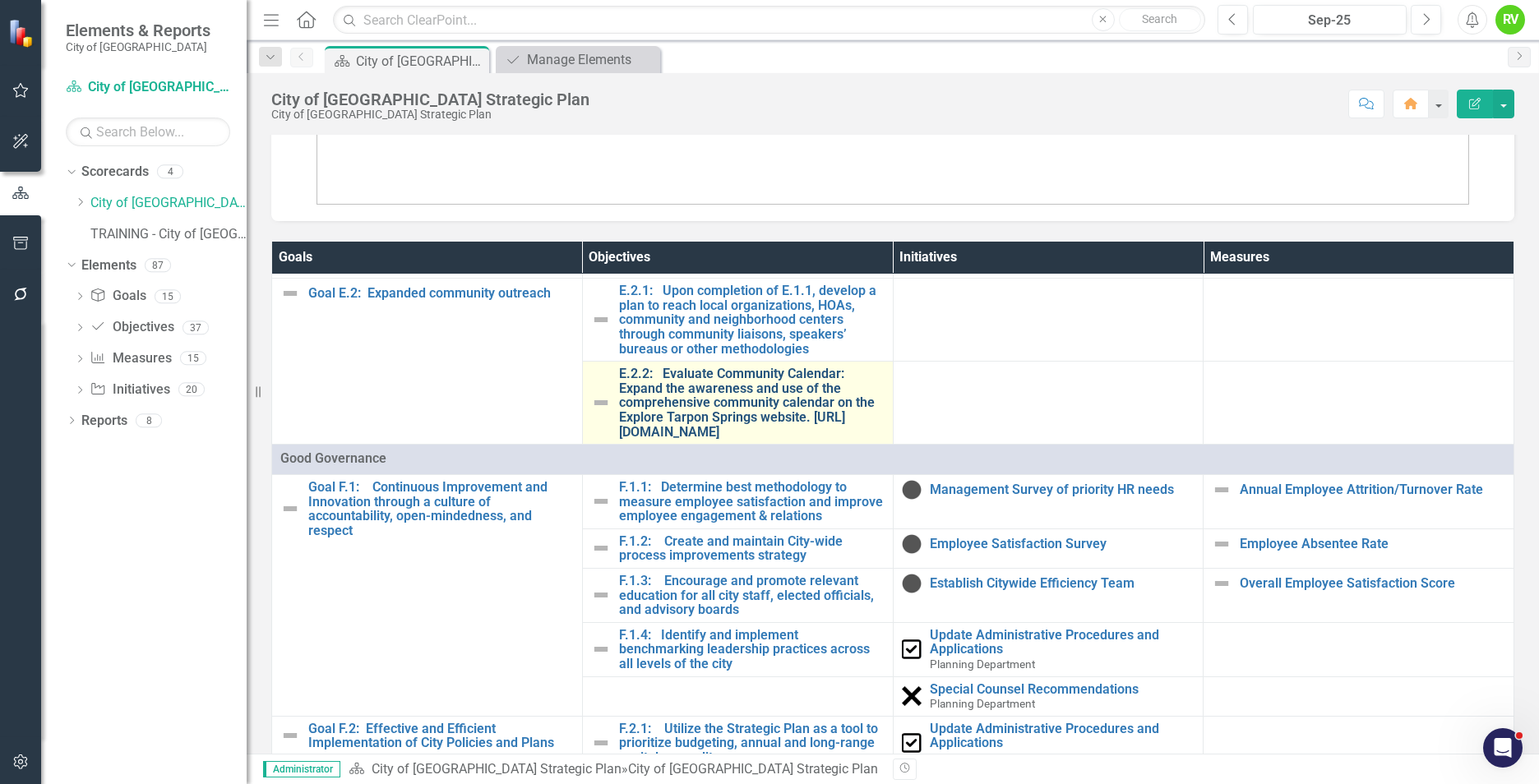
click at [725, 439] on link "E.2.2: Evaluate Community Calendar: Expand the awareness and use of the compreh…" at bounding box center [751, 403] width 265 height 73
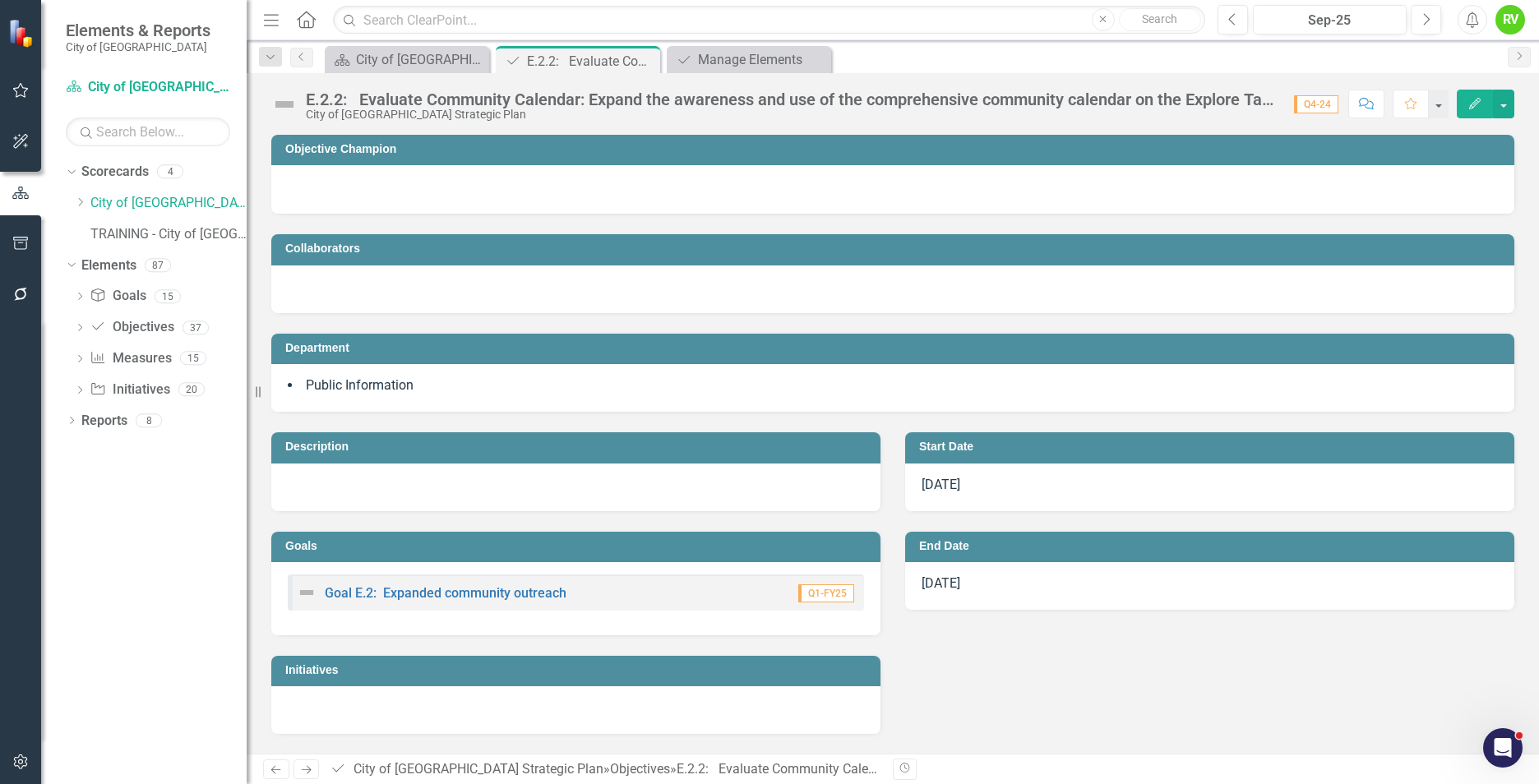
click at [471, 159] on td "Objective Champion" at bounding box center [896, 151] width 1221 height 25
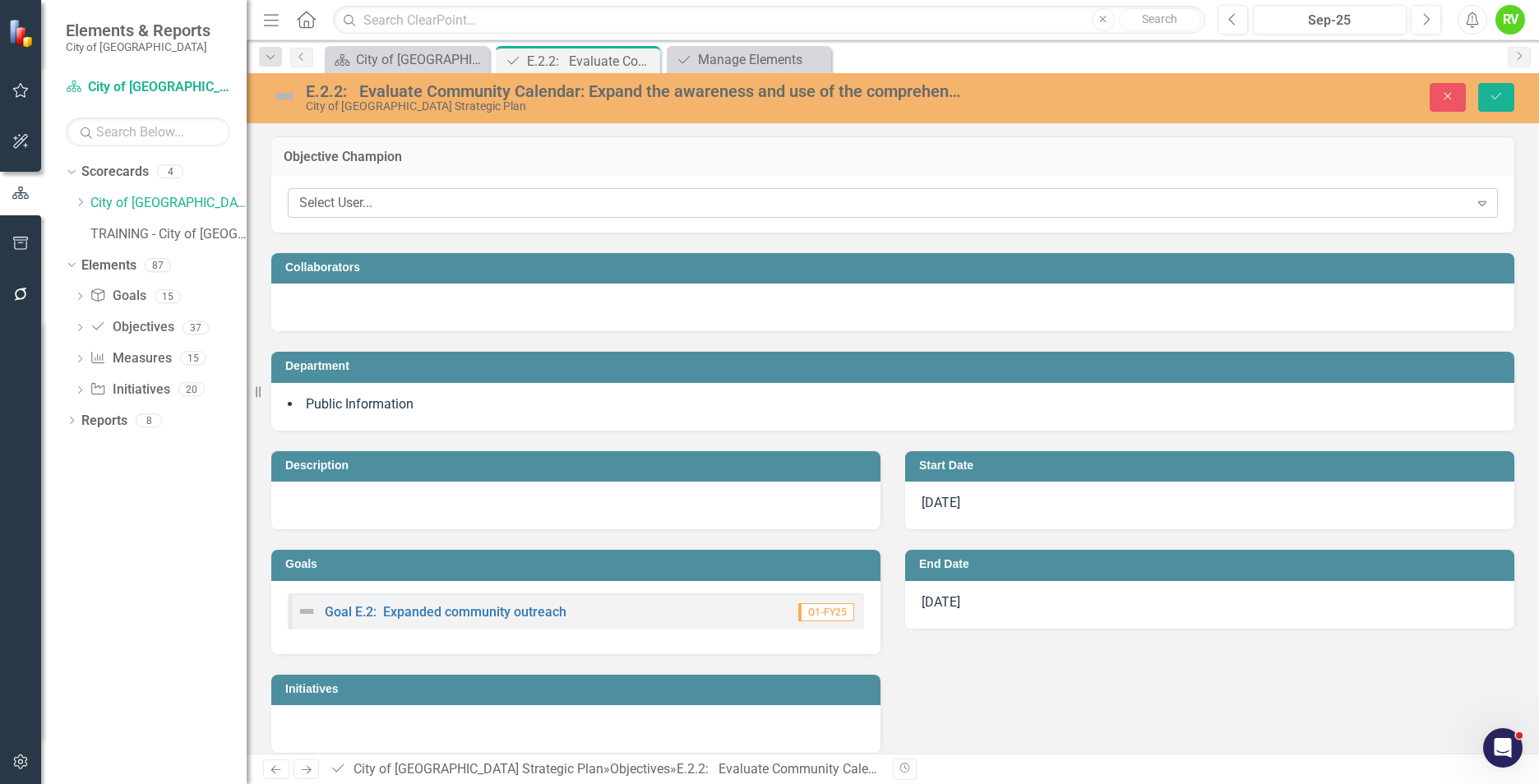
click at [411, 200] on div "Select User..." at bounding box center [884, 203] width 1170 height 19
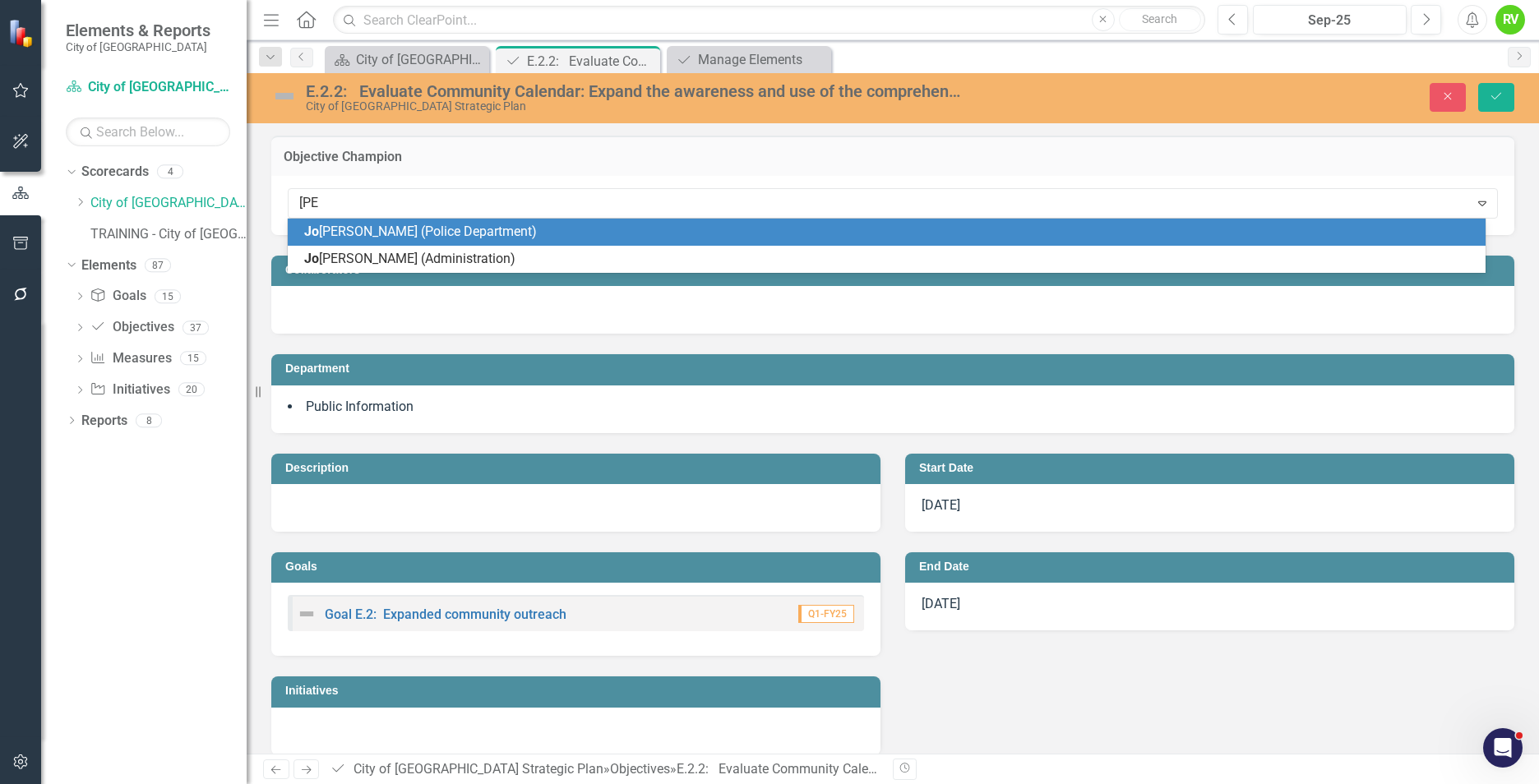
type input "JOr"
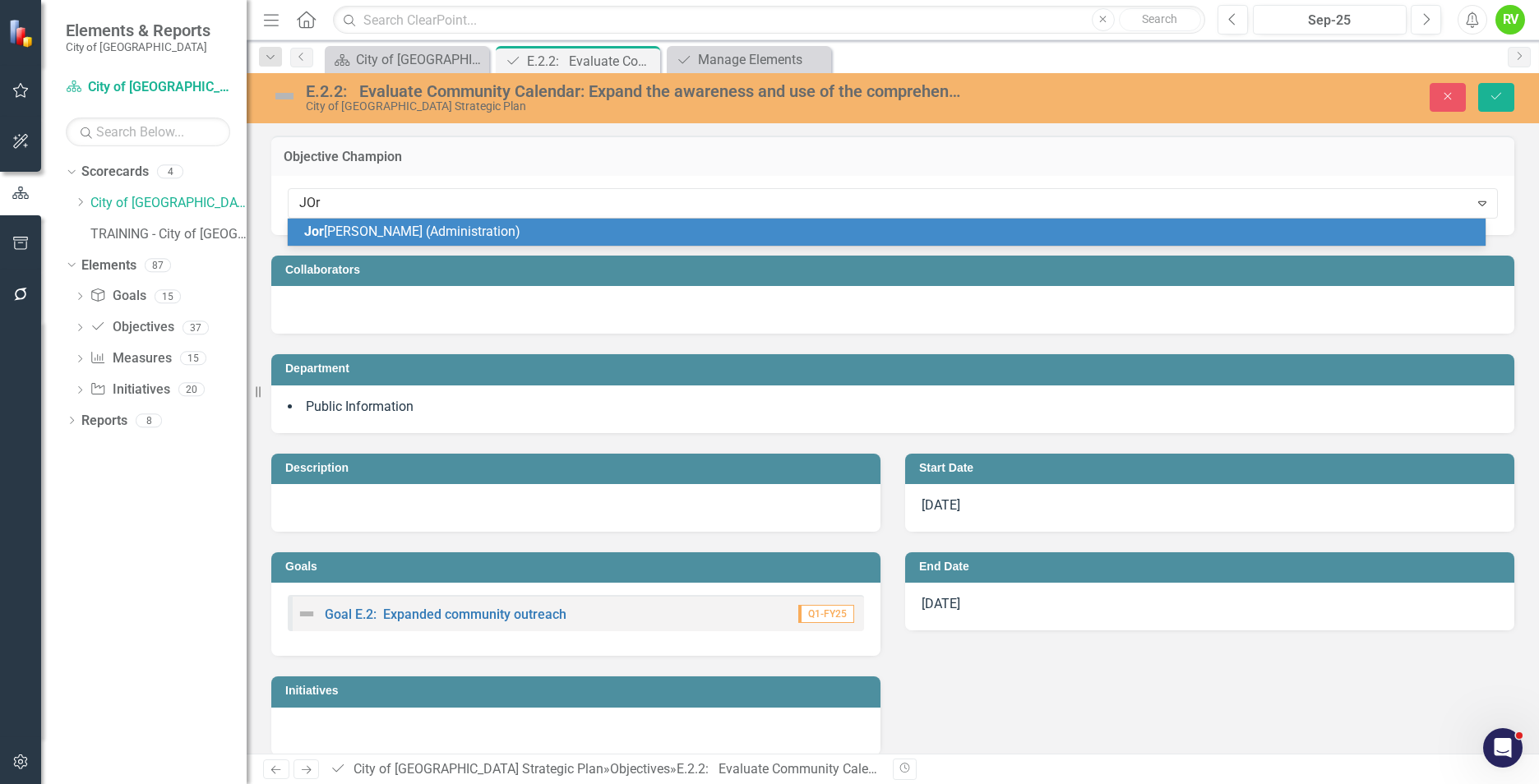
click at [414, 233] on span "Jor [PERSON_NAME] (Administration)" at bounding box center [412, 231] width 216 height 15
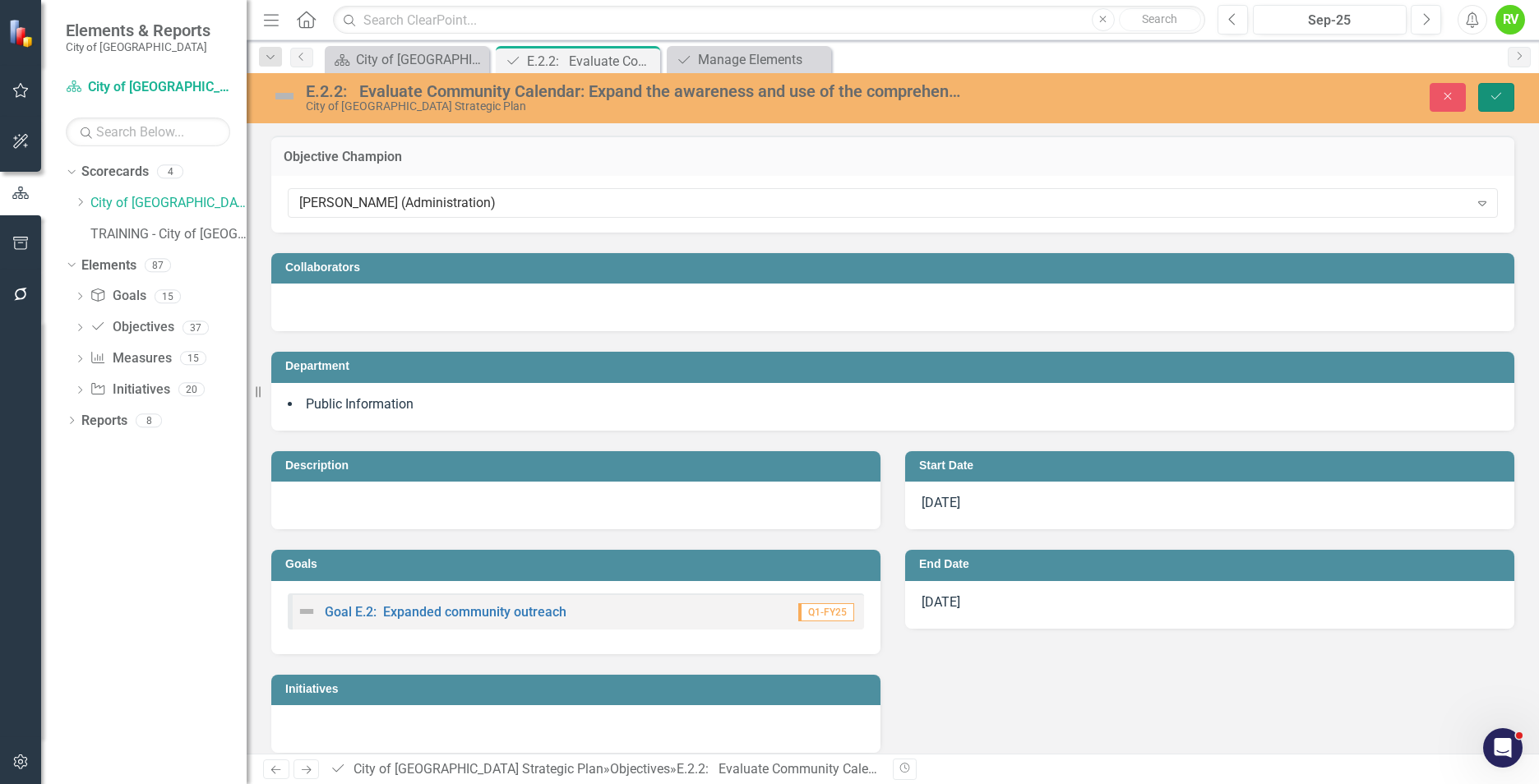
click at [1494, 94] on icon "Save" at bounding box center [1496, 96] width 15 height 12
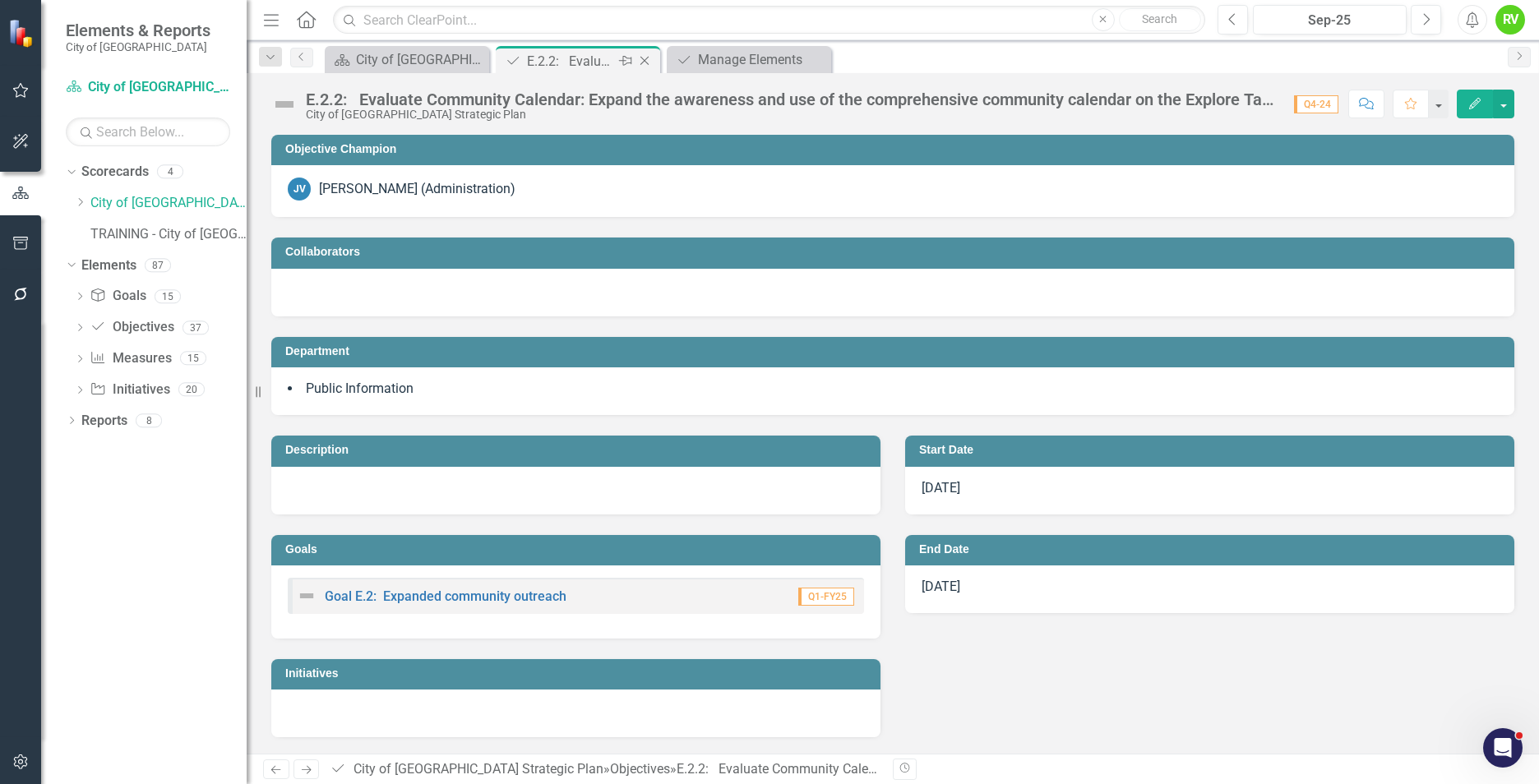
click at [650, 60] on icon "Close" at bounding box center [644, 61] width 16 height 13
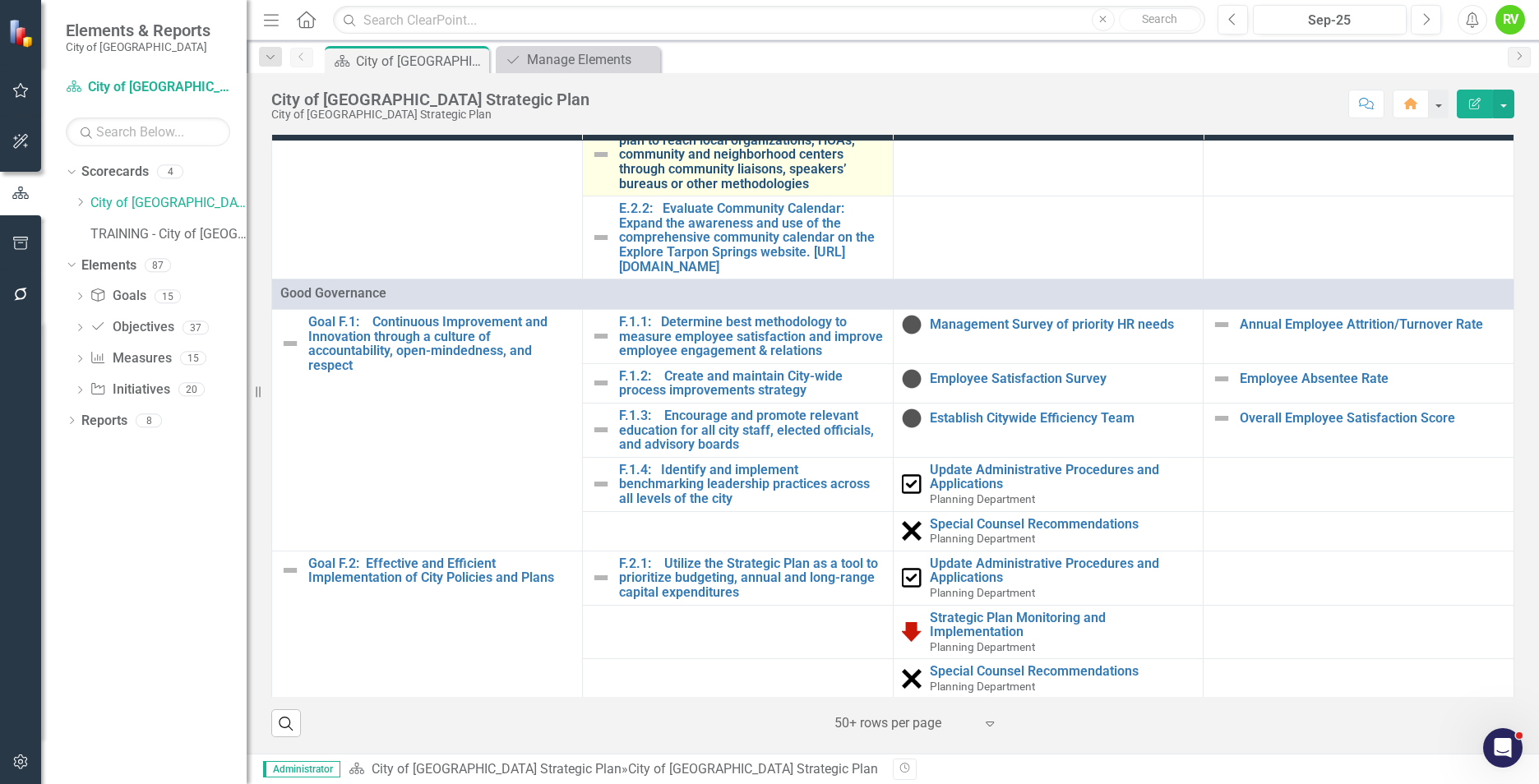
scroll to position [2302, 0]
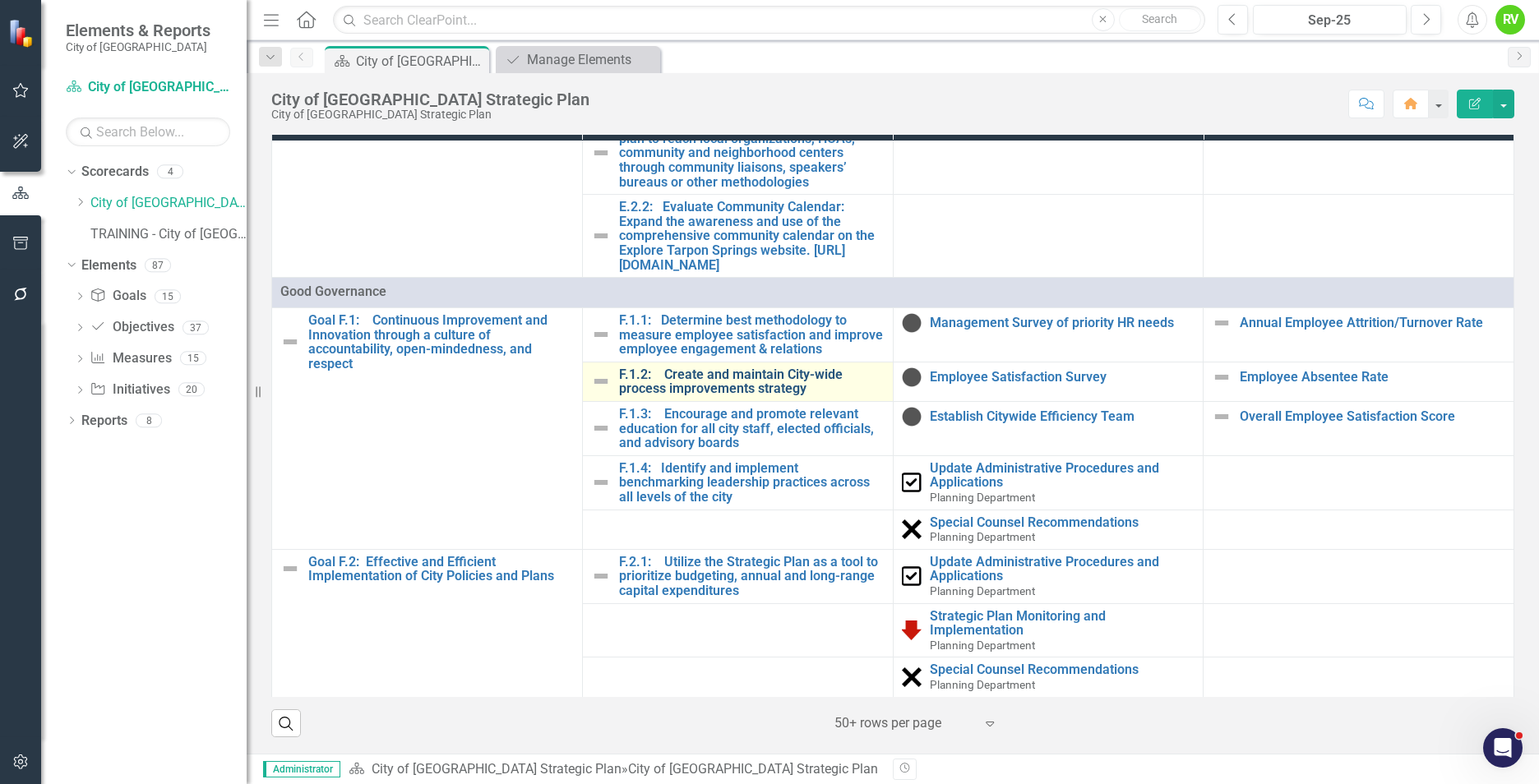
click at [714, 396] on link "F.1.2: Create and maintain City-wide process improvements strategy" at bounding box center [751, 382] width 265 height 29
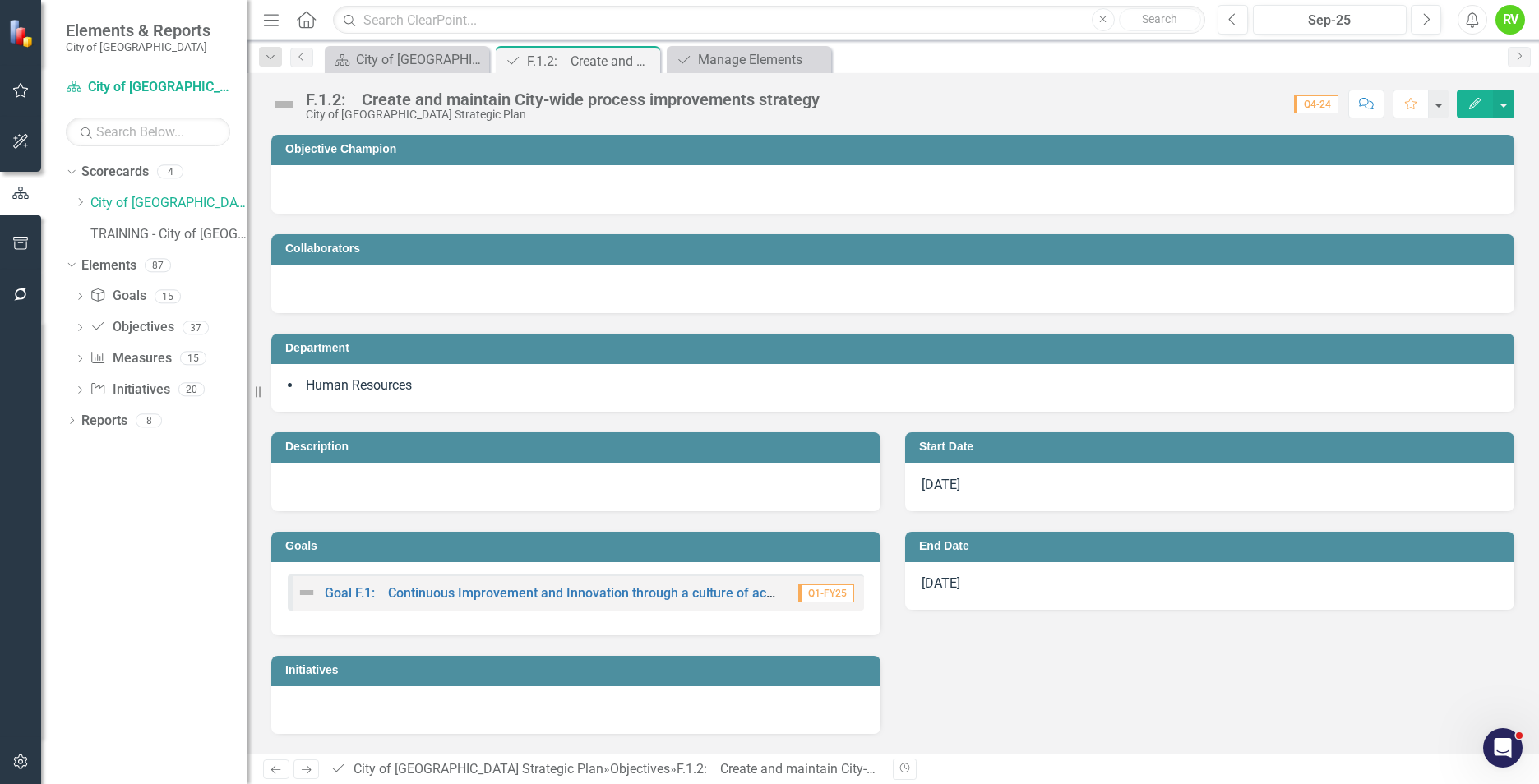
click at [518, 177] on div at bounding box center [893, 187] width 1210 height 20
click at [524, 154] on h3 "Objective Champion" at bounding box center [896, 149] width 1221 height 13
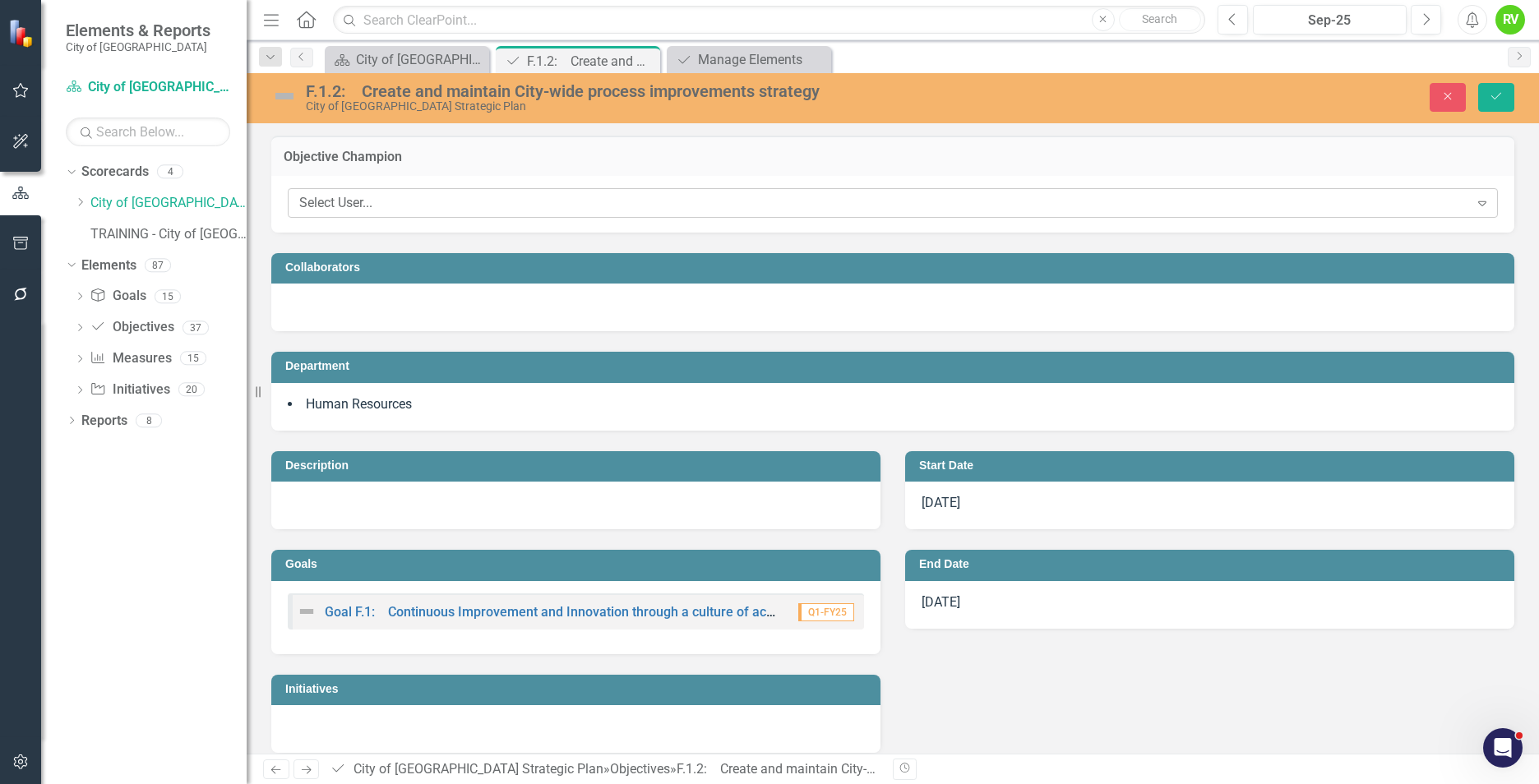
click at [408, 205] on div "Select User..." at bounding box center [884, 203] width 1170 height 19
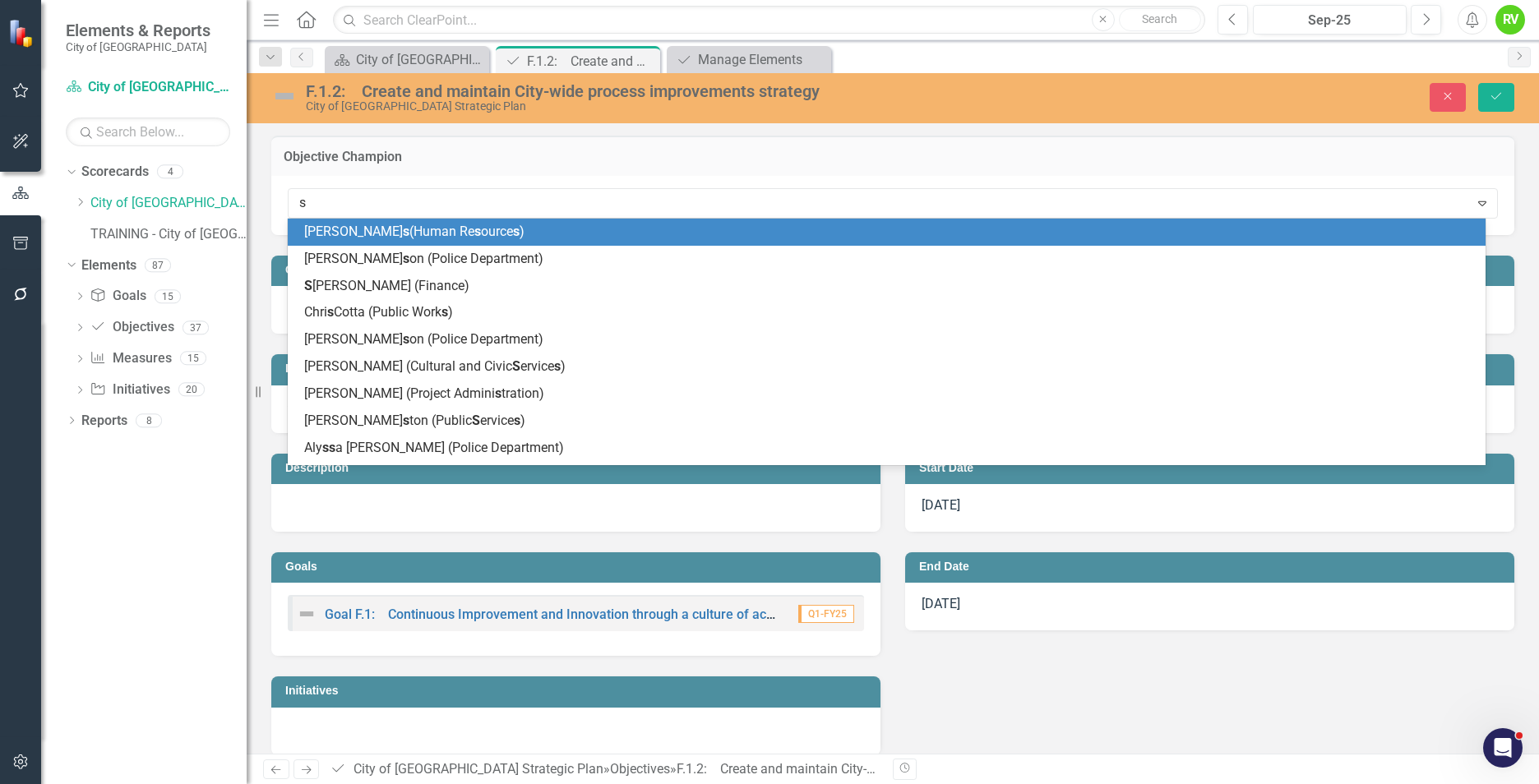
type input "sc"
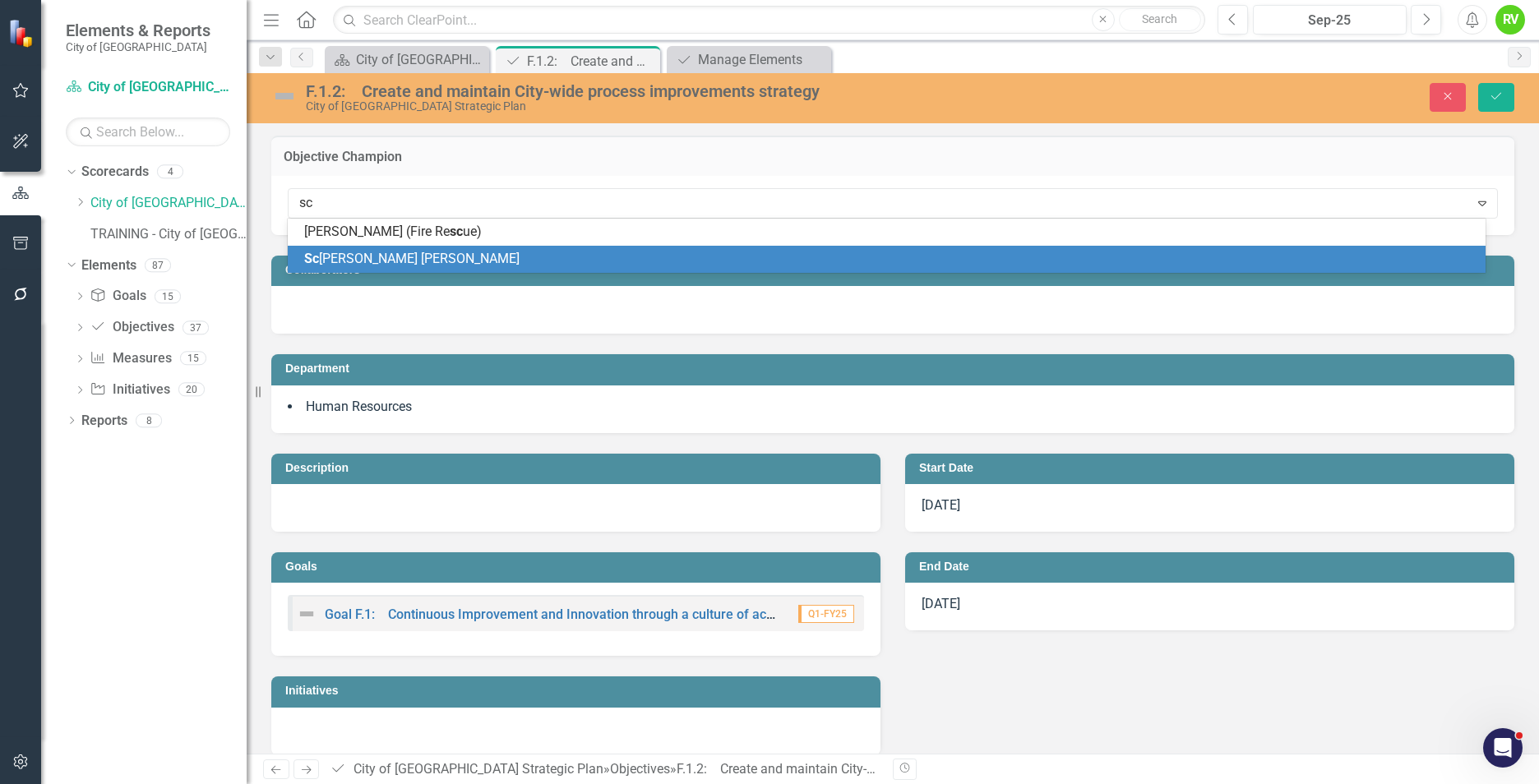
click at [366, 257] on span "Sc [PERSON_NAME] [PERSON_NAME]" at bounding box center [412, 258] width 215 height 15
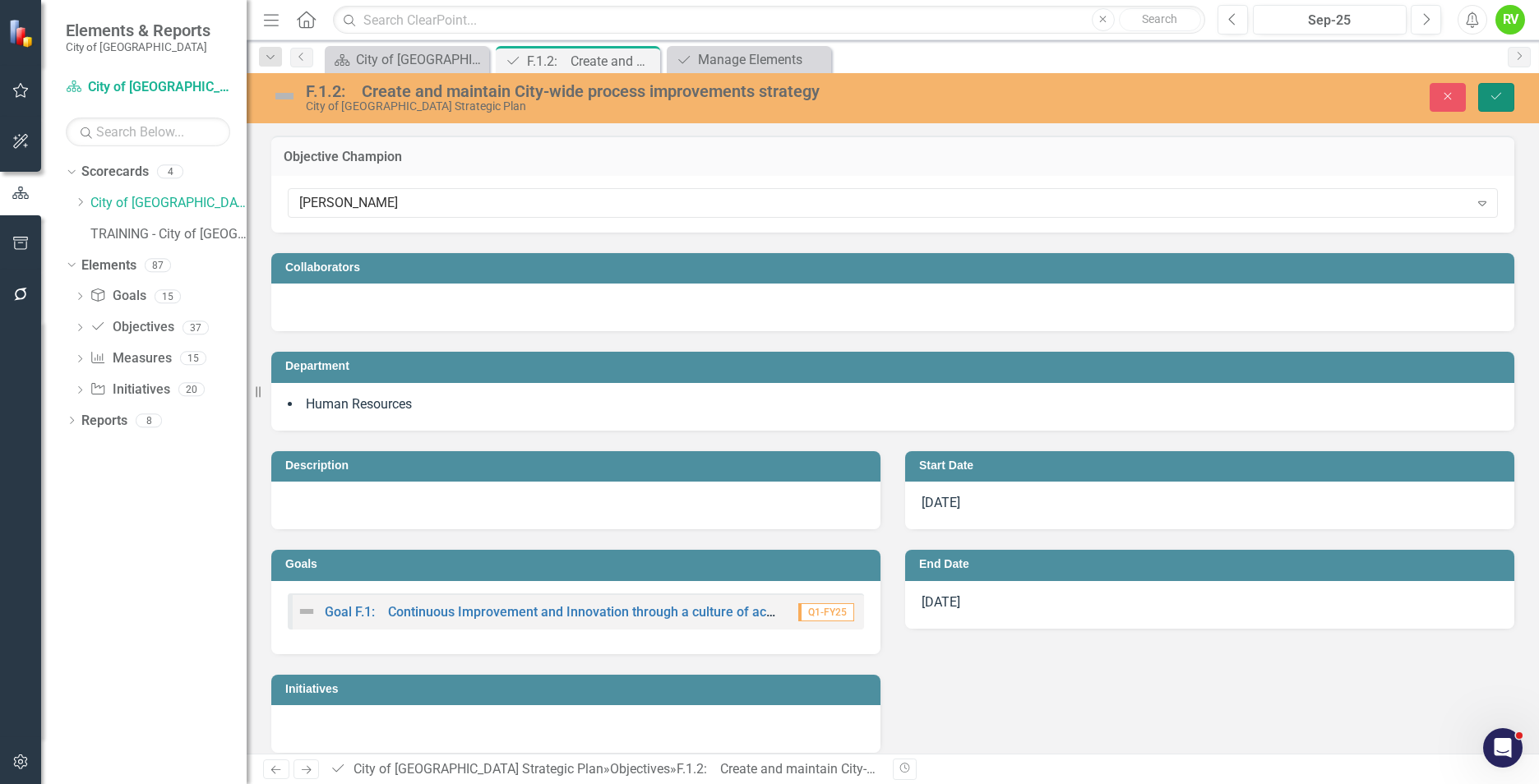
click at [1496, 97] on icon "Save" at bounding box center [1496, 96] width 15 height 12
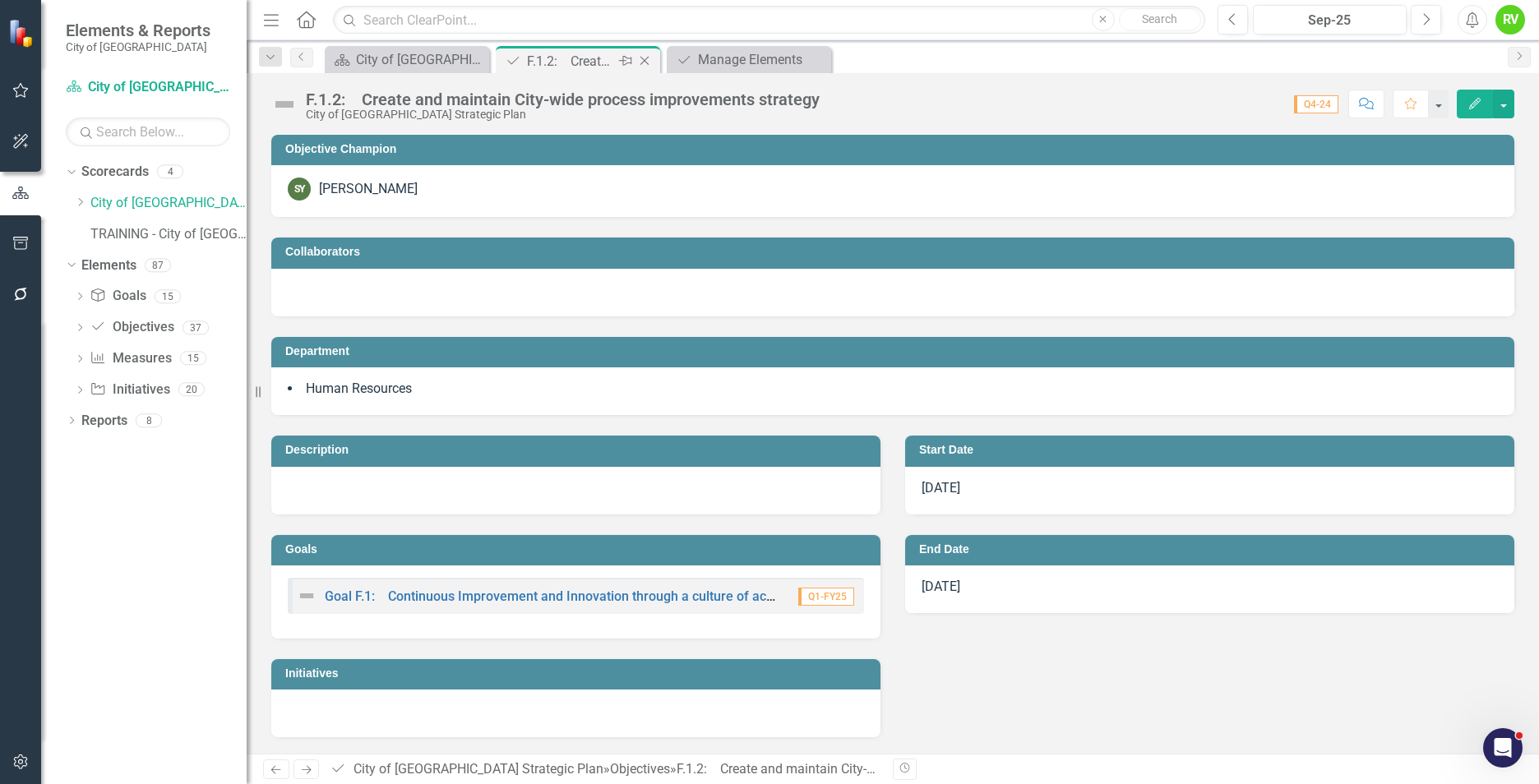
click at [647, 61] on icon "Close" at bounding box center [644, 61] width 16 height 13
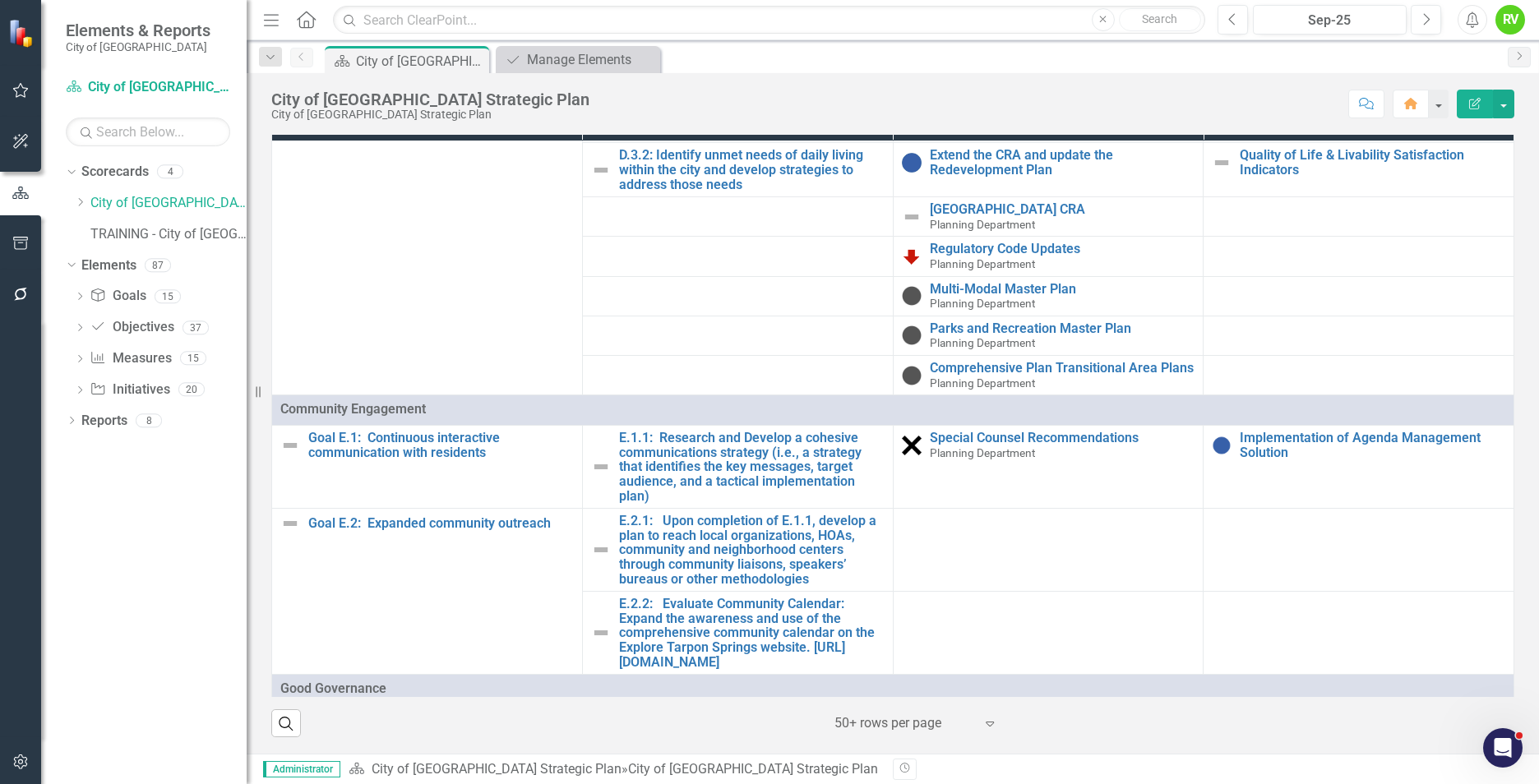
scroll to position [1809, 0]
